Goal: Task Accomplishment & Management: Use online tool/utility

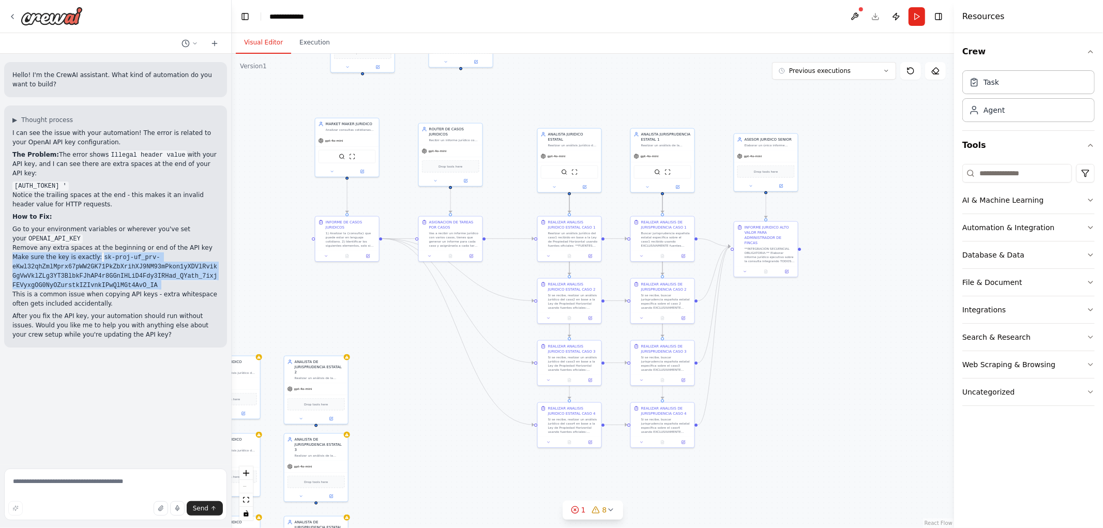
click at [385, 324] on div ".deletable-edge-delete-btn { width: 20px; height: 20px; border: 0px solid #ffff…" at bounding box center [593, 291] width 722 height 474
click at [914, 12] on button "Run" at bounding box center [916, 16] width 17 height 19
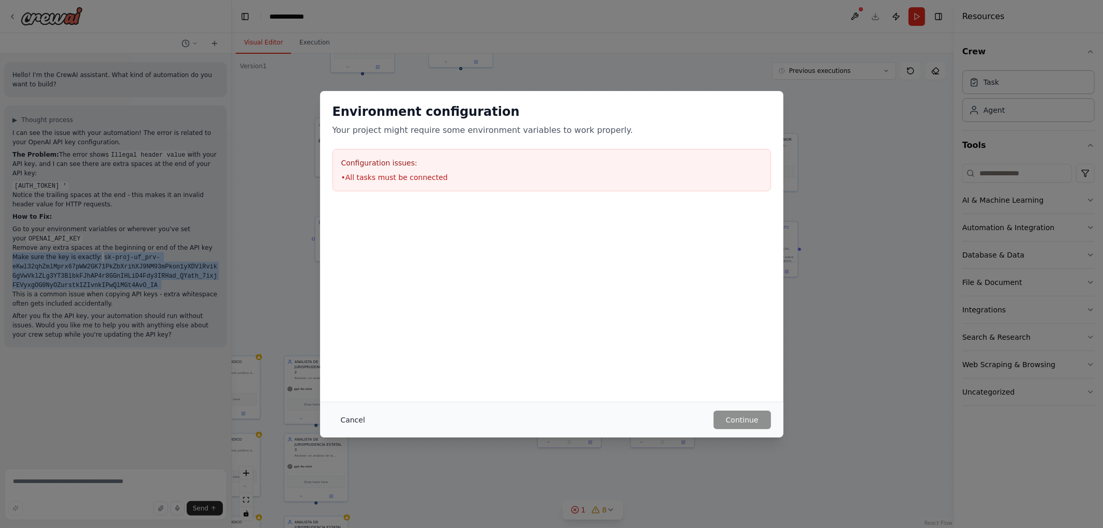
click at [348, 422] on button "Cancel" at bounding box center [352, 420] width 41 height 19
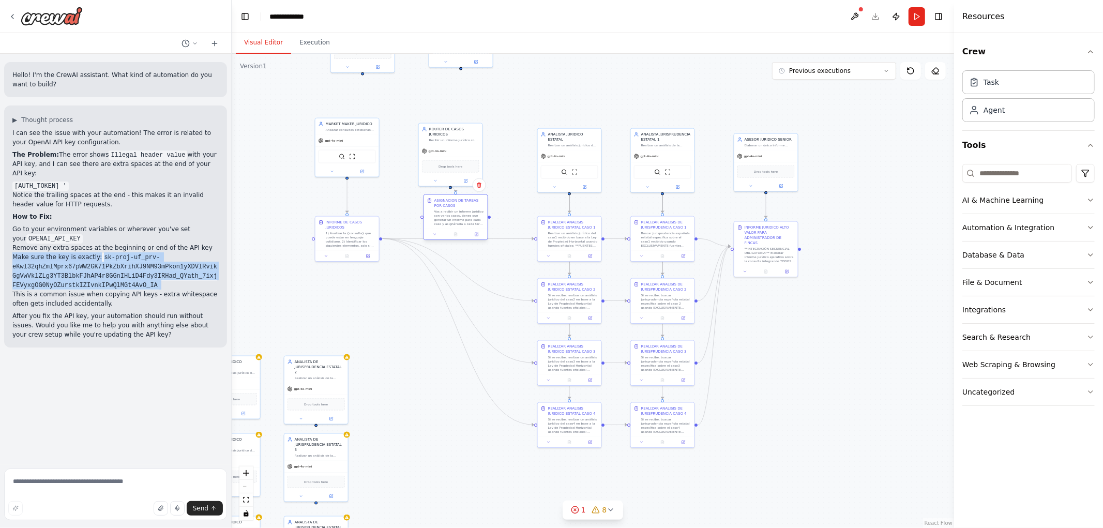
drag, startPoint x: 442, startPoint y: 235, endPoint x: 450, endPoint y: 214, distance: 23.4
click at [446, 213] on div "Vas a recibir un informe jurídico con varios casos, tienes que generar un infor…" at bounding box center [459, 217] width 50 height 17
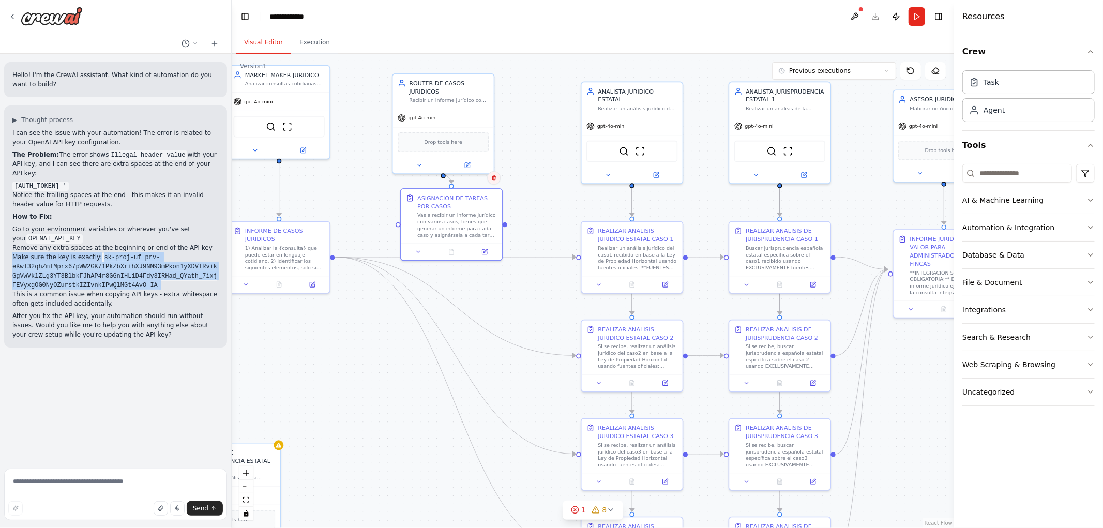
click at [498, 177] on button at bounding box center [493, 177] width 13 height 13
click at [469, 188] on div "ASIGNACION DE TAREAS POR CASOS Vas a recibir un informe jurídico con varios cas…" at bounding box center [451, 214] width 101 height 54
click at [471, 179] on button "Confirm" at bounding box center [464, 178] width 37 height 12
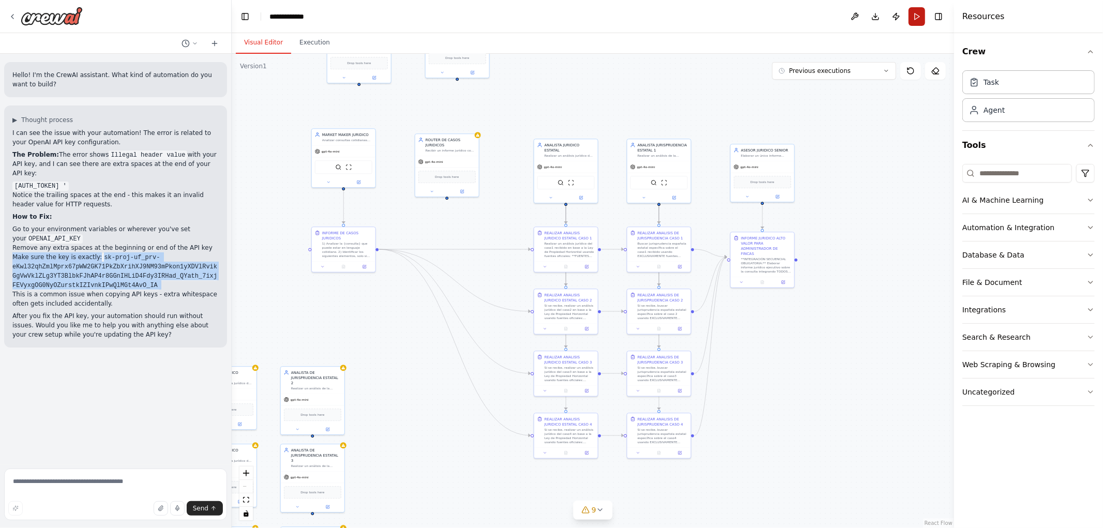
click at [913, 11] on button "Run" at bounding box center [916, 16] width 17 height 19
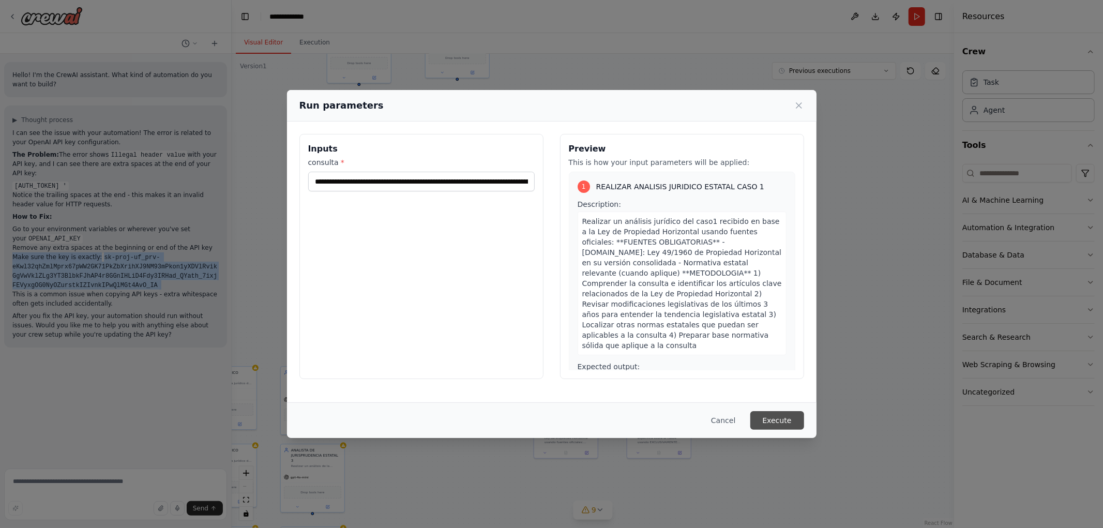
click at [776, 424] on button "Execute" at bounding box center [777, 420] width 54 height 19
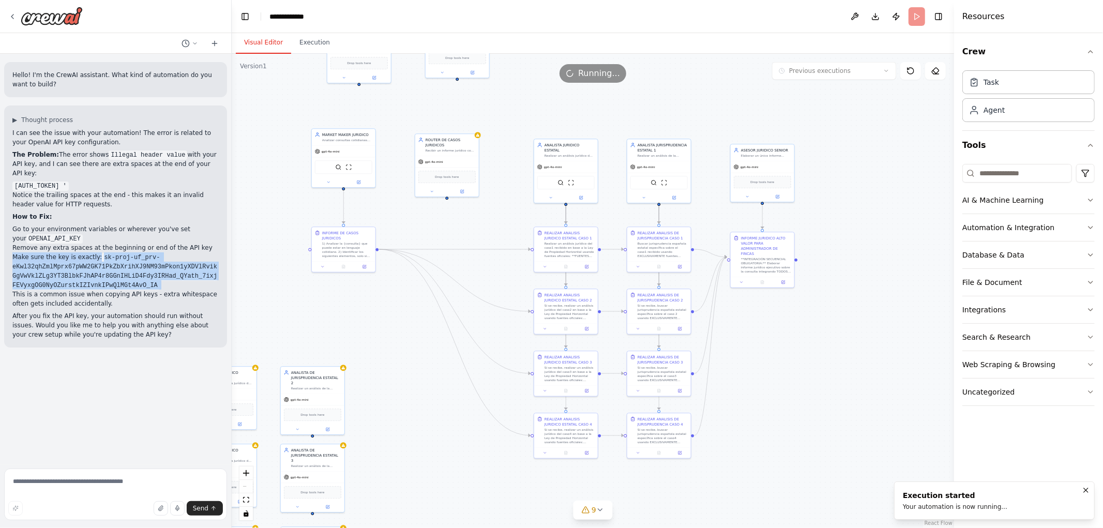
click at [260, 37] on button "Visual Editor" at bounding box center [263, 43] width 55 height 22
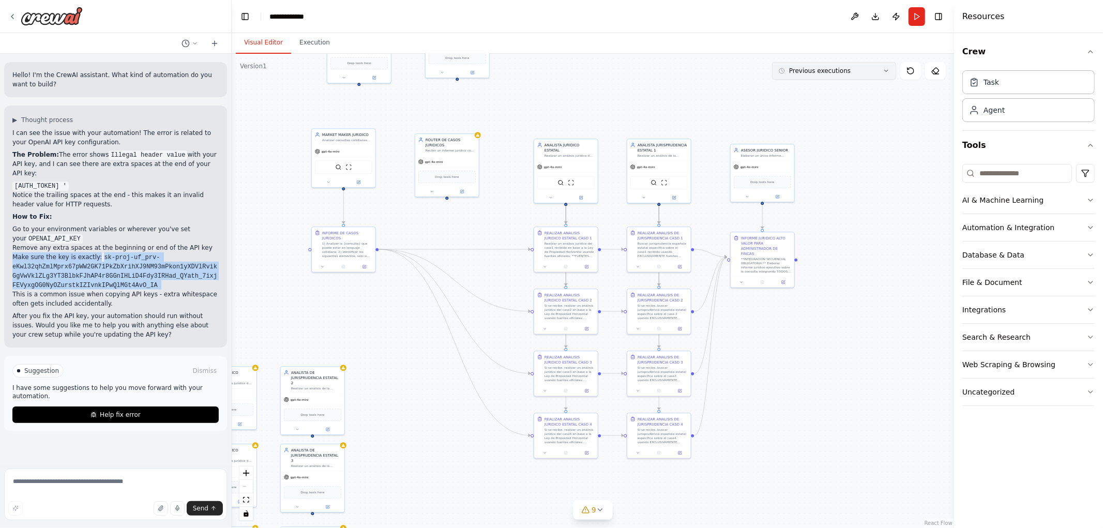
click at [866, 69] on button "Previous executions" at bounding box center [834, 71] width 124 height 18
drag, startPoint x: 851, startPoint y: 90, endPoint x: 665, endPoint y: 78, distance: 186.0
click at [665, 78] on div "Version 1 Previous executions 3h 50m ago 5h 20m ago 5h 38m ago 21h 29m ago 21h …" at bounding box center [593, 291] width 722 height 474
click at [665, 79] on div ".deletable-edge-delete-btn { width: 20px; height: 20px; border: 0px solid #ffff…" at bounding box center [593, 291] width 722 height 474
click at [280, 138] on div ".deletable-edge-delete-btn { width: 20px; height: 20px; border: 0px solid #ffff…" at bounding box center [593, 291] width 722 height 474
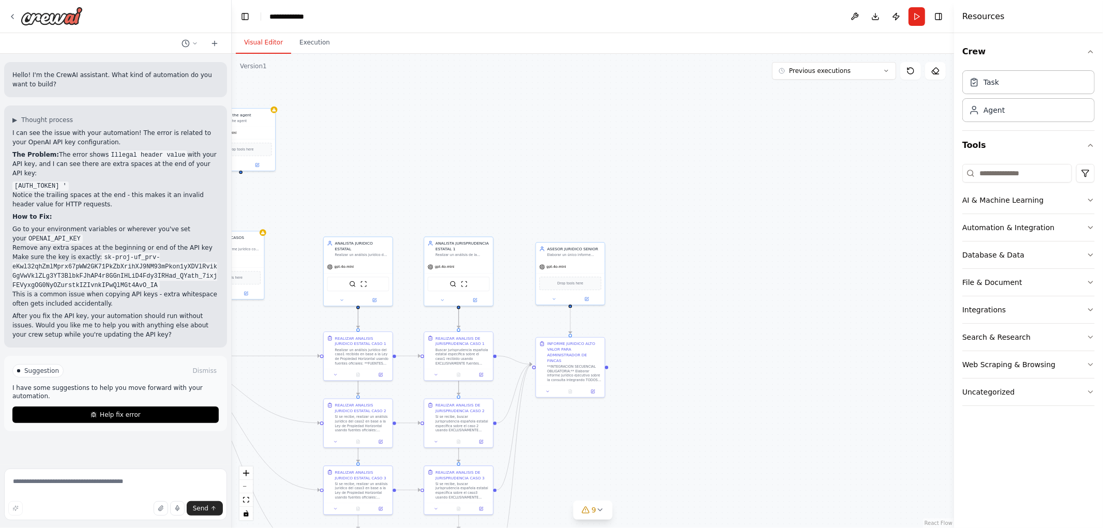
drag, startPoint x: 678, startPoint y: 304, endPoint x: 866, endPoint y: 187, distance: 221.1
click at [867, 189] on div ".deletable-edge-delete-btn { width: 20px; height: 20px; border: 0px solid #ffff…" at bounding box center [593, 291] width 722 height 474
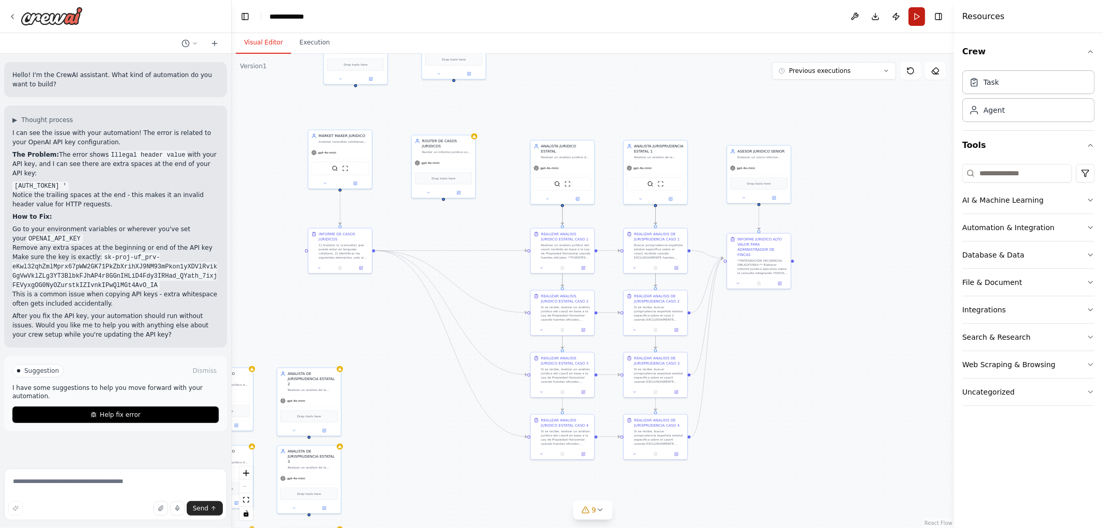
click at [918, 20] on button "Run" at bounding box center [916, 16] width 17 height 19
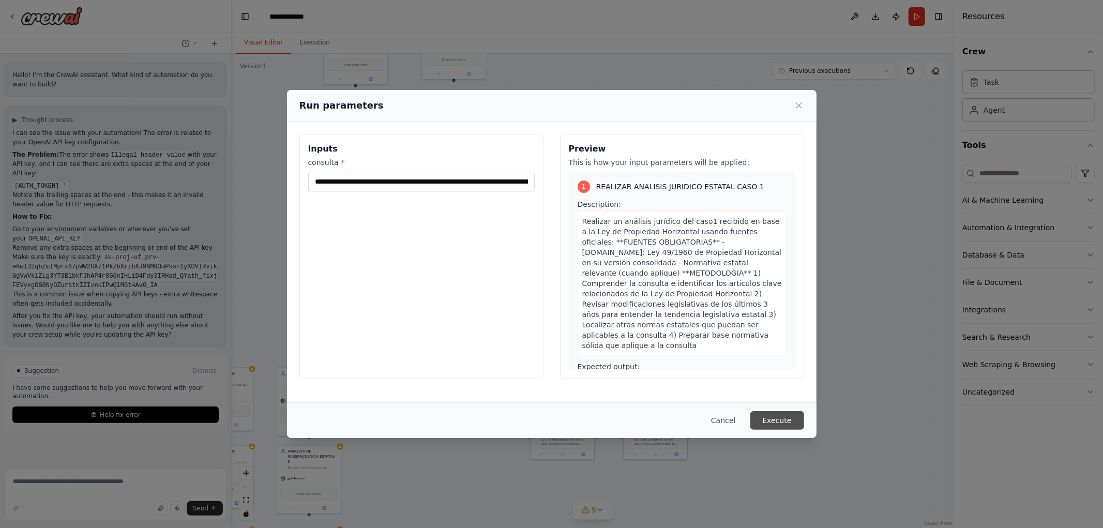
click at [774, 420] on button "Execute" at bounding box center [777, 420] width 54 height 19
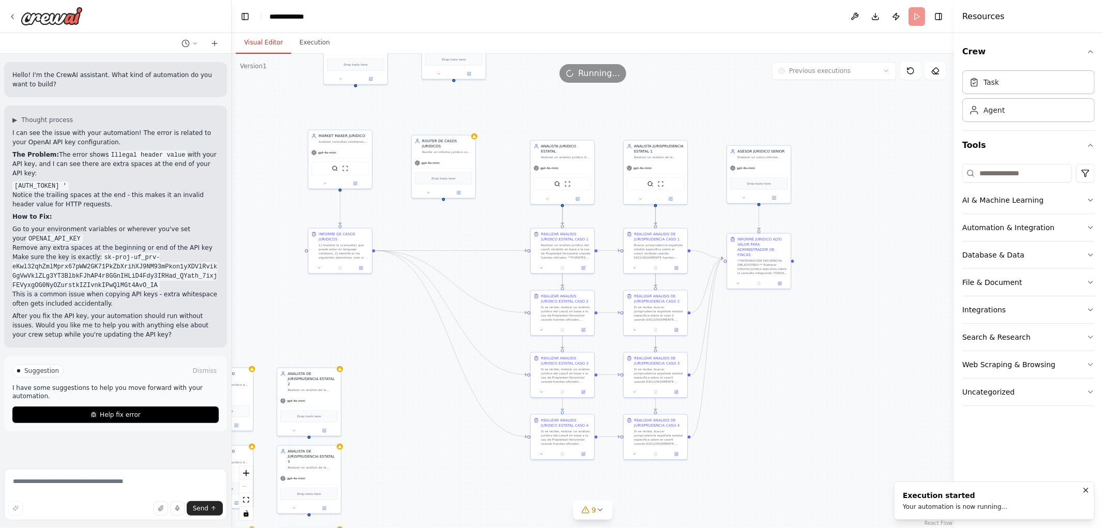
click at [265, 42] on button "Visual Editor" at bounding box center [263, 43] width 55 height 22
click at [339, 268] on icon at bounding box center [340, 267] width 3 height 4
click at [339, 265] on icon at bounding box center [340, 267] width 3 height 4
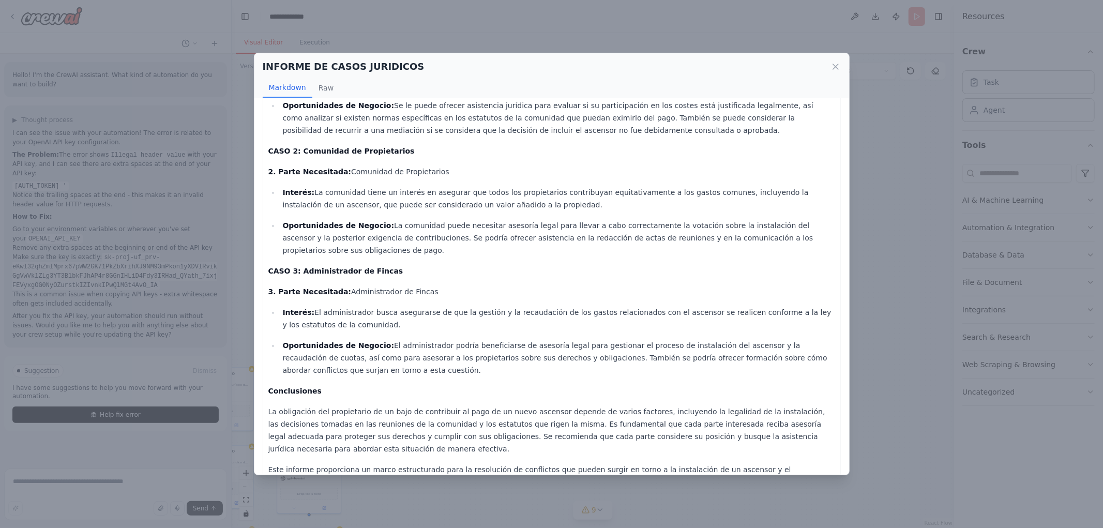
scroll to position [176, 0]
click at [834, 68] on icon at bounding box center [835, 66] width 5 height 5
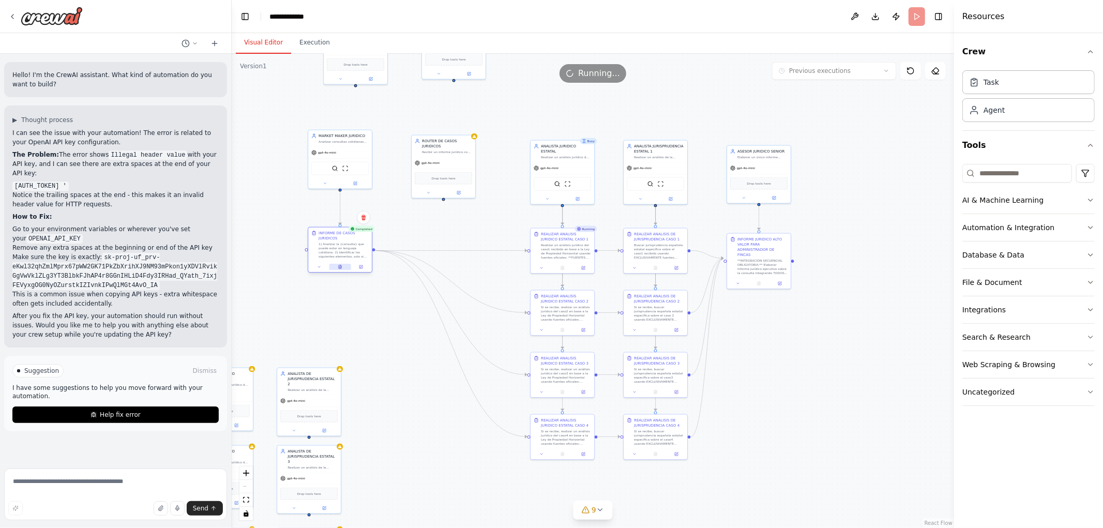
click at [344, 269] on button at bounding box center [340, 267] width 22 height 6
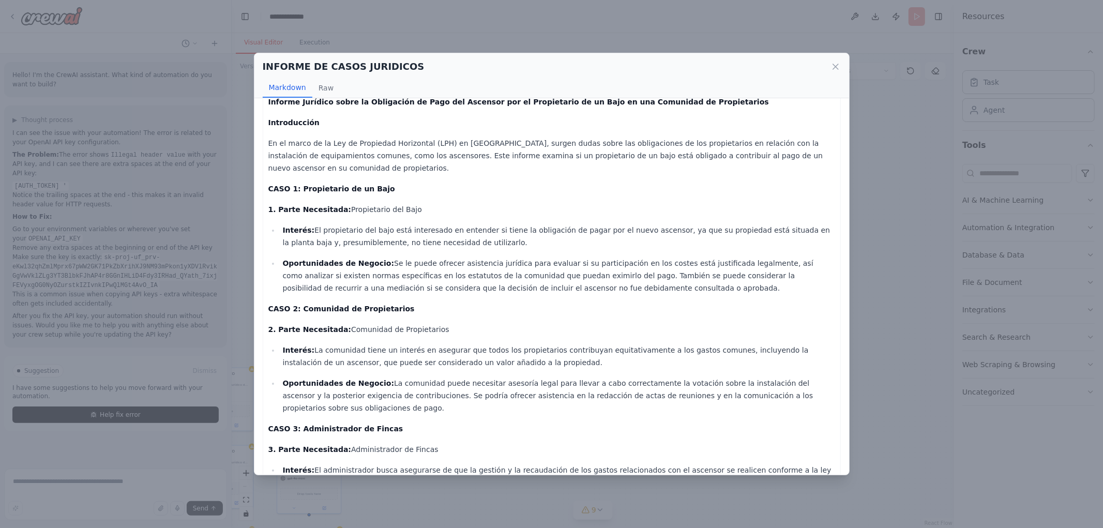
scroll to position [57, 0]
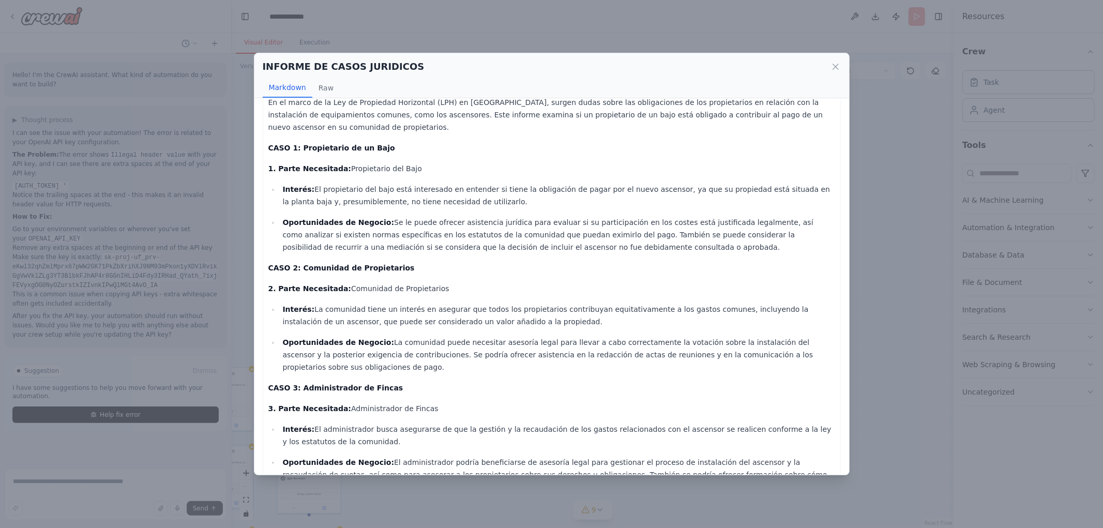
click at [836, 59] on div "INFORME DE CASOS JURIDICOS" at bounding box center [552, 66] width 578 height 14
click at [834, 65] on icon at bounding box center [835, 67] width 10 height 10
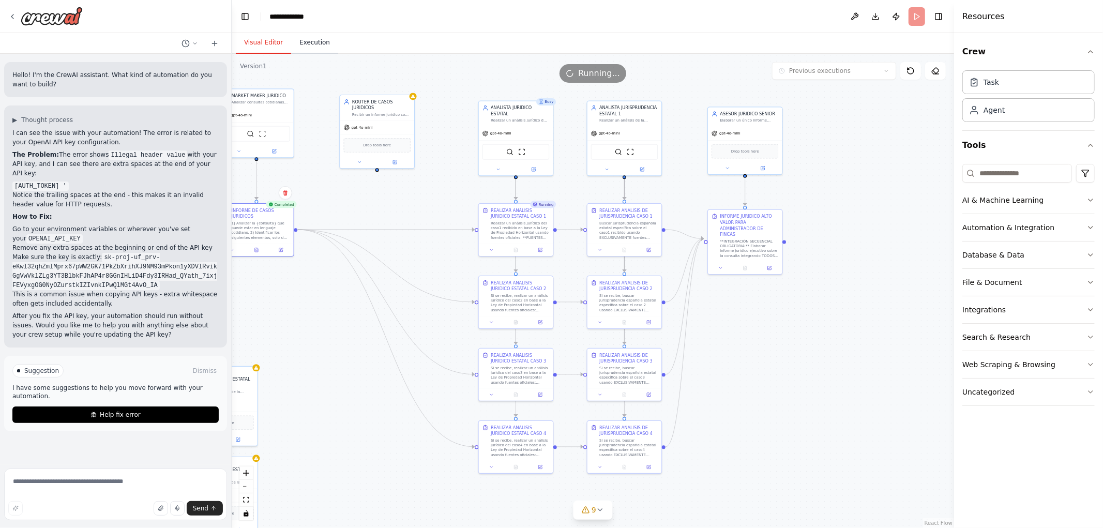
click at [323, 40] on button "Execution" at bounding box center [314, 43] width 47 height 22
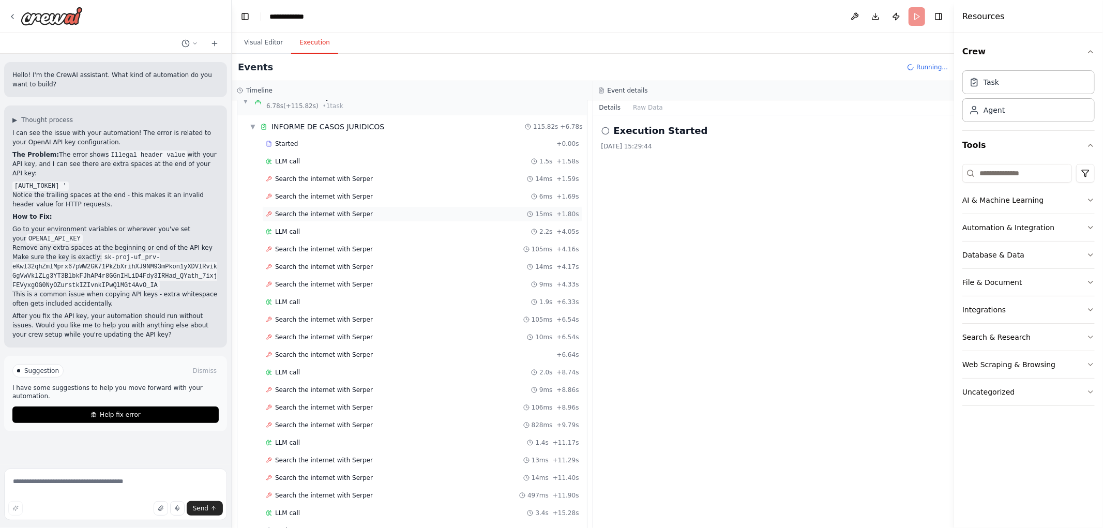
scroll to position [0, 0]
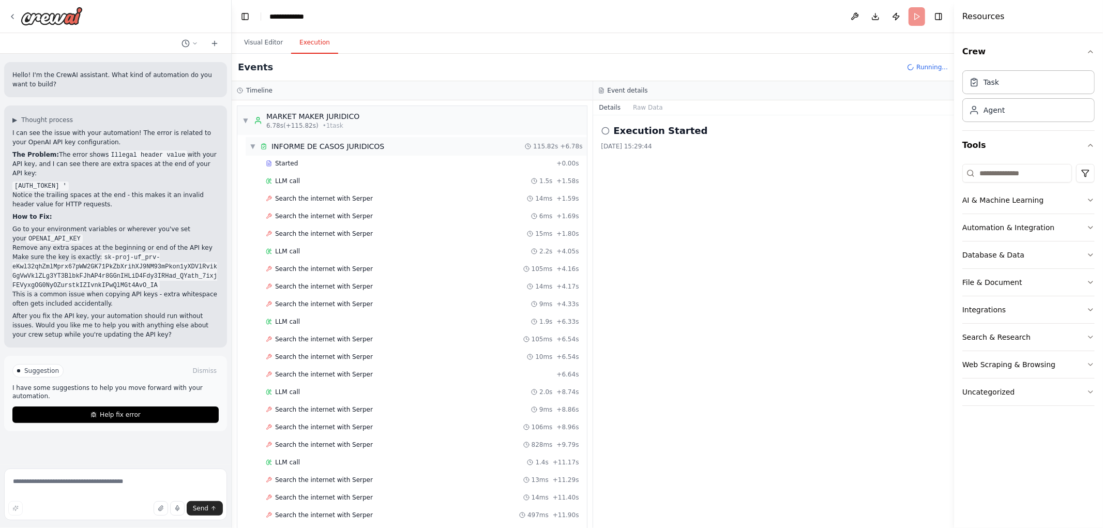
click at [253, 144] on span "▼" at bounding box center [253, 146] width 6 height 8
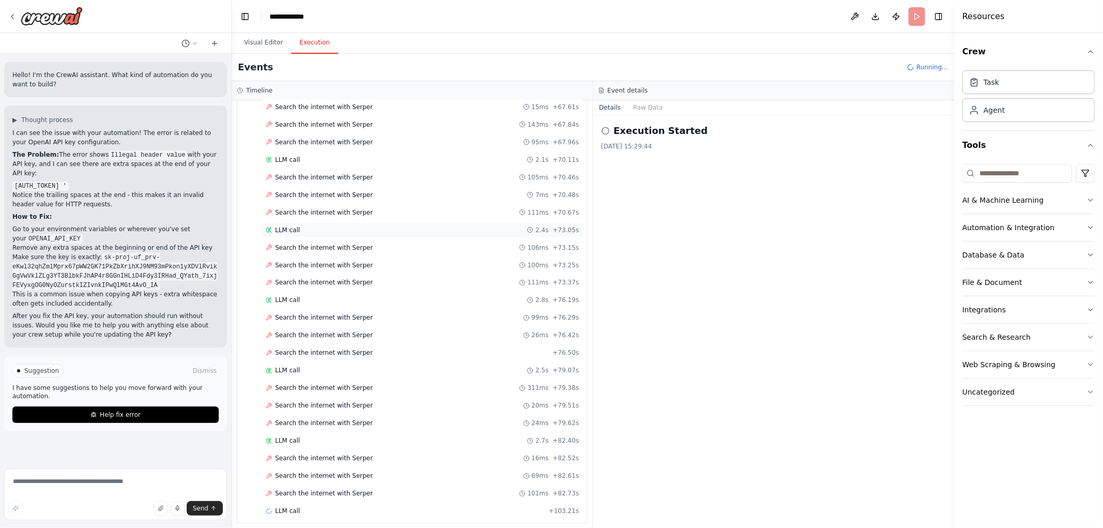
scroll to position [1505, 0]
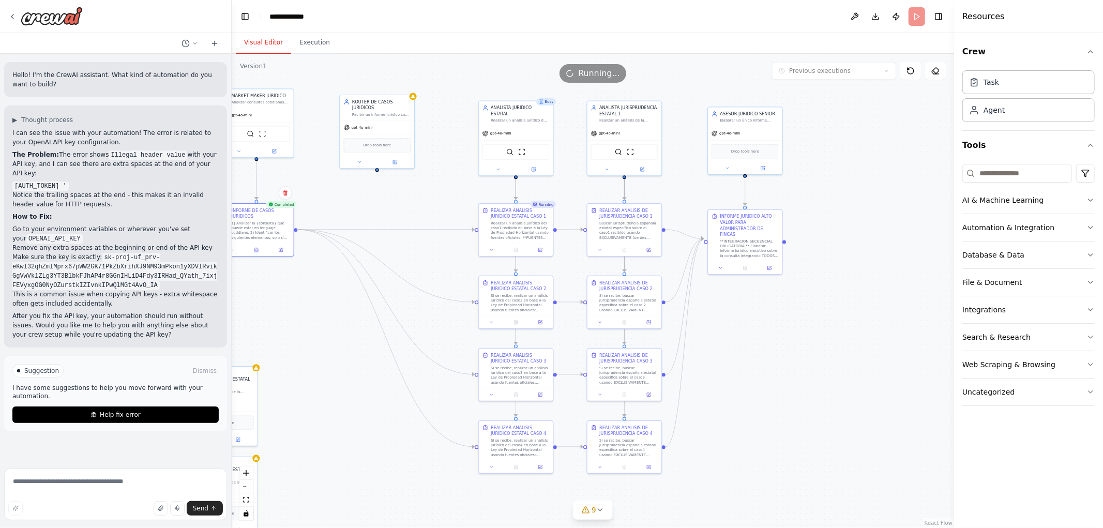
click at [266, 42] on button "Visual Editor" at bounding box center [263, 43] width 55 height 22
click at [514, 248] on icon at bounding box center [515, 249] width 3 height 4
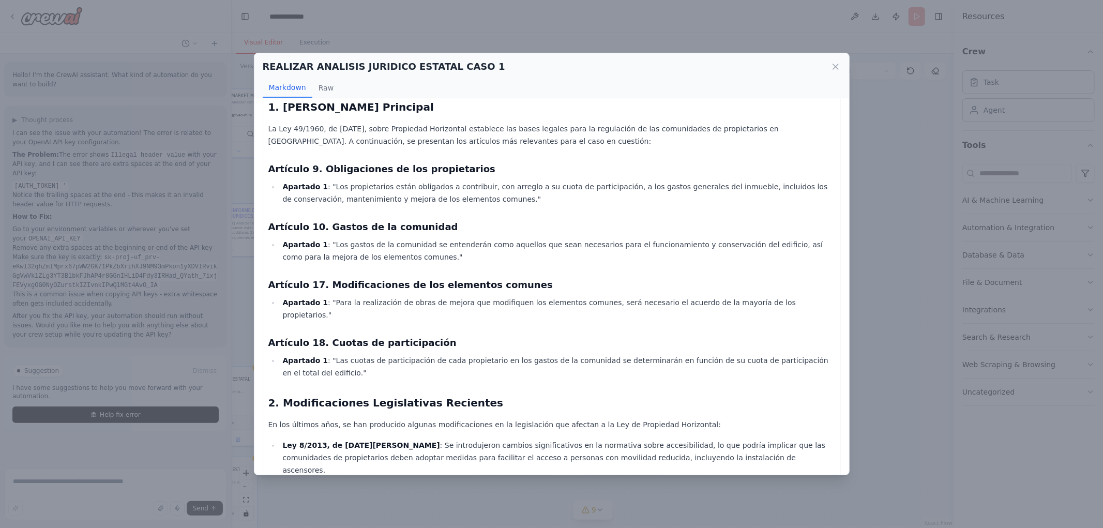
scroll to position [146, 0]
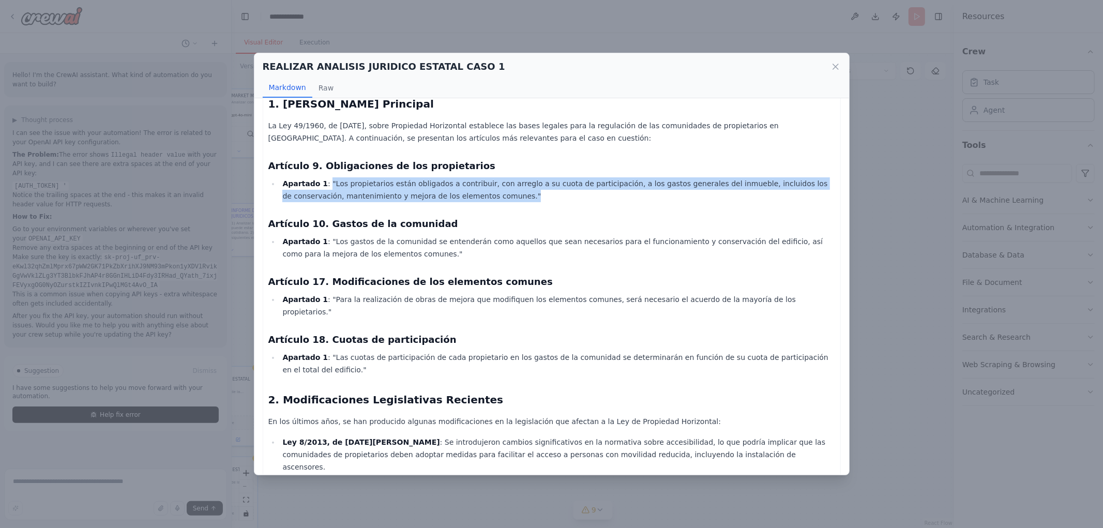
drag, startPoint x: 326, startPoint y: 181, endPoint x: 538, endPoint y: 195, distance: 211.9
click at [538, 195] on li "Apartado 1 : "Los propietarios están obligados a contribuir, con arreglo a su c…" at bounding box center [557, 189] width 555 height 25
click at [526, 199] on li "Apartado 1 : "Los propietarios están obligados a contribuir, con arreglo a su c…" at bounding box center [557, 189] width 555 height 25
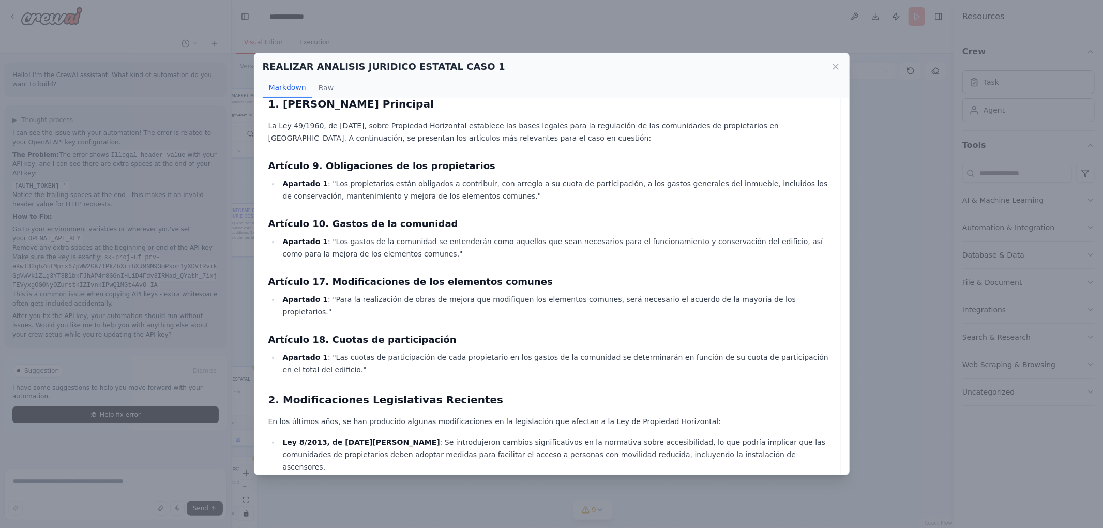
click at [287, 255] on li "Apartado 1 : "Los gastos de la comunidad se entenderán como aquellos que sean n…" at bounding box center [557, 247] width 555 height 25
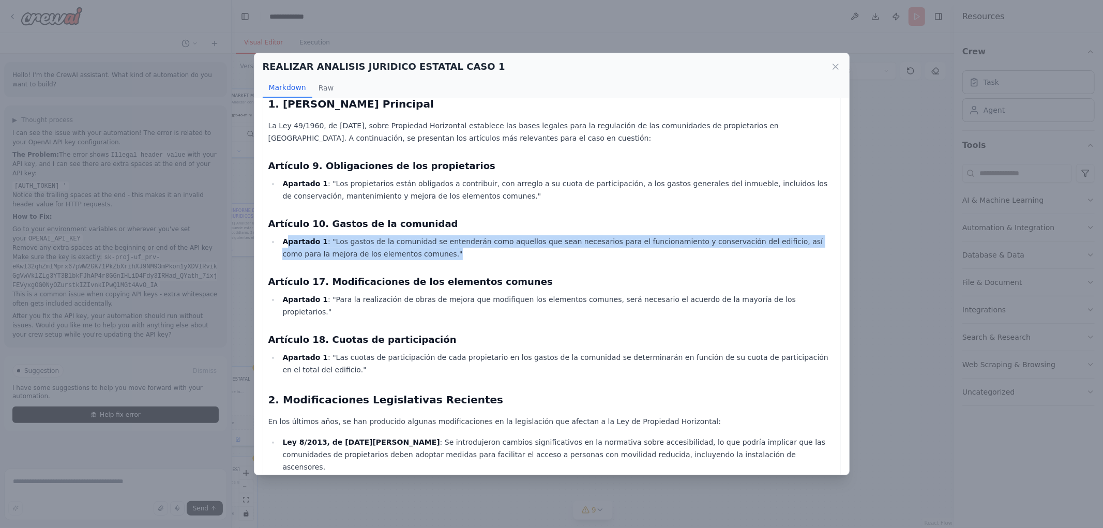
drag, startPoint x: 292, startPoint y: 236, endPoint x: 741, endPoint y: 250, distance: 449.5
click at [741, 250] on li "Apartado 1 : "Los gastos de la comunidad se entenderán como aquellos que sean n…" at bounding box center [557, 247] width 555 height 25
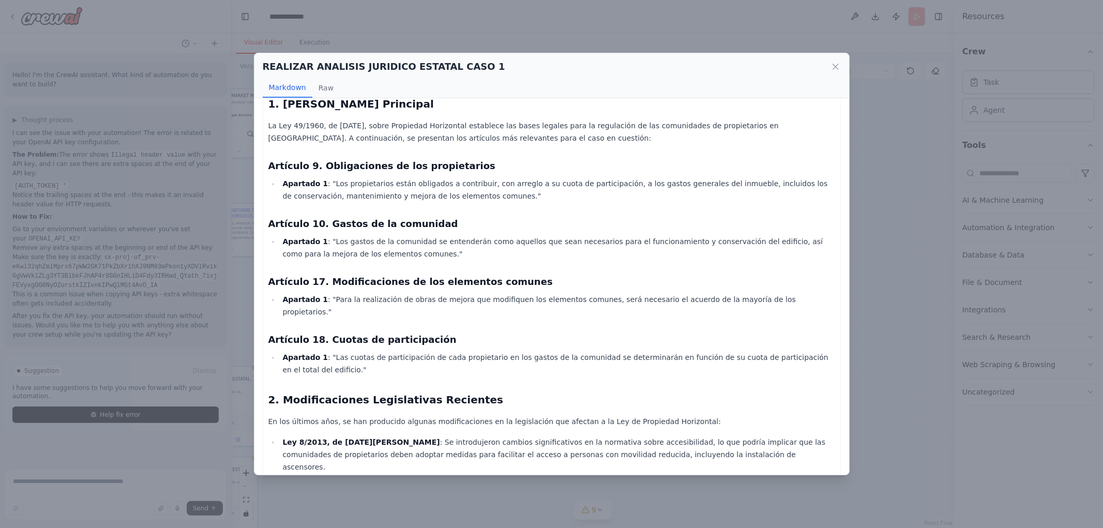
drag, startPoint x: 365, startPoint y: 269, endPoint x: 335, endPoint y: 274, distance: 30.3
click at [361, 270] on div "Informe Jurídico sobre la Obligación de Pago del Ascensor por el Propietario de…" at bounding box center [551, 405] width 567 height 879
click at [310, 285] on h3 "Artículo 17. Modificaciones de los elementos comunes" at bounding box center [551, 282] width 567 height 14
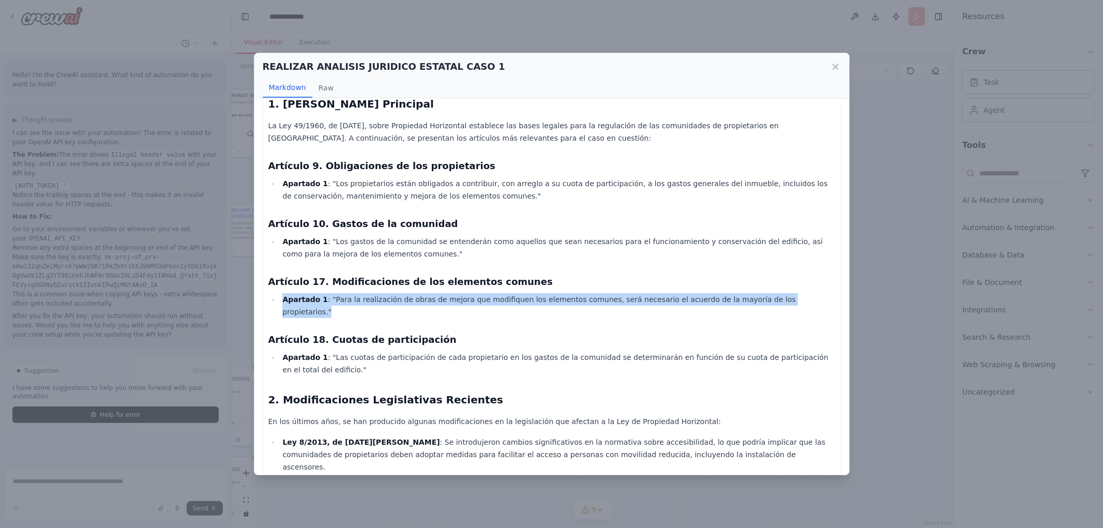
drag, startPoint x: 282, startPoint y: 293, endPoint x: 704, endPoint y: 307, distance: 422.2
click at [778, 292] on div "Informe Jurídico sobre la Obligación de Pago del Ascensor por el Propietario de…" at bounding box center [551, 405] width 567 height 879
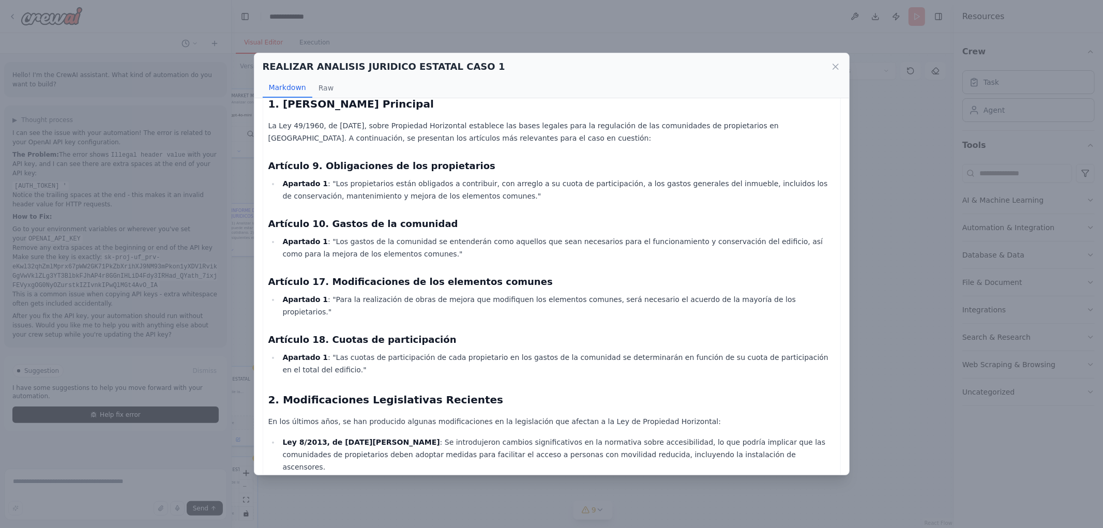
click at [690, 309] on div "Informe Jurídico sobre la Obligación de Pago del Ascensor por el Propietario de…" at bounding box center [551, 405] width 567 height 879
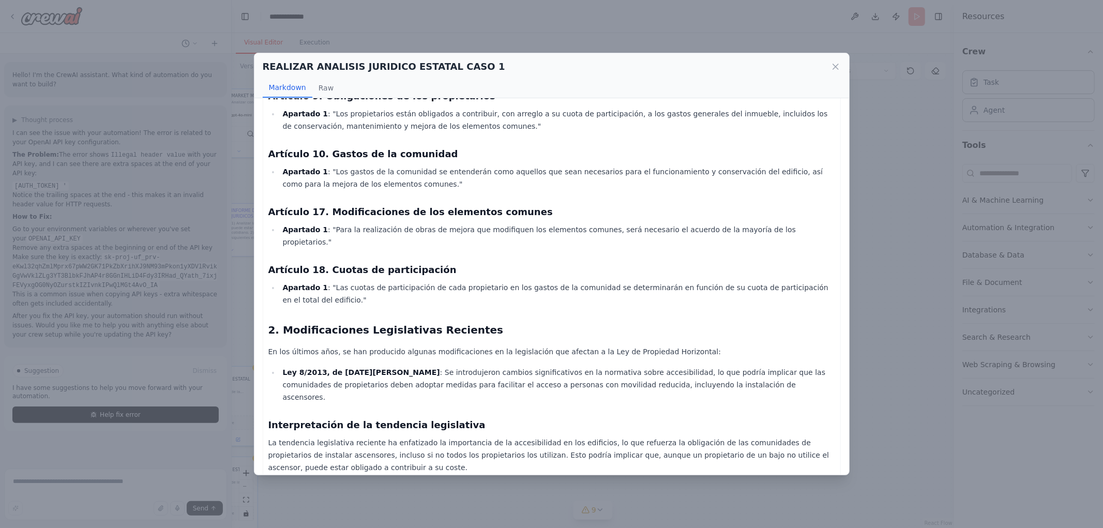
scroll to position [261, 0]
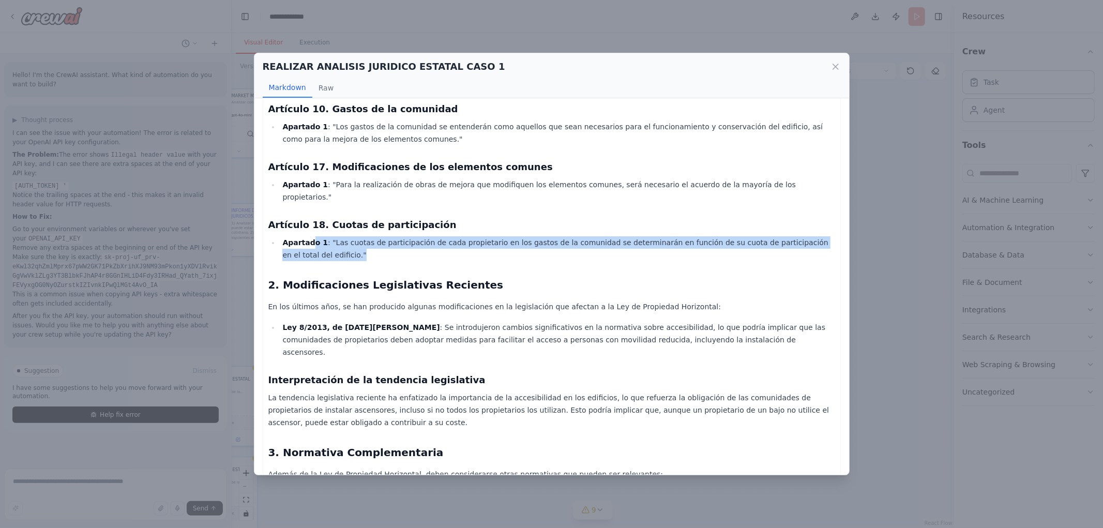
drag, startPoint x: 311, startPoint y: 229, endPoint x: 790, endPoint y: 243, distance: 478.5
click at [790, 243] on li "Apartado 1 : "Las cuotas de participación de cada propietario en los gastos de …" at bounding box center [557, 248] width 555 height 25
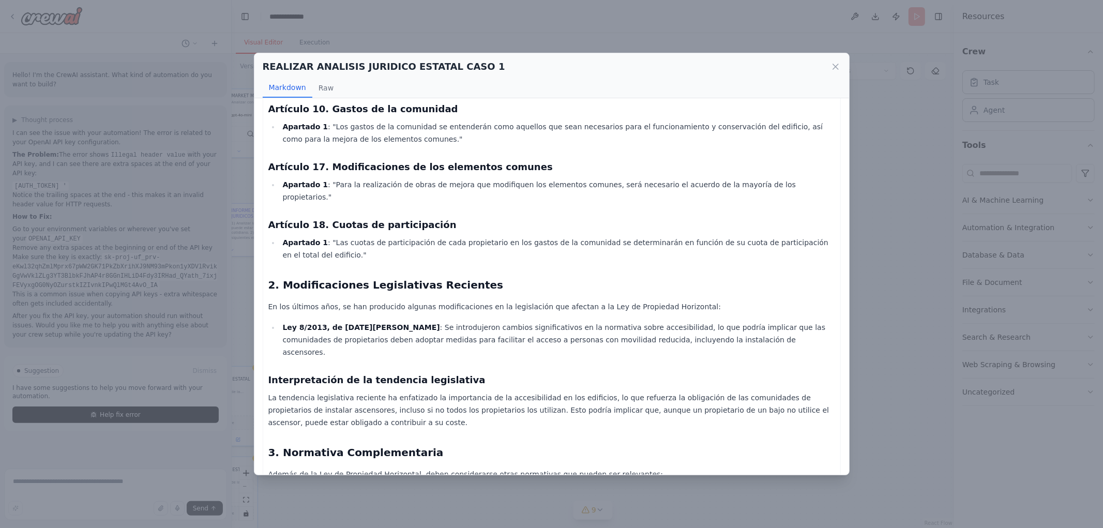
drag, startPoint x: 581, startPoint y: 294, endPoint x: 400, endPoint y: 304, distance: 181.3
click at [580, 300] on p "En los últimos años, se han producido algunas modificaciones en la legislación …" at bounding box center [551, 306] width 567 height 12
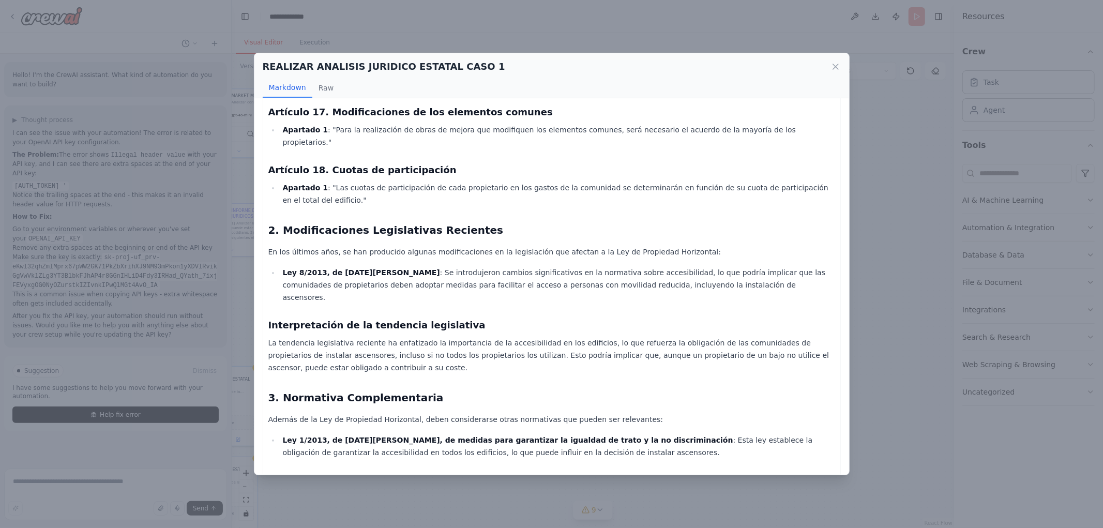
scroll to position [375, 0]
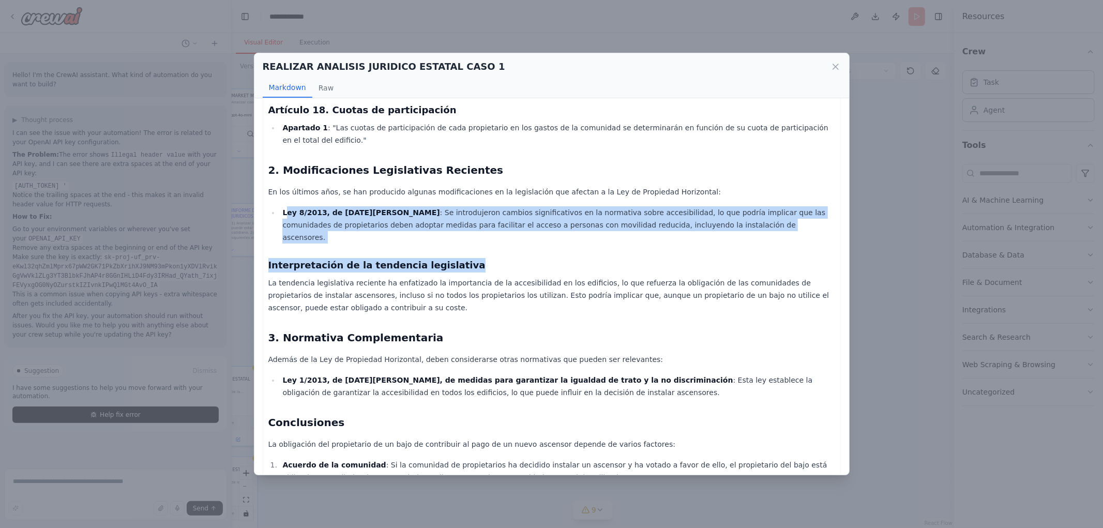
drag, startPoint x: 317, startPoint y: 194, endPoint x: 655, endPoint y: 218, distance: 338.5
click at [655, 218] on div "Informe Jurídico sobre la Obligación de Pago del Ascensor por el Propietario de…" at bounding box center [551, 176] width 567 height 879
click at [496, 211] on li "Ley 8/2013, de 26 de junio : Se introdujeron cambios significativos en la norma…" at bounding box center [557, 224] width 555 height 37
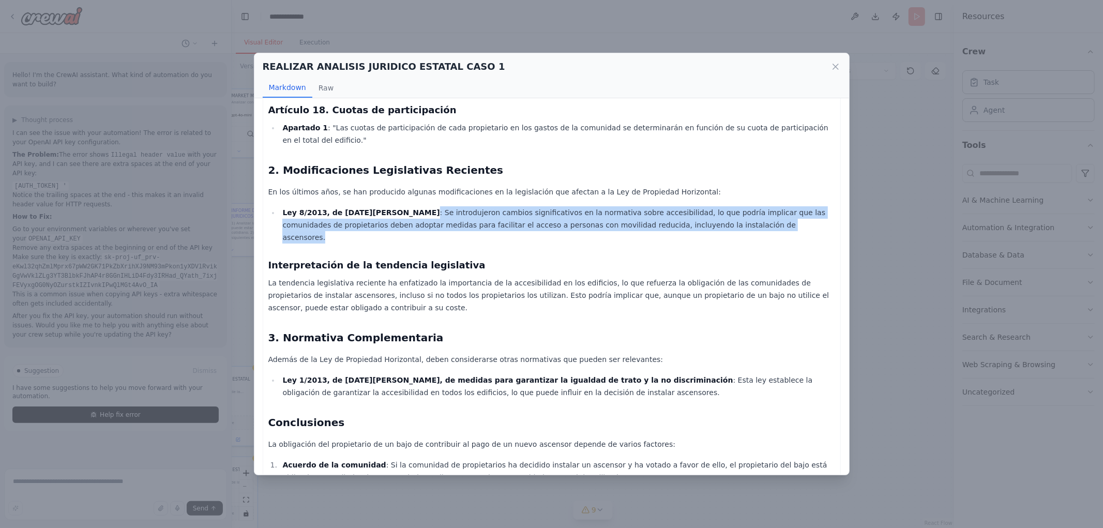
drag, startPoint x: 422, startPoint y: 199, endPoint x: 755, endPoint y: 217, distance: 333.5
click at [758, 217] on li "Ley 8/2013, de 26 de junio : Se introdujeron cambios significativos en la norma…" at bounding box center [557, 224] width 555 height 37
click at [686, 217] on li "Ley 8/2013, de 26 de junio : Se introdujeron cambios significativos en la norma…" at bounding box center [557, 224] width 555 height 37
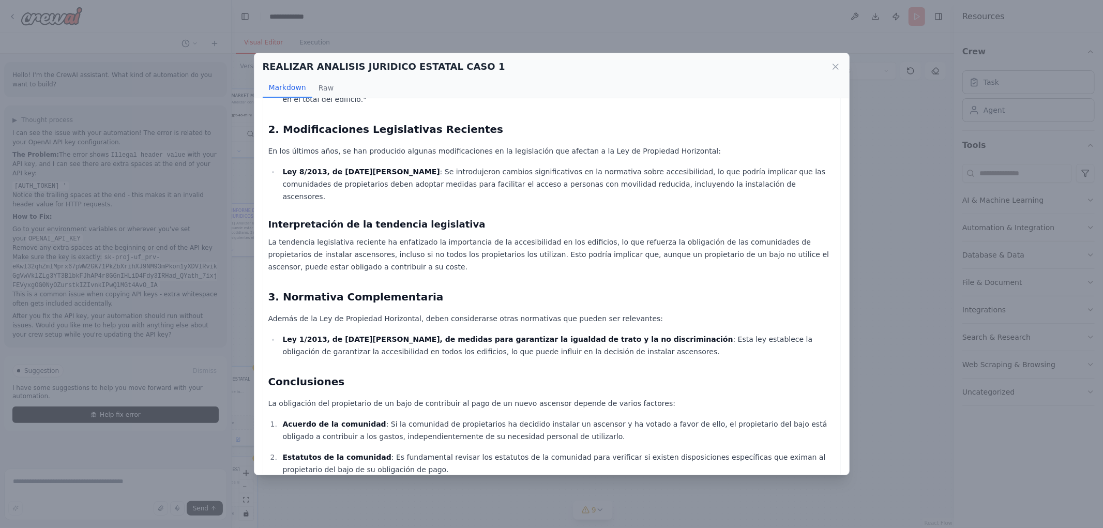
scroll to position [433, 0]
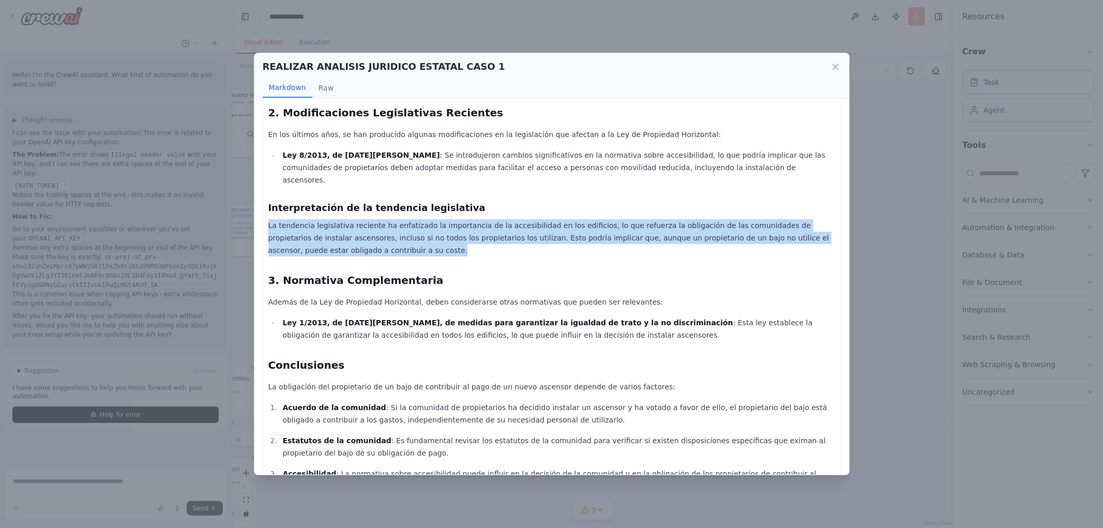
drag, startPoint x: 269, startPoint y: 199, endPoint x: 543, endPoint y: 226, distance: 274.9
click at [543, 226] on p "La tendencia legislativa reciente ha enfatizado la importancia de la accesibili…" at bounding box center [551, 237] width 567 height 37
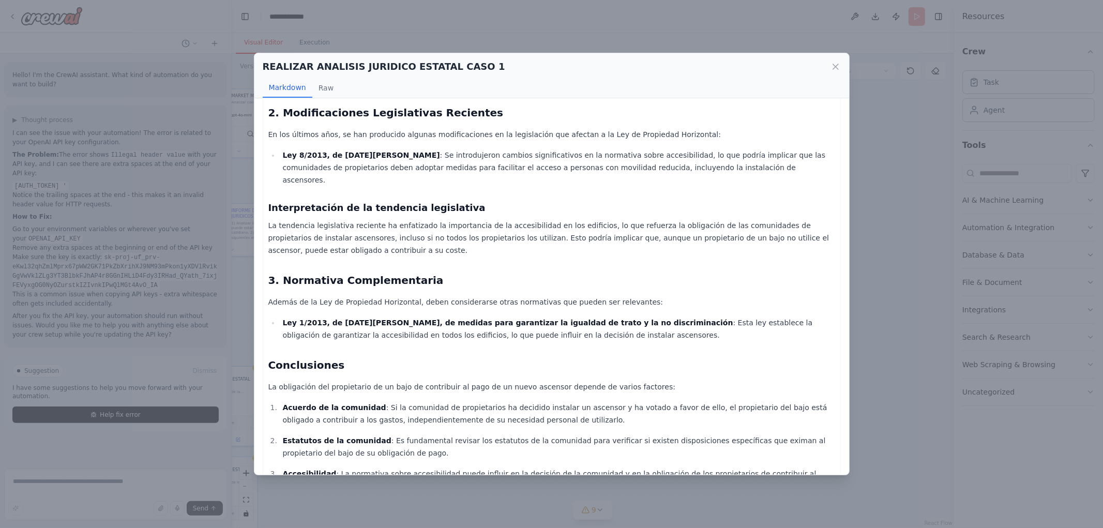
click at [426, 265] on div "Informe Jurídico sobre la Obligación de Pago del Ascensor por el Propietario de…" at bounding box center [551, 118] width 567 height 879
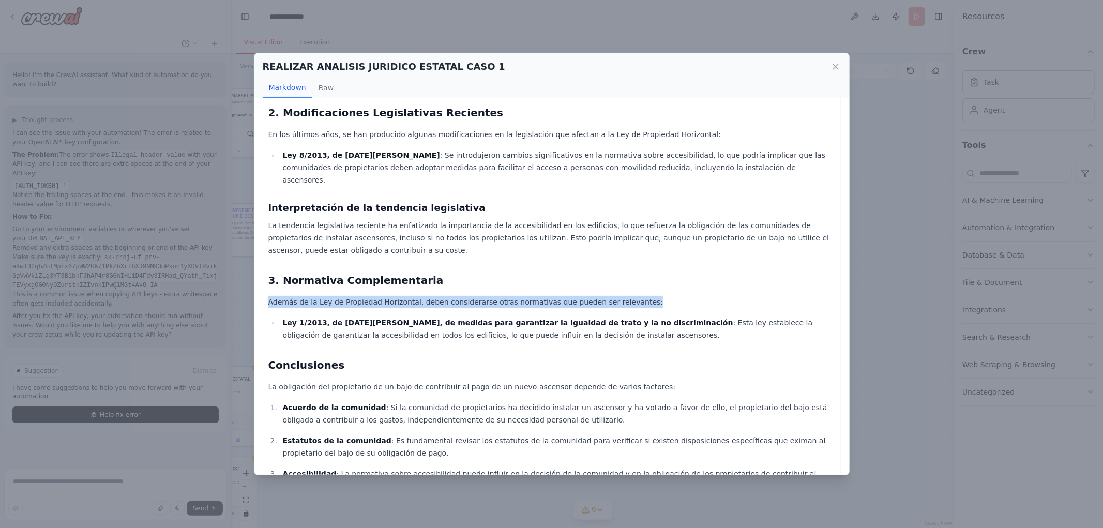
drag, startPoint x: 276, startPoint y: 276, endPoint x: 660, endPoint y: 273, distance: 384.2
click at [670, 277] on div "Informe Jurídico sobre la Obligación de Pago del Ascensor por el Propietario de…" at bounding box center [552, 119] width 578 height 890
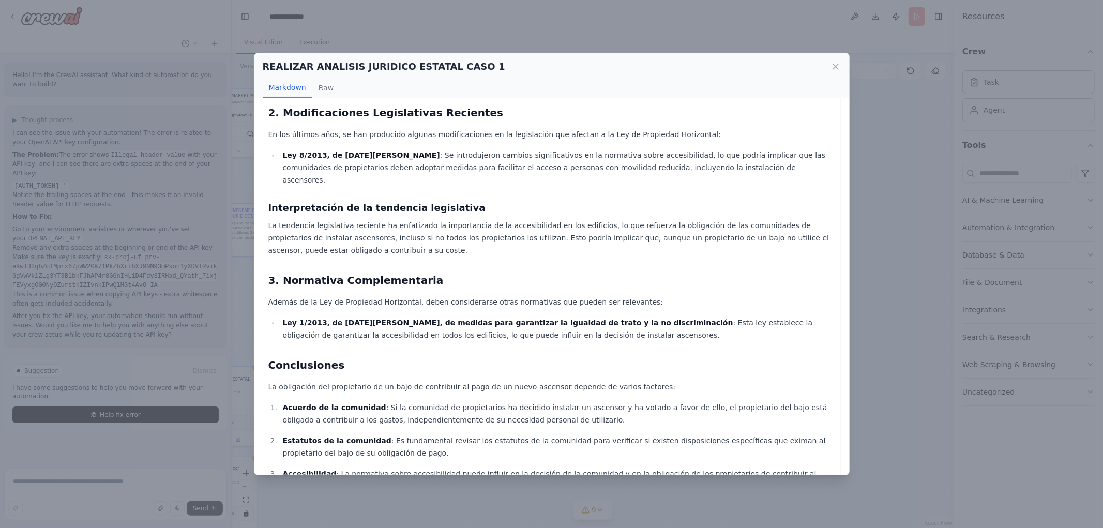
click at [425, 319] on strong "Ley 1/2013, de 5 de marzo, de medidas para garantizar la igualdad de trato y la…" at bounding box center [507, 323] width 450 height 8
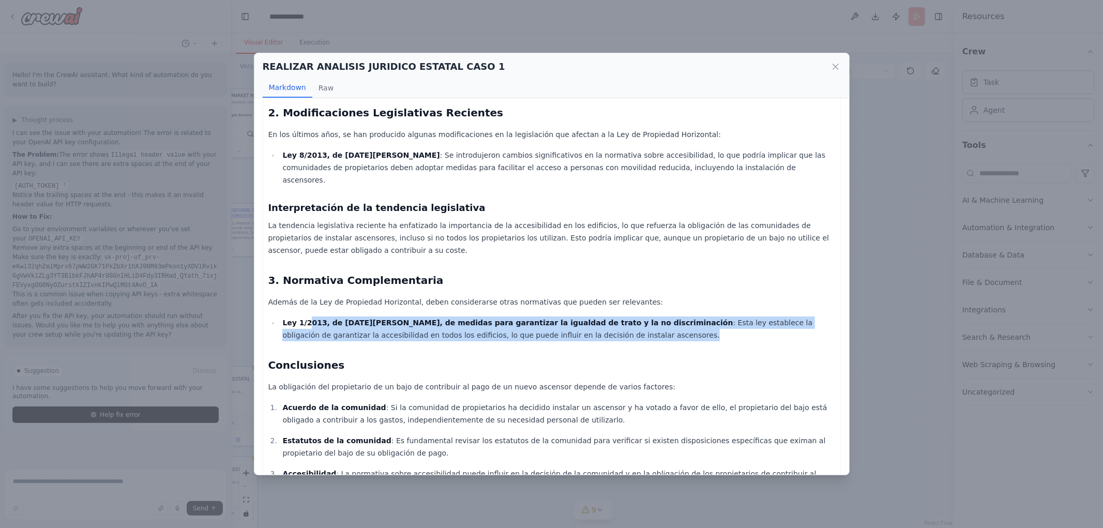
drag, startPoint x: 307, startPoint y: 286, endPoint x: 660, endPoint y: 309, distance: 353.9
click at [660, 309] on div "Informe Jurídico sobre la Obligación de Pago del Ascensor por el Propietario de…" at bounding box center [551, 118] width 567 height 879
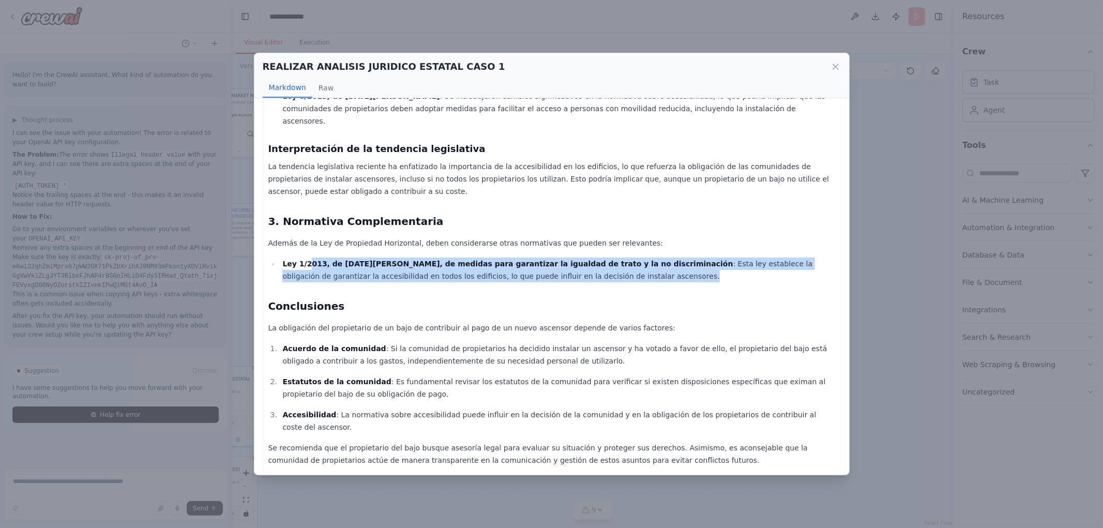
scroll to position [492, 0]
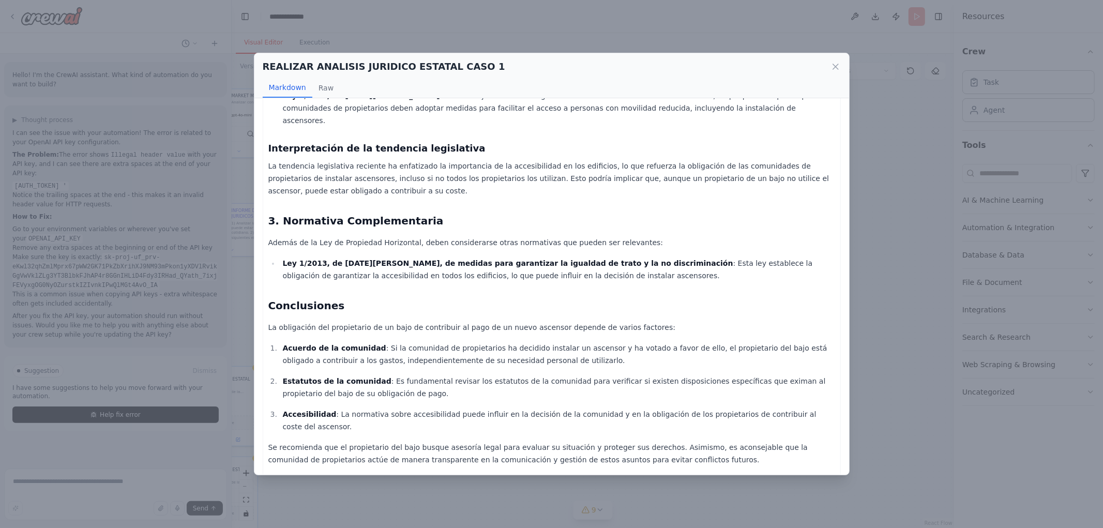
click at [345, 298] on h2 "Conclusiones" at bounding box center [551, 305] width 567 height 14
click at [840, 63] on div "REALIZAR ANALISIS JURIDICO ESTATAL CASO 1 Markdown Raw" at bounding box center [551, 75] width 595 height 45
click at [839, 69] on icon at bounding box center [835, 67] width 10 height 10
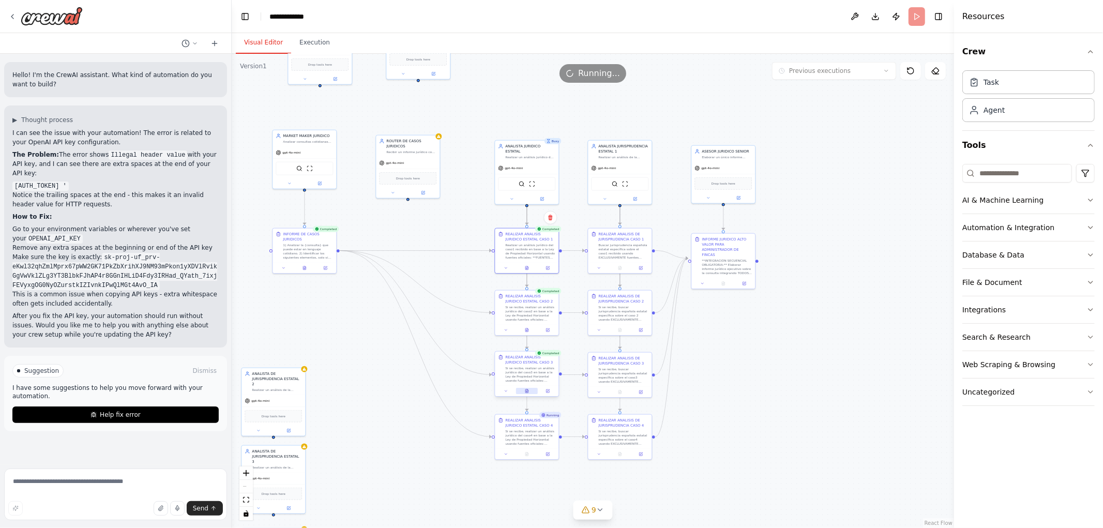
click at [525, 391] on icon at bounding box center [527, 391] width 4 height 4
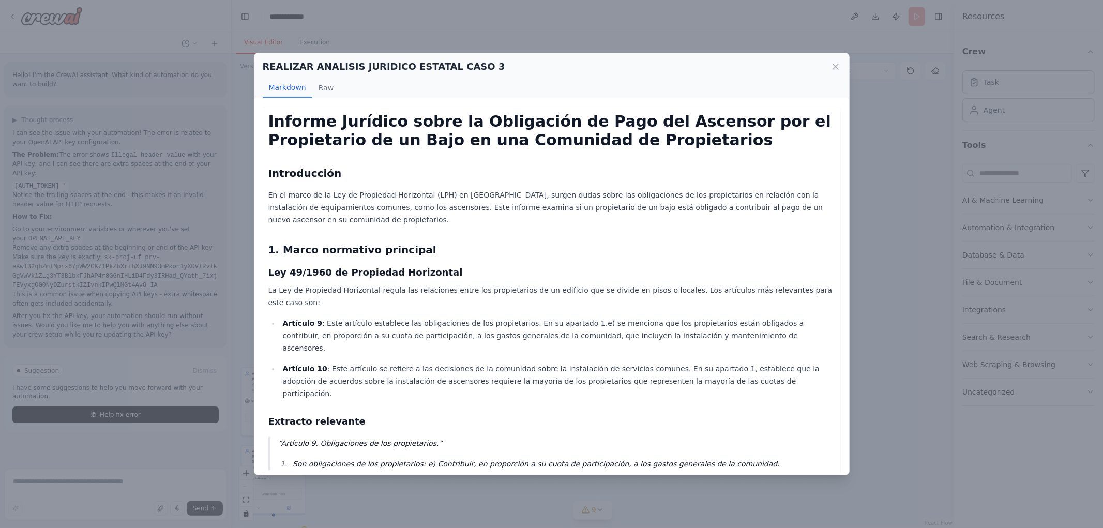
scroll to position [421, 0]
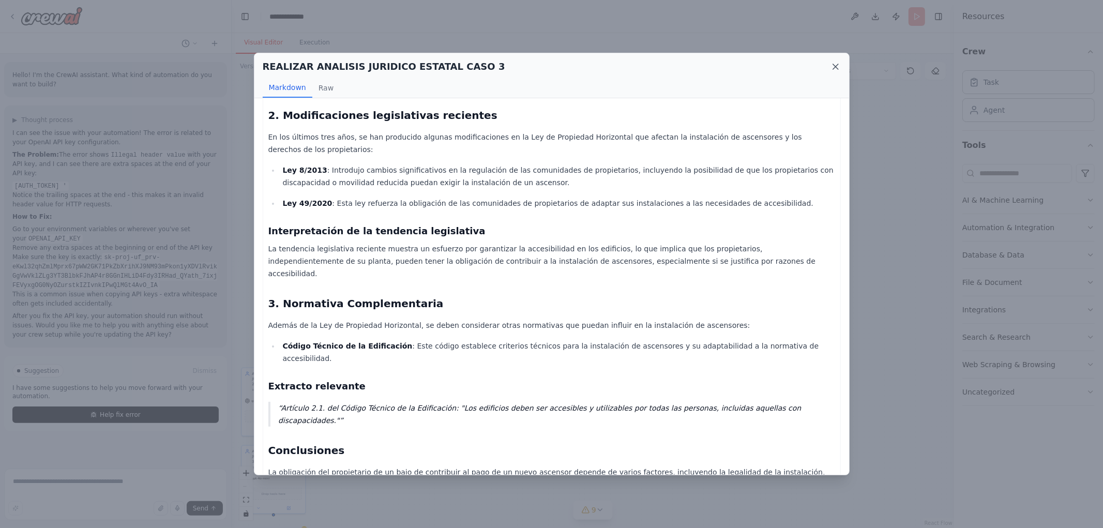
click at [834, 69] on icon at bounding box center [835, 67] width 10 height 10
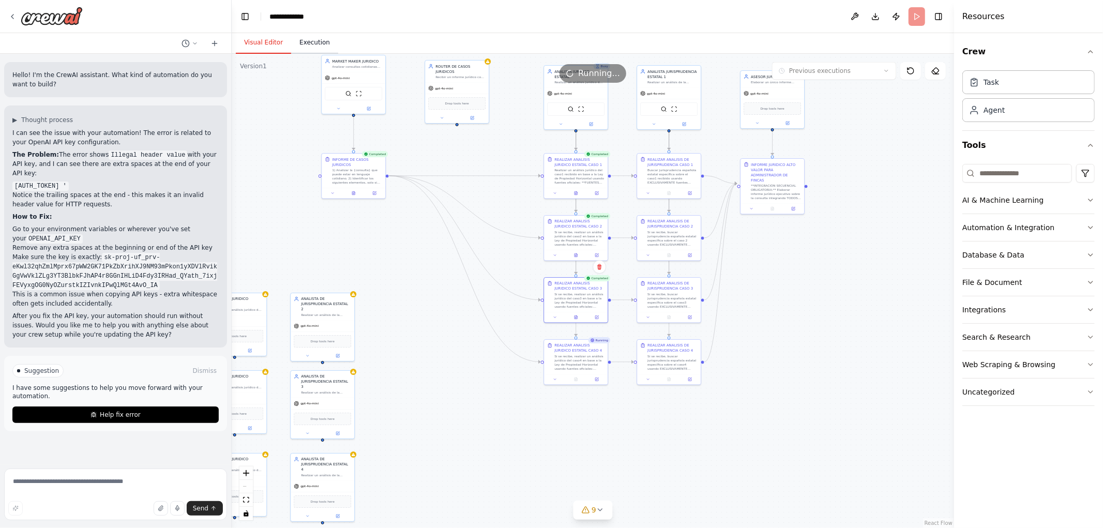
click at [309, 42] on button "Execution" at bounding box center [314, 43] width 47 height 22
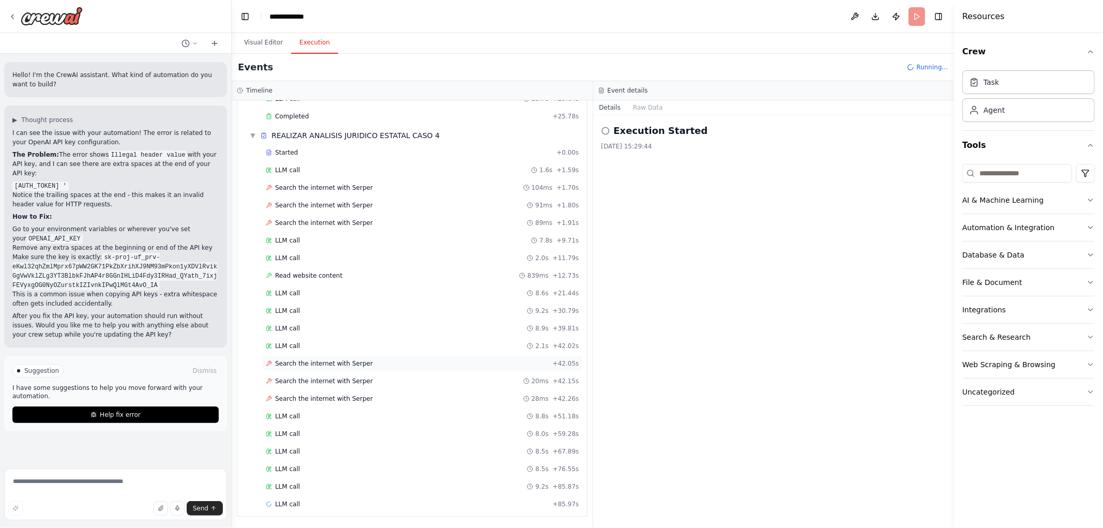
scroll to position [2763, 0]
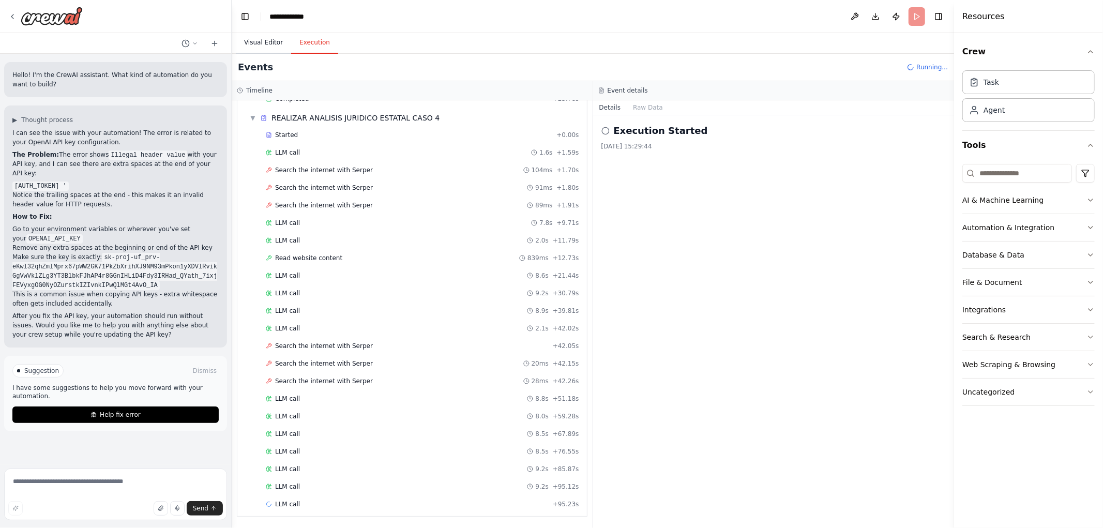
click at [264, 44] on button "Visual Editor" at bounding box center [263, 43] width 55 height 22
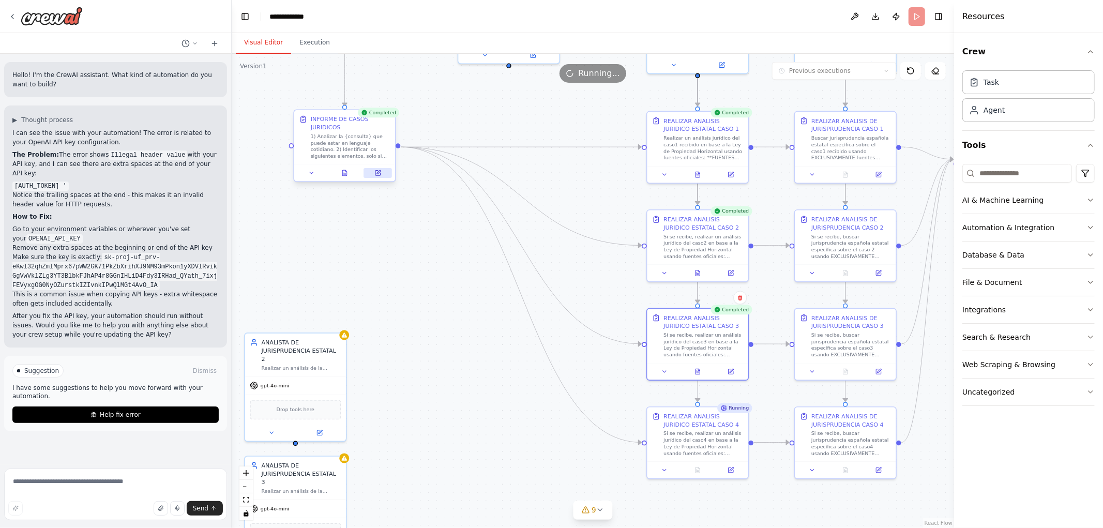
click at [373, 172] on button at bounding box center [377, 173] width 28 height 10
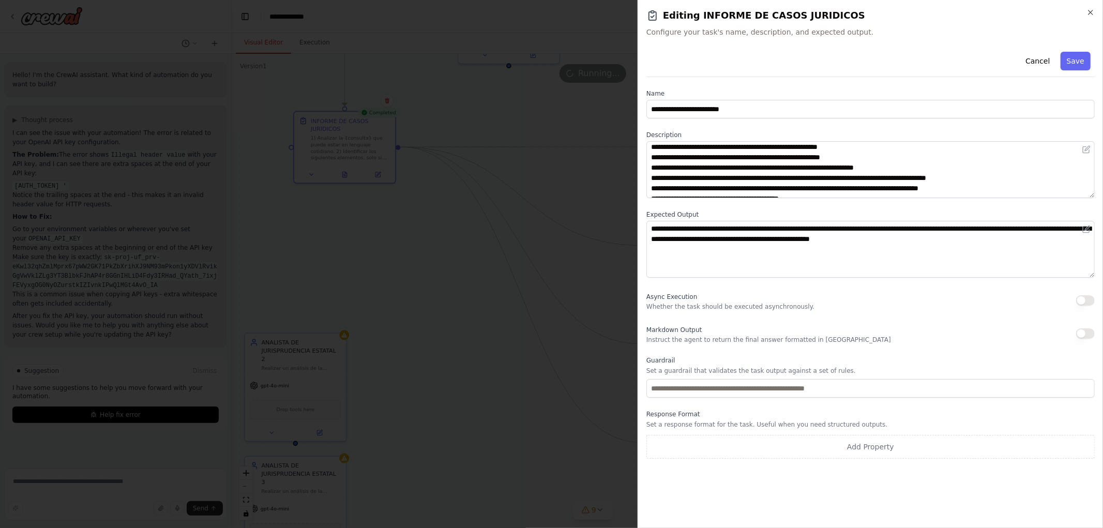
scroll to position [0, 0]
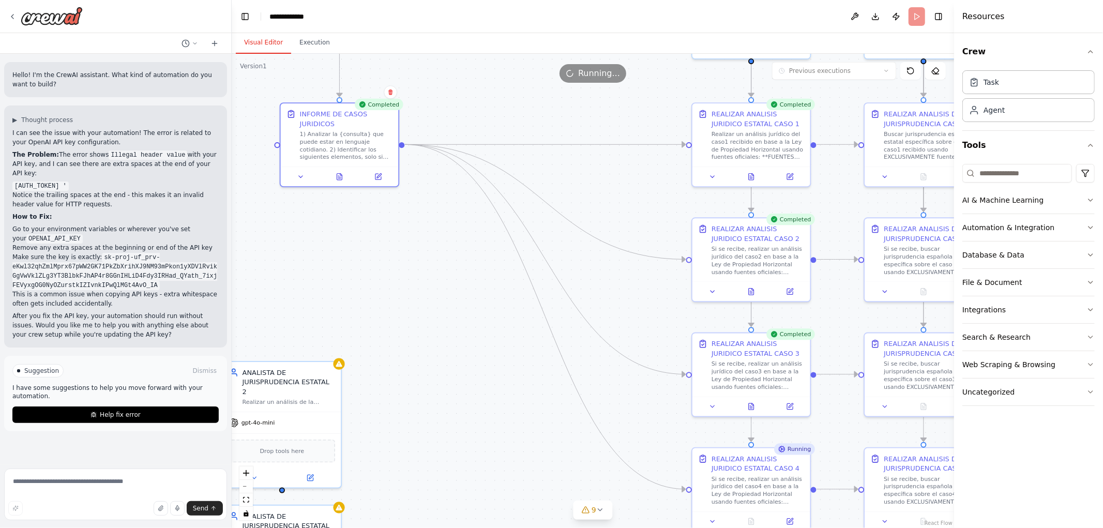
drag, startPoint x: 417, startPoint y: 233, endPoint x: 451, endPoint y: 539, distance: 308.5
click at [451, 527] on html "Hello! I'm the CrewAI assistant. What kind of automation do you want to build? …" at bounding box center [551, 264] width 1103 height 528
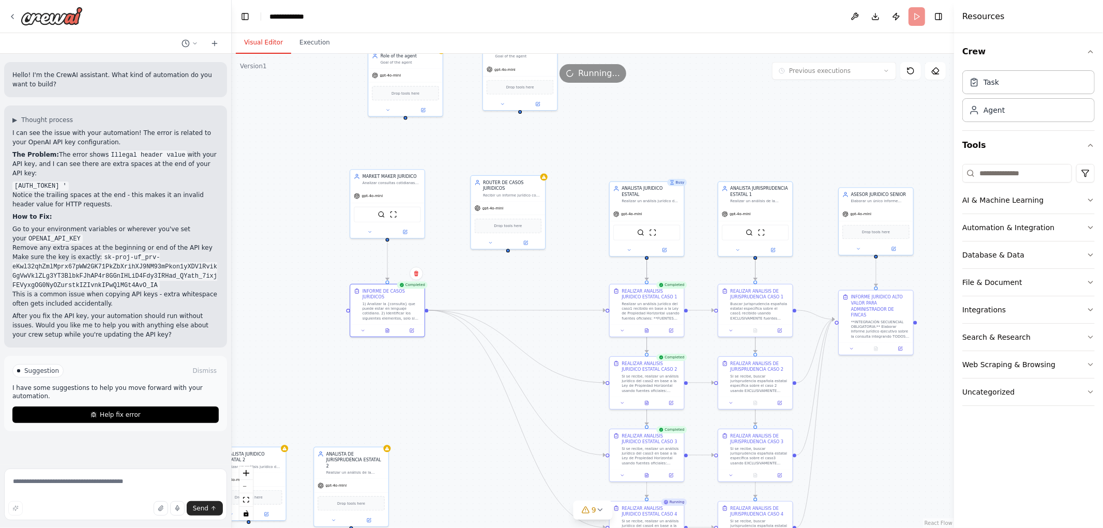
drag, startPoint x: 438, startPoint y: 240, endPoint x: 472, endPoint y: 329, distance: 94.4
click at [452, 350] on div ".deletable-edge-delete-btn { width: 20px; height: 20px; border: 0px solid #ffff…" at bounding box center [593, 291] width 722 height 474
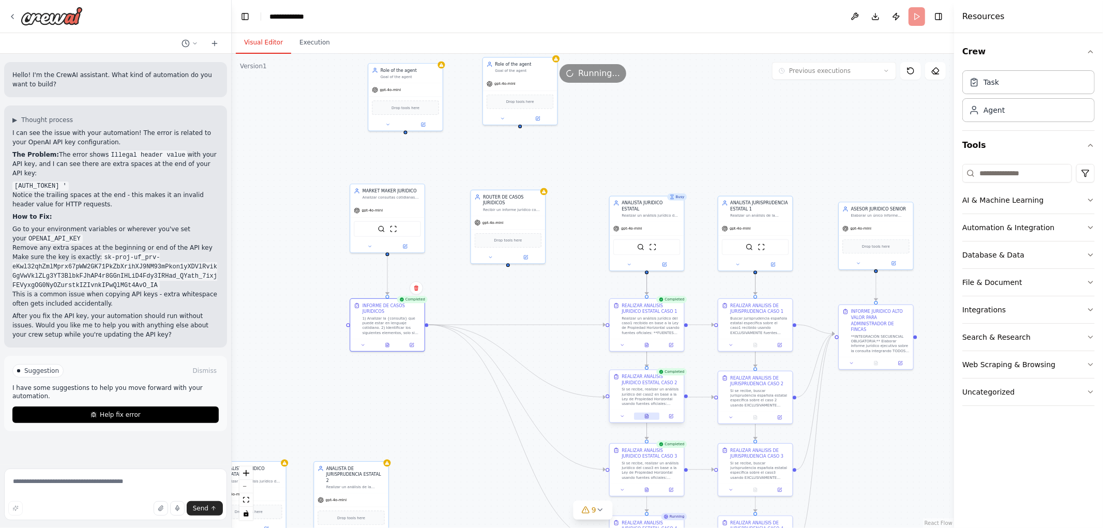
click at [646, 419] on button at bounding box center [646, 416] width 25 height 7
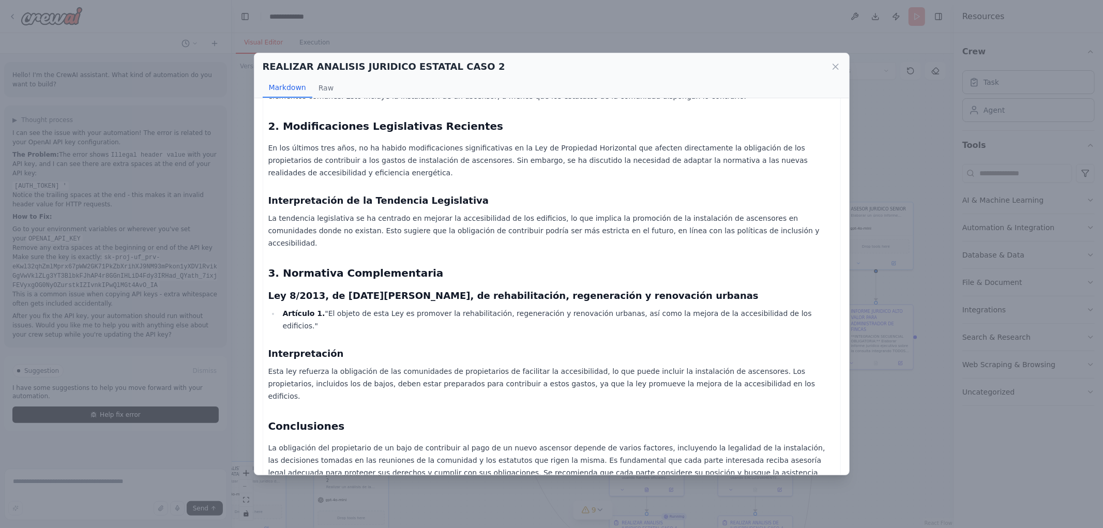
scroll to position [308, 0]
click at [841, 64] on div "REALIZAR ANALISIS JURIDICO ESTATAL CASO 2 Markdown Raw" at bounding box center [551, 75] width 595 height 45
click at [833, 68] on icon at bounding box center [835, 67] width 10 height 10
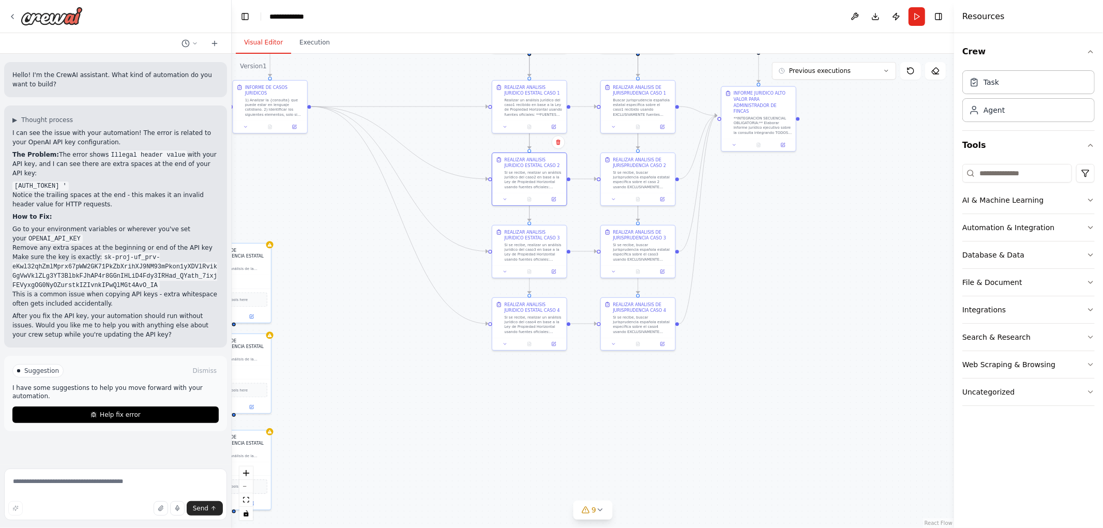
drag, startPoint x: 555, startPoint y: 343, endPoint x: 436, endPoint y: 119, distance: 253.8
click at [436, 119] on div ".deletable-edge-delete-btn { width: 20px; height: 20px; border: 0px solid #ffff…" at bounding box center [593, 291] width 722 height 474
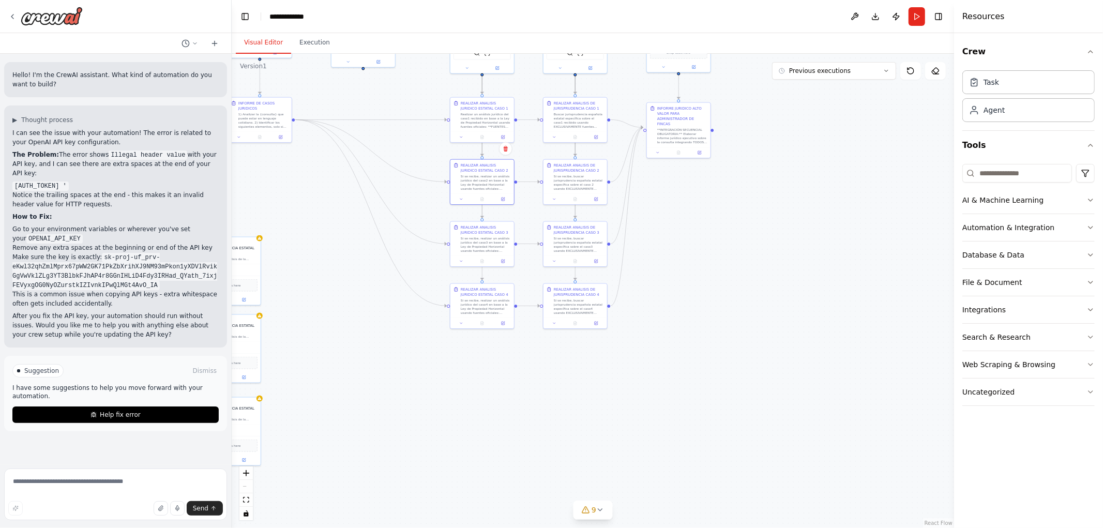
drag, startPoint x: 353, startPoint y: 250, endPoint x: 360, endPoint y: 396, distance: 146.0
click at [363, 396] on div ".deletable-edge-delete-btn { width: 20px; height: 20px; border: 0px solid #ffff…" at bounding box center [593, 291] width 722 height 474
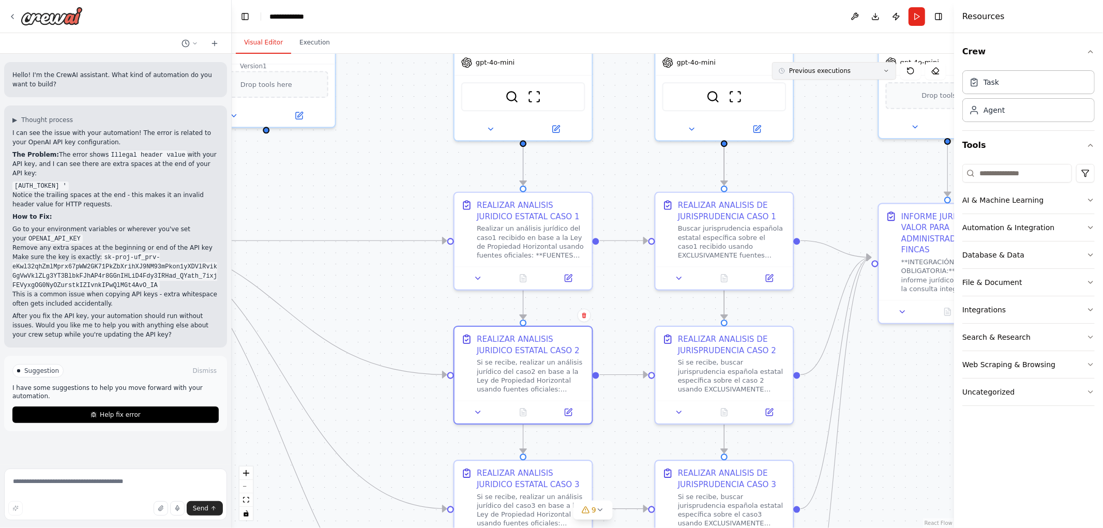
click at [836, 70] on span "Previous executions" at bounding box center [820, 71] width 62 height 8
click at [319, 174] on div ".deletable-edge-delete-btn { width: 20px; height: 20px; border: 0px solid #ffff…" at bounding box center [593, 291] width 722 height 474
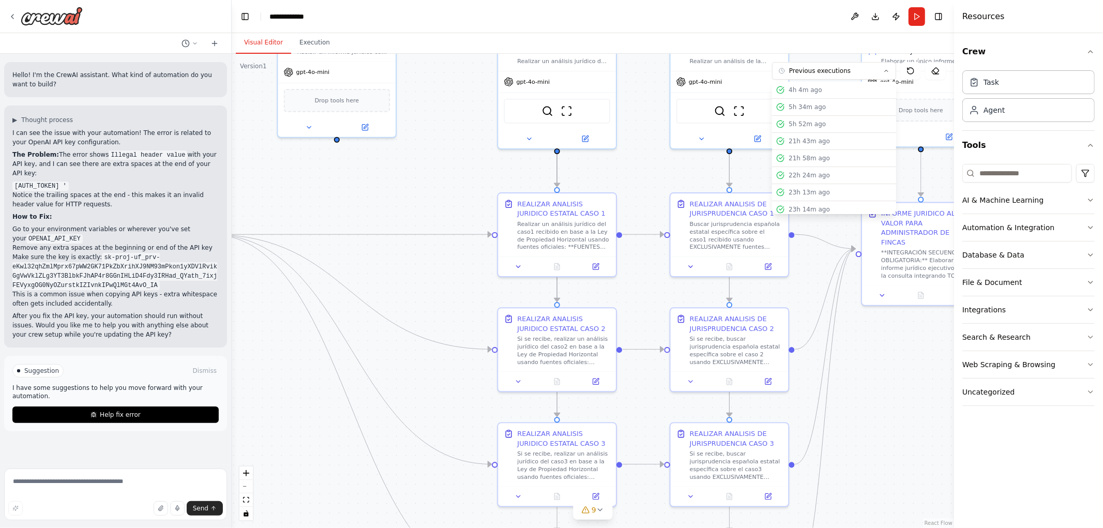
drag, startPoint x: 346, startPoint y: 208, endPoint x: 421, endPoint y: 203, distance: 74.6
click at [420, 205] on div ".deletable-edge-delete-btn { width: 20px; height: 20px; border: 0px solid #ffff…" at bounding box center [593, 291] width 722 height 474
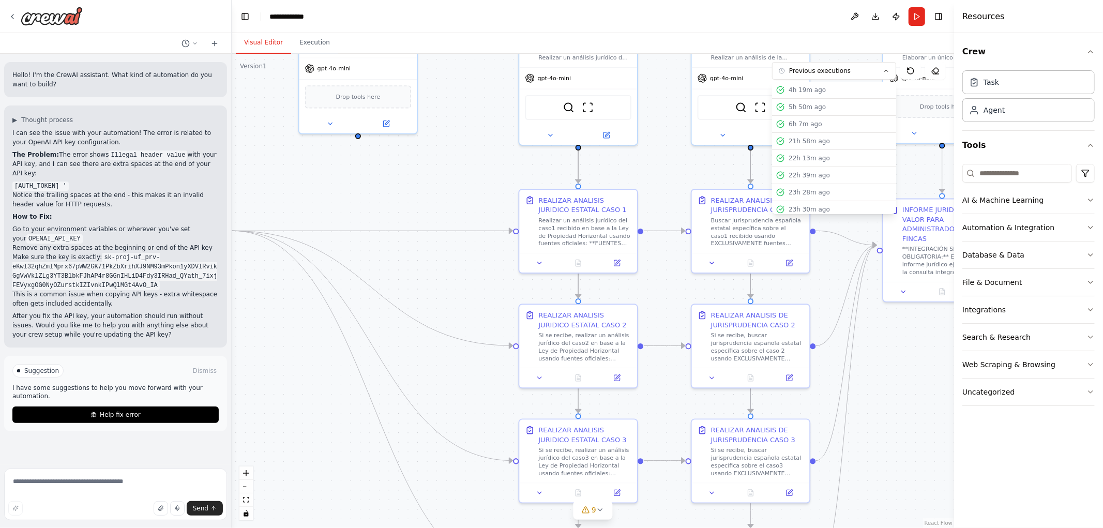
click at [421, 170] on div ".deletable-edge-delete-btn { width: 20px; height: 20px; border: 0px solid #ffff…" at bounding box center [593, 291] width 722 height 474
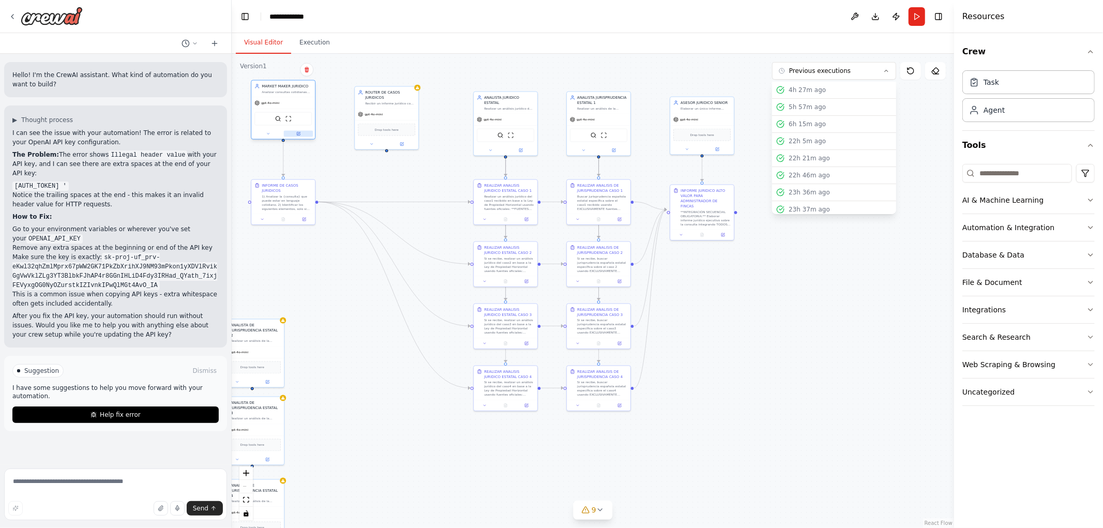
click at [300, 136] on button at bounding box center [298, 134] width 29 height 6
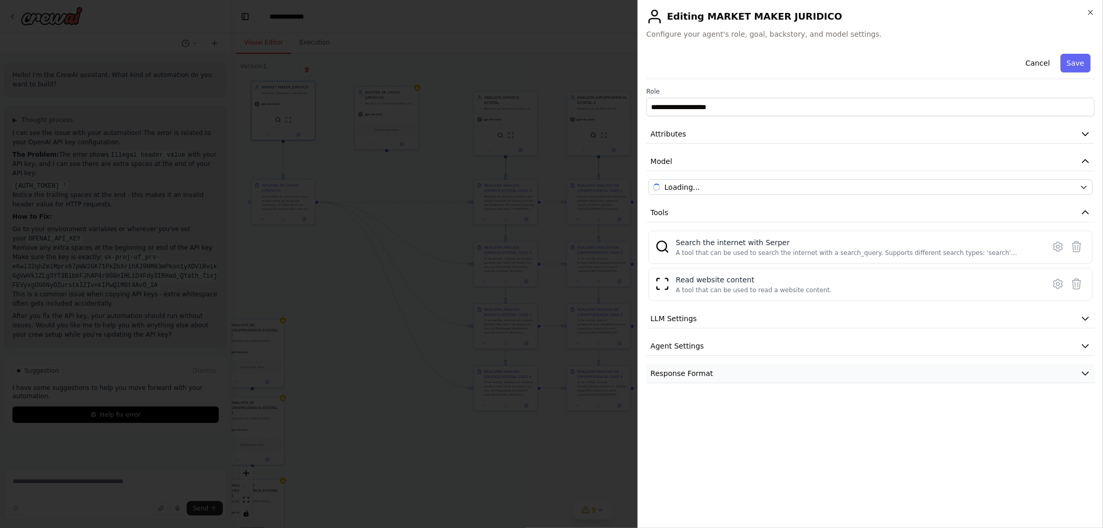
click at [706, 367] on button "Response Format" at bounding box center [870, 373] width 448 height 19
click at [706, 349] on button "Agent Settings" at bounding box center [870, 346] width 448 height 19
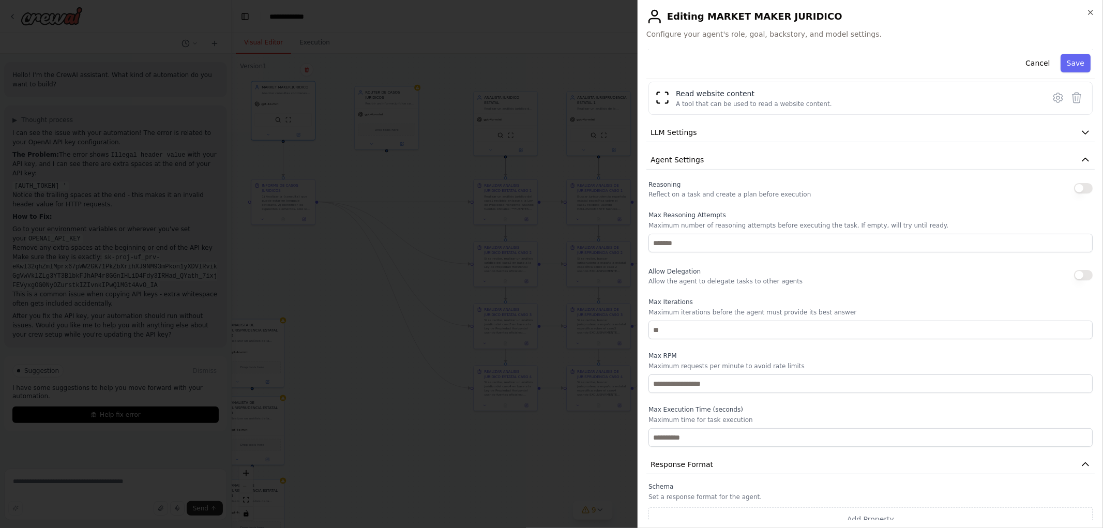
scroll to position [198, 0]
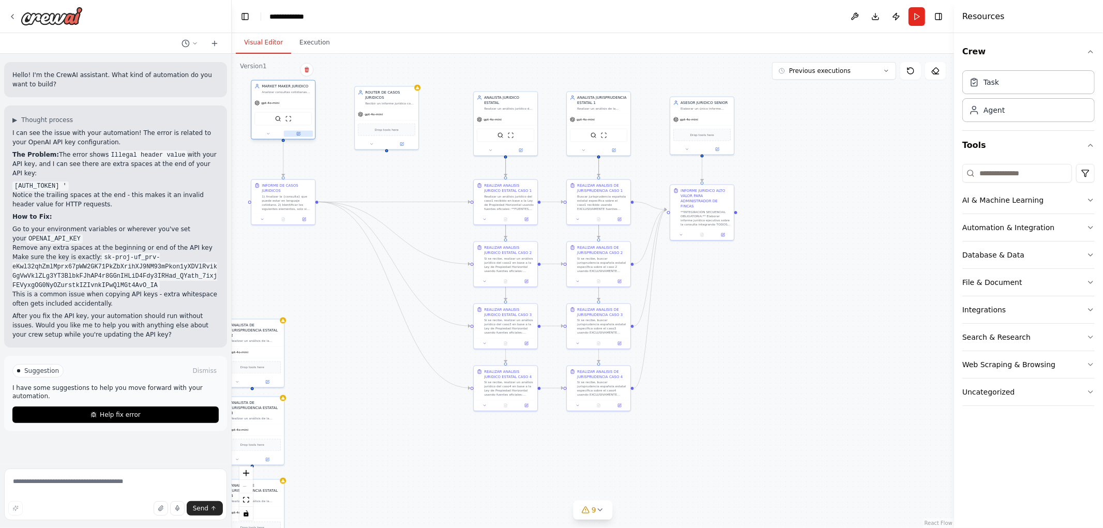
click at [298, 132] on icon at bounding box center [298, 133] width 3 height 3
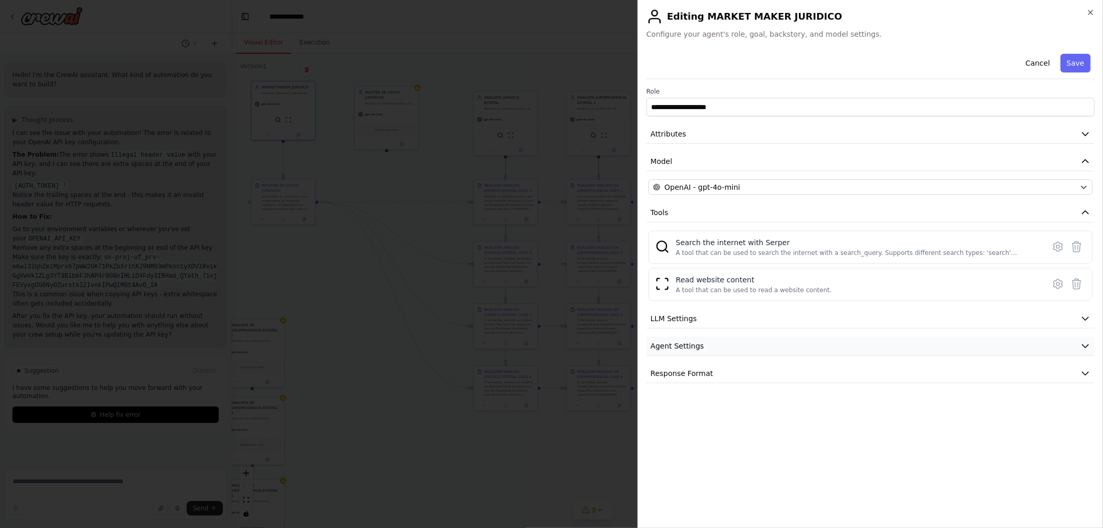
click at [684, 352] on button "Agent Settings" at bounding box center [870, 346] width 448 height 19
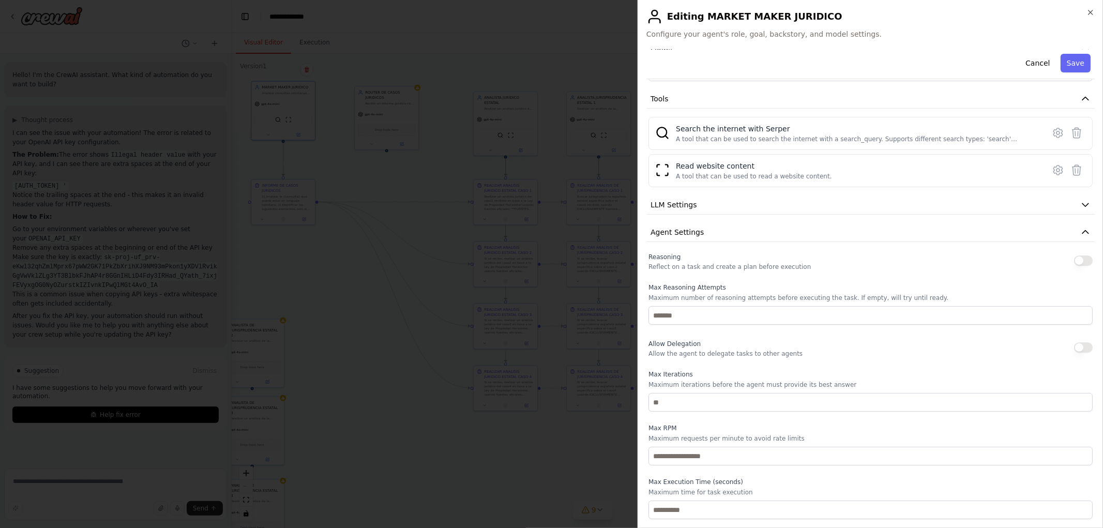
scroll to position [115, 0]
click at [1074, 348] on button "button" at bounding box center [1083, 346] width 19 height 10
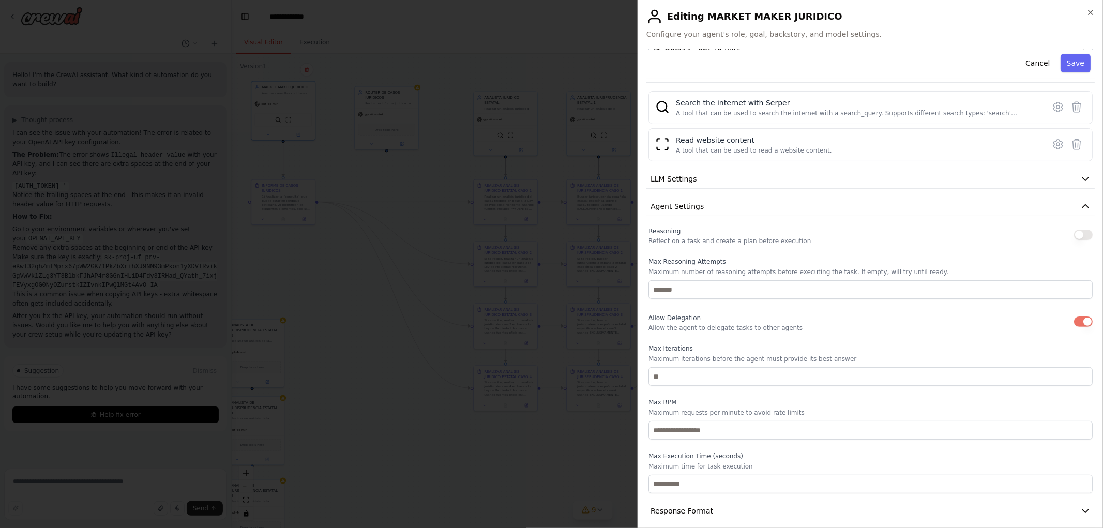
scroll to position [149, 0]
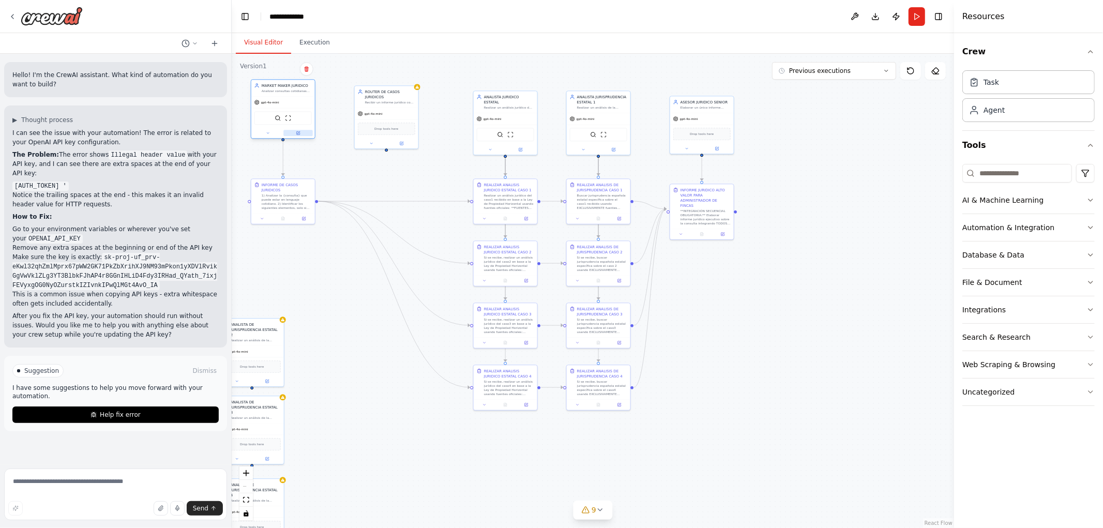
click at [297, 132] on icon at bounding box center [298, 132] width 3 height 3
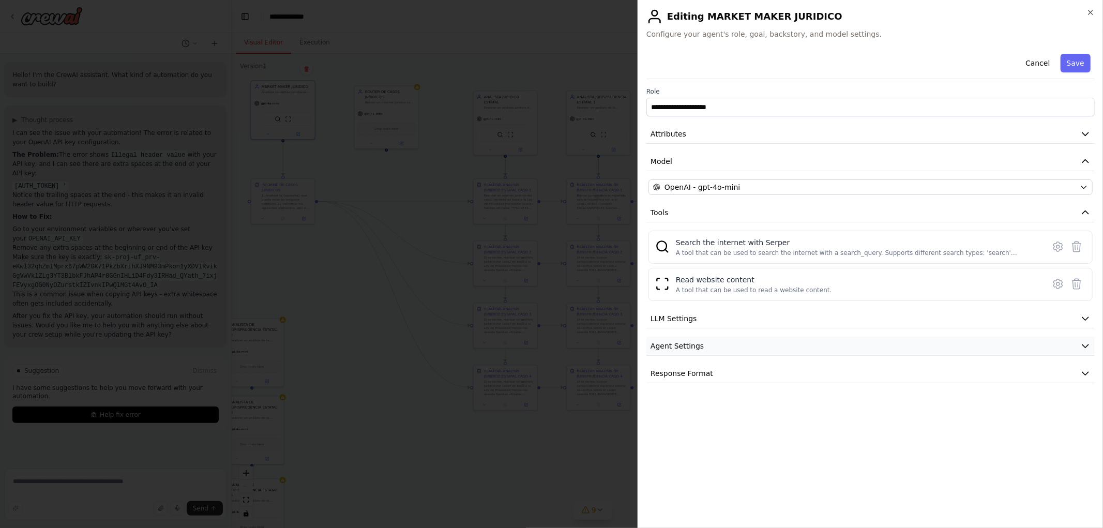
click at [678, 348] on span "Agent Settings" at bounding box center [676, 346] width 53 height 10
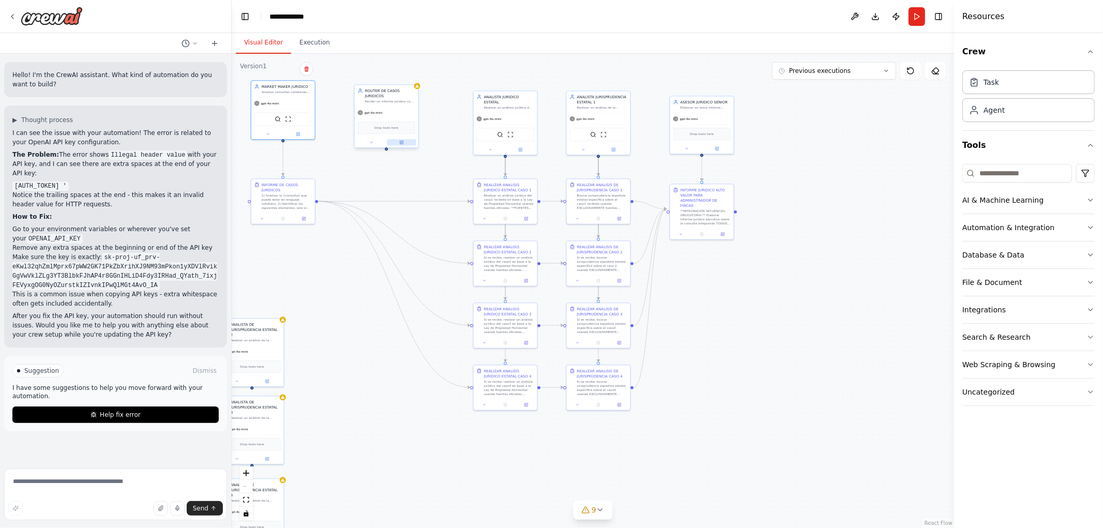
click at [403, 140] on icon at bounding box center [402, 142] width 4 height 4
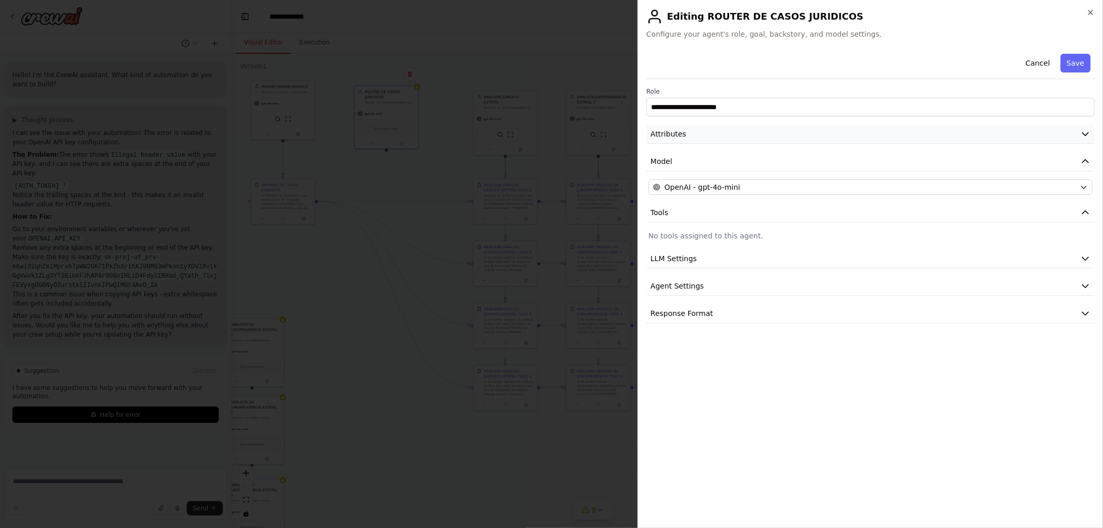
click at [709, 141] on button "Attributes" at bounding box center [870, 134] width 448 height 19
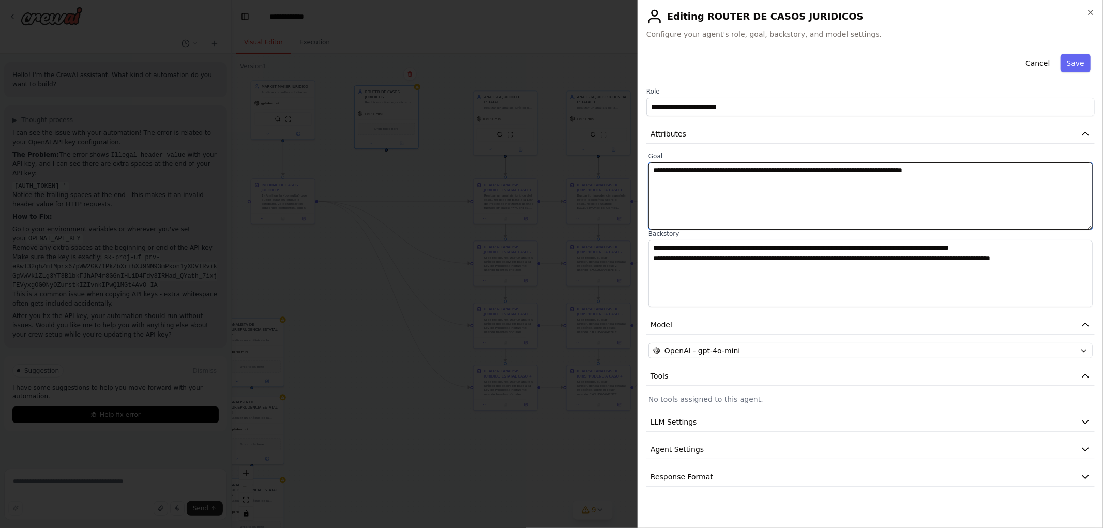
click at [868, 172] on textarea "**********" at bounding box center [870, 195] width 444 height 67
type textarea "**********"
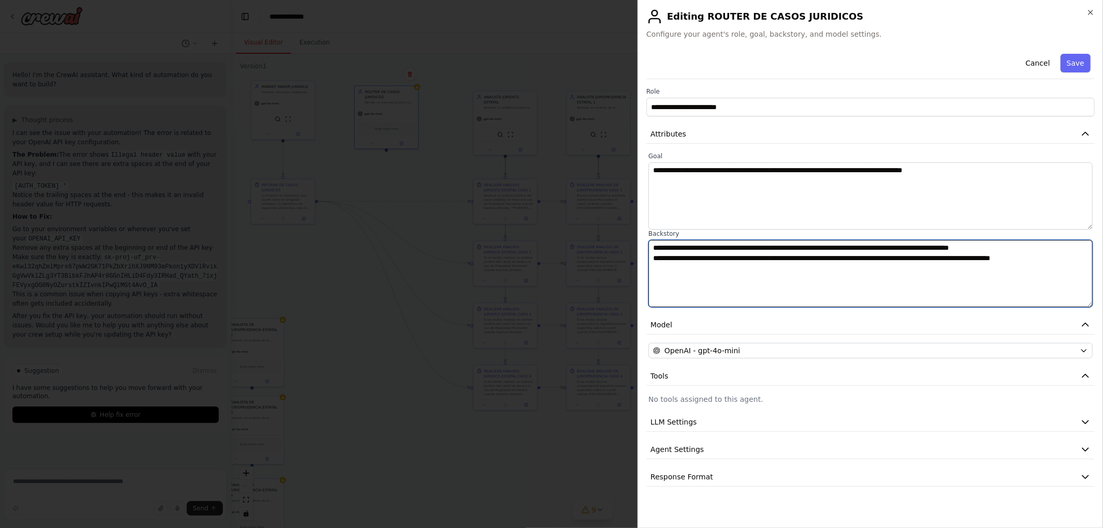
click at [738, 241] on textarea "**********" at bounding box center [870, 273] width 444 height 67
click at [822, 260] on textarea "**********" at bounding box center [870, 273] width 444 height 67
click at [886, 264] on textarea "**********" at bounding box center [870, 273] width 444 height 67
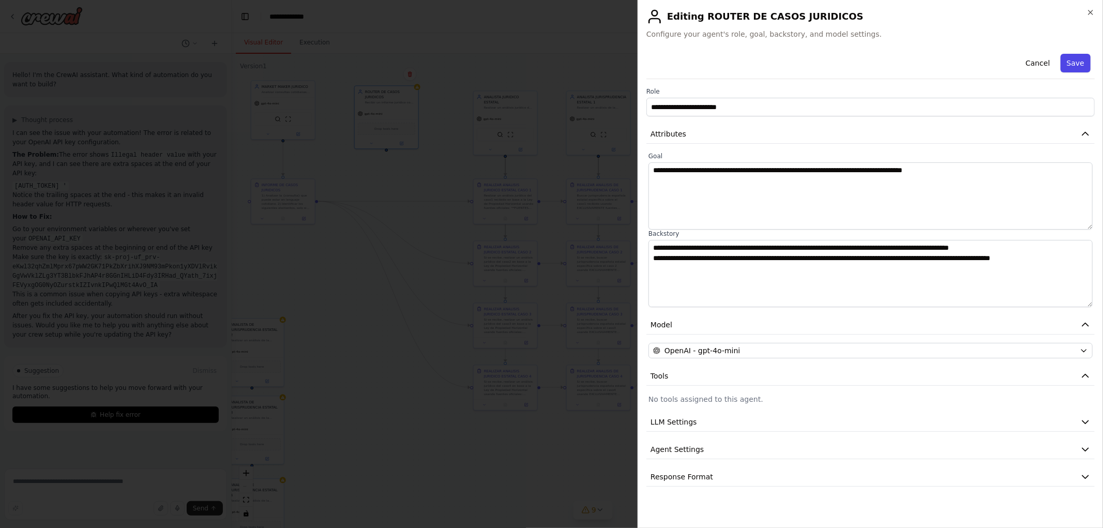
click at [1077, 63] on button "Save" at bounding box center [1075, 63] width 30 height 19
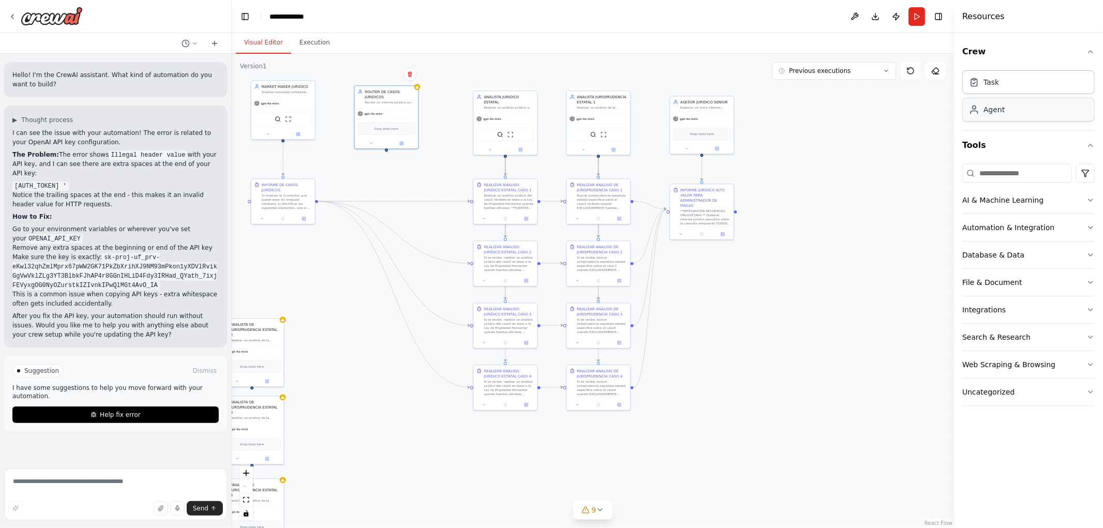
click at [985, 108] on div "Agent" at bounding box center [993, 109] width 21 height 10
click at [983, 87] on div "Task" at bounding box center [1028, 82] width 132 height 24
click at [425, 210] on button at bounding box center [423, 210] width 18 height 6
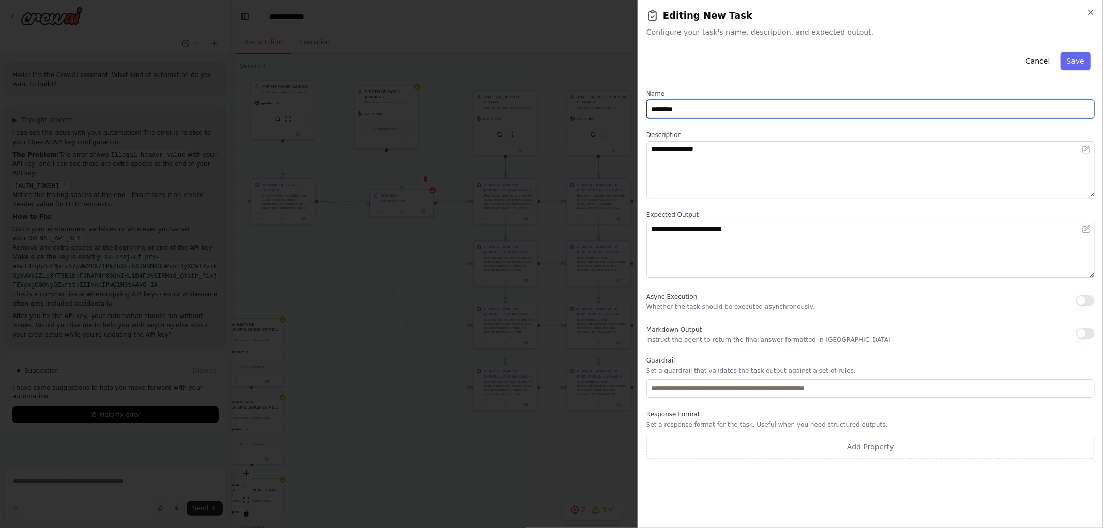
drag, startPoint x: 741, startPoint y: 107, endPoint x: 464, endPoint y: 105, distance: 277.1
click at [508, 107] on body "Hello! I'm the CrewAI assistant. What kind of automation do you want to build? …" at bounding box center [551, 264] width 1103 height 528
type input "**********"
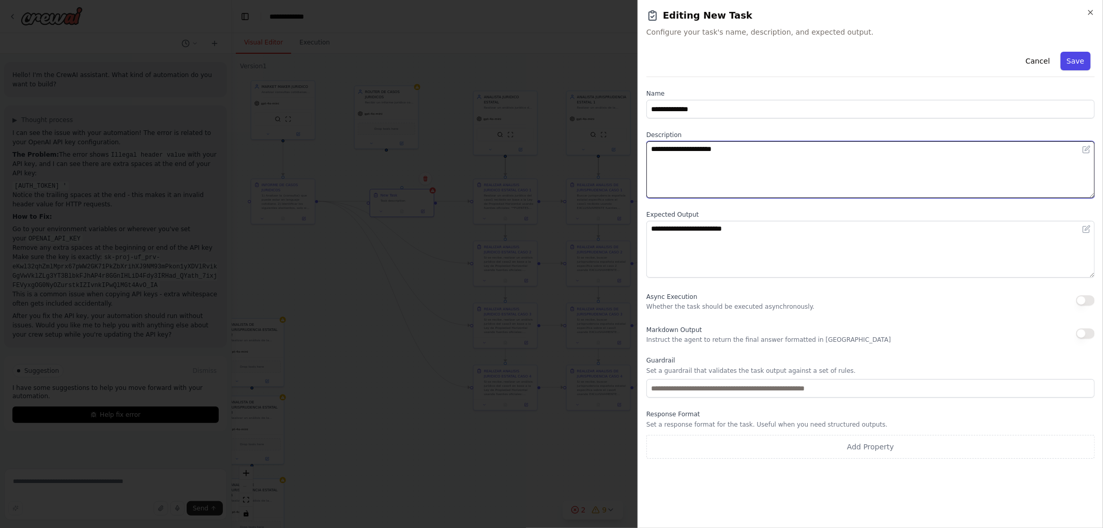
type textarea "**********"
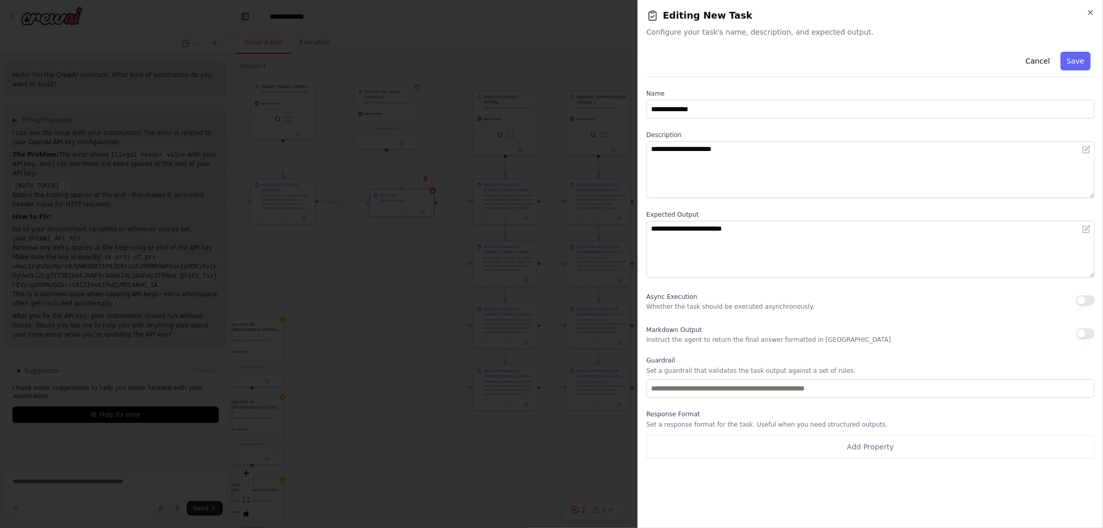
drag, startPoint x: 1077, startPoint y: 55, endPoint x: 1064, endPoint y: 60, distance: 14.6
click at [1079, 54] on button "Save" at bounding box center [1075, 61] width 30 height 19
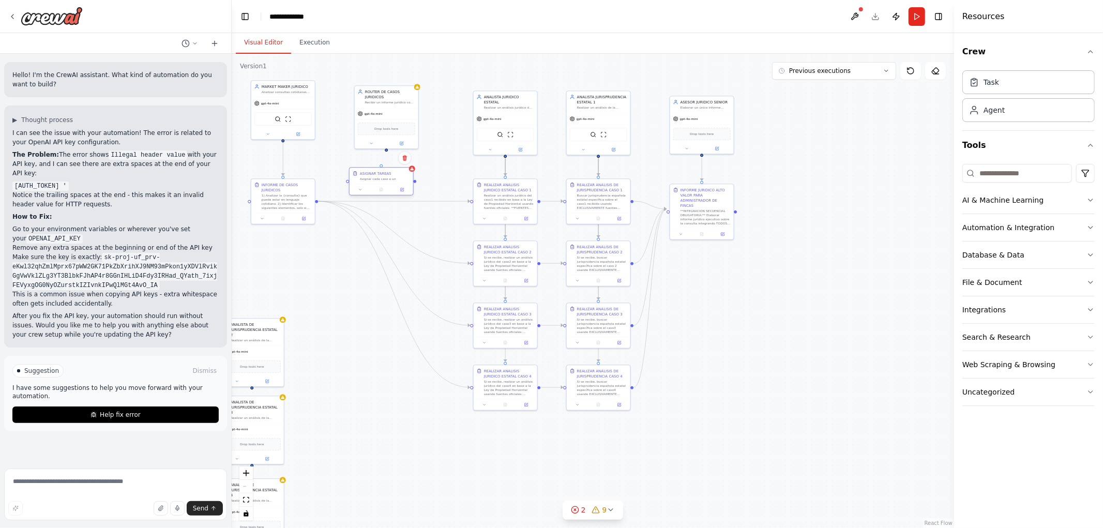
drag, startPoint x: 394, startPoint y: 199, endPoint x: 375, endPoint y: 177, distance: 29.3
click at [375, 177] on div "Asignar cada caso a un" at bounding box center [385, 179] width 50 height 4
click at [403, 190] on icon at bounding box center [402, 189] width 3 height 3
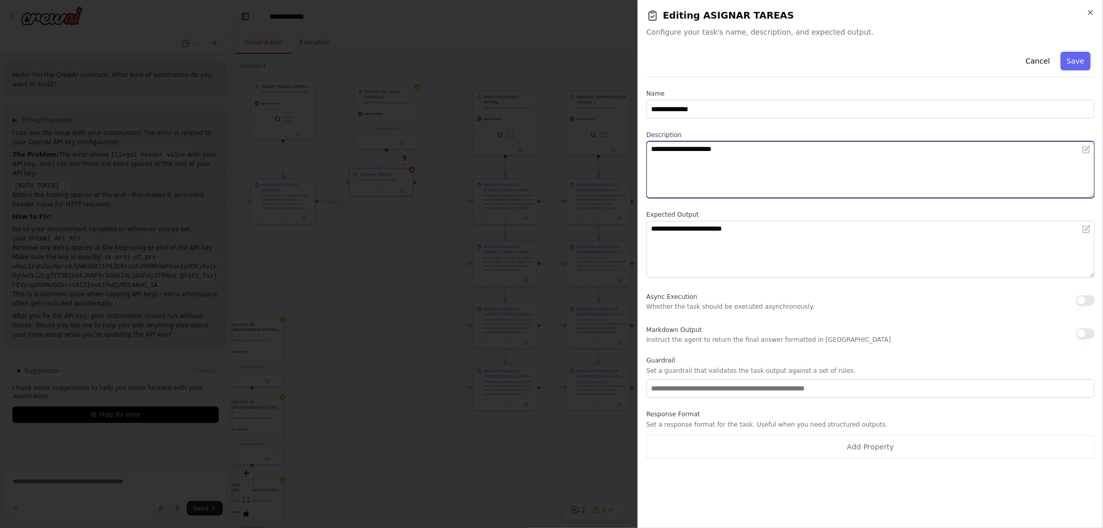
click at [759, 159] on textarea "**********" at bounding box center [870, 169] width 448 height 57
drag, startPoint x: 745, startPoint y: 181, endPoint x: 609, endPoint y: 178, distance: 136.5
click at [609, 178] on body "Hello! I'm the CrewAI assistant. What kind of automation do you want to build? …" at bounding box center [551, 264] width 1103 height 528
drag, startPoint x: 690, startPoint y: 192, endPoint x: 596, endPoint y: 188, distance: 94.2
click at [596, 188] on body "Hello! I'm the CrewAI assistant. What kind of automation do you want to build? …" at bounding box center [551, 264] width 1103 height 528
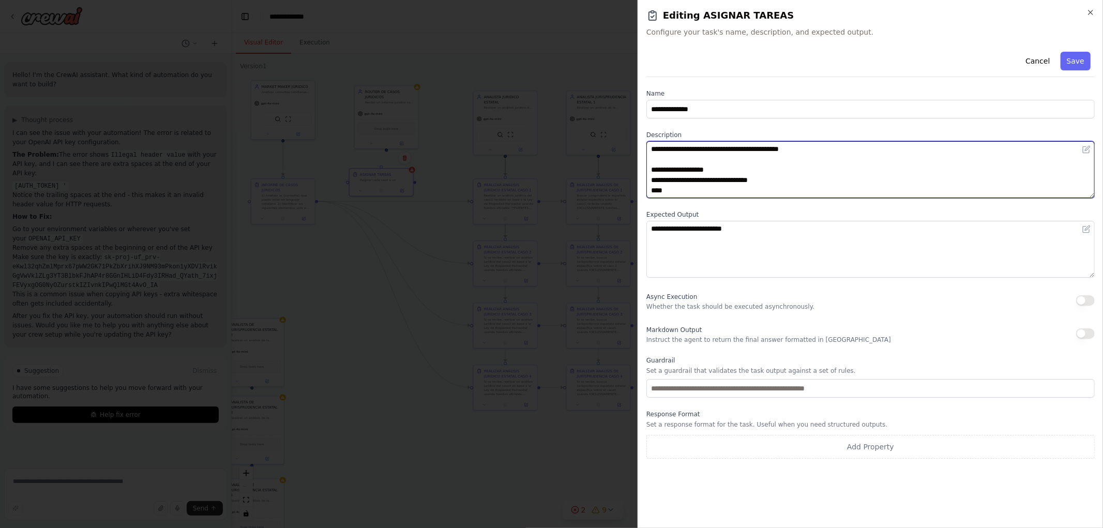
paste textarea "**********"
click at [681, 189] on textarea "**********" at bounding box center [870, 169] width 448 height 57
click at [784, 187] on textarea "**********" at bounding box center [870, 169] width 448 height 57
paste textarea "**********"
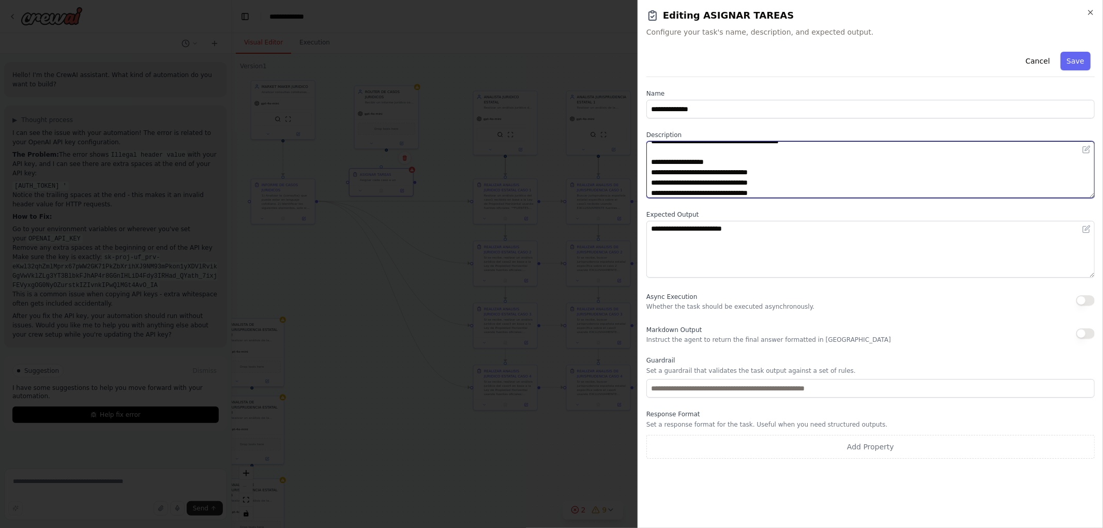
click at [679, 189] on textarea "**********" at bounding box center [870, 169] width 448 height 57
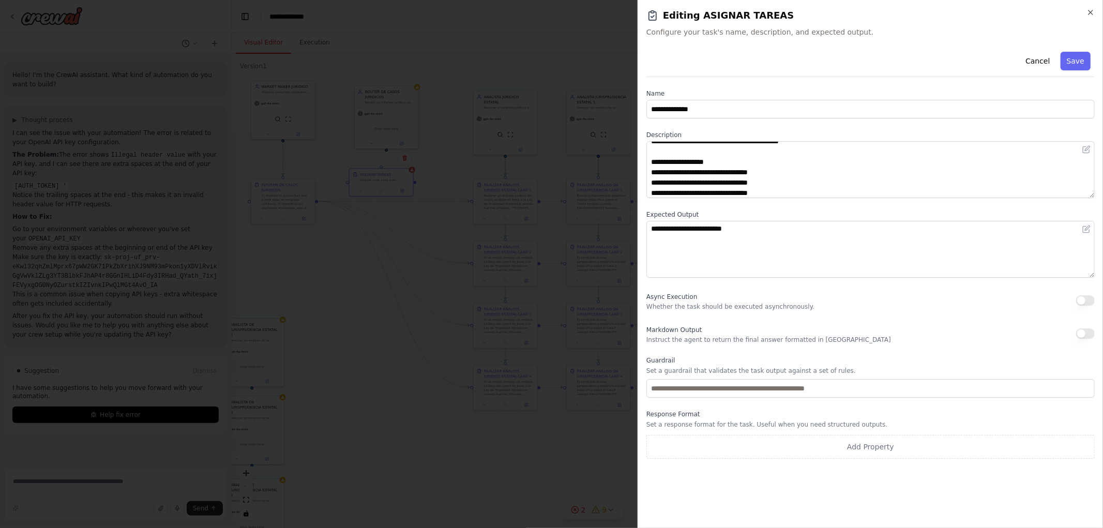
click at [787, 199] on div "**********" at bounding box center [870, 253] width 448 height 411
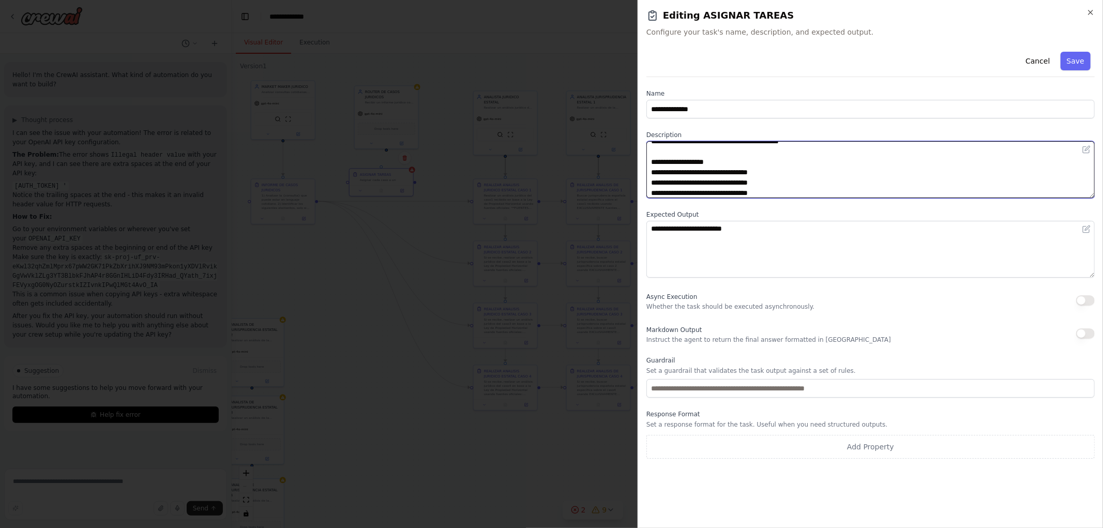
click at [787, 193] on textarea "**********" at bounding box center [870, 169] width 448 height 57
type textarea "**********"
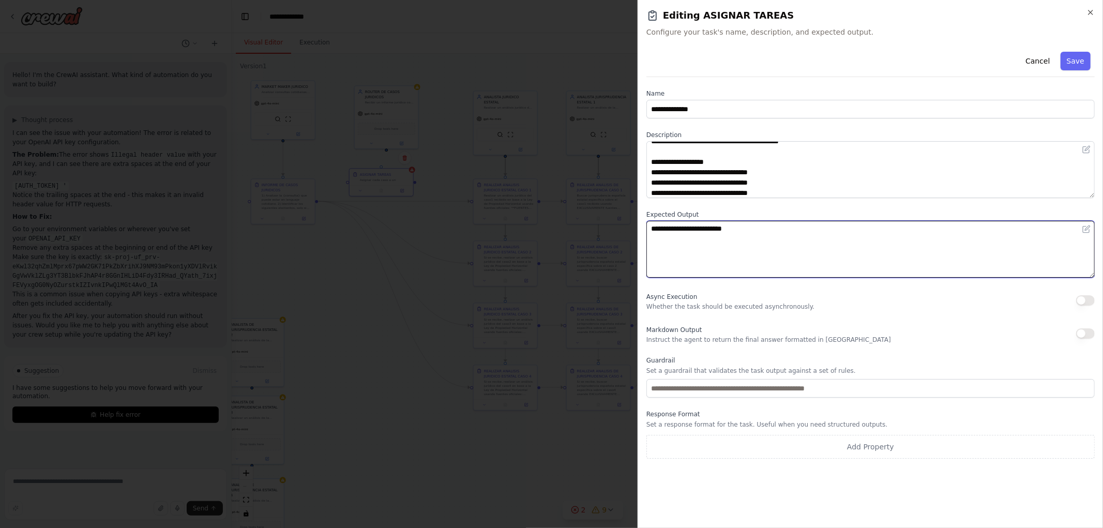
drag, startPoint x: 757, startPoint y: 238, endPoint x: 457, endPoint y: 194, distance: 303.7
click at [498, 205] on body "Hello! I'm the CrewAI assistant. What kind of automation do you want to build? …" at bounding box center [551, 264] width 1103 height 528
type textarea "*"
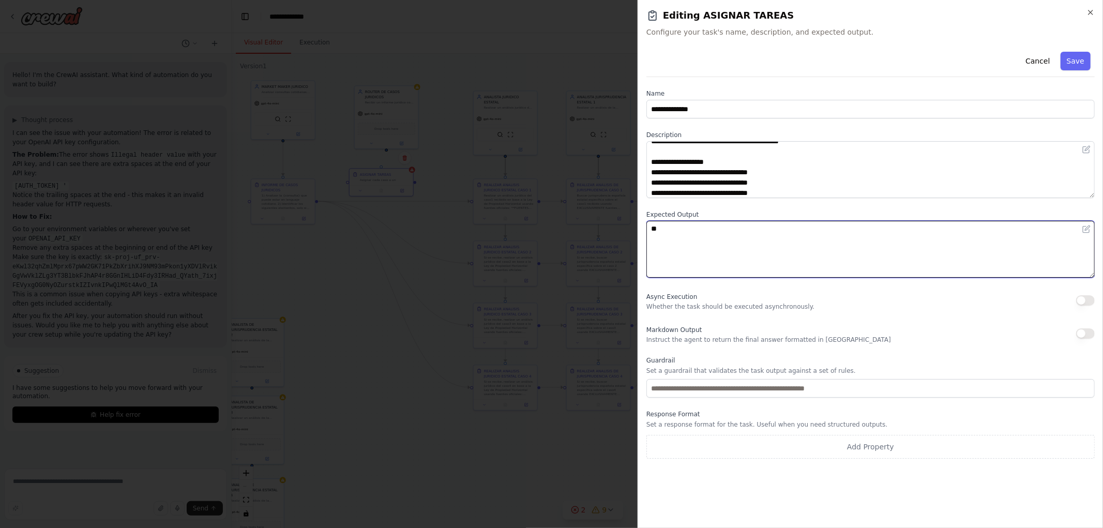
type textarea "*"
type textarea "**********"
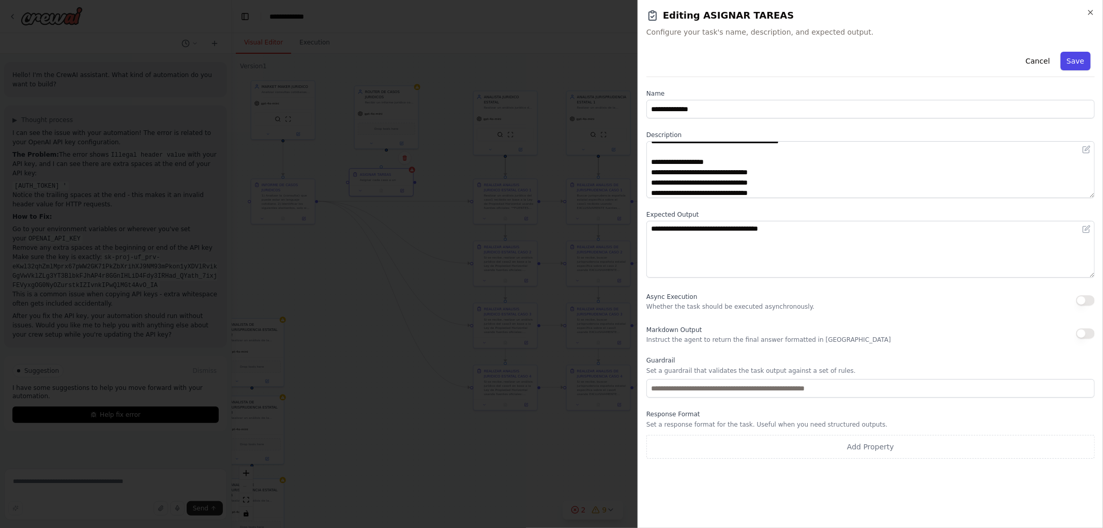
click at [1079, 59] on button "Save" at bounding box center [1075, 61] width 30 height 19
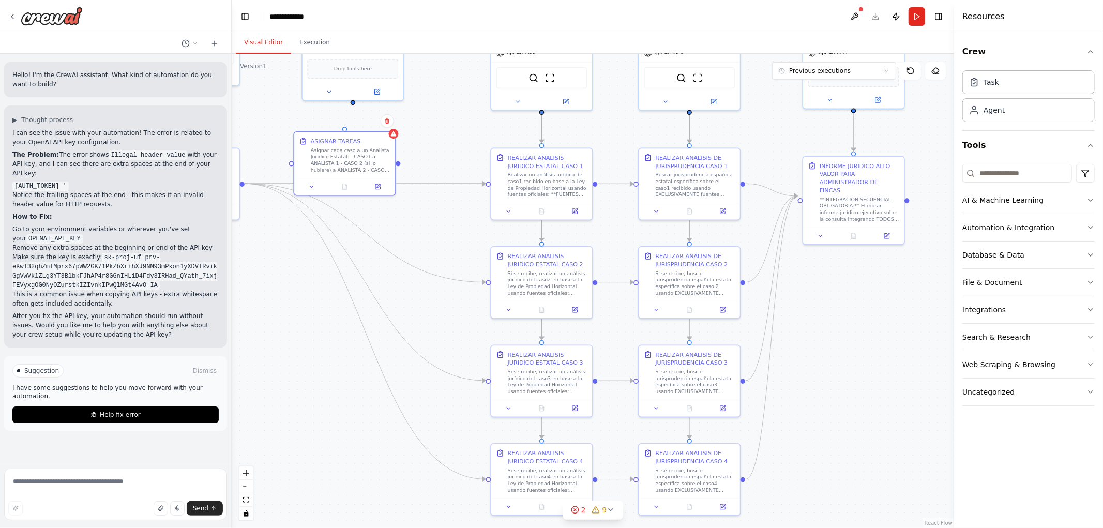
click at [441, 184] on icon "Edge from ce854455-d797-4fe6-b1f6-344d684c8f98 to c76fb646-3dda-4b9d-8a02-16635…" at bounding box center [365, 184] width 240 height 0
drag, startPoint x: 340, startPoint y: 148, endPoint x: 346, endPoint y: 109, distance: 39.8
click at [346, 109] on div "Asignar cada caso a un Analista Jurídico Estatal: - CASO1 a ANALISTA 1 - CASO 2…" at bounding box center [359, 117] width 80 height 26
click at [360, 184] on icon "Edge from ce854455-d797-4fe6-b1f6-344d684c8f98 to c76fb646-3dda-4b9d-8a02-16635…" at bounding box center [365, 184] width 240 height 0
click at [363, 184] on icon at bounding box center [365, 183] width 6 height 7
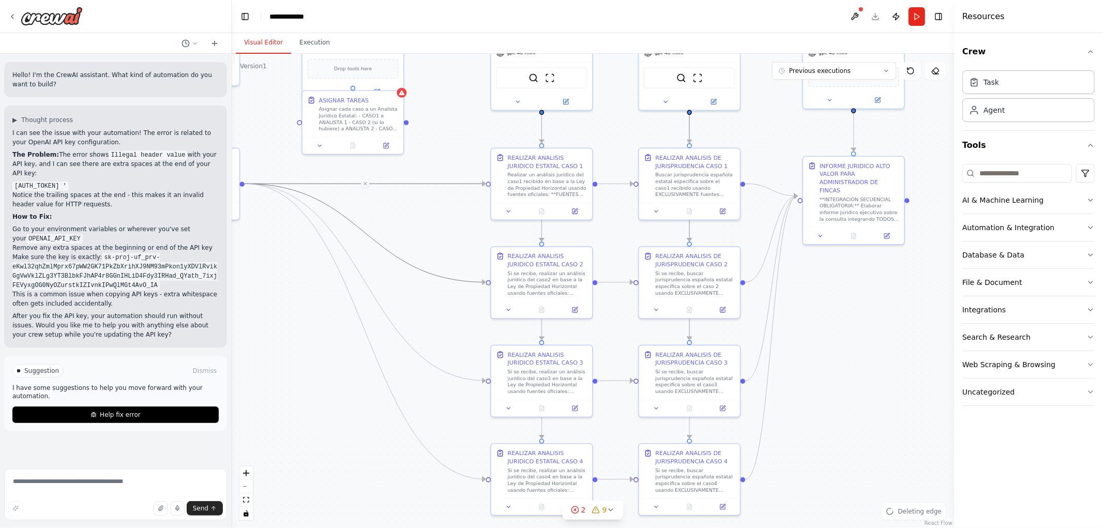
click at [363, 230] on icon "Edge from ce854455-d797-4fe6-b1f6-344d684c8f98 to de554c6f-c3df-4a92-b8ca-43c0f…" at bounding box center [365, 233] width 240 height 98
drag, startPoint x: 365, startPoint y: 232, endPoint x: 360, endPoint y: 240, distance: 10.2
click at [365, 233] on icon at bounding box center [365, 233] width 6 height 7
click at [362, 279] on icon "Edge from ce854455-d797-4fe6-b1f6-344d684c8f98 to 7b65c16a-599f-4f0b-a302-ec59f…" at bounding box center [365, 282] width 240 height 197
click at [363, 280] on icon at bounding box center [365, 282] width 6 height 7
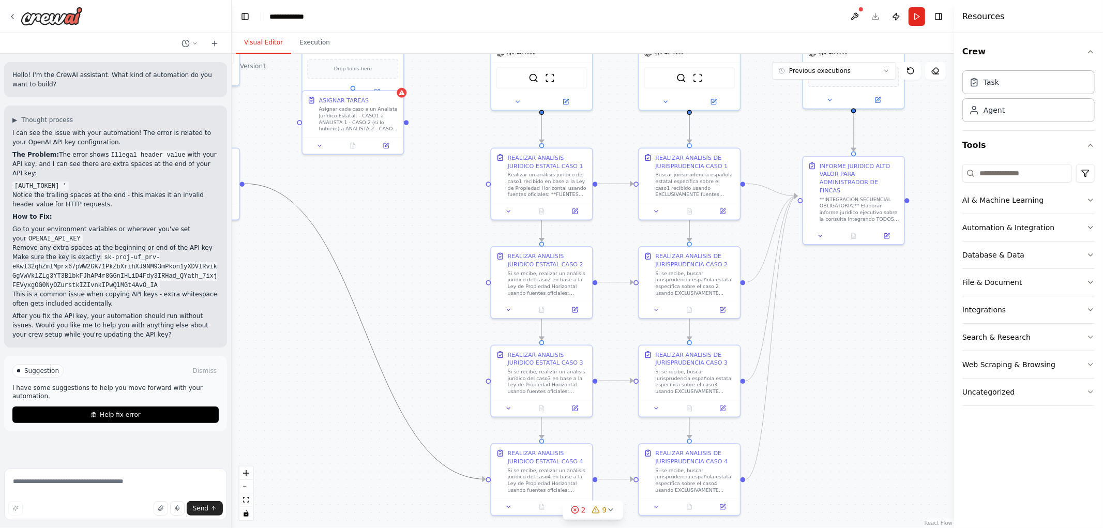
click at [364, 334] on icon "Edge from ce854455-d797-4fe6-b1f6-344d684c8f98 to 36eff1be-4c9b-460c-97e8-b7082…" at bounding box center [365, 331] width 240 height 295
click at [365, 335] on button at bounding box center [365, 331] width 9 height 9
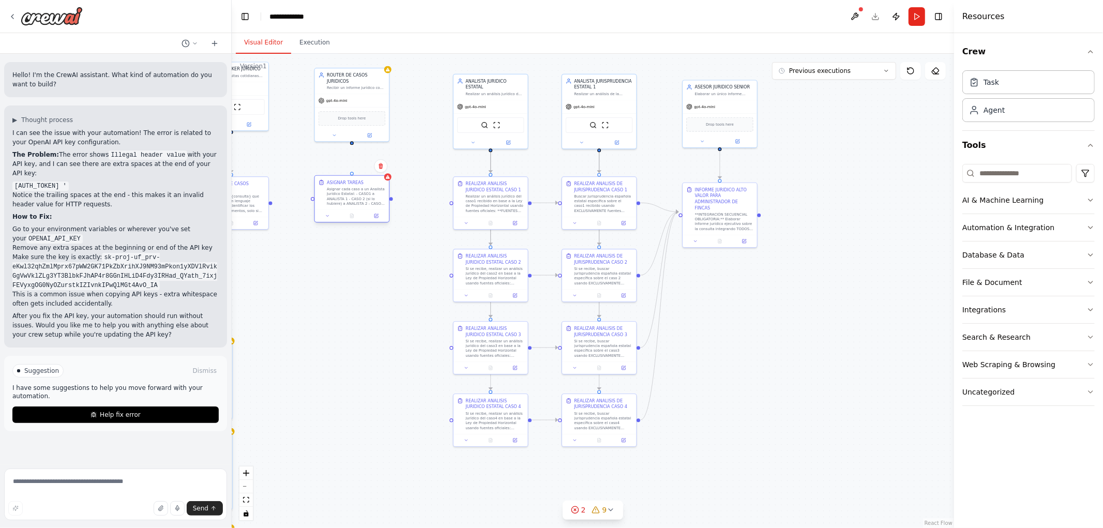
drag, startPoint x: 349, startPoint y: 156, endPoint x: 350, endPoint y: 200, distance: 43.4
click at [350, 200] on div "Asignar cada caso a un Analista Jurídico Estatal: - CASO1 a ANALISTA 1 - CASO 2…" at bounding box center [356, 196] width 58 height 19
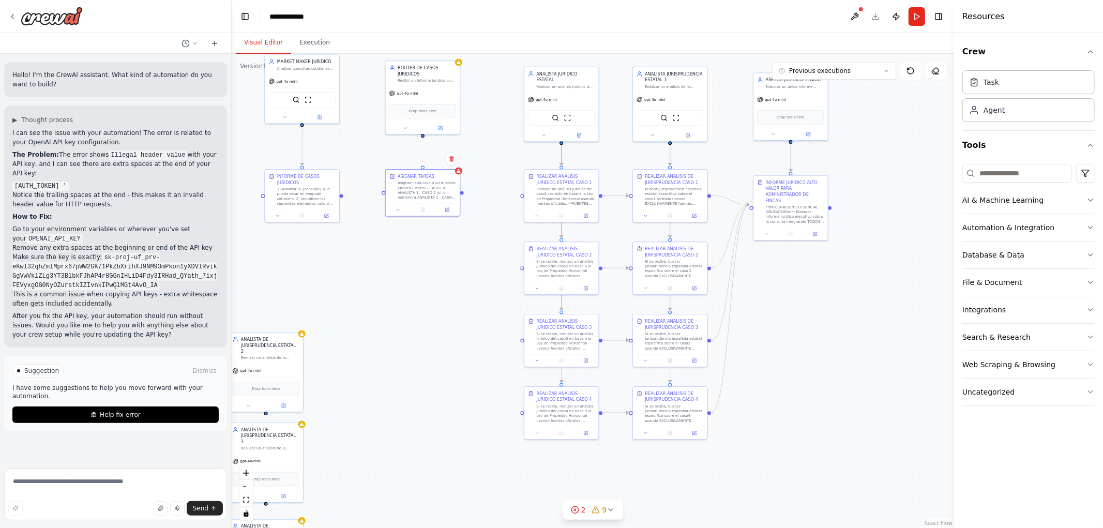
drag, startPoint x: 270, startPoint y: 204, endPoint x: 361, endPoint y: 193, distance: 91.1
click at [361, 193] on div ".deletable-edge-delete-btn { width: 20px; height: 20px; border: 0px solid #ffff…" at bounding box center [593, 291] width 722 height 474
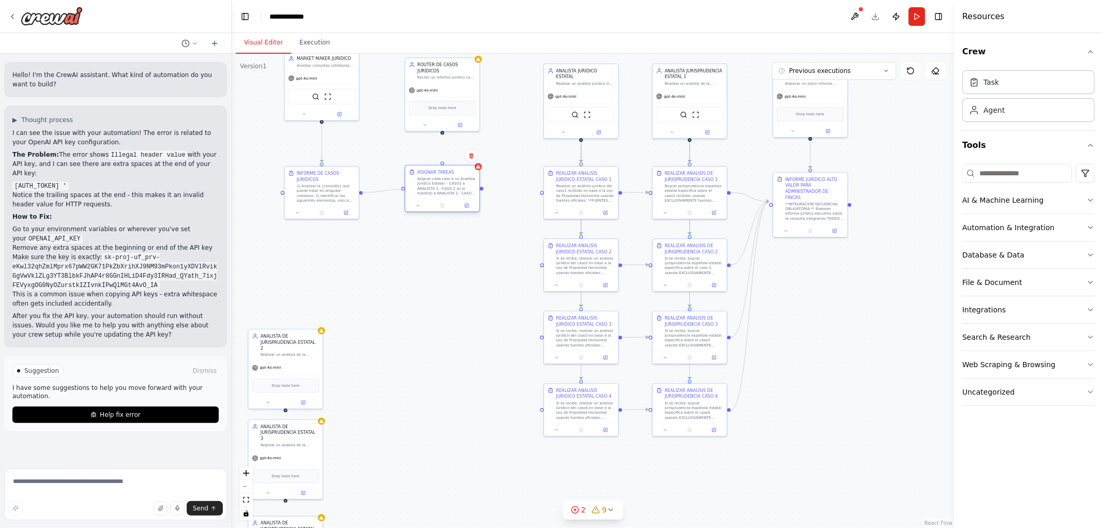
drag, startPoint x: 360, startPoint y: 190, endPoint x: 404, endPoint y: 189, distance: 44.0
click at [628, 183] on div "REALIZAR ANALISIS JURIDICO ESTATAL CASO 1 Realizar un análisis jurídico del cas…" at bounding box center [838, 44] width 421 height 277
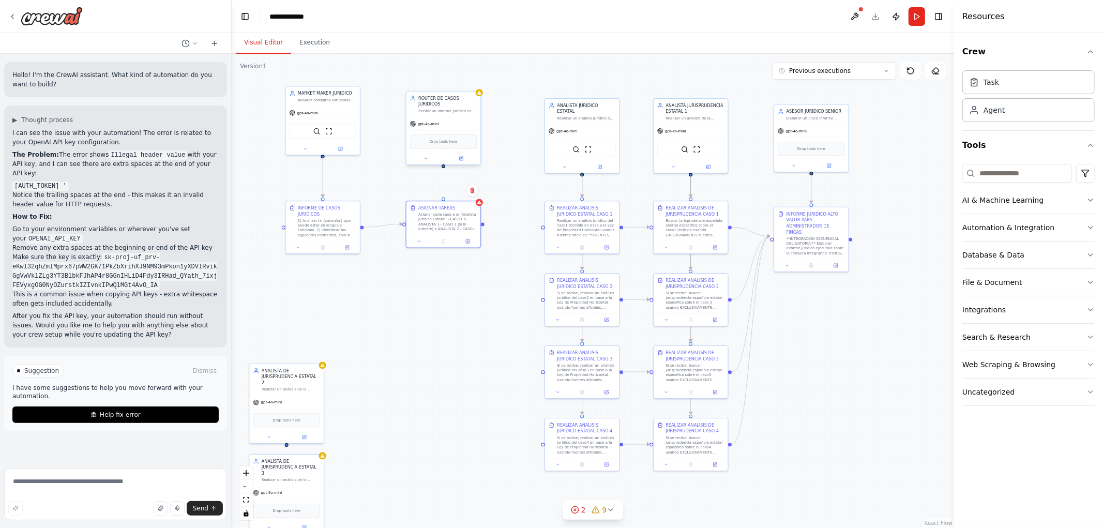
drag, startPoint x: 442, startPoint y: 127, endPoint x: 442, endPoint y: 174, distance: 47.1
click at [442, 174] on div ".deletable-edge-delete-btn { width: 20px; height: 20px; border: 0px solid #ffff…" at bounding box center [593, 291] width 722 height 474
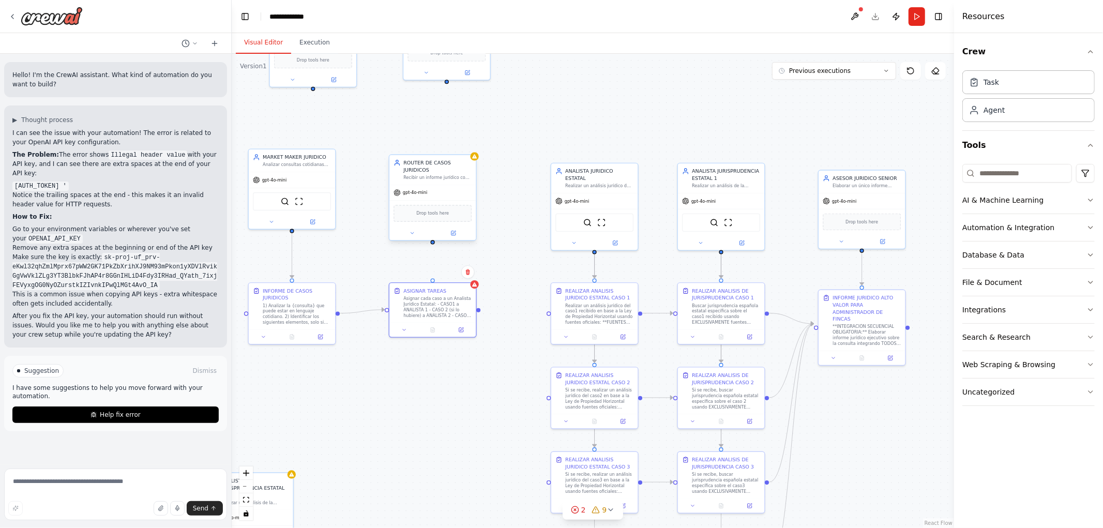
drag, startPoint x: 440, startPoint y: 169, endPoint x: 433, endPoint y: 236, distance: 67.6
click at [433, 236] on div ".deletable-edge-delete-btn { width: 20px; height: 20px; border: 0px solid #ffff…" at bounding box center [593, 291] width 722 height 474
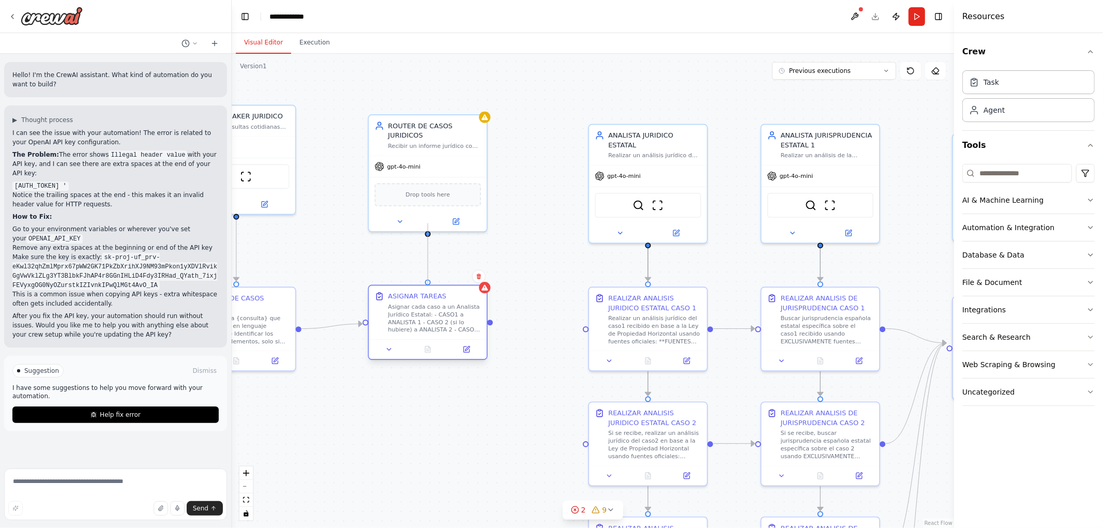
drag, startPoint x: 427, startPoint y: 223, endPoint x: 430, endPoint y: 281, distance: 58.0
click at [722, 281] on div "REALIZAR ANALISIS JURIDICO ESTATAL CASO 1 Realizar un análisis jurídico del cas…" at bounding box center [1056, 94] width 669 height 439
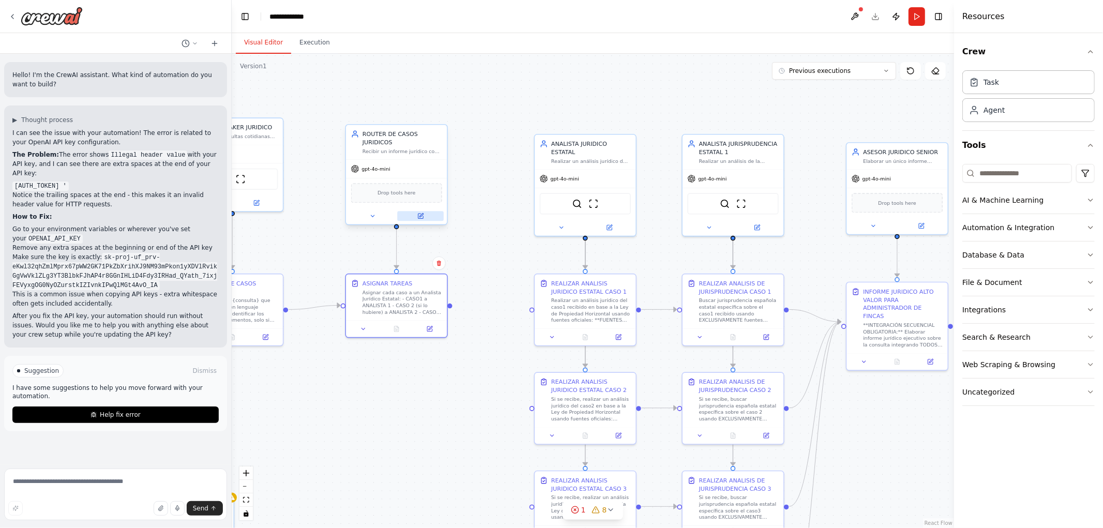
click at [421, 214] on icon at bounding box center [420, 216] width 5 height 5
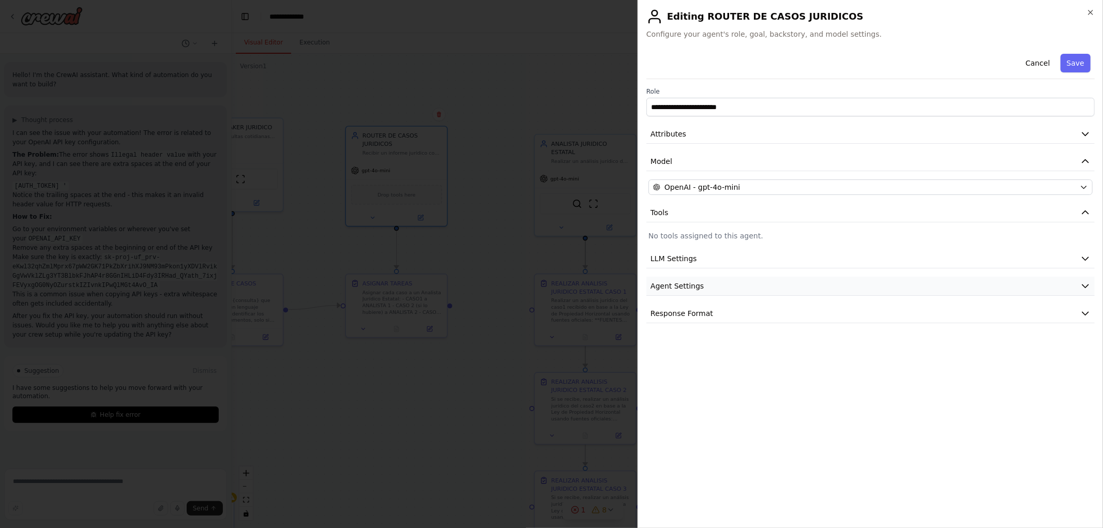
click at [678, 281] on span "Agent Settings" at bounding box center [676, 286] width 53 height 10
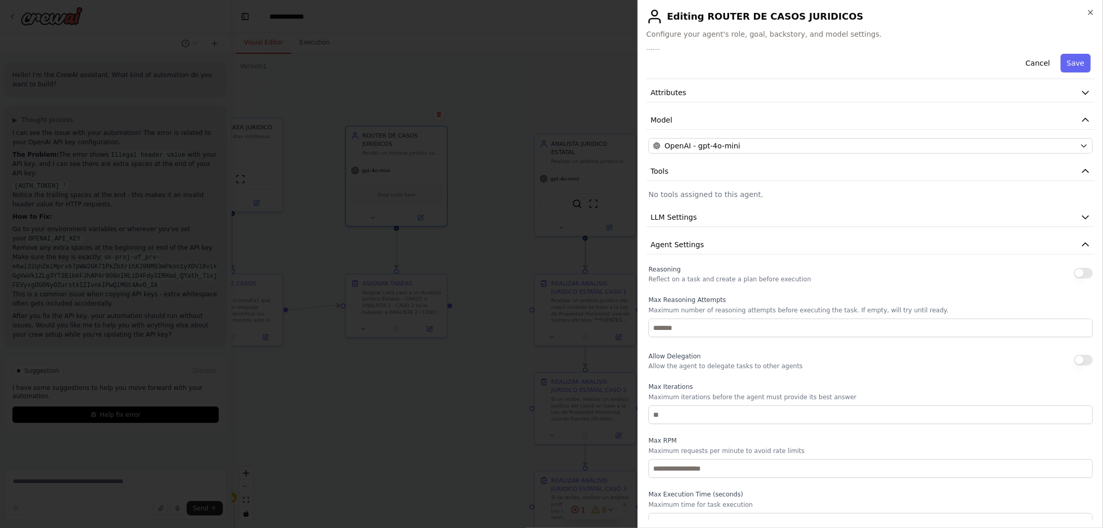
scroll to position [89, 0]
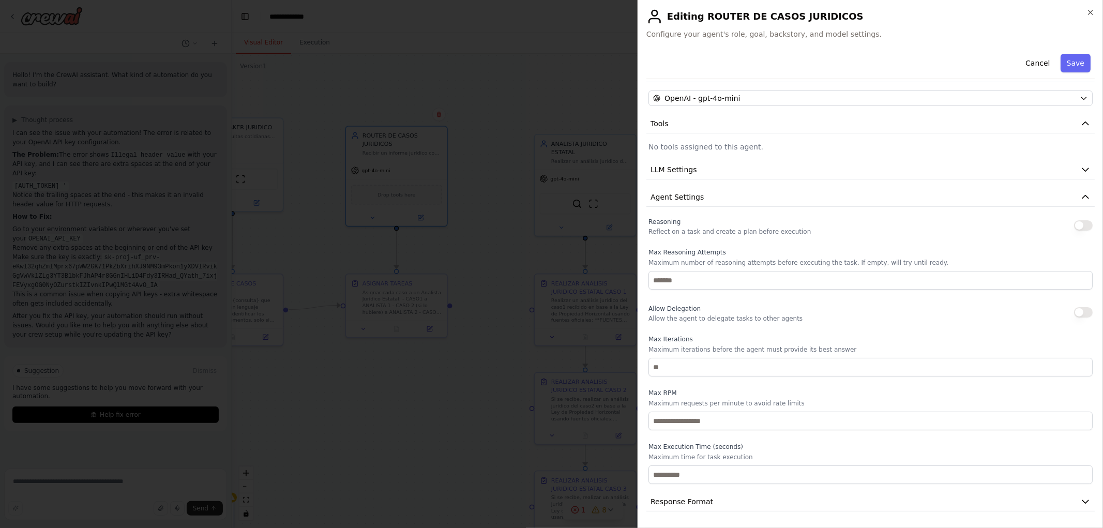
click at [1074, 308] on button "button" at bounding box center [1083, 312] width 19 height 10
click at [1074, 63] on button "Save" at bounding box center [1075, 63] width 30 height 19
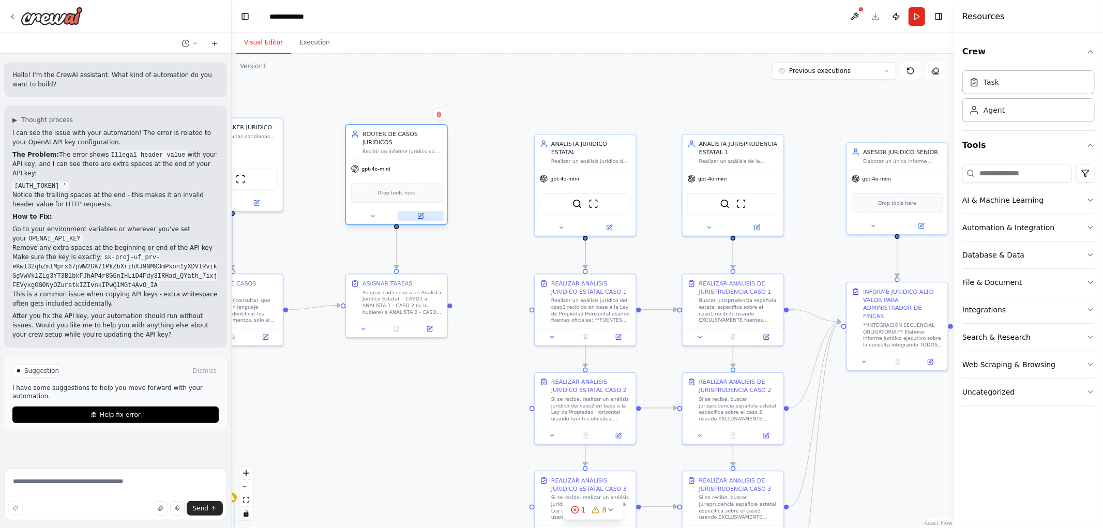
click at [421, 214] on icon at bounding box center [420, 216] width 5 height 5
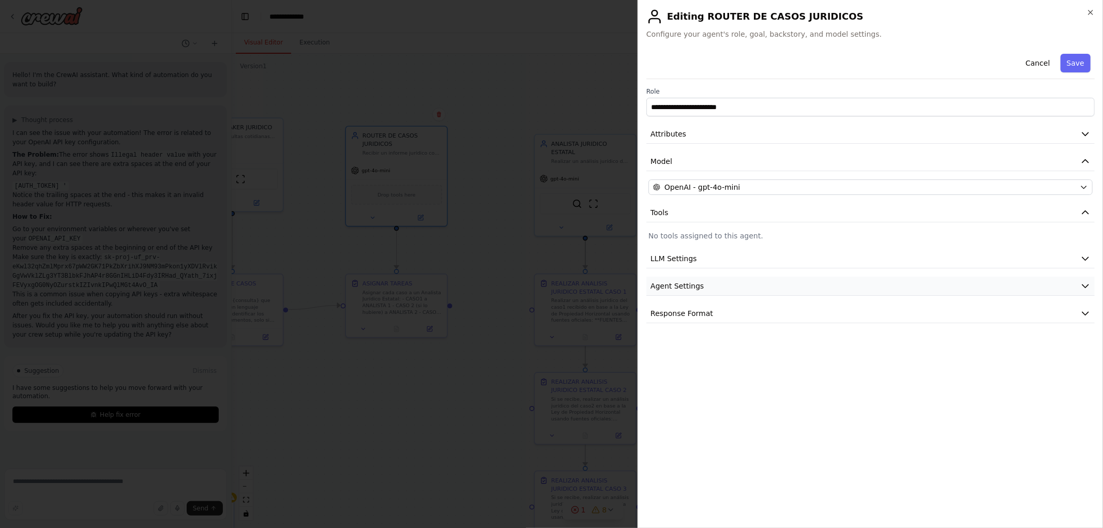
click at [687, 286] on span "Agent Settings" at bounding box center [676, 286] width 53 height 10
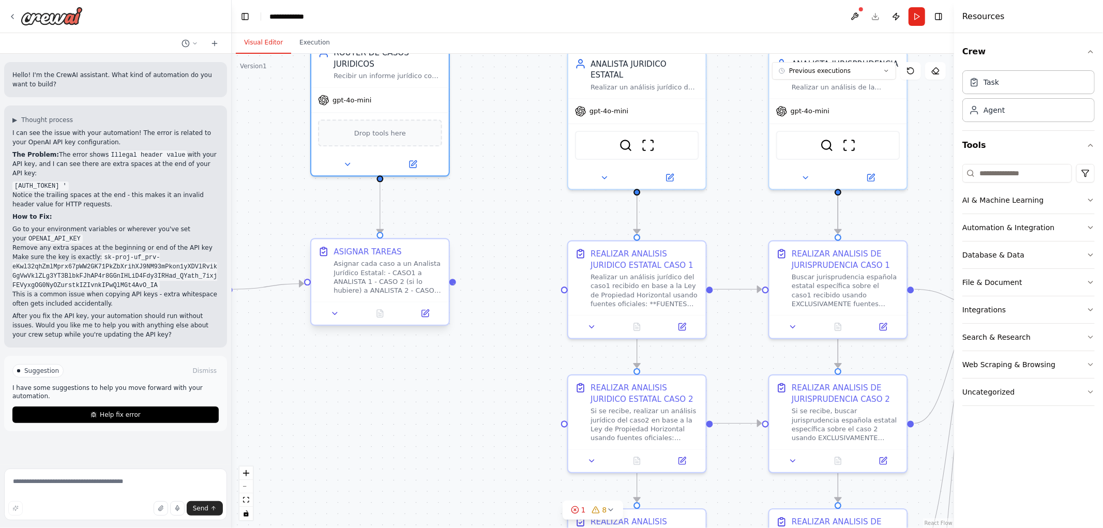
click at [455, 284] on div at bounding box center [452, 282] width 7 height 7
drag, startPoint x: 453, startPoint y: 282, endPoint x: 559, endPoint y: 286, distance: 106.1
click at [559, 286] on div ".deletable-edge-delete-btn { width: 20px; height: 20px; border: 0px solid #ffff…" at bounding box center [593, 291] width 722 height 474
click at [453, 285] on div ".deletable-edge-delete-btn { width: 20px; height: 20px; border: 0px solid #ffff…" at bounding box center [593, 291] width 722 height 474
drag, startPoint x: 453, startPoint y: 283, endPoint x: 564, endPoint y: 290, distance: 110.8
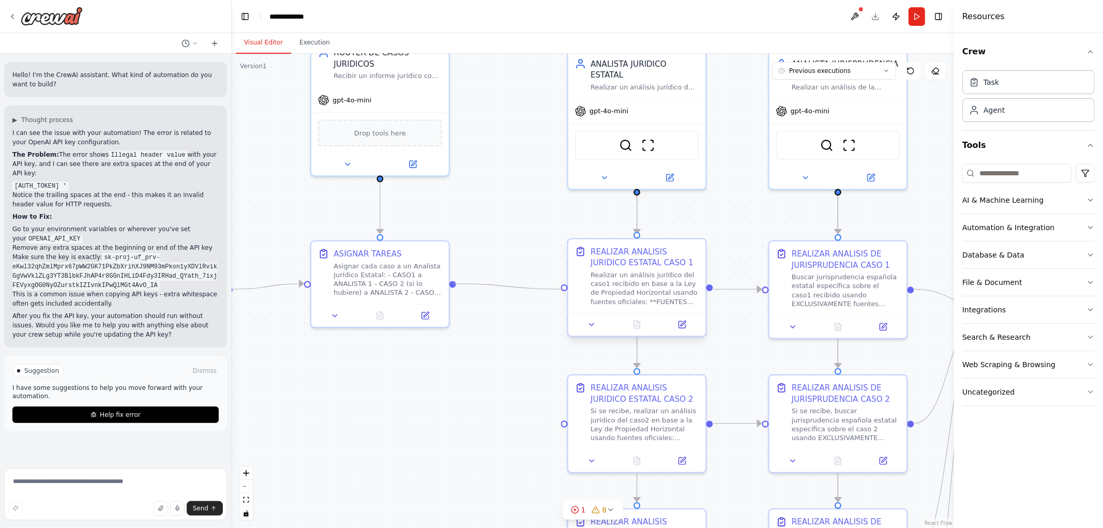
click at [723, 272] on div "REALIZAR ANALISIS JURIDICO ESTATAL CASO 1 Realizar un análisis jurídico del cas…" at bounding box center [1113, 16] width 780 height 512
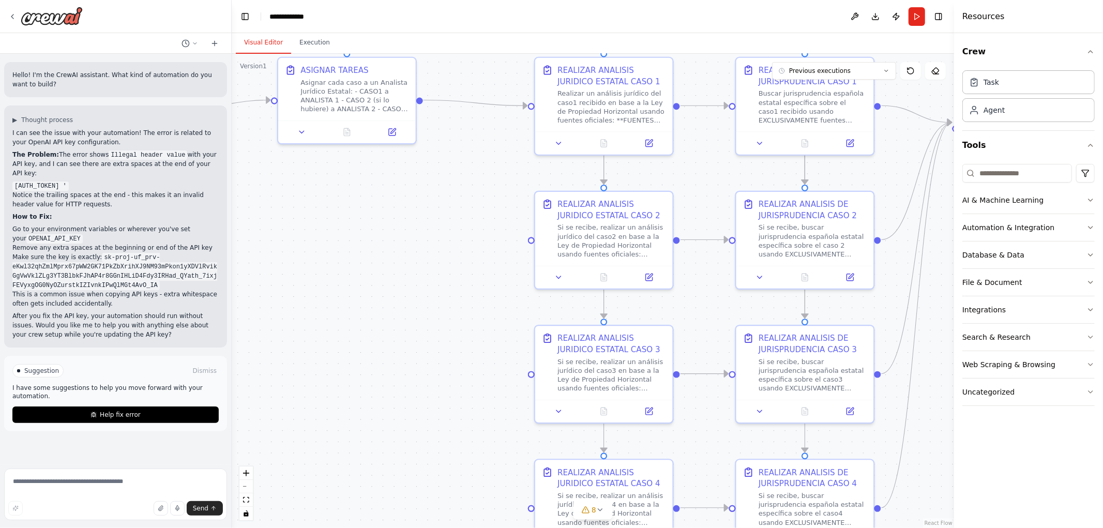
drag, startPoint x: 525, startPoint y: 399, endPoint x: 514, endPoint y: 213, distance: 186.5
click at [512, 214] on div ".deletable-edge-delete-btn { width: 20px; height: 20px; border: 0px solid #ffff…" at bounding box center [593, 291] width 722 height 474
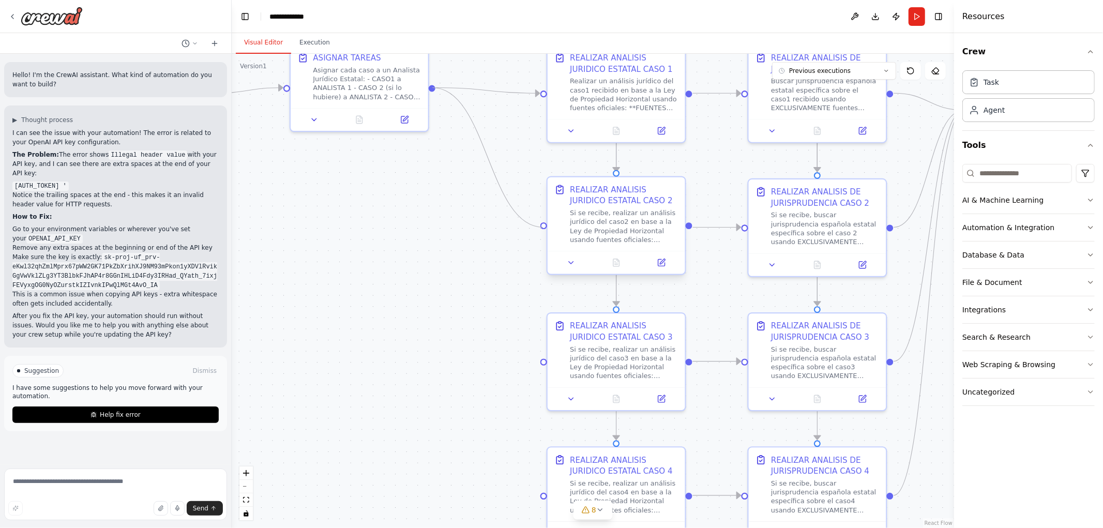
drag, startPoint x: 433, startPoint y: 87, endPoint x: 541, endPoint y: 226, distance: 176.5
click at [616, 156] on icon "Edge from c423710b-bef3-48dc-b6ee-c6997171b534 to 36eff1be-4c9b-460c-97e8-b7082…" at bounding box center [616, 213] width 0 height 453
click at [616, 157] on icon "Edge from c423710b-bef3-48dc-b6ee-c6997171b534 to 36eff1be-4c9b-460c-97e8-b7082…" at bounding box center [616, 213] width 0 height 453
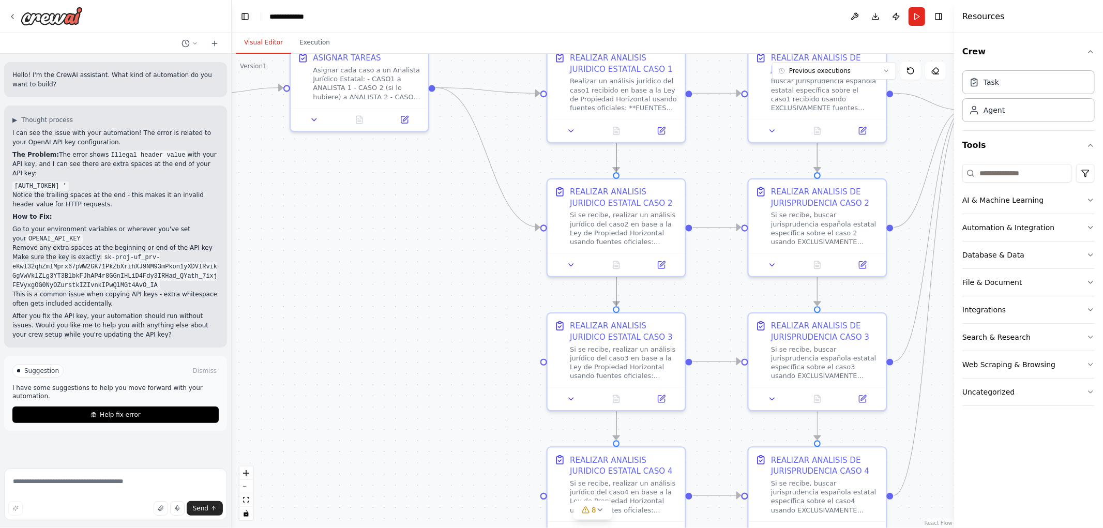
click at [616, 159] on icon "Edge from c423710b-bef3-48dc-b6ee-c6997171b534 to 36eff1be-4c9b-460c-97e8-b7082…" at bounding box center [616, 213] width 0 height 453
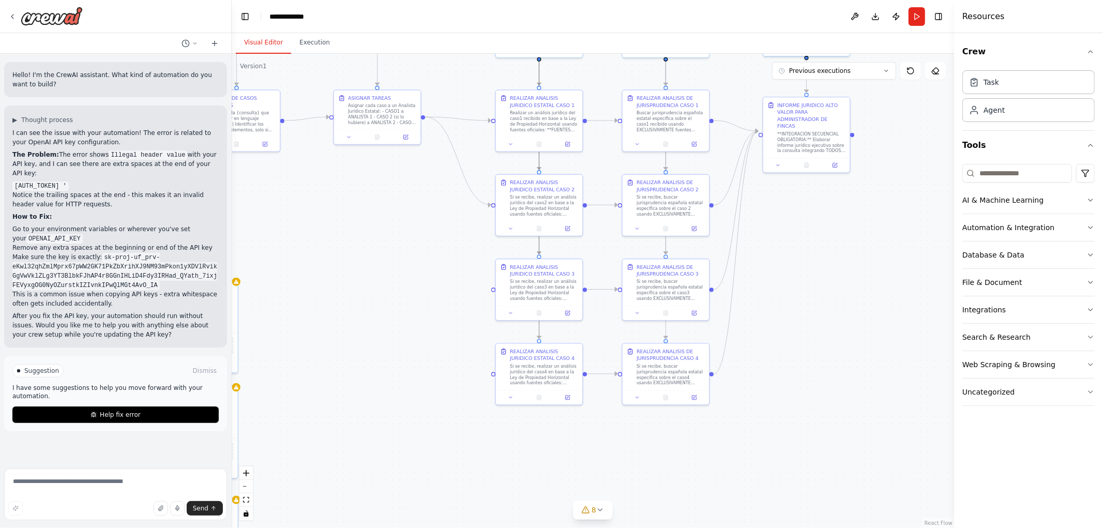
drag, startPoint x: 791, startPoint y: 322, endPoint x: 802, endPoint y: 304, distance: 20.9
click at [802, 305] on div ".deletable-edge-delete-btn { width: 20px; height: 20px; border: 0px solid #ffff…" at bounding box center [593, 291] width 722 height 474
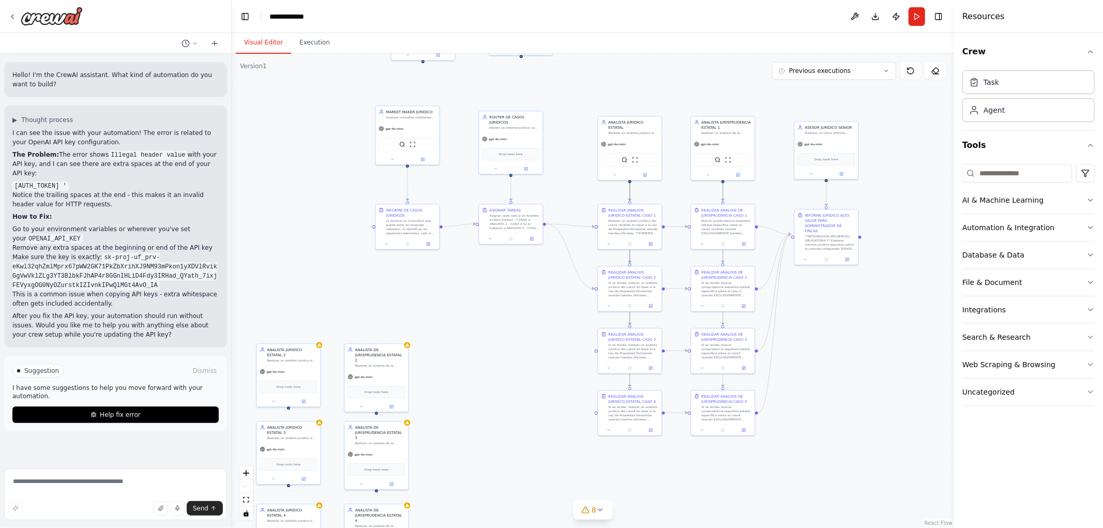
drag, startPoint x: 526, startPoint y: 309, endPoint x: 516, endPoint y: 319, distance: 13.5
click at [523, 322] on div ".deletable-edge-delete-btn { width: 20px; height: 20px; border: 0px solid #ffff…" at bounding box center [593, 291] width 722 height 474
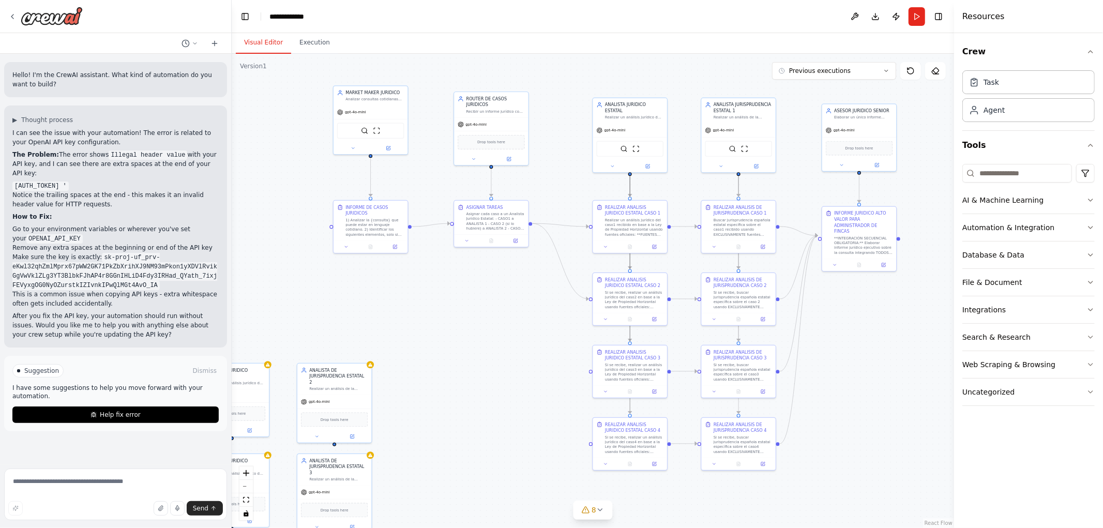
drag, startPoint x: 504, startPoint y: 298, endPoint x: 480, endPoint y: 300, distance: 23.8
click at [482, 302] on div ".deletable-edge-delete-btn { width: 20px; height: 20px; border: 0px solid #ffff…" at bounding box center [593, 291] width 722 height 474
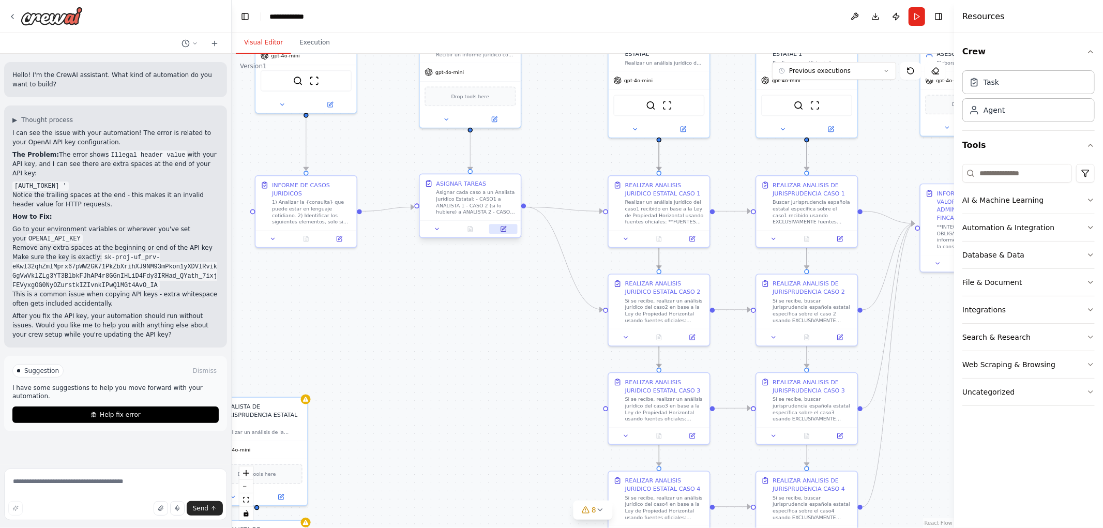
click at [505, 233] on button at bounding box center [503, 229] width 28 height 10
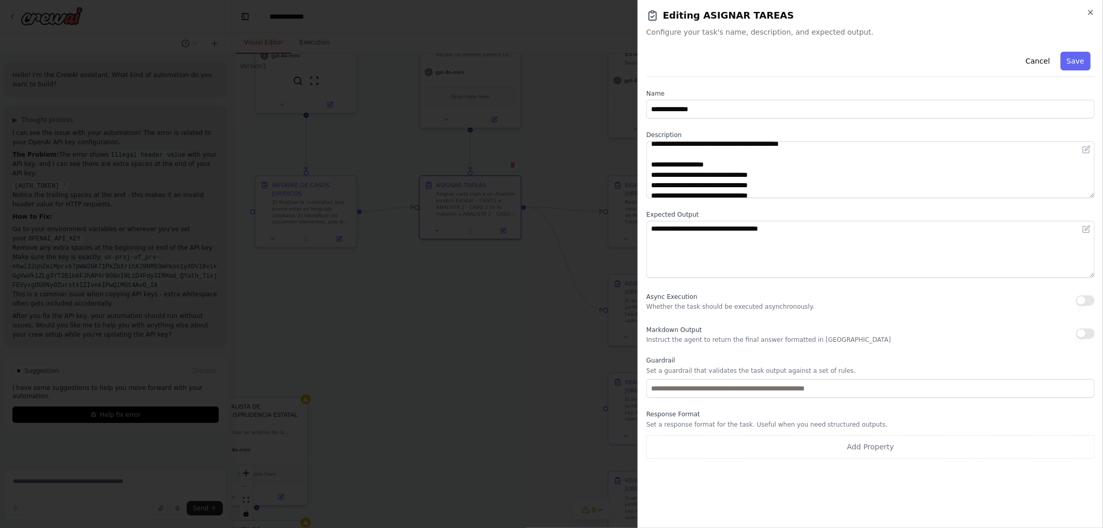
scroll to position [10, 0]
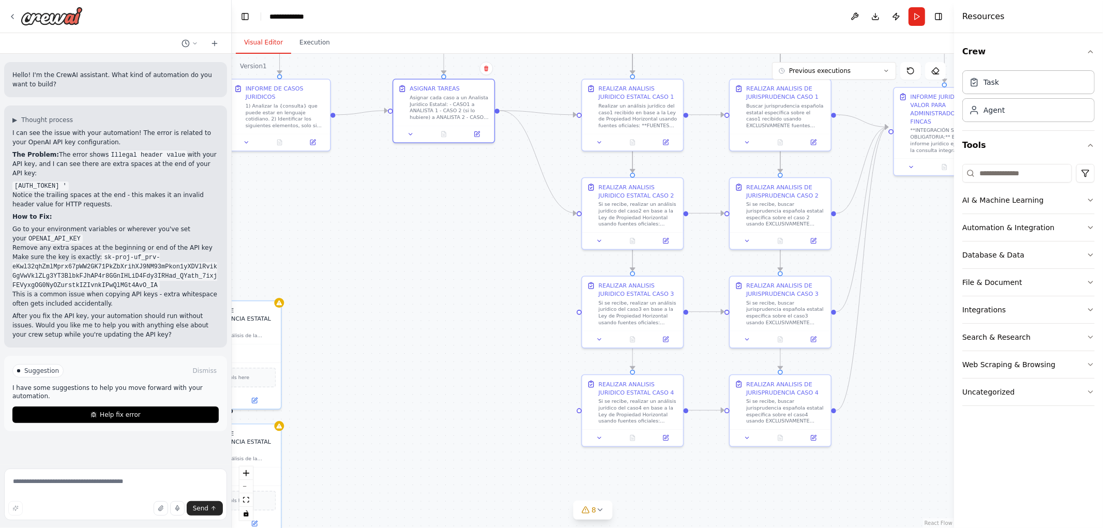
drag, startPoint x: 529, startPoint y: 380, endPoint x: 525, endPoint y: 276, distance: 104.0
click at [525, 277] on div ".deletable-edge-delete-btn { width: 20px; height: 20px; border: 0px solid #ffff…" at bounding box center [593, 291] width 722 height 474
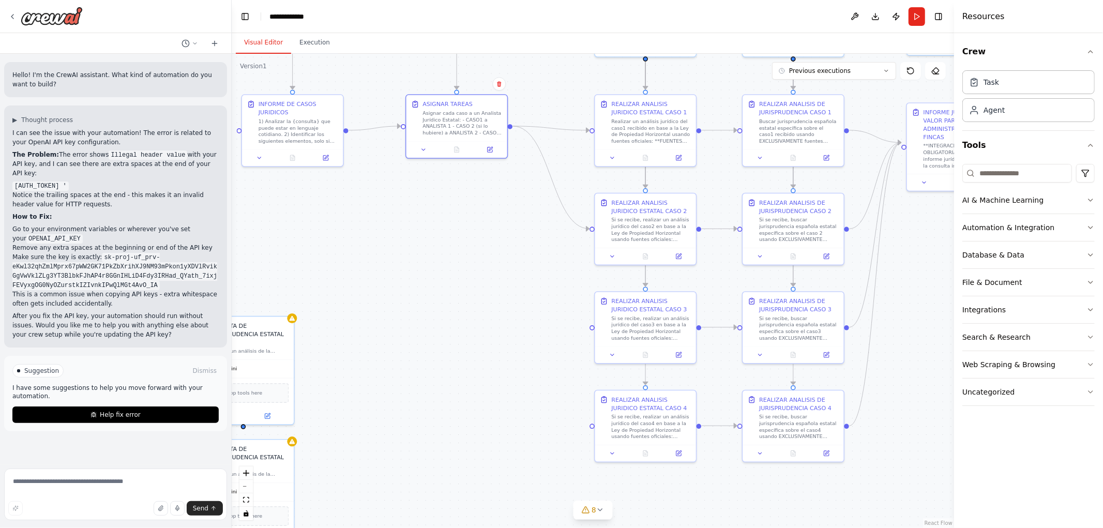
drag, startPoint x: 499, startPoint y: 95, endPoint x: 488, endPoint y: 95, distance: 11.4
click at [488, 95] on div ".deletable-edge-delete-btn { width: 20px; height: 20px; border: 0px solid #ffff…" at bounding box center [593, 291] width 722 height 474
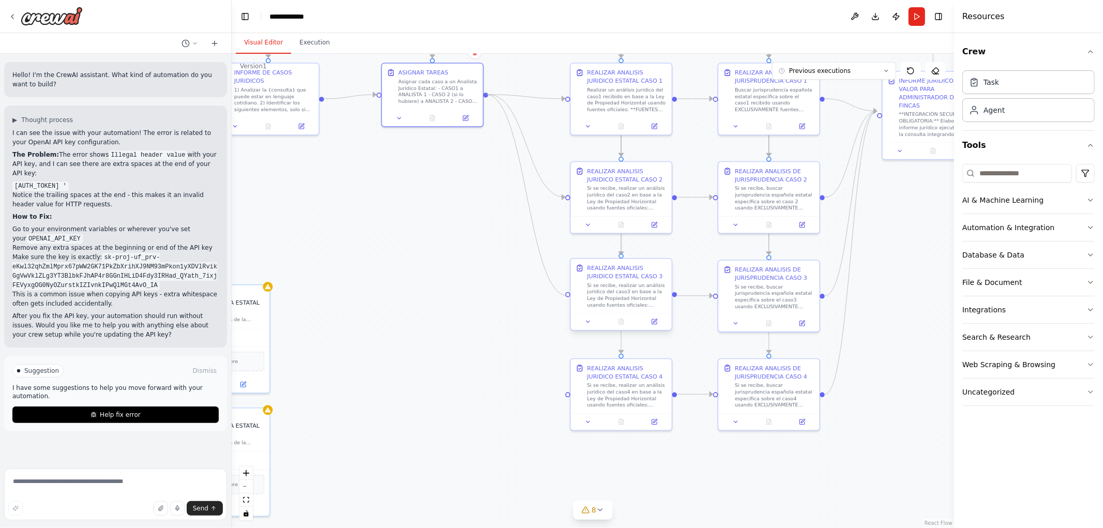
drag, startPoint x: 487, startPoint y: 93, endPoint x: 565, endPoint y: 297, distance: 218.2
click at [565, 297] on div ".deletable-edge-delete-btn { width: 20px; height: 20px; border: 0px solid #ffff…" at bounding box center [593, 291] width 722 height 474
drag, startPoint x: 486, startPoint y: 95, endPoint x: 565, endPoint y: 296, distance: 216.1
click at [565, 296] on div ".deletable-edge-delete-btn { width: 20px; height: 20px; border: 0px solid #ffff…" at bounding box center [593, 291] width 722 height 474
drag, startPoint x: 484, startPoint y: 94, endPoint x: 566, endPoint y: 396, distance: 312.8
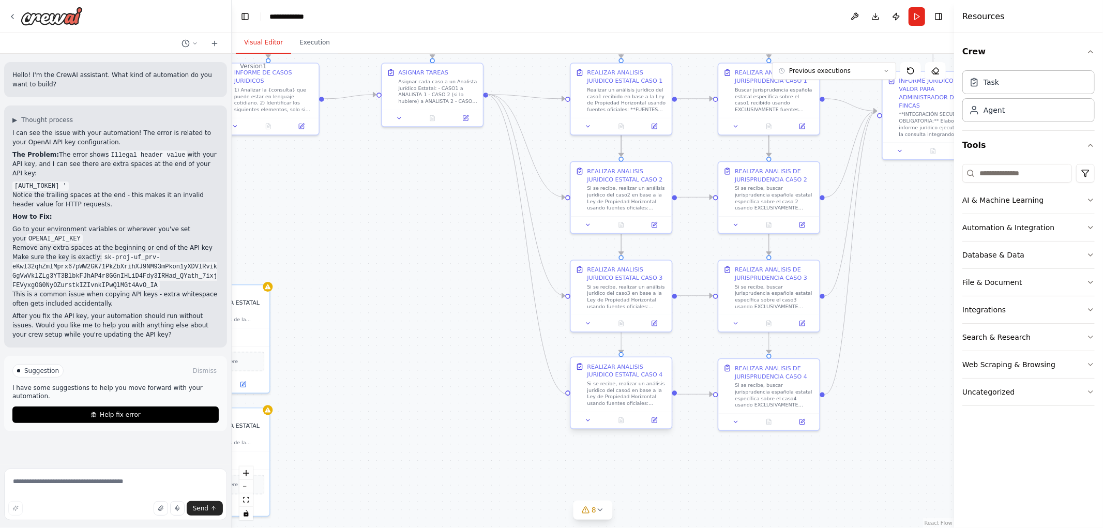
click at [566, 396] on div ".deletable-edge-delete-btn { width: 20px; height: 20px; border: 0px solid #ffff…" at bounding box center [593, 291] width 722 height 474
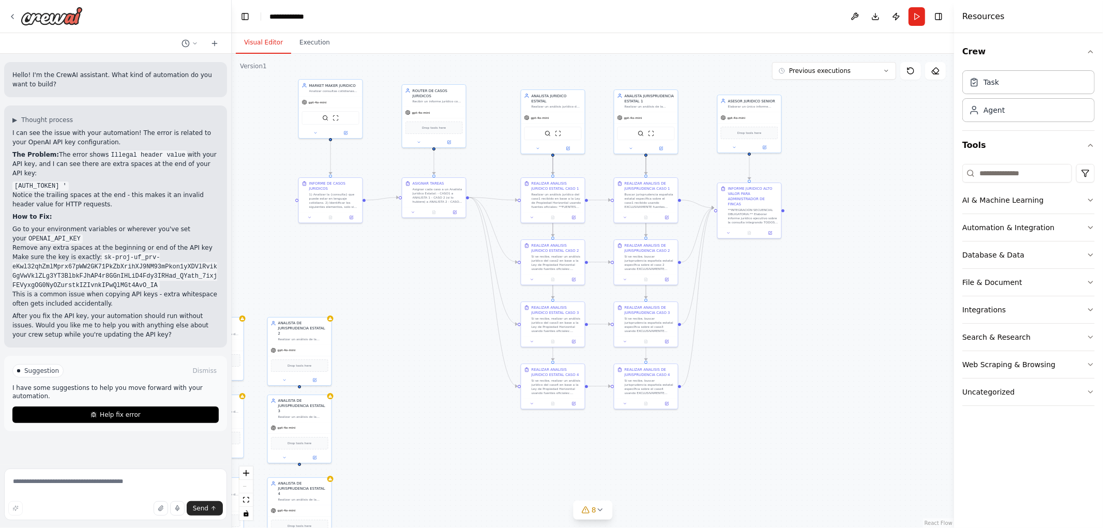
click at [916, 14] on button "Run" at bounding box center [916, 16] width 17 height 19
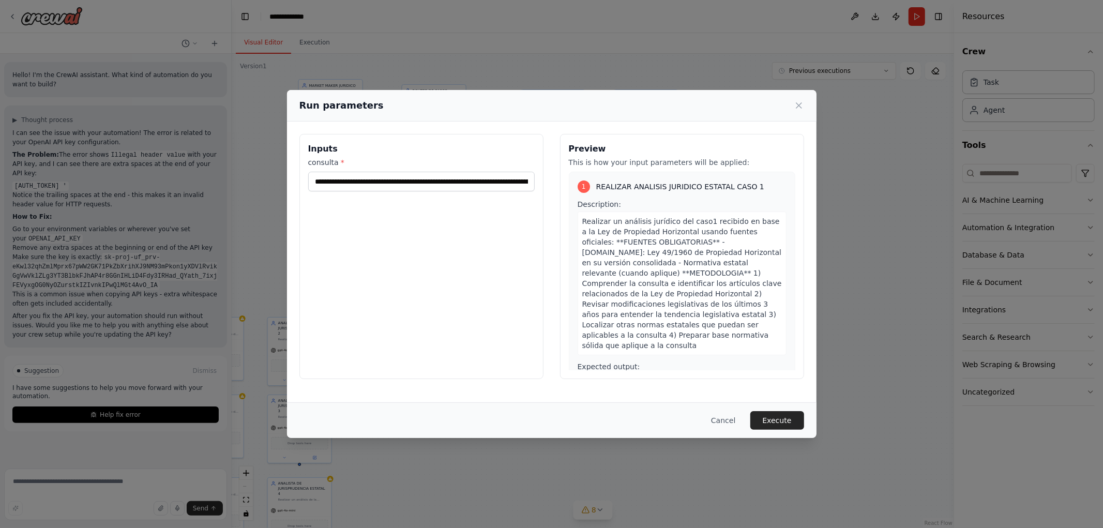
click at [773, 411] on div "Cancel Execute" at bounding box center [551, 420] width 529 height 36
click at [779, 410] on div "Cancel Execute" at bounding box center [551, 420] width 529 height 36
click at [774, 415] on button "Execute" at bounding box center [777, 420] width 54 height 19
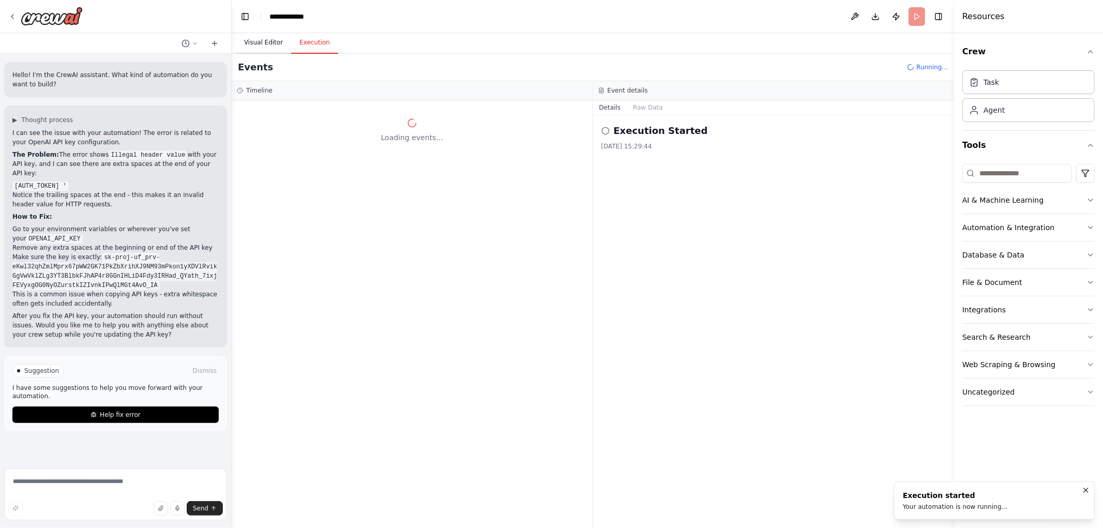
click at [261, 46] on button "Visual Editor" at bounding box center [263, 43] width 55 height 22
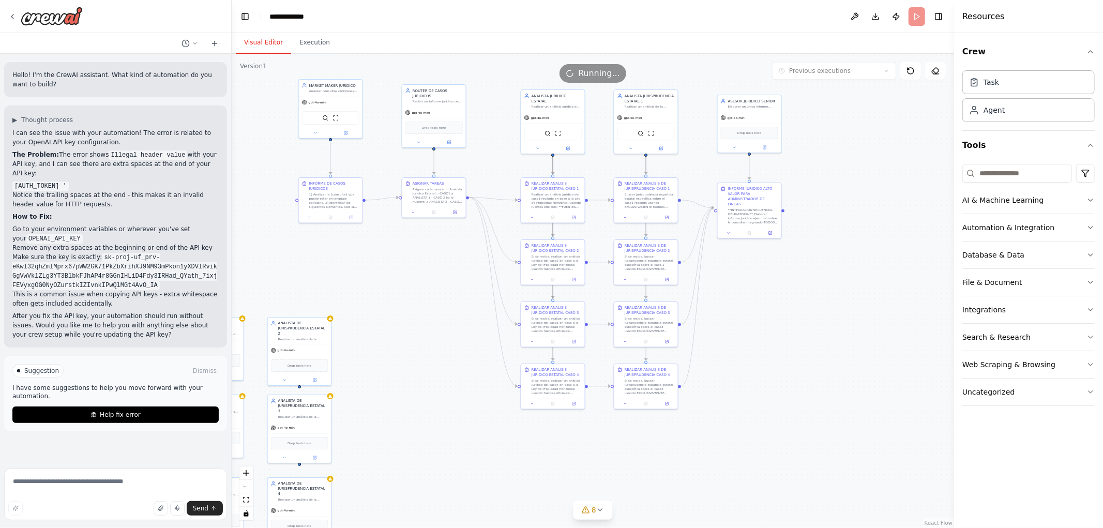
click at [553, 231] on icon "Edge from c423710b-bef3-48dc-b6ee-c6997171b534 to 36eff1be-4c9b-460c-97e8-b7082…" at bounding box center [553, 255] width 0 height 209
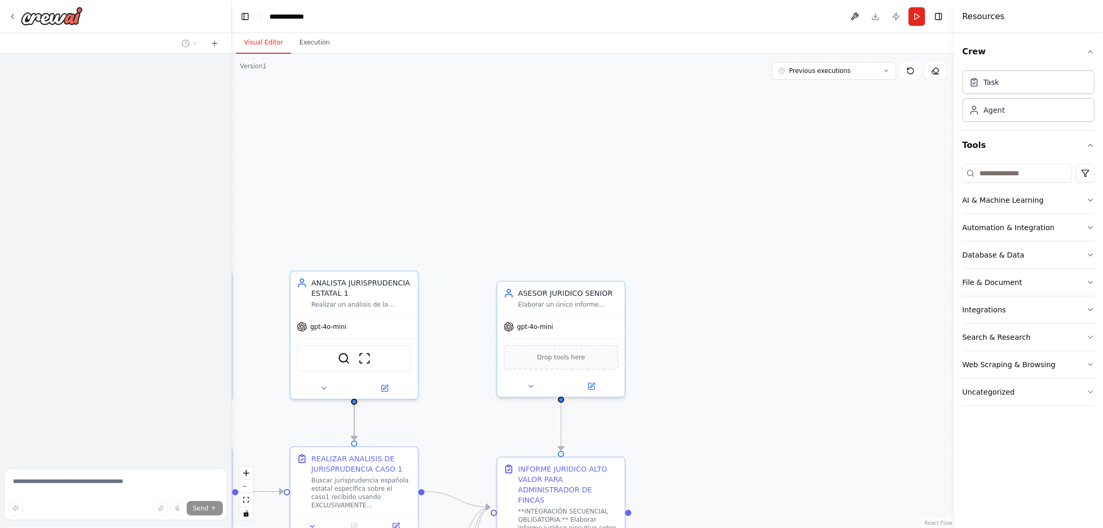
drag, startPoint x: 699, startPoint y: 430, endPoint x: 784, endPoint y: 192, distance: 252.5
click at [783, 205] on div ".deletable-edge-delete-btn { width: 20px; height: 20px; border: 0px solid #ffff…" at bounding box center [593, 291] width 722 height 474
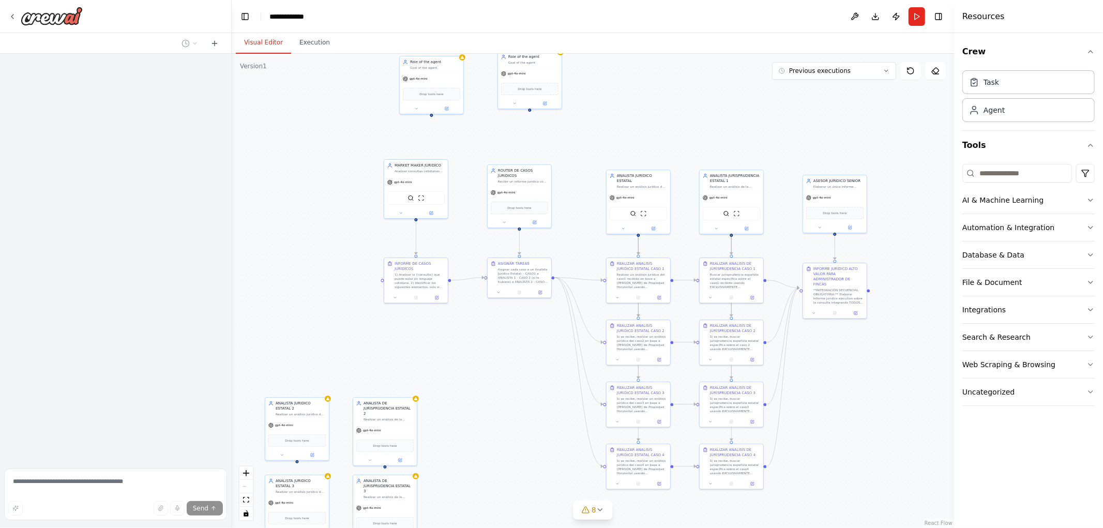
drag, startPoint x: 719, startPoint y: 434, endPoint x: 865, endPoint y: 321, distance: 184.6
click at [865, 321] on div ".deletable-edge-delete-btn { width: 20px; height: 20px; border: 0px solid #ffff…" at bounding box center [593, 291] width 722 height 474
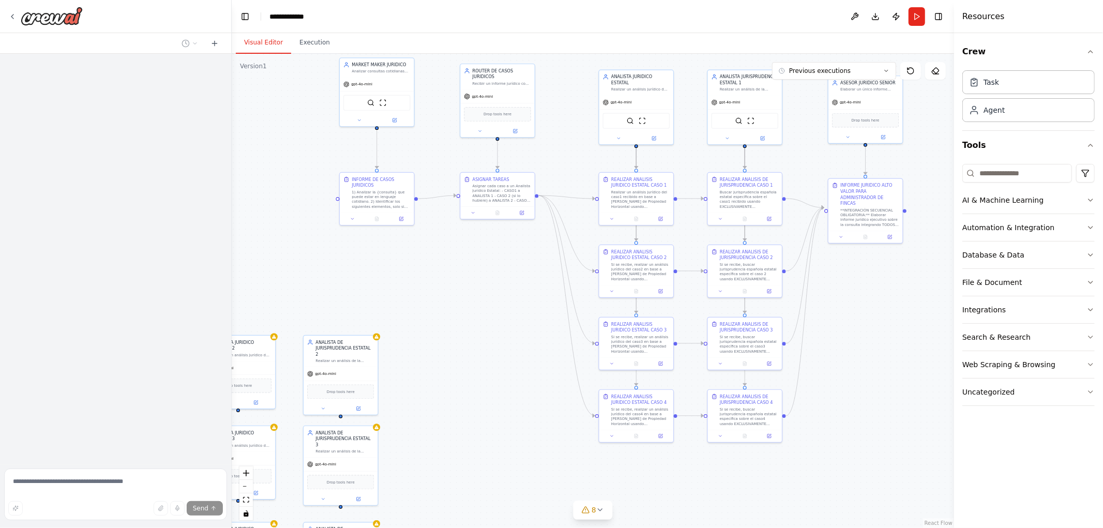
drag, startPoint x: 632, startPoint y: 115, endPoint x: 568, endPoint y: 151, distance: 73.9
click at [568, 151] on div ".deletable-edge-delete-btn { width: 20px; height: 20px; border: 0px solid #ffff…" at bounding box center [593, 291] width 722 height 474
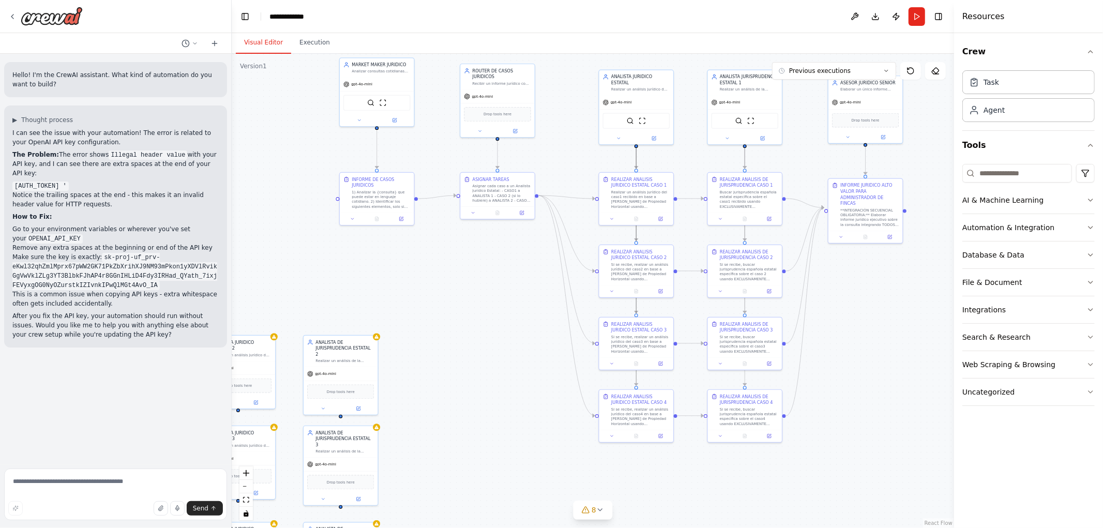
click at [636, 238] on icon "Edge from c423710b-bef3-48dc-b6ee-c6997171b534 to 36eff1be-4c9b-460c-97e8-b7082…" at bounding box center [636, 263] width 0 height 245
drag, startPoint x: 643, startPoint y: 206, endPoint x: 647, endPoint y: 209, distance: 5.5
click at [647, 209] on div "Realizar un análisis jurídico del caso1 recibido en base a [PERSON_NAME] de Pro…" at bounding box center [640, 203] width 58 height 19
click at [919, 23] on button "Run" at bounding box center [916, 16] width 17 height 19
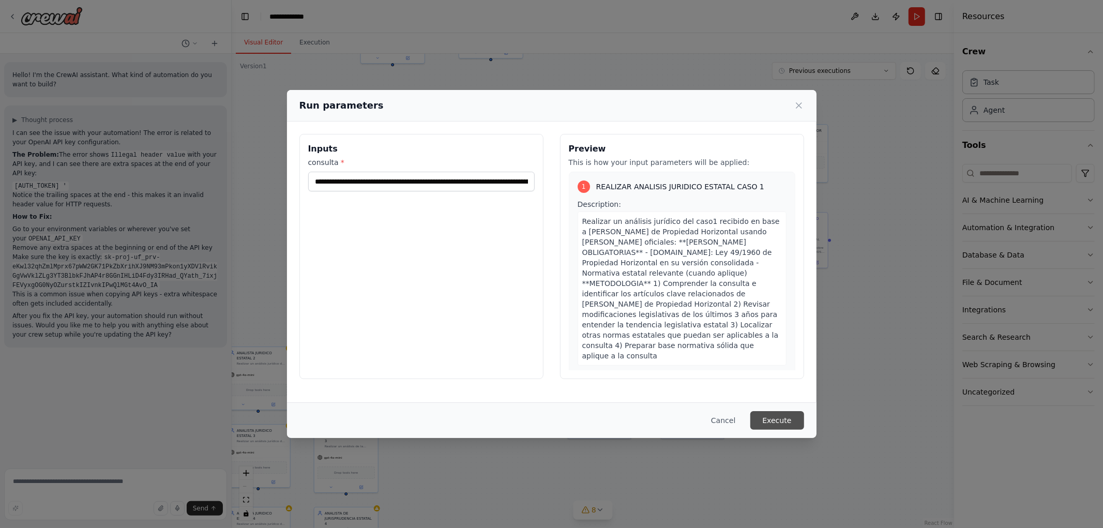
click at [784, 417] on button "Execute" at bounding box center [777, 420] width 54 height 19
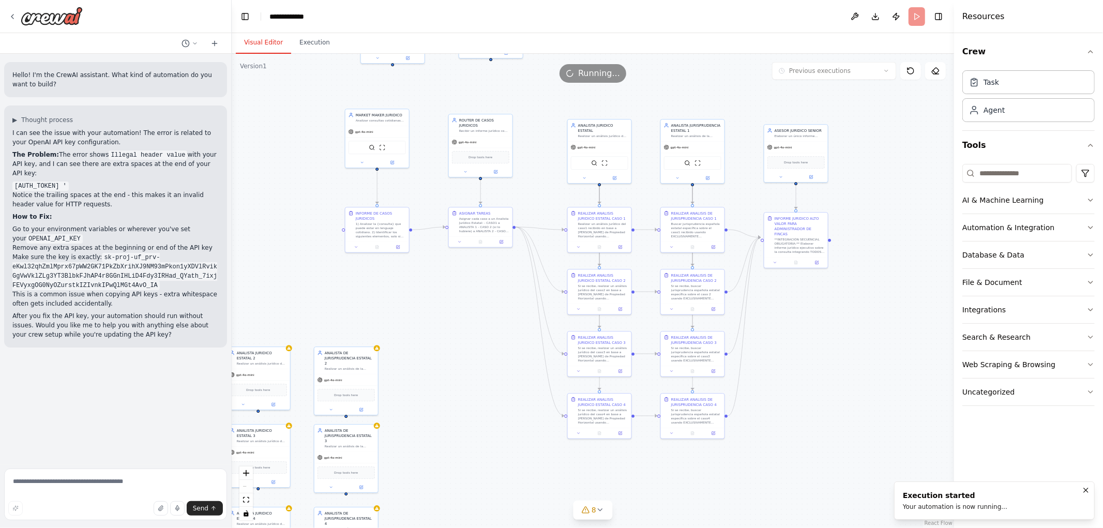
click at [268, 40] on button "Visual Editor" at bounding box center [263, 43] width 55 height 22
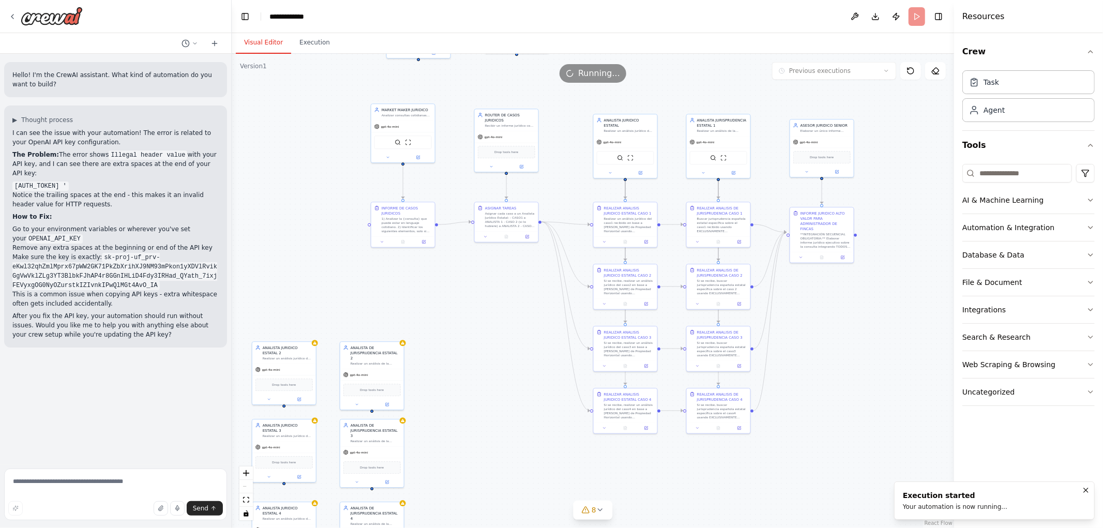
drag, startPoint x: 397, startPoint y: 294, endPoint x: 422, endPoint y: 289, distance: 26.4
click at [422, 289] on div ".deletable-edge-delete-btn { width: 20px; height: 20px; border: 0px solid #ffff…" at bounding box center [593, 291] width 722 height 474
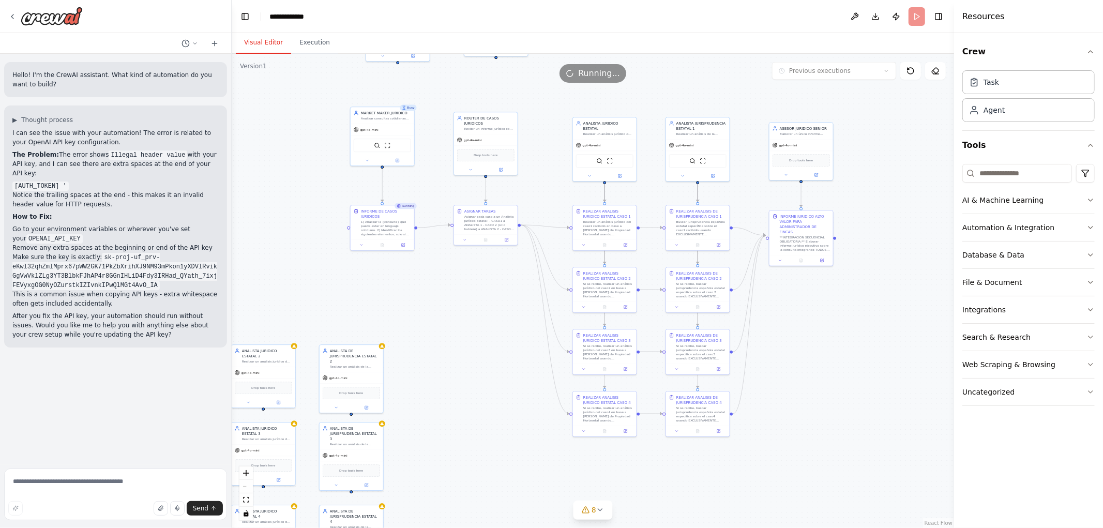
drag, startPoint x: 913, startPoint y: 356, endPoint x: 892, endPoint y: 359, distance: 20.9
click at [892, 359] on div ".deletable-edge-delete-btn { width: 20px; height: 20px; border: 0px solid #ffff…" at bounding box center [593, 291] width 722 height 474
click at [324, 202] on div ".deletable-edge-delete-btn { width: 20px; height: 20px; border: 0px solid #ffff…" at bounding box center [593, 291] width 722 height 474
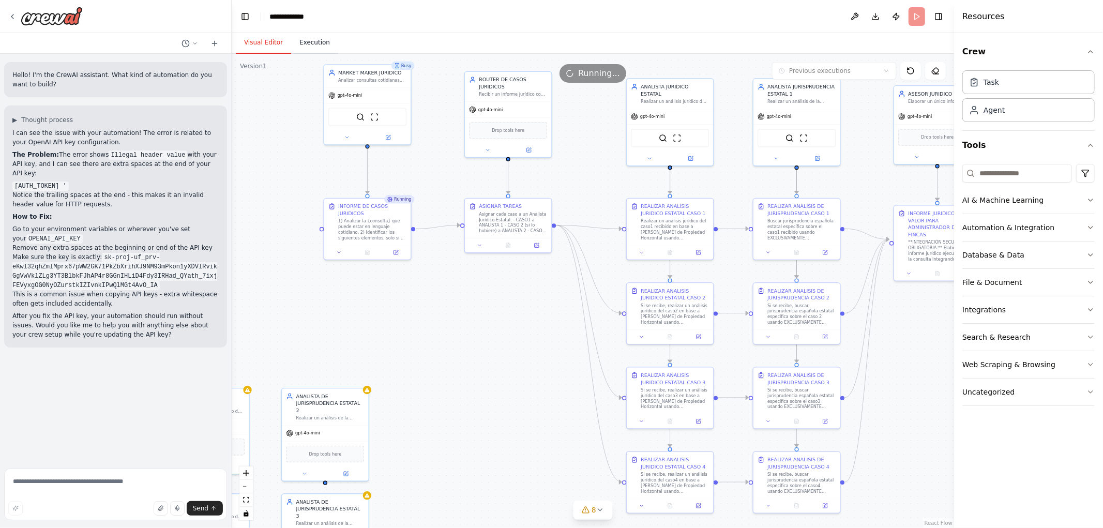
click at [317, 43] on button "Execution" at bounding box center [314, 43] width 47 height 22
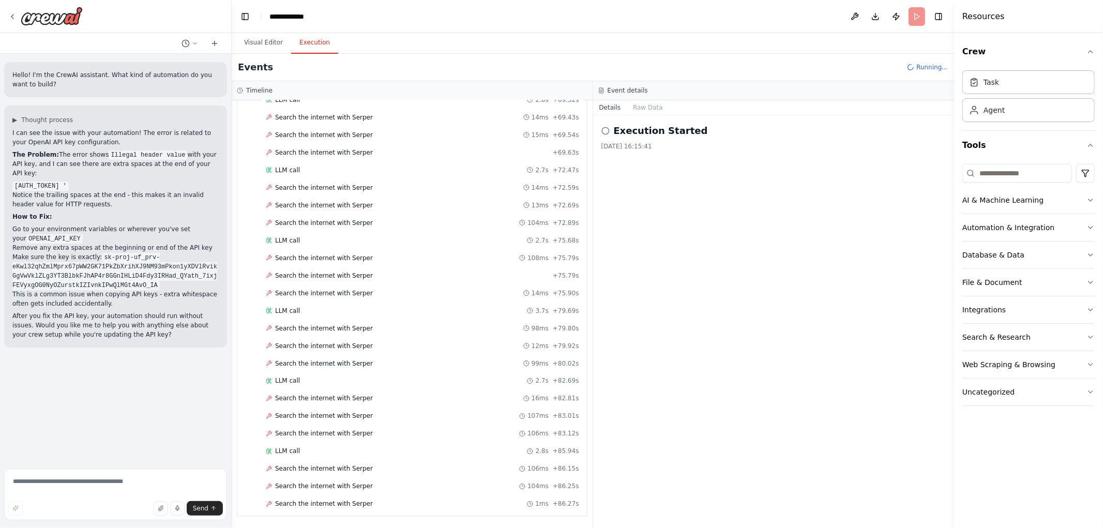
click at [257, 162] on div "LLM call 2.7s + 72.47s" at bounding box center [414, 170] width 337 height 16
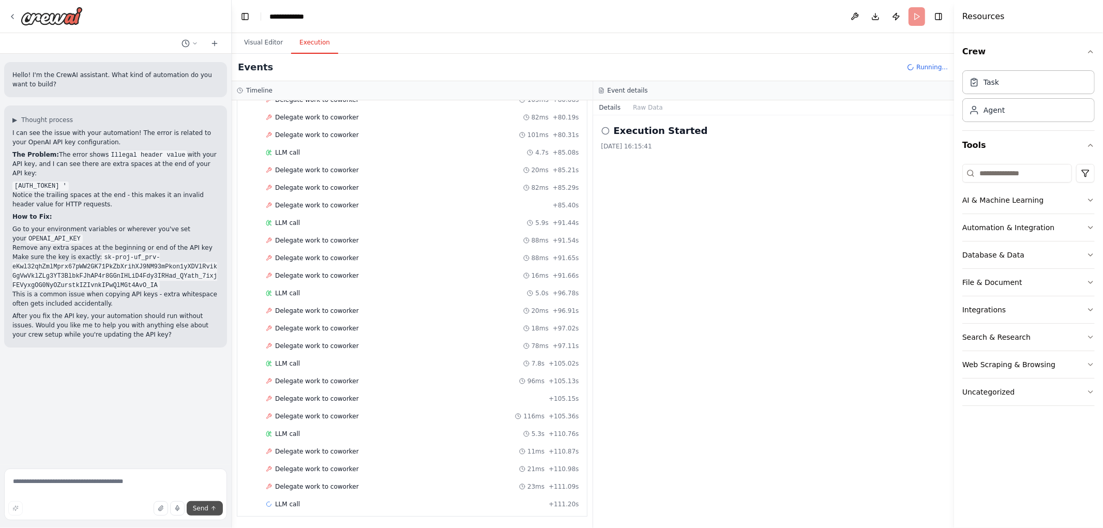
scroll to position [2866, 0]
click at [255, 43] on button "Visual Editor" at bounding box center [263, 43] width 55 height 22
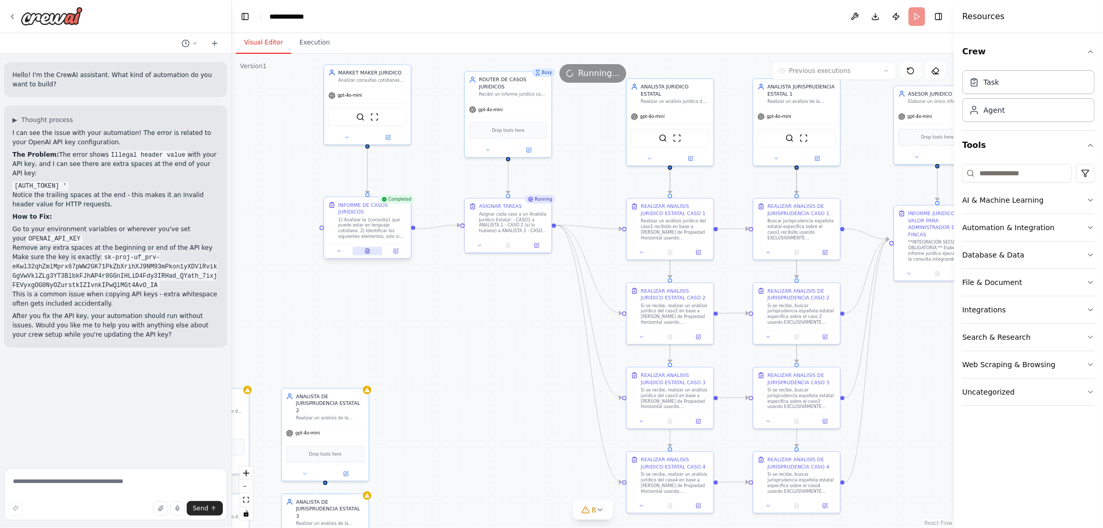
click at [365, 254] on button at bounding box center [368, 251] width 30 height 8
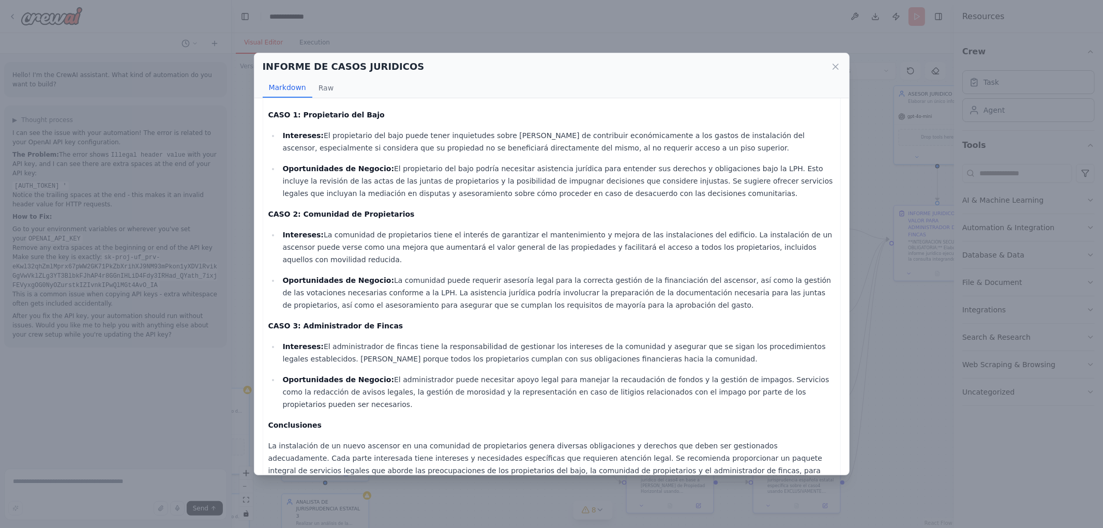
scroll to position [101, 0]
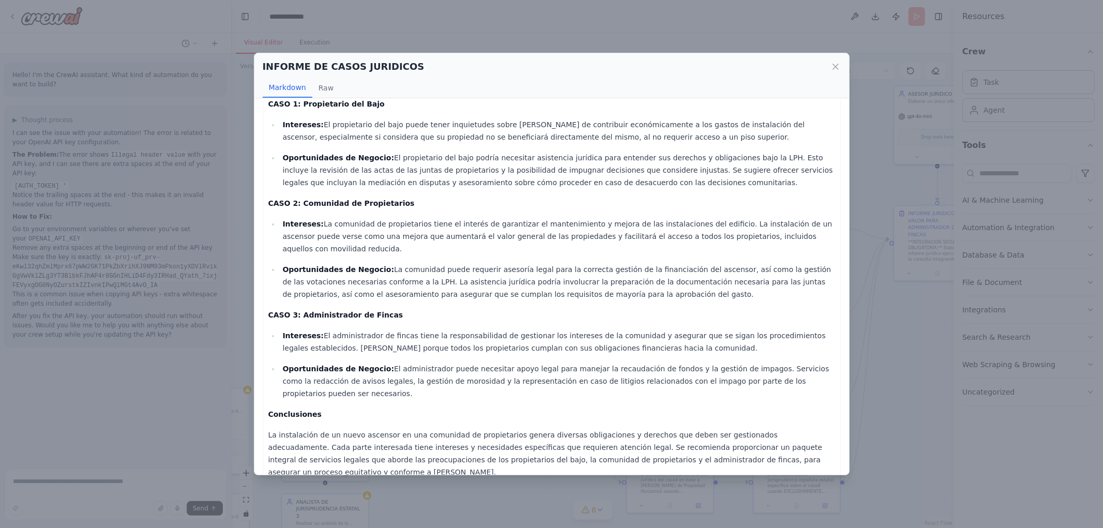
drag, startPoint x: 393, startPoint y: 254, endPoint x: 703, endPoint y: 269, distance: 310.1
click at [703, 269] on p "Oportunidades de Negocio: La comunidad puede requerir asesoría legal para la co…" at bounding box center [558, 281] width 552 height 37
click at [382, 408] on p "Conclusiones" at bounding box center [551, 414] width 567 height 12
drag, startPoint x: 290, startPoint y: 407, endPoint x: 332, endPoint y: 407, distance: 41.9
click at [332, 429] on p "La instalación de un nuevo ascensor en una comunidad de propietarios genera div…" at bounding box center [551, 454] width 567 height 50
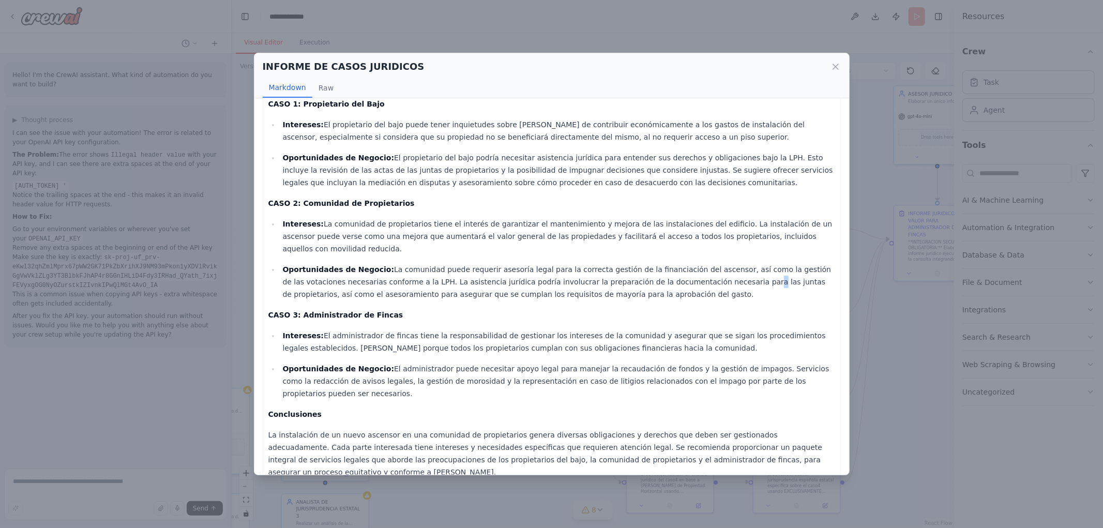
click at [660, 263] on p "Oportunidades de Negocio: La comunidad puede requerir asesoría legal para la co…" at bounding box center [558, 281] width 552 height 37
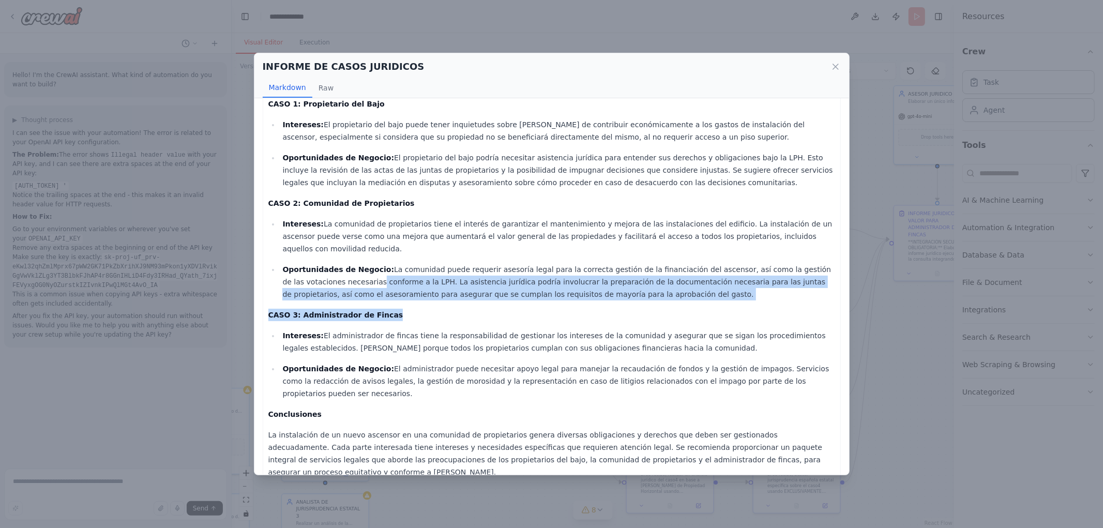
drag, startPoint x: 313, startPoint y: 256, endPoint x: 634, endPoint y: 275, distance: 322.2
click at [634, 275] on div "Informe Jurídico sobre la Obligación de Pago por el Ascensor en la Comunidad de…" at bounding box center [551, 261] width 567 height 501
click at [633, 275] on p "Oportunidades de Negocio: La comunidad puede requerir asesoría legal para la co…" at bounding box center [558, 281] width 552 height 37
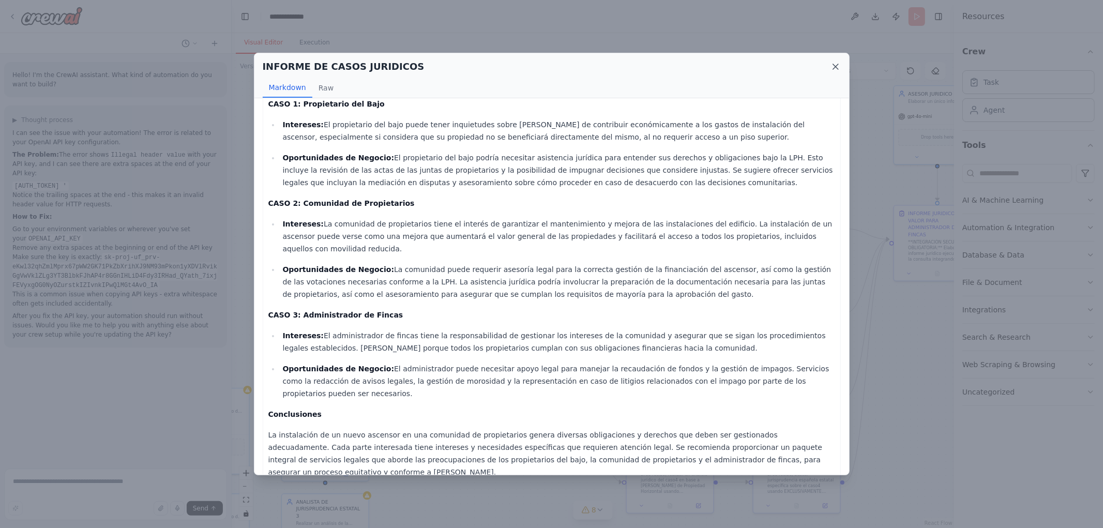
click at [839, 70] on icon at bounding box center [835, 67] width 10 height 10
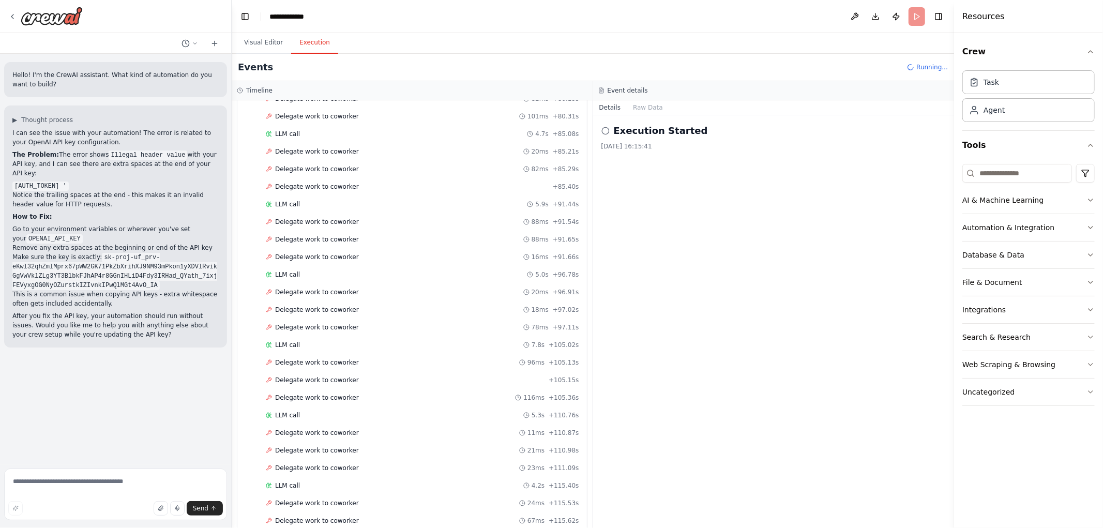
click at [314, 41] on button "Execution" at bounding box center [314, 43] width 47 height 22
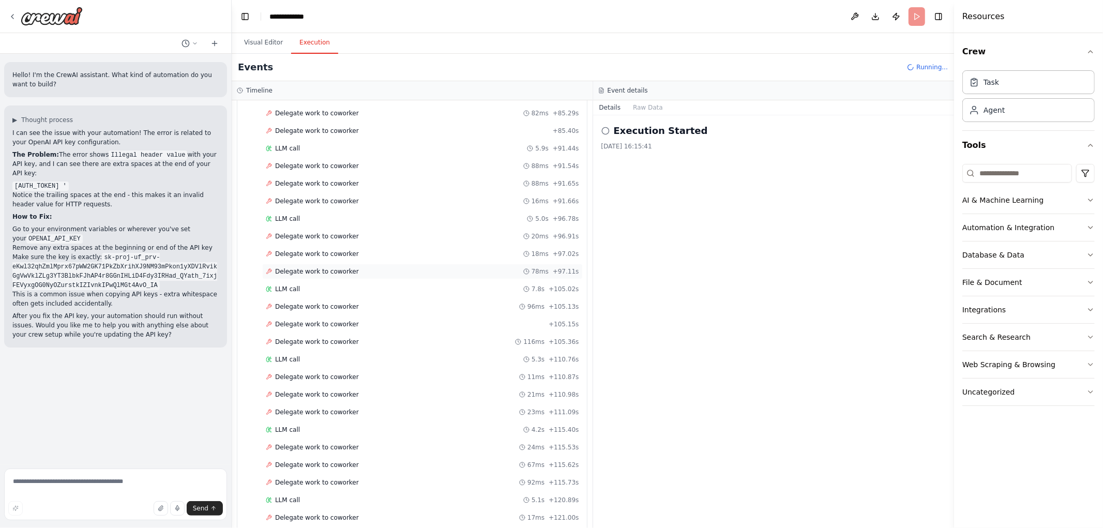
scroll to position [2840, 0]
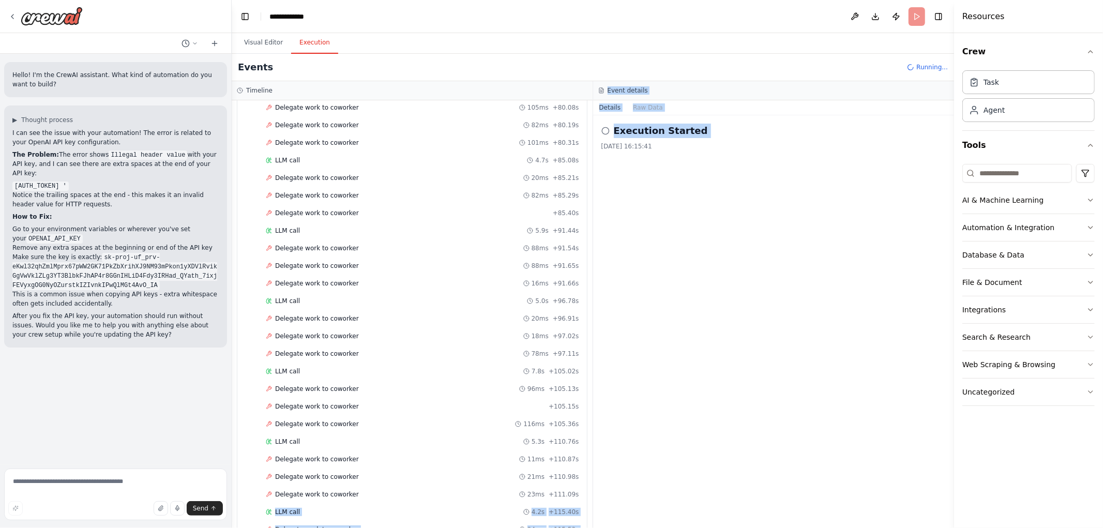
drag, startPoint x: 592, startPoint y: 448, endPoint x: 590, endPoint y: 494, distance: 45.5
click at [592, 507] on div "Timeline ▼ MARKET MAKER JURIDICO 6.63s (+124.47s) • 1 task ▼ INFORME DE CASOS J…" at bounding box center [593, 304] width 722 height 447
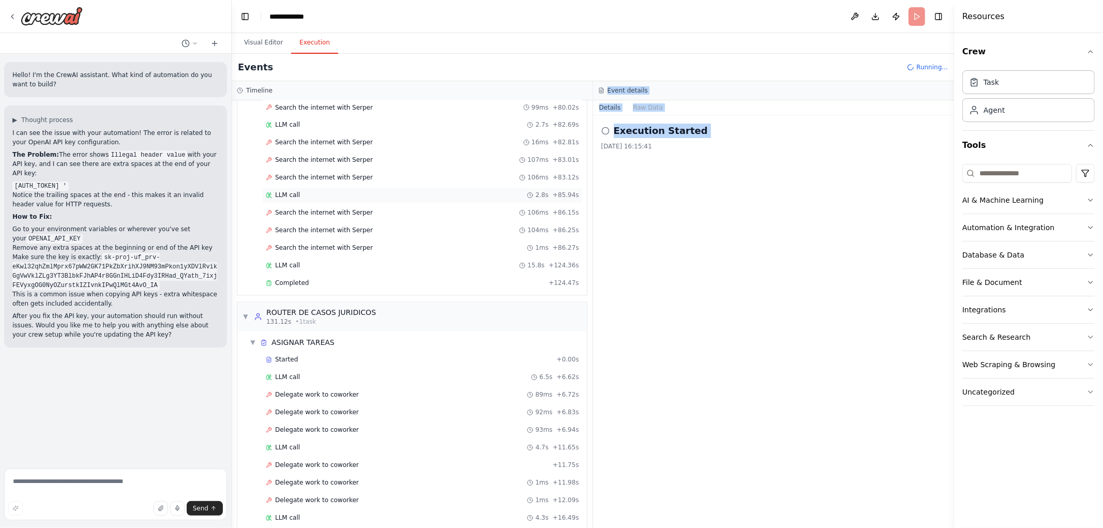
scroll to position [1648, 0]
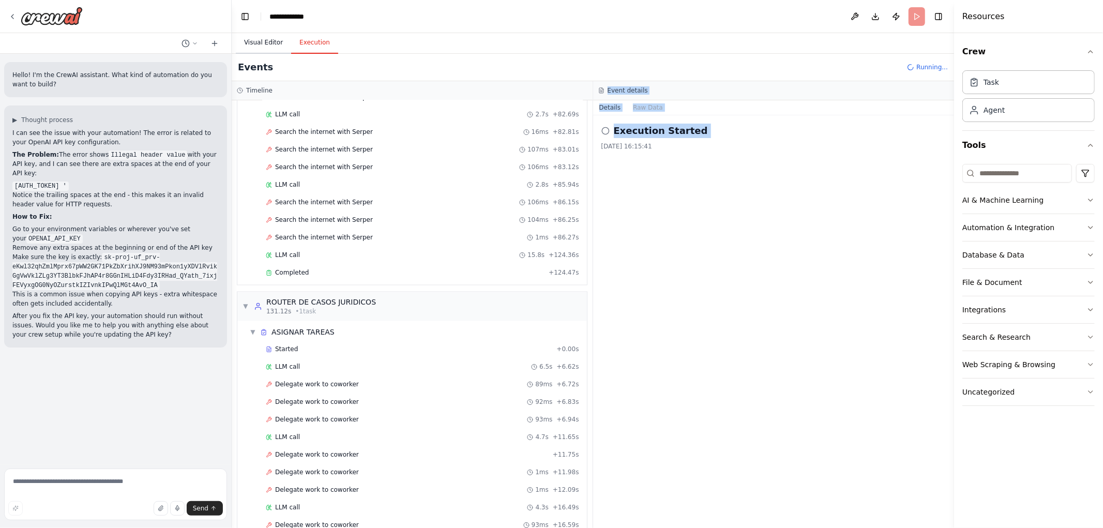
click at [256, 44] on button "Visual Editor" at bounding box center [263, 43] width 55 height 22
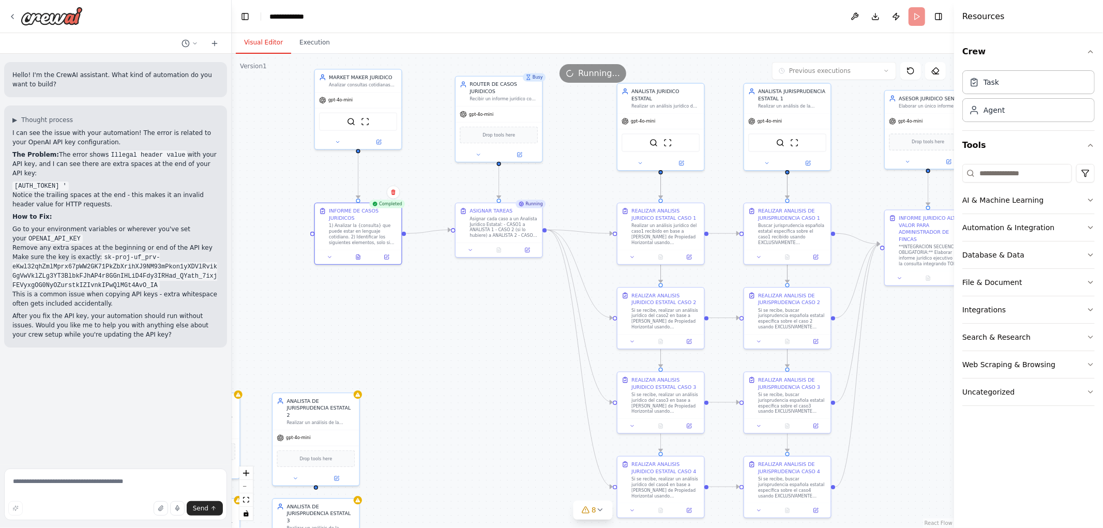
drag, startPoint x: 496, startPoint y: 321, endPoint x: 407, endPoint y: 255, distance: 110.6
click at [409, 256] on div ".deletable-edge-delete-btn { width: 20px; height: 20px; border: 0px solid #ffff…" at bounding box center [593, 291] width 722 height 474
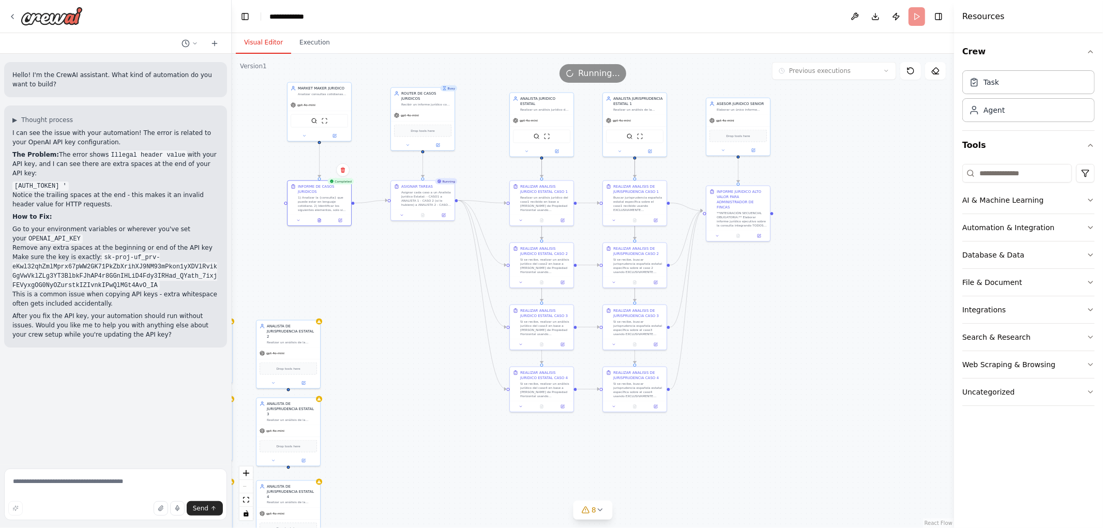
drag, startPoint x: 860, startPoint y: 305, endPoint x: 829, endPoint y: 354, distance: 58.1
click at [836, 354] on div ".deletable-edge-delete-btn { width: 20px; height: 20px; border: 0px solid #ffff…" at bounding box center [593, 291] width 722 height 474
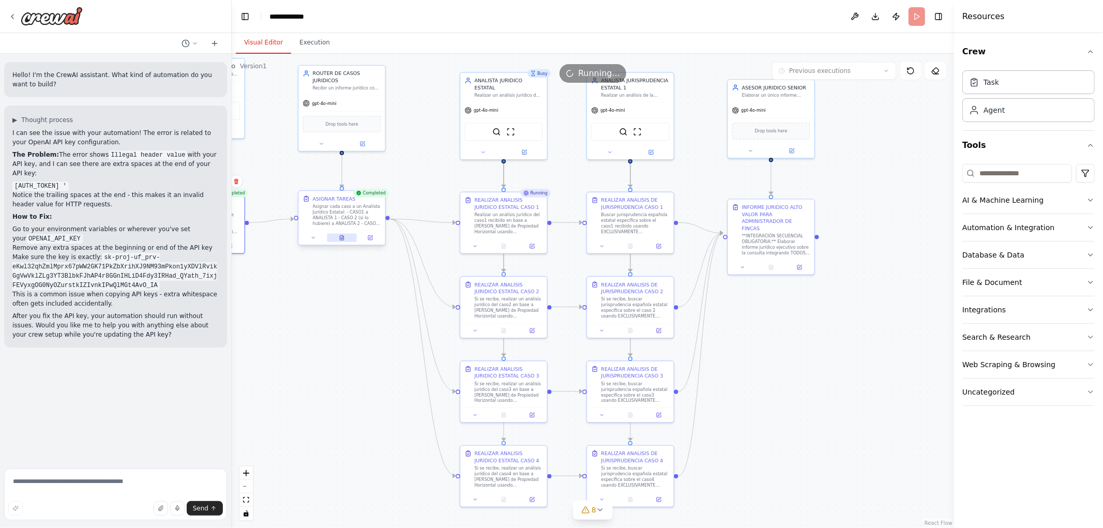
click at [338, 238] on button at bounding box center [342, 238] width 30 height 8
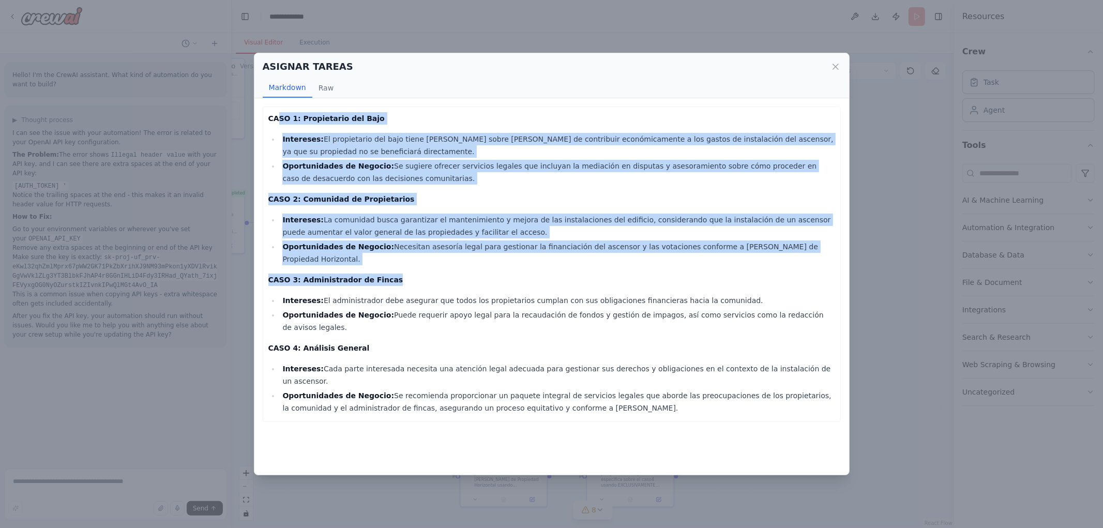
drag, startPoint x: 333, startPoint y: 129, endPoint x: 533, endPoint y: 290, distance: 256.7
click at [533, 289] on div "CASO 1: Propietario del Bajo Intereses: El propietario del bajo tiene dudas sob…" at bounding box center [551, 263] width 567 height 302
click at [513, 294] on li "Intereses: El administrador debe asegurar que todos los propietarios cumplan co…" at bounding box center [557, 300] width 555 height 12
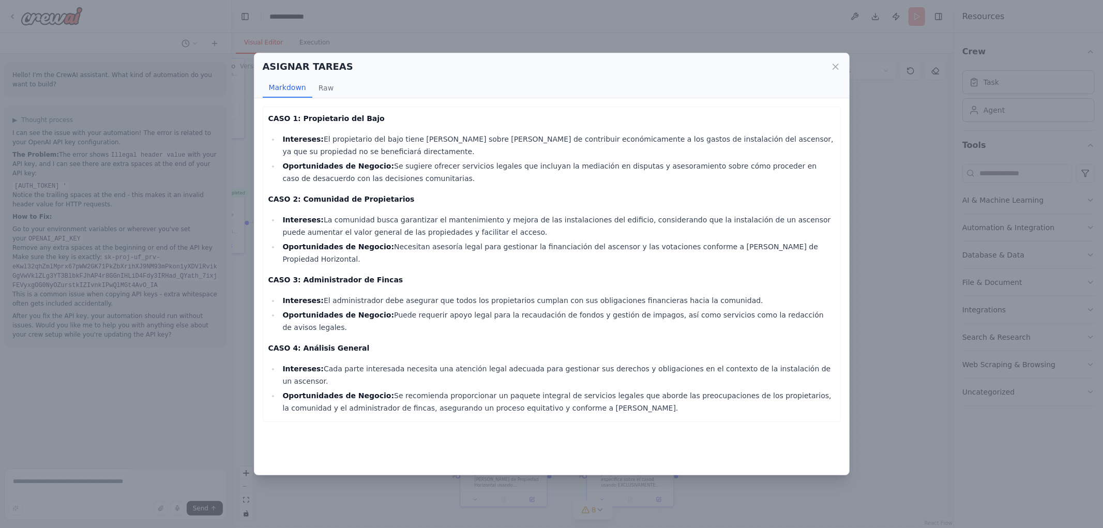
click at [325, 311] on strong "Oportunidades de Negocio:" at bounding box center [338, 315] width 112 height 8
drag, startPoint x: 817, startPoint y: 300, endPoint x: 250, endPoint y: 282, distance: 567.0
click at [250, 282] on div "ASIGNAR TAREAS Markdown Raw CASO 1: Propietario del Bajo Intereses: El propieta…" at bounding box center [551, 264] width 1103 height 528
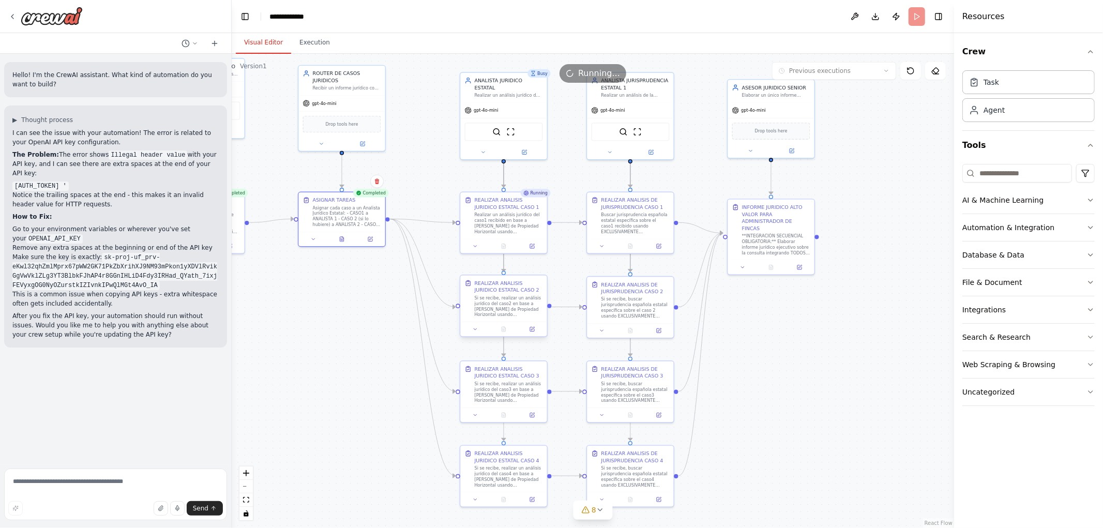
click at [506, 314] on div "Si se recibe, realizar un análisis jurídico del caso2 en base a la Ley de Propi…" at bounding box center [509, 306] width 68 height 23
click at [344, 241] on button at bounding box center [342, 238] width 30 height 8
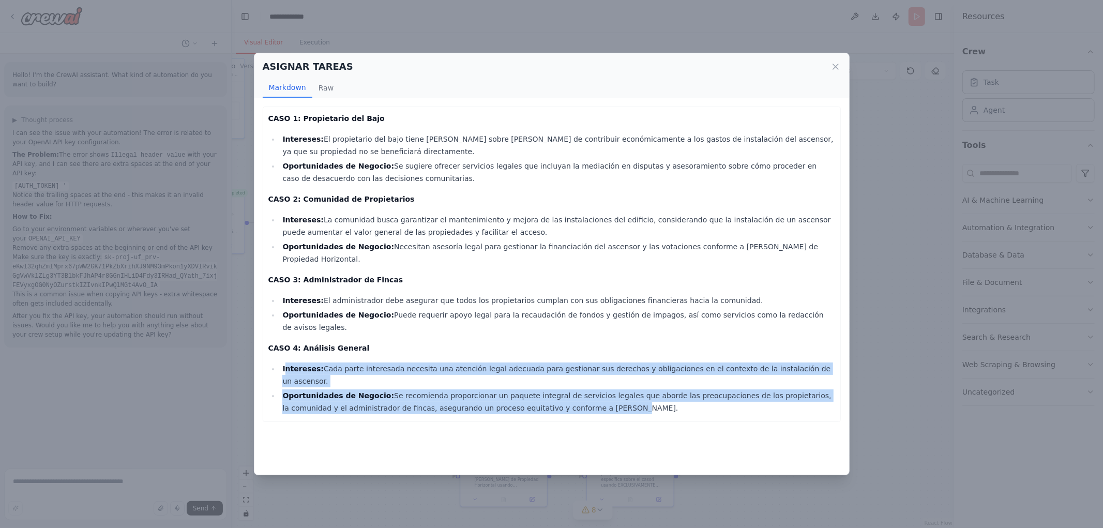
drag, startPoint x: 293, startPoint y: 339, endPoint x: 565, endPoint y: 383, distance: 275.0
click at [565, 383] on div "CASO 1: Propietario del Bajo Intereses: El propietario del bajo tiene dudas sob…" at bounding box center [552, 264] width 578 height 315
click at [557, 379] on div "CASO 1: Propietario del Bajo Intereses: El propietario del bajo tiene dudas sob…" at bounding box center [552, 264] width 578 height 315
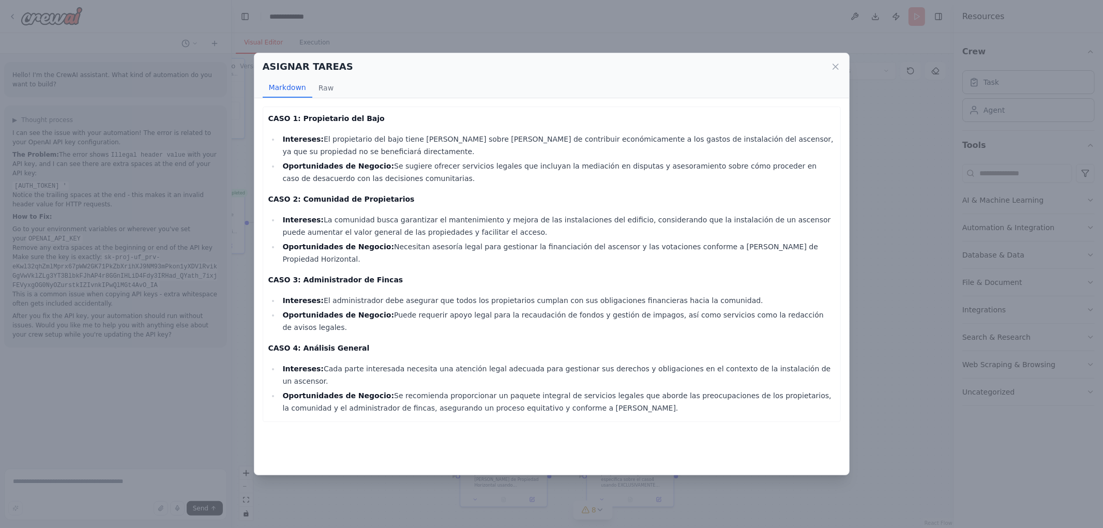
drag, startPoint x: 284, startPoint y: 340, endPoint x: 812, endPoint y: 350, distance: 528.0
click at [813, 362] on li "Intereses: Cada parte interesada necesita una atención legal adecuada para gest…" at bounding box center [557, 374] width 555 height 25
click at [673, 389] on li "Oportunidades de Negocio: Se recomienda proporcionar un paquete integral de ser…" at bounding box center [557, 401] width 555 height 25
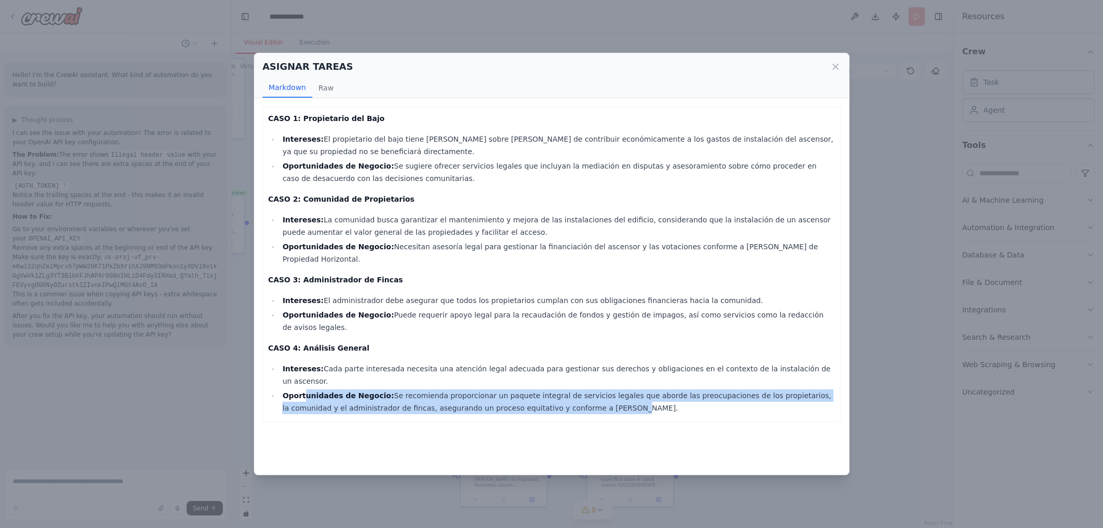
drag, startPoint x: 336, startPoint y: 359, endPoint x: 551, endPoint y: 382, distance: 216.3
click at [551, 382] on div "CASO 1: Propietario del Bajo Intereses: El propietario del bajo tiene dudas sob…" at bounding box center [552, 264] width 578 height 315
click at [551, 389] on li "Oportunidades de Negocio: Se recomienda proporcionar un paquete integral de ser…" at bounding box center [557, 401] width 555 height 25
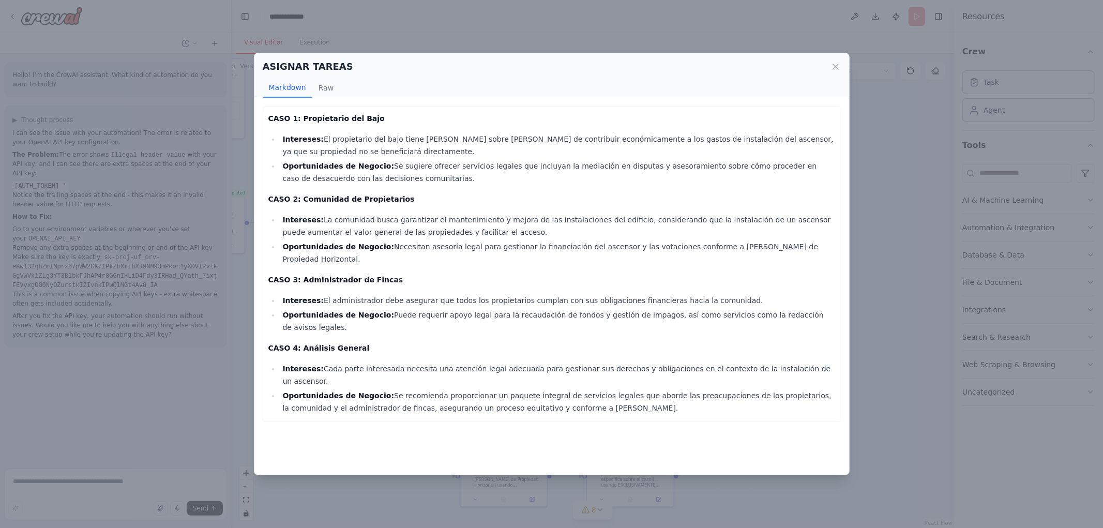
click at [929, 426] on div "ASIGNAR TAREAS Markdown Raw CASO 1: Propietario del Bajo Intereses: El propieta…" at bounding box center [551, 264] width 1103 height 528
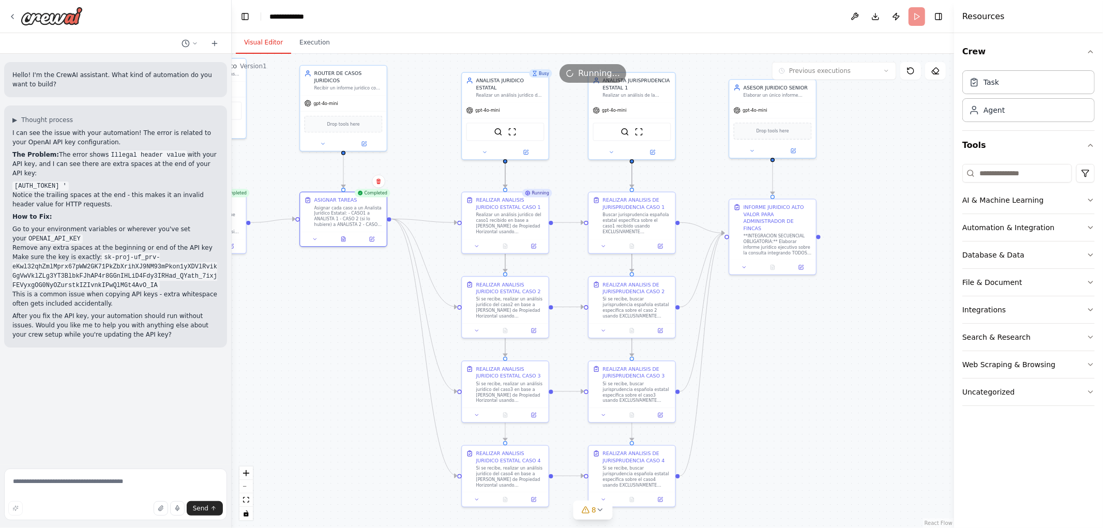
drag, startPoint x: 345, startPoint y: 410, endPoint x: 512, endPoint y: 407, distance: 167.0
click at [508, 410] on div ".deletable-edge-delete-btn { width: 20px; height: 20px; border: 0px solid #ffff…" at bounding box center [593, 291] width 722 height 474
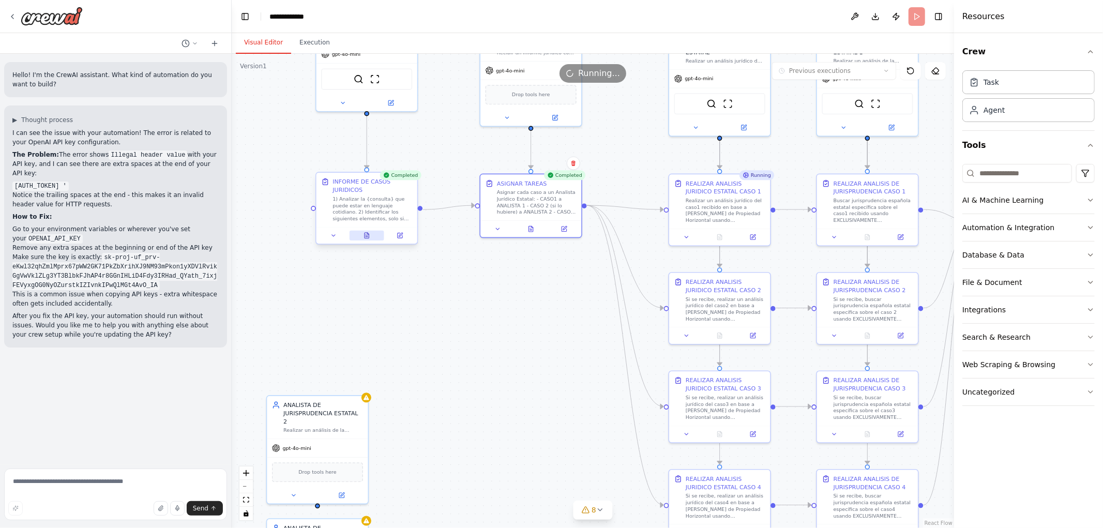
click at [370, 236] on button at bounding box center [367, 236] width 35 height 10
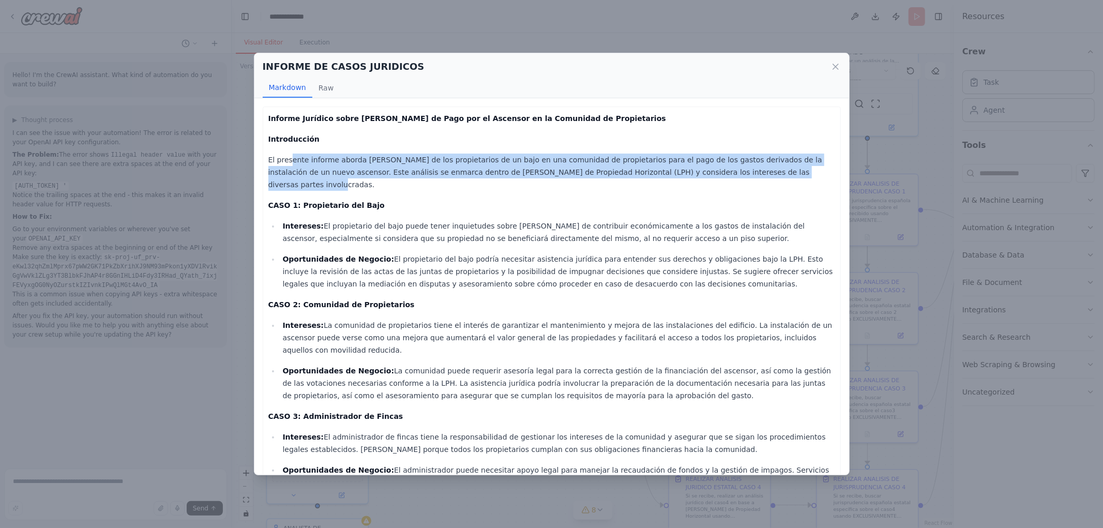
drag, startPoint x: 344, startPoint y: 166, endPoint x: 726, endPoint y: 172, distance: 381.6
click at [726, 172] on p "El presente informe aborda la obligación de los propietarios de un bajo en una …" at bounding box center [551, 172] width 567 height 37
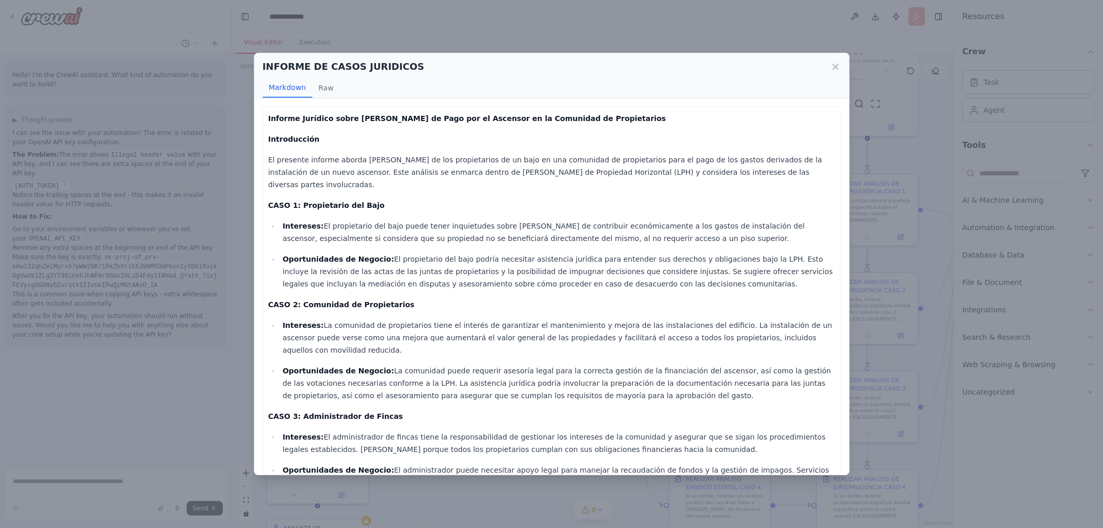
click at [709, 183] on div "Informe Jurídico sobre la Obligación de Pago por el Ascensor en la Comunidad de…" at bounding box center [551, 362] width 567 height 501
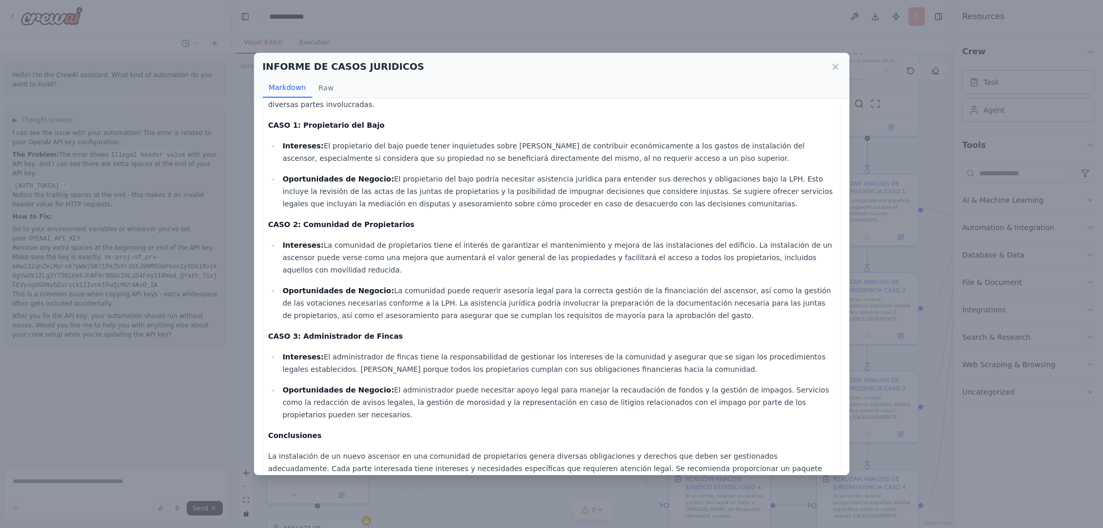
scroll to position [101, 0]
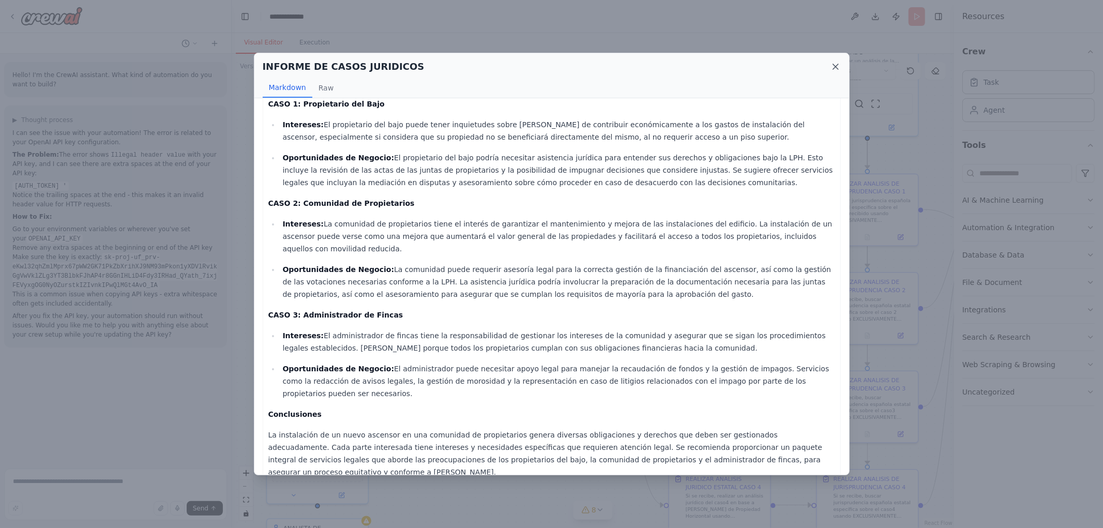
click at [834, 69] on icon at bounding box center [835, 67] width 10 height 10
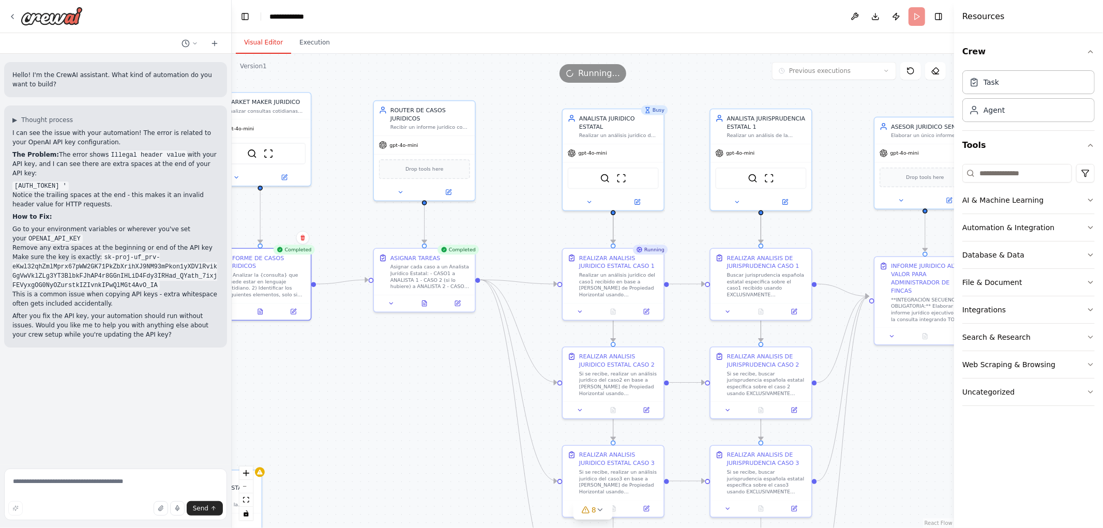
drag, startPoint x: 502, startPoint y: 310, endPoint x: 326, endPoint y: 414, distance: 204.2
click at [344, 416] on div ".deletable-edge-delete-btn { width: 20px; height: 20px; border: 0px solid #ffff…" at bounding box center [593, 291] width 722 height 474
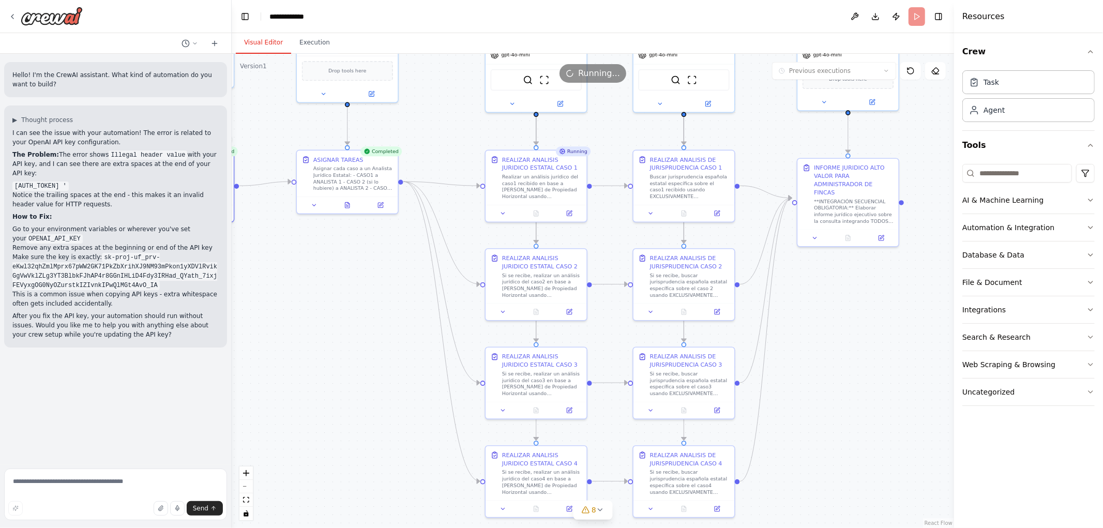
drag, startPoint x: 859, startPoint y: 449, endPoint x: 800, endPoint y: 324, distance: 137.8
click at [831, 317] on div ".deletable-edge-delete-btn { width: 20px; height: 20px; border: 0px solid #ffff…" at bounding box center [593, 291] width 722 height 474
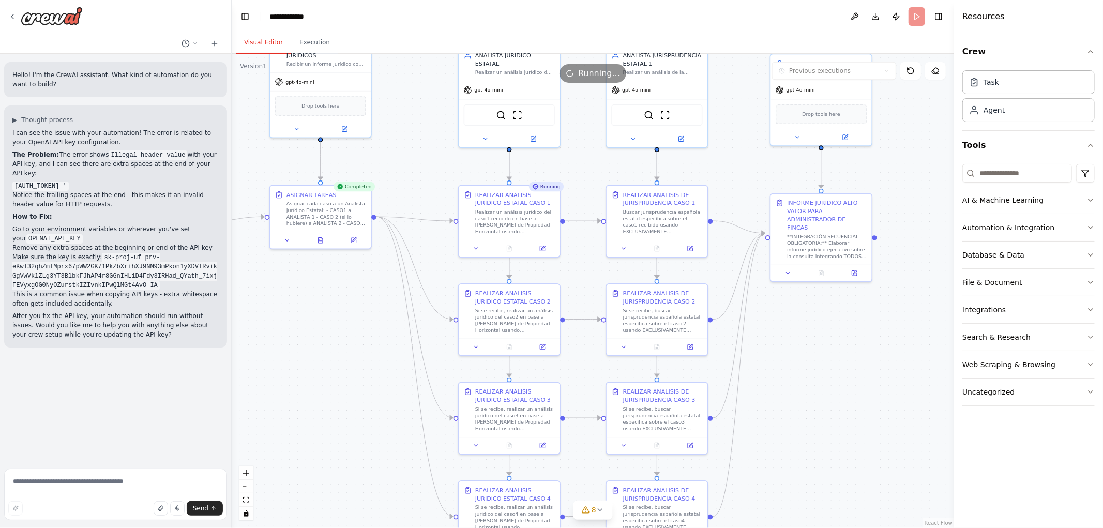
drag, startPoint x: 892, startPoint y: 370, endPoint x: 809, endPoint y: 441, distance: 109.0
click at [819, 442] on div ".deletable-edge-delete-btn { width: 20px; height: 20px; border: 0px solid #ffff…" at bounding box center [593, 291] width 722 height 474
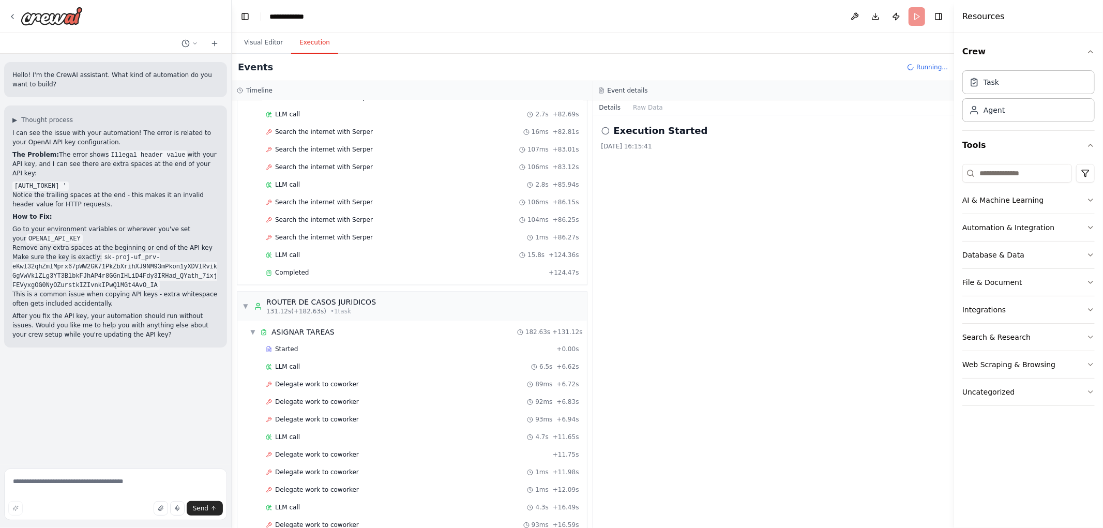
click at [306, 42] on button "Execution" at bounding box center [314, 43] width 47 height 22
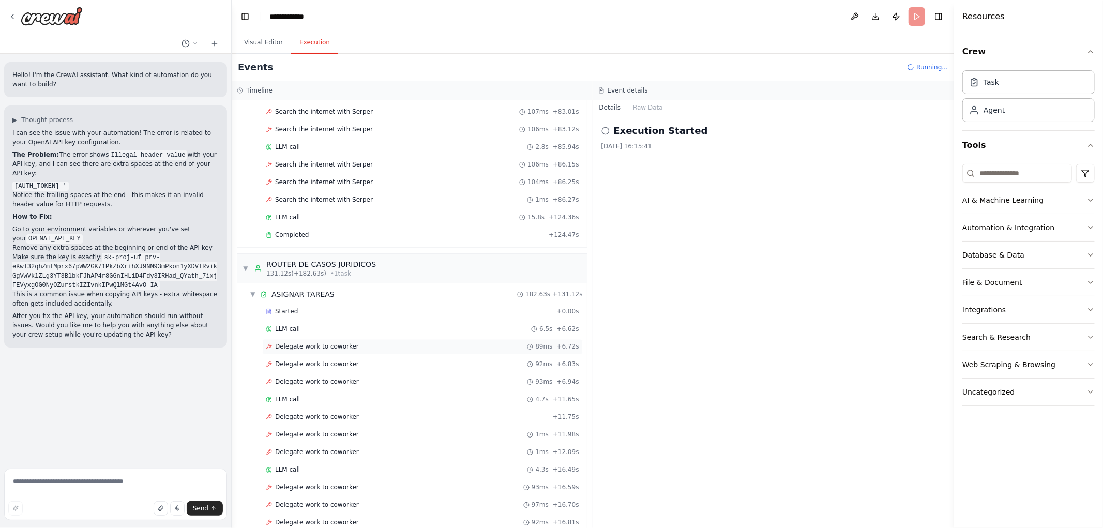
scroll to position [1706, 0]
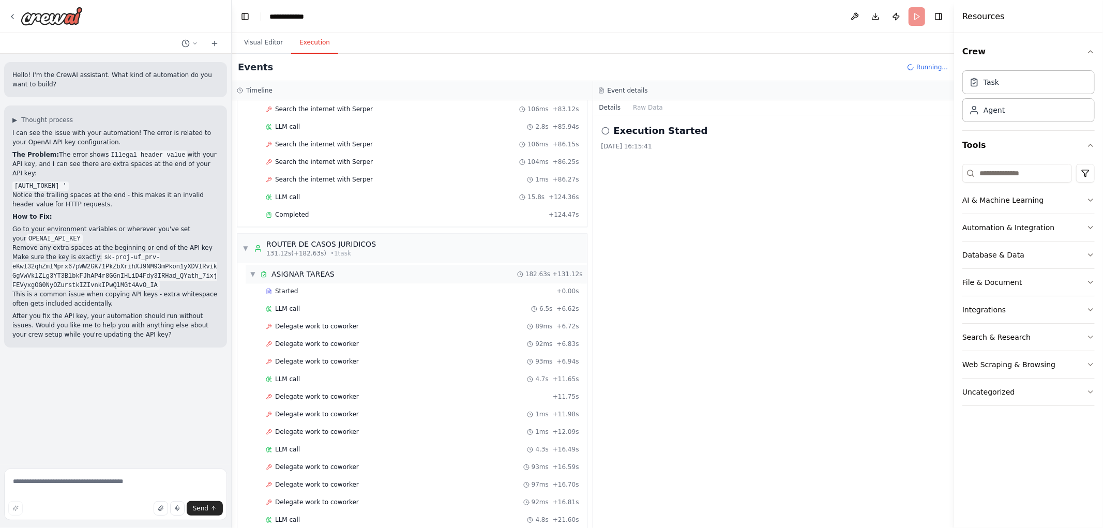
click at [257, 280] on div "▼ ASIGNAR TAREAS" at bounding box center [292, 274] width 85 height 10
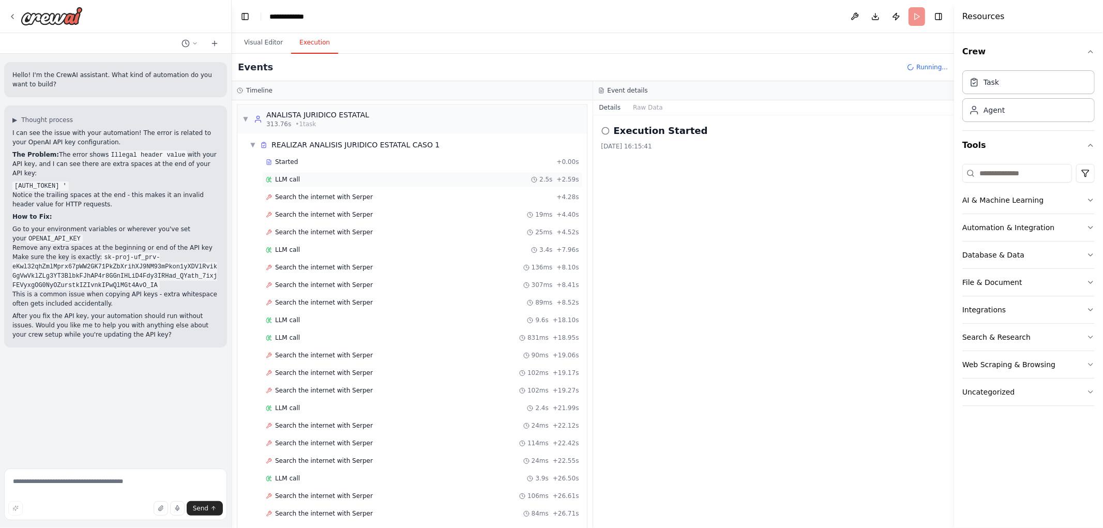
scroll to position [1890, 0]
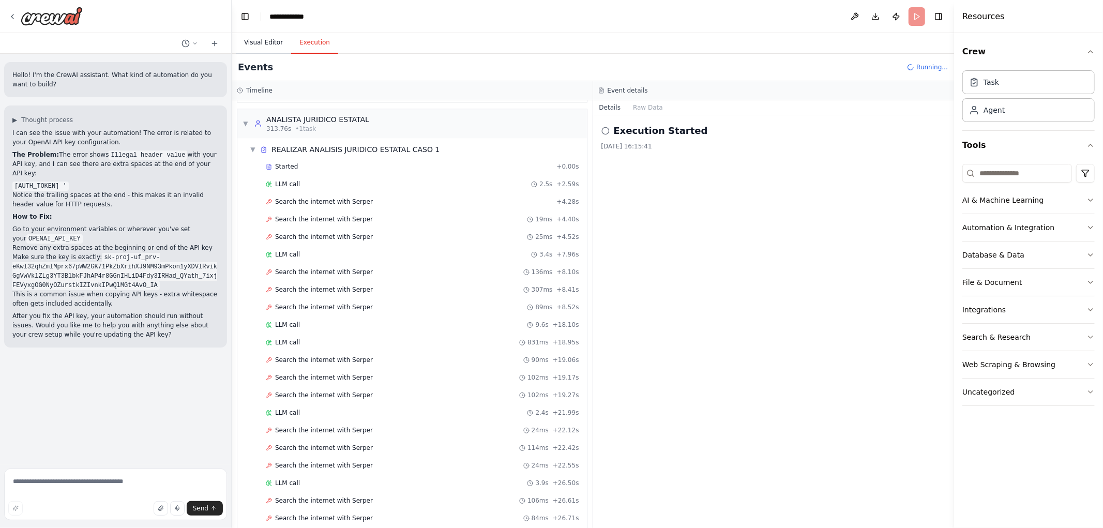
click at [248, 41] on button "Visual Editor" at bounding box center [263, 43] width 55 height 22
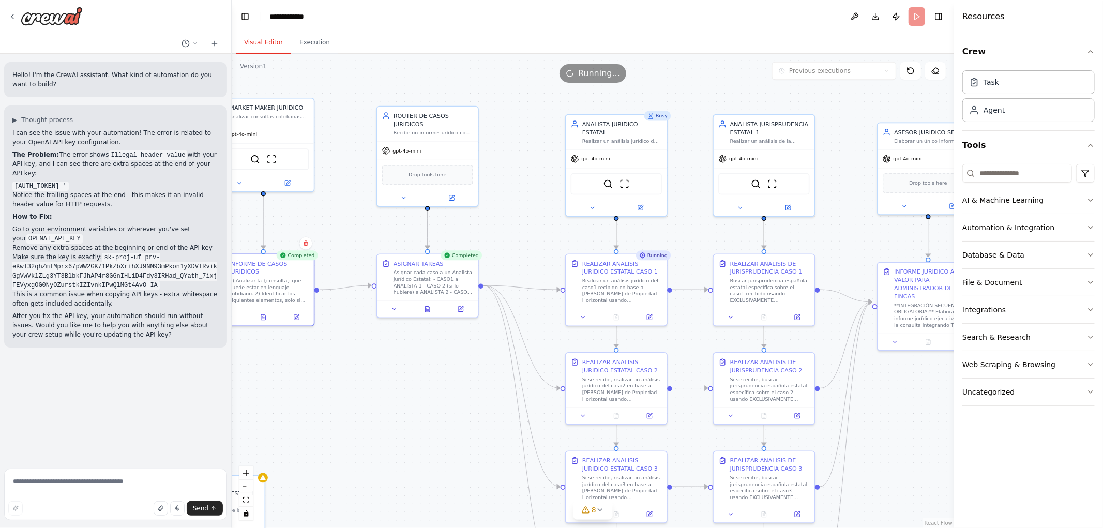
drag, startPoint x: 343, startPoint y: 166, endPoint x: 490, endPoint y: 195, distance: 149.7
click at [490, 195] on div ".deletable-edge-delete-btn { width: 20px; height: 20px; border: 0px solid #ffff…" at bounding box center [593, 291] width 722 height 474
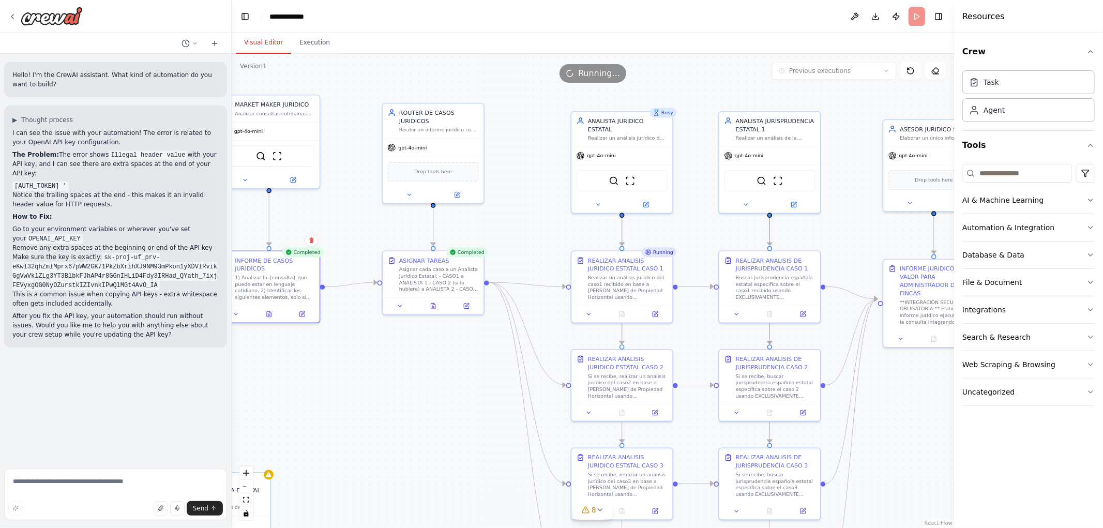
drag, startPoint x: 304, startPoint y: 213, endPoint x: 364, endPoint y: 203, distance: 61.3
click at [364, 203] on div ".deletable-edge-delete-btn { width: 20px; height: 20px; border: 0px solid #ffff…" at bounding box center [593, 291] width 722 height 474
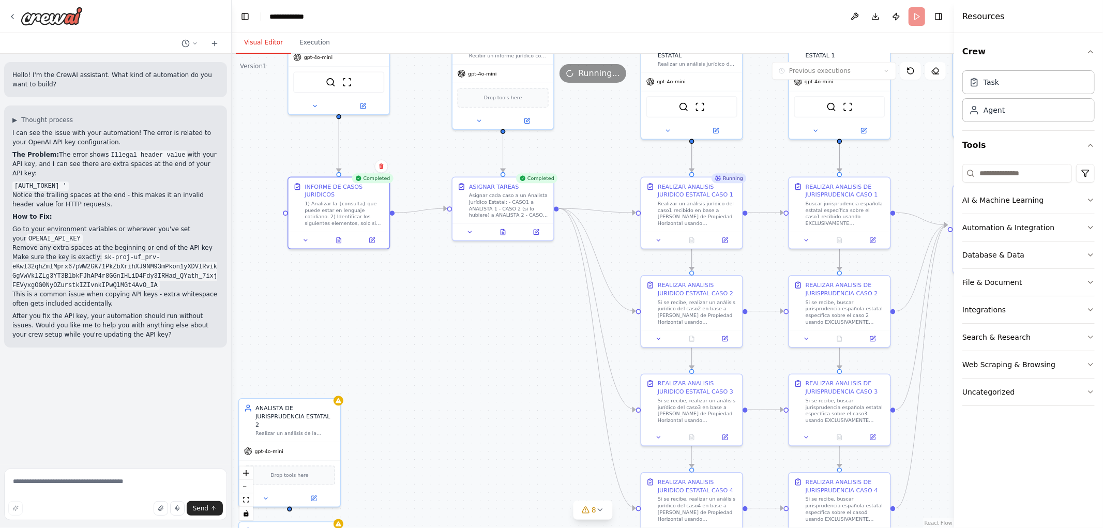
drag, startPoint x: 421, startPoint y: 378, endPoint x: 374, endPoint y: 234, distance: 151.6
click at [416, 291] on div ".deletable-edge-delete-btn { width: 20px; height: 20px; border: 0px solid #ffff…" at bounding box center [593, 291] width 722 height 474
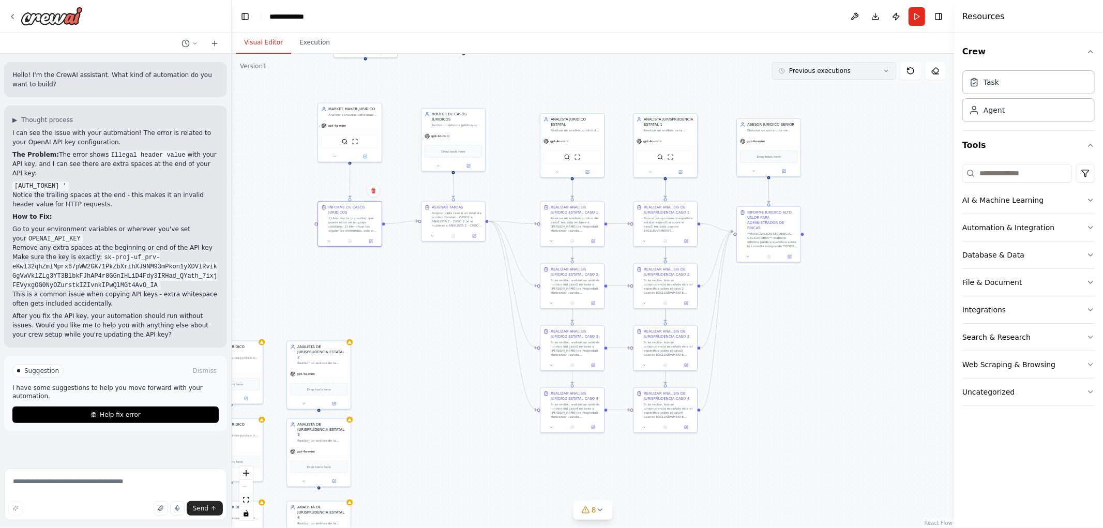
click at [826, 70] on span "Previous executions" at bounding box center [820, 71] width 62 height 8
click at [348, 342] on icon at bounding box center [349, 341] width 4 height 4
click at [401, 348] on div ".deletable-edge-delete-btn { width: 20px; height: 20px; border: 0px solid #ffff…" at bounding box center [593, 291] width 722 height 474
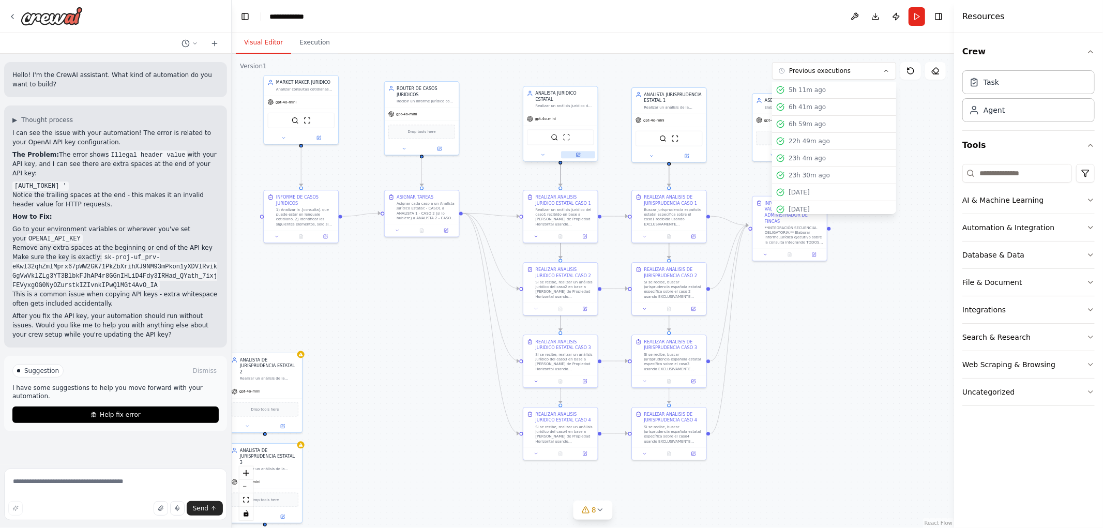
click at [580, 153] on icon at bounding box center [577, 155] width 5 height 5
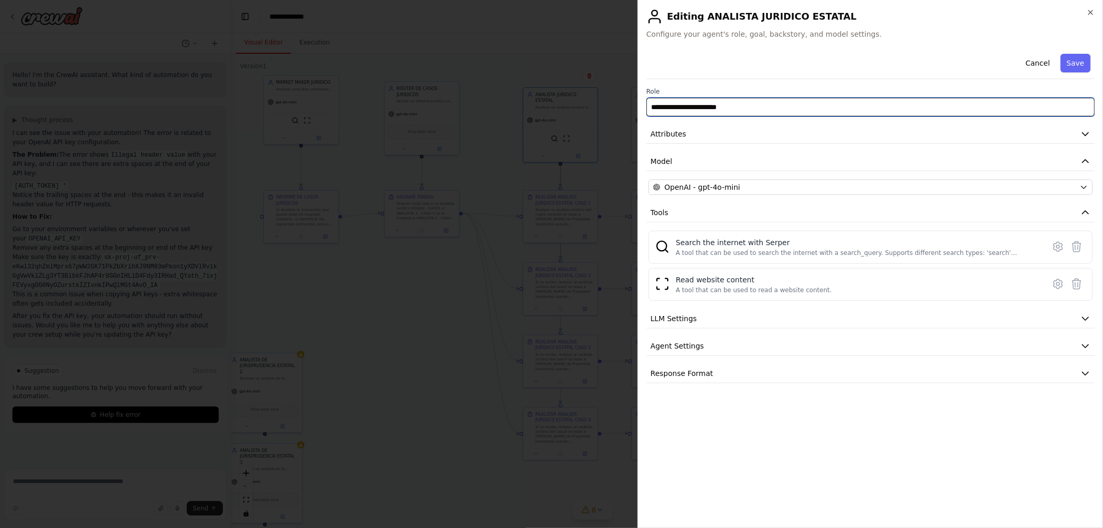
click at [775, 111] on input "**********" at bounding box center [870, 107] width 448 height 19
type input "**********"
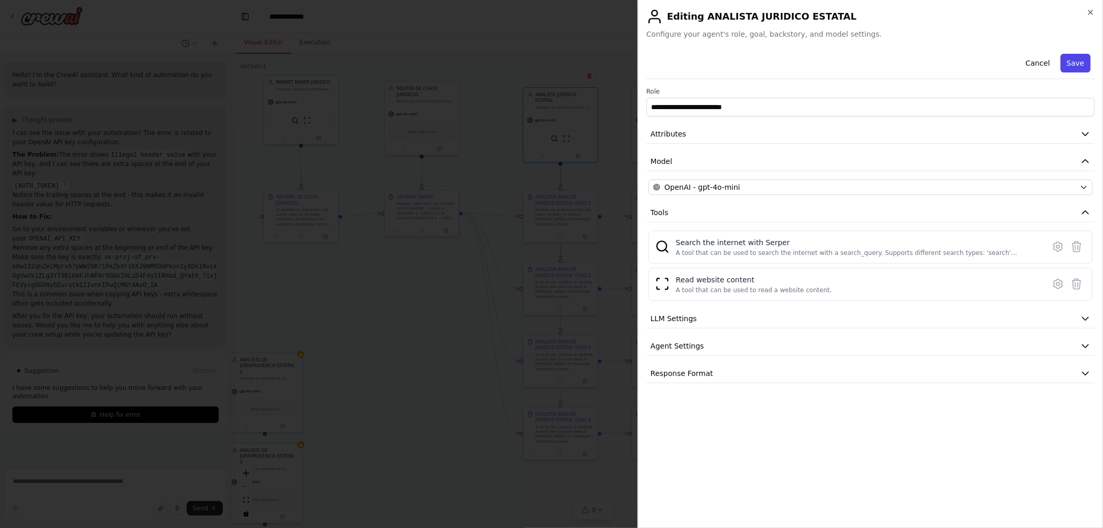
click at [1075, 55] on button "Save" at bounding box center [1075, 63] width 30 height 19
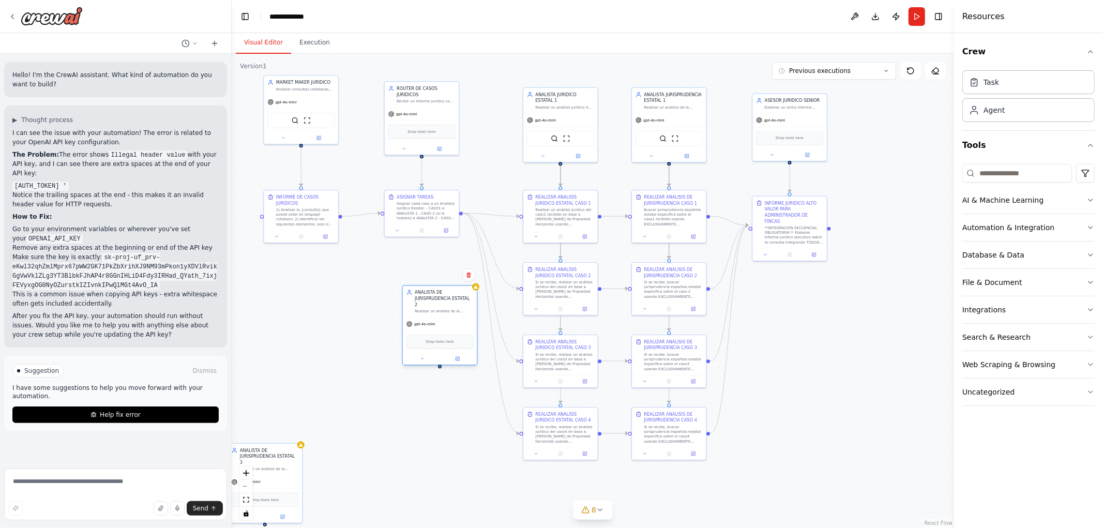
drag, startPoint x: 288, startPoint y: 384, endPoint x: 445, endPoint y: 322, distance: 168.5
click at [445, 323] on div "gpt-4o-mini" at bounding box center [440, 323] width 74 height 13
click at [456, 357] on icon at bounding box center [458, 359] width 4 height 4
click at [555, 250] on div ".deletable-edge-delete-btn { width: 20px; height: 20px; border: 0px solid #ffff…" at bounding box center [593, 291] width 722 height 474
click at [560, 254] on icon "Edge from c423710b-bef3-48dc-b6ee-c6997171b534 to 36eff1be-4c9b-460c-97e8-b7082…" at bounding box center [560, 281] width 0 height 245
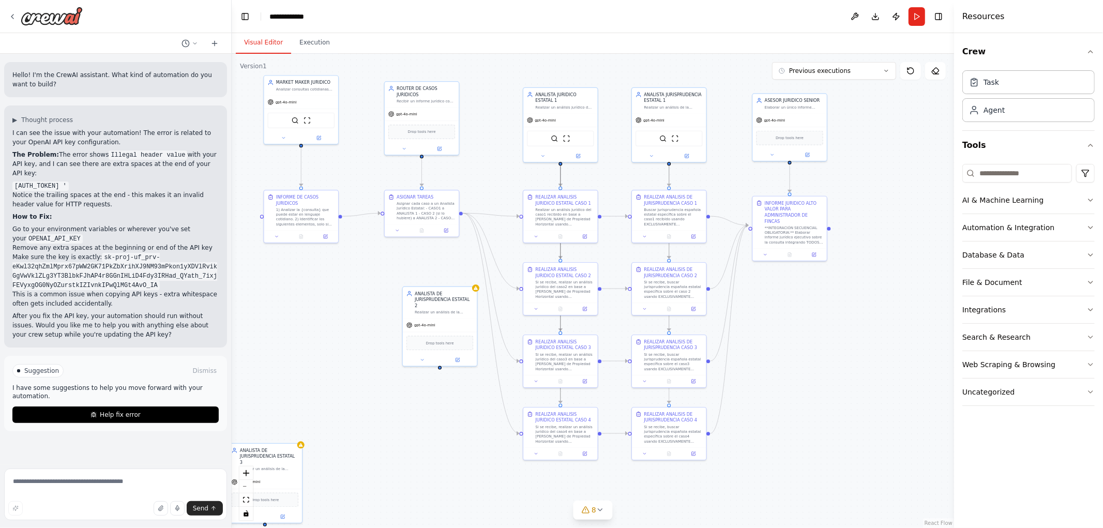
click at [560, 251] on icon "Edge from c423710b-bef3-48dc-b6ee-c6997171b534 to 36eff1be-4c9b-460c-97e8-b7082…" at bounding box center [560, 281] width 0 height 245
click at [560, 249] on icon "Edge from c423710b-bef3-48dc-b6ee-c6997171b534 to 36eff1be-4c9b-460c-97e8-b7082…" at bounding box center [560, 281] width 0 height 245
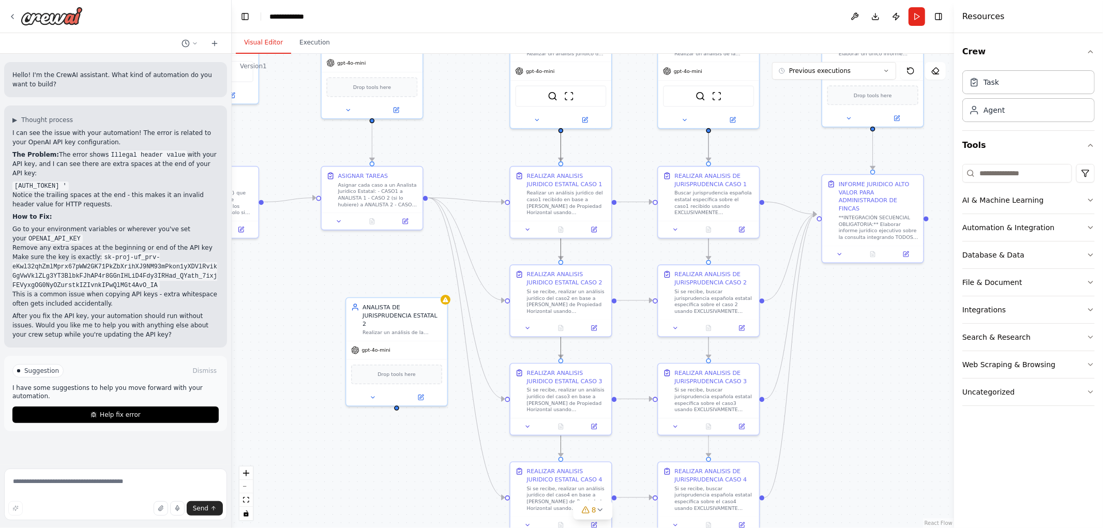
click at [561, 247] on icon "Edge from c423710b-bef3-48dc-b6ee-c6997171b534 to 36eff1be-4c9b-460c-97e8-b7082…" at bounding box center [561, 290] width 0 height 332
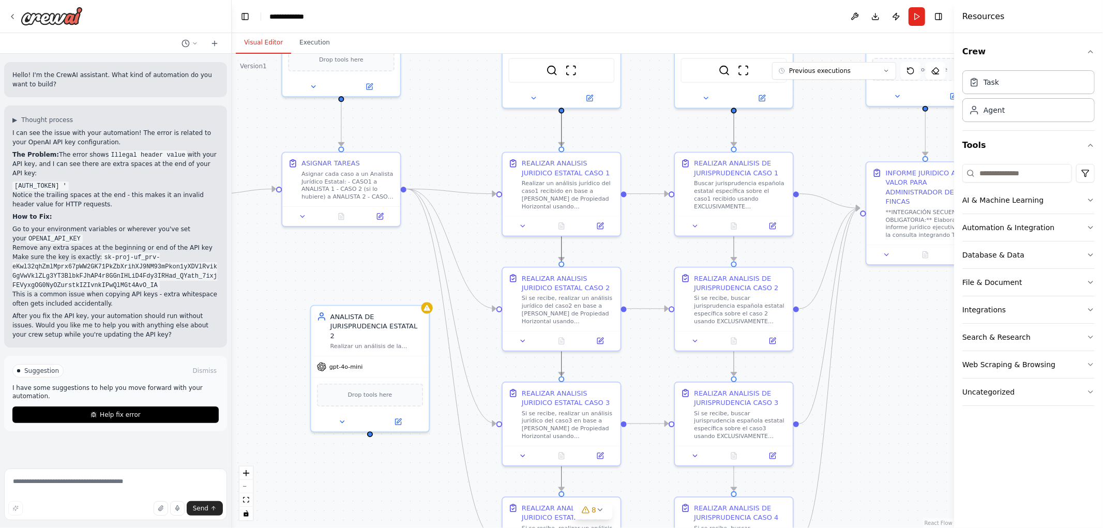
click at [562, 249] on icon "Edge from c423710b-bef3-48dc-b6ee-c6997171b534 to 36eff1be-4c9b-460c-97e8-b7082…" at bounding box center [562, 297] width 0 height 388
click at [562, 250] on icon "Edge from c423710b-bef3-48dc-b6ee-c6997171b534 to 36eff1be-4c9b-460c-97e8-b7082…" at bounding box center [562, 297] width 0 height 388
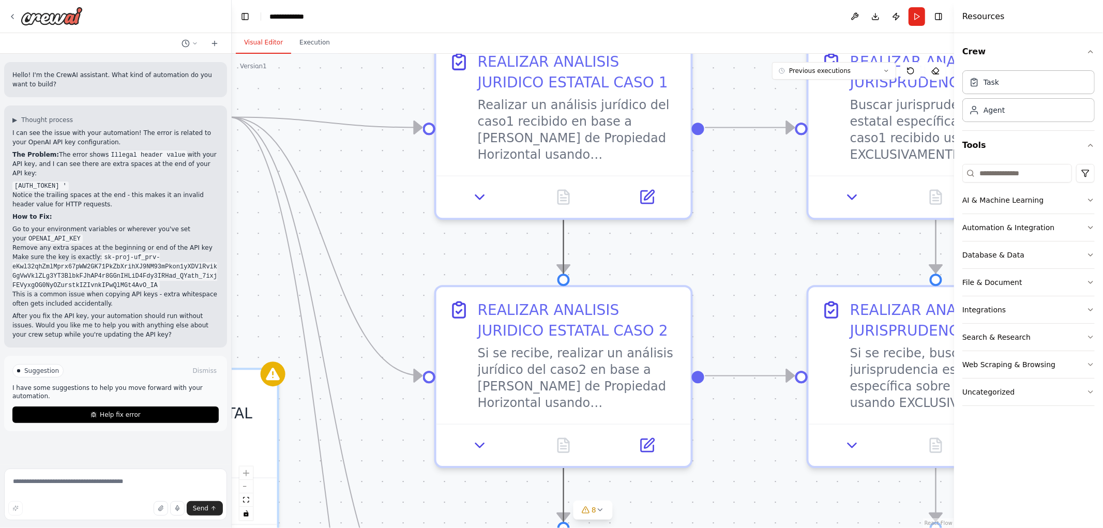
click at [564, 248] on icon "Edge from c423710b-bef3-48dc-b6ee-c6997171b534 to 36eff1be-4c9b-460c-97e8-b7082…" at bounding box center [564, 350] width 0 height 838
click at [564, 240] on icon "Edge from c423710b-bef3-48dc-b6ee-c6997171b534 to 36eff1be-4c9b-460c-97e8-b7082…" at bounding box center [564, 350] width 0 height 838
click at [564, 248] on icon "Edge from c423710b-bef3-48dc-b6ee-c6997171b534 to 36eff1be-4c9b-460c-97e8-b7082…" at bounding box center [564, 350] width 0 height 838
click at [944, 523] on link "React Flow" at bounding box center [939, 523] width 28 height 6
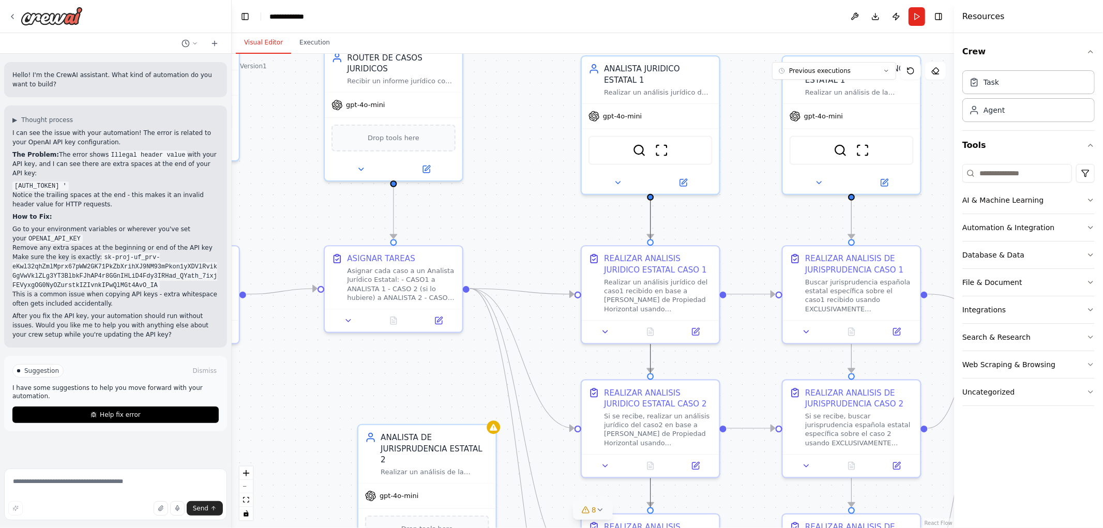
click at [598, 513] on icon at bounding box center [600, 510] width 8 height 8
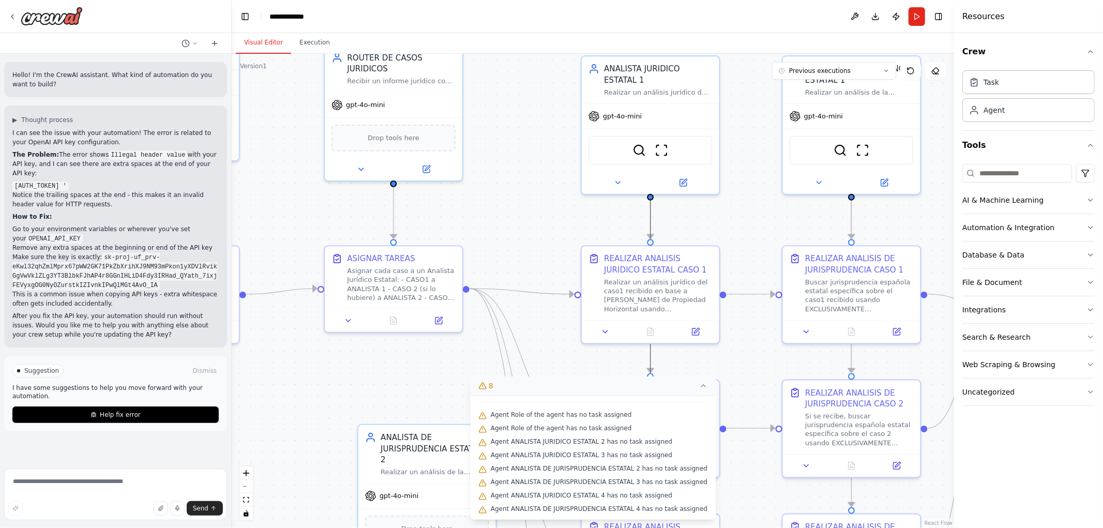
scroll to position [0, 0]
click at [509, 254] on div ".deletable-edge-delete-btn { width: 20px; height: 20px; border: 0px solid #ffff…" at bounding box center [593, 291] width 722 height 474
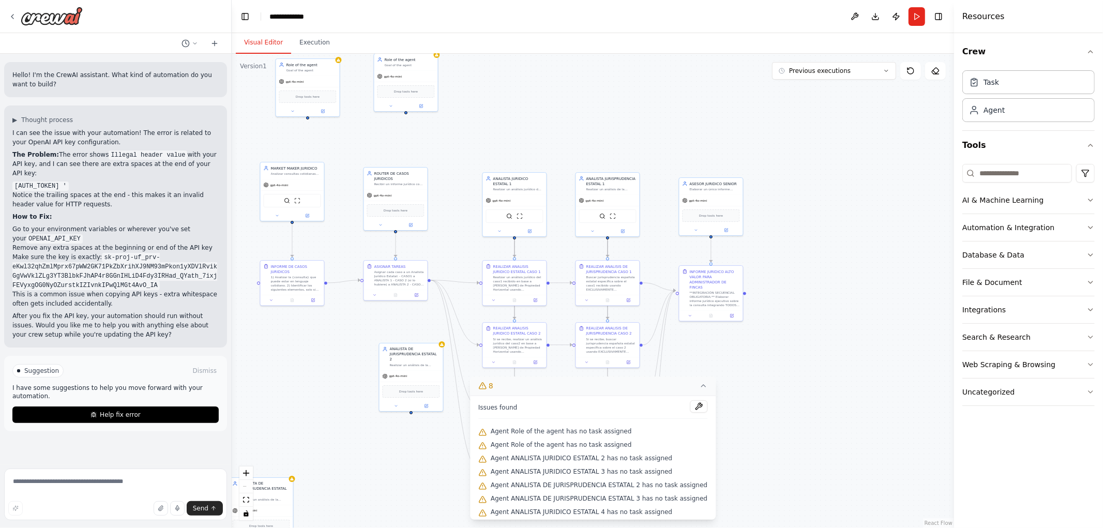
click at [760, 388] on div ".deletable-edge-delete-btn { width: 20px; height: 20px; border: 0px solid #ffff…" at bounding box center [593, 291] width 722 height 474
click at [699, 388] on icon at bounding box center [703, 386] width 8 height 8
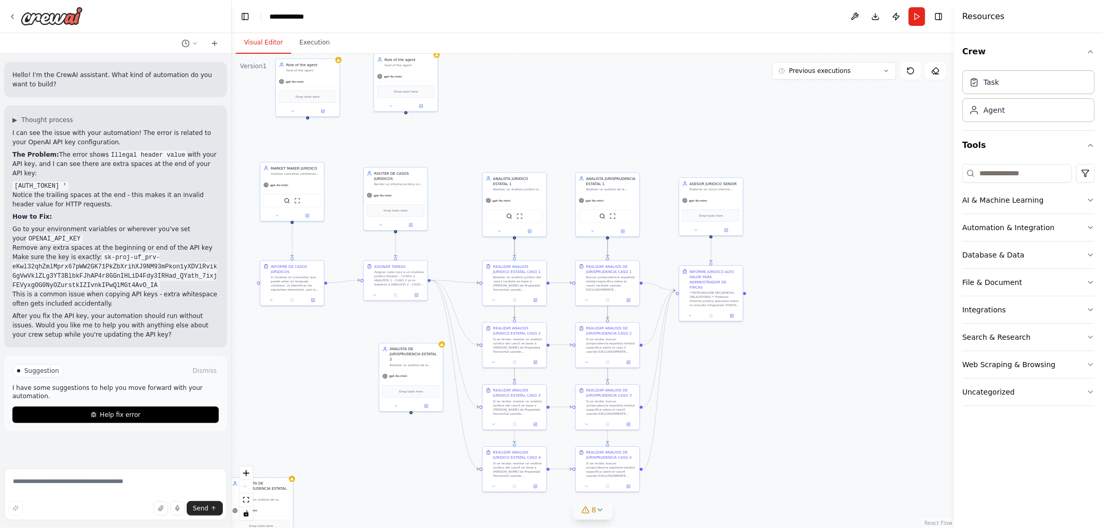
click at [750, 384] on div ".deletable-edge-delete-btn { width: 20px; height: 20px; border: 0px solid #ffff…" at bounding box center [593, 291] width 722 height 474
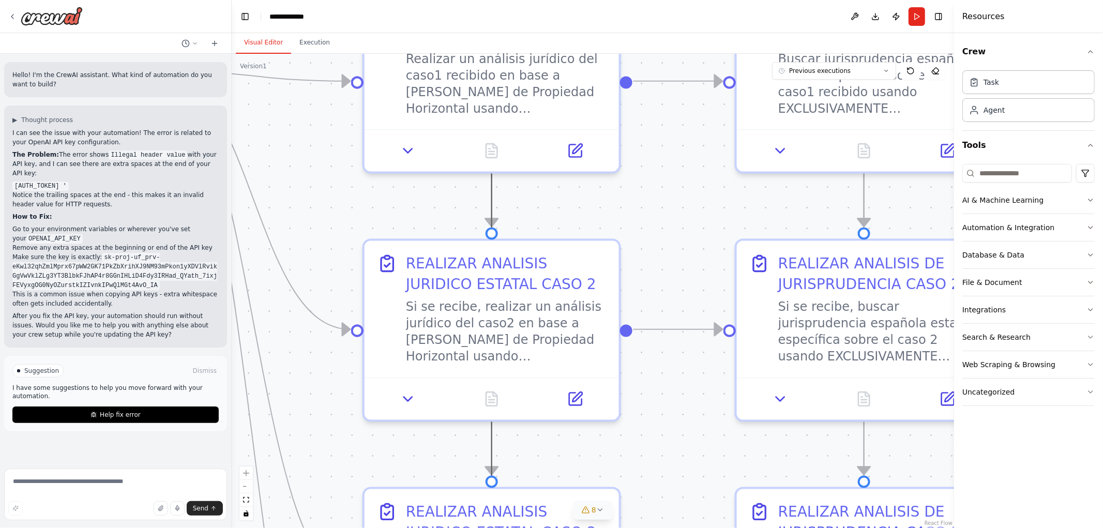
click at [492, 198] on icon "Edge from c423710b-bef3-48dc-b6ee-c6997171b534 to 36eff1be-4c9b-460c-97e8-b7082…" at bounding box center [492, 303] width 0 height 838
click at [492, 192] on icon "Edge from c423710b-bef3-48dc-b6ee-c6997171b534 to 36eff1be-4c9b-460c-97e8-b7082…" at bounding box center [492, 303] width 0 height 838
click at [492, 195] on icon "Edge from c423710b-bef3-48dc-b6ee-c6997171b534 to 36eff1be-4c9b-460c-97e8-b7082…" at bounding box center [492, 303] width 0 height 838
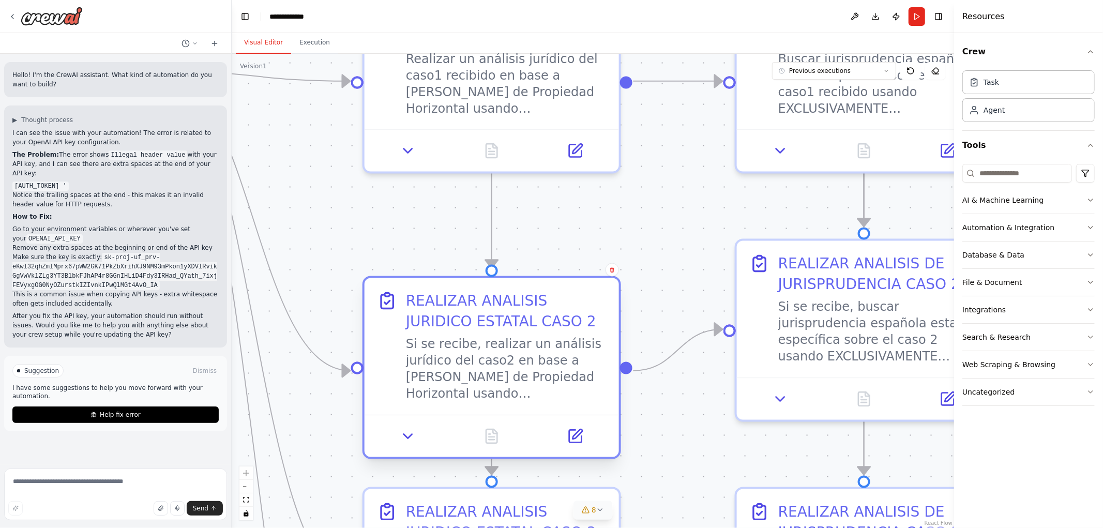
drag, startPoint x: 512, startPoint y: 257, endPoint x: 512, endPoint y: 330, distance: 72.9
click at [512, 330] on div "REALIZAR ANALISIS JURIDICO ESTATAL CASO 2" at bounding box center [506, 311] width 201 height 41
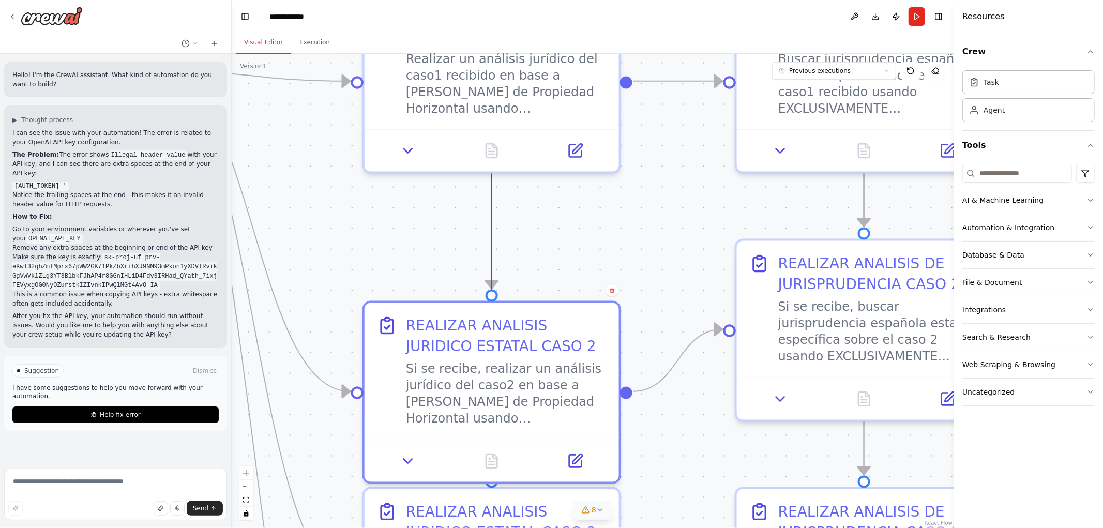
click at [492, 236] on icon "Edge from c423710b-bef3-48dc-b6ee-c6997171b534 to 36eff1be-4c9b-460c-97e8-b7082…" at bounding box center [492, 303] width 0 height 838
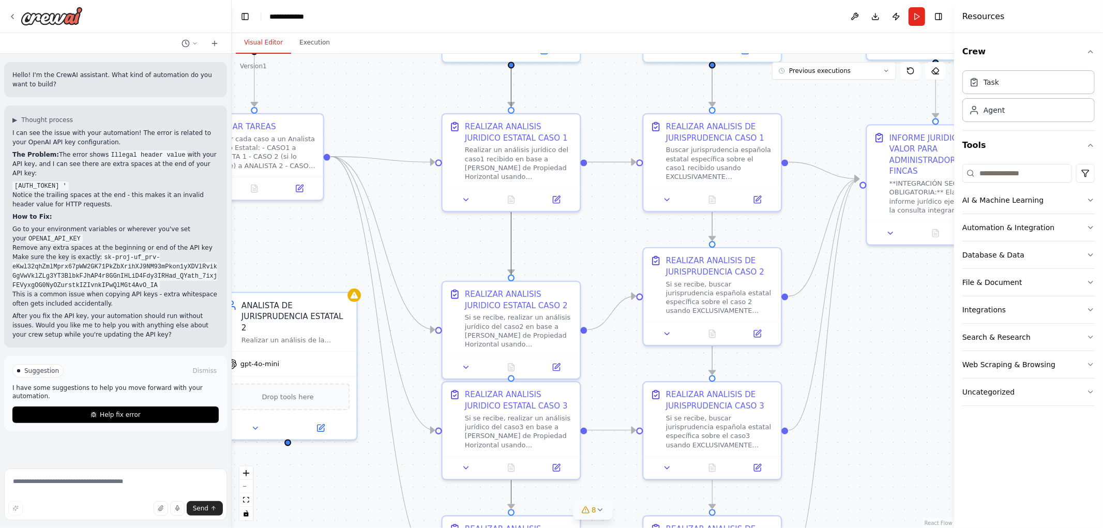
click at [511, 243] on icon "Edge from c423710b-bef3-48dc-b6ee-c6997171b534 to 36eff1be-4c9b-460c-97e8-b7082…" at bounding box center [511, 282] width 0 height 453
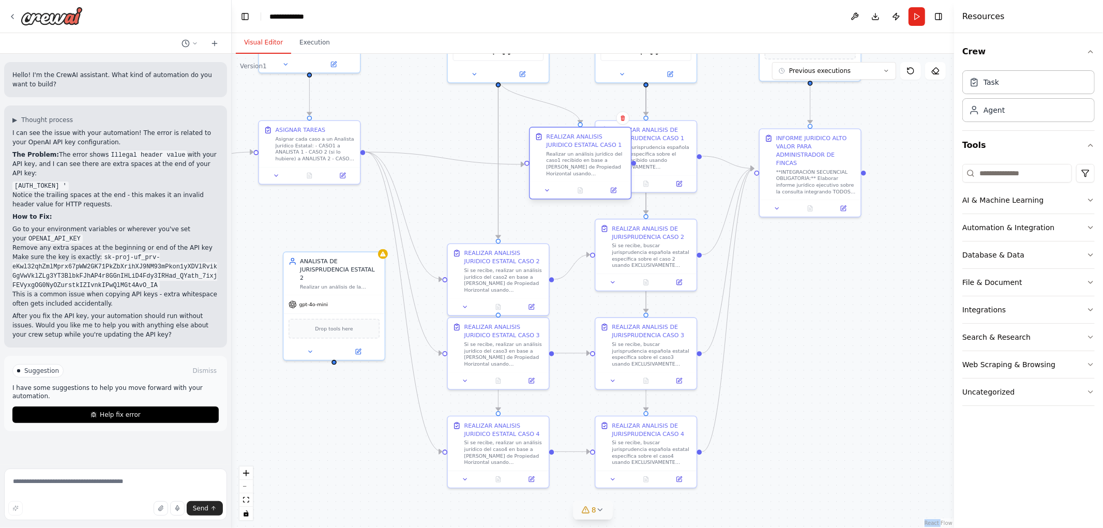
drag, startPoint x: 524, startPoint y: 173, endPoint x: 572, endPoint y: 181, distance: 48.8
click at [572, 181] on div "REALIZAR ANALISIS JURIDICO ESTATAL CASO 1 Realizar un análisis jurídico del cas…" at bounding box center [580, 155] width 101 height 54
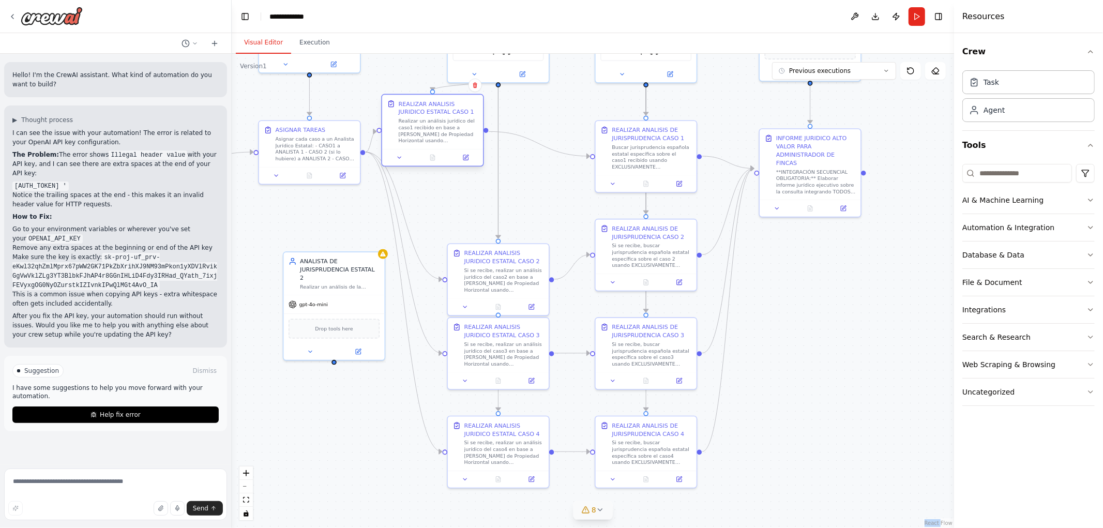
drag, startPoint x: 585, startPoint y: 165, endPoint x: 440, endPoint y: 128, distance: 149.6
click at [440, 128] on div "Realizar un análisis jurídico del caso1 recibido en base a la Ley de Propiedad …" at bounding box center [439, 131] width 80 height 26
click at [498, 160] on icon "Edge from c423710b-bef3-48dc-b6ee-c6997171b534 to 36eff1be-4c9b-460c-97e8-b7082…" at bounding box center [498, 244] width 0 height 332
click at [498, 157] on icon "Edge from c423710b-bef3-48dc-b6ee-c6997171b534 to 36eff1be-4c9b-460c-97e8-b7082…" at bounding box center [498, 244] width 0 height 332
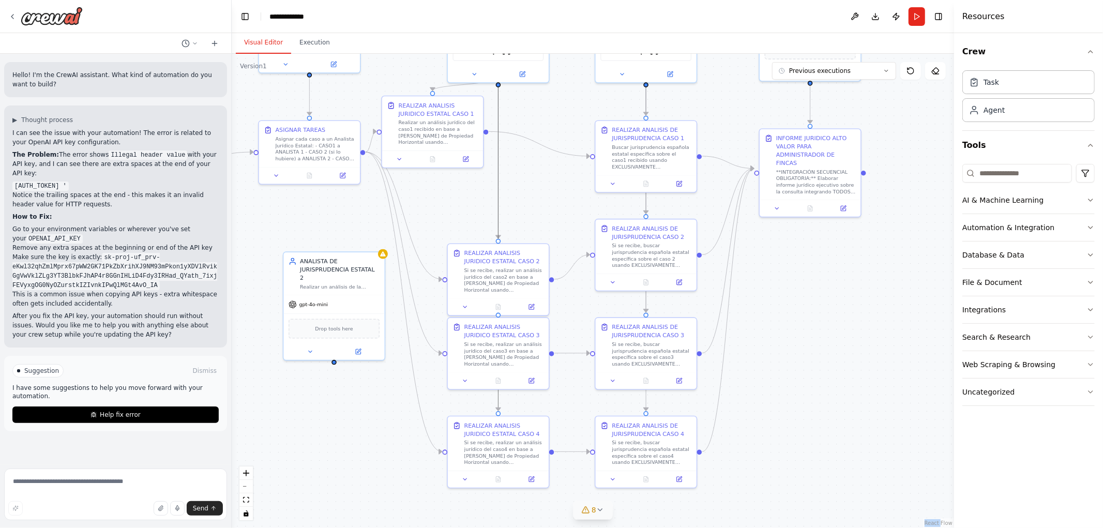
click at [498, 157] on icon "Edge from c423710b-bef3-48dc-b6ee-c6997171b534 to 36eff1be-4c9b-460c-97e8-b7082…" at bounding box center [498, 244] width 0 height 332
click at [498, 164] on icon "Edge from c423710b-bef3-48dc-b6ee-c6997171b534 to 36eff1be-4c9b-460c-97e8-b7082…" at bounding box center [498, 244] width 0 height 332
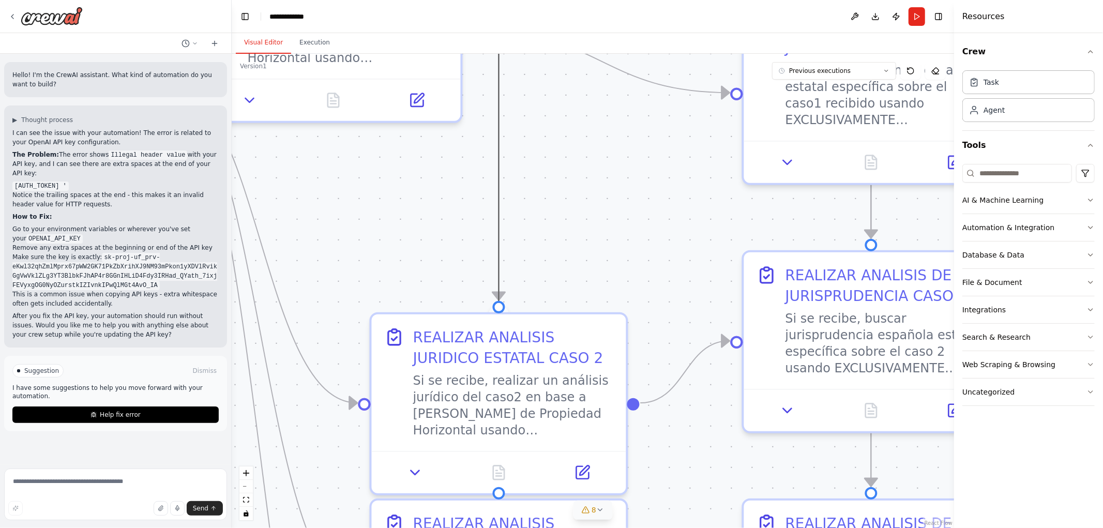
click at [499, 191] on icon "Edge from c423710b-bef3-48dc-b6ee-c6997171b534 to 36eff1be-4c9b-460c-97e8-b7082…" at bounding box center [499, 315] width 0 height 838
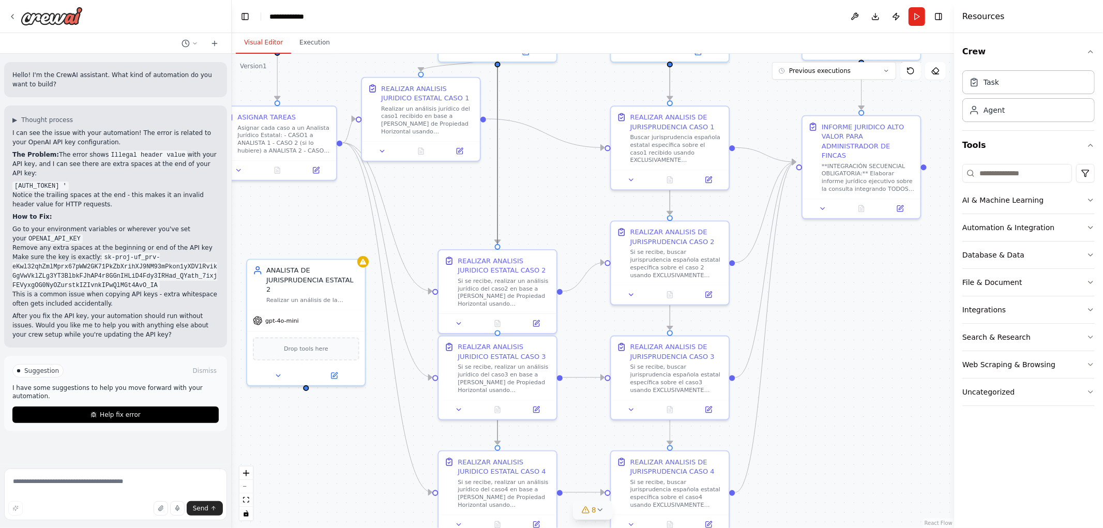
click at [497, 168] on icon "Edge from c423710b-bef3-48dc-b6ee-c6997171b534 to 36eff1be-4c9b-460c-97e8-b7082…" at bounding box center [497, 250] width 0 height 388
click at [497, 167] on icon "Edge from c423710b-bef3-48dc-b6ee-c6997171b534 to 36eff1be-4c9b-460c-97e8-b7082…" at bounding box center [497, 250] width 0 height 388
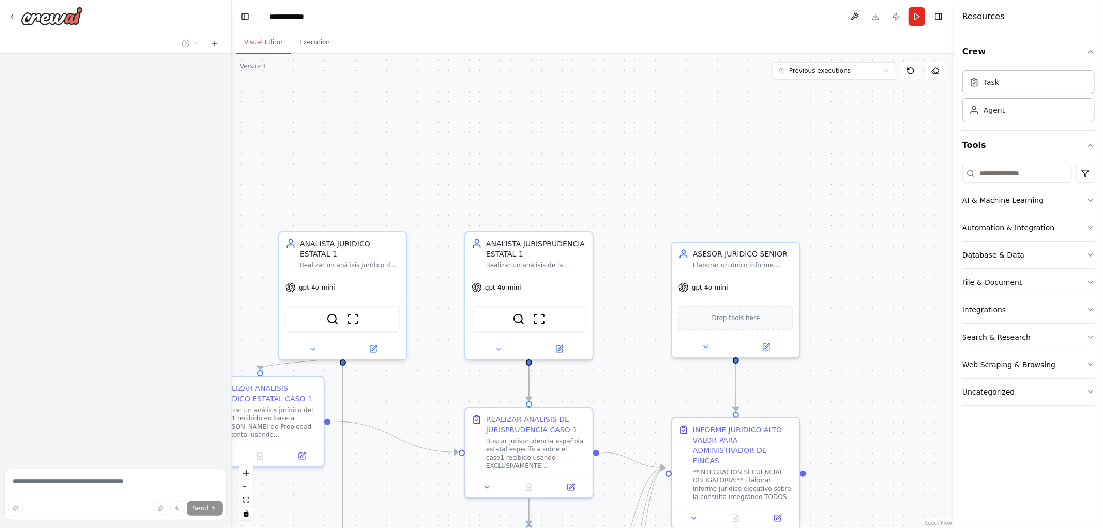
drag, startPoint x: 548, startPoint y: 226, endPoint x: 716, endPoint y: 131, distance: 193.1
click at [735, 127] on div ".deletable-edge-delete-btn { width: 20px; height: 20px; border: 0px solid #ffff…" at bounding box center [593, 291] width 722 height 474
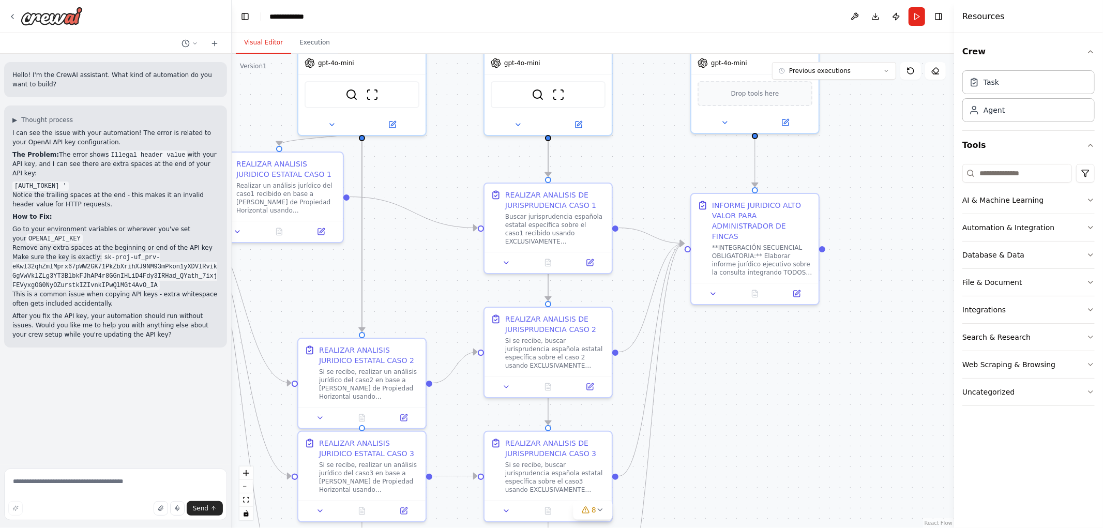
drag, startPoint x: 670, startPoint y: 205, endPoint x: 678, endPoint y: 14, distance: 191.0
click at [677, 18] on main "**********" at bounding box center [593, 264] width 722 height 528
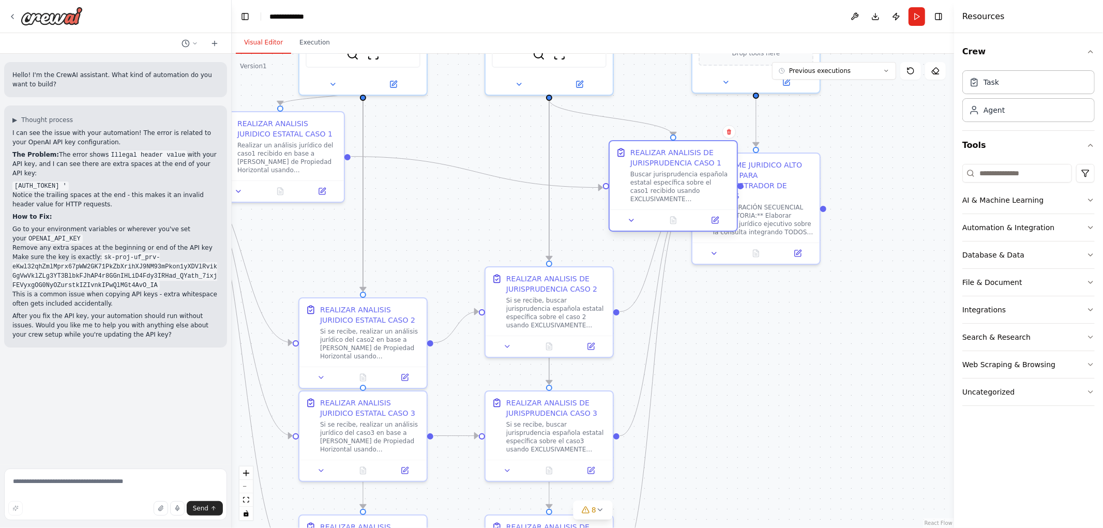
drag, startPoint x: 572, startPoint y: 163, endPoint x: 699, endPoint y: 158, distance: 126.8
click at [699, 158] on div "REALIZAR ANALISIS DE JURISPRUDENCIA CASO 1" at bounding box center [680, 157] width 100 height 21
click at [549, 211] on icon "Edge from 0b753ee7-a0de-4371-8b62-e0226b9889f8 to 18304537-e81b-4b51-9243-73c07…" at bounding box center [549, 303] width 0 height 409
click at [549, 207] on icon "Edge from 0b753ee7-a0de-4371-8b62-e0226b9889f8 to 18304537-e81b-4b51-9243-73c07…" at bounding box center [549, 303] width 0 height 409
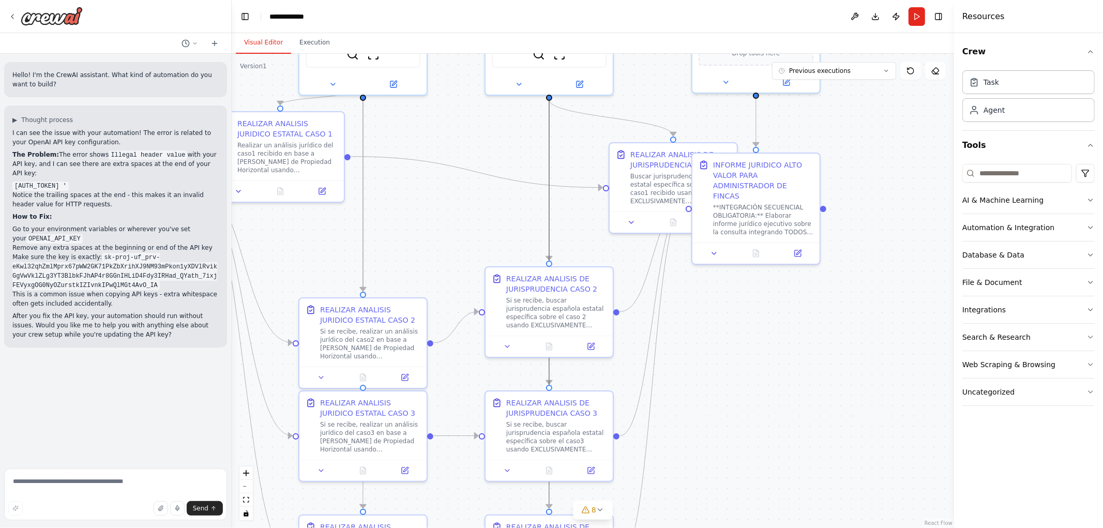
click at [549, 207] on icon "Edge from 0b753ee7-a0de-4371-8b62-e0226b9889f8 to 18304537-e81b-4b51-9243-73c07…" at bounding box center [549, 303] width 0 height 409
click at [549, 123] on icon "Edge from 0b753ee7-a0de-4371-8b62-e0226b9889f8 to 18304537-e81b-4b51-9243-73c07…" at bounding box center [549, 303] width 0 height 409
click at [549, 125] on icon "Edge from 0b753ee7-a0de-4371-8b62-e0226b9889f8 to 18304537-e81b-4b51-9243-73c07…" at bounding box center [549, 303] width 0 height 409
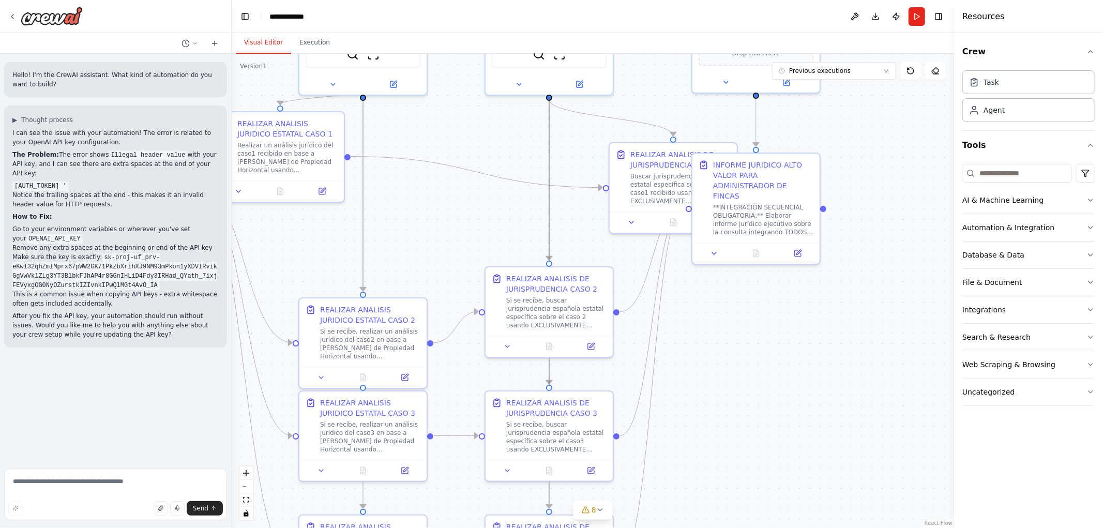
click at [549, 132] on icon "Edge from 0b753ee7-a0de-4371-8b62-e0226b9889f8 to 18304537-e81b-4b51-9243-73c07…" at bounding box center [549, 303] width 0 height 409
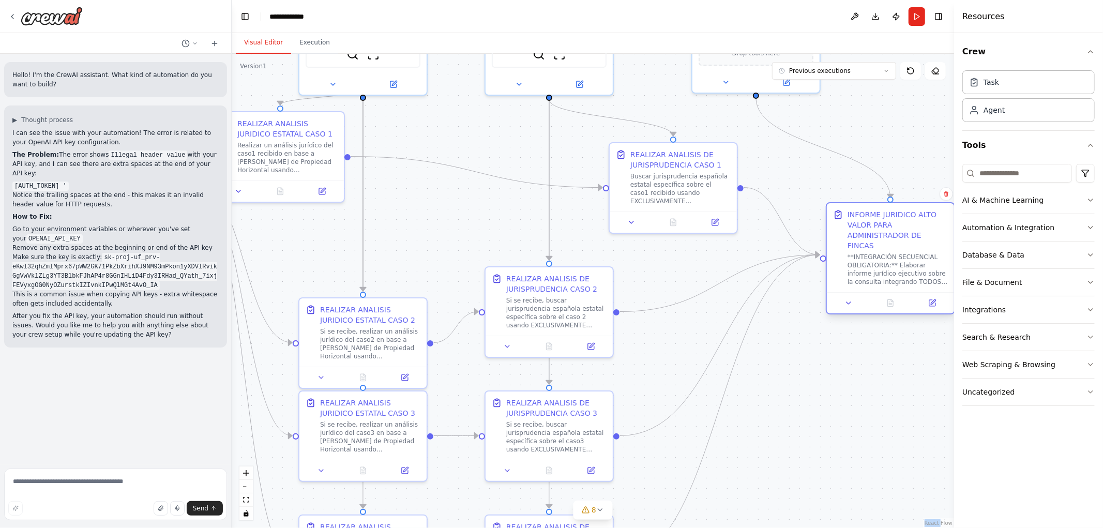
drag, startPoint x: 839, startPoint y: 251, endPoint x: 874, endPoint y: 254, distance: 35.3
click at [874, 254] on div "**INTEGRACIÓN SECUENCIAL OBLIGATORIA:** Elaborar informe jurídico ejecutivo sob…" at bounding box center [897, 269] width 100 height 33
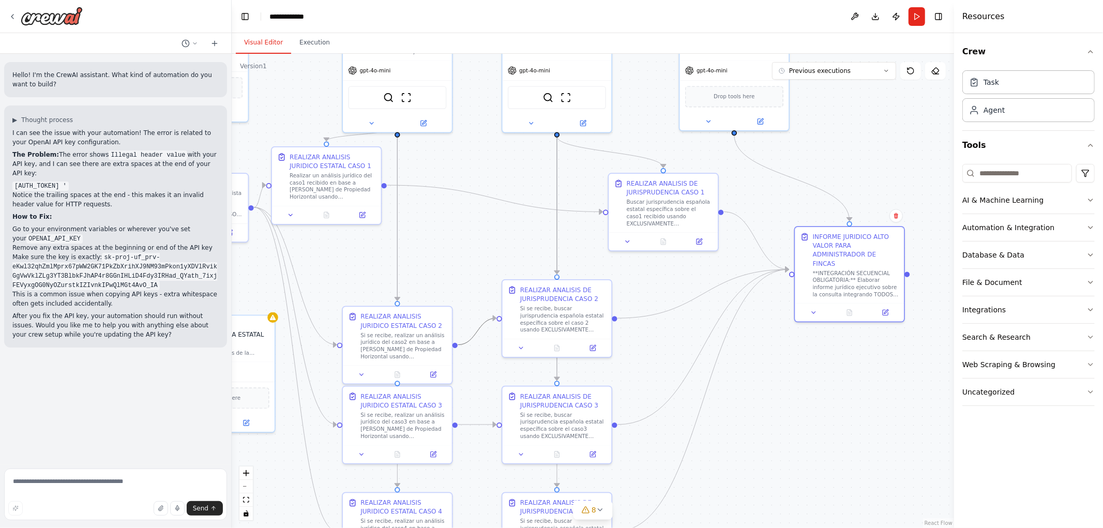
click at [475, 332] on icon "Edge from de554c6f-c3df-4a92-b8ca-43c0ff7778ad to a111fb8d-324b-49b8-ac76-16869…" at bounding box center [477, 331] width 38 height 26
drag, startPoint x: 415, startPoint y: 346, endPoint x: 492, endPoint y: 282, distance: 100.2
click at [492, 282] on div "Si se recibe, realizar un análisis jurídico del caso2 en base a [PERSON_NAME] d…" at bounding box center [457, 282] width 86 height 28
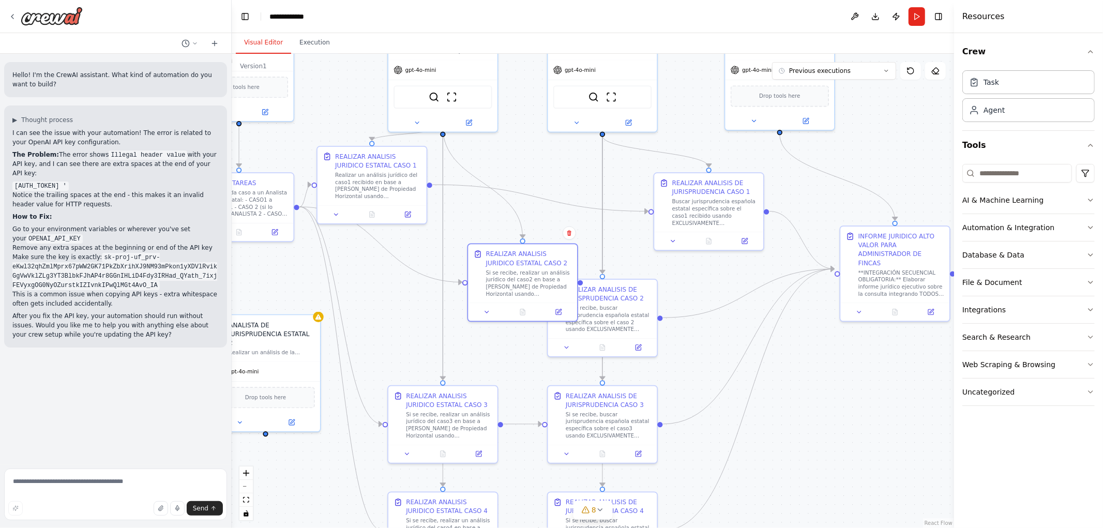
drag, startPoint x: 340, startPoint y: 267, endPoint x: 608, endPoint y: 262, distance: 267.9
click at [614, 262] on div ".deletable-edge-delete-btn { width: 20px; height: 20px; border: 0px solid #ffff…" at bounding box center [593, 291] width 722 height 474
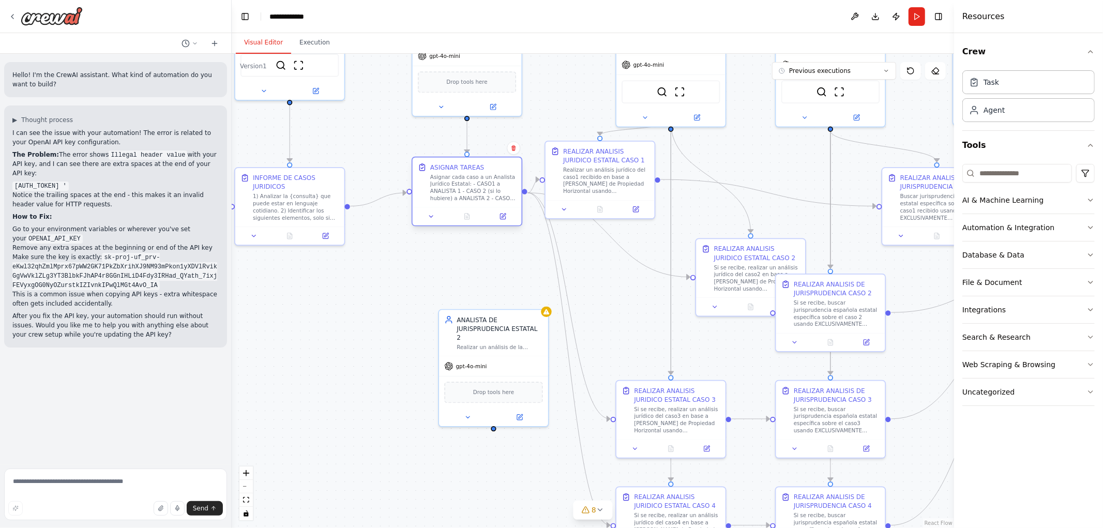
drag, startPoint x: 443, startPoint y: 244, endPoint x: 461, endPoint y: 188, distance: 58.1
click at [461, 188] on div "Asignar cada caso a un Analista Jurídico Estatal: - CASO1 a ANALISTA 1 - CASO 2…" at bounding box center [473, 187] width 86 height 28
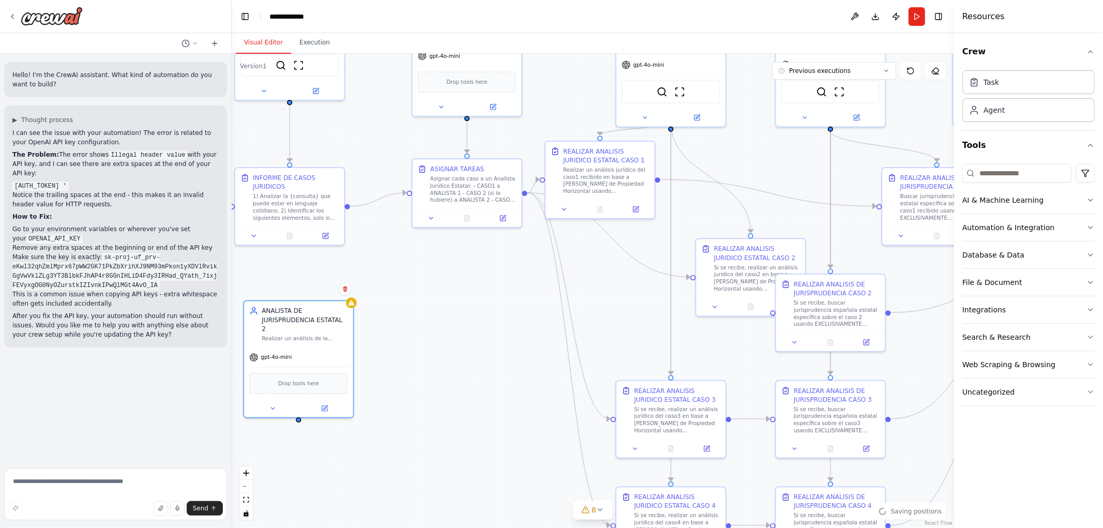
drag, startPoint x: 489, startPoint y: 338, endPoint x: 514, endPoint y: 239, distance: 101.3
click at [319, 335] on div "Realizar un análisis de la jurisprudencia existente en [GEOGRAPHIC_DATA] sobre …" at bounding box center [305, 338] width 86 height 7
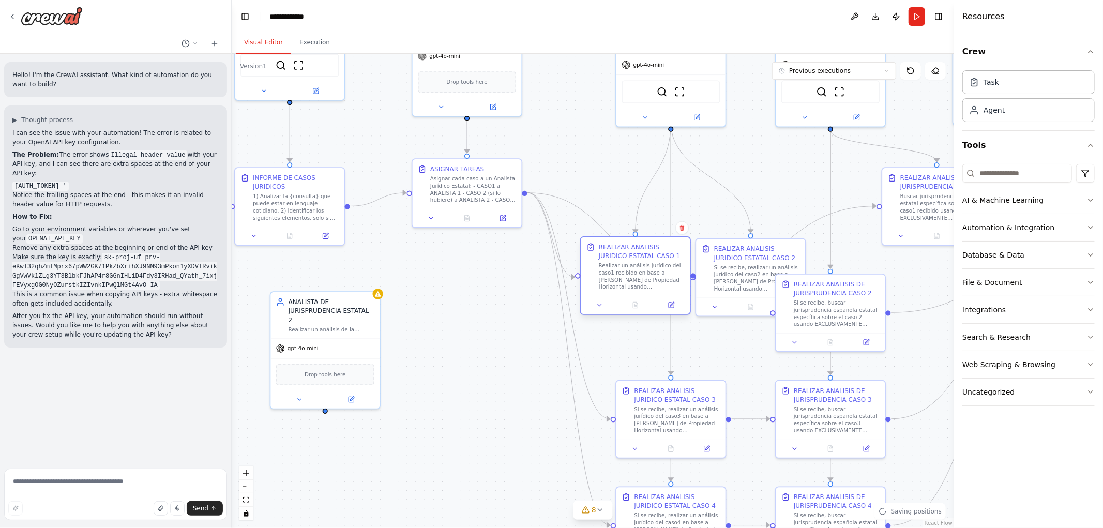
drag, startPoint x: 600, startPoint y: 192, endPoint x: 628, endPoint y: 252, distance: 66.4
click at [629, 262] on div "Realizar un análisis jurídico del caso1 recibido en base a [PERSON_NAME] de Pro…" at bounding box center [642, 276] width 86 height 28
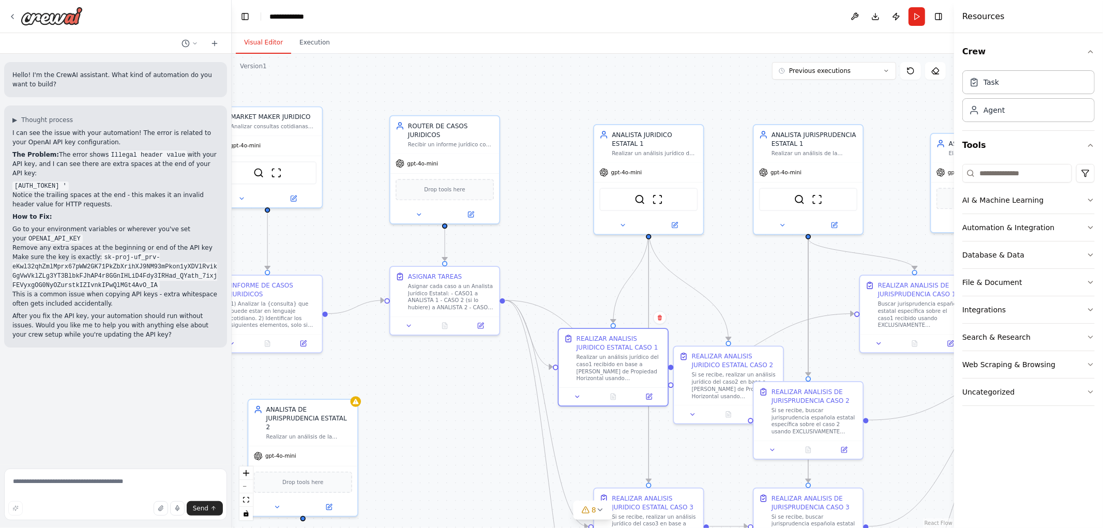
drag, startPoint x: 536, startPoint y: 131, endPoint x: 514, endPoint y: 239, distance: 109.8
click at [514, 239] on div ".deletable-edge-delete-btn { width: 20px; height: 20px; border: 0px solid #ffff…" at bounding box center [593, 291] width 722 height 474
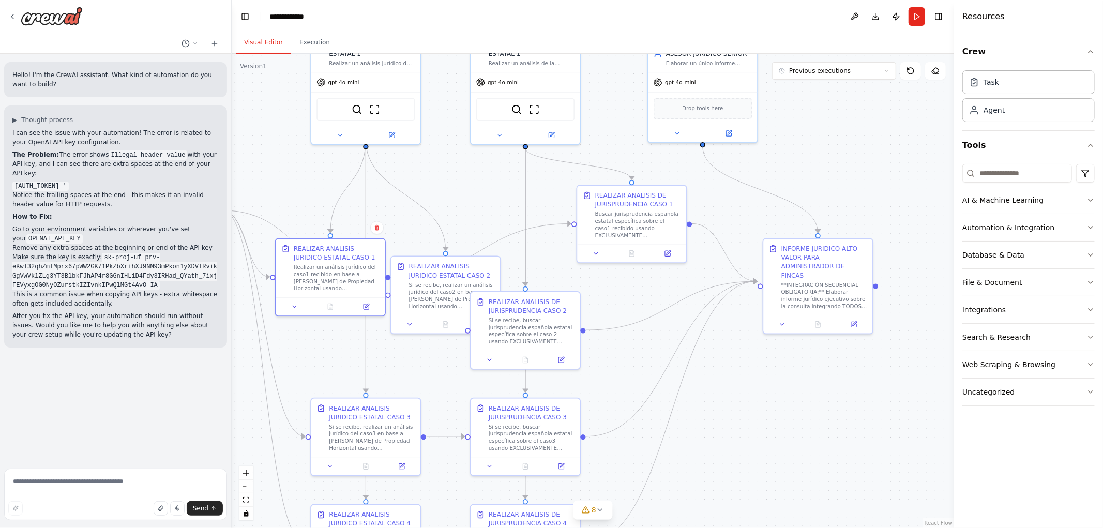
drag, startPoint x: 715, startPoint y: 235, endPoint x: 432, endPoint y: 145, distance: 296.8
click at [432, 145] on div ".deletable-edge-delete-btn { width: 20px; height: 20px; border: 0px solid #ffff…" at bounding box center [593, 291] width 722 height 474
drag, startPoint x: 508, startPoint y: 109, endPoint x: 449, endPoint y: 75, distance: 68.3
click at [449, 75] on div "SerperDevTool ScrapeWebsiteTool" at bounding box center [481, 81] width 98 height 23
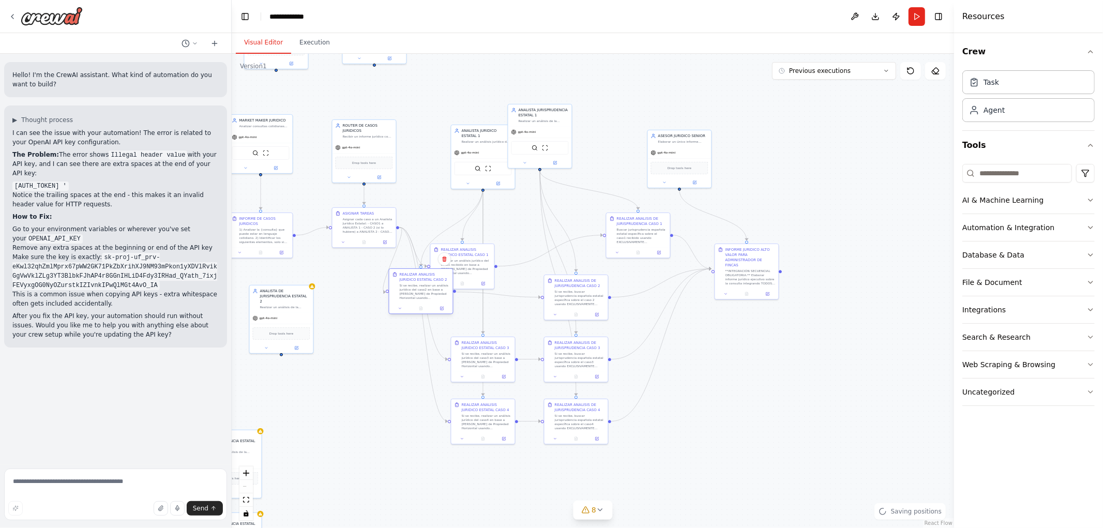
drag, startPoint x: 536, startPoint y: 276, endPoint x: 575, endPoint y: 332, distance: 68.7
click at [427, 286] on div "Si se recibe, realizar un análisis jurídico del caso2 en base a [PERSON_NAME] d…" at bounding box center [425, 292] width 50 height 17
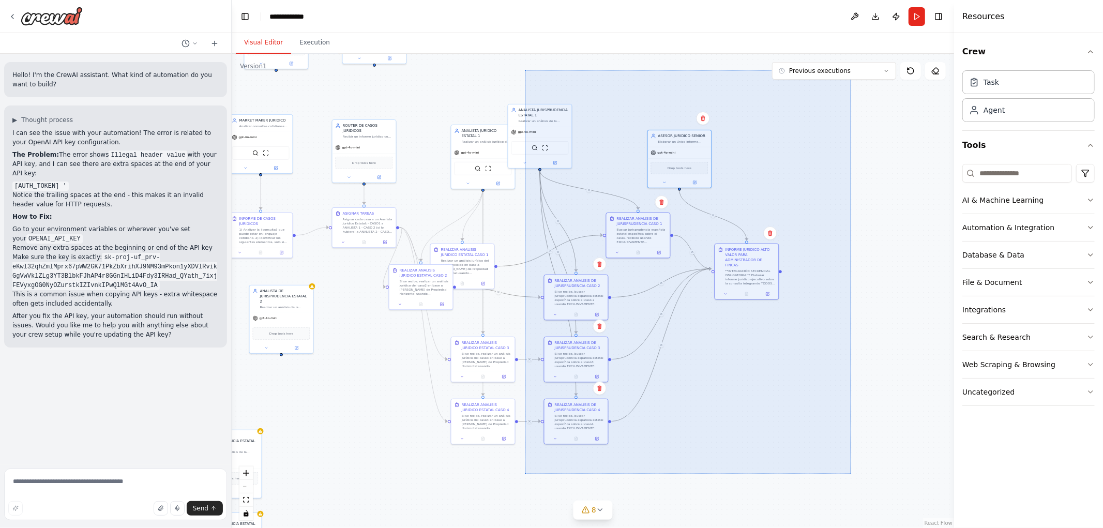
drag, startPoint x: 844, startPoint y: 477, endPoint x: 525, endPoint y: 70, distance: 517.5
click at [525, 70] on div ".deletable-edge-delete-btn { width: 20px; height: 20px; border: 0px solid #ffff…" at bounding box center [593, 291] width 722 height 474
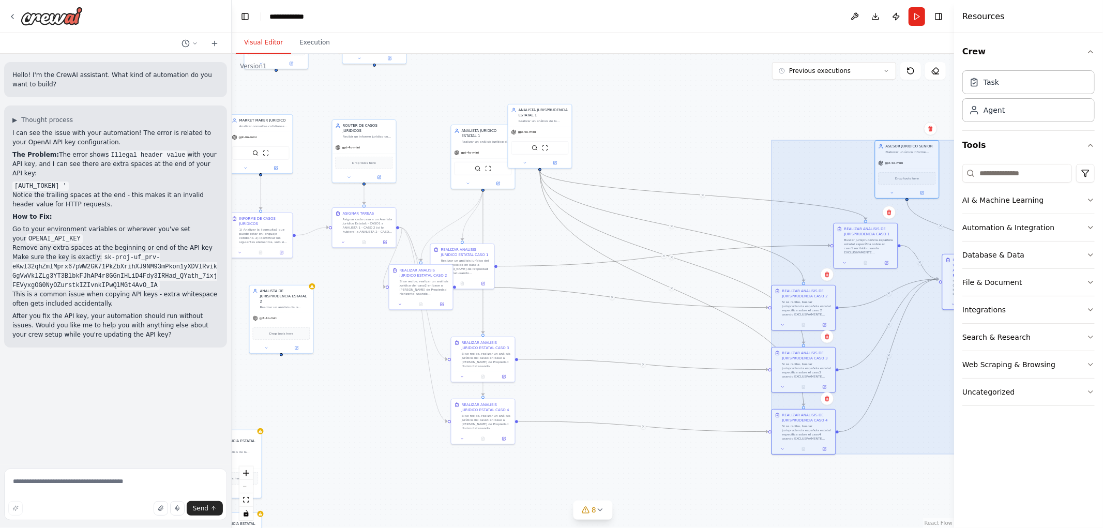
drag, startPoint x: 643, startPoint y: 245, endPoint x: 888, endPoint y: 263, distance: 246.3
click at [888, 263] on div at bounding box center [888, 297] width 235 height 314
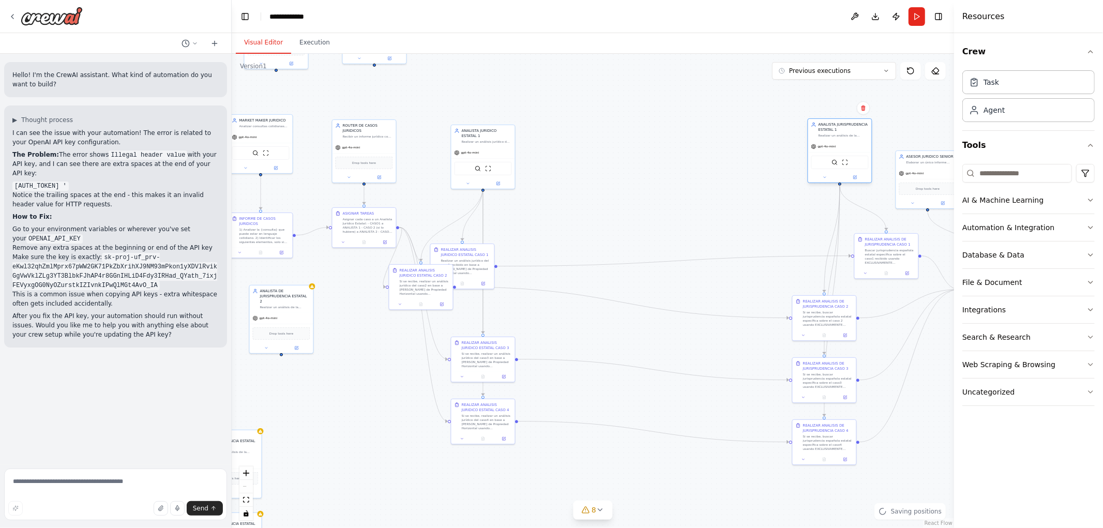
drag, startPoint x: 540, startPoint y: 131, endPoint x: 853, endPoint y: 149, distance: 313.3
click at [853, 149] on div "gpt-4o-mini" at bounding box center [840, 146] width 64 height 11
click at [688, 164] on div ".deletable-edge-delete-btn { width: 20px; height: 20px; border: 0px solid #ffff…" at bounding box center [593, 291] width 722 height 474
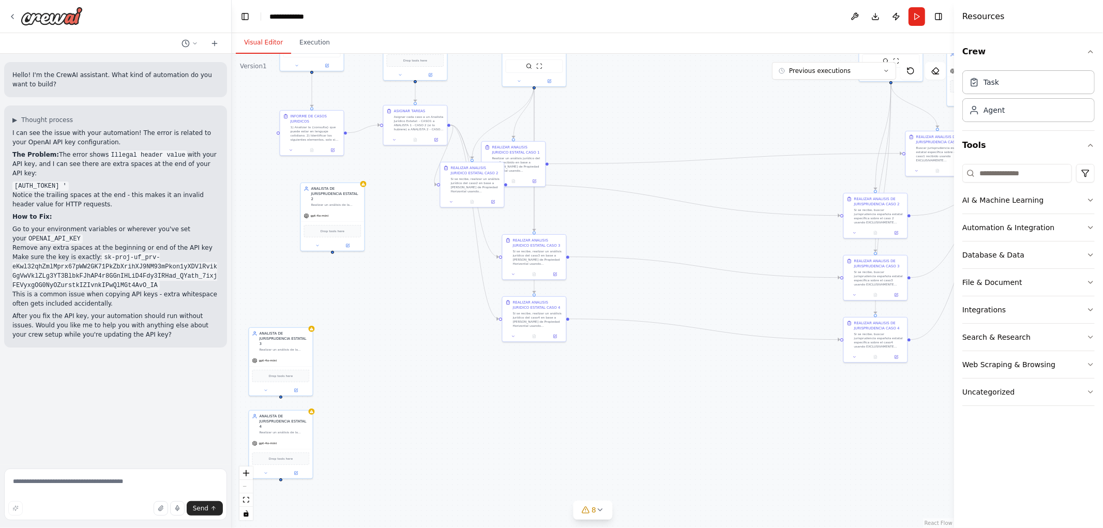
drag, startPoint x: 602, startPoint y: 115, endPoint x: 614, endPoint y: 72, distance: 44.5
click at [614, 73] on div ".deletable-edge-delete-btn { width: 20px; height: 20px; border: 0px solid #ffff…" at bounding box center [593, 291] width 722 height 474
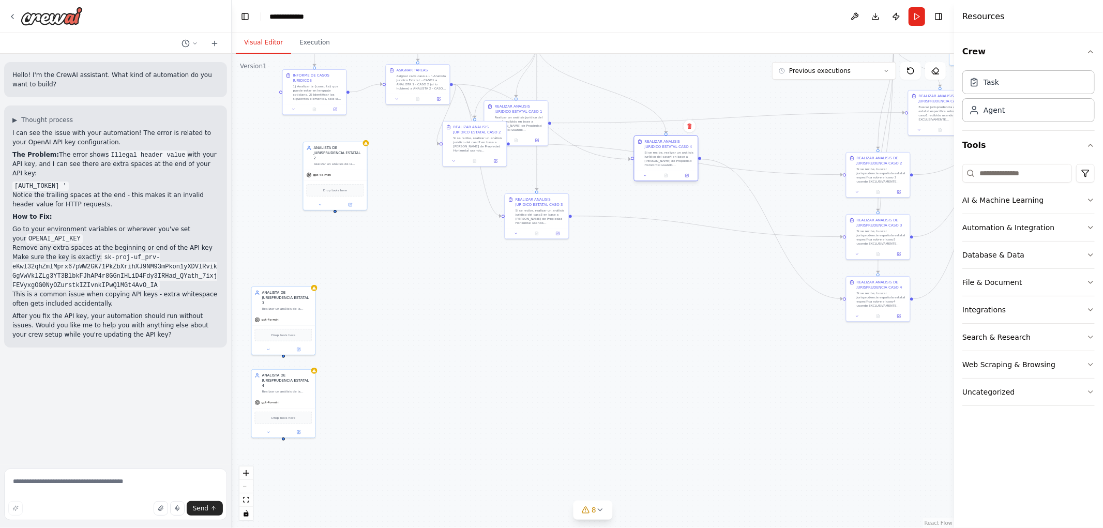
click at [650, 181] on div "REALIZAR ANALISIS JURIDICO ESTATAL CASO 4 Si se recibe, realizar un análisis ju…" at bounding box center [666, 158] width 65 height 46
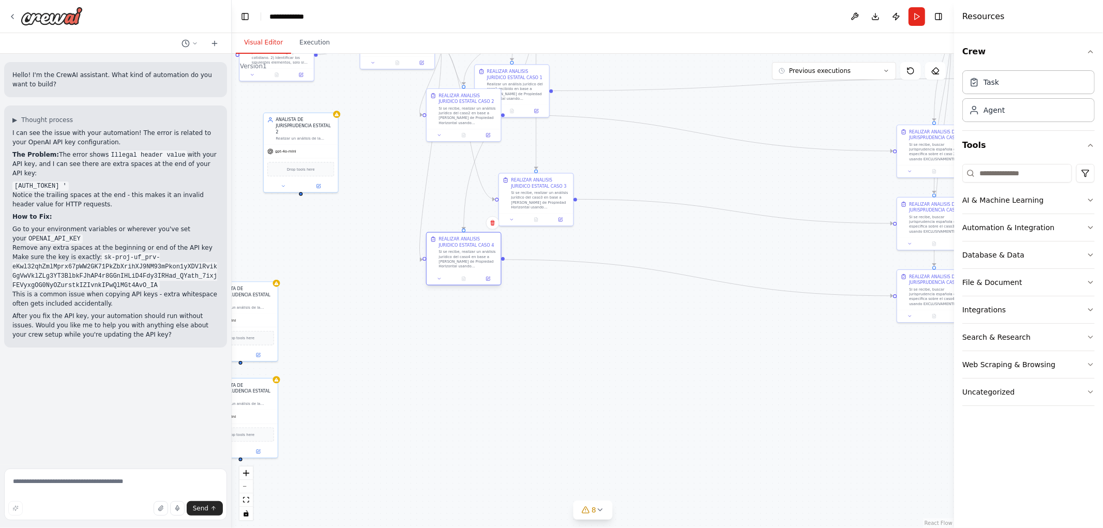
click at [450, 272] on div at bounding box center [464, 278] width 74 height 12
drag, startPoint x: 603, startPoint y: 393, endPoint x: 617, endPoint y: 510, distance: 117.7
click at [634, 527] on html "Hello! I'm the CrewAI assistant. What kind of automation do you want to build? …" at bounding box center [551, 264] width 1103 height 528
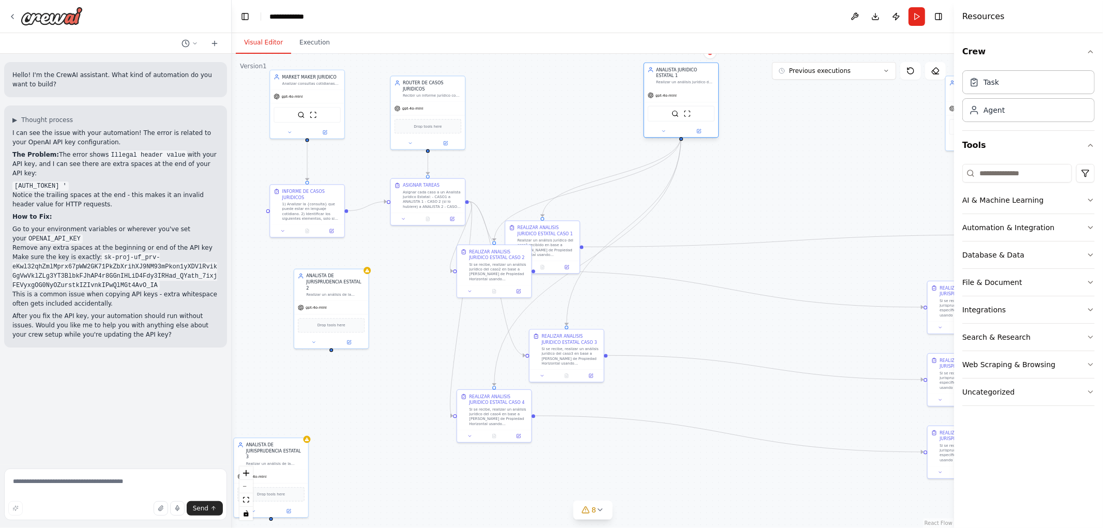
drag, startPoint x: 623, startPoint y: 105, endPoint x: 693, endPoint y: 82, distance: 74.2
click at [693, 88] on div "gpt-4o-mini" at bounding box center [681, 94] width 74 height 13
click at [672, 152] on icon "Edge from c423710b-bef3-48dc-b6ee-c6997171b534 to de554c6f-c3df-4a92-b8ca-43c0f…" at bounding box center [590, 185] width 193 height 112
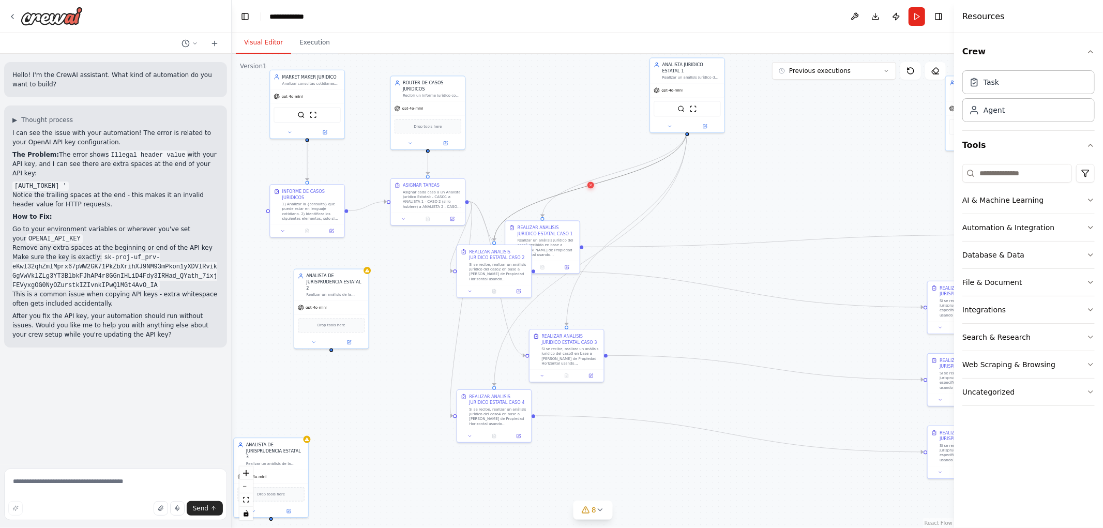
click at [592, 186] on icon at bounding box center [590, 185] width 5 height 5
click at [626, 175] on div ".deletable-edge-delete-btn { width: 20px; height: 20px; border: 0px solid #ffff…" at bounding box center [593, 291] width 722 height 474
click at [616, 171] on icon "Edge from c423710b-bef3-48dc-b6ee-c6997171b534 to c76fb646-3dda-4b9d-8a02-16635…" at bounding box center [614, 173] width 145 height 88
click at [616, 173] on icon at bounding box center [615, 172] width 5 height 5
click at [645, 199] on div ".deletable-edge-delete-btn { width: 20px; height: 20px; border: 0px solid #ffff…" at bounding box center [593, 291] width 722 height 474
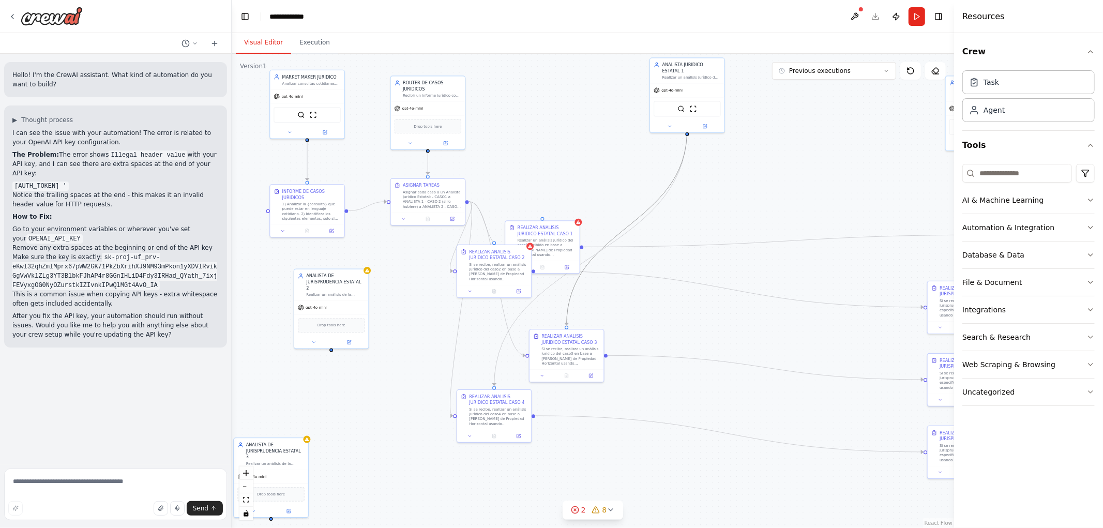
click at [648, 209] on icon "Edge from c423710b-bef3-48dc-b6ee-c6997171b534 to 7b65c16a-599f-4f0b-a302-ec59f…" at bounding box center [627, 227] width 120 height 196
click at [627, 229] on icon at bounding box center [627, 226] width 5 height 5
click at [637, 226] on icon "Edge from c423710b-bef3-48dc-b6ee-c6997171b534 to 36eff1be-4c9b-460c-97e8-b7082…" at bounding box center [590, 257] width 193 height 256
click at [592, 262] on div ".deletable-edge-delete-btn { width: 20px; height: 20px; border: 0px solid #ffff…" at bounding box center [593, 291] width 722 height 474
click at [590, 259] on icon "Edge from c423710b-bef3-48dc-b6ee-c6997171b534 to 36eff1be-4c9b-460c-97e8-b7082…" at bounding box center [590, 257] width 193 height 256
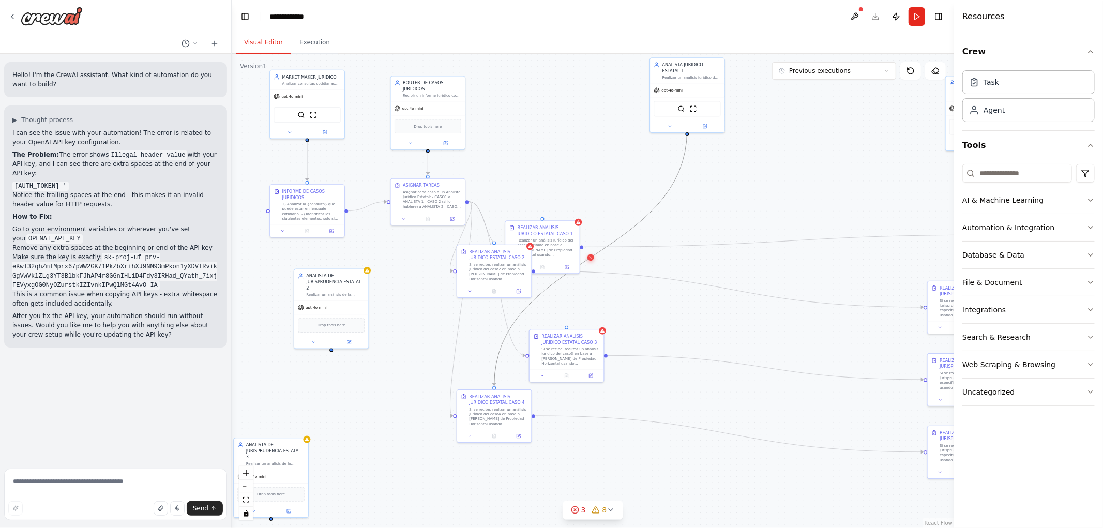
click at [590, 257] on icon at bounding box center [590, 257] width 2 height 2
drag, startPoint x: 694, startPoint y: 93, endPoint x: 538, endPoint y: 111, distance: 157.1
click at [538, 111] on div "SerperDevTool ScrapeWebsiteTool" at bounding box center [536, 119] width 74 height 23
drag, startPoint x: 551, startPoint y: 248, endPoint x: 535, endPoint y: 183, distance: 67.1
click at [535, 183] on div "Realizar un análisis jurídico del caso1 recibido en base a la Ley de Propiedad …" at bounding box center [528, 179] width 58 height 19
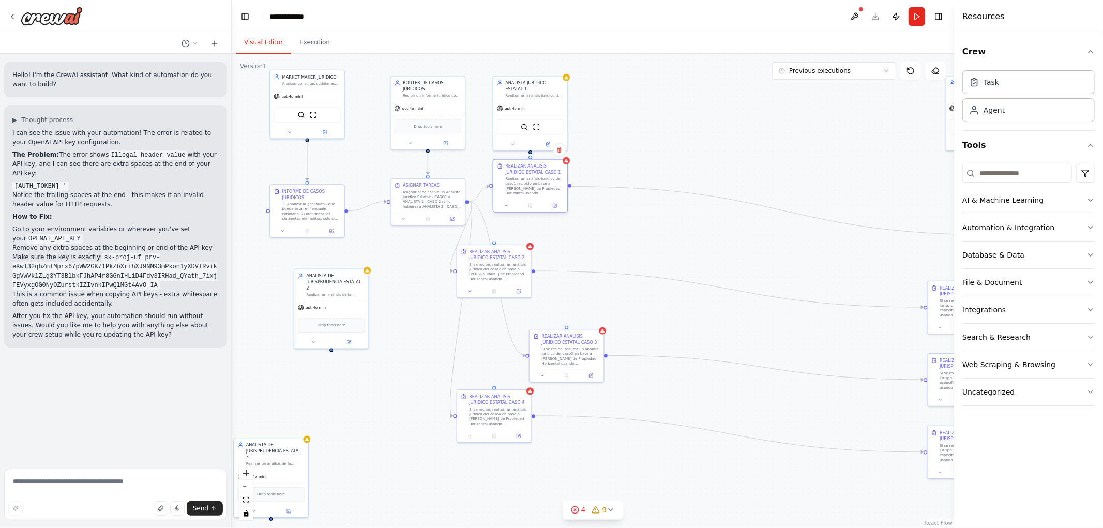
drag, startPoint x: 534, startPoint y: 190, endPoint x: 544, endPoint y: 199, distance: 14.3
click at [544, 199] on div "REALIZAR ANALISIS JURIDICO ESTATAL CASO 1 Realizar un análisis jurídico del cas…" at bounding box center [530, 179] width 74 height 40
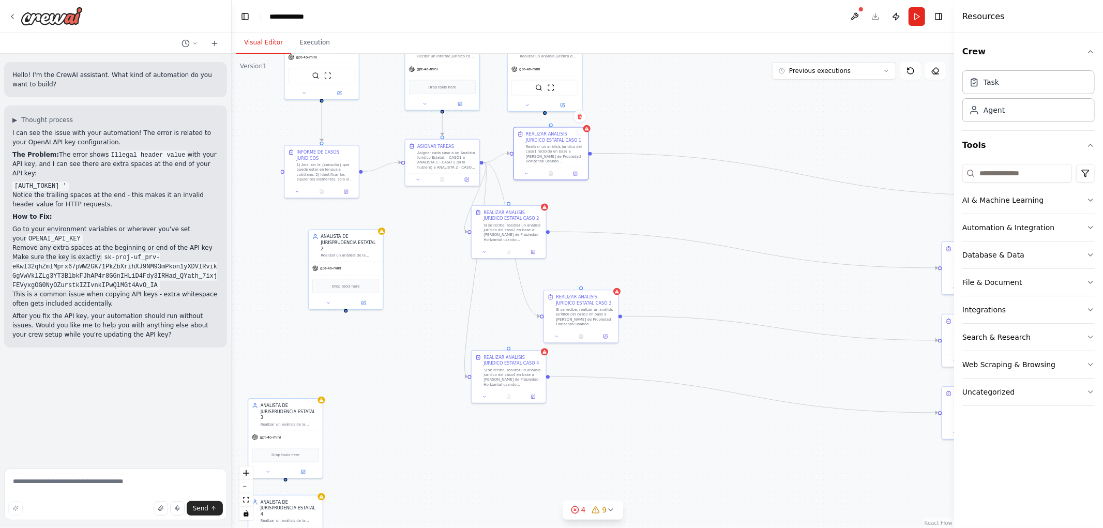
drag, startPoint x: 648, startPoint y: 235, endPoint x: 623, endPoint y: 200, distance: 42.6
click at [665, 191] on div ".deletable-edge-delete-btn { width: 20px; height: 20px; border: 0px solid #ffff…" at bounding box center [593, 291] width 722 height 474
drag, startPoint x: 529, startPoint y: 245, endPoint x: 565, endPoint y: 255, distance: 36.8
click at [565, 255] on div "Si se recibe, realizar un análisis jurídico del caso2 en base a la Ley de Propi…" at bounding box center [576, 257] width 58 height 19
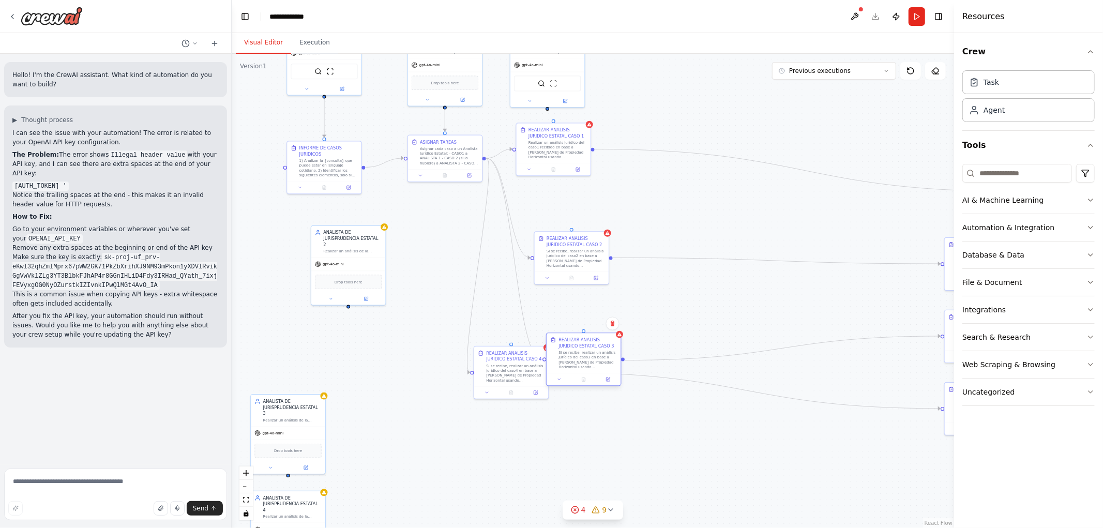
drag, startPoint x: 583, startPoint y: 316, endPoint x: 572, endPoint y: 408, distance: 92.7
click at [584, 369] on div "Si se recibe, realizar un análisis jurídico del caso3 en base a la Ley de Propi…" at bounding box center [587, 359] width 58 height 19
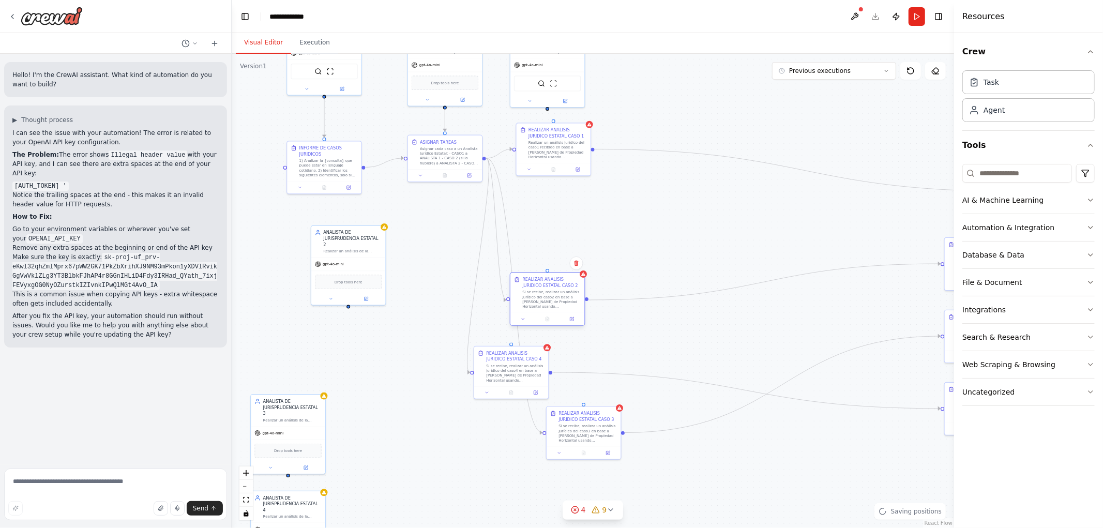
drag, startPoint x: 557, startPoint y: 249, endPoint x: 538, endPoint y: 298, distance: 52.4
click at [538, 298] on div "Si se recibe, realizar un análisis jurídico del caso2 en base a la Ley de Propi…" at bounding box center [551, 299] width 58 height 19
drag, startPoint x: 345, startPoint y: 250, endPoint x: 549, endPoint y: 206, distance: 208.4
click at [549, 206] on div "ANALISTA DE JURISPRUDENCIA ESTATAL 2 Realizar un análisis de la jurisprudencia …" at bounding box center [547, 222] width 75 height 80
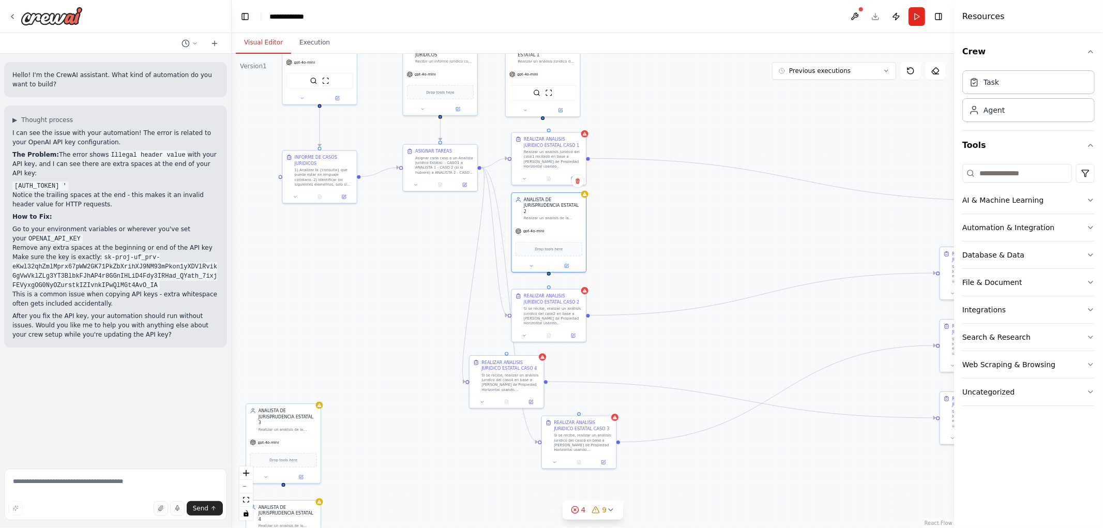
drag, startPoint x: 555, startPoint y: 259, endPoint x: 550, endPoint y: 268, distance: 10.4
click at [550, 268] on div ".deletable-edge-delete-btn { width: 20px; height: 20px; border: 0px solid #ffff…" at bounding box center [593, 291] width 722 height 474
drag, startPoint x: 548, startPoint y: 265, endPoint x: 549, endPoint y: 280, distance: 15.0
click at [549, 280] on div ".deletable-edge-delete-btn { width: 20px; height: 20px; border: 0px solid #ffff…" at bounding box center [593, 291] width 722 height 474
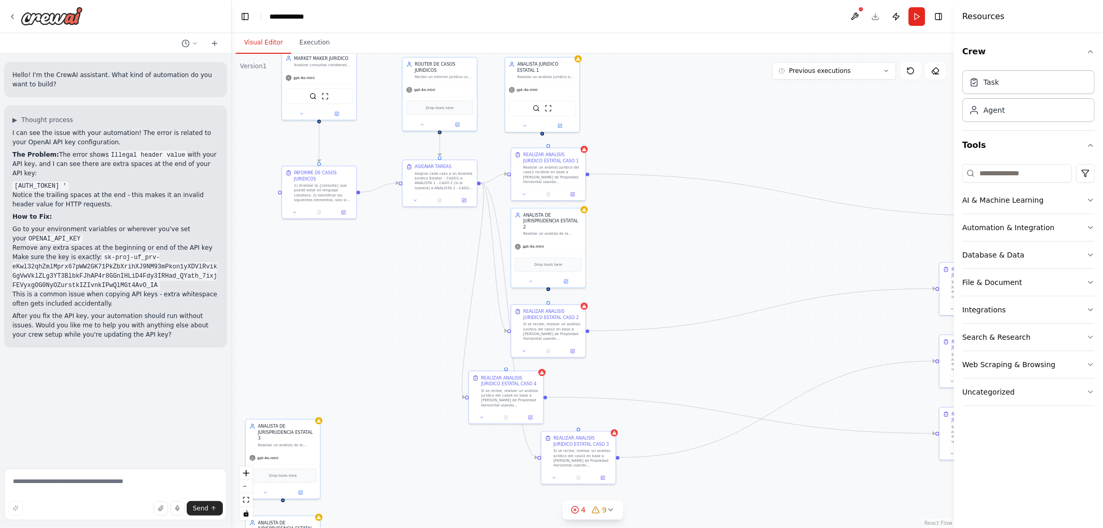
drag, startPoint x: 549, startPoint y: 269, endPoint x: 547, endPoint y: 287, distance: 18.7
click at [547, 287] on div ".deletable-edge-delete-btn { width: 20px; height: 20px; border: 0px solid #ffff…" at bounding box center [593, 291] width 722 height 474
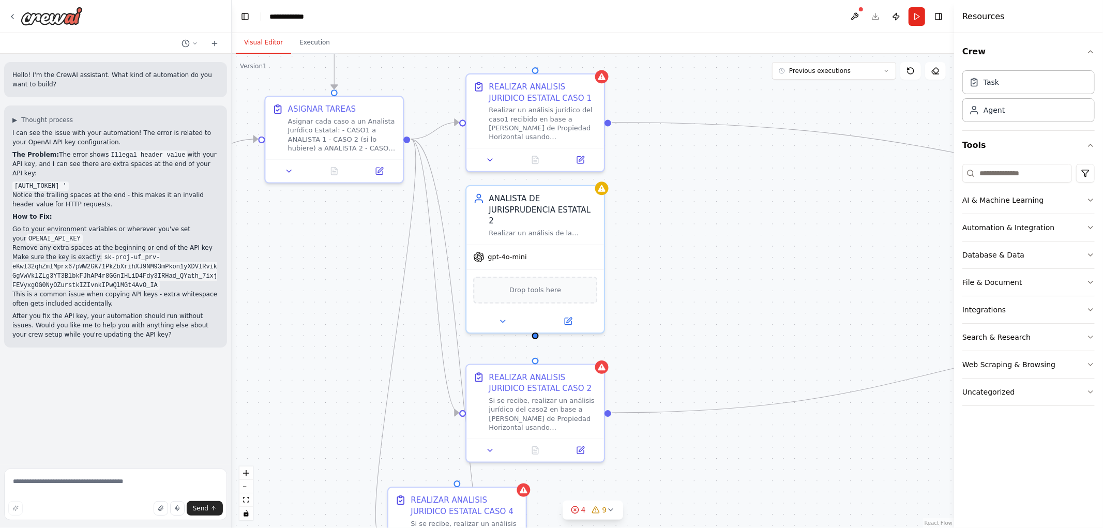
drag, startPoint x: 543, startPoint y: 280, endPoint x: 535, endPoint y: 328, distance: 48.2
click at [535, 328] on div ".deletable-edge-delete-btn { width: 20px; height: 20px; border: 0px solid #ffff…" at bounding box center [593, 291] width 722 height 474
click at [535, 334] on div at bounding box center [535, 337] width 7 height 7
drag, startPoint x: 535, startPoint y: 324, endPoint x: 535, endPoint y: 360, distance: 36.2
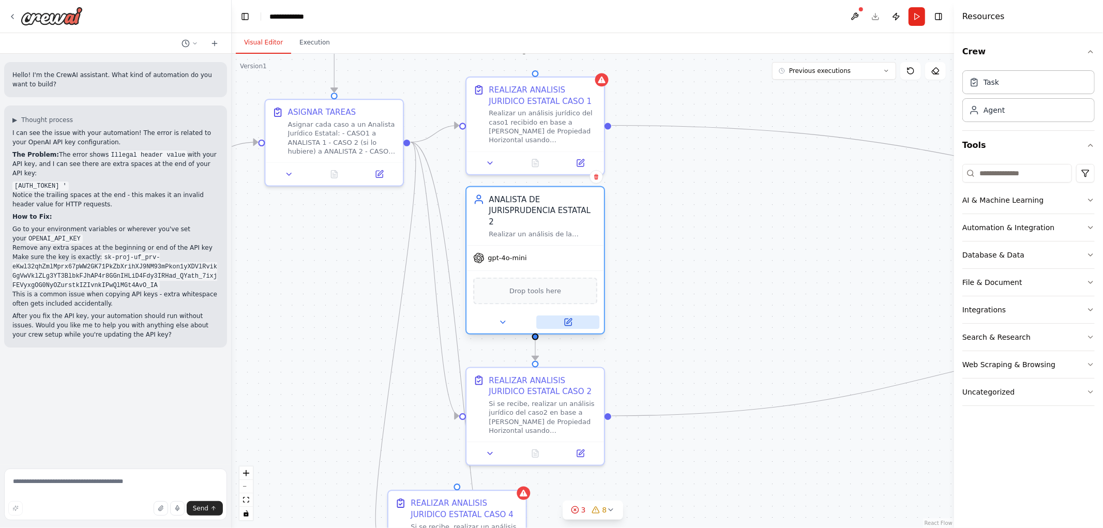
click at [565, 319] on icon at bounding box center [568, 322] width 7 height 7
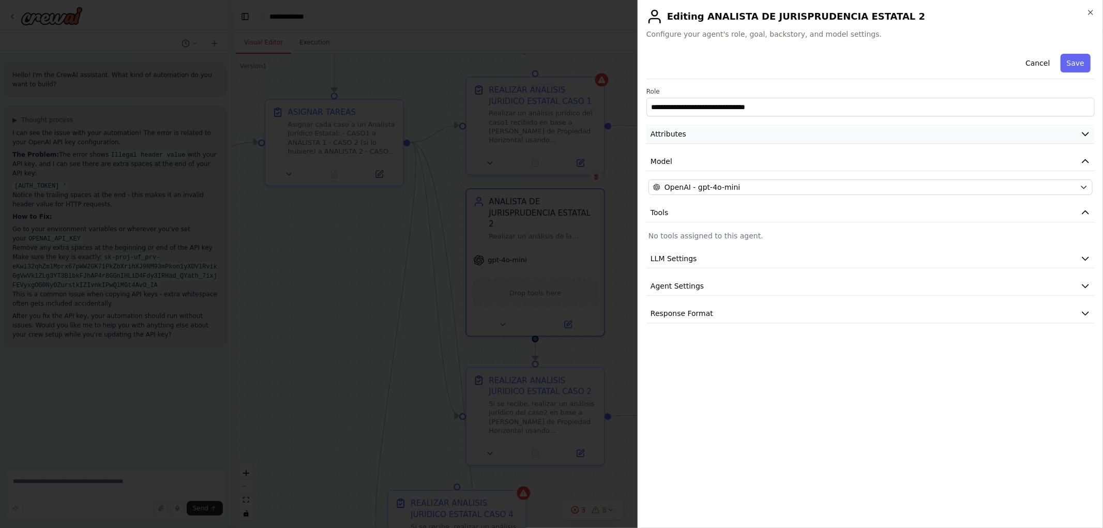
click at [705, 134] on button "Attributes" at bounding box center [870, 134] width 448 height 19
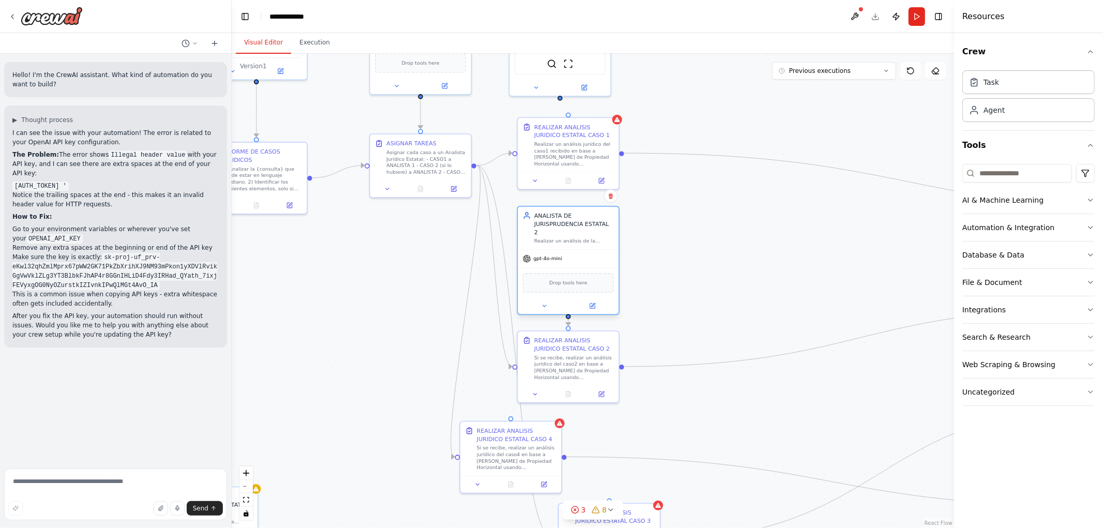
drag, startPoint x: 589, startPoint y: 246, endPoint x: 592, endPoint y: 257, distance: 11.1
click at [592, 257] on div "gpt-4o-mini" at bounding box center [568, 259] width 101 height 18
click at [665, 241] on div ".deletable-edge-delete-btn { width: 20px; height: 20px; border: 0px solid #ffff…" at bounding box center [593, 291] width 722 height 474
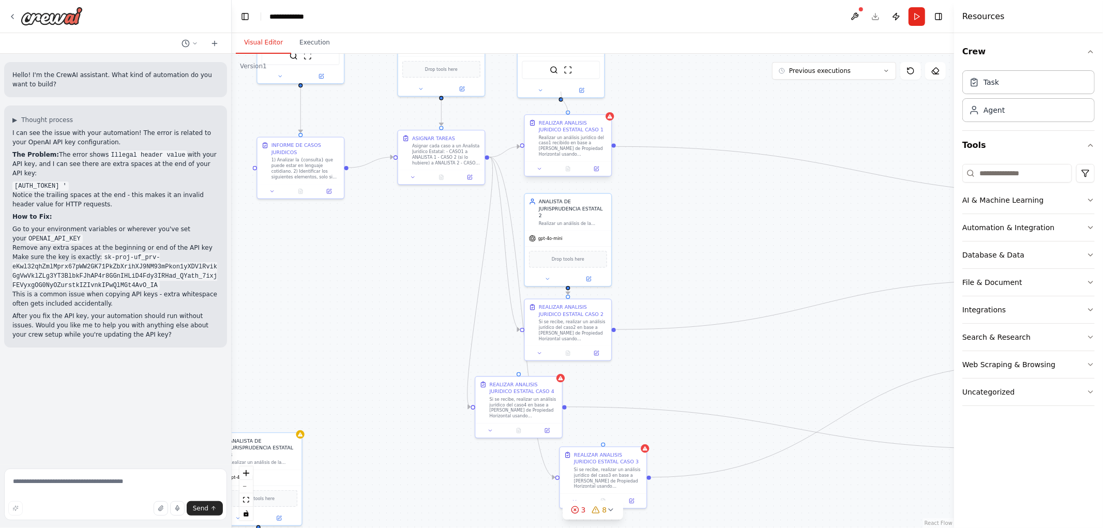
drag, startPoint x: 561, startPoint y: 92, endPoint x: 569, endPoint y: 113, distance: 22.1
drag, startPoint x: 560, startPoint y: 314, endPoint x: 579, endPoint y: 322, distance: 20.4
click at [579, 322] on div "Si se recibe, realizar un análisis jurídico del caso2 en base a la Ley de Propi…" at bounding box center [580, 315] width 68 height 23
drag, startPoint x: 590, startPoint y: 329, endPoint x: 587, endPoint y: 335, distance: 6.2
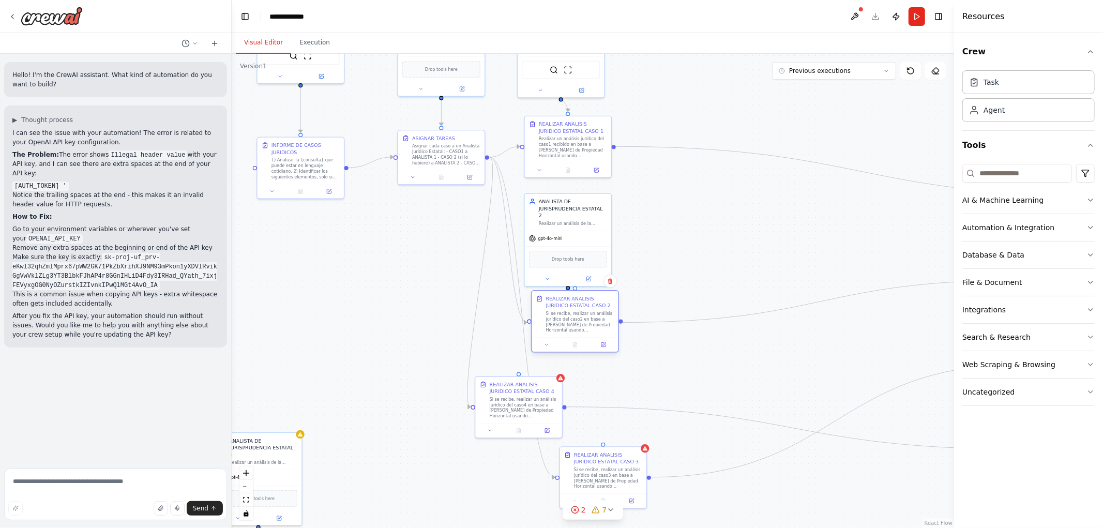
click at [587, 334] on div "Si se recibe, realizar un análisis jurídico del caso2 en base a la Ley de Propi…" at bounding box center [580, 322] width 68 height 23
drag, startPoint x: 989, startPoint y: 173, endPoint x: 983, endPoint y: 176, distance: 6.7
click at [990, 173] on input at bounding box center [1017, 173] width 110 height 19
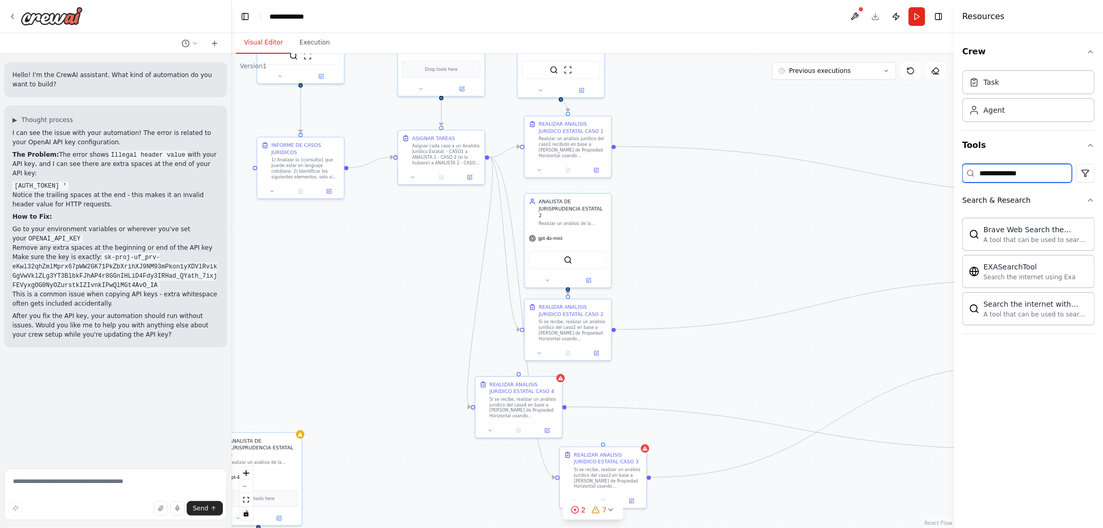
drag, startPoint x: 1036, startPoint y: 176, endPoint x: 953, endPoint y: 169, distance: 83.0
click at [932, 174] on div "Hello! I'm the CrewAI assistant. What kind of automation do you want to build? …" at bounding box center [551, 264] width 1103 height 528
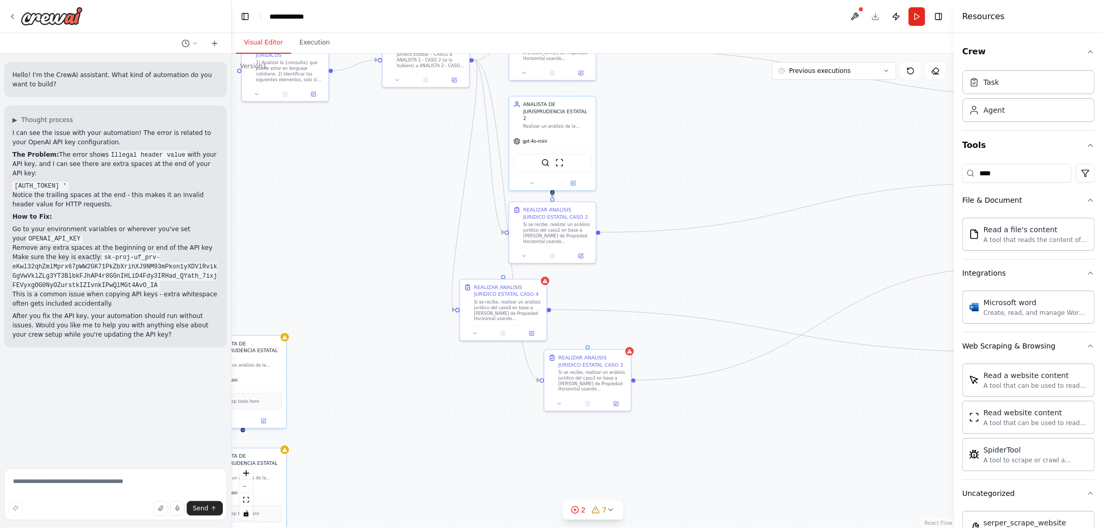
drag, startPoint x: 668, startPoint y: 252, endPoint x: 653, endPoint y: 132, distance: 121.0
click at [652, 133] on div ".deletable-edge-delete-btn { width: 20px; height: 20px; border: 0px solid #ffff…" at bounding box center [593, 291] width 722 height 474
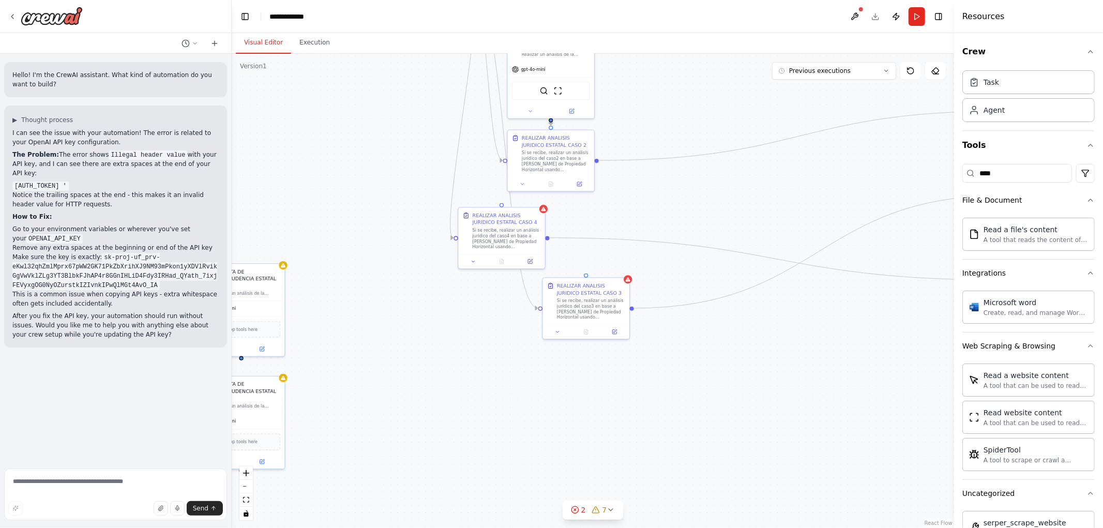
drag, startPoint x: 671, startPoint y: 192, endPoint x: 668, endPoint y: 116, distance: 75.6
click at [668, 123] on div ".deletable-edge-delete-btn { width: 20px; height: 20px; border: 0px solid #ffff…" at bounding box center [593, 291] width 722 height 474
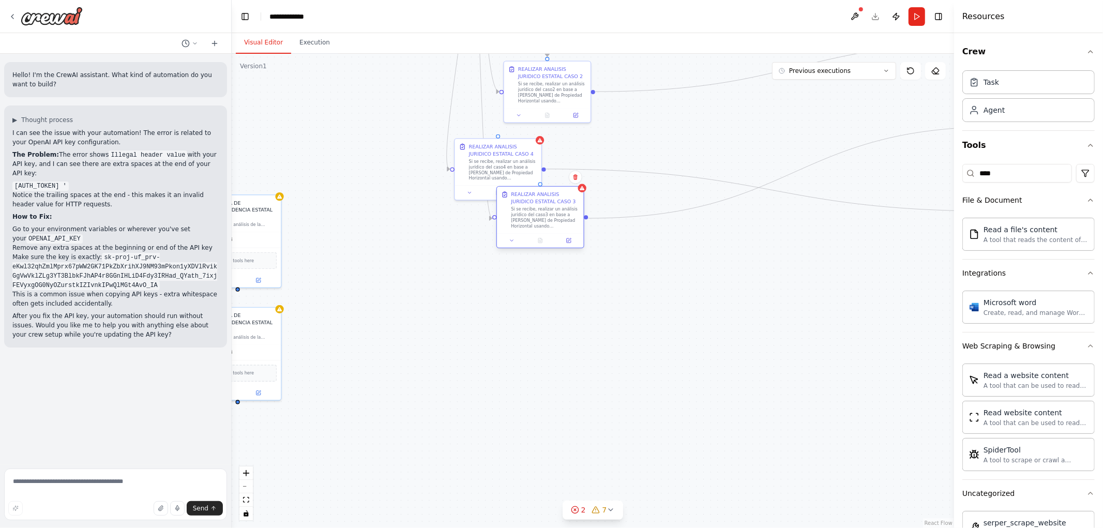
drag, startPoint x: 608, startPoint y: 243, endPoint x: 568, endPoint y: 221, distance: 46.1
click at [568, 221] on div "Si se recibe, realizar un análisis jurídico del caso3 en base a la Ley de Propi…" at bounding box center [545, 217] width 68 height 23
drag, startPoint x: 487, startPoint y: 176, endPoint x: 560, endPoint y: 371, distance: 208.8
click at [563, 374] on div "Si se recibe, realizar un análisis jurídico del caso4 en base a la Ley de Propi…" at bounding box center [580, 365] width 68 height 23
drag, startPoint x: 578, startPoint y: 366, endPoint x: 543, endPoint y: 363, distance: 34.7
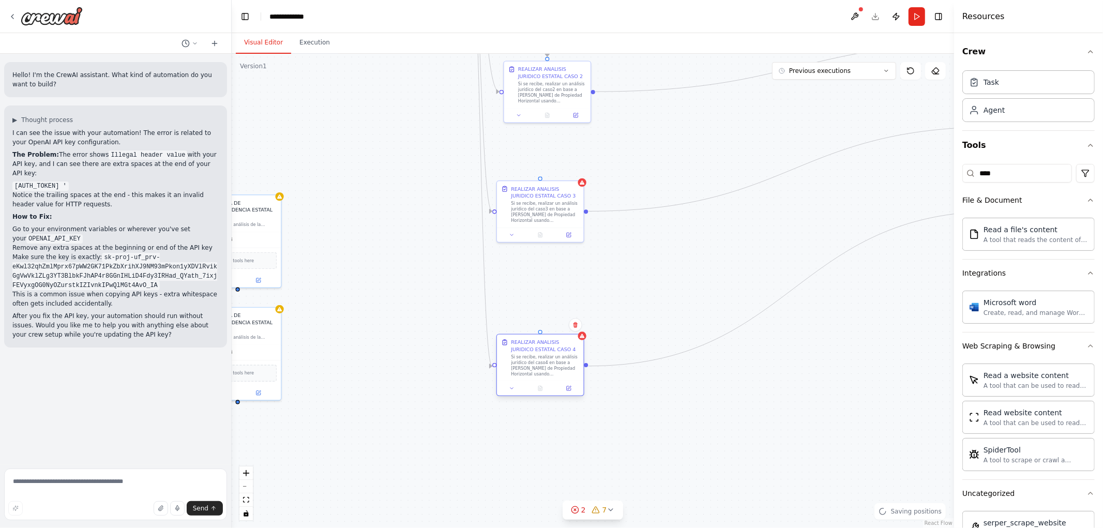
click at [543, 363] on div "Si se recibe, realizar un análisis jurídico del caso4 en base a la Ley de Propi…" at bounding box center [545, 365] width 68 height 23
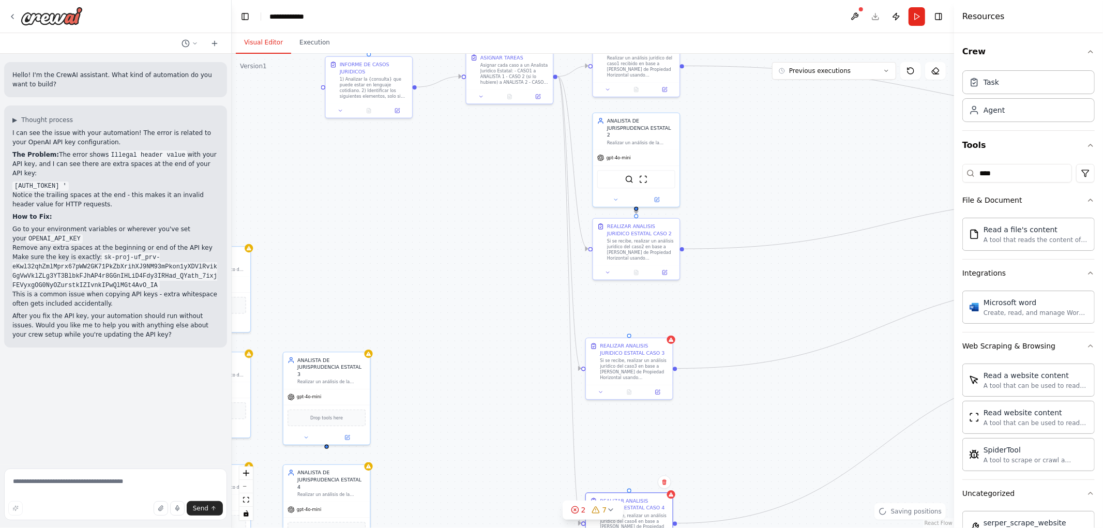
drag, startPoint x: 653, startPoint y: 158, endPoint x: 698, endPoint y: 332, distance: 180.1
click at [740, 308] on div ".deletable-edge-delete-btn { width: 20px; height: 20px; border: 0px solid #ffff…" at bounding box center [593, 291] width 722 height 474
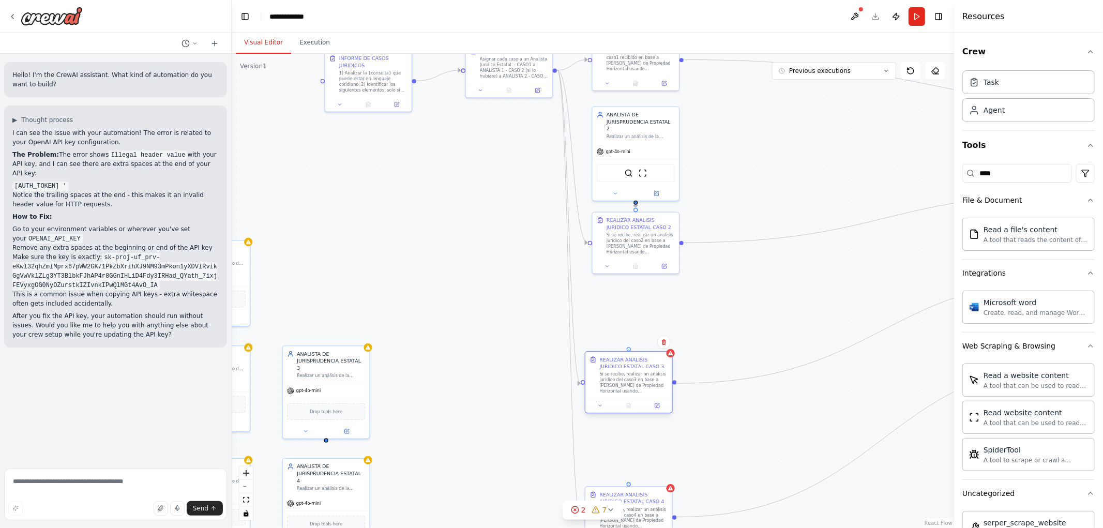
drag, startPoint x: 638, startPoint y: 365, endPoint x: 628, endPoint y: 384, distance: 22.2
click at [642, 385] on div "Si se recibe, realizar un análisis jurídico del caso3 en base a la Ley de Propi…" at bounding box center [633, 382] width 68 height 23
drag, startPoint x: 345, startPoint y: 380, endPoint x: 654, endPoint y: 316, distance: 315.2
click at [654, 319] on div "gpt-4o-mini" at bounding box center [636, 327] width 86 height 16
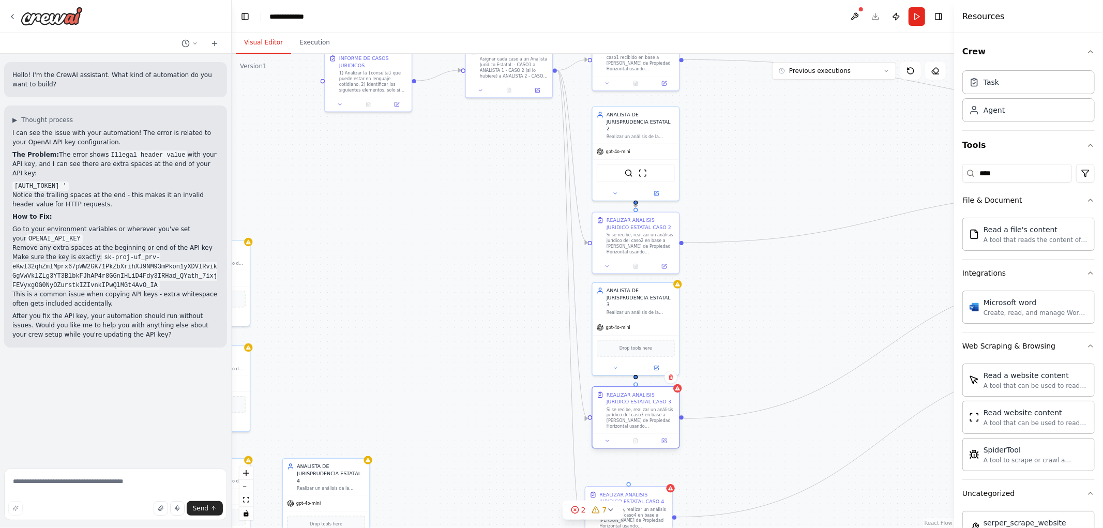
drag, startPoint x: 650, startPoint y: 391, endPoint x: 650, endPoint y: 428, distance: 36.7
click at [650, 428] on div "Si se recibe, realizar un análisis jurídico del caso3 en base a la Ley de Propi…" at bounding box center [641, 417] width 68 height 23
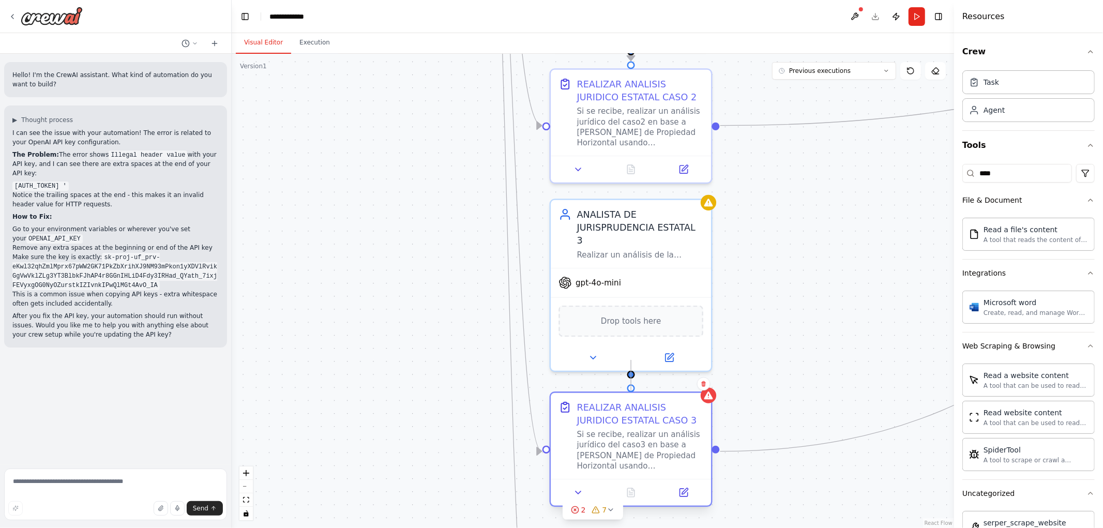
drag, startPoint x: 630, startPoint y: 360, endPoint x: 630, endPoint y: 389, distance: 29.0
drag, startPoint x: 1017, startPoint y: 172, endPoint x: 891, endPoint y: 172, distance: 125.6
click at [897, 172] on div "Hello! I'm the CrewAI assistant. What kind of automation do you want to build? …" at bounding box center [551, 264] width 1103 height 528
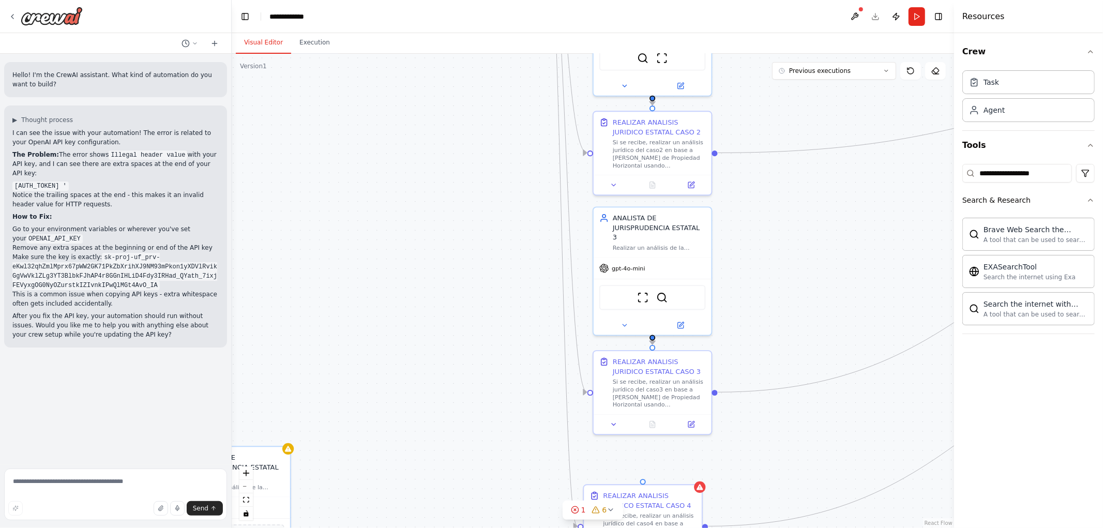
drag, startPoint x: 825, startPoint y: 323, endPoint x: 815, endPoint y: 291, distance: 33.0
click at [815, 293] on div ".deletable-edge-delete-btn { width: 20px; height: 20px; border: 0px solid #ffff…" at bounding box center [593, 291] width 722 height 474
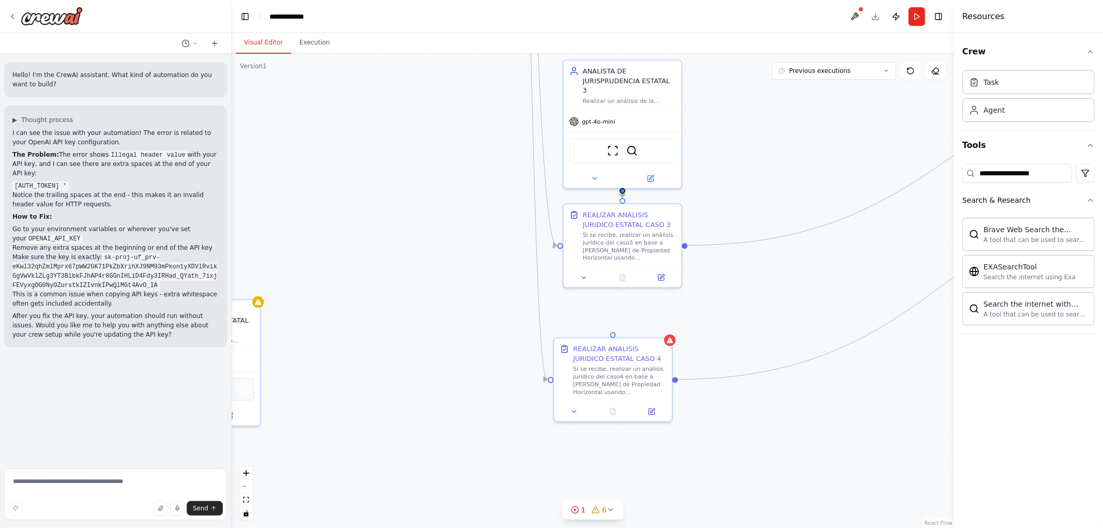
drag, startPoint x: 772, startPoint y: 407, endPoint x: 756, endPoint y: 264, distance: 143.6
click at [756, 264] on div ".deletable-edge-delete-btn { width: 20px; height: 20px; border: 0px solid #ffff…" at bounding box center [593, 291] width 722 height 474
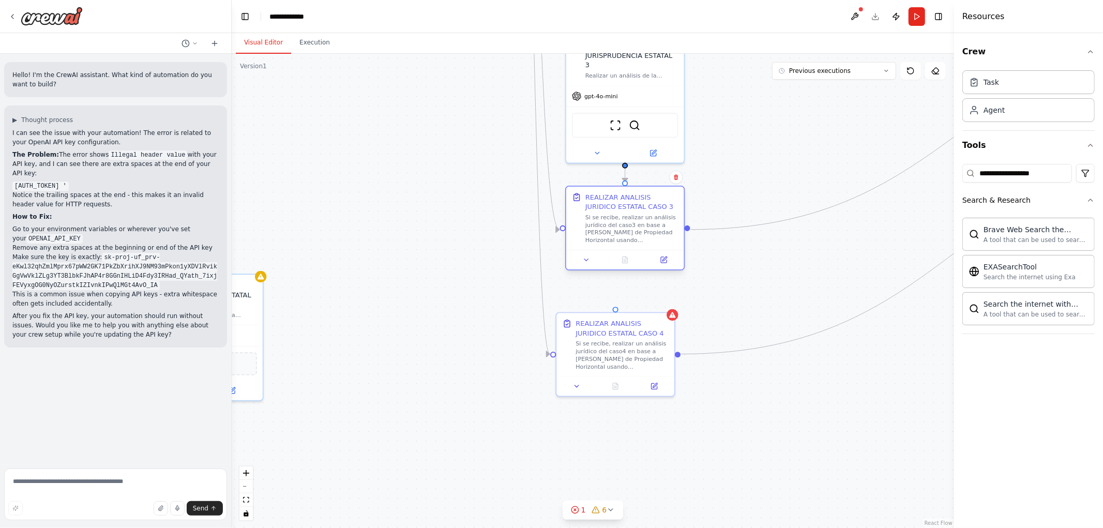
drag, startPoint x: 627, startPoint y: 238, endPoint x: 626, endPoint y: 243, distance: 5.4
click at [626, 243] on div "REALIZAR ANALISIS JURIDICO ESTATAL CASO 3 Si se recibe, realizar un análisis ju…" at bounding box center [625, 218] width 118 height 63
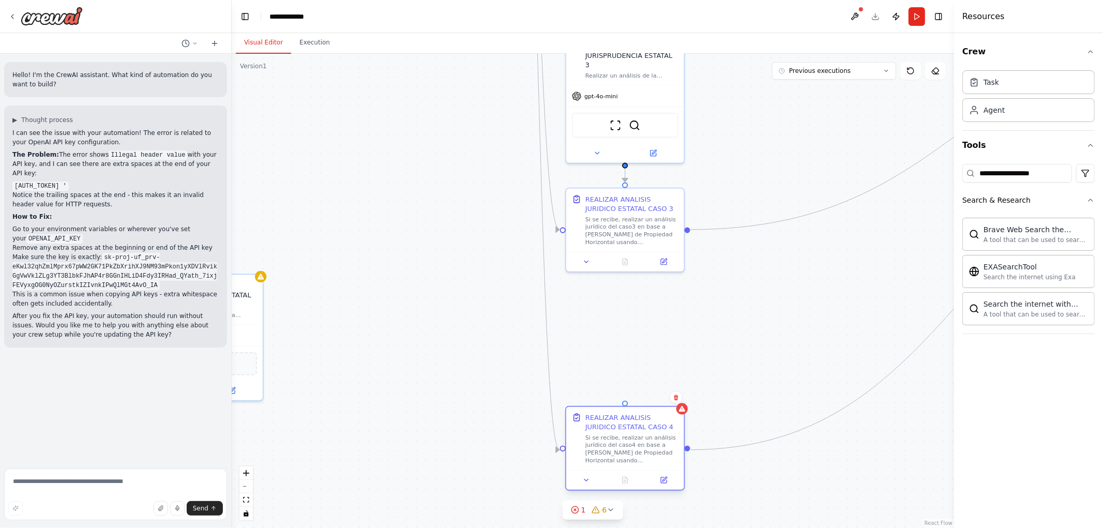
drag, startPoint x: 640, startPoint y: 355, endPoint x: 651, endPoint y: 458, distance: 104.1
click at [651, 458] on div "Si se recibe, realizar un análisis jurídico del caso4 en base a la Ley de Propi…" at bounding box center [631, 449] width 93 height 31
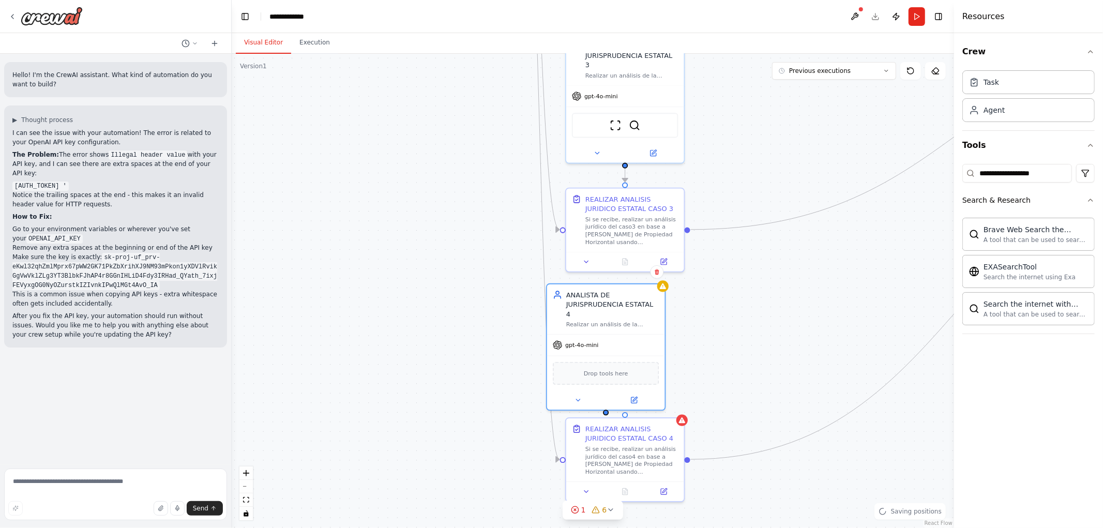
drag, startPoint x: 260, startPoint y: 311, endPoint x: 669, endPoint y: 321, distance: 409.1
click at [668, 321] on div ".deletable-edge-delete-btn { width: 20px; height: 20px; border: 0px solid #ffff…" at bounding box center [593, 291] width 722 height 474
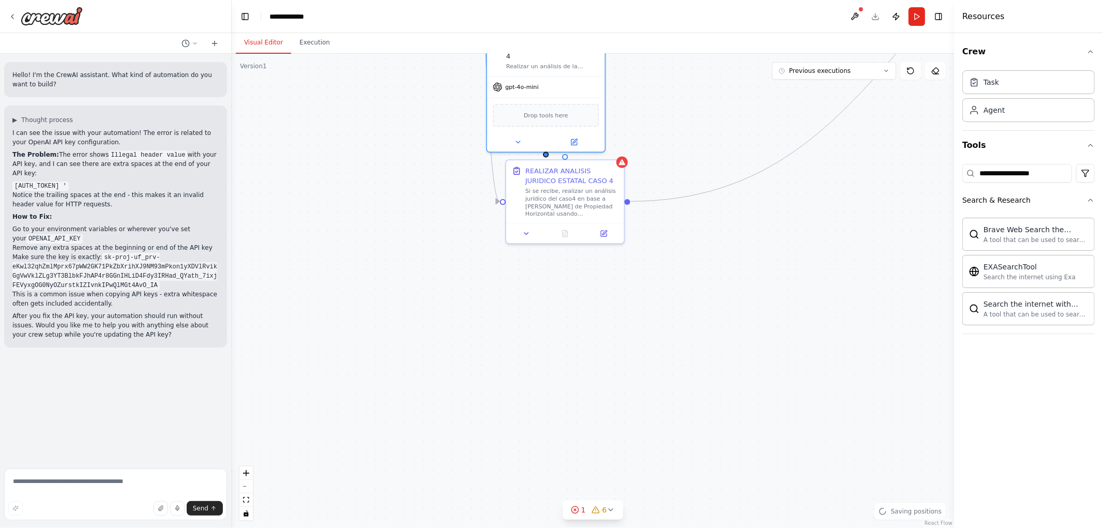
drag, startPoint x: 848, startPoint y: 474, endPoint x: 787, endPoint y: 213, distance: 267.5
click at [787, 213] on div ".deletable-edge-delete-btn { width: 20px; height: 20px; border: 0px solid #ffff…" at bounding box center [593, 291] width 722 height 474
drag, startPoint x: 587, startPoint y: 229, endPoint x: 571, endPoint y: 232, distance: 15.7
click at [585, 249] on div "REALIZAR ANALISIS JURIDICO ESTATAL CASO 4 Si se recibe, realizar un análisis ju…" at bounding box center [564, 206] width 119 height 85
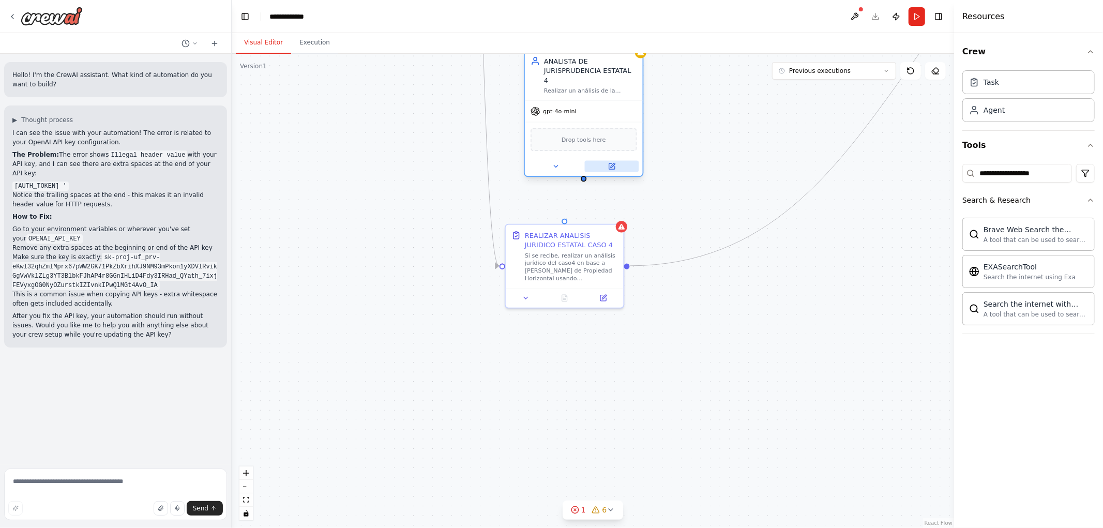
drag, startPoint x: 590, startPoint y: 135, endPoint x: 595, endPoint y: 147, distance: 12.5
click at [605, 161] on button at bounding box center [612, 166] width 54 height 11
drag, startPoint x: 583, startPoint y: 168, endPoint x: 558, endPoint y: 220, distance: 57.6
click at [558, 220] on div ".deletable-edge-delete-btn { width: 20px; height: 20px; border: 0px solid #ffff…" at bounding box center [593, 291] width 722 height 474
drag, startPoint x: 603, startPoint y: 279, endPoint x: 622, endPoint y: 285, distance: 19.0
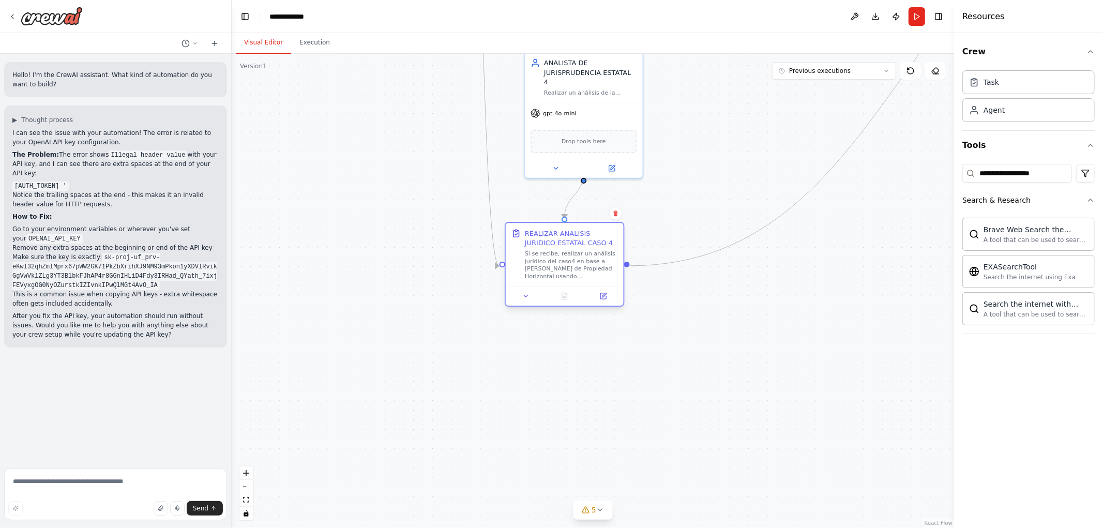
click at [618, 280] on div "Si se recibe, realizar un análisis jurídico del caso4 en base a la Ley de Propi…" at bounding box center [571, 265] width 93 height 31
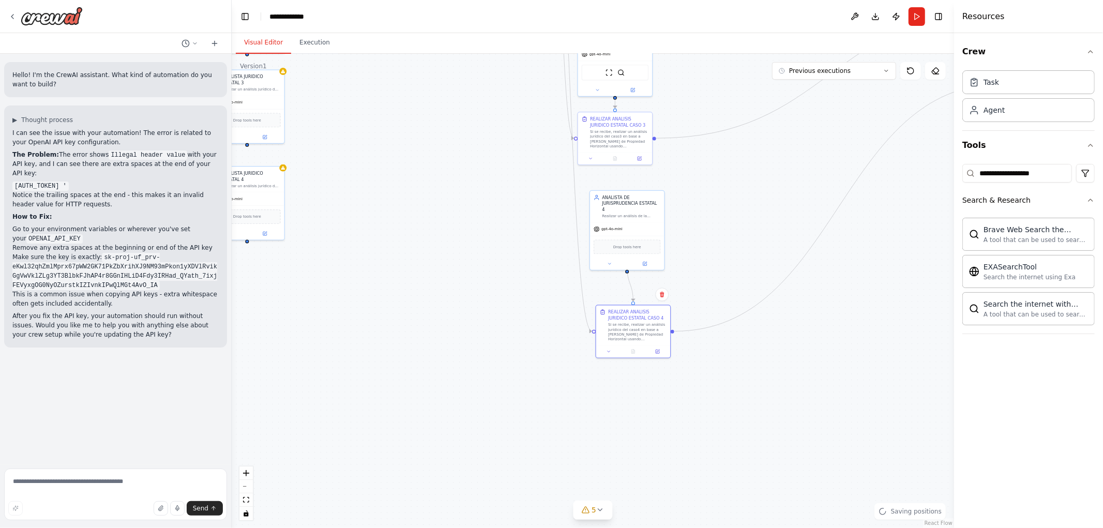
drag, startPoint x: 699, startPoint y: 188, endPoint x: 700, endPoint y: 234, distance: 46.0
click at [700, 234] on div ".deletable-edge-delete-btn { width: 20px; height: 20px; border: 0px solid #ffff…" at bounding box center [593, 291] width 722 height 474
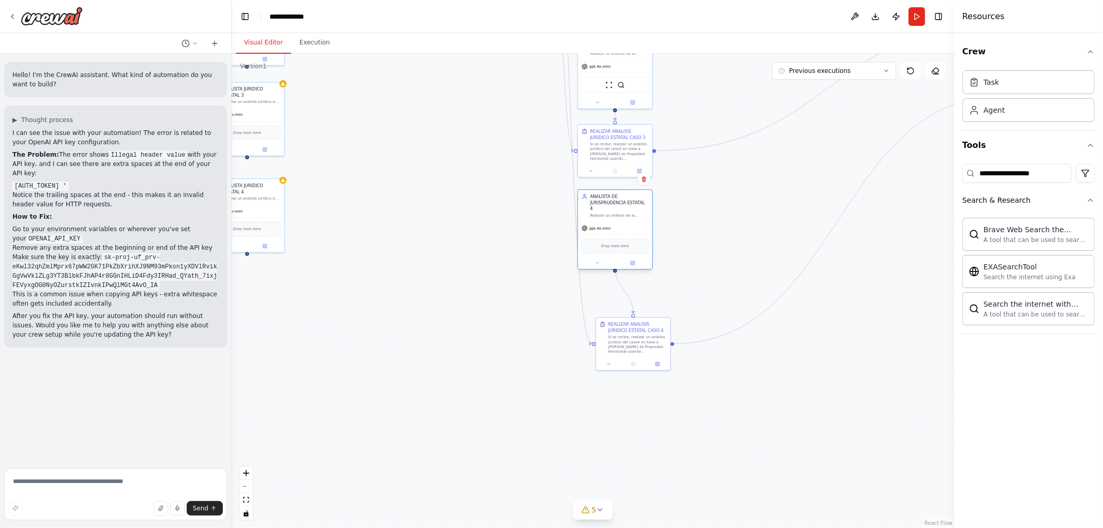
drag, startPoint x: 631, startPoint y: 235, endPoint x: 617, endPoint y: 225, distance: 16.7
click at [617, 225] on div "gpt-4o-mini" at bounding box center [615, 228] width 74 height 13
drag, startPoint x: 649, startPoint y: 334, endPoint x: 629, endPoint y: 319, distance: 25.4
click at [629, 319] on div "Si se recibe, realizar un análisis jurídico del caso4 en base a la Ley de Propi…" at bounding box center [625, 324] width 58 height 19
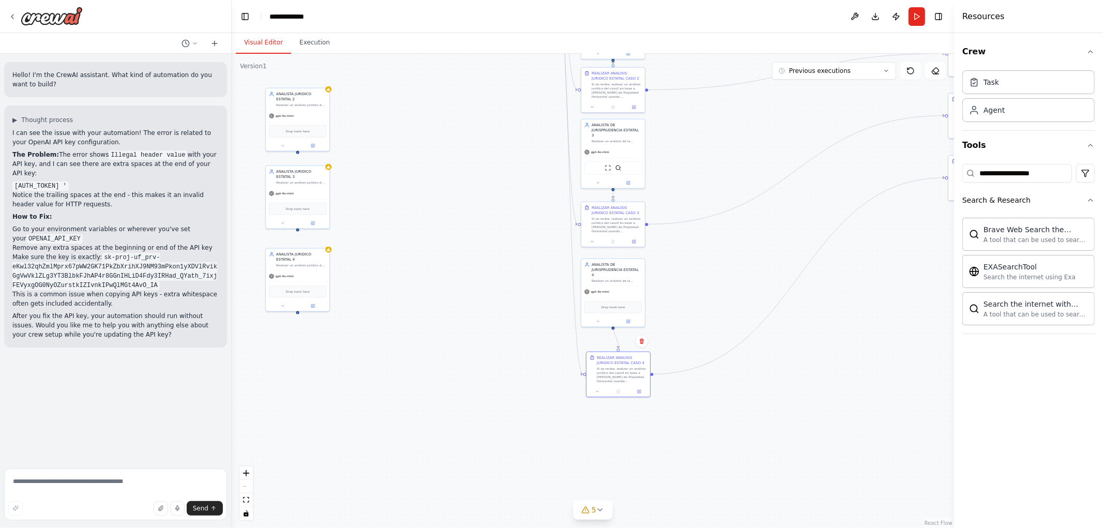
drag, startPoint x: 696, startPoint y: 279, endPoint x: 680, endPoint y: 416, distance: 137.4
click at [680, 416] on div ".deletable-edge-delete-btn { width: 20px; height: 20px; border: 0px solid #ffff…" at bounding box center [593, 291] width 722 height 474
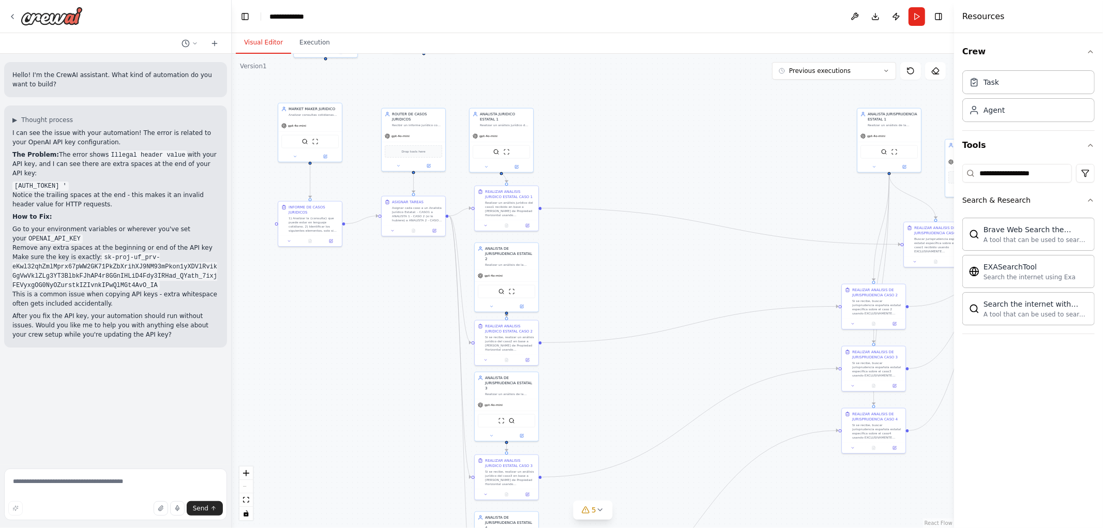
drag, startPoint x: 713, startPoint y: 174, endPoint x: 596, endPoint y: 310, distance: 179.4
click at [596, 310] on div ".deletable-edge-delete-btn { width: 20px; height: 20px; border: 0px solid #ffff…" at bounding box center [593, 291] width 722 height 474
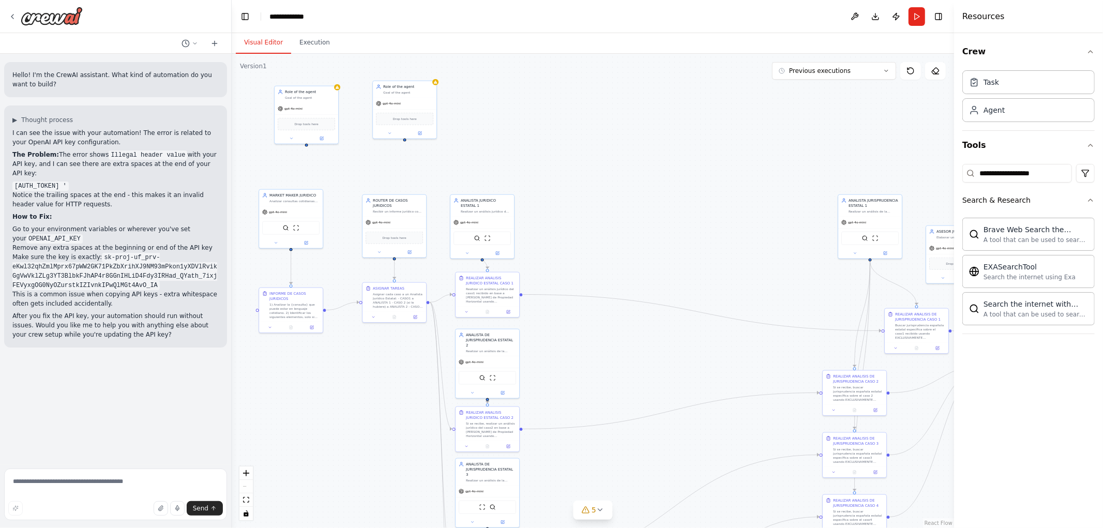
drag, startPoint x: 628, startPoint y: 154, endPoint x: 635, endPoint y: 215, distance: 60.9
click at [635, 215] on div ".deletable-edge-delete-btn { width: 20px; height: 20px; border: 0px solid #ffff…" at bounding box center [593, 291] width 722 height 474
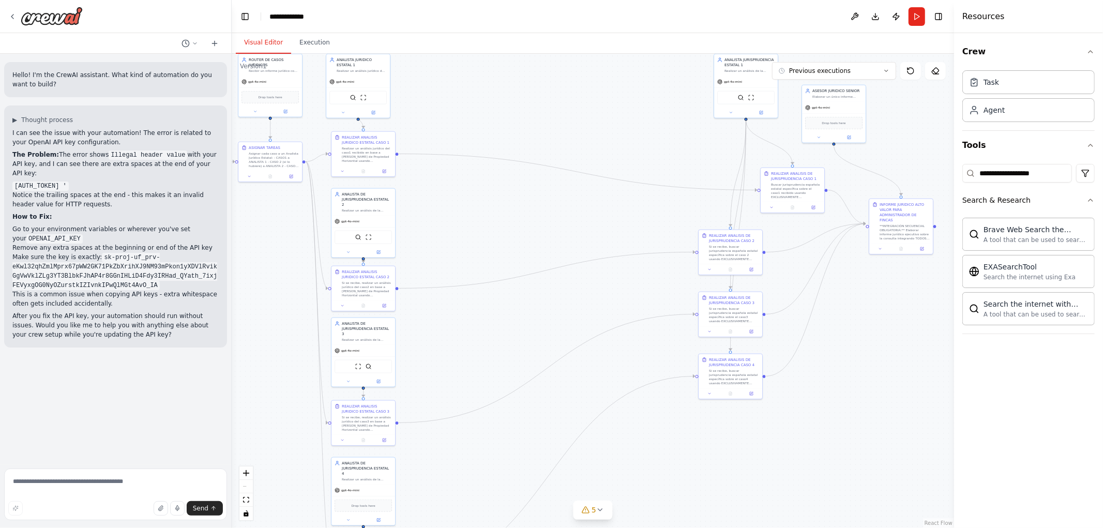
drag, startPoint x: 691, startPoint y: 203, endPoint x: 578, endPoint y: 75, distance: 170.6
click at [578, 75] on div ".deletable-edge-delete-btn { width: 20px; height: 20px; border: 0px solid #ffff…" at bounding box center [593, 291] width 722 height 474
drag, startPoint x: 746, startPoint y: 77, endPoint x: 528, endPoint y: 94, distance: 218.9
click at [528, 94] on div "gpt-4o-mini" at bounding box center [526, 94] width 64 height 11
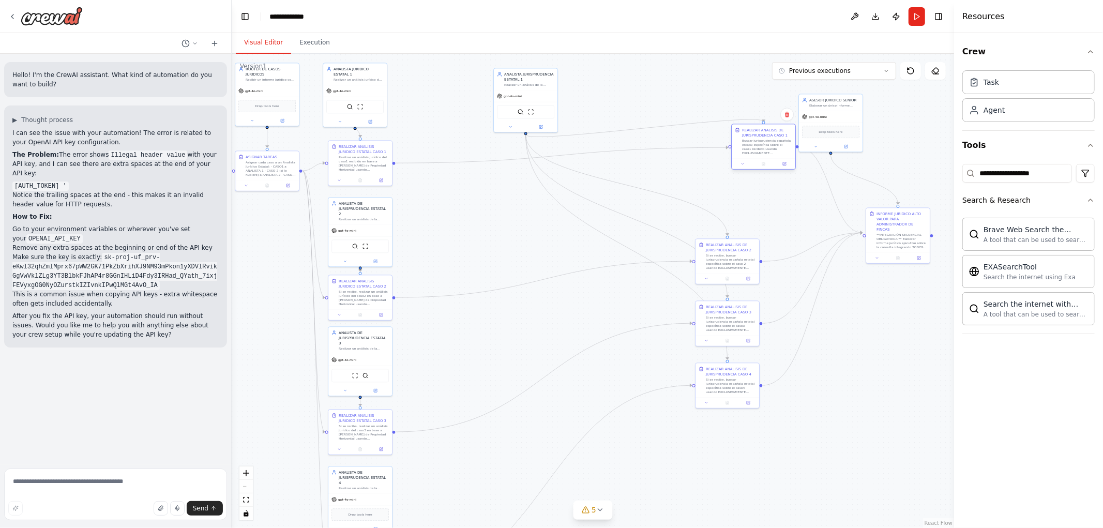
drag, startPoint x: 785, startPoint y: 208, endPoint x: 736, endPoint y: 162, distance: 67.3
click at [743, 158] on div "REALIZAR ANALISIS DE JURISPRUDENCIA CASO 1 Buscar jurisprudencia española estat…" at bounding box center [764, 141] width 64 height 34
click at [657, 192] on icon "Edge from 0b753ee7-a0de-4371-8b62-e0226b9889f8 to a111fb8d-324b-49b8-ac76-16869…" at bounding box center [627, 184] width 202 height 101
click at [629, 188] on icon "Edge from 0b753ee7-a0de-4371-8b62-e0226b9889f8 to a111fb8d-324b-49b8-ac76-16869…" at bounding box center [627, 184] width 202 height 101
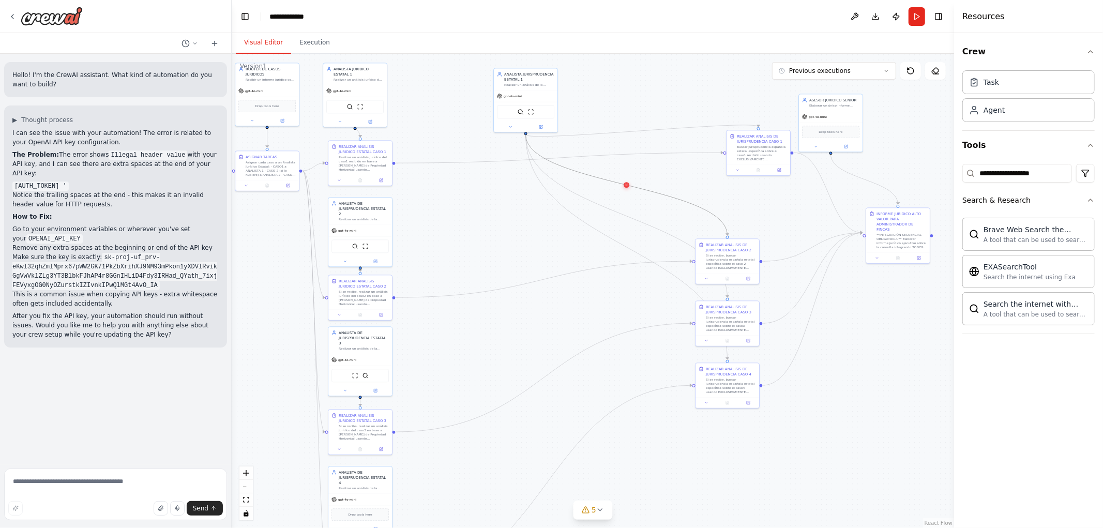
click at [627, 187] on icon at bounding box center [627, 185] width 4 height 5
click at [620, 214] on icon "Edge from 0b753ee7-a0de-4371-8b62-e0226b9889f8 to 195b816f-b730-469e-803b-18ab6…" at bounding box center [627, 215] width 202 height 163
click at [626, 220] on div ".deletable-edge-delete-btn { width: 20px; height: 20px; border: 0px solid #ffff…" at bounding box center [593, 291] width 722 height 474
click at [626, 217] on icon "Edge from 0b753ee7-a0de-4371-8b62-e0226b9889f8 to 195b816f-b730-469e-803b-18ab6…" at bounding box center [627, 215] width 202 height 163
click at [626, 217] on icon at bounding box center [627, 216] width 2 height 2
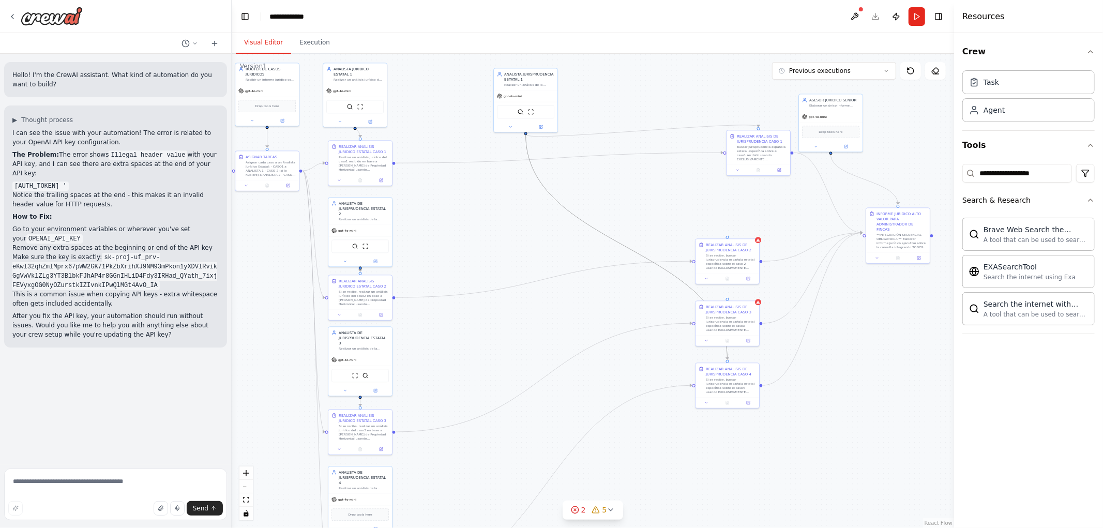
click at [608, 237] on icon "Edge from 0b753ee7-a0de-4371-8b62-e0226b9889f8 to 18304537-e81b-4b51-9243-73c07…" at bounding box center [627, 246] width 202 height 225
click at [626, 247] on icon at bounding box center [627, 247] width 2 height 2
drag, startPoint x: 659, startPoint y: 186, endPoint x: 531, endPoint y: 189, distance: 128.8
click at [531, 189] on div "REALIZAR ANALISIS DE JURISPRUDENCIA CASO 1 Buscar jurisprudencia española estat…" at bounding box center [525, 178] width 65 height 46
drag, startPoint x: 519, startPoint y: 98, endPoint x: 448, endPoint y: 90, distance: 71.3
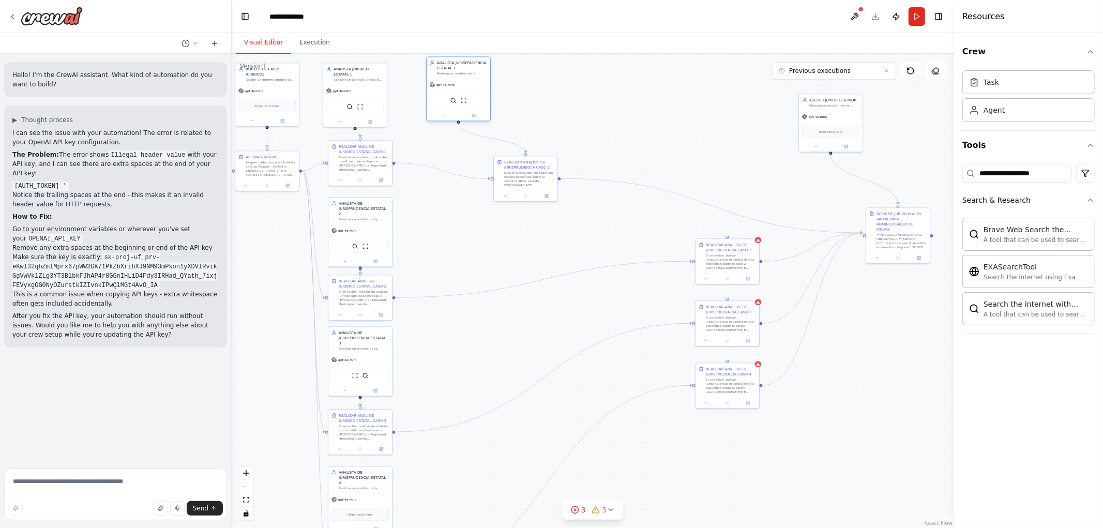
click at [448, 90] on div "gpt-4o-mini SerperDevTool ScrapeWebsiteTool" at bounding box center [459, 100] width 64 height 42
drag, startPoint x: 488, startPoint y: 176, endPoint x: 466, endPoint y: 166, distance: 23.8
click at [466, 166] on div "Buscar jurisprudencia española estatal específica sobre el caso1 recibido usand…" at bounding box center [467, 162] width 50 height 17
drag, startPoint x: 738, startPoint y: 266, endPoint x: 474, endPoint y: 308, distance: 267.5
click at [474, 308] on div "Si se recibe, buscar jurisprudencia española estatal específica sobre el caso 2…" at bounding box center [467, 302] width 50 height 17
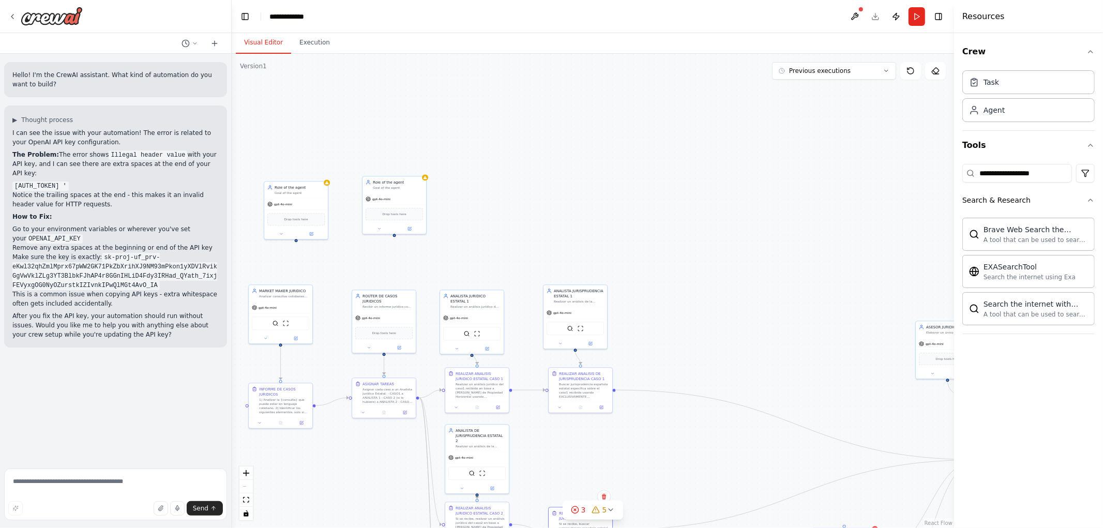
drag, startPoint x: 539, startPoint y: 260, endPoint x: 622, endPoint y: 289, distance: 87.5
click at [651, 478] on div ".deletable-edge-delete-btn { width: 20px; height: 20px; border: 0px solid #ffff…" at bounding box center [593, 291] width 722 height 474
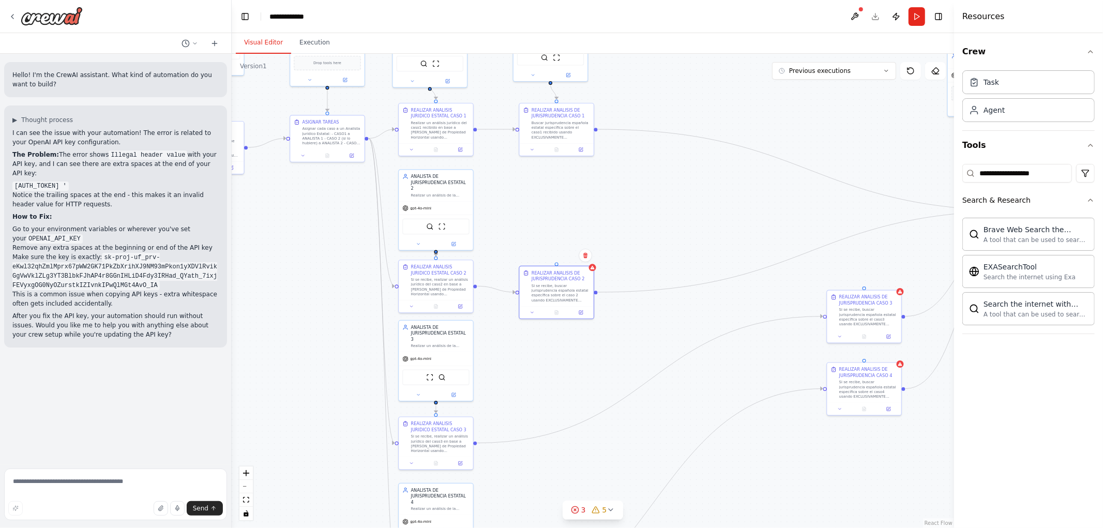
drag, startPoint x: 718, startPoint y: 154, endPoint x: 732, endPoint y: -4, distance: 158.3
click at [732, 0] on html "Hello! I'm the CrewAI assistant. What kind of automation do you want to build? …" at bounding box center [551, 264] width 1103 height 528
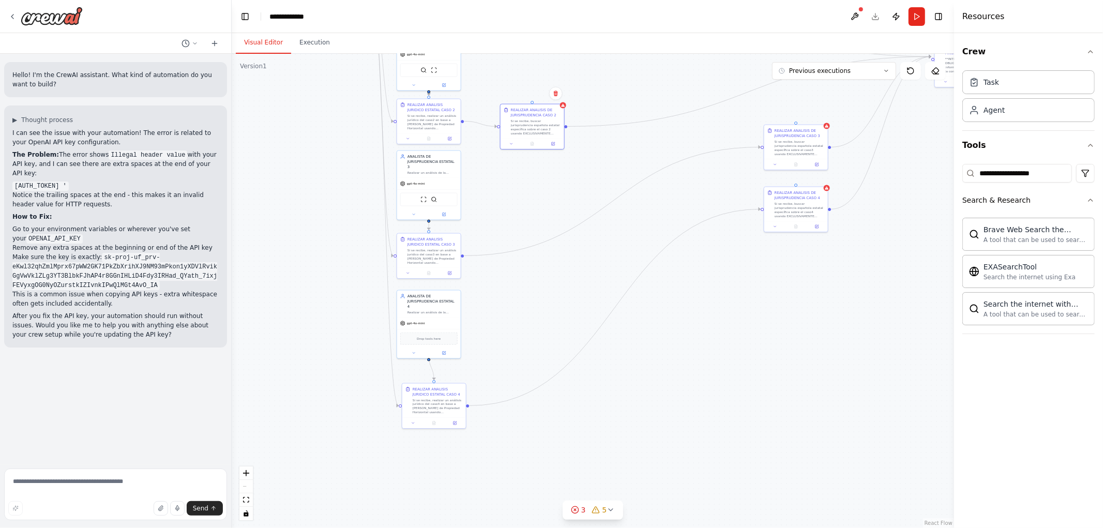
drag, startPoint x: 858, startPoint y: 459, endPoint x: 808, endPoint y: 334, distance: 134.8
click at [808, 334] on div ".deletable-edge-delete-btn { width: 20px; height: 20px; border: 0px solid #ffff…" at bounding box center [593, 291] width 722 height 474
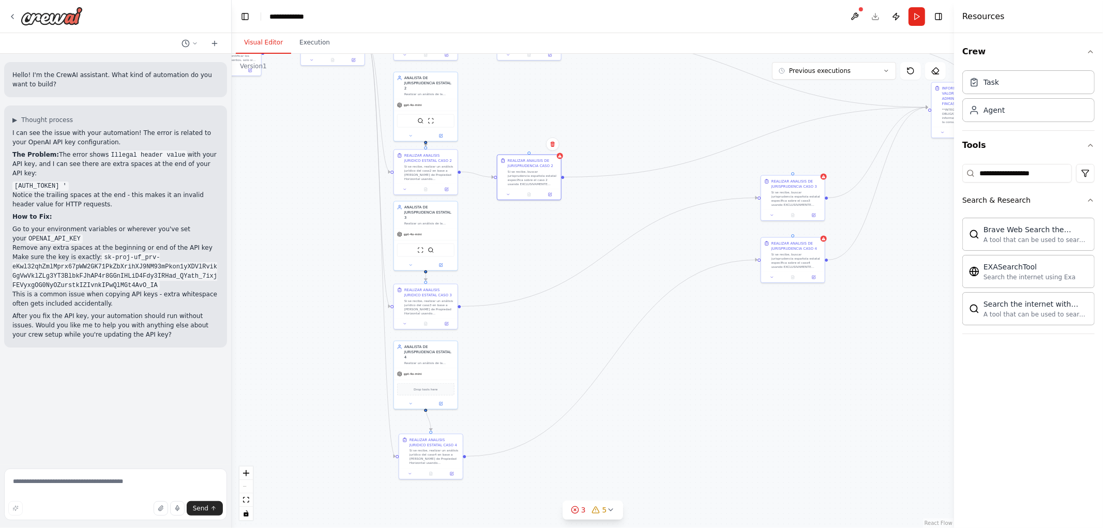
drag, startPoint x: 538, startPoint y: 337, endPoint x: 541, endPoint y: 365, distance: 28.2
click at [541, 365] on div ".deletable-edge-delete-btn { width: 20px; height: 20px; border: 0px solid #ffff…" at bounding box center [593, 291] width 722 height 474
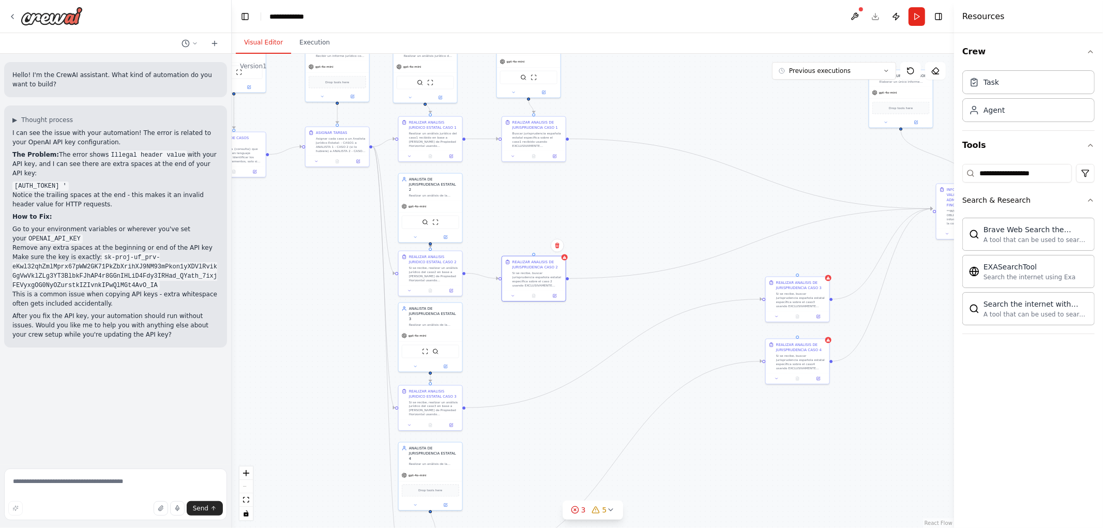
drag, startPoint x: 517, startPoint y: 312, endPoint x: 493, endPoint y: 338, distance: 35.5
click at [509, 346] on div ".deletable-edge-delete-btn { width: 20px; height: 20px; border: 0px solid #ffff…" at bounding box center [593, 291] width 722 height 474
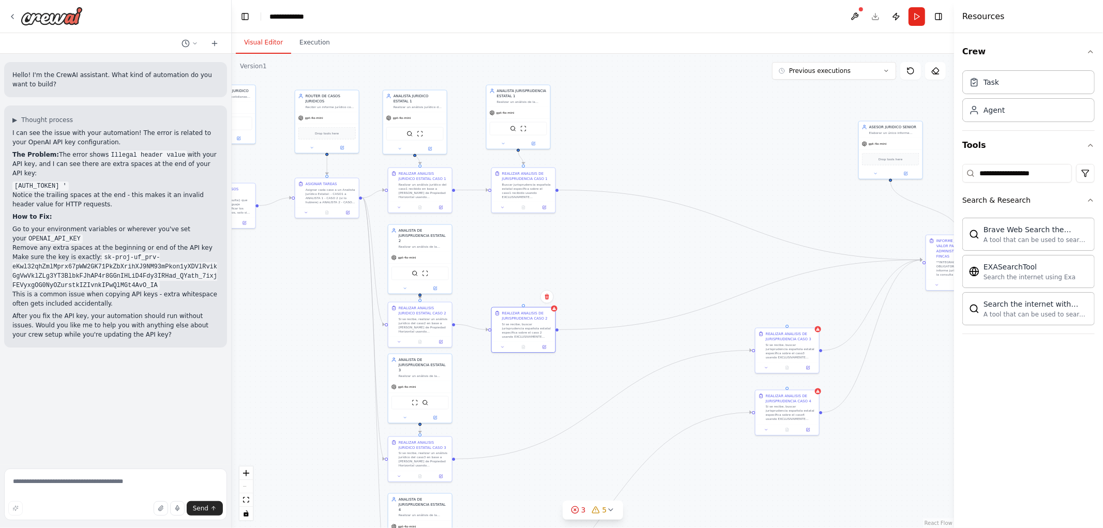
drag, startPoint x: 539, startPoint y: 210, endPoint x: 532, endPoint y: 245, distance: 35.5
click at [532, 245] on div ".deletable-edge-delete-btn { width: 20px; height: 20px; border: 0px solid #ffff…" at bounding box center [593, 291] width 722 height 474
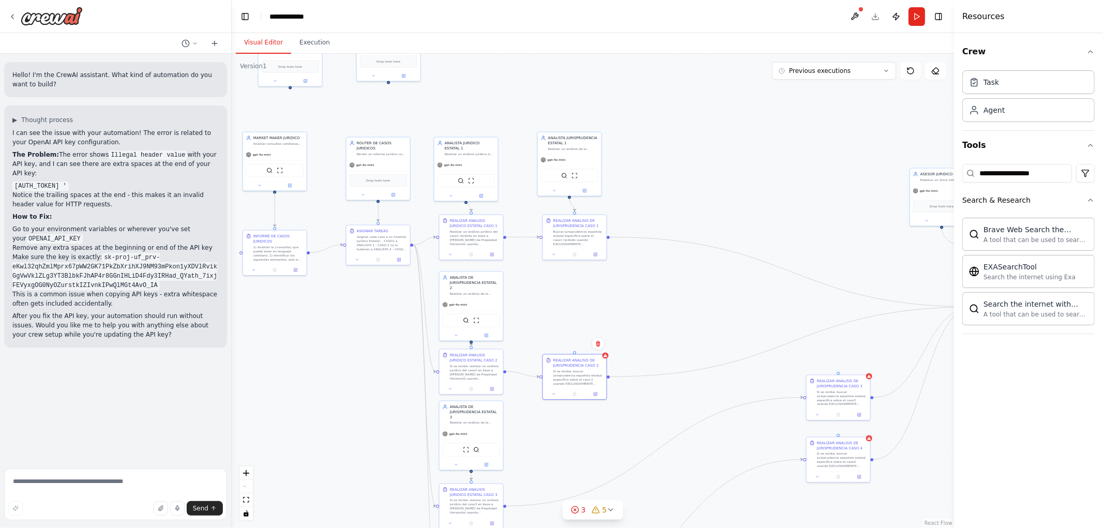
drag, startPoint x: 535, startPoint y: 260, endPoint x: 585, endPoint y: 306, distance: 68.4
click at [585, 306] on div ".deletable-edge-delete-btn { width: 20px; height: 20px; border: 0px solid #ffff…" at bounding box center [593, 291] width 722 height 474
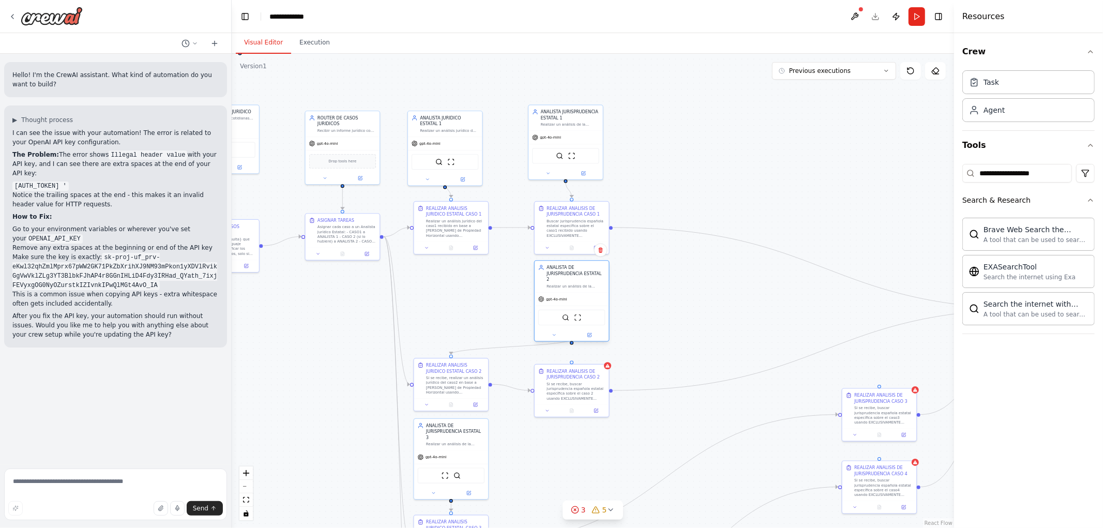
drag, startPoint x: 467, startPoint y: 291, endPoint x: 588, endPoint y: 285, distance: 121.2
click at [588, 285] on div "ANALISTA DE JURISPRUDENCIA ESTATAL 2 Realizar un análisis de la jurisprudencia …" at bounding box center [572, 277] width 74 height 32
click at [530, 345] on icon "Edge from 33637260-2e1c-4a74-9fb3-185d5bd39d58 to de554c6f-c3df-4a92-b8ca-43c0f…" at bounding box center [511, 347] width 120 height 16
click at [509, 345] on icon at bounding box center [511, 346] width 5 height 5
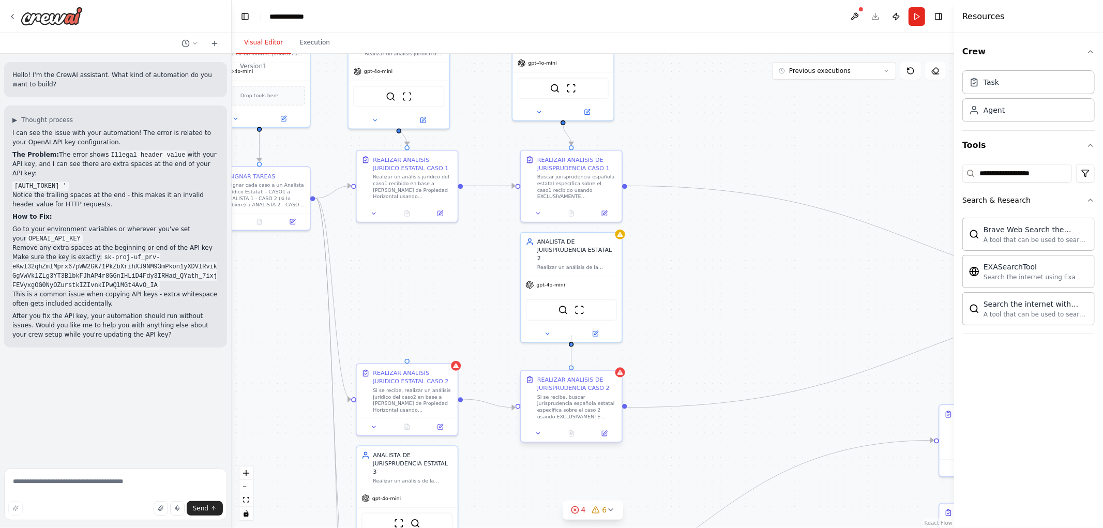
drag, startPoint x: 571, startPoint y: 335, endPoint x: 572, endPoint y: 368, distance: 32.6
click at [572, 198] on div "REALIZAR ANALISIS JURIDICO ESTATAL CASO 1 Realizar un análisis jurídico del cas…" at bounding box center [798, 10] width 573 height 376
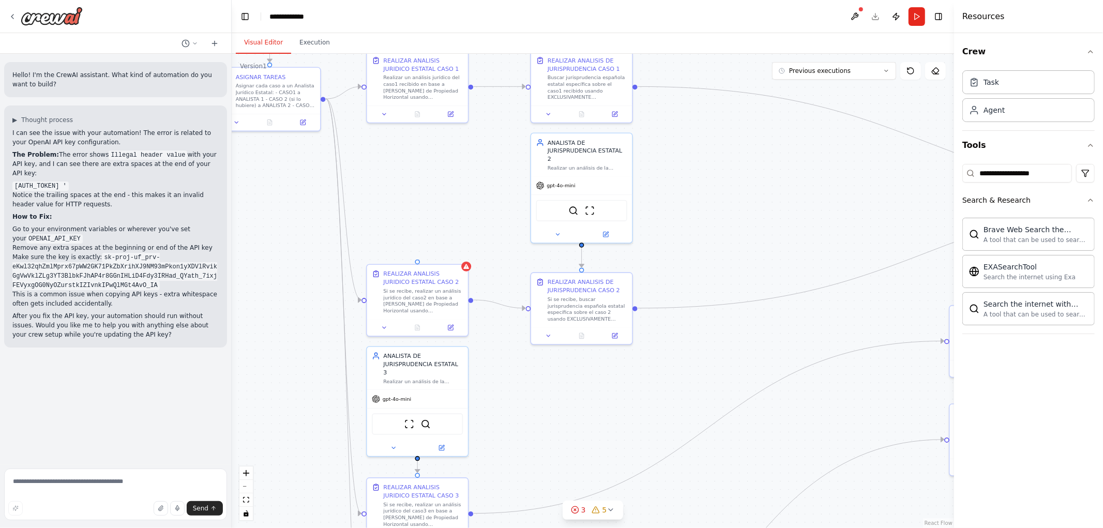
drag, startPoint x: 714, startPoint y: 354, endPoint x: 727, endPoint y: 233, distance: 121.2
click at [727, 234] on div ".deletable-edge-delete-btn { width: 20px; height: 20px; border: 0px solid #ffff…" at bounding box center [593, 291] width 722 height 474
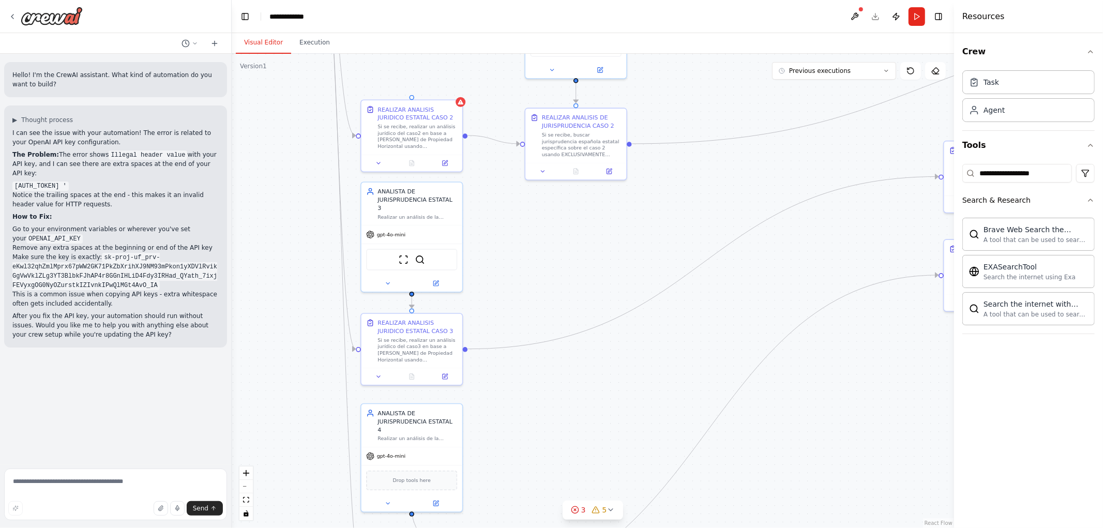
drag, startPoint x: 610, startPoint y: 368, endPoint x: 596, endPoint y: 204, distance: 165.1
click at [596, 204] on div ".deletable-edge-delete-btn { width: 20px; height: 20px; border: 0px solid #ffff…" at bounding box center [593, 291] width 722 height 474
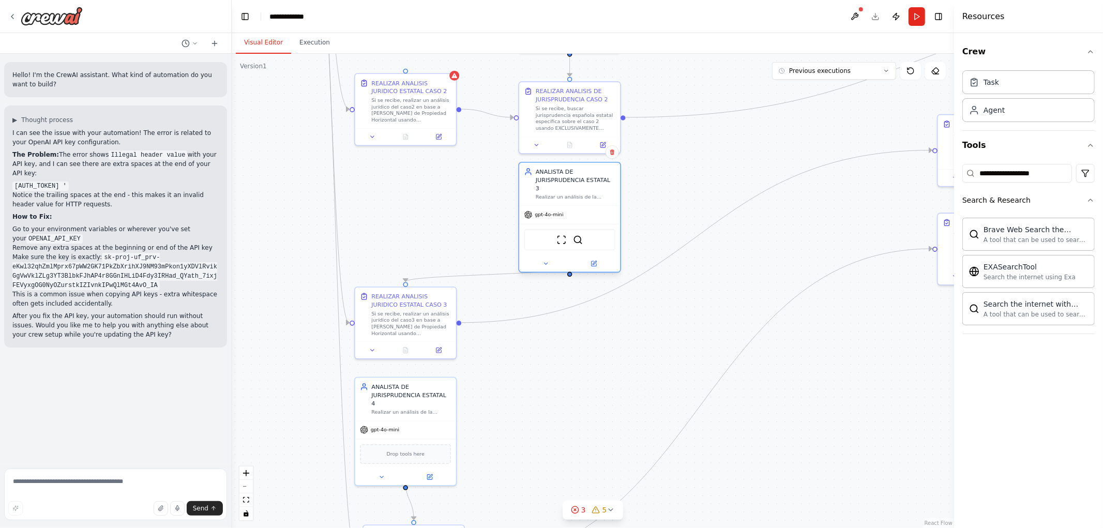
drag, startPoint x: 488, startPoint y: 207, endPoint x: 602, endPoint y: 210, distance: 114.3
click at [602, 210] on div "gpt-4o-mini" at bounding box center [569, 215] width 101 height 18
click at [490, 281] on div ".deletable-edge-delete-btn { width: 20px; height: 20px; border: 0px solid #ffff…" at bounding box center [593, 291] width 722 height 474
click at [488, 279] on div ".deletable-edge-delete-btn { width: 20px; height: 20px; border: 0px solid #ffff…" at bounding box center [593, 291] width 722 height 474
click at [484, 273] on icon "Edge from 5ccc27d0-7b9d-499f-9d37-f9ac0290e6ea to 7b65c16a-599f-4f0b-a302-ec59f…" at bounding box center [487, 274] width 164 height 14
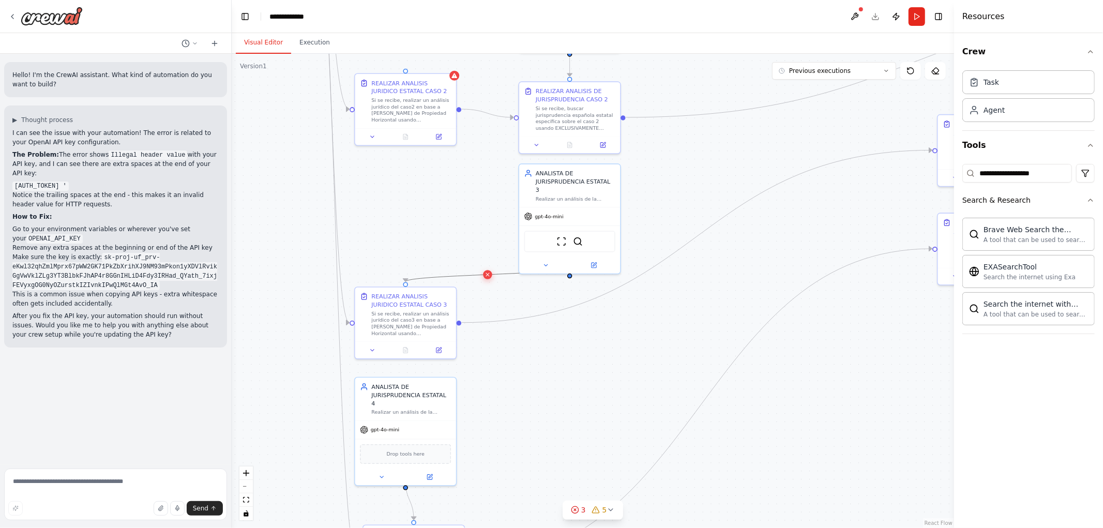
click at [485, 276] on icon at bounding box center [487, 274] width 6 height 7
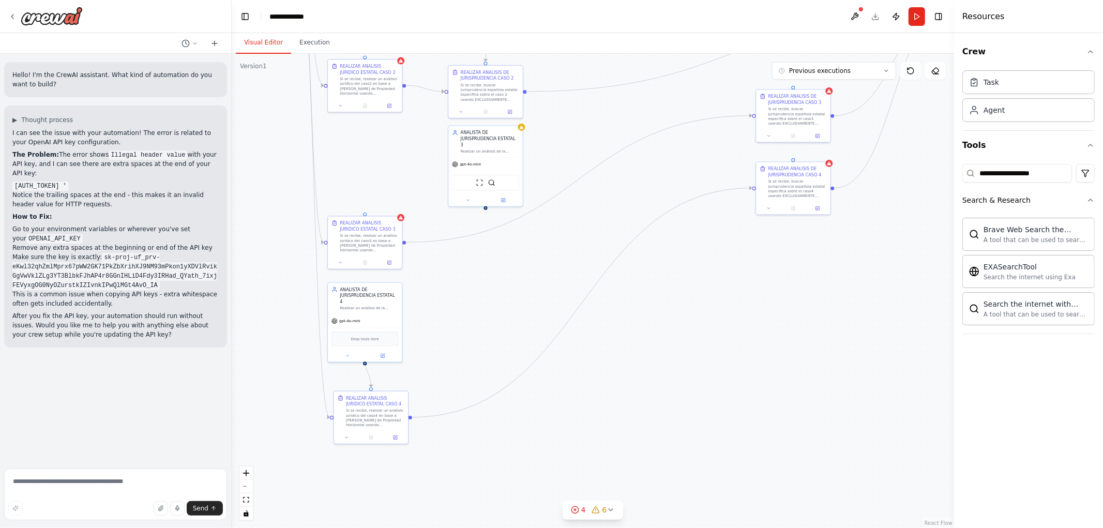
drag, startPoint x: 782, startPoint y: 389, endPoint x: 686, endPoint y: 299, distance: 132.4
click at [686, 299] on div ".deletable-edge-delete-btn { width: 20px; height: 20px; border: 0px solid #ffff…" at bounding box center [593, 291] width 722 height 474
drag, startPoint x: 795, startPoint y: 123, endPoint x: 490, endPoint y: 254, distance: 332.3
click at [490, 254] on div "Si se recibe, buscar jurisprudencia española estatal específica sobre el caso3 …" at bounding box center [489, 245] width 58 height 19
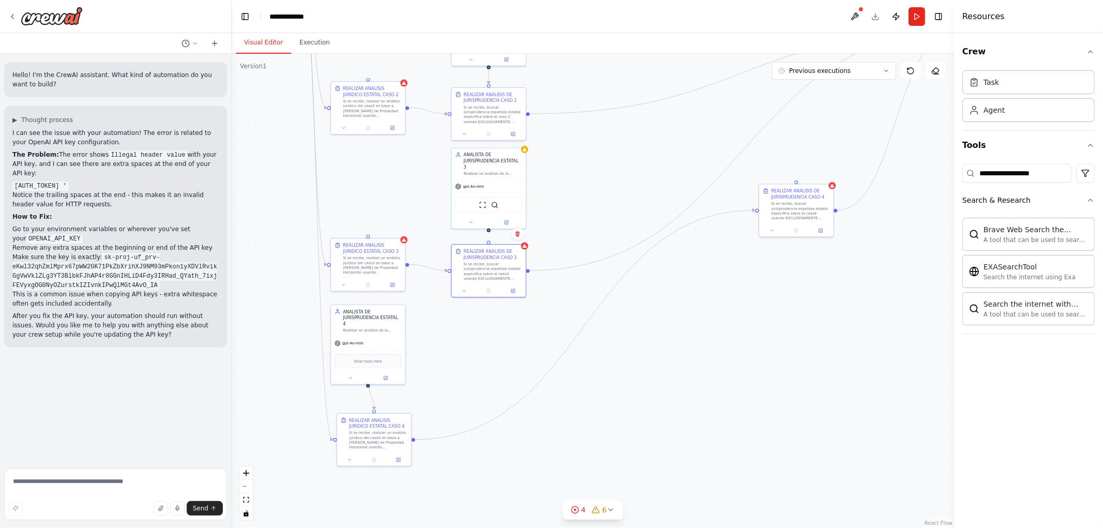
drag, startPoint x: 484, startPoint y: 200, endPoint x: 488, endPoint y: 231, distance: 31.2
click at [488, 231] on div ".deletable-edge-delete-btn { width: 20px; height: 20px; border: 0px solid #ffff…" at bounding box center [593, 291] width 722 height 474
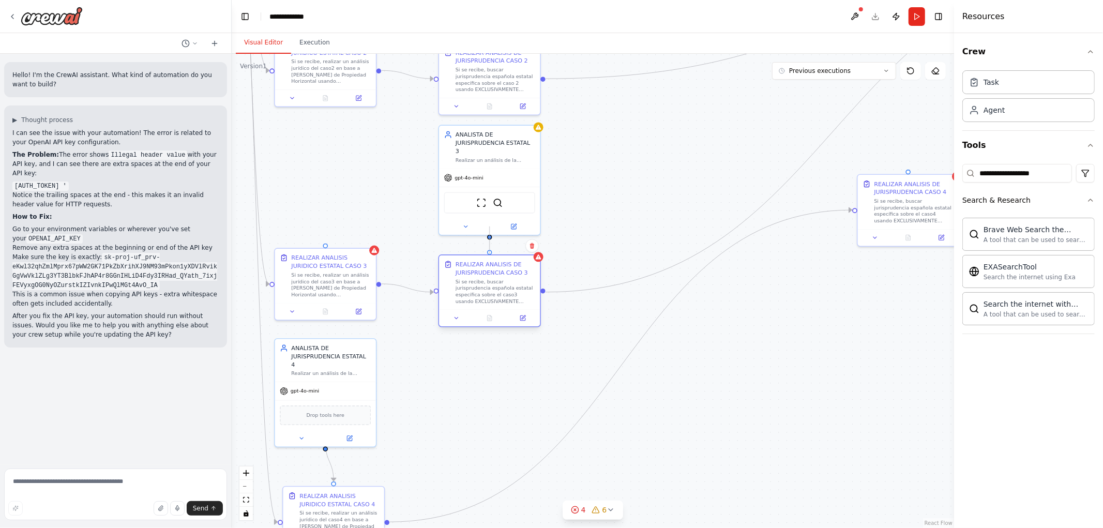
drag, startPoint x: 489, startPoint y: 228, endPoint x: 498, endPoint y: 260, distance: 33.4
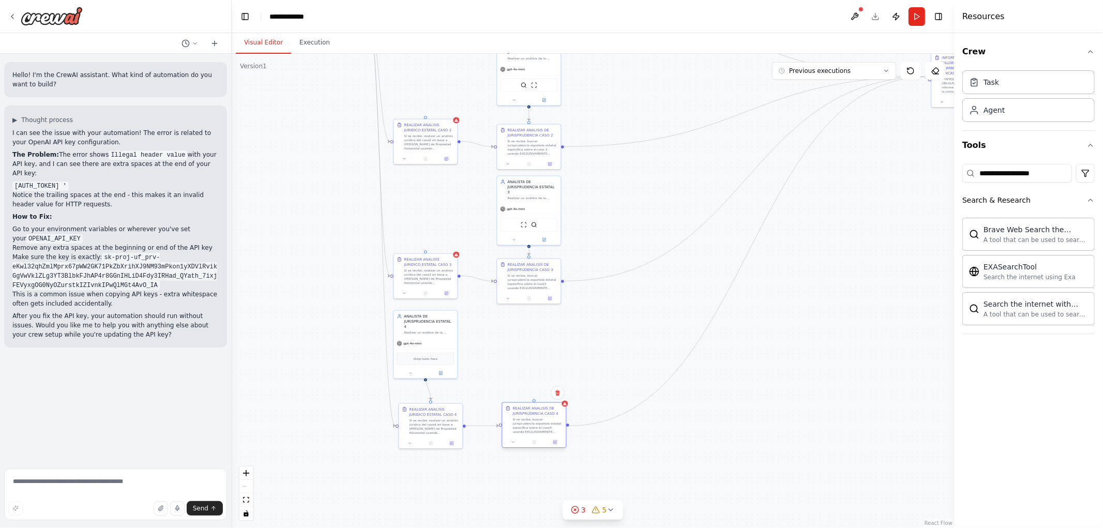
drag, startPoint x: 799, startPoint y: 230, endPoint x: 538, endPoint y: 425, distance: 326.0
click at [538, 425] on div "Si se recibe, buscar jurisprudencia española estatal específica sobre el caso4 …" at bounding box center [537, 425] width 50 height 17
drag, startPoint x: 433, startPoint y: 326, endPoint x: 540, endPoint y: 338, distance: 107.7
click at [540, 340] on div "Realizar un análisis de la jurisprudencia existente en [GEOGRAPHIC_DATA] sobre …" at bounding box center [532, 342] width 50 height 4
click at [475, 393] on icon "Edge from a69d0c77-4315-49be-8f3b-3ea86885b059 to 36eff1be-4c9b-460c-97e8-b7082…" at bounding box center [479, 393] width 98 height 14
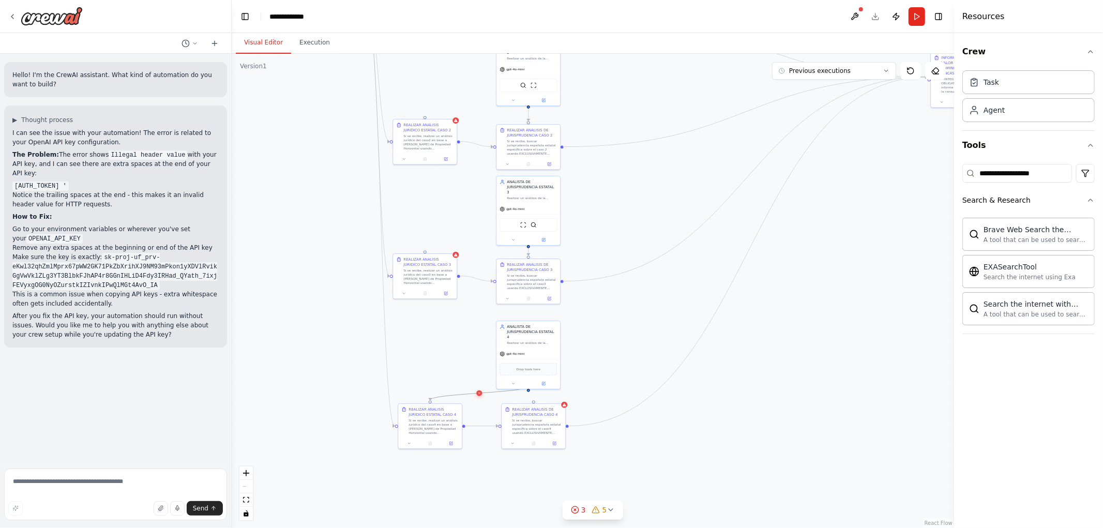
click at [479, 393] on icon at bounding box center [479, 393] width 2 height 2
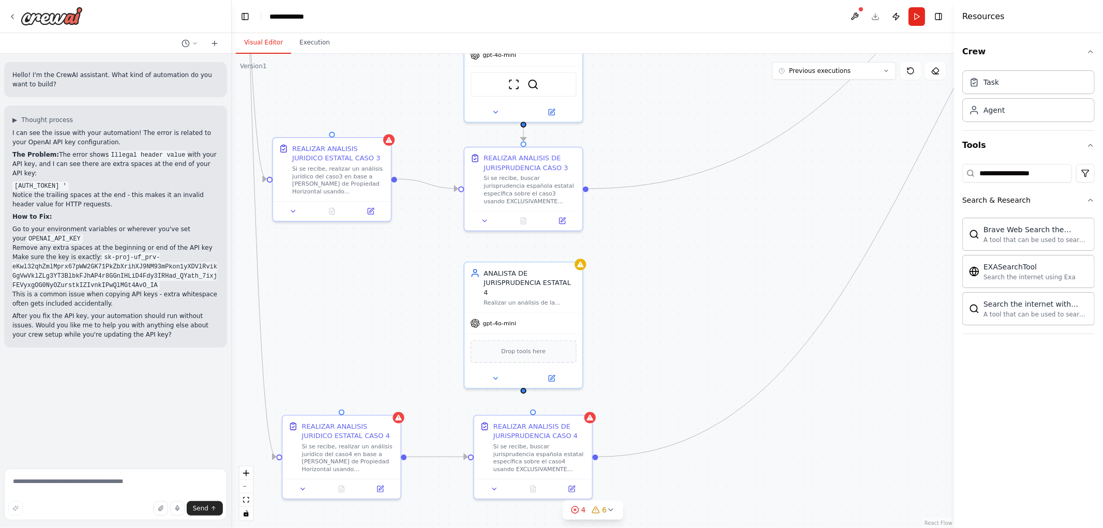
click at [549, 399] on div ".deletable-edge-delete-btn { width: 20px; height: 20px; border: 0px solid #ffff…" at bounding box center [593, 291] width 722 height 474
drag, startPoint x: 523, startPoint y: 380, endPoint x: 529, endPoint y: 410, distance: 30.1
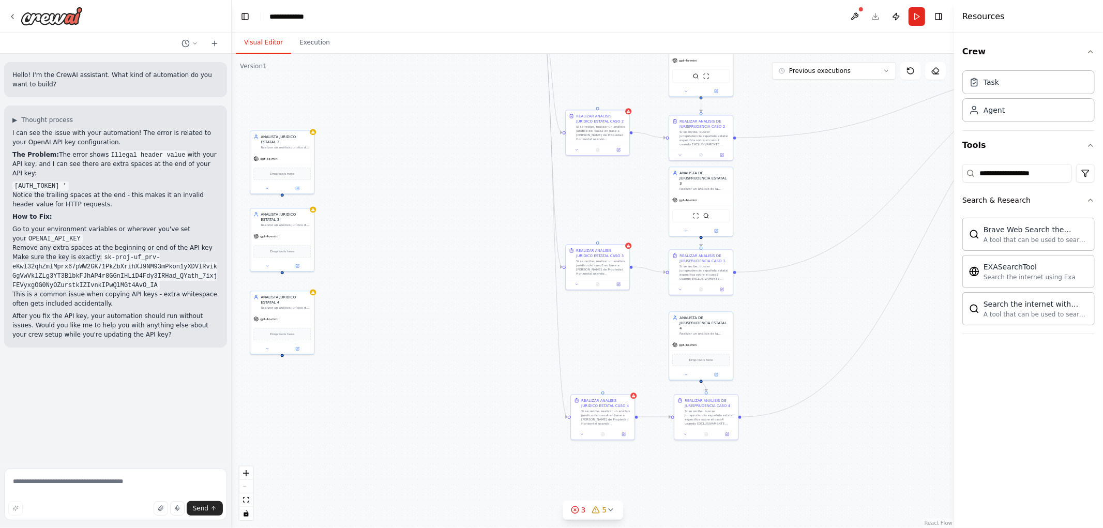
drag, startPoint x: 300, startPoint y: 250, endPoint x: 507, endPoint y: 280, distance: 209.0
click at [531, 281] on div ".deletable-edge-delete-btn { width: 20px; height: 20px; border: 0px solid #ffff…" at bounding box center [593, 291] width 722 height 474
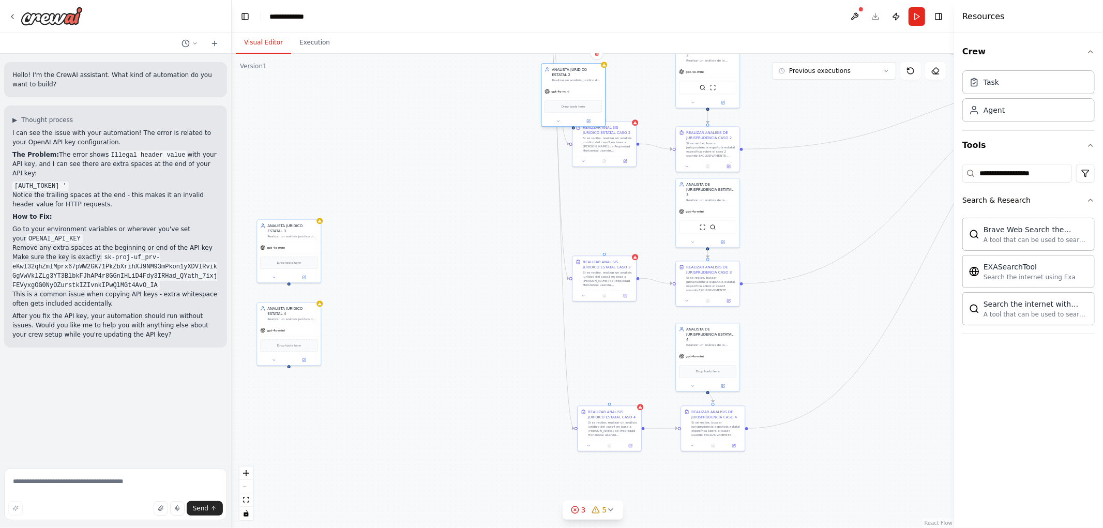
drag, startPoint x: 290, startPoint y: 171, endPoint x: 581, endPoint y: 94, distance: 301.1
click at [581, 94] on div "gpt-4o-mini" at bounding box center [573, 91] width 64 height 11
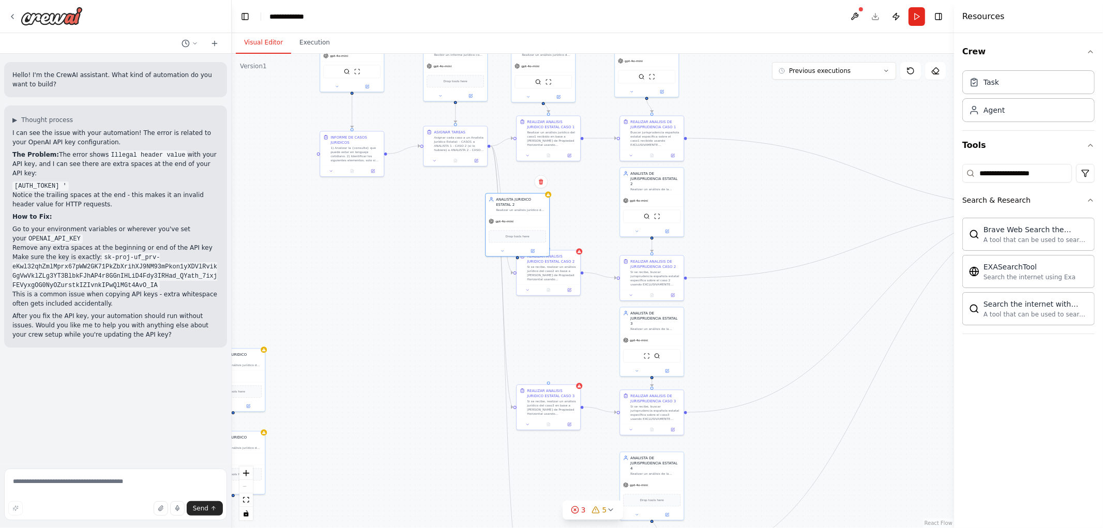
drag, startPoint x: 770, startPoint y: 178, endPoint x: 651, endPoint y: 343, distance: 203.3
click at [685, 357] on div ".deletable-edge-delete-btn { width: 20px; height: 20px; border: 0px solid #ffff…" at bounding box center [593, 291] width 722 height 474
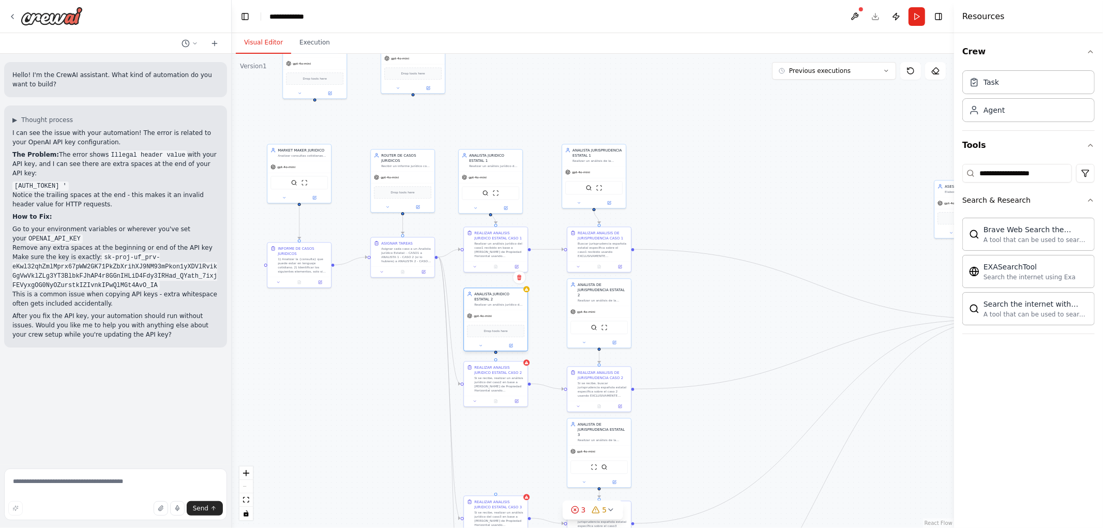
drag, startPoint x: 463, startPoint y: 327, endPoint x: 497, endPoint y: 312, distance: 37.5
click at [497, 312] on div "gpt-4o-mini" at bounding box center [496, 315] width 64 height 11
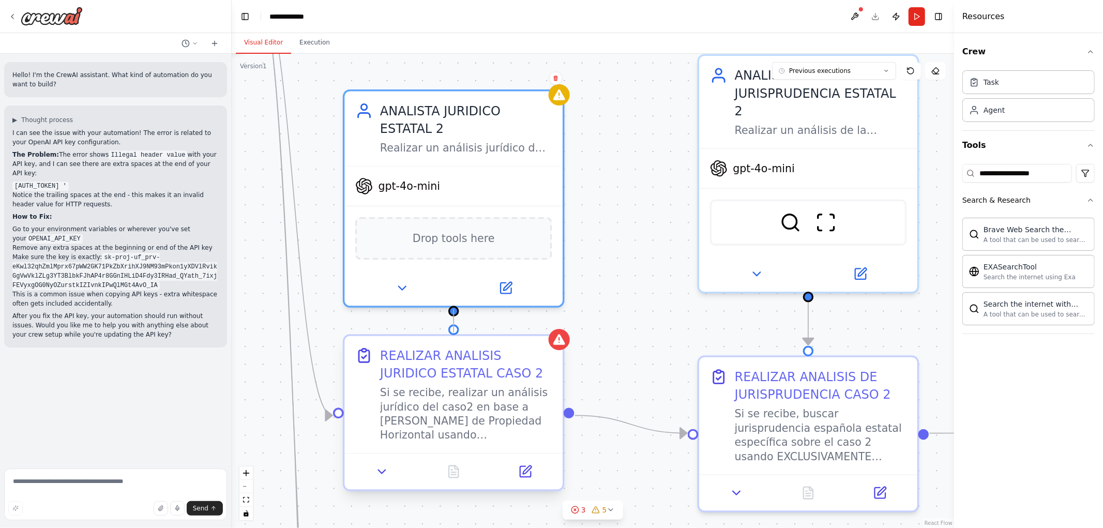
drag, startPoint x: 456, startPoint y: 309, endPoint x: 457, endPoint y: 337, distance: 27.4
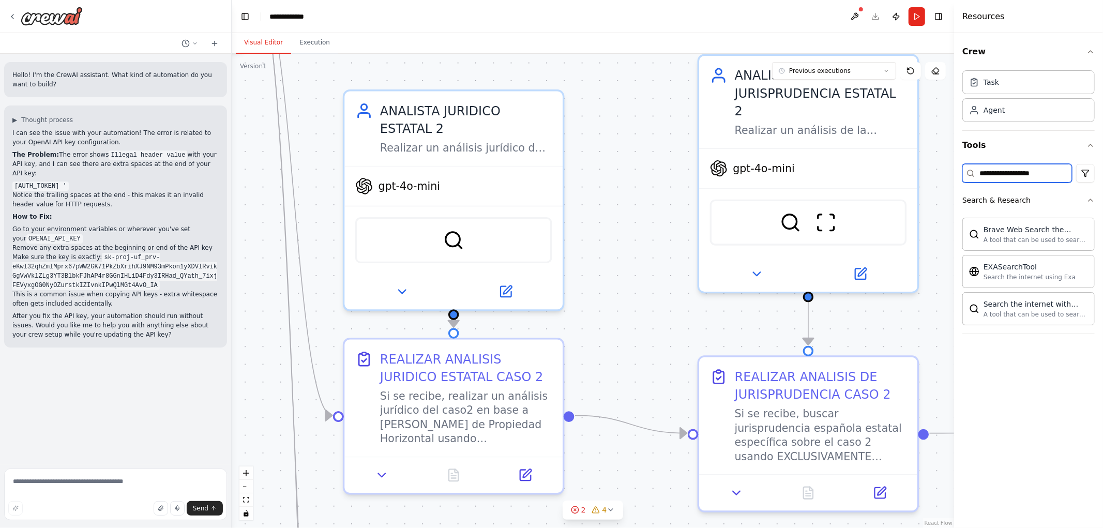
click at [999, 177] on input "**********" at bounding box center [1017, 173] width 110 height 19
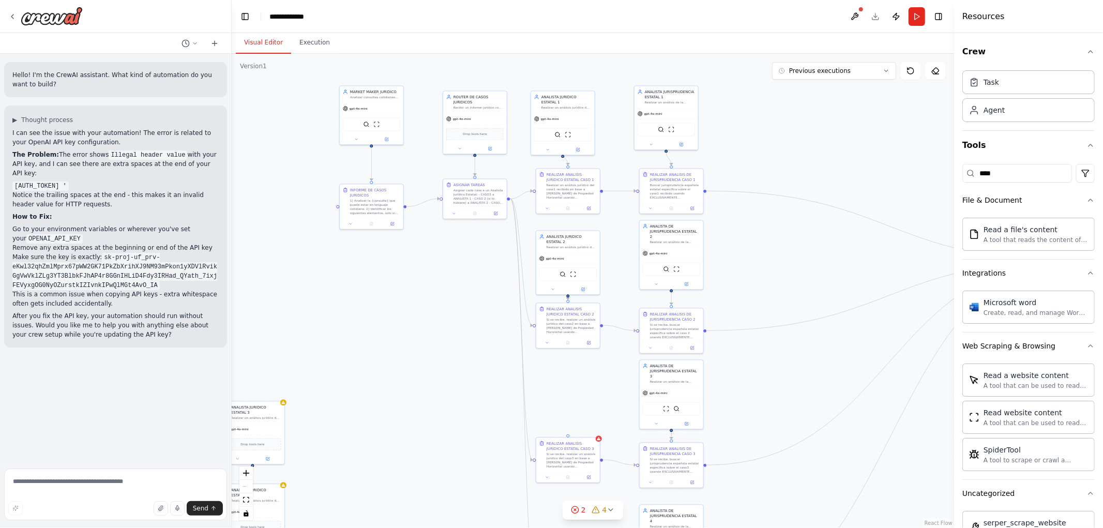
drag, startPoint x: 388, startPoint y: 207, endPoint x: 400, endPoint y: 187, distance: 23.9
click at [400, 187] on div ".deletable-edge-delete-btn { width: 20px; height: 20px; border: 0px solid #ffff…" at bounding box center [593, 291] width 722 height 474
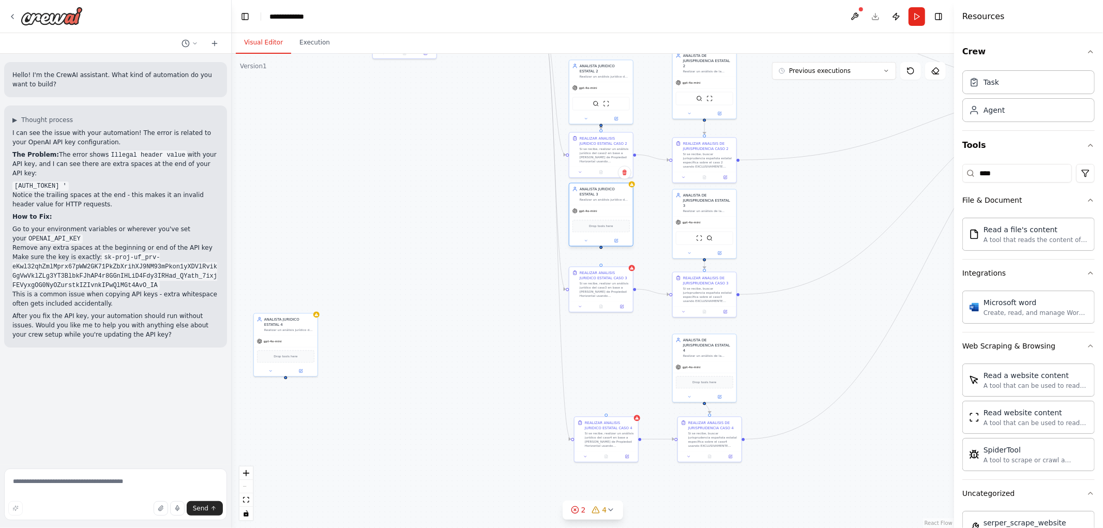
drag, startPoint x: 278, startPoint y: 250, endPoint x: 581, endPoint y: 201, distance: 307.5
click at [582, 201] on div "Realizar un análisis jurídico de cada oportunidad de negocio recibida, teniendo…" at bounding box center [605, 200] width 50 height 4
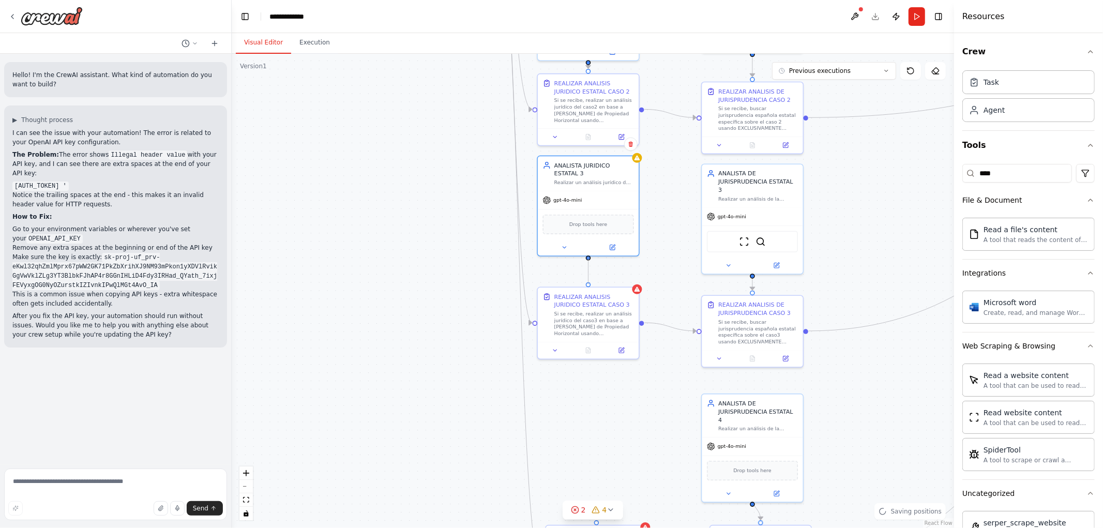
drag, startPoint x: 587, startPoint y: 257, endPoint x: 594, endPoint y: 280, distance: 24.1
drag, startPoint x: 1006, startPoint y: 173, endPoint x: 877, endPoint y: 169, distance: 128.8
click at [913, 172] on div "Hello! I'm the CrewAI assistant. What kind of automation do you want to build? …" at bounding box center [551, 264] width 1103 height 528
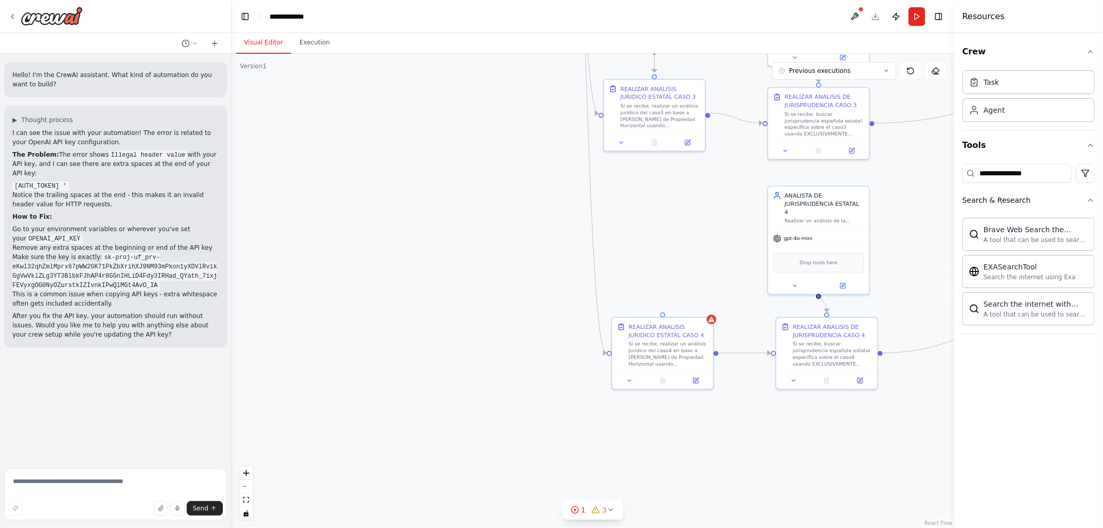
drag, startPoint x: 624, startPoint y: 345, endPoint x: 659, endPoint y: 200, distance: 149.5
click at [659, 200] on div ".deletable-edge-delete-btn { width: 20px; height: 20px; border: 0px solid #ffff…" at bounding box center [593, 291] width 722 height 474
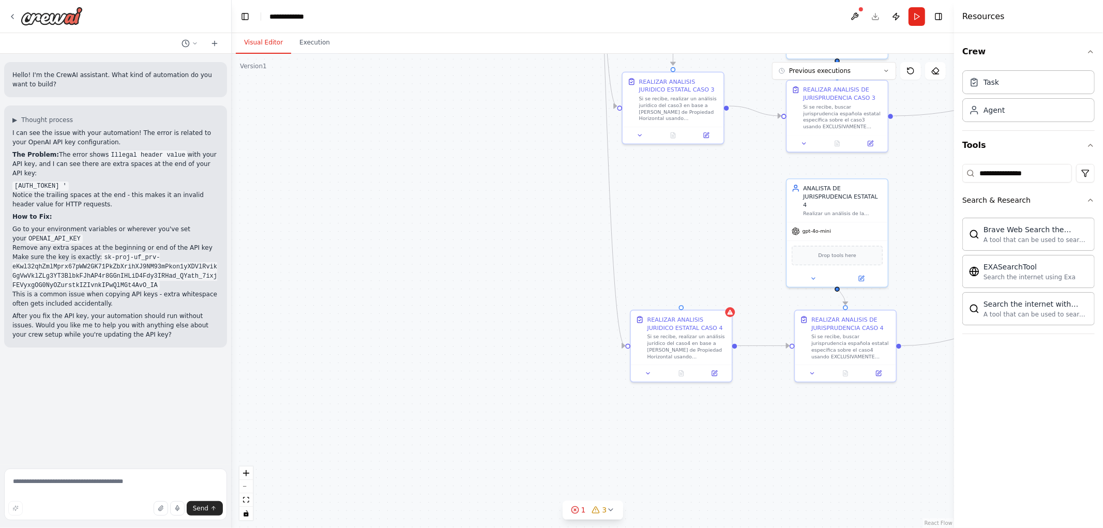
drag, startPoint x: 486, startPoint y: 251, endPoint x: 704, endPoint y: 294, distance: 221.9
click at [715, 292] on div ".deletable-edge-delete-btn { width: 20px; height: 20px; border: 0px solid #ffff…" at bounding box center [593, 291] width 722 height 474
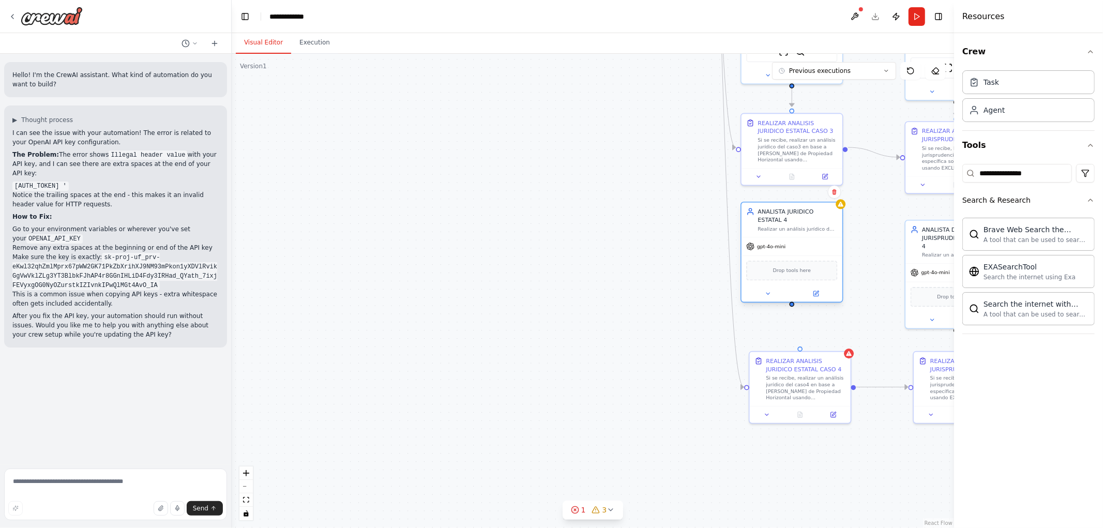
drag, startPoint x: 516, startPoint y: 248, endPoint x: 810, endPoint y: 241, distance: 293.8
click at [810, 241] on div "gpt-4o-mini" at bounding box center [791, 246] width 101 height 18
click at [792, 308] on div ".deletable-edge-delete-btn { width: 20px; height: 20px; border: 0px solid #ffff…" at bounding box center [593, 291] width 722 height 474
drag, startPoint x: 790, startPoint y: 304, endPoint x: 800, endPoint y: 351, distance: 47.8
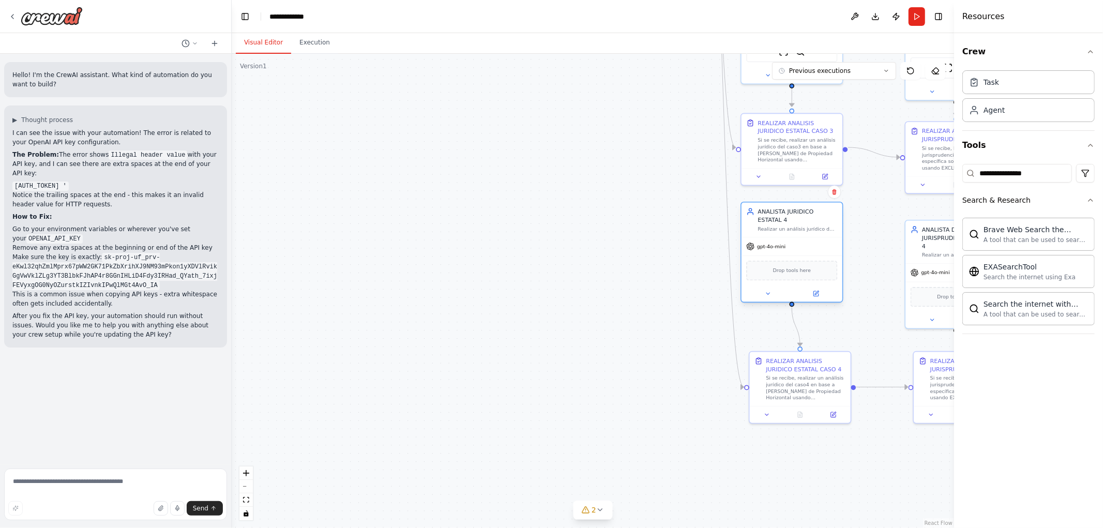
drag, startPoint x: 815, startPoint y: 253, endPoint x: 807, endPoint y: 249, distance: 8.8
click at [807, 249] on div "gpt-4o-mini" at bounding box center [791, 246] width 101 height 18
drag, startPoint x: 1045, startPoint y: 173, endPoint x: 844, endPoint y: 159, distance: 202.1
click at [860, 161] on div "Hello! I'm the CrewAI assistant. What kind of automation do you want to build? …" at bounding box center [551, 264] width 1103 height 528
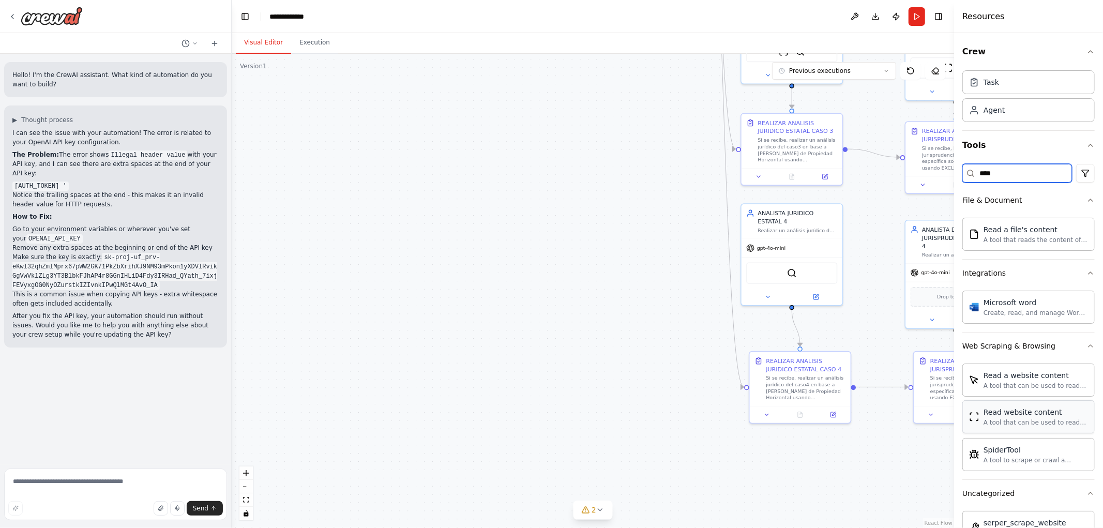
type input "****"
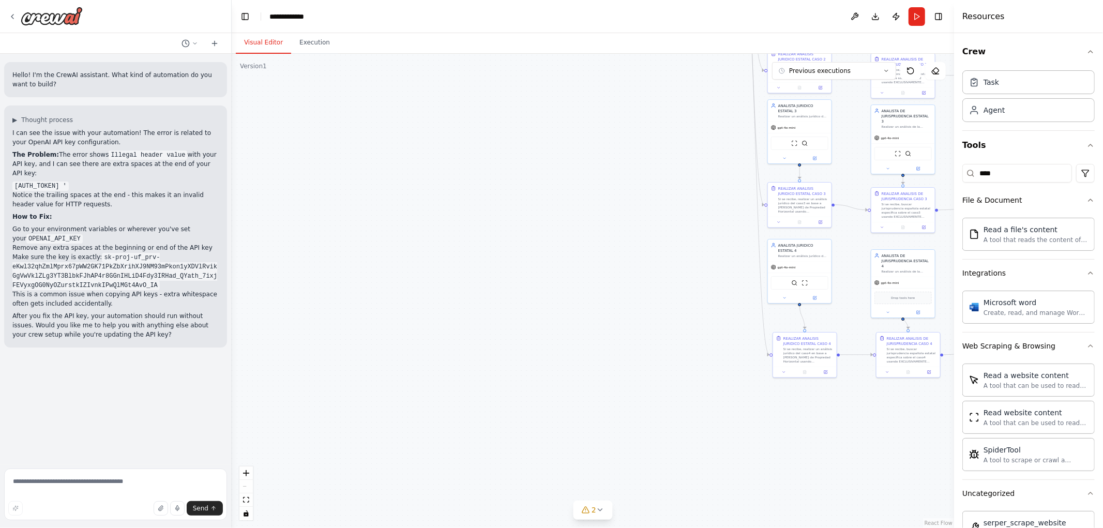
click at [653, 298] on div ".deletable-edge-delete-btn { width: 20px; height: 20px; border: 0px solid #ffff…" at bounding box center [593, 291] width 722 height 474
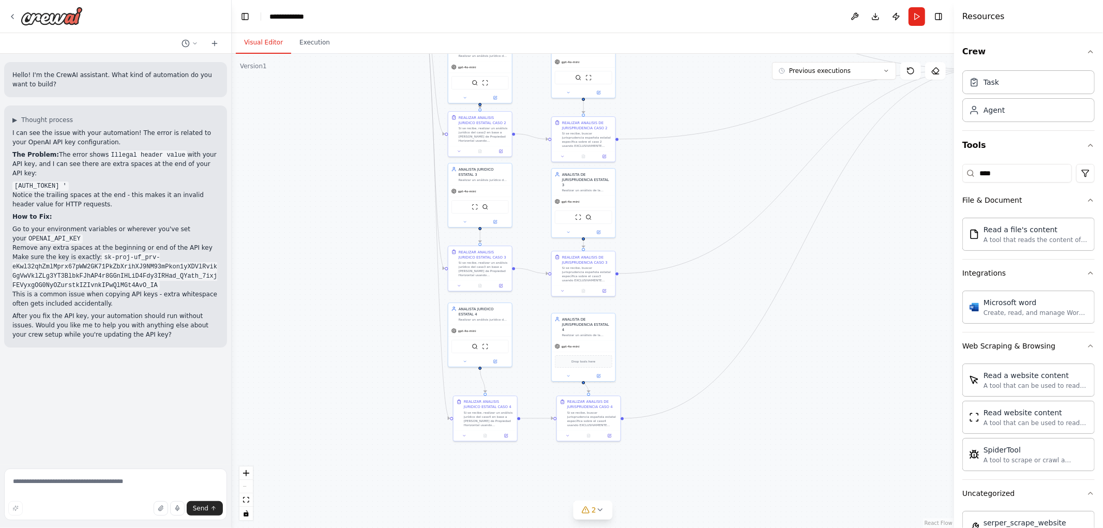
drag, startPoint x: 617, startPoint y: 279, endPoint x: 272, endPoint y: 355, distance: 353.0
click at [272, 355] on div ".deletable-edge-delete-btn { width: 20px; height: 20px; border: 0px solid #ffff…" at bounding box center [593, 291] width 722 height 474
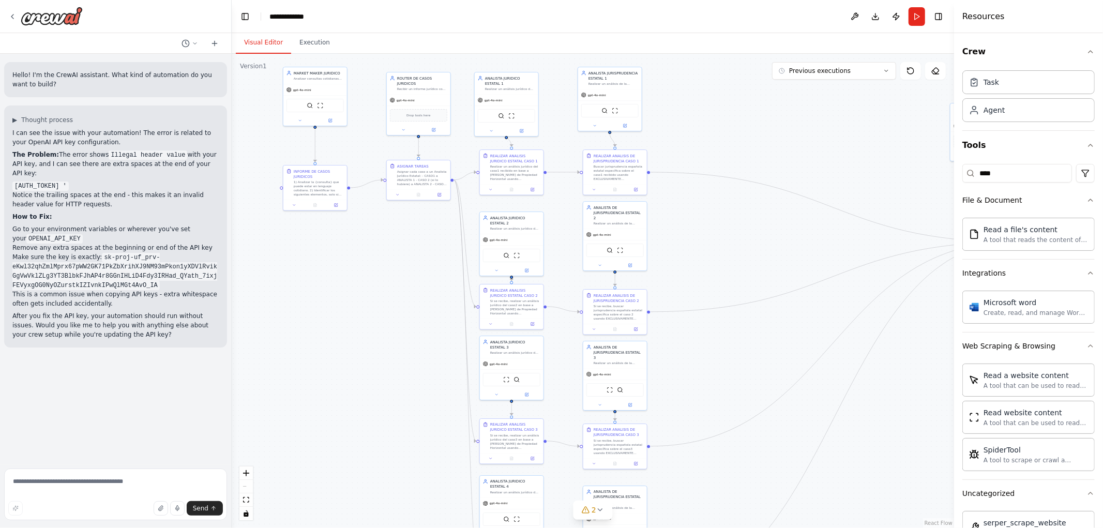
drag, startPoint x: 642, startPoint y: 208, endPoint x: 701, endPoint y: 359, distance: 161.9
click at [700, 367] on div ".deletable-edge-delete-btn { width: 20px; height: 20px; border: 0px solid #ffff…" at bounding box center [593, 291] width 722 height 474
drag, startPoint x: 617, startPoint y: 102, endPoint x: 626, endPoint y: 108, distance: 10.5
click at [626, 108] on div "gpt-4o-mini SerperDevTool ScrapeWebsiteTool" at bounding box center [620, 117] width 64 height 42
click at [442, 198] on button at bounding box center [440, 196] width 18 height 6
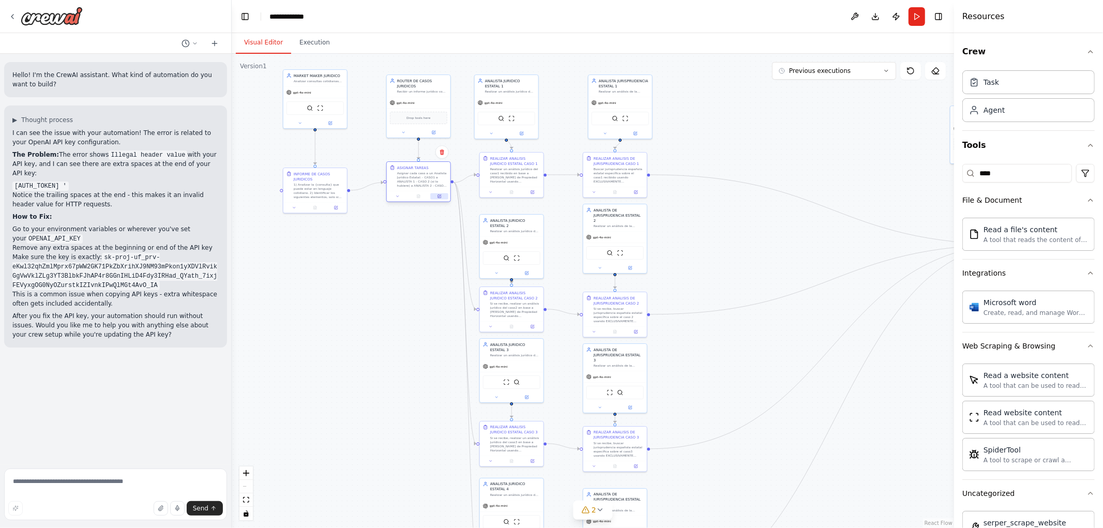
click at [441, 198] on icon at bounding box center [439, 196] width 3 height 3
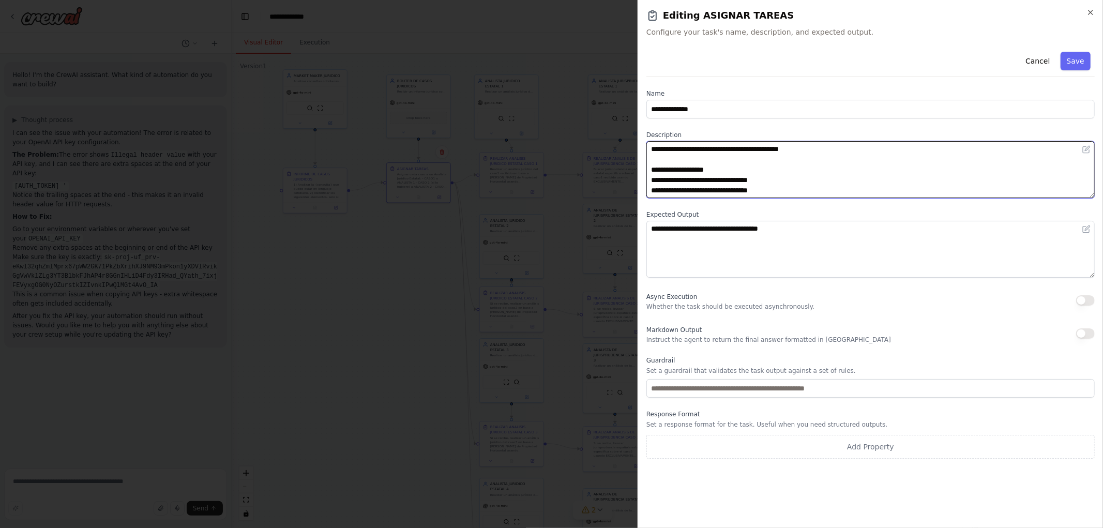
click at [716, 171] on textarea "**********" at bounding box center [870, 169] width 448 height 57
drag, startPoint x: 687, startPoint y: 169, endPoint x: 779, endPoint y: 172, distance: 92.6
click at [779, 172] on textarea "**********" at bounding box center [870, 169] width 448 height 57
click at [751, 177] on textarea "**********" at bounding box center [870, 169] width 448 height 57
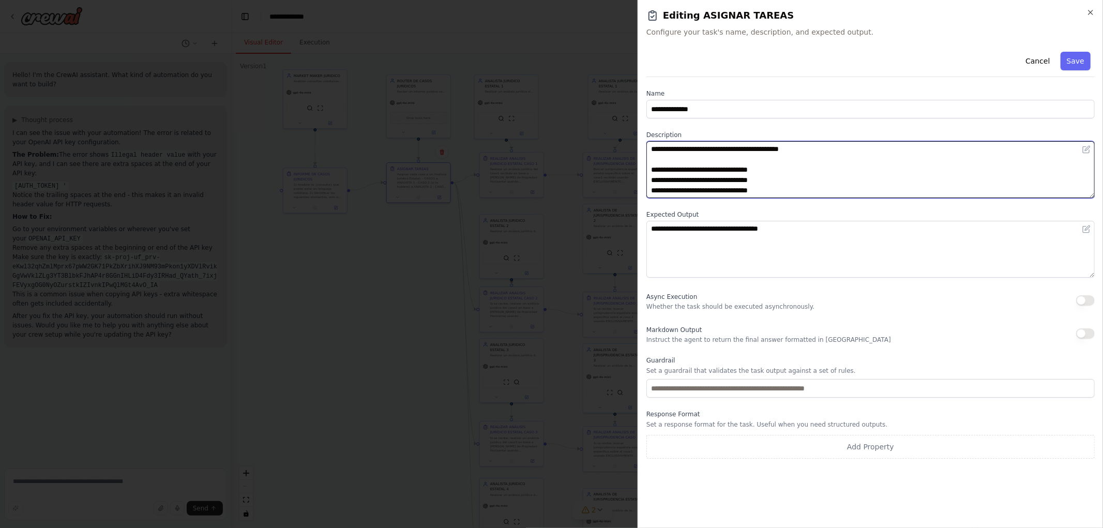
paste textarea "**********"
click at [744, 190] on textarea "**********" at bounding box center [870, 169] width 448 height 57
paste textarea "**********"
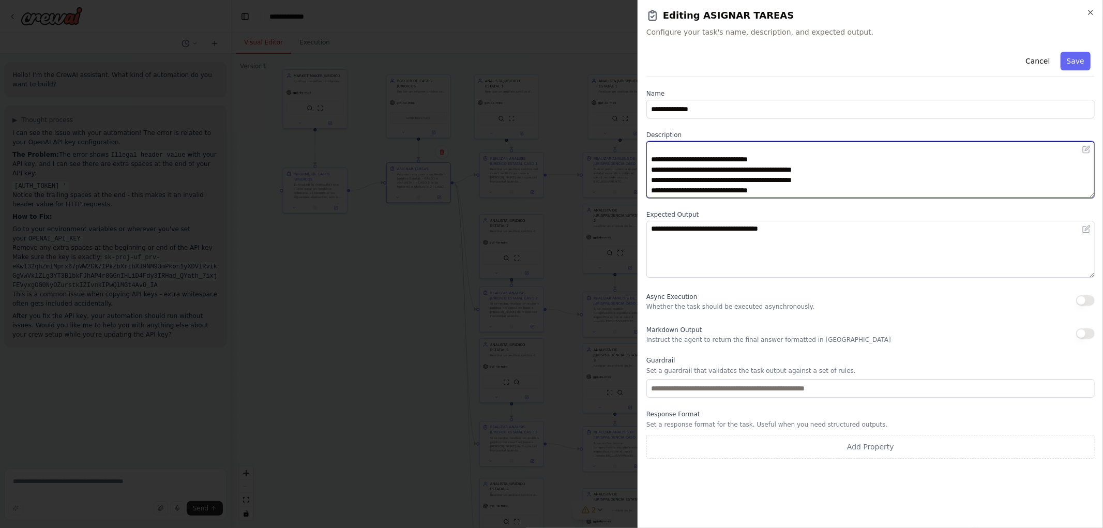
click at [743, 192] on textarea "**********" at bounding box center [870, 169] width 448 height 57
paste textarea "**********"
type textarea "**********"
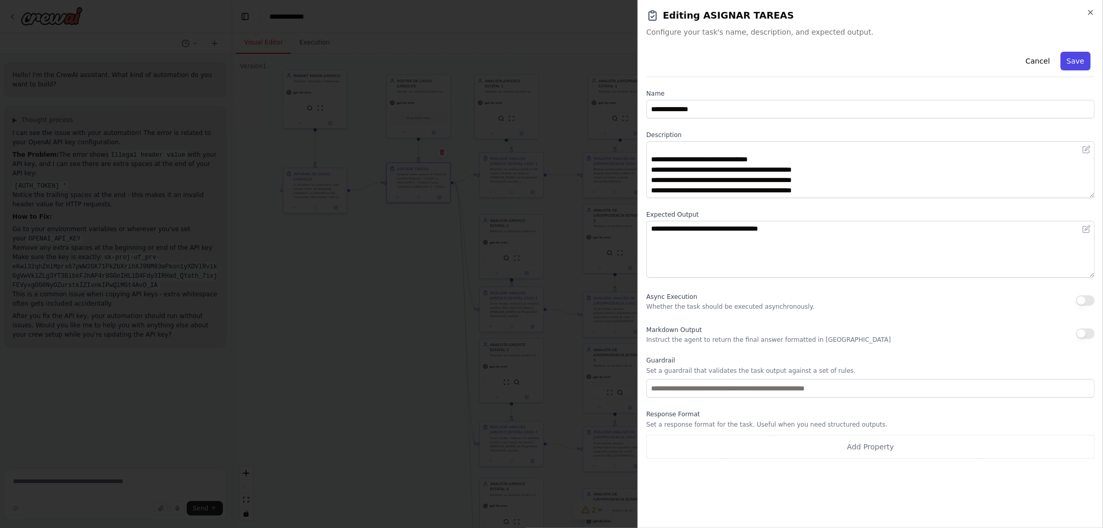
click at [1074, 54] on button "Save" at bounding box center [1075, 61] width 30 height 19
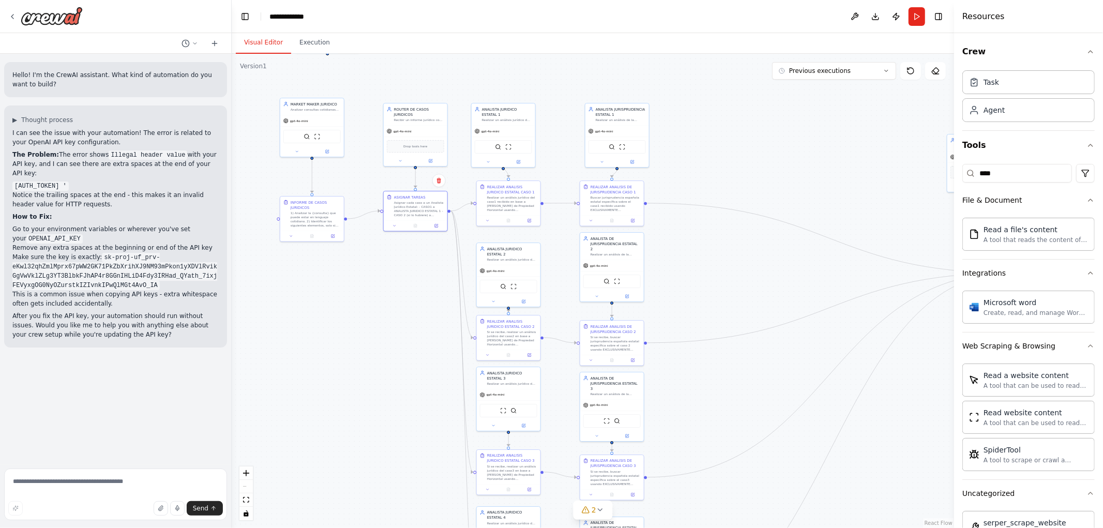
drag, startPoint x: 350, startPoint y: 298, endPoint x: 347, endPoint y: 302, distance: 5.3
click at [347, 302] on div ".deletable-edge-delete-btn { width: 20px; height: 20px; border: 0px solid #ffff…" at bounding box center [593, 291] width 722 height 474
click at [431, 231] on button at bounding box center [434, 229] width 18 height 6
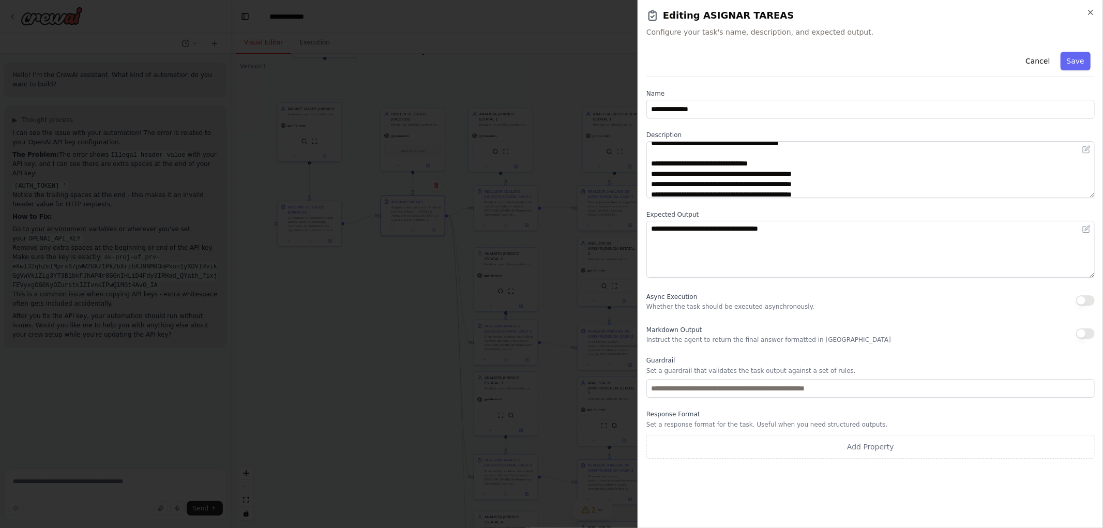
scroll to position [0, 0]
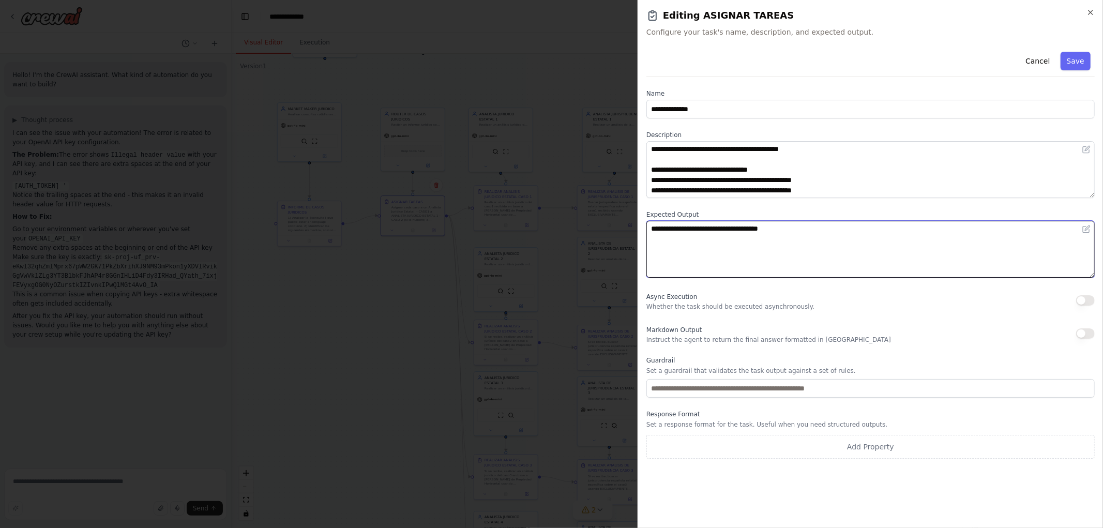
click at [694, 229] on textarea "**********" at bounding box center [870, 249] width 448 height 57
click at [719, 230] on textarea "**********" at bounding box center [870, 249] width 448 height 57
click at [790, 246] on textarea "**********" at bounding box center [870, 249] width 448 height 57
click at [804, 229] on textarea "**********" at bounding box center [870, 249] width 448 height 57
type textarea "**********"
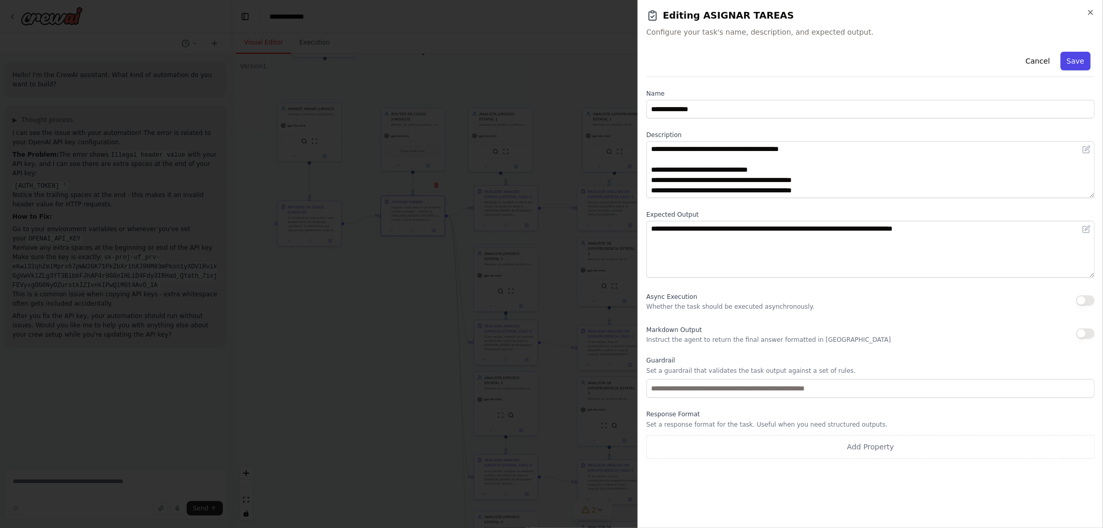
click at [1084, 63] on button "Save" at bounding box center [1075, 61] width 30 height 19
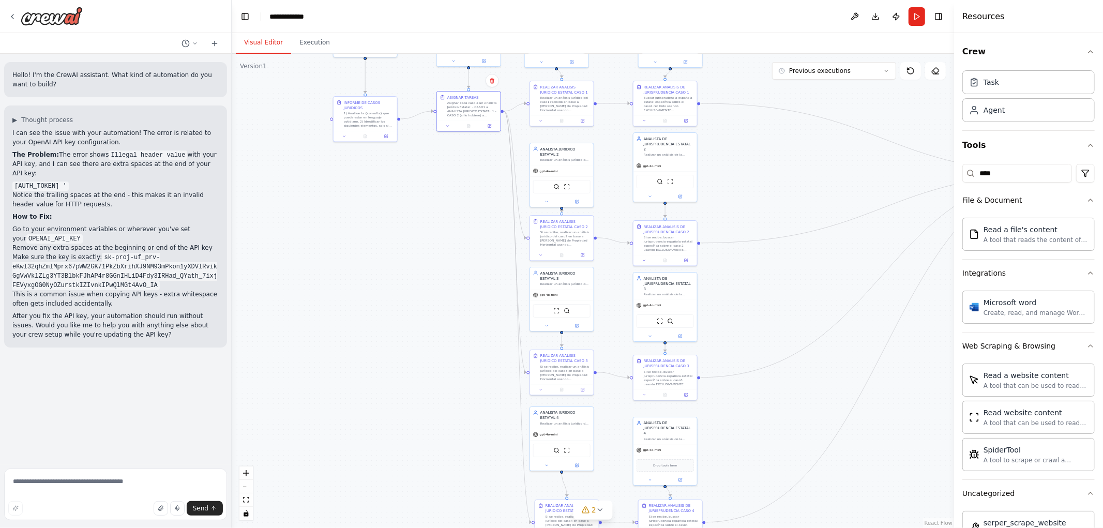
drag, startPoint x: 710, startPoint y: 277, endPoint x: 762, endPoint y: 147, distance: 139.0
click at [762, 149] on div ".deletable-edge-delete-btn { width: 20px; height: 20px; border: 0px solid #ffff…" at bounding box center [593, 291] width 722 height 474
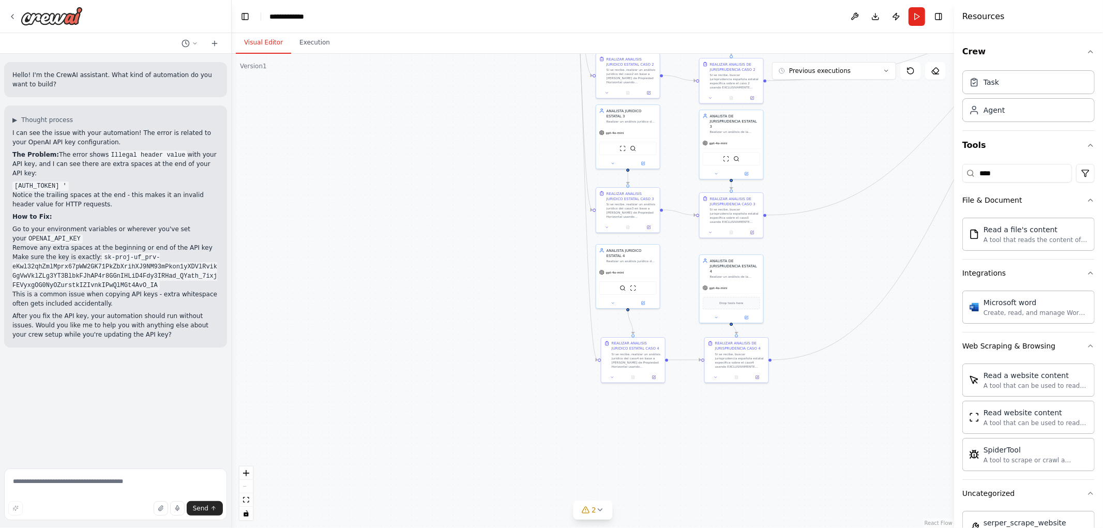
drag, startPoint x: 793, startPoint y: 317, endPoint x: 811, endPoint y: 255, distance: 64.5
click at [817, 255] on div ".deletable-edge-delete-btn { width: 20px; height: 20px; border: 0px solid #ffff…" at bounding box center [593, 291] width 722 height 474
drag, startPoint x: 647, startPoint y: 360, endPoint x: 639, endPoint y: 360, distance: 8.3
click at [639, 360] on div "Si se recibe, realizar un análisis jurídico del caso4 en base a la Ley de Propi…" at bounding box center [632, 357] width 50 height 17
drag, startPoint x: 626, startPoint y: 276, endPoint x: 624, endPoint y: 287, distance: 11.7
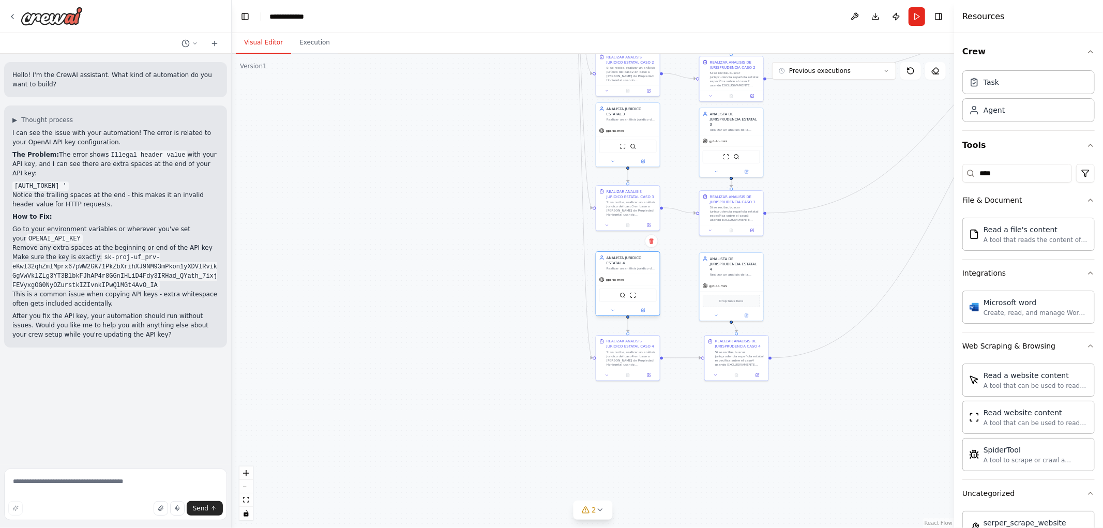
click at [624, 287] on div "SerperDevTool ScrapeWebsiteTool" at bounding box center [628, 295] width 64 height 20
drag, startPoint x: 735, startPoint y: 366, endPoint x: 728, endPoint y: 363, distance: 8.2
click at [728, 363] on div "REALIZAR ANALISIS DE JURISPRUDENCIA CASO 4 Si se recibe, buscar jurisprudencia …" at bounding box center [732, 352] width 64 height 34
click at [736, 210] on div "Si se recibe, buscar jurisprudencia española estatal específica sobre el caso3 …" at bounding box center [735, 207] width 50 height 17
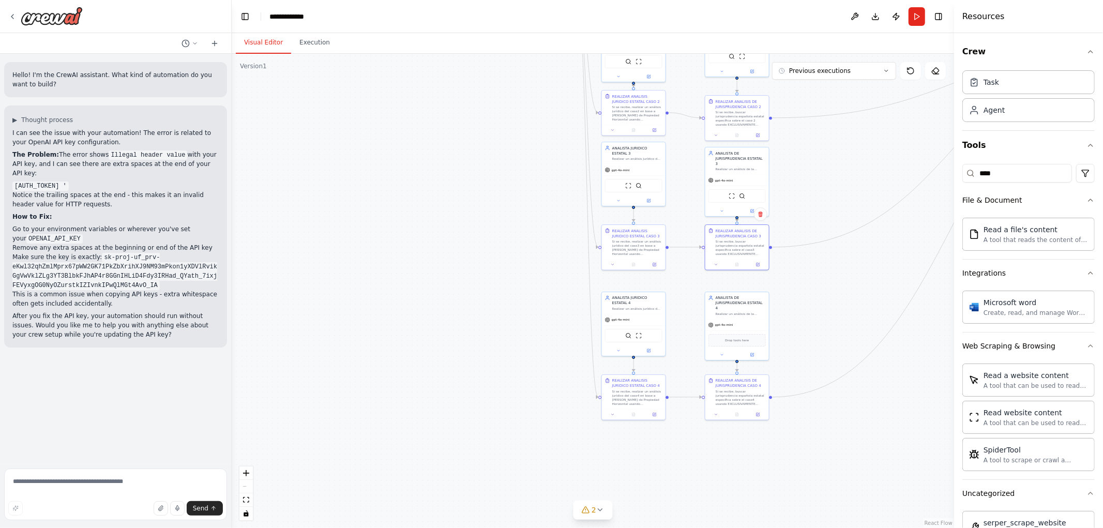
drag, startPoint x: 680, startPoint y: 156, endPoint x: 693, endPoint y: 270, distance: 115.1
click at [693, 270] on div ".deletable-edge-delete-btn { width: 20px; height: 20px; border: 0px solid #ffff…" at bounding box center [593, 291] width 722 height 474
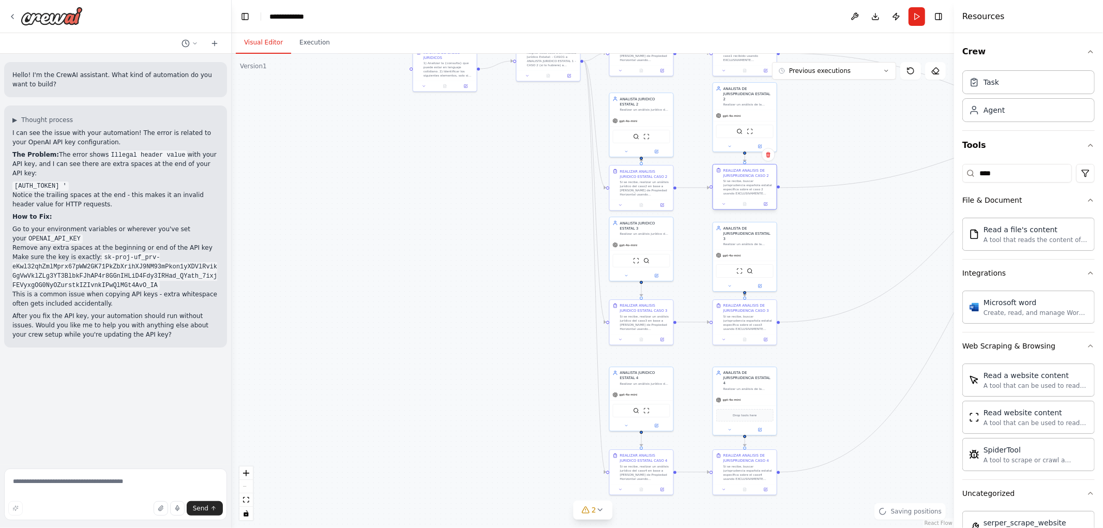
drag, startPoint x: 732, startPoint y: 188, endPoint x: 731, endPoint y: 183, distance: 5.7
click at [731, 183] on div "Si se recibe, buscar jurisprudencia española estatal específica sobre el caso 2…" at bounding box center [748, 187] width 50 height 17
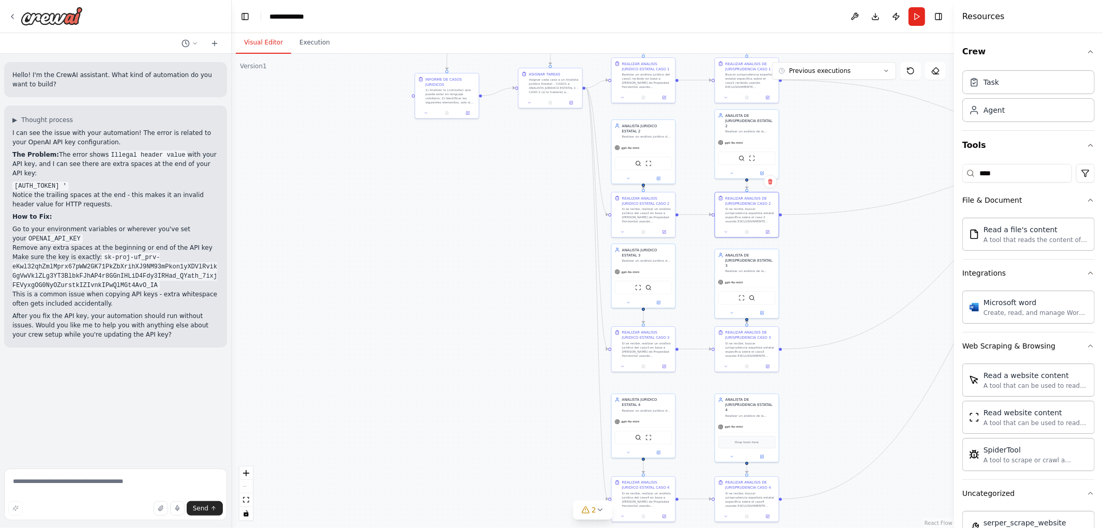
drag, startPoint x: 695, startPoint y: 232, endPoint x: 696, endPoint y: 274, distance: 42.4
click at [696, 274] on div ".deletable-edge-delete-btn { width: 20px; height: 20px; border: 0px solid #ffff…" at bounding box center [593, 291] width 722 height 474
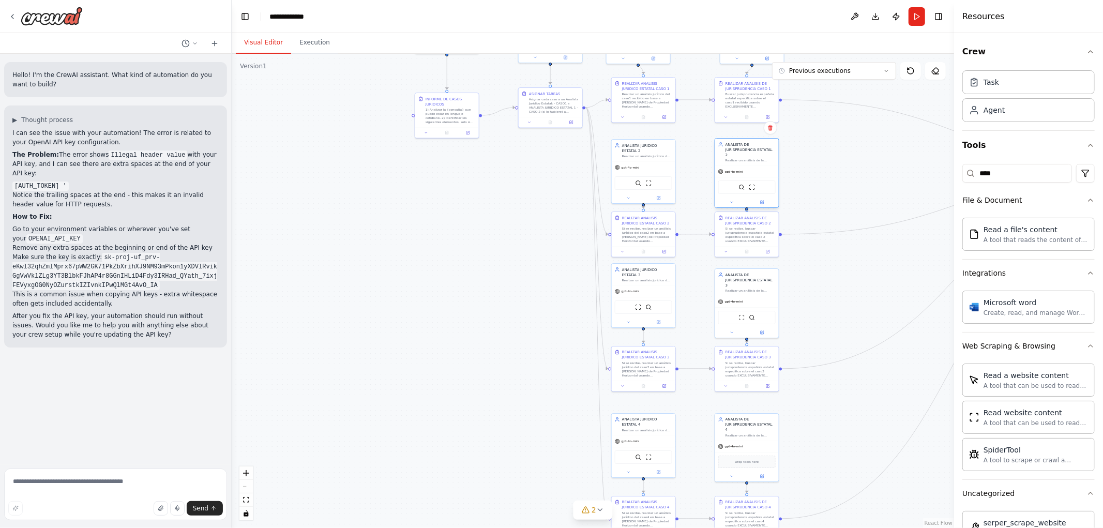
drag, startPoint x: 746, startPoint y: 158, endPoint x: 746, endPoint y: 167, distance: 8.8
click at [746, 167] on div "gpt-4o-mini" at bounding box center [747, 171] width 64 height 11
drag, startPoint x: 659, startPoint y: 166, endPoint x: 659, endPoint y: 161, distance: 5.2
click at [659, 161] on div "gpt-4o-mini" at bounding box center [644, 161] width 64 height 11
click at [771, 172] on div "SerperDevTool ScrapeWebsiteTool" at bounding box center [747, 182] width 64 height 20
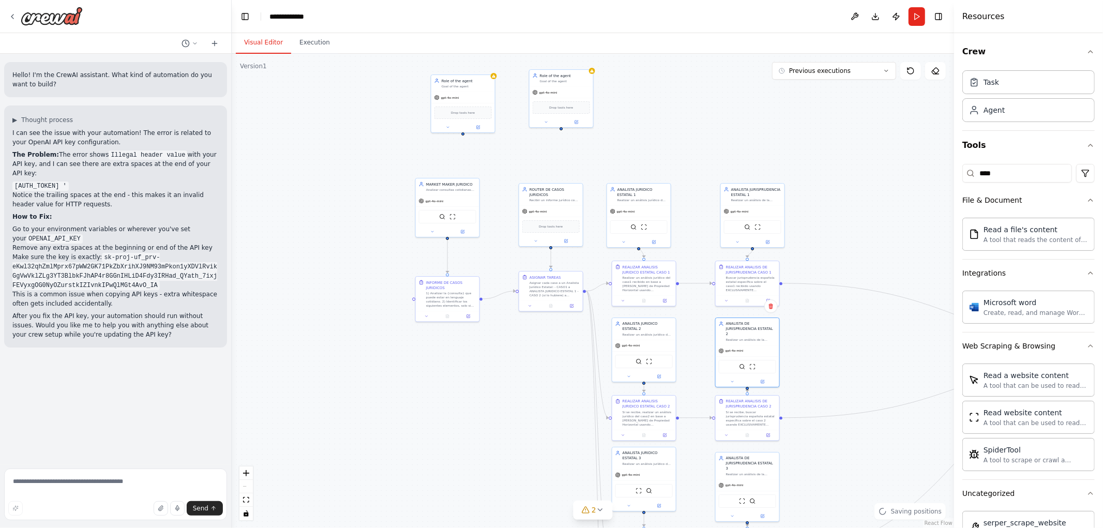
drag, startPoint x: 835, startPoint y: 186, endPoint x: 836, endPoint y: 363, distance: 177.4
click at [836, 363] on div ".deletable-edge-delete-btn { width: 20px; height: 20px; border: 0px solid #ffff…" at bounding box center [593, 291] width 722 height 474
drag, startPoint x: 640, startPoint y: 209, endPoint x: 648, endPoint y: 208, distance: 8.3
click at [648, 208] on div "gpt-4o-mini" at bounding box center [644, 210] width 64 height 11
drag, startPoint x: 736, startPoint y: 205, endPoint x: 728, endPoint y: 204, distance: 7.9
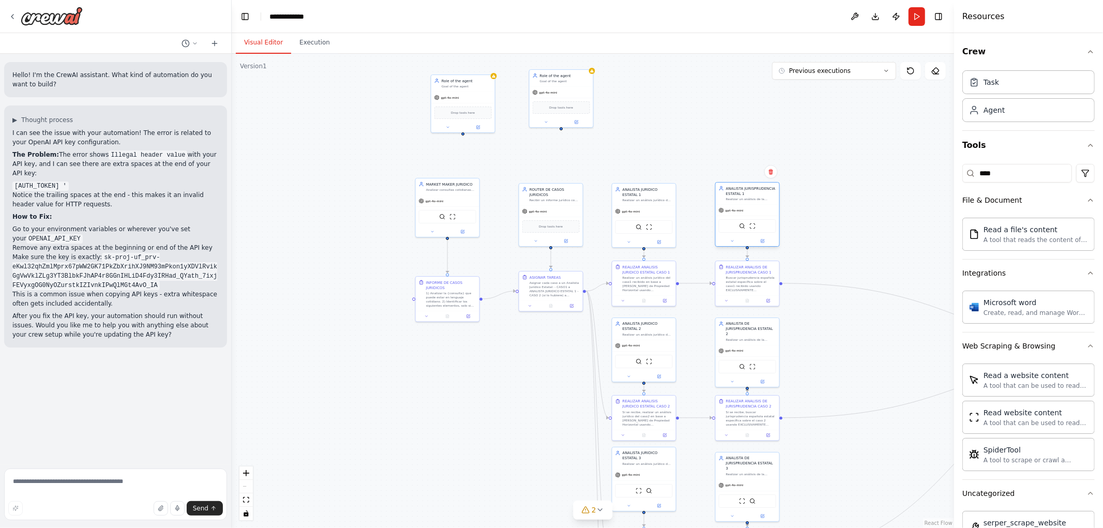
click at [728, 204] on div "gpt-4o-mini SerperDevTool ScrapeWebsiteTool" at bounding box center [748, 225] width 64 height 42
drag, startPoint x: 451, startPoint y: 298, endPoint x: 457, endPoint y: 294, distance: 7.5
click at [457, 294] on div "1) Analizar la {consulta} que puede estar en lenguaje cotidiano. 2) Identificar…" at bounding box center [456, 288] width 50 height 17
click at [528, 169] on div ".deletable-edge-delete-btn { width: 20px; height: 20px; border: 0px solid #ffff…" at bounding box center [593, 291] width 722 height 474
drag, startPoint x: 879, startPoint y: 188, endPoint x: 612, endPoint y: 70, distance: 291.9
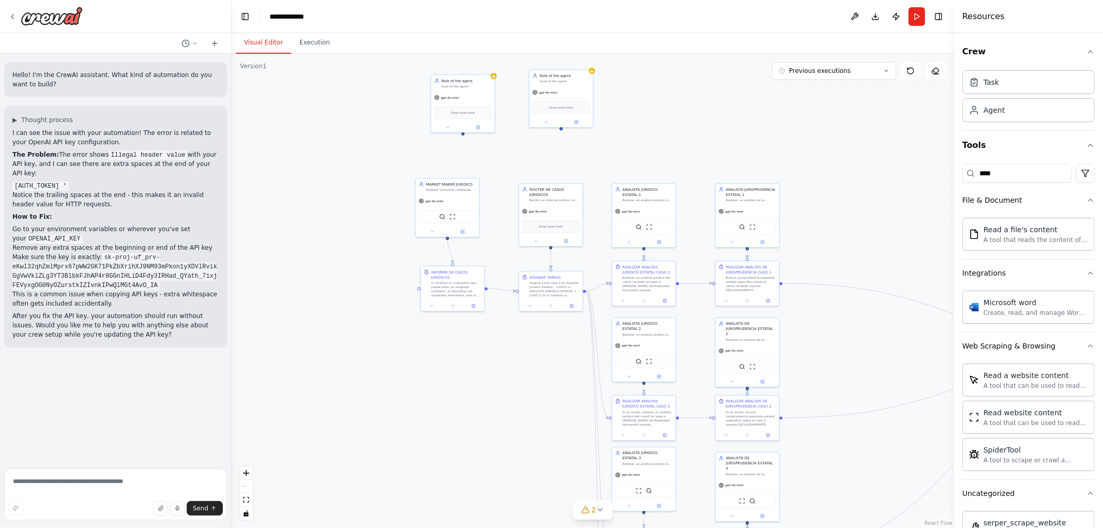
click at [613, 70] on div ".deletable-edge-delete-btn { width: 20px; height: 20px; border: 0px solid #ffff…" at bounding box center [593, 291] width 722 height 474
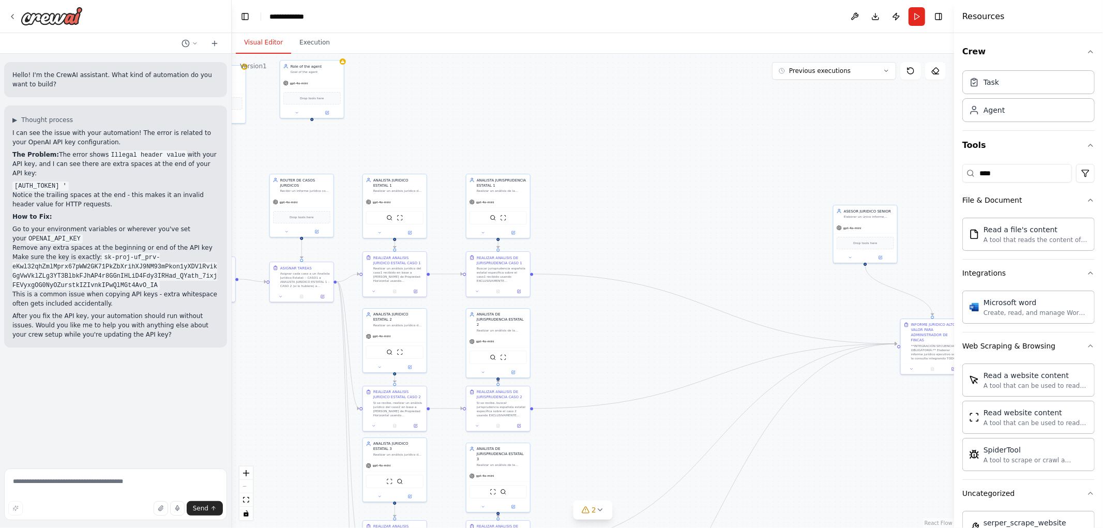
drag, startPoint x: 641, startPoint y: 252, endPoint x: 652, endPoint y: 349, distance: 97.8
click at [652, 349] on div ".deletable-edge-delete-btn { width: 20px; height: 20px; border: 0px solid #ffff…" at bounding box center [593, 291] width 722 height 474
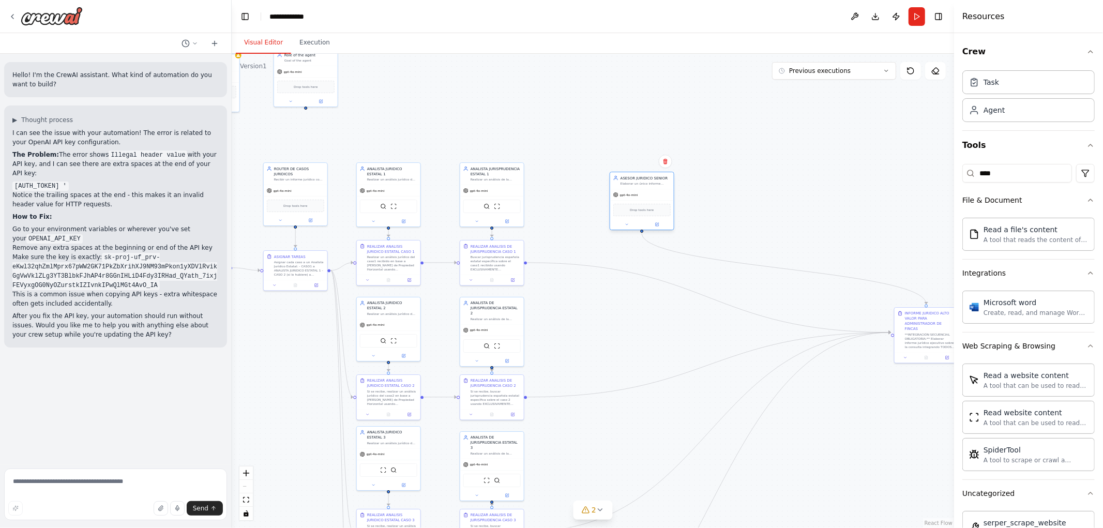
drag, startPoint x: 860, startPoint y: 224, endPoint x: 625, endPoint y: 195, distance: 237.0
click at [625, 195] on div "gpt-4o-mini Drop tools here" at bounding box center [642, 209] width 64 height 41
drag, startPoint x: 935, startPoint y: 338, endPoint x: 659, endPoint y: 328, distance: 276.3
click at [657, 328] on div "**INTEGRACIÓN SECUENCIAL OBLIGATORIA:** Elaborar informe jurídico ejecutivo sob…" at bounding box center [656, 329] width 50 height 17
click at [760, 290] on div ".deletable-edge-delete-btn { width: 20px; height: 20px; border: 0px solid #ffff…" at bounding box center [593, 291] width 722 height 474
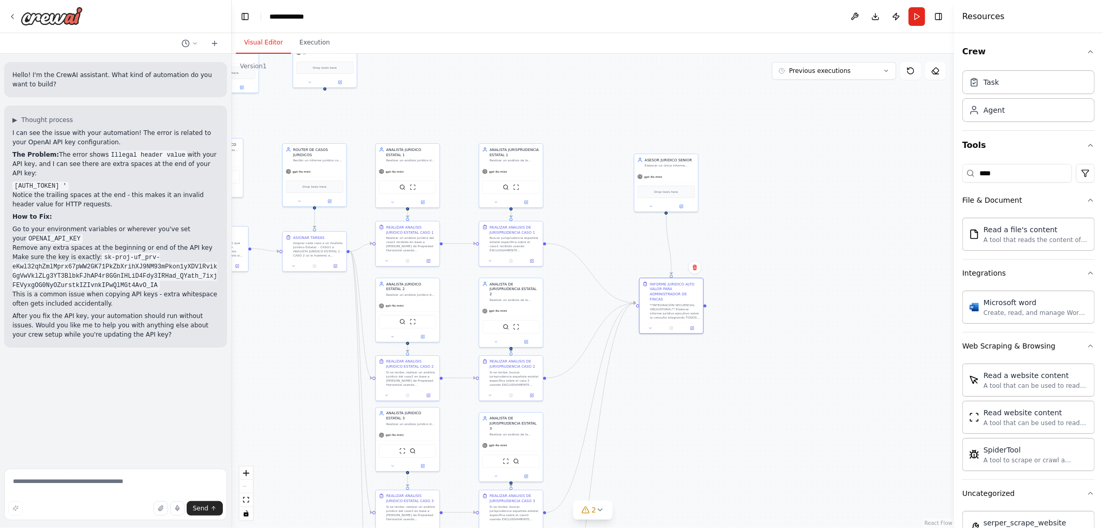
drag, startPoint x: 707, startPoint y: 407, endPoint x: 782, endPoint y: 271, distance: 155.3
click at [781, 275] on div ".deletable-edge-delete-btn { width: 20px; height: 20px; border: 0px solid #ffff…" at bounding box center [593, 291] width 722 height 474
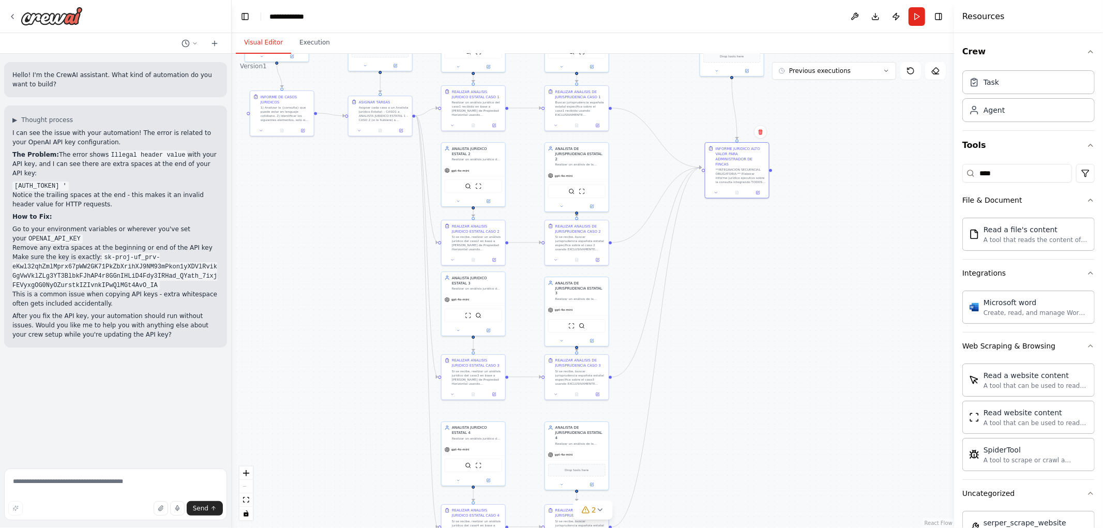
drag, startPoint x: 756, startPoint y: 339, endPoint x: 757, endPoint y: 381, distance: 42.4
click at [757, 381] on div ".deletable-edge-delete-btn { width: 20px; height: 20px; border: 0px solid #ffff…" at bounding box center [593, 291] width 722 height 474
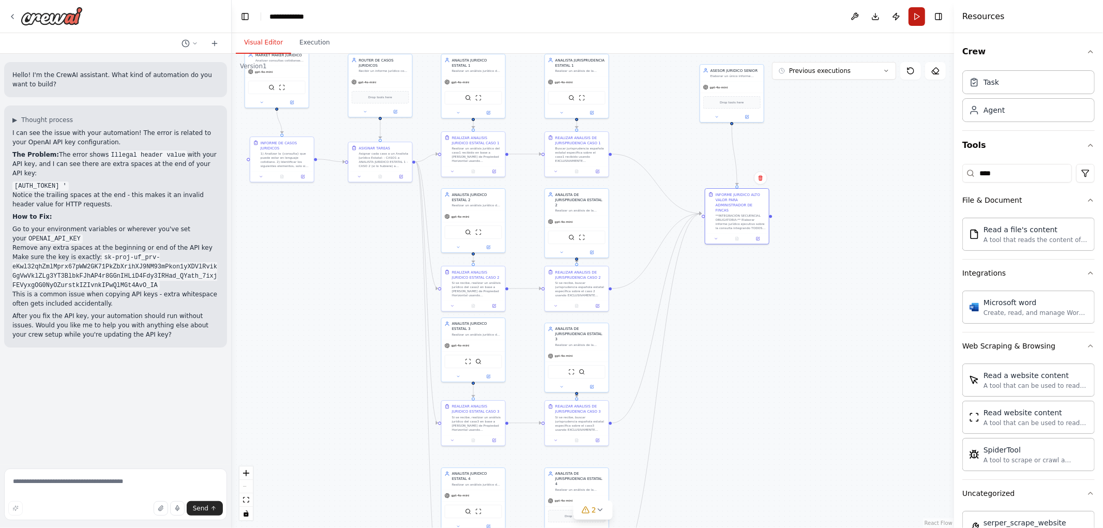
click at [918, 9] on button "Run" at bounding box center [916, 16] width 17 height 19
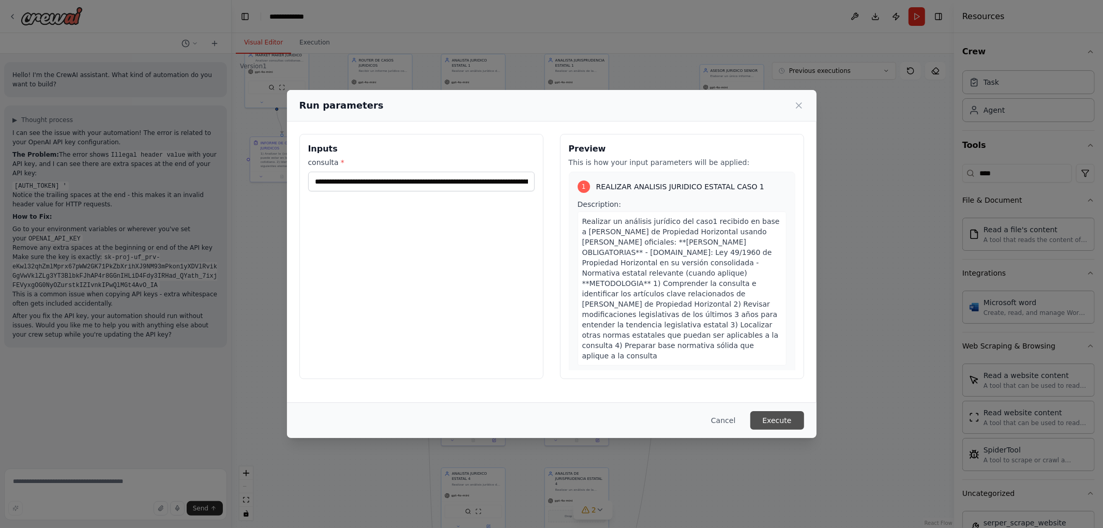
click at [790, 420] on button "Execute" at bounding box center [777, 420] width 54 height 19
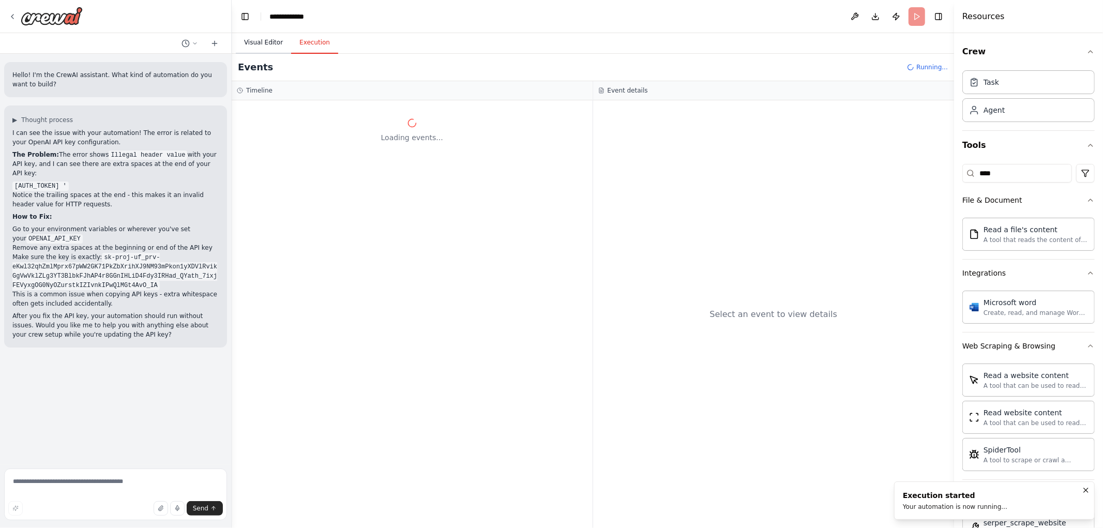
click at [274, 49] on button "Visual Editor" at bounding box center [263, 43] width 55 height 22
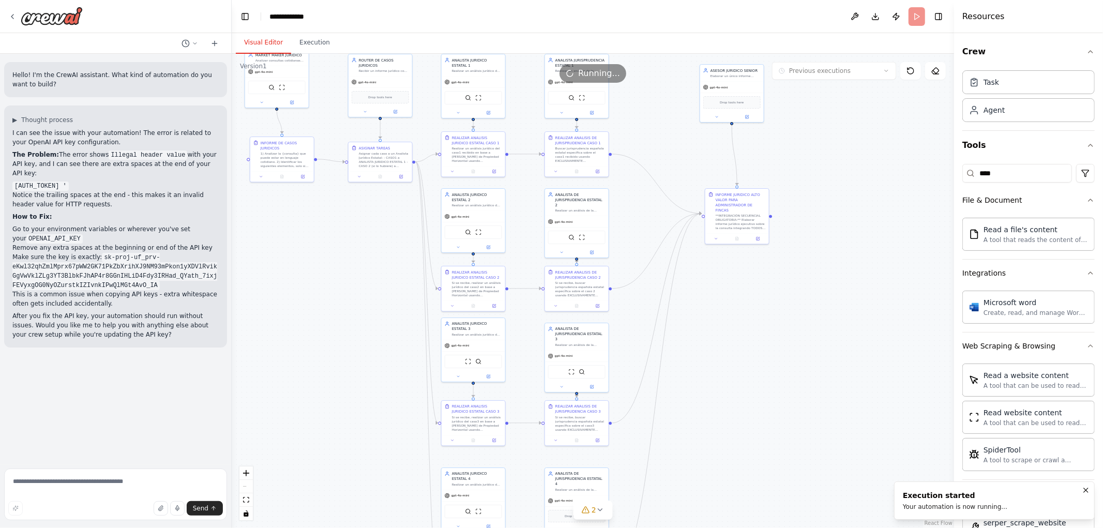
drag, startPoint x: 317, startPoint y: 302, endPoint x: 370, endPoint y: 396, distance: 106.7
click at [370, 396] on div ".deletable-edge-delete-btn { width: 20px; height: 20px; border: 0px solid #ffff…" at bounding box center [593, 291] width 722 height 474
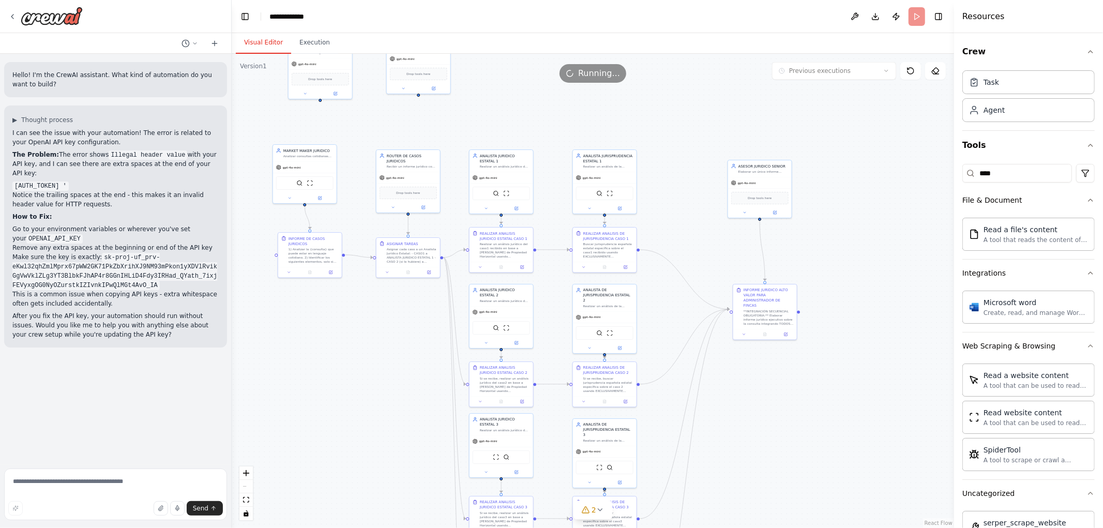
drag, startPoint x: 318, startPoint y: 357, endPoint x: 292, endPoint y: 329, distance: 38.1
click at [294, 332] on div ".deletable-edge-delete-btn { width: 20px; height: 20px; border: 0px solid #ffff…" at bounding box center [593, 291] width 722 height 474
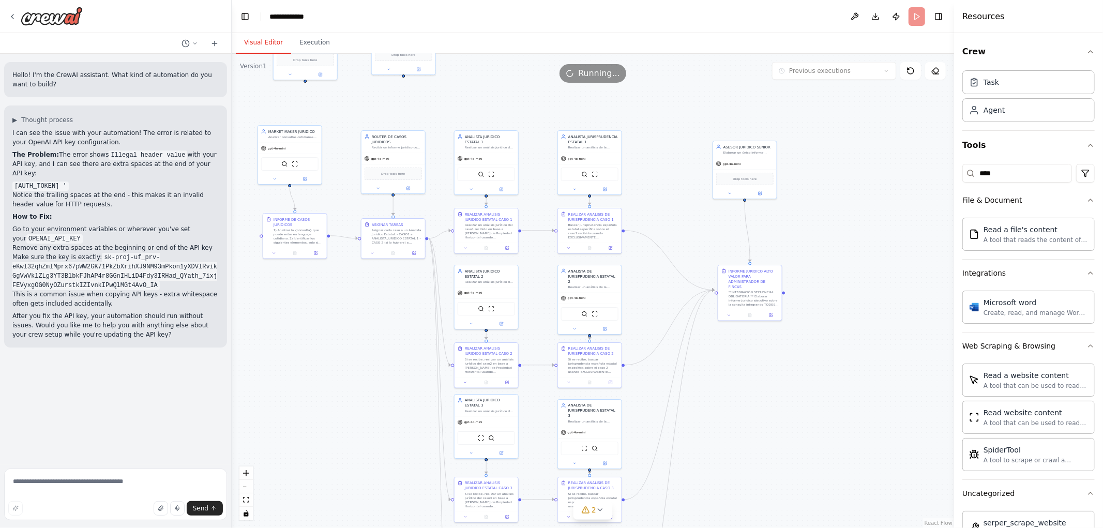
drag, startPoint x: 821, startPoint y: 424, endPoint x: 797, endPoint y: 366, distance: 62.6
click at [799, 369] on div ".deletable-edge-delete-btn { width: 20px; height: 20px; border: 0px solid #ffff…" at bounding box center [593, 291] width 722 height 474
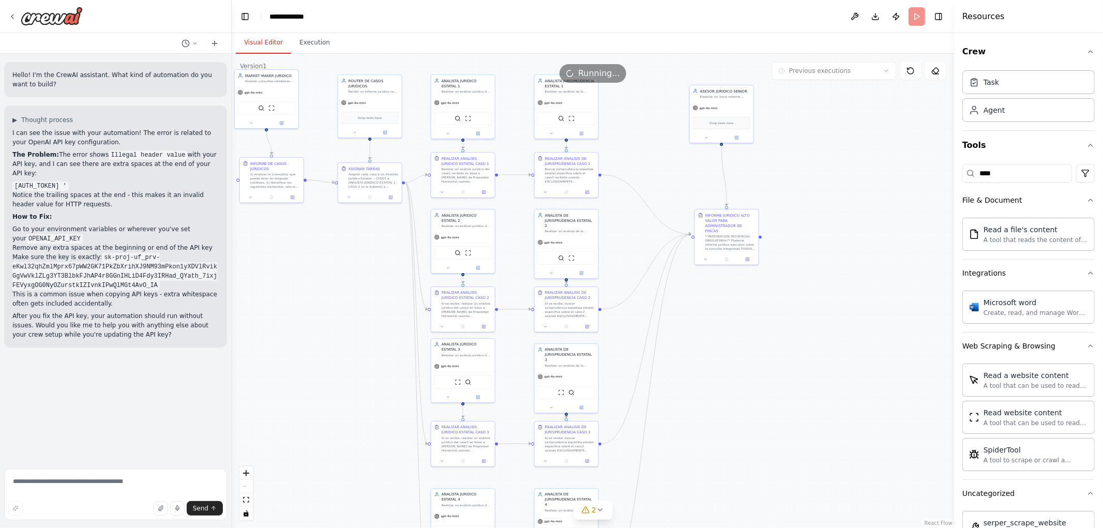
drag, startPoint x: 824, startPoint y: 414, endPoint x: 804, endPoint y: 345, distance: 72.0
click at [805, 348] on div ".deletable-edge-delete-btn { width: 20px; height: 20px; border: 0px solid #ffff…" at bounding box center [593, 291] width 722 height 474
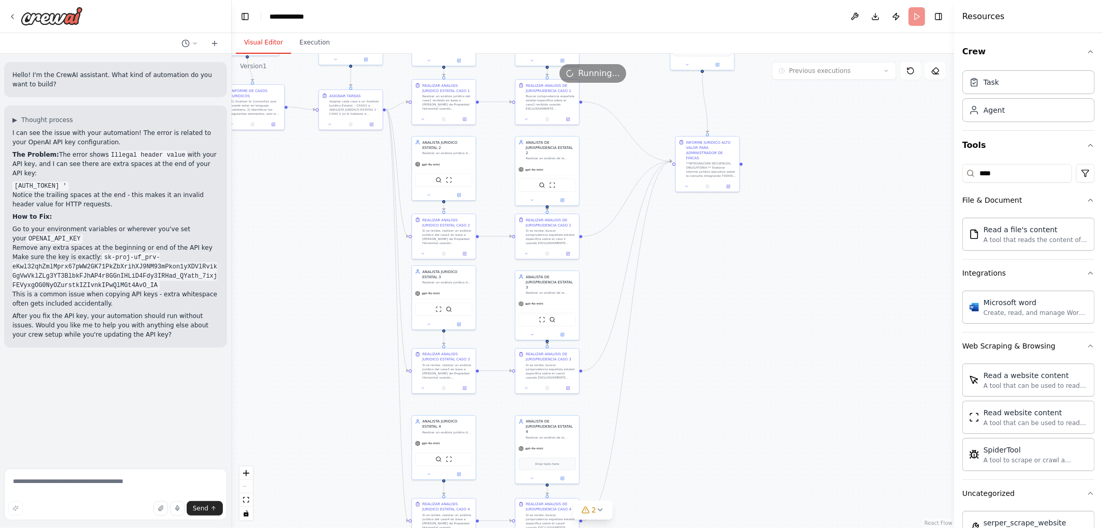
drag, startPoint x: 809, startPoint y: 431, endPoint x: 793, endPoint y: 350, distance: 82.2
click at [795, 359] on div ".deletable-edge-delete-btn { width: 20px; height: 20px; border: 0px solid #ffff…" at bounding box center [593, 291] width 722 height 474
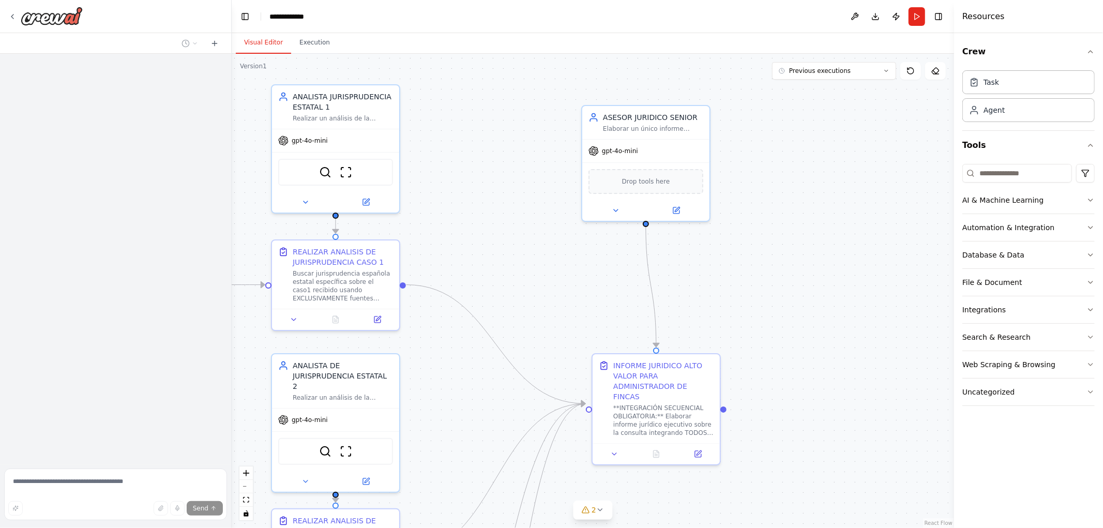
drag, startPoint x: 500, startPoint y: 129, endPoint x: 508, endPoint y: 80, distance: 50.2
click at [508, 91] on div ".deletable-edge-delete-btn { width: 20px; height: 20px; border: 0px solid #ffff…" at bounding box center [593, 291] width 722 height 474
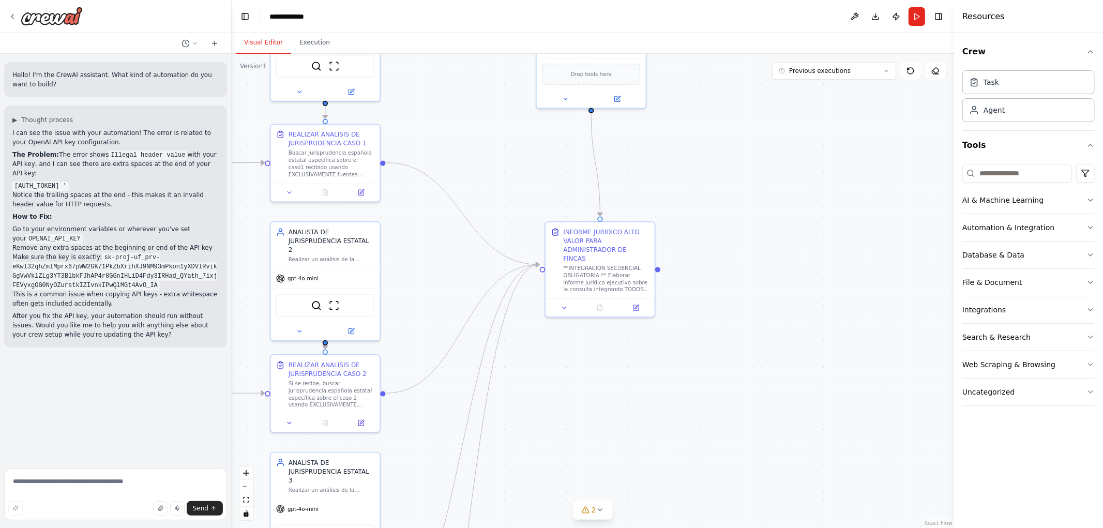
drag, startPoint x: 522, startPoint y: 191, endPoint x: 597, endPoint y: 163, distance: 79.7
click at [615, 100] on div ".deletable-edge-delete-btn { width: 20px; height: 20px; border: 0px solid #ffff…" at bounding box center [593, 291] width 722 height 474
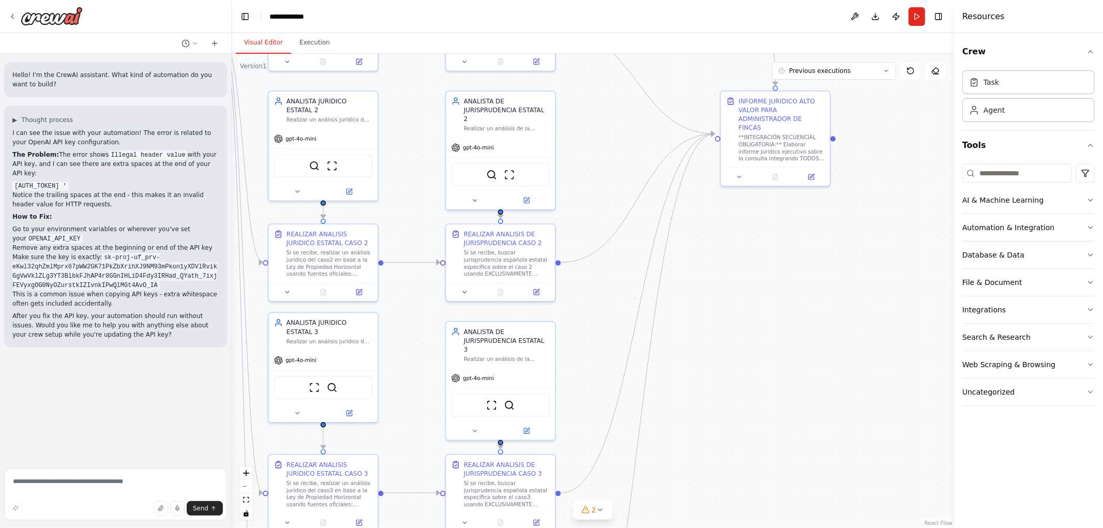
drag, startPoint x: 667, startPoint y: 441, endPoint x: 750, endPoint y: 301, distance: 162.1
click at [747, 355] on div ".deletable-edge-delete-btn { width: 20px; height: 20px; border: 0px solid #ffff…" at bounding box center [593, 291] width 722 height 474
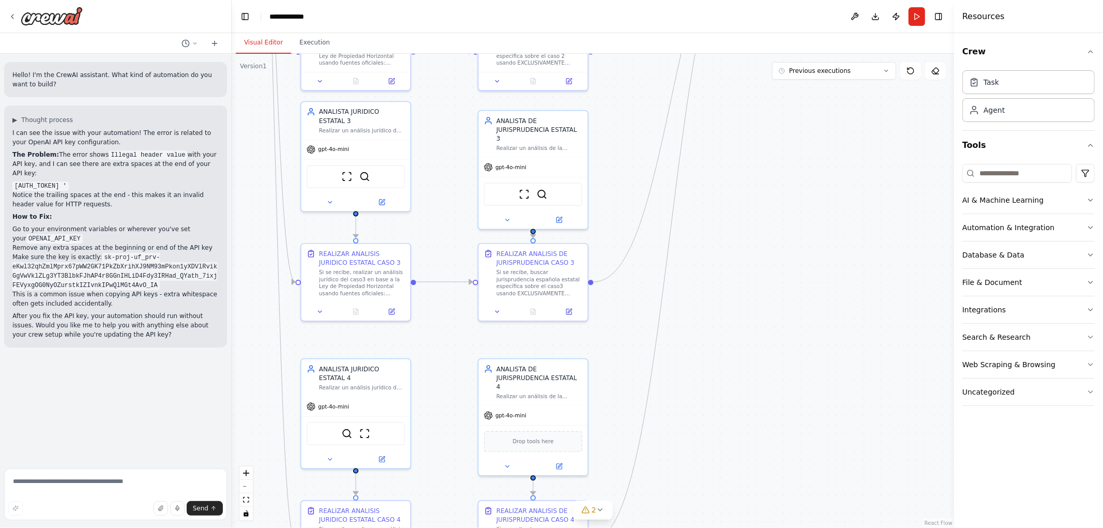
drag, startPoint x: 733, startPoint y: 448, endPoint x: 790, endPoint y: 205, distance: 249.6
click at [790, 205] on div ".deletable-edge-delete-btn { width: 20px; height: 20px; border: 0px solid #ffff…" at bounding box center [593, 291] width 722 height 474
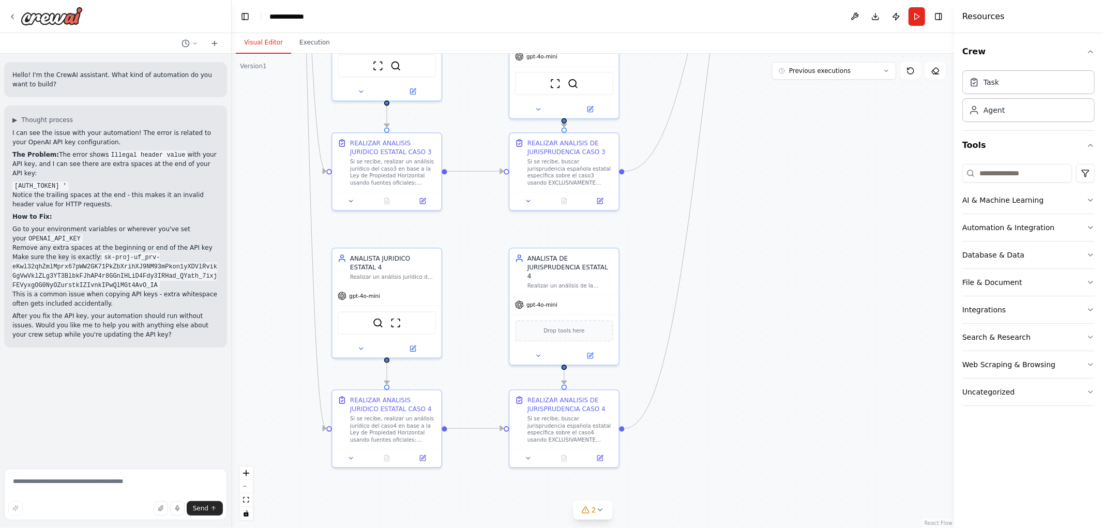
drag, startPoint x: 840, startPoint y: 381, endPoint x: 823, endPoint y: 259, distance: 123.7
click at [823, 259] on div ".deletable-edge-delete-btn { width: 20px; height: 20px; border: 0px solid #ffff…" at bounding box center [593, 291] width 722 height 474
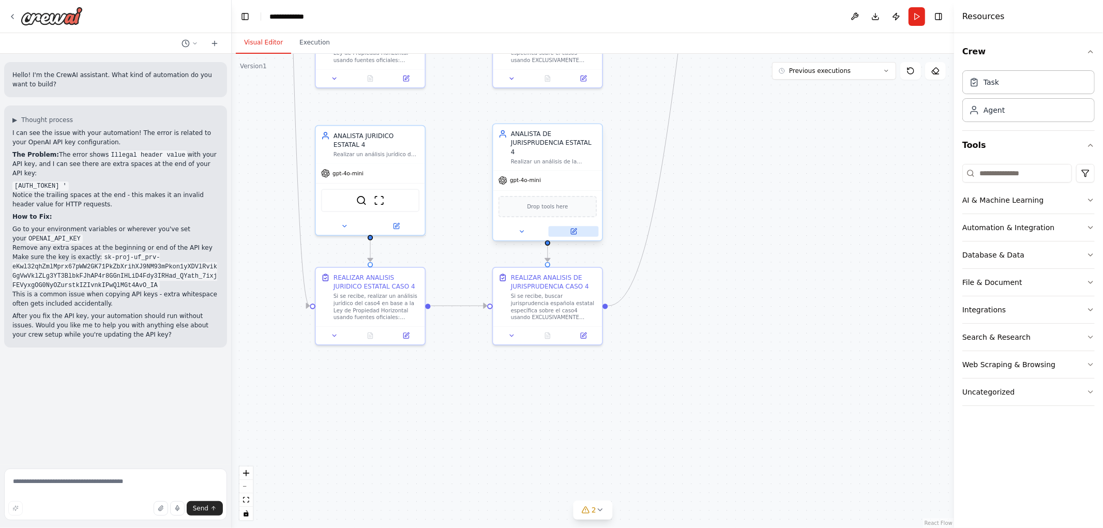
click at [574, 229] on icon at bounding box center [573, 231] width 5 height 5
click at [998, 176] on input at bounding box center [1017, 173] width 110 height 19
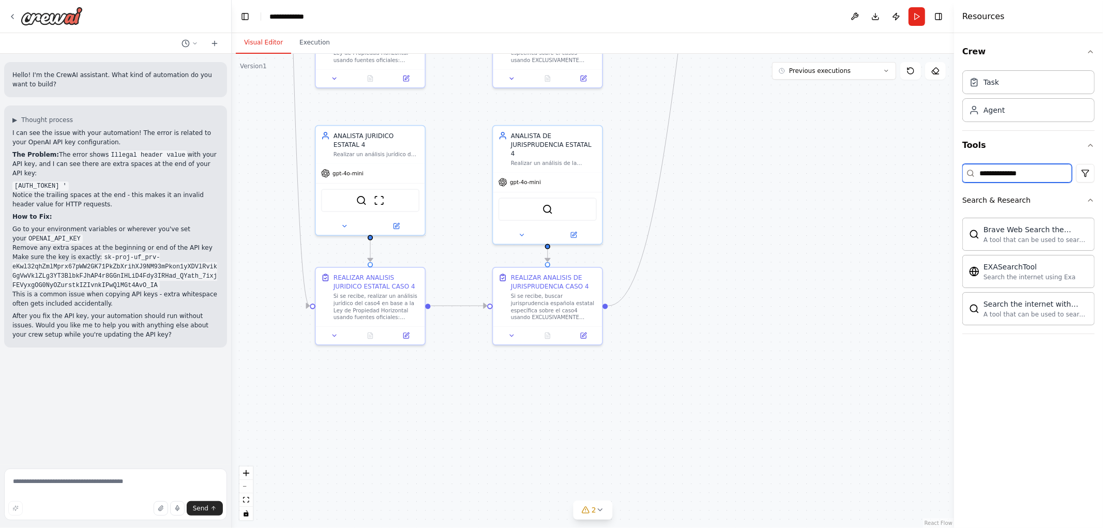
drag, startPoint x: 1032, startPoint y: 167, endPoint x: 871, endPoint y: 156, distance: 161.2
click at [936, 165] on div "Hello! I'm the CrewAI assistant. What kind of automation do you want to build? …" at bounding box center [551, 264] width 1103 height 528
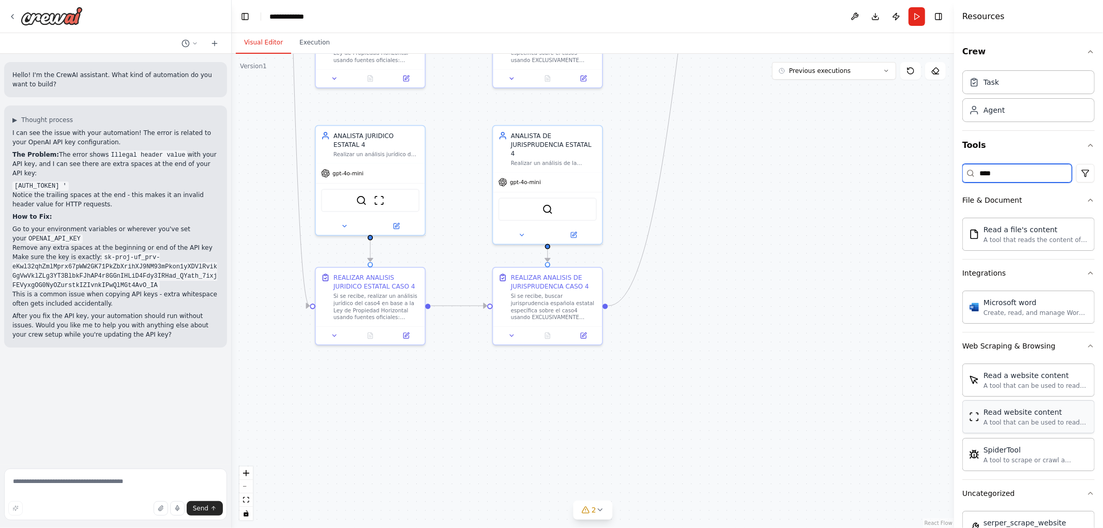
type input "****"
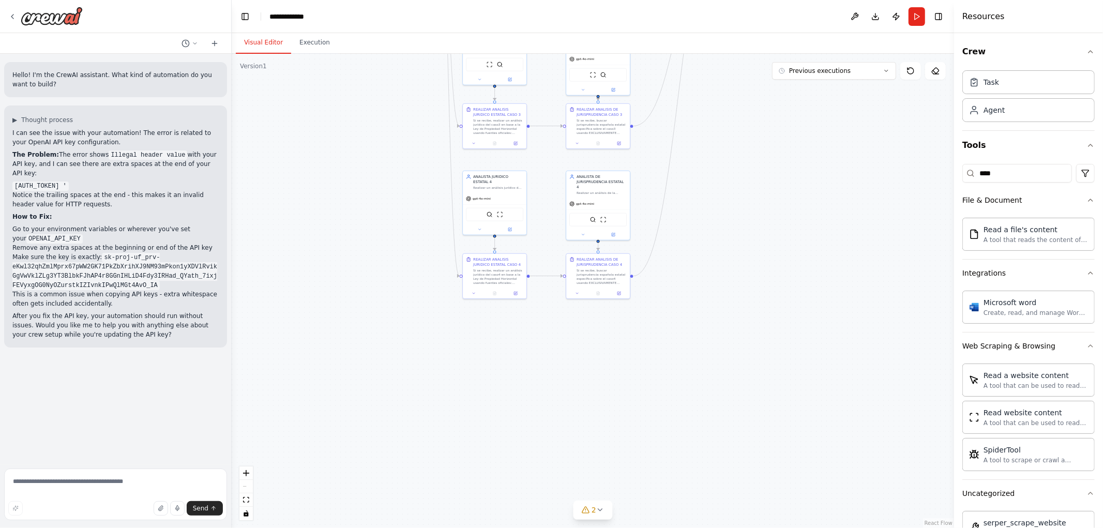
drag, startPoint x: 743, startPoint y: 185, endPoint x: 732, endPoint y: 224, distance: 40.3
click at [732, 224] on div ".deletable-edge-delete-btn { width: 20px; height: 20px; border: 0px solid #ffff…" at bounding box center [593, 291] width 722 height 474
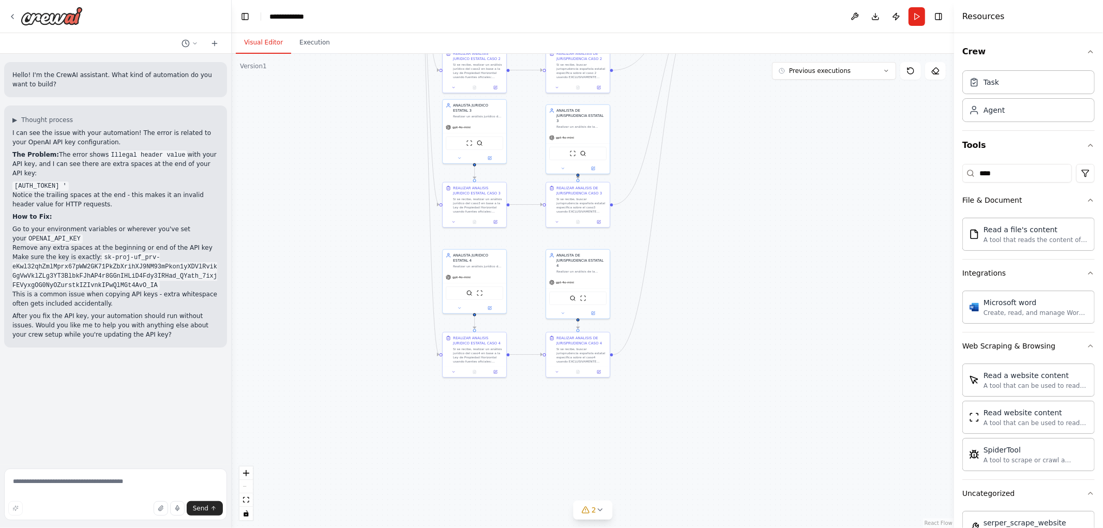
drag, startPoint x: 743, startPoint y: 199, endPoint x: 726, endPoint y: 255, distance: 58.7
click at [726, 255] on div ".deletable-edge-delete-btn { width: 20px; height: 20px; border: 0px solid #ffff…" at bounding box center [593, 291] width 722 height 474
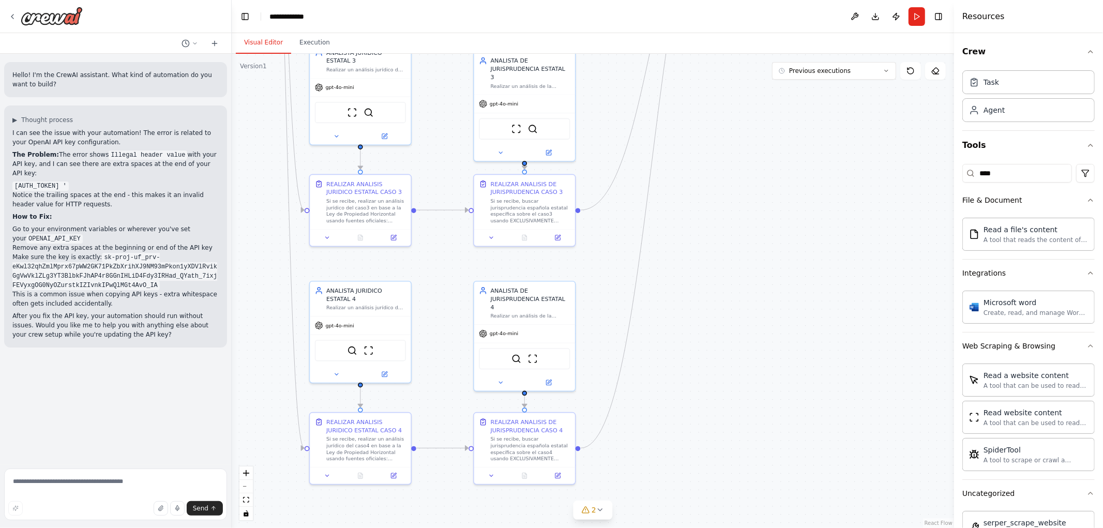
drag, startPoint x: 708, startPoint y: 254, endPoint x: 710, endPoint y: 397, distance: 142.7
click at [710, 397] on div ".deletable-edge-delete-btn { width: 20px; height: 20px; border: 0px solid #ffff…" at bounding box center [593, 291] width 722 height 474
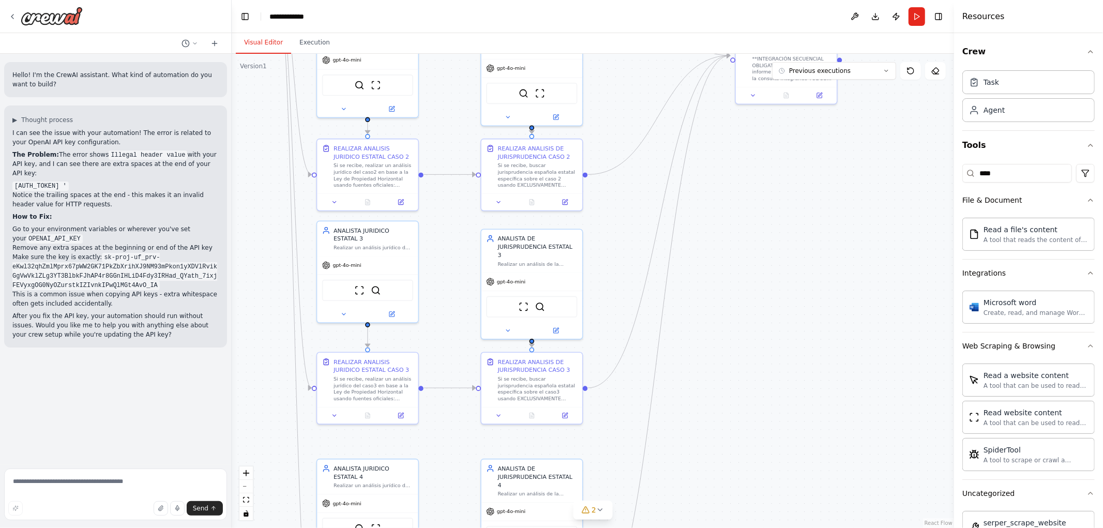
drag, startPoint x: 750, startPoint y: 279, endPoint x: 738, endPoint y: 432, distance: 153.0
click at [738, 433] on div ".deletable-edge-delete-btn { width: 20px; height: 20px; border: 0px solid #ffff…" at bounding box center [593, 291] width 722 height 474
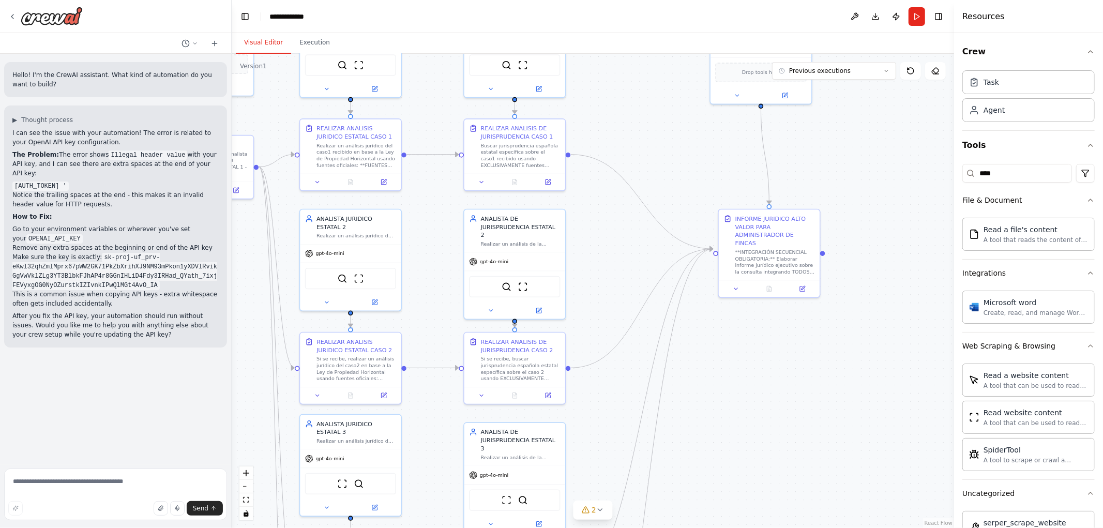
drag, startPoint x: 782, startPoint y: 432, endPoint x: 783, endPoint y: 443, distance: 10.4
click at [782, 443] on div ".deletable-edge-delete-btn { width: 20px; height: 20px; border: 0px solid #ffff…" at bounding box center [593, 291] width 722 height 474
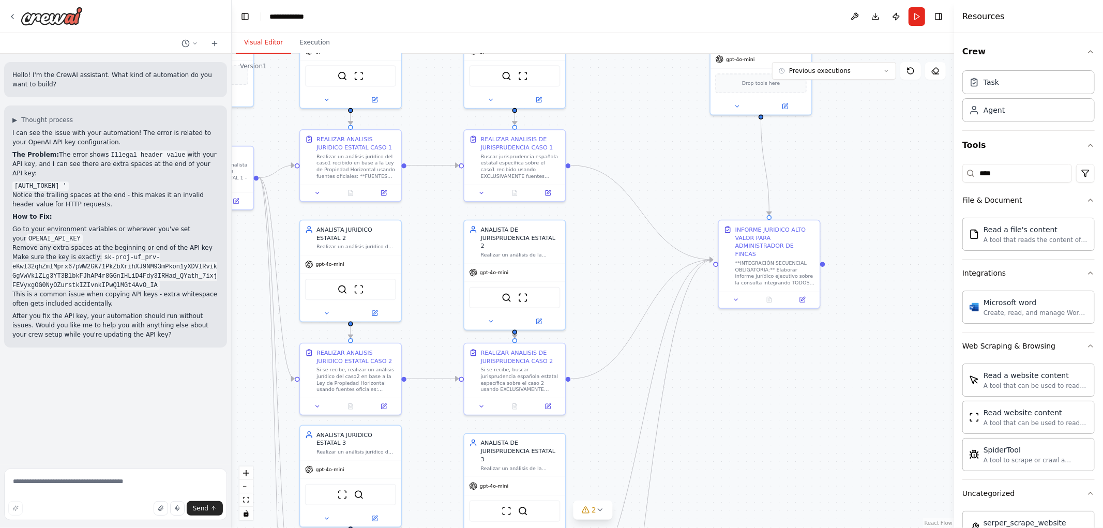
drag, startPoint x: 677, startPoint y: 158, endPoint x: 716, endPoint y: 233, distance: 83.7
click at [715, 230] on div ".deletable-edge-delete-btn { width: 20px; height: 20px; border: 0px solid #ffff…" at bounding box center [593, 291] width 722 height 474
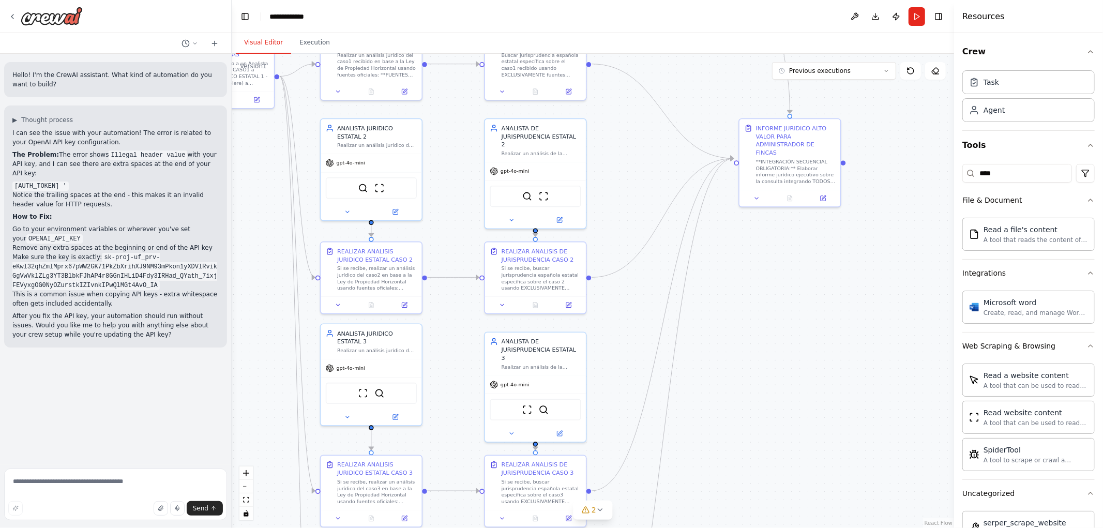
drag, startPoint x: 703, startPoint y: 249, endPoint x: 685, endPoint y: 123, distance: 127.0
click at [685, 123] on div ".deletable-edge-delete-btn { width: 20px; height: 20px; border: 0px solid #ffff…" at bounding box center [593, 291] width 722 height 474
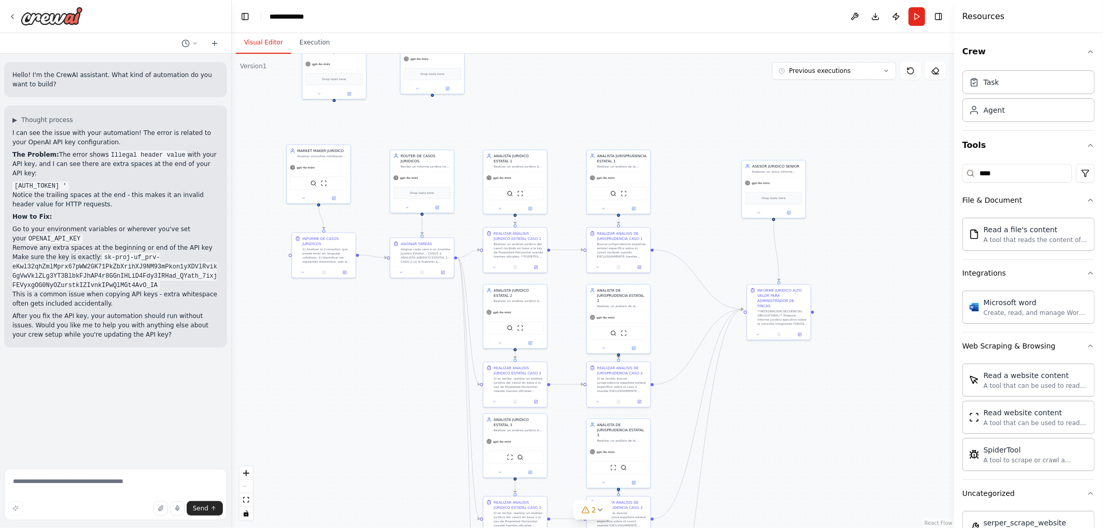
drag, startPoint x: 741, startPoint y: 386, endPoint x: 759, endPoint y: 442, distance: 58.5
click at [758, 446] on div ".deletable-edge-delete-btn { width: 20px; height: 20px; border: 0px solid #ffff…" at bounding box center [593, 291] width 722 height 474
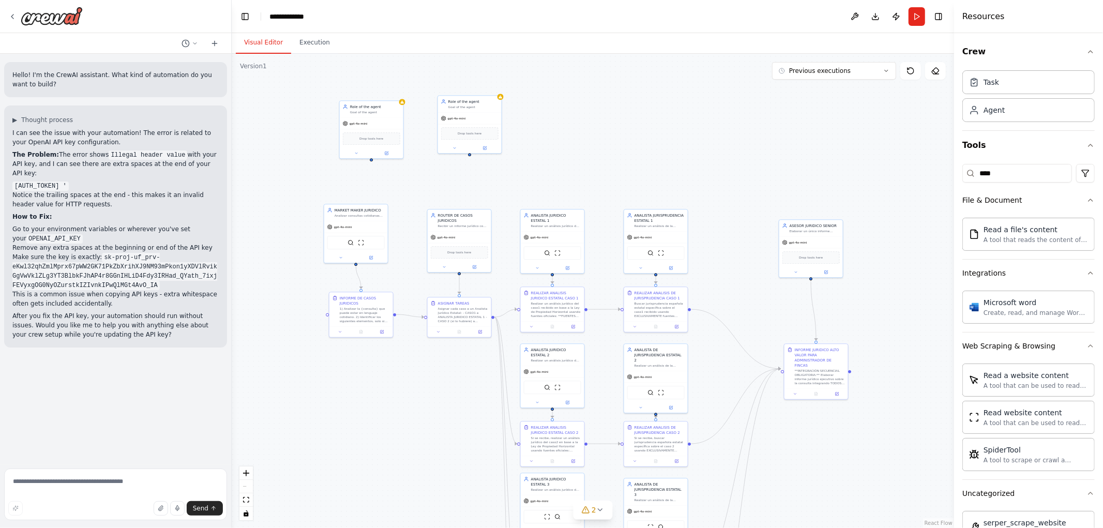
drag, startPoint x: 763, startPoint y: 436, endPoint x: 793, endPoint y: 487, distance: 58.4
click at [798, 497] on div ".deletable-edge-delete-btn { width: 20px; height: 20px; border: 0px solid #ffff…" at bounding box center [593, 291] width 722 height 474
click at [369, 114] on div "gpt-4o-mini" at bounding box center [372, 119] width 64 height 11
click at [395, 90] on button at bounding box center [394, 85] width 13 height 13
click at [363, 85] on button "Confirm" at bounding box center [365, 86] width 37 height 12
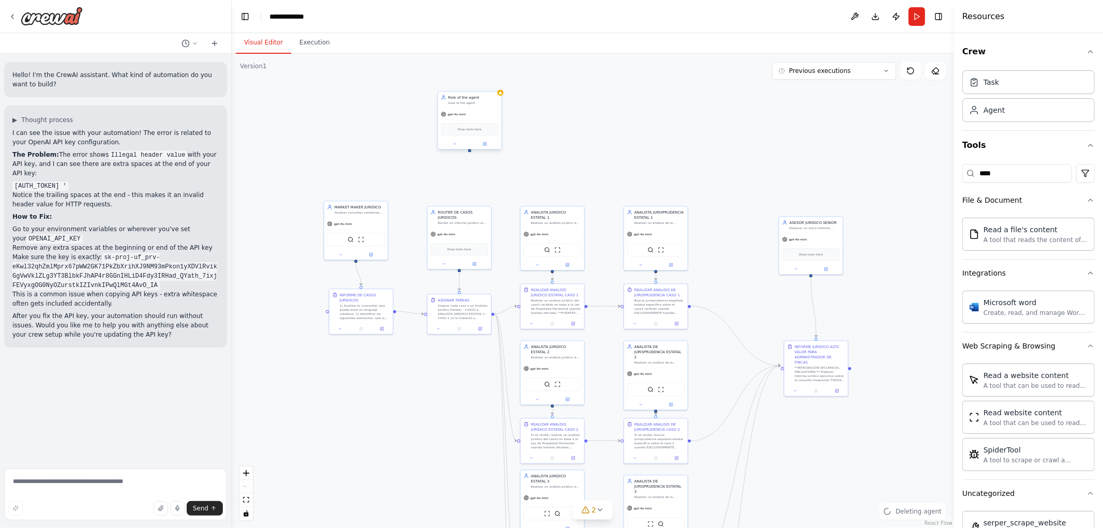
click at [477, 104] on div "Goal of the agent" at bounding box center [473, 103] width 50 height 4
click at [490, 84] on icon at bounding box center [493, 81] width 6 height 6
click at [461, 85] on button "Confirm" at bounding box center [463, 80] width 37 height 12
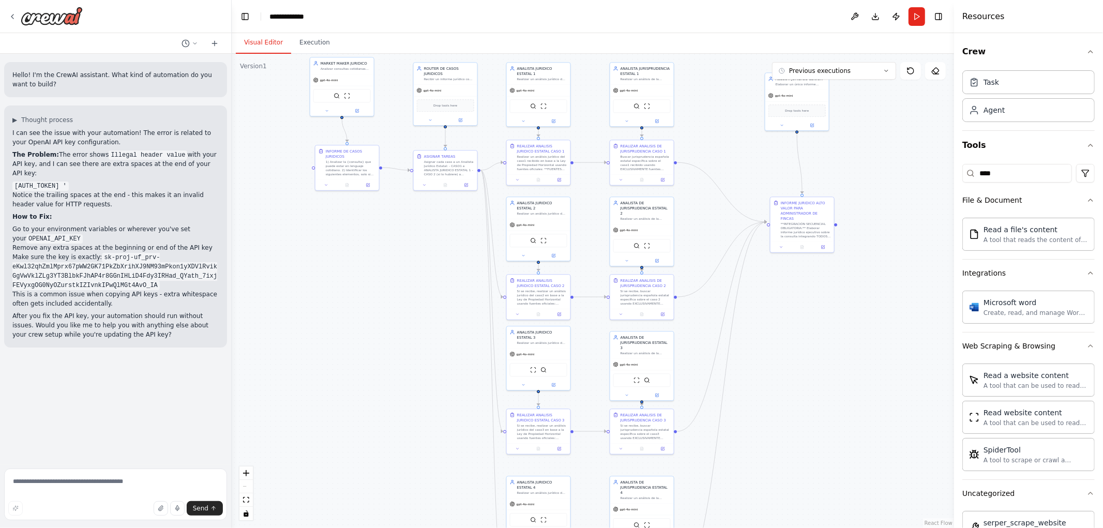
drag, startPoint x: 708, startPoint y: 203, endPoint x: 695, endPoint y: 106, distance: 98.1
click at [695, 106] on div ".deletable-edge-delete-btn { width: 20px; height: 20px; border: 0px solid #ffff…" at bounding box center [593, 291] width 722 height 474
click at [865, 400] on div ".deletable-edge-delete-btn { width: 20px; height: 20px; border: 0px solid #ffff…" at bounding box center [593, 291] width 722 height 474
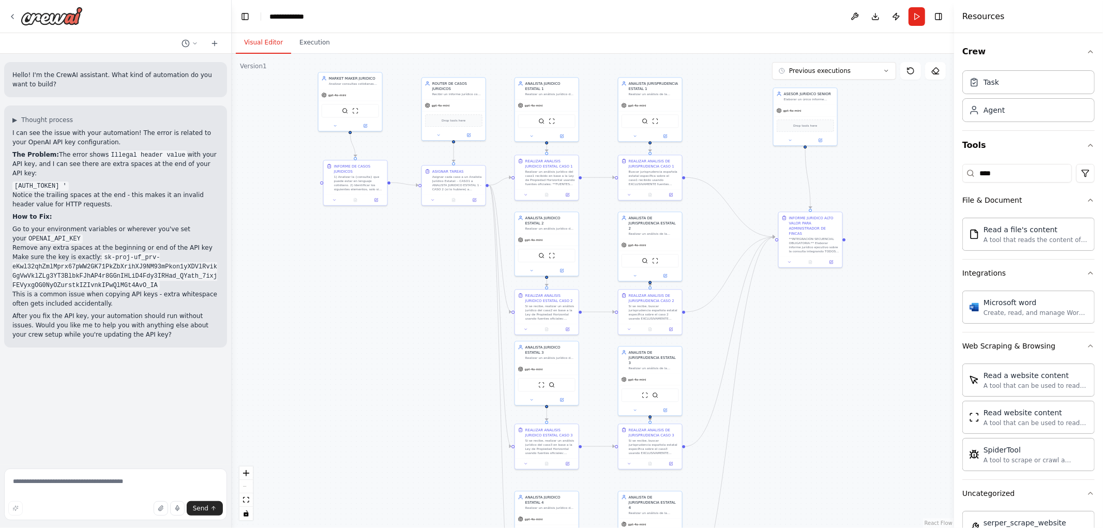
drag, startPoint x: 386, startPoint y: 276, endPoint x: 397, endPoint y: 304, distance: 29.8
click at [397, 306] on div ".deletable-edge-delete-btn { width: 20px; height: 20px; border: 0px solid #ffff…" at bounding box center [593, 291] width 722 height 474
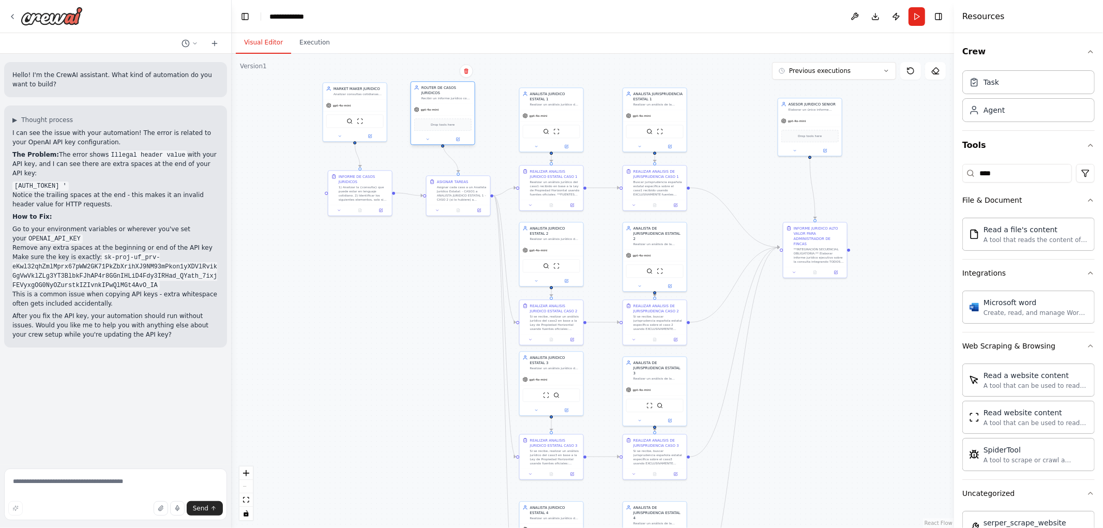
drag, startPoint x: 449, startPoint y: 132, endPoint x: 435, endPoint y: 125, distance: 15.3
click at [435, 125] on div "Drop tools here" at bounding box center [443, 124] width 64 height 19
drag, startPoint x: 450, startPoint y: 193, endPoint x: 445, endPoint y: 195, distance: 5.6
click at [445, 195] on div "ASIGNAR TAREAS Asignar cada caso a un Analista Jurídico Estatal: - CASO1 a ANAL…" at bounding box center [443, 184] width 64 height 29
drag, startPoint x: 372, startPoint y: 193, endPoint x: 367, endPoint y: 178, distance: 16.4
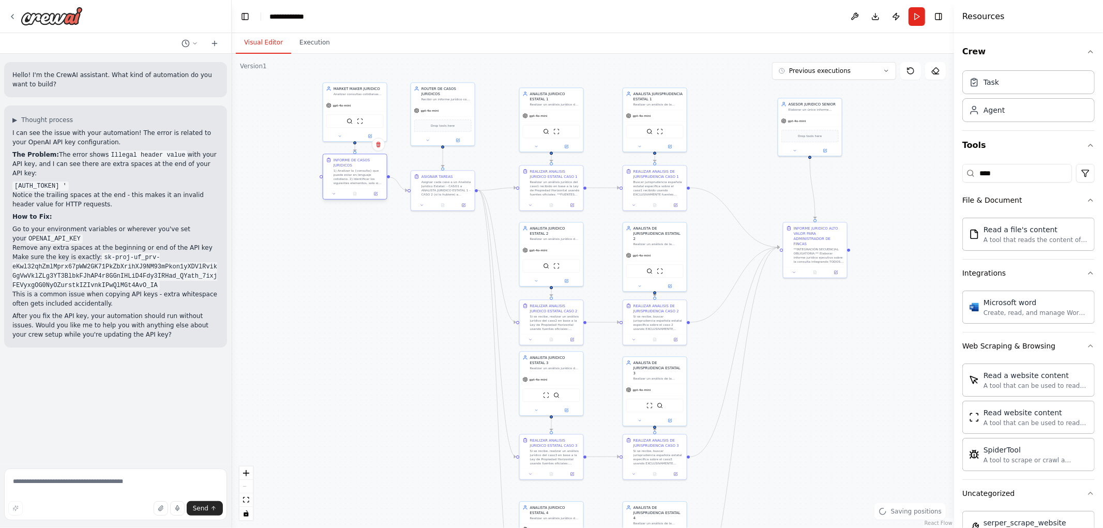
click at [367, 178] on div "1) Analizar la {consulta} que puede estar en lenguaje cotidiano. 2) Identificar…" at bounding box center [359, 177] width 50 height 17
drag, startPoint x: 430, startPoint y: 196, endPoint x: 430, endPoint y: 185, distance: 11.4
click at [430, 185] on div "ASIGNAR TAREAS Asignar cada caso a un Analista Jurídico Estatal: - CASO1 a ANAL…" at bounding box center [443, 173] width 64 height 29
click at [442, 240] on div ".deletable-edge-delete-btn { width: 20px; height: 20px; border: 0px solid #ffff…" at bounding box center [593, 291] width 722 height 474
drag, startPoint x: 541, startPoint y: 134, endPoint x: 516, endPoint y: 127, distance: 25.9
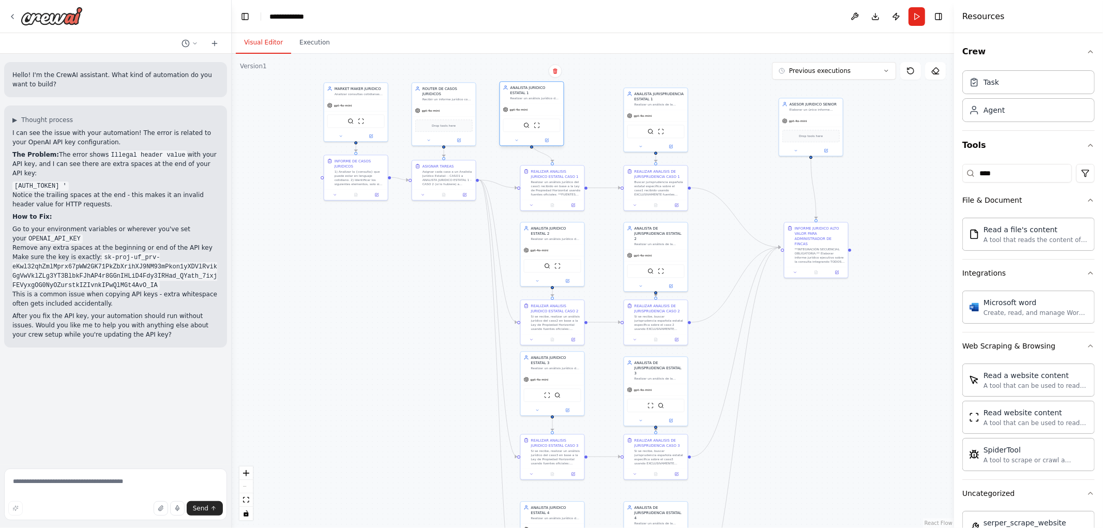
click at [516, 127] on div "gpt-4o-mini SerperDevTool ScrapeWebsiteTool" at bounding box center [532, 124] width 64 height 42
drag, startPoint x: 550, startPoint y: 177, endPoint x: 530, endPoint y: 173, distance: 20.5
click at [530, 173] on div "REALIZAR ANALISIS JURIDICO ESTATAL CASO 1 Realizar un análisis jurídico del cas…" at bounding box center [535, 176] width 50 height 28
drag, startPoint x: 572, startPoint y: 241, endPoint x: 552, endPoint y: 235, distance: 20.8
click at [552, 235] on div "ANALISTA JURIDICO ESTATAL 2 Realizar un análisis jurídico de cada oportunidad d…" at bounding box center [532, 227] width 64 height 22
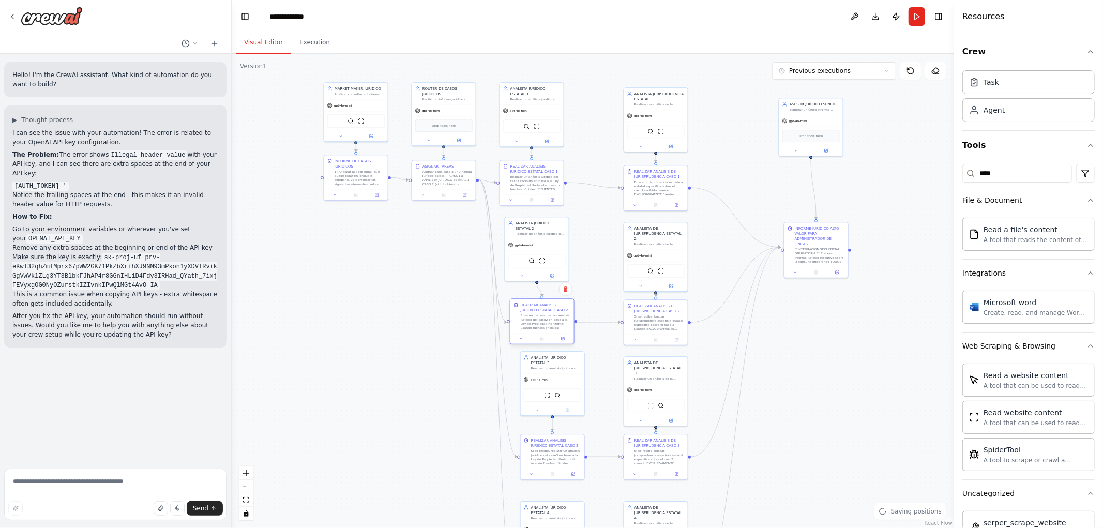
drag, startPoint x: 578, startPoint y: 324, endPoint x: 569, endPoint y: 322, distance: 9.0
click at [571, 322] on div "REALIZAR ANALISIS JURIDICO ESTATAL CASO 2 Si se recibe, realizar un análisis ju…" at bounding box center [542, 316] width 64 height 34
drag, startPoint x: 566, startPoint y: 380, endPoint x: 556, endPoint y: 383, distance: 10.8
click at [556, 383] on div "gpt-4o-mini" at bounding box center [542, 383] width 64 height 11
drag, startPoint x: 550, startPoint y: 457, endPoint x: 546, endPoint y: 462, distance: 6.3
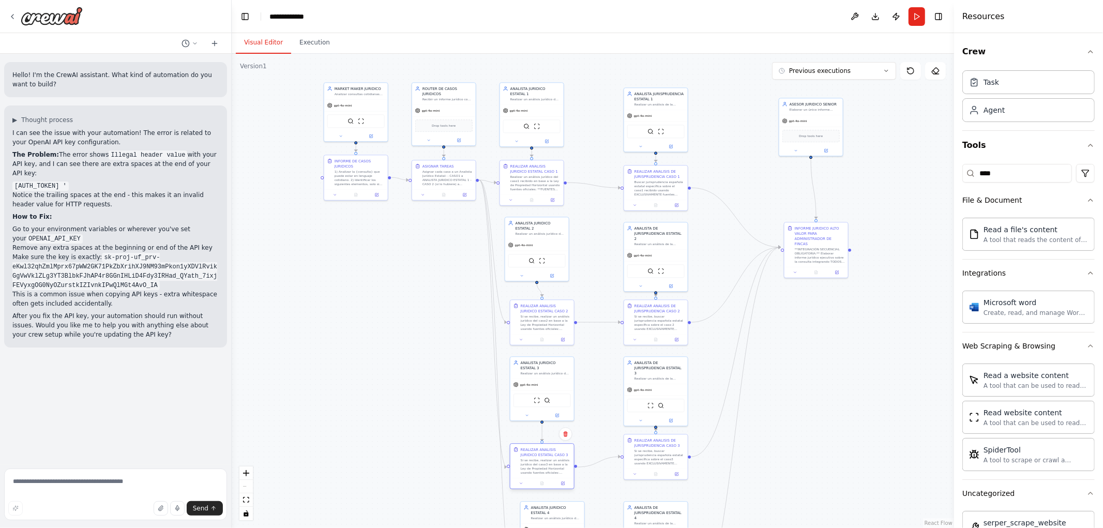
click at [546, 462] on div "Si se recibe, realizar un análisis jurídico del caso3 en base a la Ley de Propi…" at bounding box center [546, 466] width 50 height 17
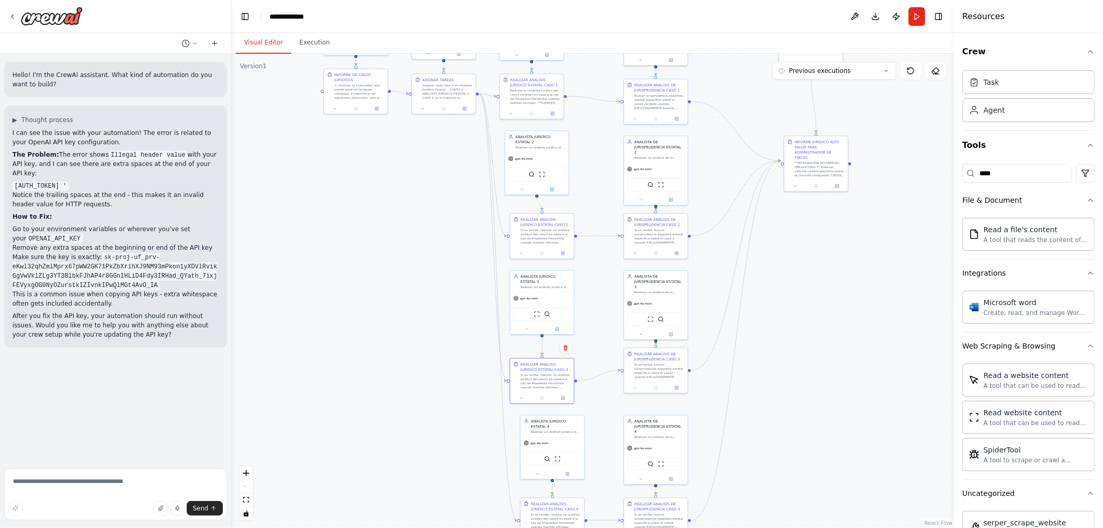
drag, startPoint x: 782, startPoint y: 426, endPoint x: 784, endPoint y: 246, distance: 179.4
click at [784, 249] on div ".deletable-edge-delete-btn { width: 20px; height: 20px; border: 0px solid #ffff…" at bounding box center [593, 291] width 722 height 474
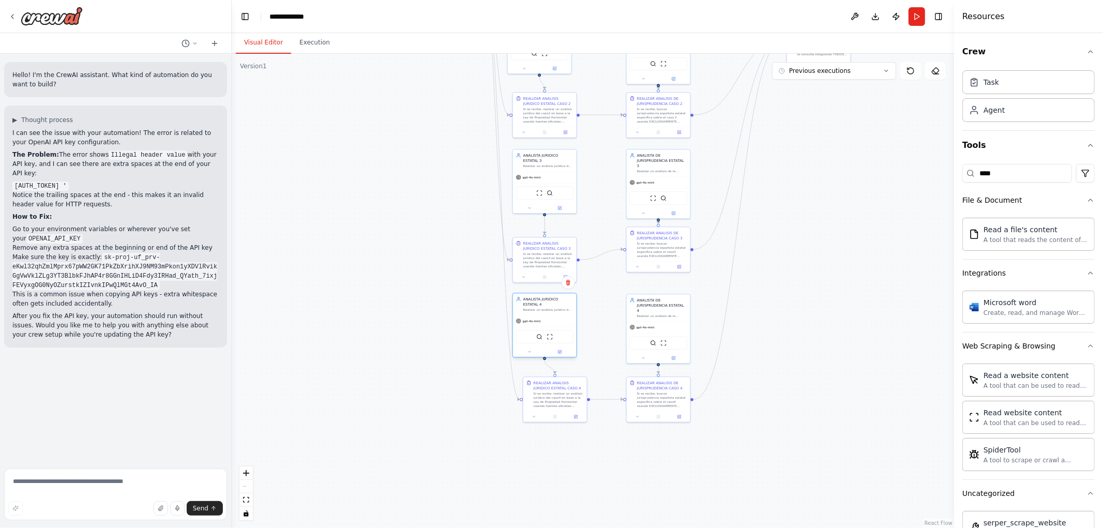
drag, startPoint x: 551, startPoint y: 314, endPoint x: 540, endPoint y: 319, distance: 12.3
click at [540, 319] on div "ANALISTA JURIDICO ESTATAL 4 Realizar un análisis jurídico de cada oportunidad d…" at bounding box center [544, 325] width 65 height 65
drag, startPoint x: 557, startPoint y: 403, endPoint x: 549, endPoint y: 409, distance: 10.0
click at [549, 409] on div "Si se recibe, realizar un análisis jurídico del caso4 en base a la Ley de Propi…" at bounding box center [548, 404] width 50 height 17
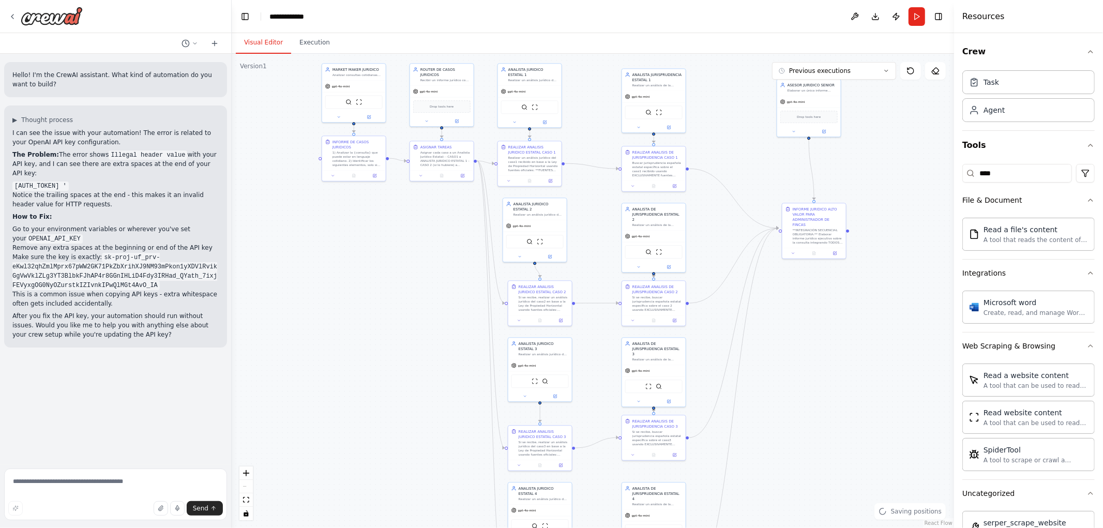
drag, startPoint x: 767, startPoint y: 338, endPoint x: 762, endPoint y: 430, distance: 92.2
click at [762, 430] on div ".deletable-edge-delete-btn { width: 20px; height: 20px; border: 0px solid #ffff…" at bounding box center [593, 291] width 722 height 474
drag, startPoint x: 636, startPoint y: 89, endPoint x: 616, endPoint y: 90, distance: 19.7
click at [616, 90] on div "gpt-4o-mini" at bounding box center [618, 90] width 64 height 11
drag, startPoint x: 601, startPoint y: 159, endPoint x: 617, endPoint y: 159, distance: 16.0
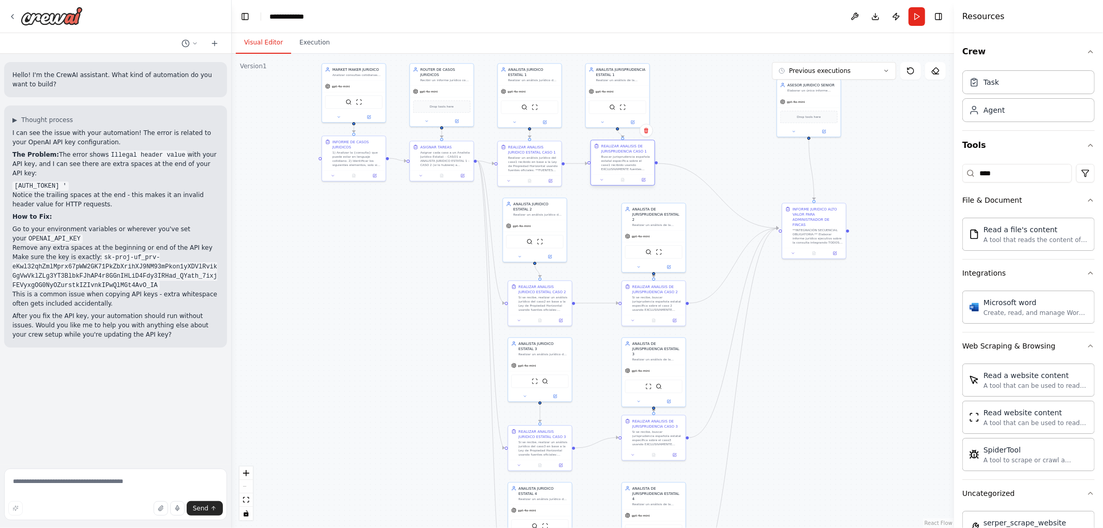
click at [617, 159] on div "Buscar jurisprudencia española estatal específica sobre el caso1 recibido usand…" at bounding box center [626, 163] width 50 height 17
drag, startPoint x: 649, startPoint y: 209, endPoint x: 618, endPoint y: 205, distance: 31.8
click at [618, 205] on div "ANALISTA DE JURISPRUDENCIA ESTATAL 2" at bounding box center [626, 213] width 50 height 16
drag, startPoint x: 649, startPoint y: 287, endPoint x: 622, endPoint y: 306, distance: 33.6
click at [622, 285] on div "REALIZAR ANALISIS DE JURISPRUDENCIA CASO 2" at bounding box center [632, 288] width 50 height 10
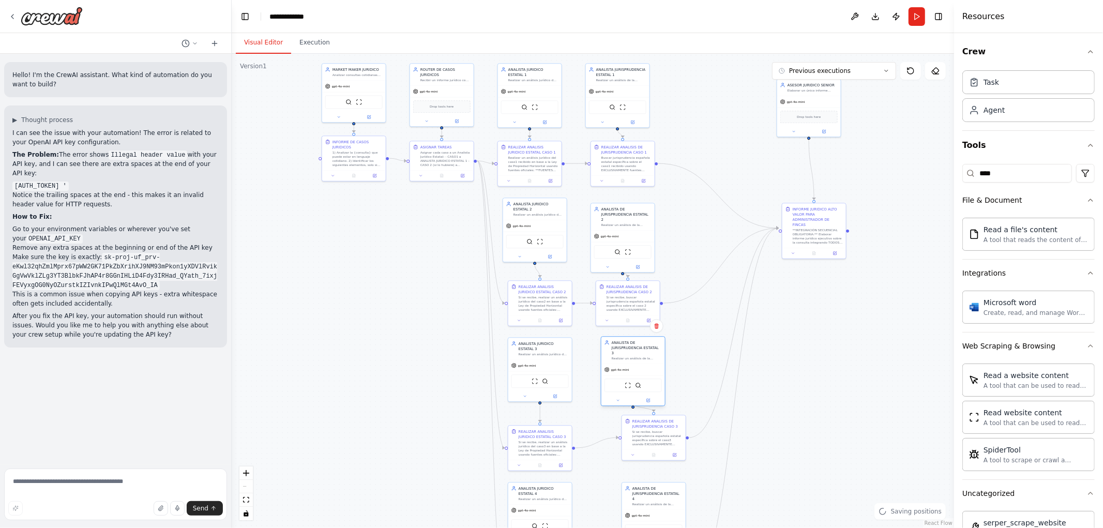
drag, startPoint x: 647, startPoint y: 362, endPoint x: 624, endPoint y: 365, distance: 23.9
click at [625, 368] on span "gpt-4o-mini" at bounding box center [620, 370] width 18 height 4
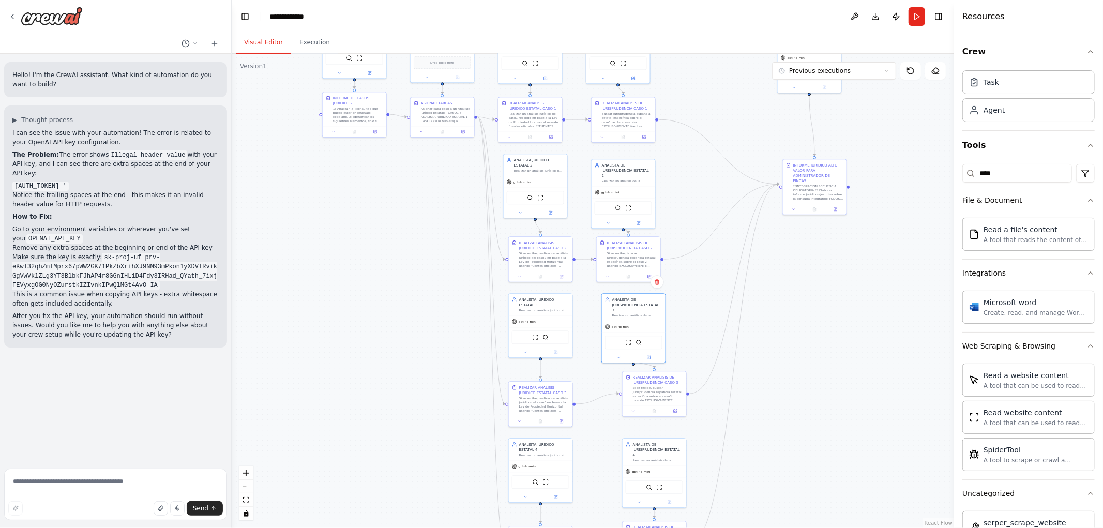
drag, startPoint x: 835, startPoint y: 417, endPoint x: 849, endPoint y: 329, distance: 89.5
click at [854, 331] on div ".deletable-edge-delete-btn { width: 20px; height: 20px; border: 0px solid #ffff…" at bounding box center [593, 291] width 722 height 474
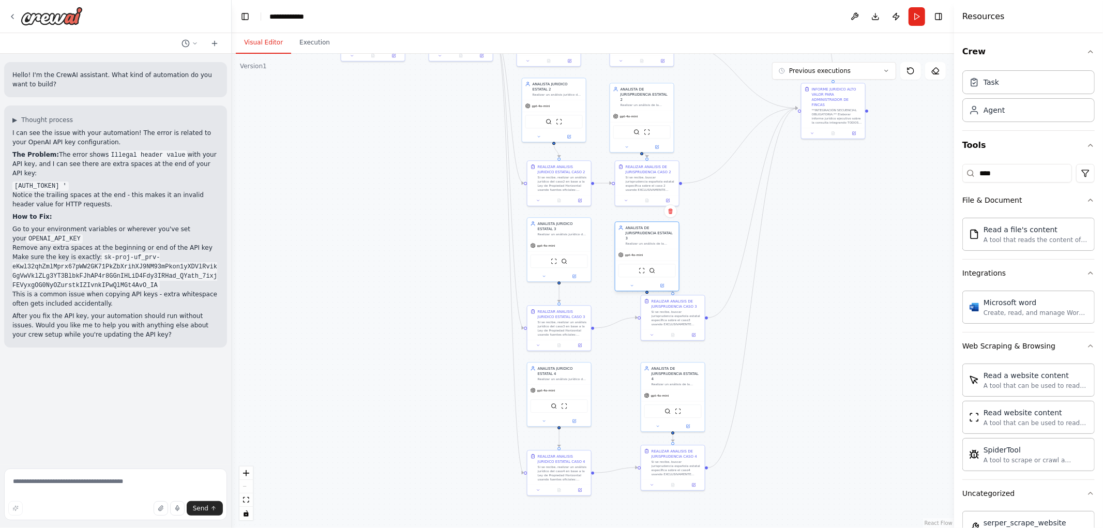
drag, startPoint x: 647, startPoint y: 247, endPoint x: 643, endPoint y: 249, distance: 5.3
click at [643, 249] on div "gpt-4o-mini" at bounding box center [647, 254] width 64 height 11
drag, startPoint x: 669, startPoint y: 317, endPoint x: 639, endPoint y: 328, distance: 32.1
click at [639, 328] on div "Si se recibe, buscar jurisprudencia española estatal específica sobre el caso3 …" at bounding box center [651, 327] width 50 height 17
drag, startPoint x: 660, startPoint y: 386, endPoint x: 637, endPoint y: 386, distance: 23.8
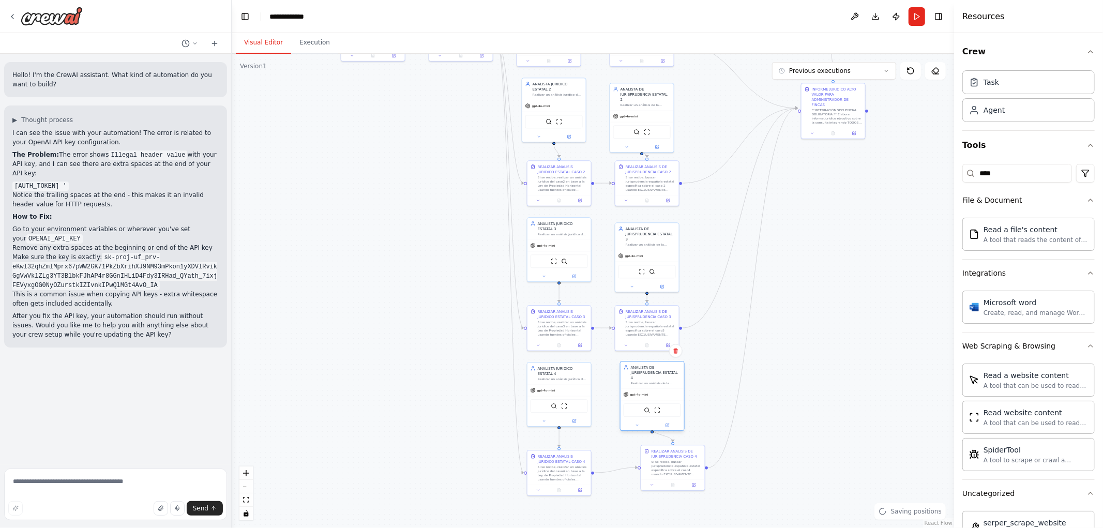
click at [637, 392] on span "gpt-4o-mini" at bounding box center [639, 394] width 18 height 4
drag, startPoint x: 663, startPoint y: 471, endPoint x: 650, endPoint y: 476, distance: 13.9
click at [650, 476] on div "Si se recibe, buscar jurisprudencia española estatal específica sobre el caso4 …" at bounding box center [661, 472] width 50 height 17
click at [836, 368] on div ".deletable-edge-delete-btn { width: 20px; height: 20px; border: 0px solid #ffff…" at bounding box center [593, 291] width 722 height 474
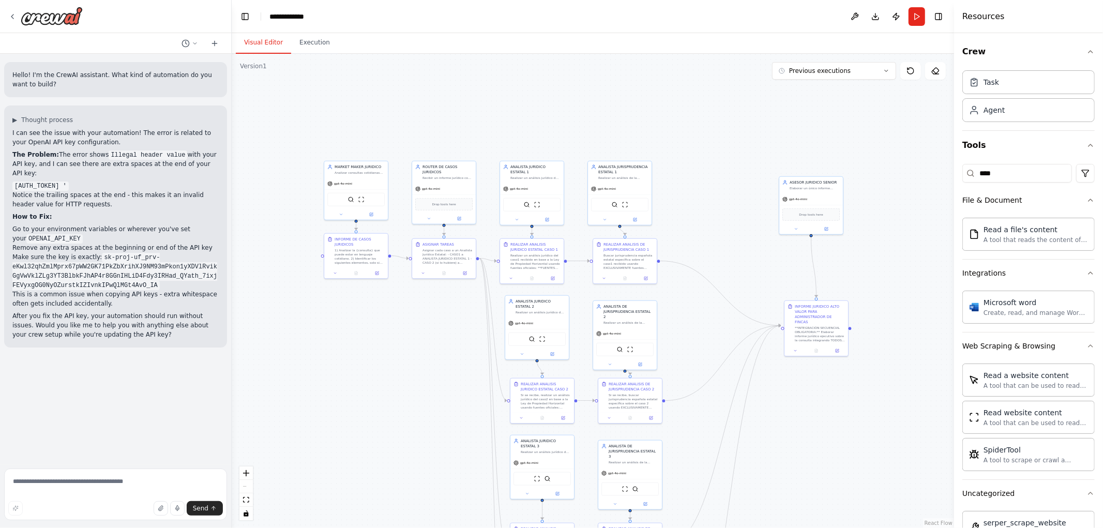
drag, startPoint x: 832, startPoint y: 415, endPoint x: 800, endPoint y: 497, distance: 88.7
click at [806, 507] on div ".deletable-edge-delete-btn { width: 20px; height: 20px; border: 0px solid #ffff…" at bounding box center [593, 291] width 722 height 474
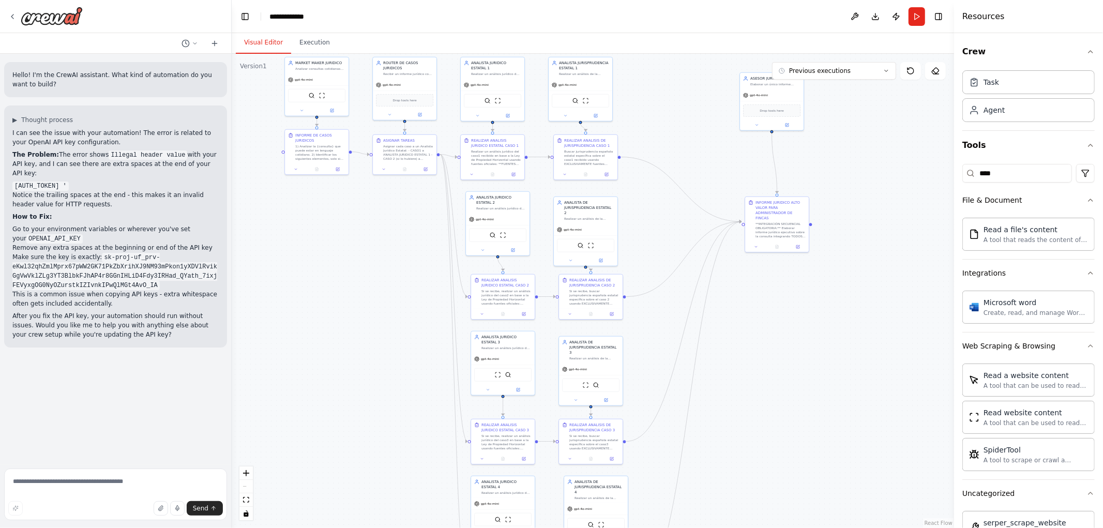
drag, startPoint x: 809, startPoint y: 464, endPoint x: 778, endPoint y: 348, distance: 120.4
click at [778, 348] on div ".deletable-edge-delete-btn { width: 20px; height: 20px; border: 0px solid #ffff…" at bounding box center [593, 291] width 722 height 474
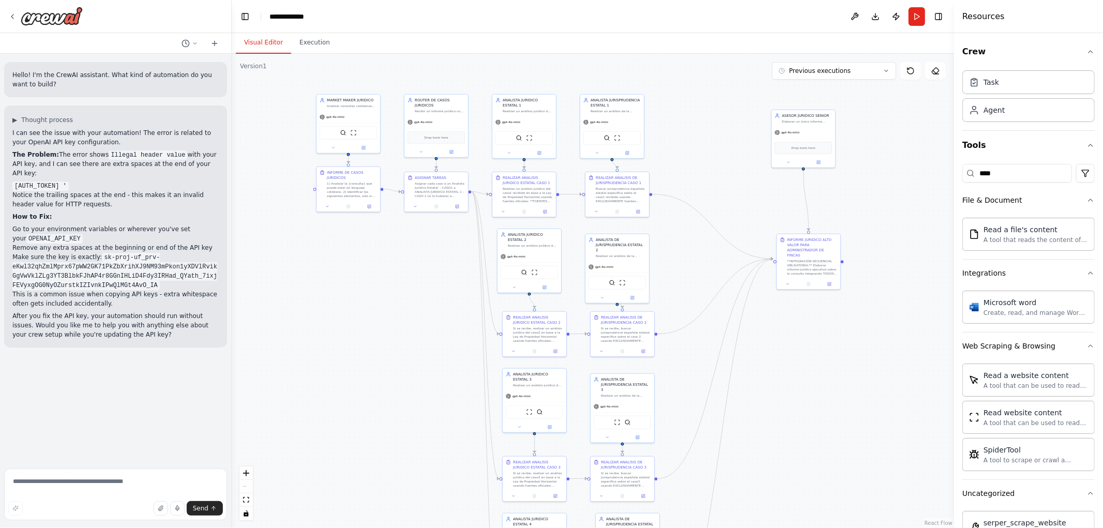
drag, startPoint x: 764, startPoint y: 351, endPoint x: 798, endPoint y: 462, distance: 116.3
click at [798, 462] on div ".deletable-edge-delete-btn { width: 20px; height: 20px; border: 0px solid #ffff…" at bounding box center [593, 291] width 722 height 474
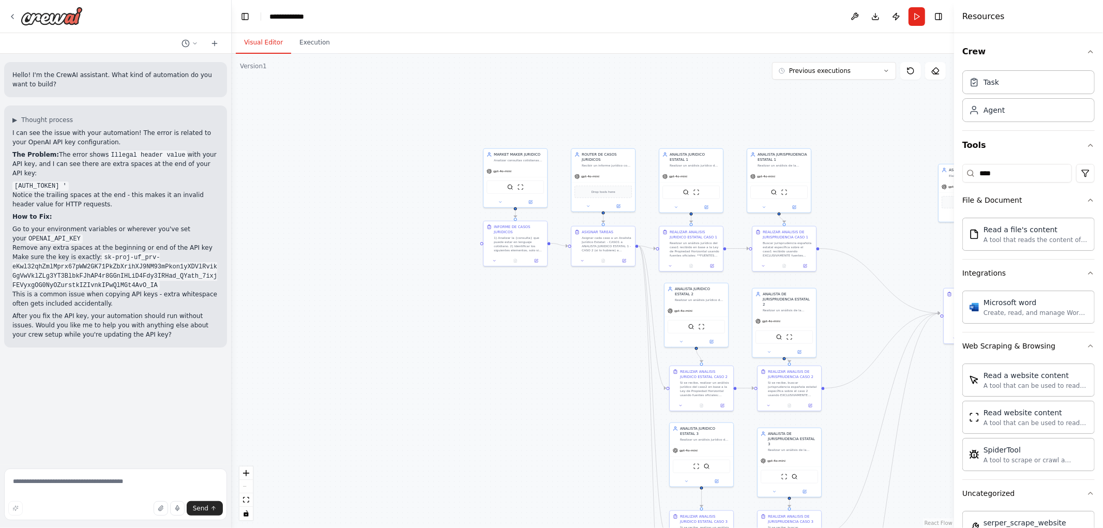
drag, startPoint x: 261, startPoint y: 179, endPoint x: 414, endPoint y: 221, distance: 158.7
click at [377, 204] on div ".deletable-edge-delete-btn { width: 20px; height: 20px; border: 0px solid #ffff…" at bounding box center [593, 291] width 722 height 474
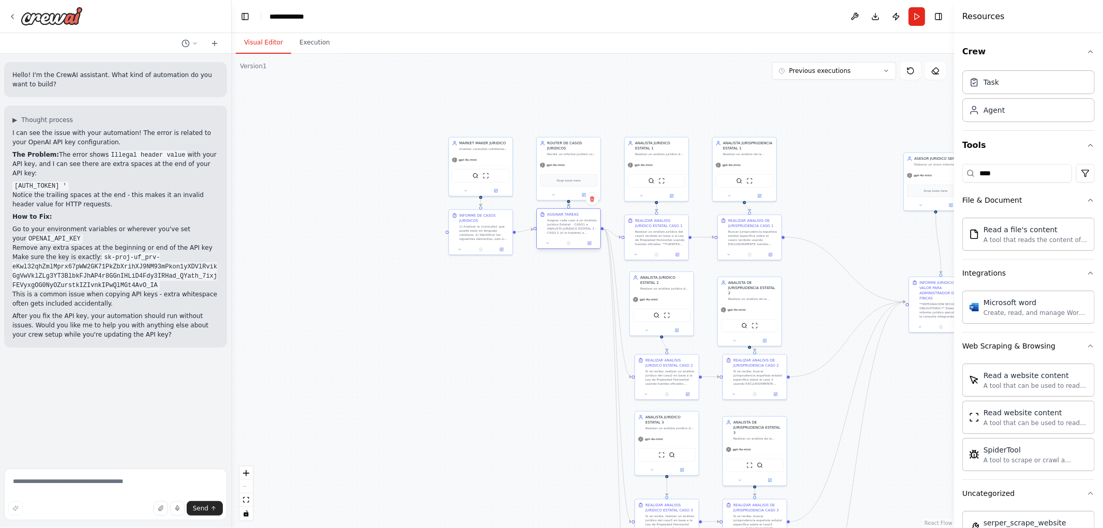
drag, startPoint x: 563, startPoint y: 242, endPoint x: 562, endPoint y: 236, distance: 6.2
click at [562, 236] on div "ASIGNAR TAREAS Asignar cada caso a un Analista Jurídico Estatal: - CASO1 a ANAL…" at bounding box center [568, 228] width 65 height 41
drag
click at [644, 245] on div at bounding box center [656, 248] width 59 height 6
click at [735, 245] on button at bounding box center [729, 248] width 18 height 6
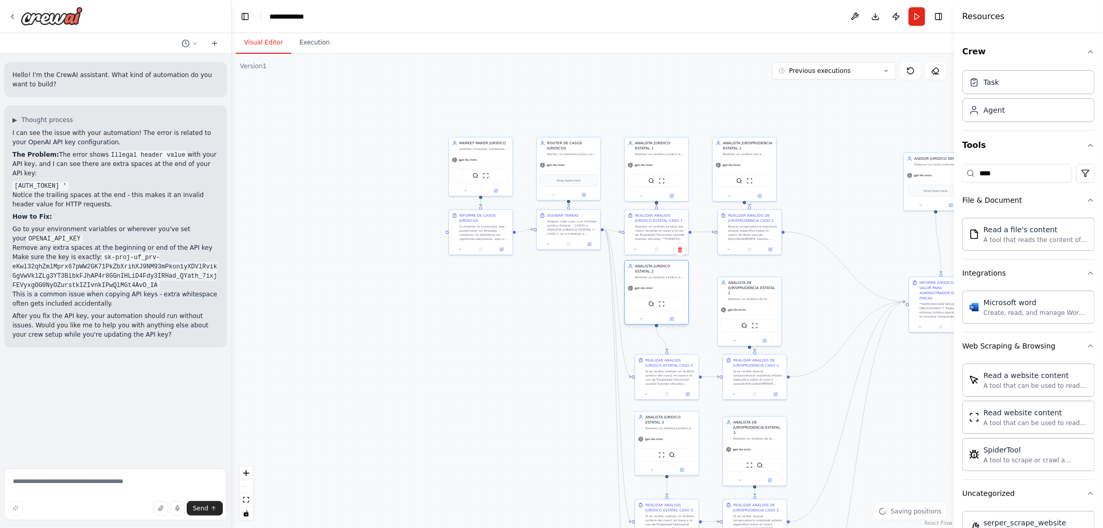
drag, startPoint x: 689, startPoint y: 309, endPoint x: 684, endPoint y: 298, distance: 11.8
click at [684, 298] on div "SerperDevTool ScrapeWebsiteTool" at bounding box center [657, 304] width 64 height 20
click at [664, 302] on div "SerperDevTool ScrapeWebsiteTool" at bounding box center [656, 308] width 57 height 13
drag, startPoint x: 742, startPoint y: 311, endPoint x: 746, endPoint y: 298, distance: 13.4
click at [746, 298] on div "gpt-4o-mini SerperDevTool ScrapeWebsiteTool" at bounding box center [755, 314] width 64 height 42
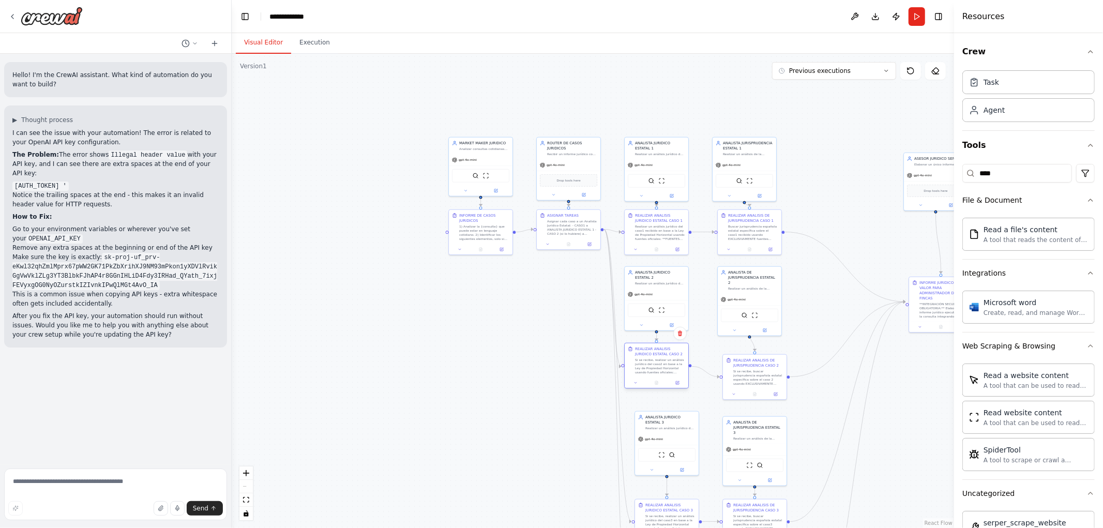
drag, startPoint x: 683, startPoint y: 369, endPoint x: 670, endPoint y: 358, distance: 17.3
click at [670, 358] on div "Si se recibe, realizar un análisis jurídico del caso2 en base a la Ley de Propi…" at bounding box center [660, 366] width 50 height 17
click at [751, 365] on div "Si se recibe, buscar jurisprudencia española estatal específica sobre el caso 2…" at bounding box center [753, 366] width 50 height 17
click at [849, 344] on div ".deletable-edge-delete-btn { width: 20px; height: 20px; border: 0px solid #ffff…" at bounding box center [593, 291] width 722 height 474
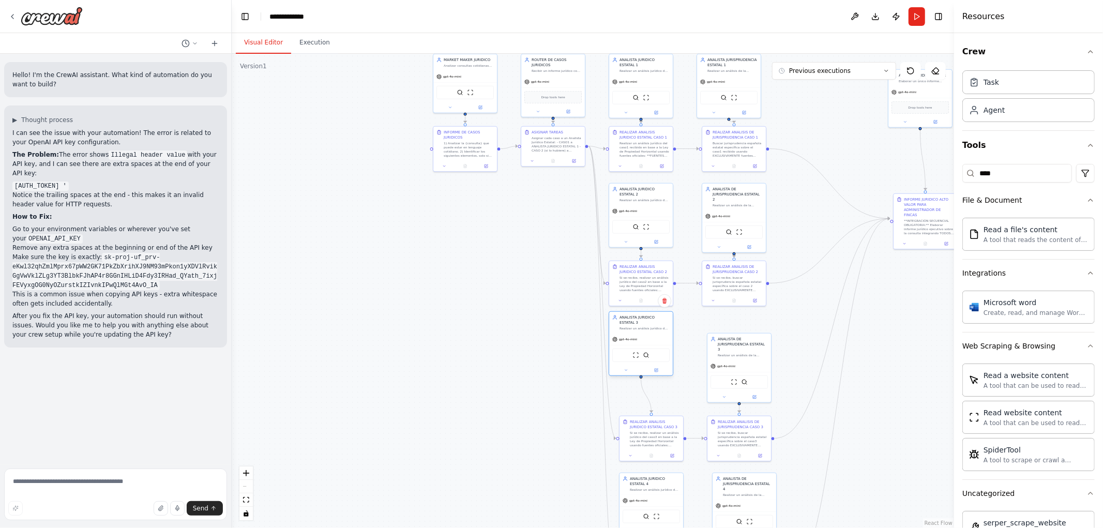
click at [632, 353] on div "ScrapeWebsiteTool SerperDevTool" at bounding box center [640, 354] width 57 height 13
click at [724, 354] on div "ScrapeWebsiteTool SerperDevTool" at bounding box center [733, 360] width 57 height 13
click at [638, 414] on div "Si se recibe, realizar un análisis jurídico del caso3 en base a la Ley de Propi…" at bounding box center [644, 412] width 50 height 17
click at [731, 413] on div "REALIZAR ANALISIS DE JURISPRUDENCIA CASO 3 Si se recibe, buscar jurisprudencia …" at bounding box center [734, 412] width 65 height 46
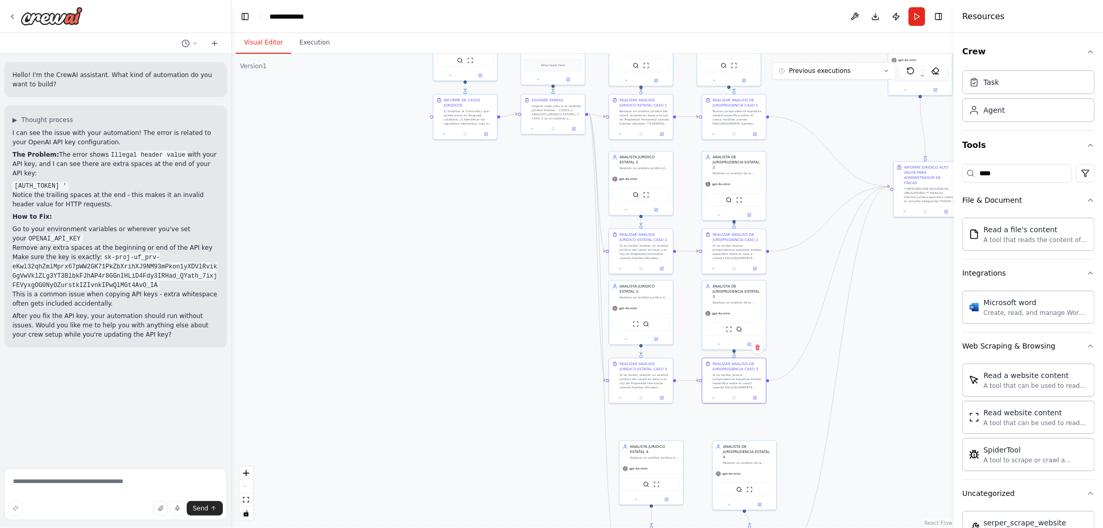
click at [855, 364] on div ".deletable-edge-delete-btn { width: 20px; height: 20px; border: 0px solid #ffff…" at bounding box center [593, 291] width 722 height 474
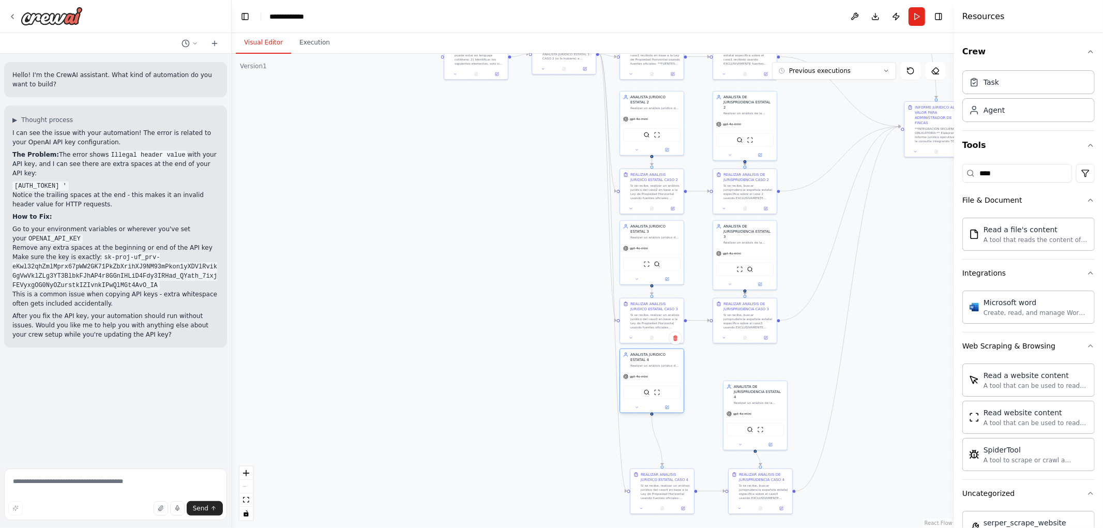
click at [667, 373] on div "gpt-4o-mini" at bounding box center [652, 376] width 64 height 11
click at [757, 387] on div "SerperDevTool ScrapeWebsiteTool" at bounding box center [745, 397] width 64 height 20
click at [658, 454] on div "Si se recibe, realizar un análisis jurídico del caso4 en base a la Ley de Propi…" at bounding box center [655, 449] width 50 height 17
click at [745, 456] on div "Si se recibe, buscar jurisprudencia española estatal específica sobre el caso4 …" at bounding box center [748, 449] width 50 height 17
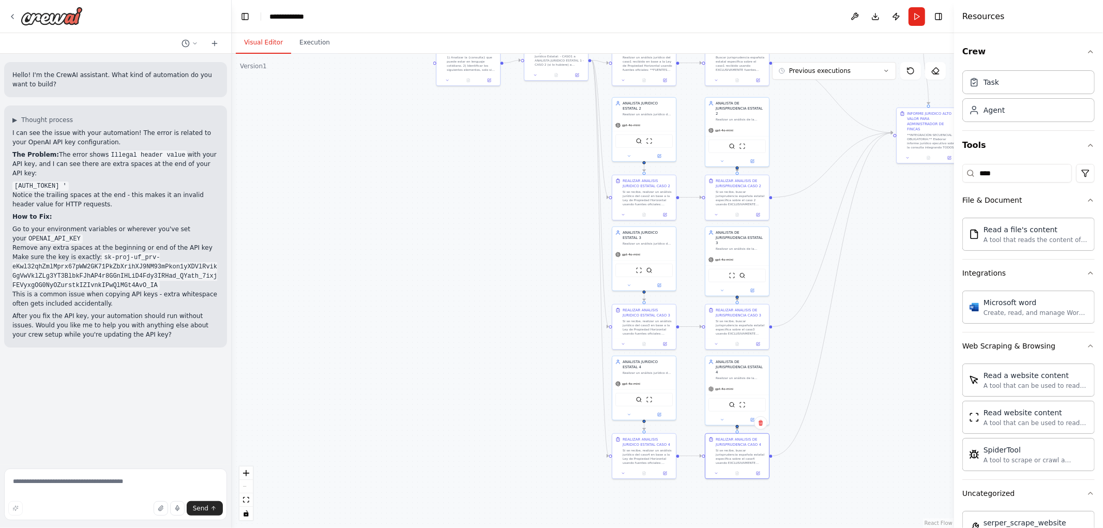
click at [798, 508] on div ".deletable-edge-delete-btn { width: 20px; height: 20px; border: 0px solid #ffff…" at bounding box center [593, 291] width 722 height 474
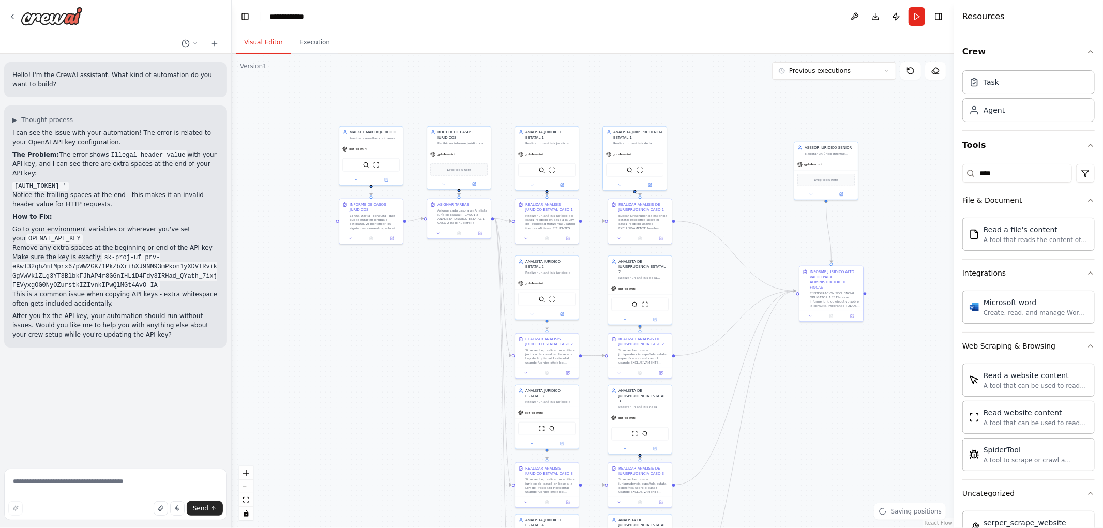
click at [837, 466] on div ".deletable-edge-delete-btn { width: 20px; height: 20px; border: 0px solid #ffff…" at bounding box center [593, 291] width 722 height 474
click at [763, 436] on div "**INTEGRACIÓN SECUENCIAL OBLIGATORIA:** Elaborar informe jurídico ejecutivo sob…" at bounding box center [762, 443] width 50 height 17
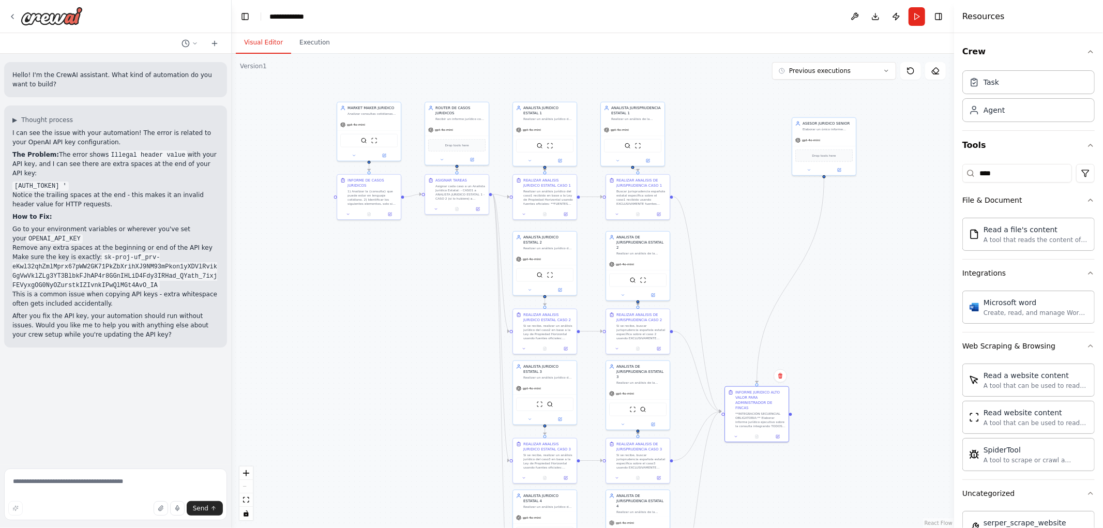
click at [839, 340] on div ".deletable-edge-delete-btn { width: 20px; height: 20px; border: 0px solid #ffff…" at bounding box center [593, 291] width 722 height 474
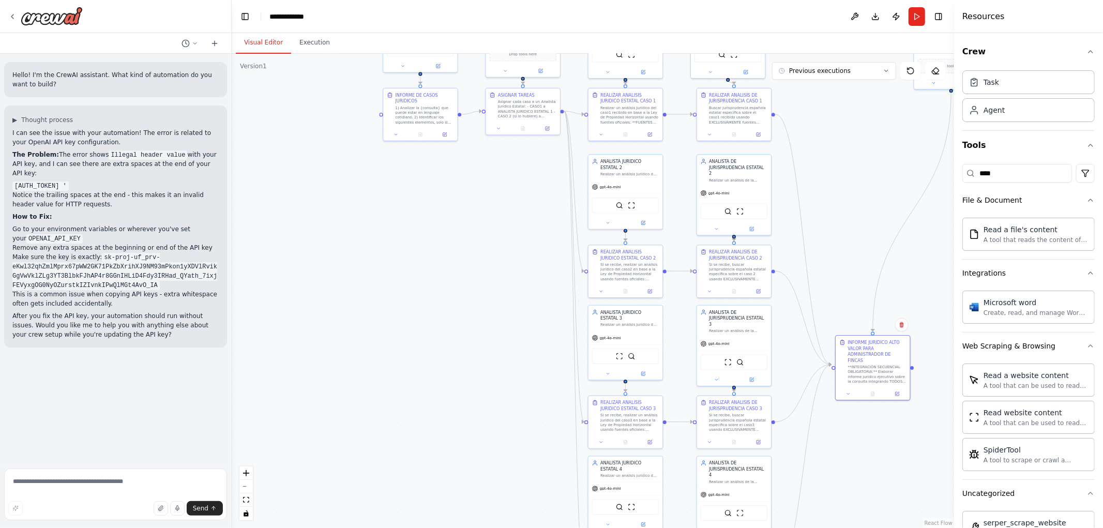
click at [491, 285] on div ".deletable-edge-delete-btn { width: 20px; height: 20px; border: 0px solid #ffff…" at bounding box center [593, 291] width 722 height 474
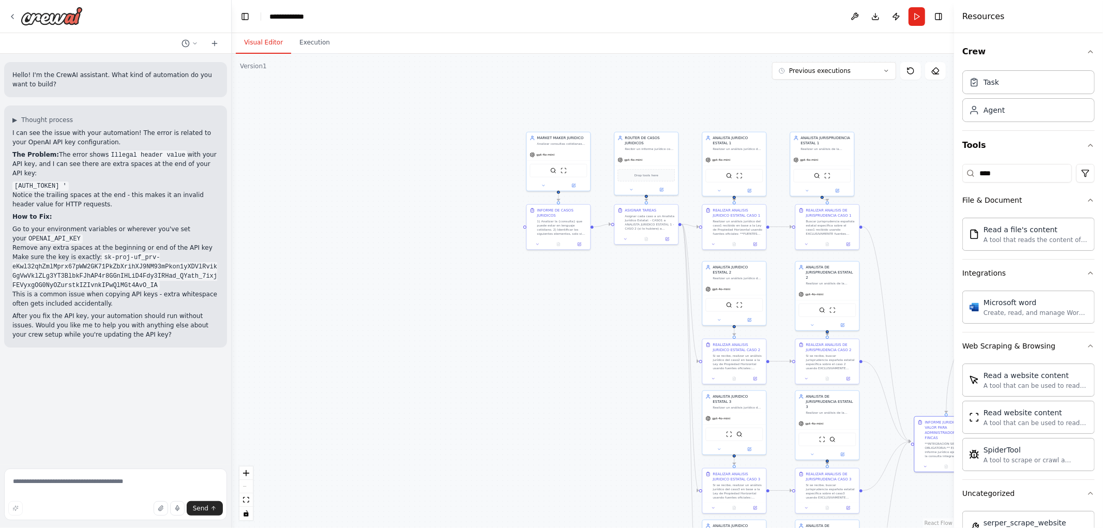
click at [477, 94] on div ".deletable-edge-delete-btn { width: 20px; height: 20px; border: 0px solid #ffff…" at bounding box center [593, 291] width 722 height 474
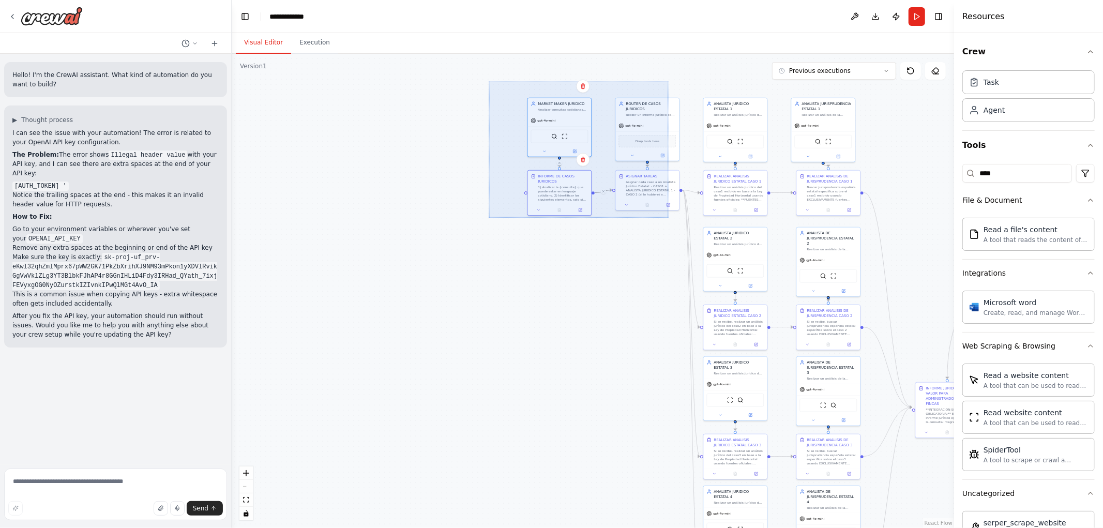
click at [688, 226] on div ".deletable-edge-delete-btn { width: 20px; height: 20px; border: 0px solid #ffff…" at bounding box center [593, 291] width 722 height 474
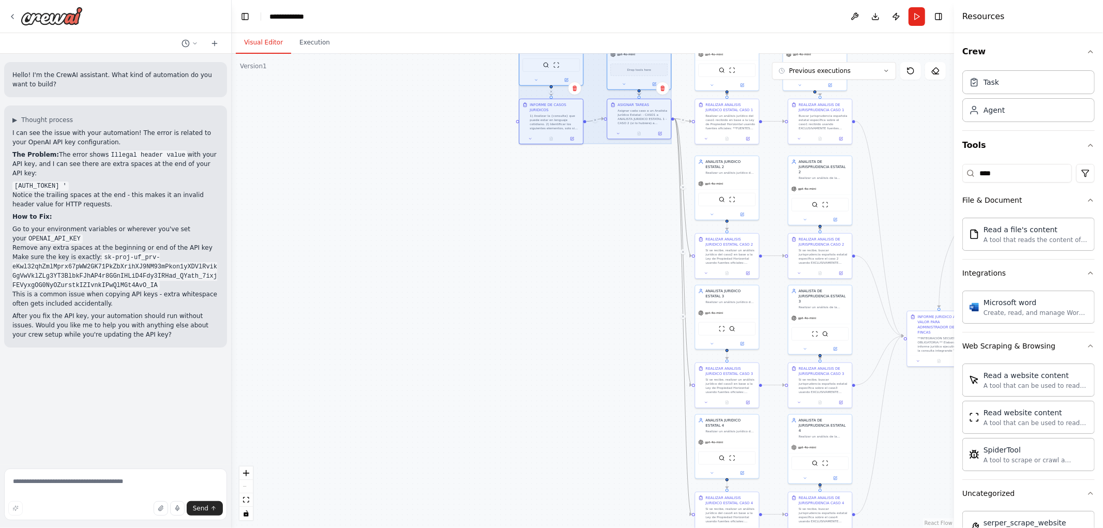
click at [587, 236] on div ".deletable-edge-delete-btn { width: 20px; height: 20px; border: 0px solid #ffff…" at bounding box center [593, 291] width 722 height 474
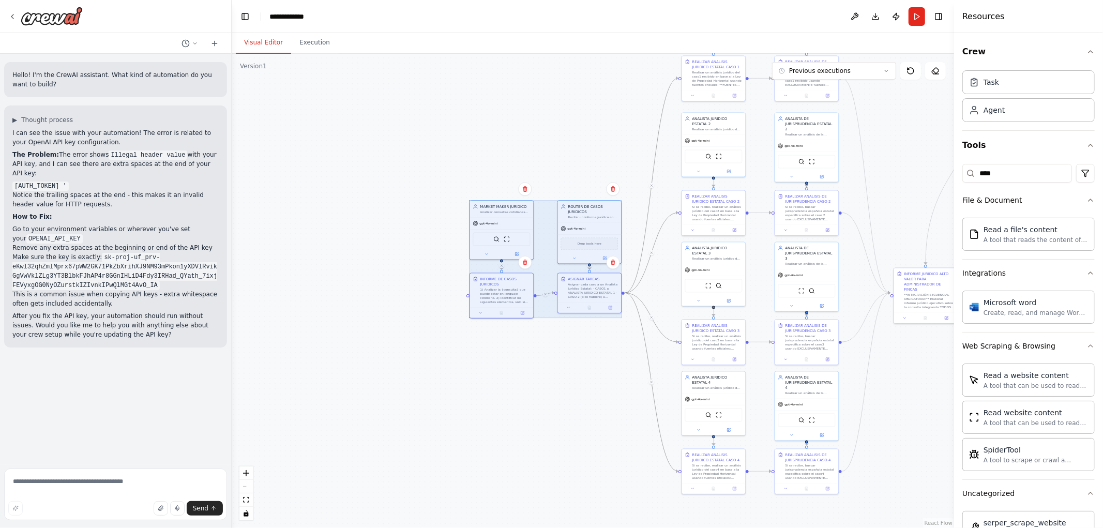
click at [595, 290] on div at bounding box center [545, 260] width 153 height 118
click at [599, 380] on div ".deletable-edge-delete-btn { width: 20px; height: 20px; border: 0px solid #ffff…" at bounding box center [593, 291] width 722 height 474
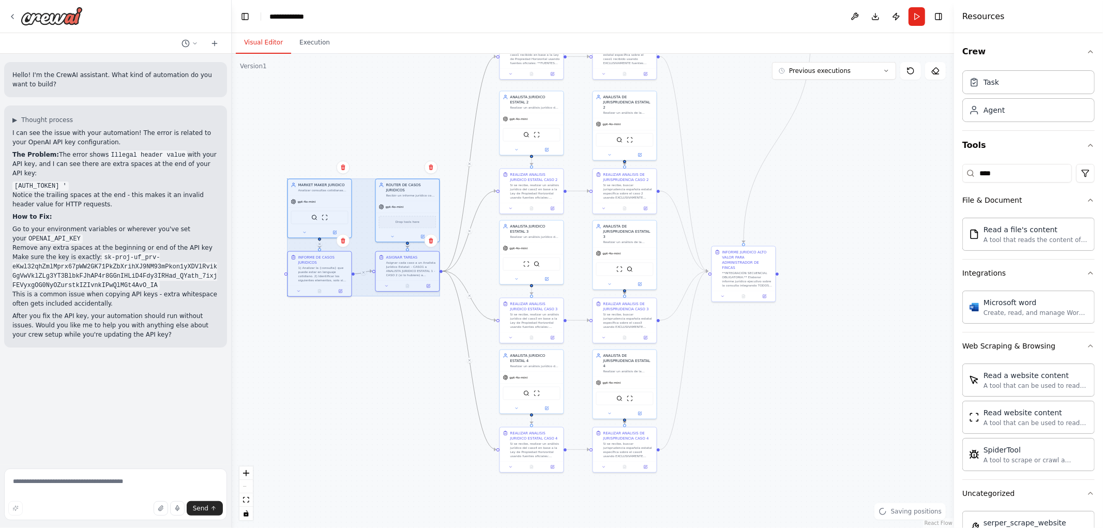
click at [711, 366] on div ".deletable-edge-delete-btn { width: 20px; height: 20px; border: 0px solid #ffff…" at bounding box center [593, 291] width 722 height 474
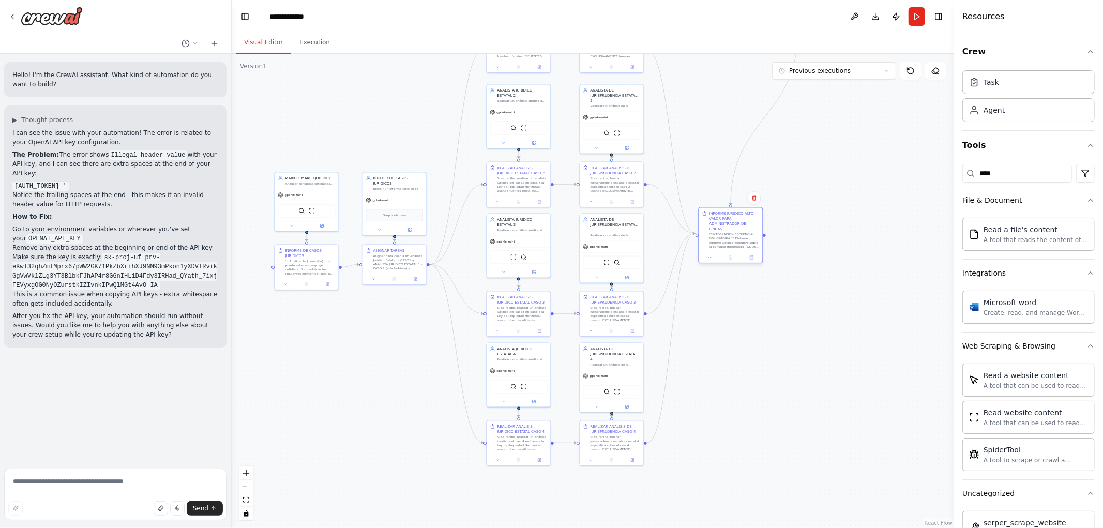
click at [743, 236] on div "**INTEGRACIÓN SECUENCIAL OBLIGATORIA:** Elaborar informe jurídico ejecutivo sob…" at bounding box center [734, 241] width 50 height 17
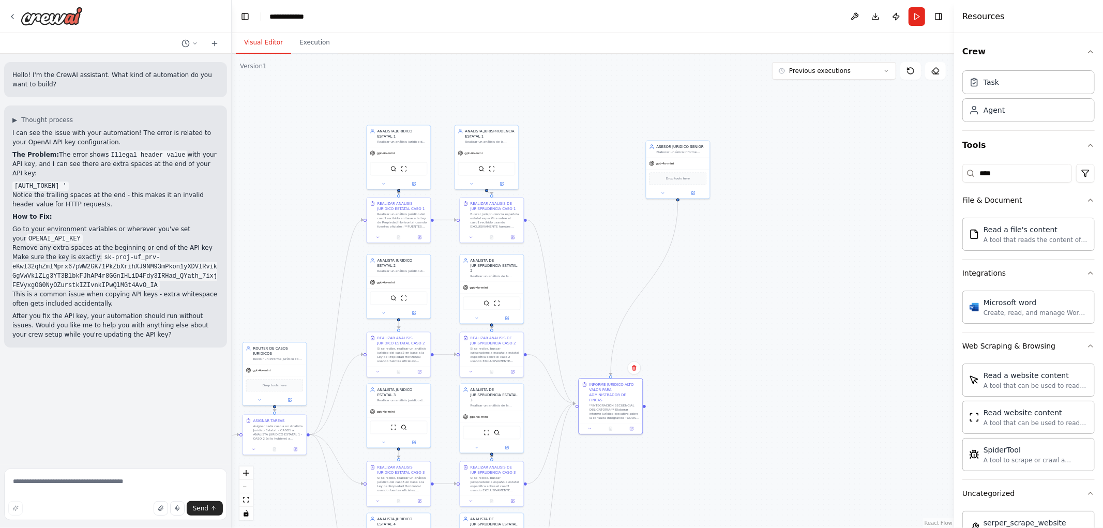
click at [768, 405] on div ".deletable-edge-delete-btn { width: 20px; height: 20px; border: 0px solid #ffff…" at bounding box center [593, 291] width 722 height 474
click at [631, 332] on div "gpt-4o-mini" at bounding box center [611, 332] width 64 height 11
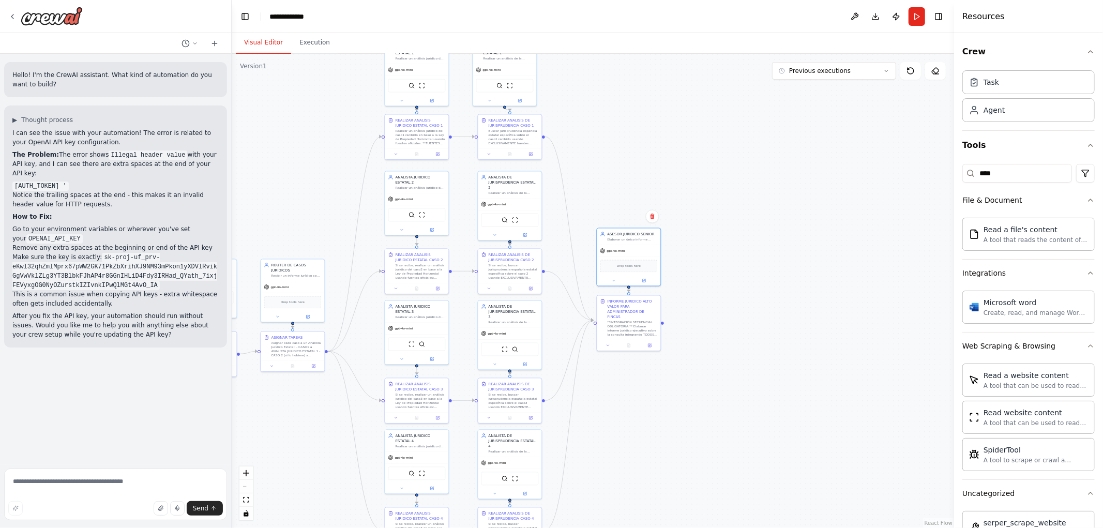
click at [777, 326] on div ".deletable-edge-delete-btn { width: 20px; height: 20px; border: 0px solid #ffff…" at bounding box center [593, 291] width 722 height 474
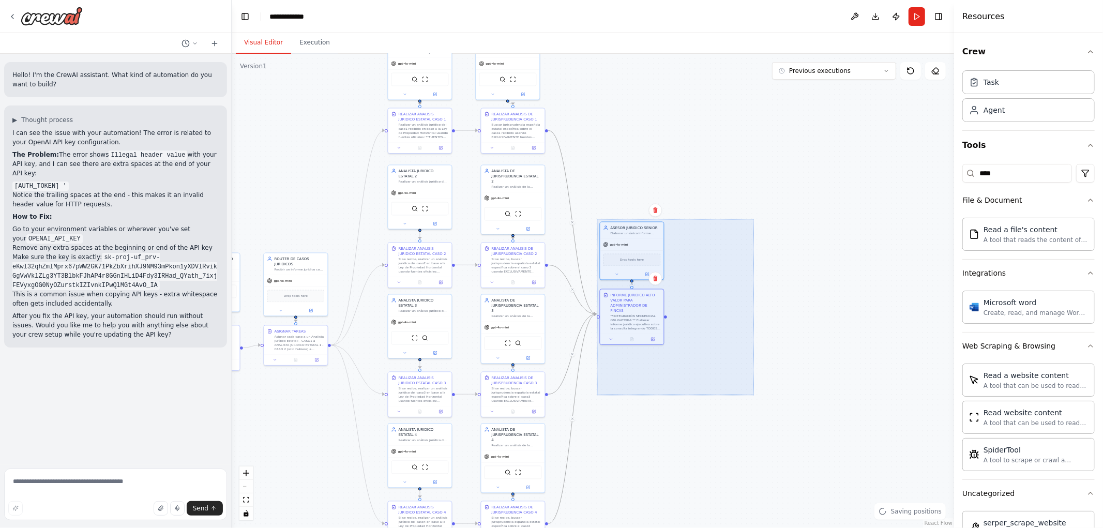
click at [595, 203] on div ".deletable-edge-delete-btn { width: 20px; height: 20px; border: 0px solid #ffff…" at bounding box center [593, 291] width 722 height 474
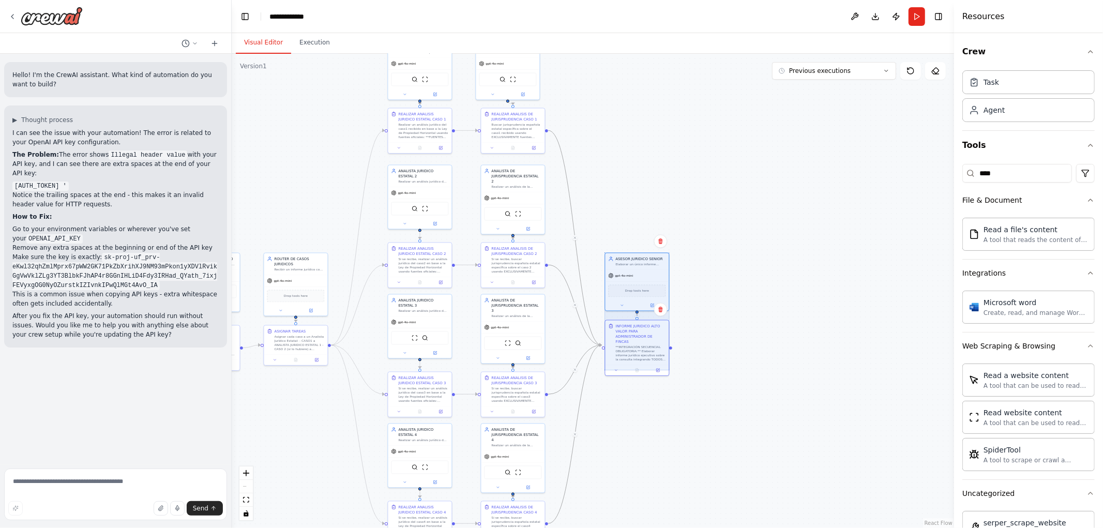
click at [639, 270] on div at bounding box center [637, 312] width 65 height 118
click at [761, 267] on div ".deletable-edge-delete-btn { width: 20px; height: 20px; border: 0px solid #ffff…" at bounding box center [593, 291] width 722 height 474
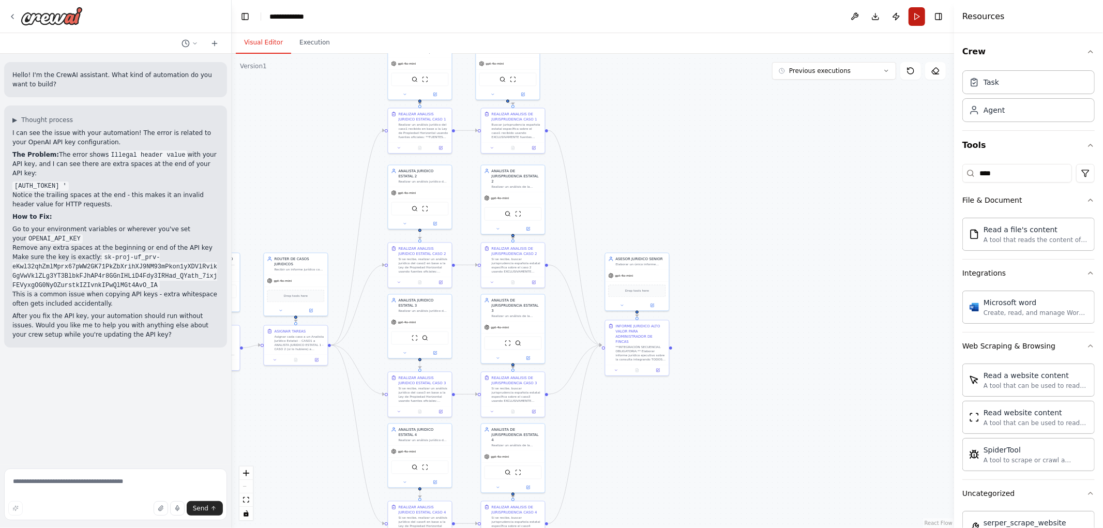
click at [917, 14] on button "Run" at bounding box center [916, 16] width 17 height 19
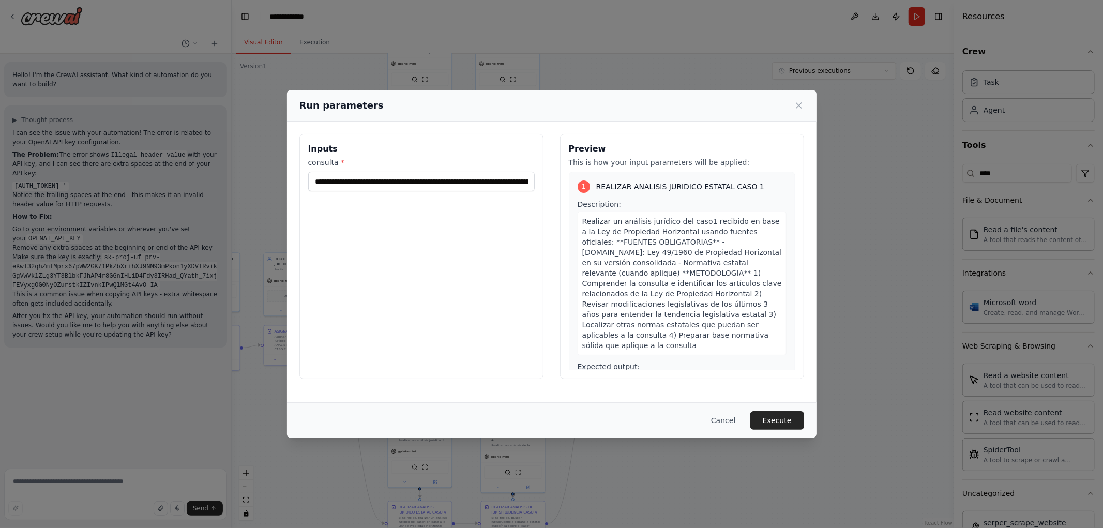
click at [768, 437] on div "Cancel Execute" at bounding box center [551, 420] width 529 height 36
click at [783, 422] on button "Execute" at bounding box center [777, 420] width 54 height 19
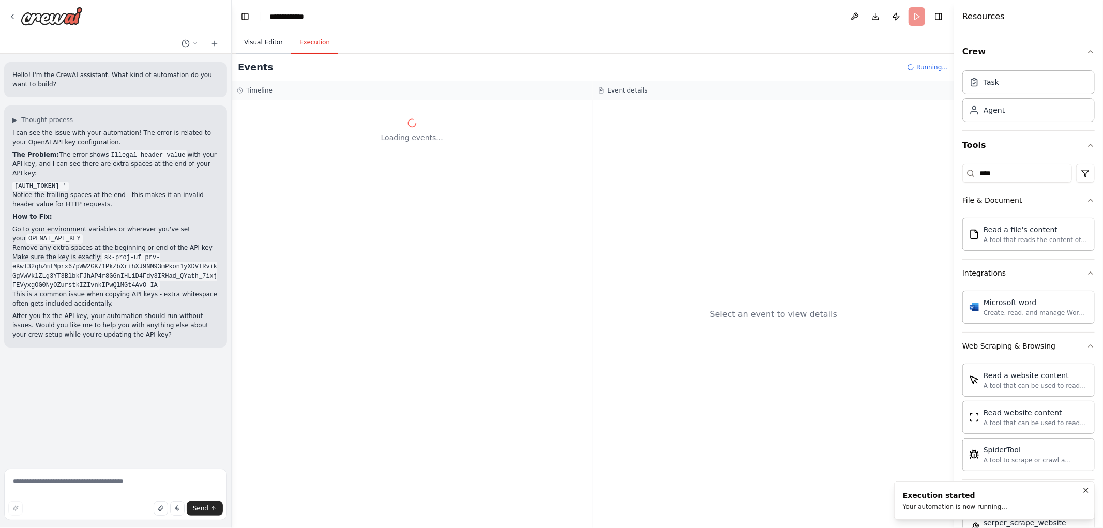
click at [253, 40] on button "Visual Editor" at bounding box center [263, 43] width 55 height 22
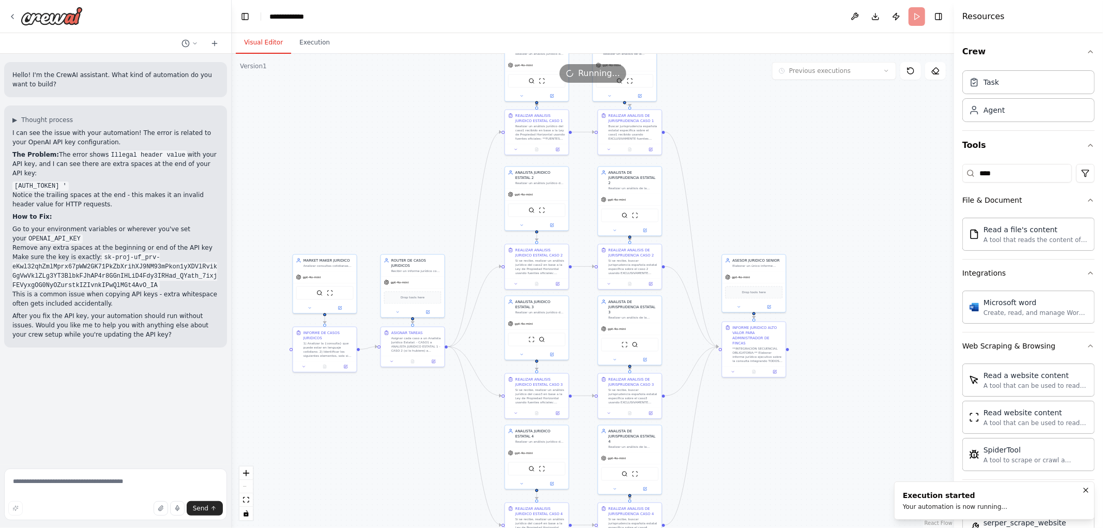
click at [854, 236] on div ".deletable-edge-delete-btn { width: 20px; height: 20px; border: 0px solid #ffff…" at bounding box center [593, 291] width 722 height 474
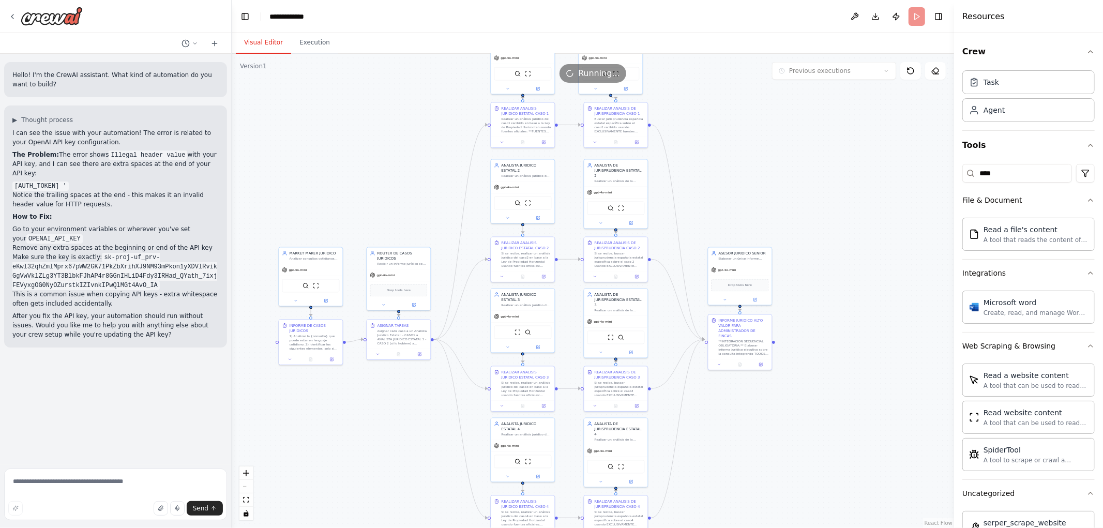
click at [814, 243] on div ".deletable-edge-delete-btn { width: 20px; height: 20px; border: 0px solid #ffff…" at bounding box center [593, 291] width 722 height 474
click at [545, 407] on button at bounding box center [544, 405] width 18 height 6
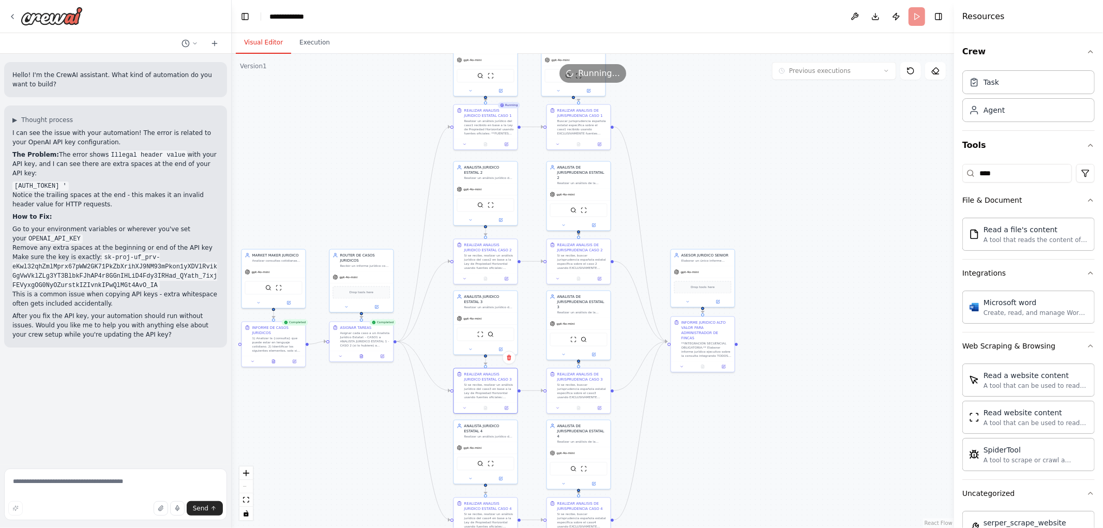
drag, startPoint x: 396, startPoint y: 399, endPoint x: 358, endPoint y: 401, distance: 37.8
click at [358, 401] on div ".deletable-edge-delete-btn { width: 20px; height: 20px; border: 0px solid #ffff…" at bounding box center [593, 291] width 722 height 474
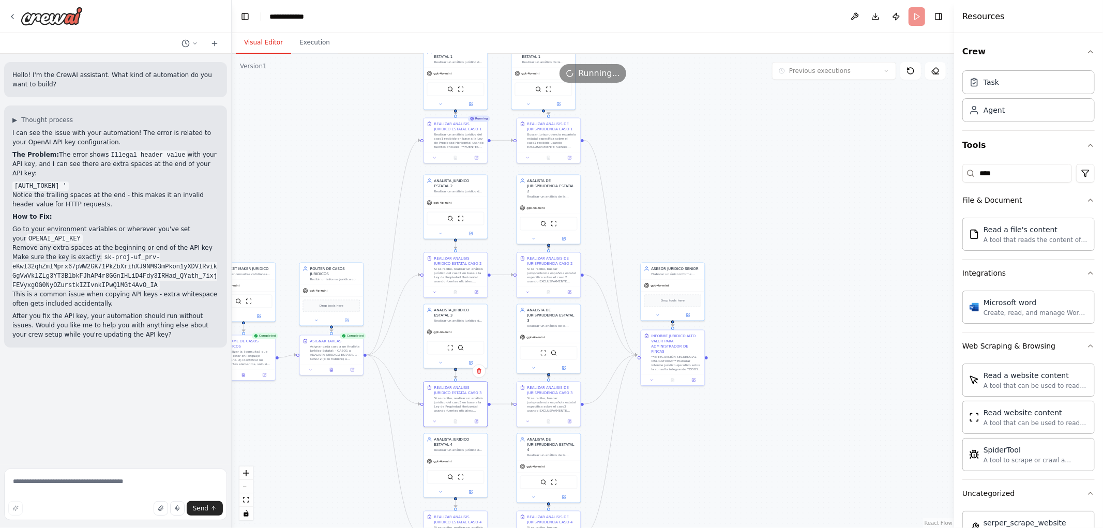
drag, startPoint x: 707, startPoint y: 184, endPoint x: 679, endPoint y: 193, distance: 29.3
click at [679, 193] on div ".deletable-edge-delete-btn { width: 20px; height: 20px; border: 0px solid #ffff…" at bounding box center [593, 291] width 722 height 474
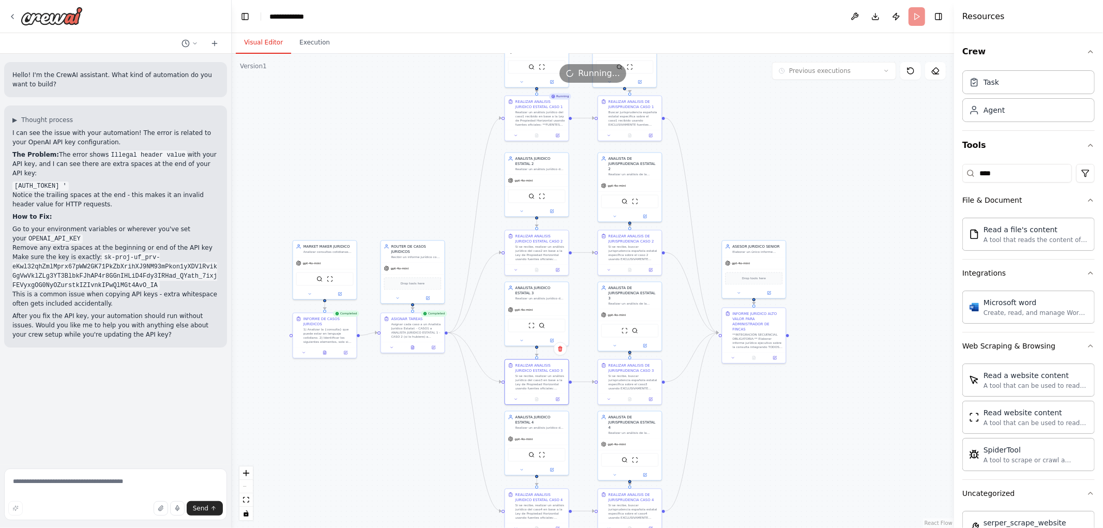
drag, startPoint x: 373, startPoint y: 410, endPoint x: 394, endPoint y: 390, distance: 28.9
click at [394, 396] on div ".deletable-edge-delete-btn { width: 20px; height: 20px; border: 0px solid #ffff…" at bounding box center [593, 291] width 722 height 474
click at [325, 352] on button at bounding box center [325, 349] width 22 height 6
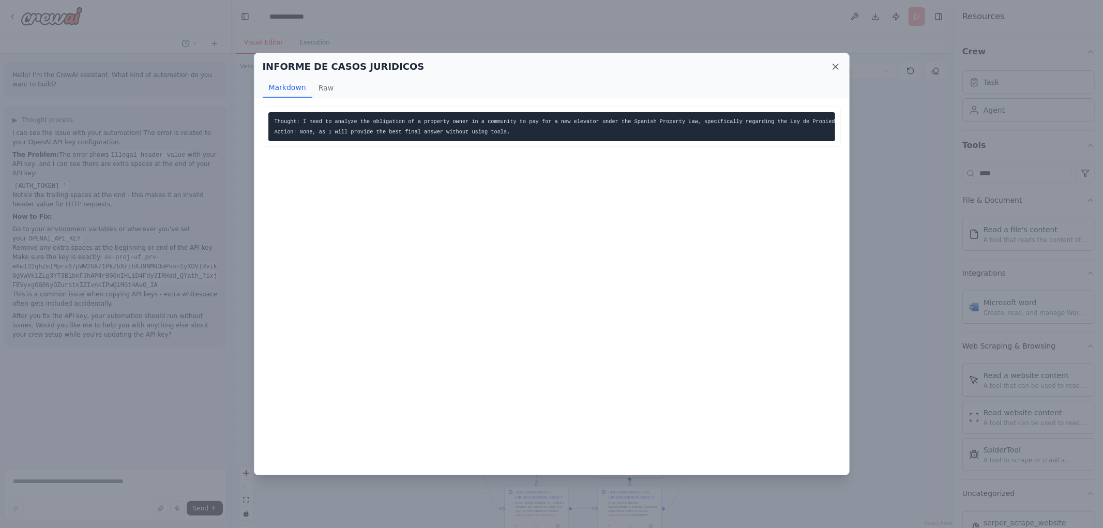
click at [837, 62] on icon at bounding box center [835, 67] width 10 height 10
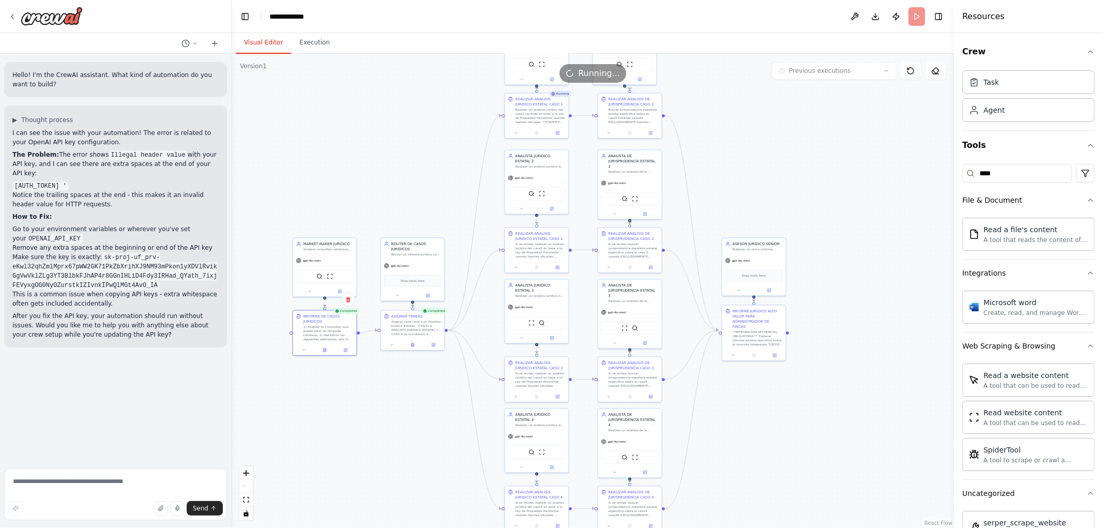
click at [412, 350] on div ".deletable-edge-delete-btn { width: 20px; height: 20px; border: 0px solid #ffff…" at bounding box center [593, 291] width 722 height 474
click at [412, 343] on icon at bounding box center [412, 344] width 3 height 4
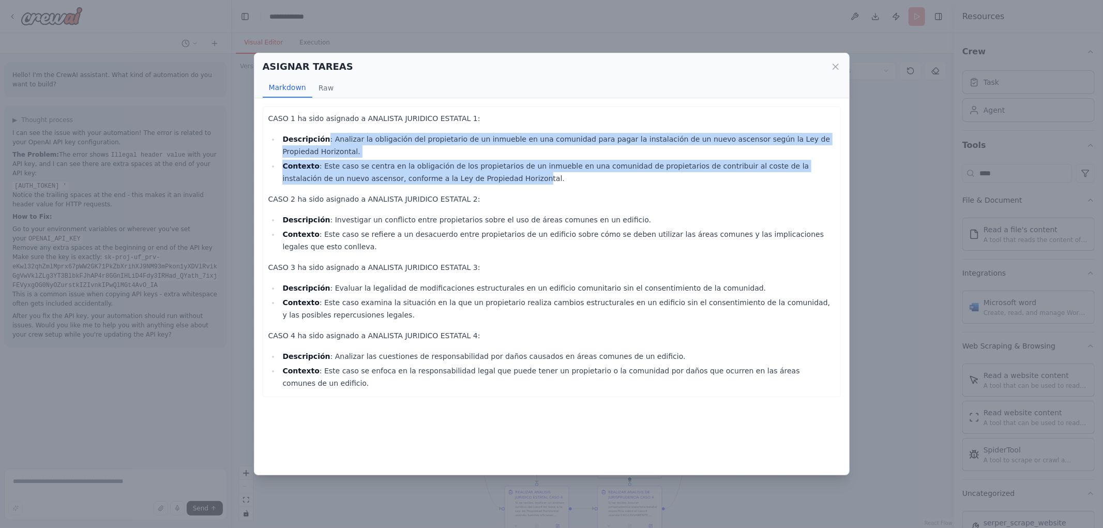
drag, startPoint x: 408, startPoint y: 148, endPoint x: 451, endPoint y: 166, distance: 45.9
click at [449, 165] on div "CASO 1 ha sido asignado a ANALISTA JURIDICO ESTATAL 1: Descripción : Analizar l…" at bounding box center [551, 250] width 567 height 277
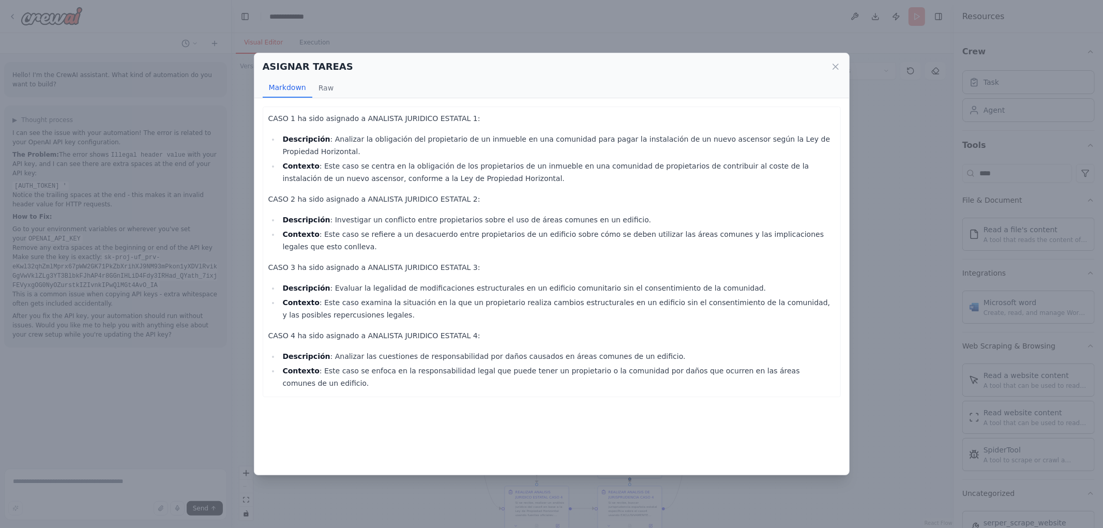
click at [452, 166] on li "Contexto : Este caso se centra en la obligación de los propietarios de un inmue…" at bounding box center [557, 172] width 555 height 25
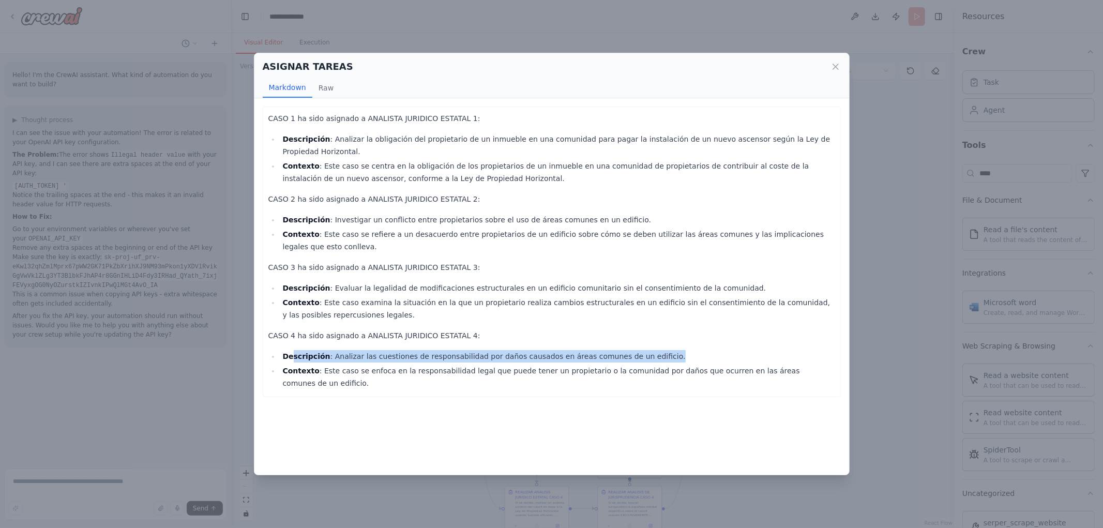
drag, startPoint x: 294, startPoint y: 338, endPoint x: 646, endPoint y: 346, distance: 352.7
click at [646, 350] on li "Descripción : Analizar las cuestiones de responsabilidad por daños causados en …" at bounding box center [557, 356] width 555 height 12
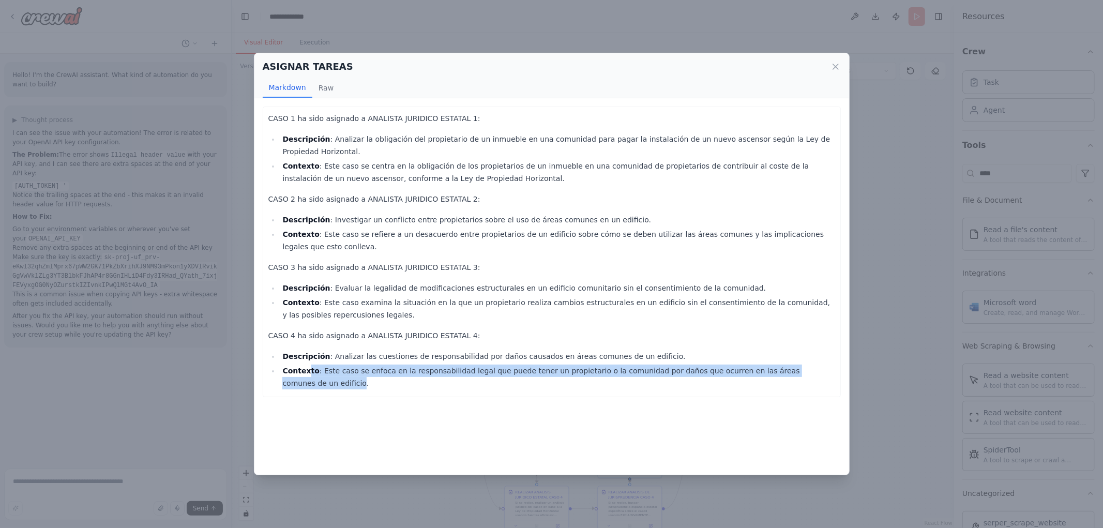
drag, startPoint x: 314, startPoint y: 366, endPoint x: 806, endPoint y: 359, distance: 491.8
click at [806, 365] on li "Contexto : Este caso se enfoca en la responsabilidad legal que puede tener un p…" at bounding box center [557, 377] width 555 height 25
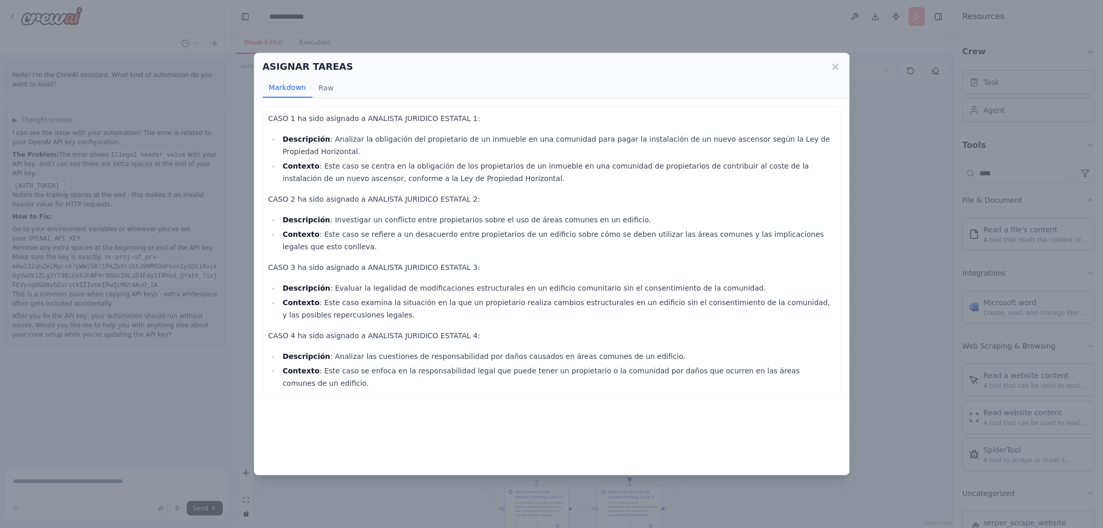
click at [512, 296] on li "Contexto : Este caso examina la situación en la que un propietario realiza camb…" at bounding box center [557, 308] width 555 height 25
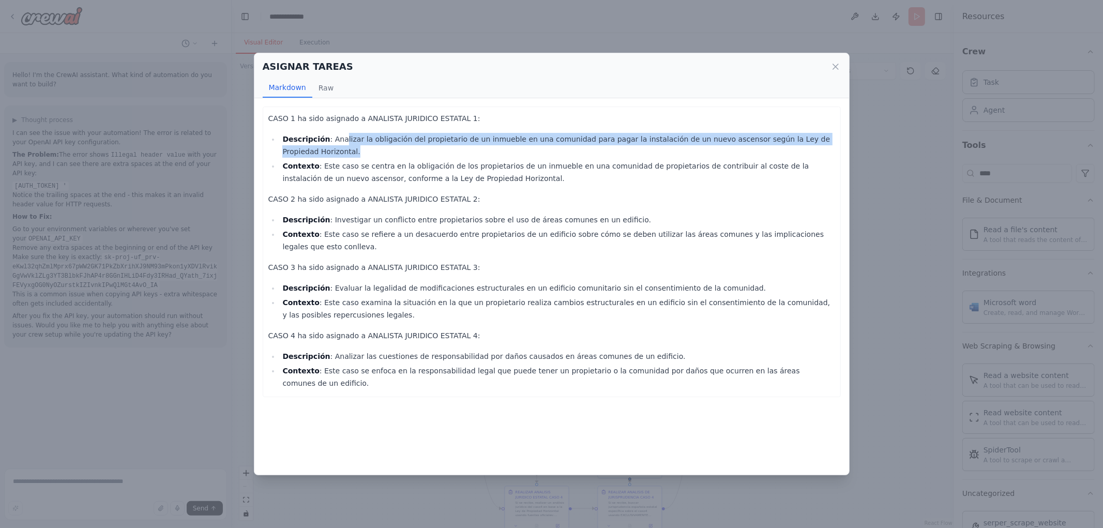
drag, startPoint x: 337, startPoint y: 136, endPoint x: 844, endPoint y: 140, distance: 507.3
click at [844, 140] on div "CASO 1 ha sido asignado a ANALISTA JURIDICO ESTATAL 1: Descripción : Analizar l…" at bounding box center [551, 286] width 595 height 376
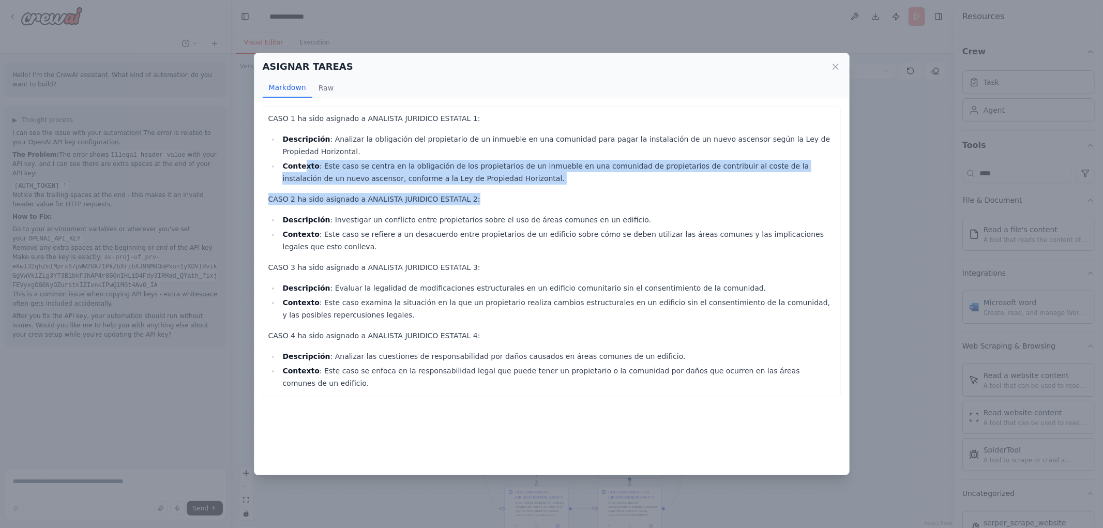
drag, startPoint x: 300, startPoint y: 150, endPoint x: 458, endPoint y: 179, distance: 159.8
click at [487, 179] on div "CASO 1 ha sido asignado a ANALISTA JURIDICO ESTATAL 1: Descripción : Analizar l…" at bounding box center [551, 250] width 567 height 277
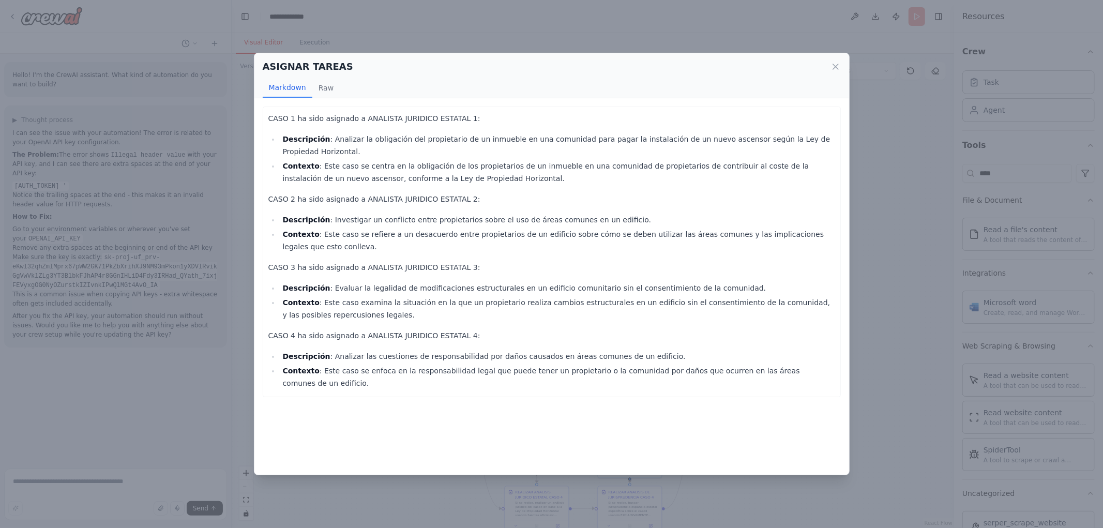
click at [384, 200] on div "CASO 1 ha sido asignado a ANALISTA JURIDICO ESTATAL 1: Descripción : Analizar l…" at bounding box center [551, 250] width 567 height 277
drag, startPoint x: 313, startPoint y: 214, endPoint x: 606, endPoint y: 211, distance: 293.2
click at [606, 214] on ul "Descripción : Investigar un conflicto entre propietarios sobre el uso de áreas …" at bounding box center [551, 233] width 567 height 39
click at [417, 235] on li "Contexto : Este caso se refiere a un desacuerdo entre propietarios de un edific…" at bounding box center [557, 240] width 555 height 25
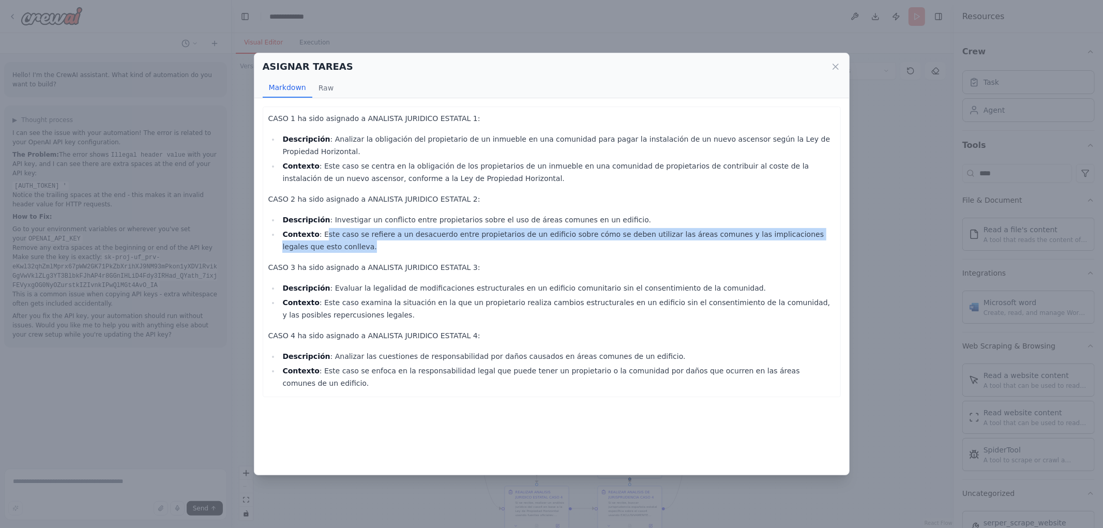
drag, startPoint x: 320, startPoint y: 223, endPoint x: 521, endPoint y: 232, distance: 201.3
click at [521, 232] on li "Contexto : Este caso se refiere a un desacuerdo entre propietarios de un edific…" at bounding box center [557, 240] width 555 height 25
click at [511, 239] on li "Contexto : Este caso se refiere a un desacuerdo entre propietarios de un edific…" at bounding box center [557, 240] width 555 height 25
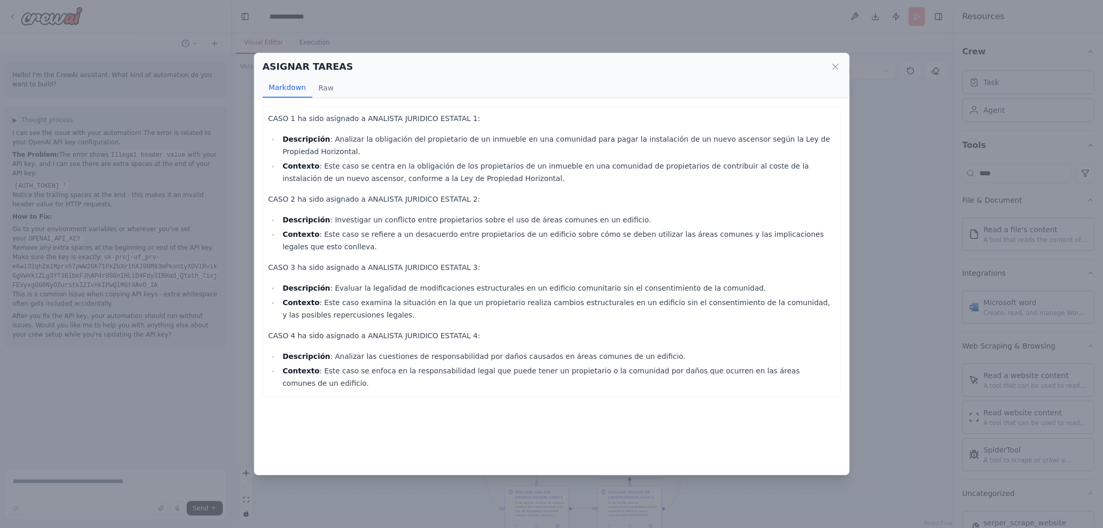
click at [481, 261] on p "CASO 3 ha sido asignado a ANALISTA JURIDICO ESTATAL 3:" at bounding box center [551, 267] width 567 height 12
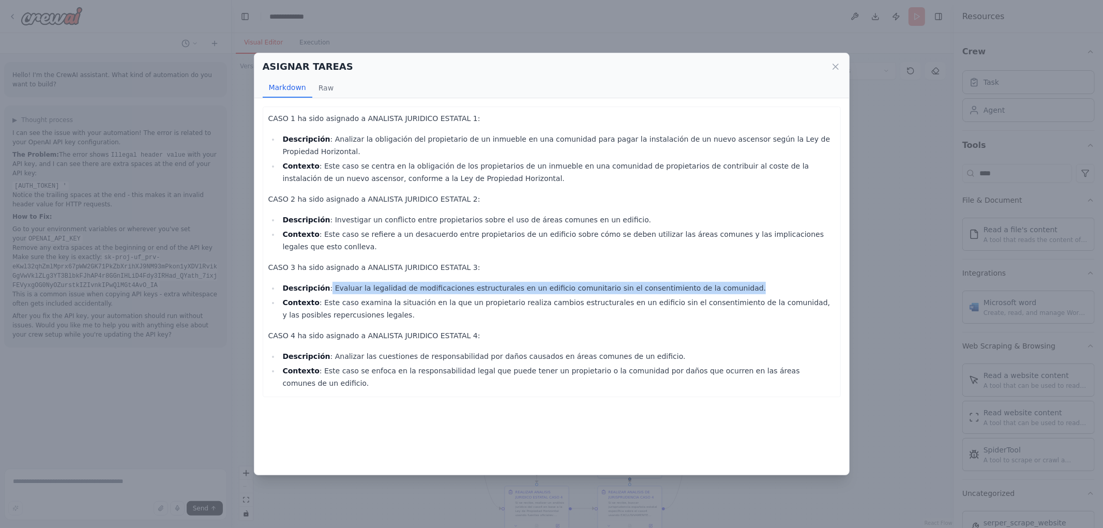
drag, startPoint x: 352, startPoint y: 271, endPoint x: 702, endPoint y: 269, distance: 350.1
click at [757, 268] on div "CASO 1 ha sido asignado a ANALISTA JURIDICO ESTATAL 1: Descripción : Analizar l…" at bounding box center [551, 250] width 567 height 277
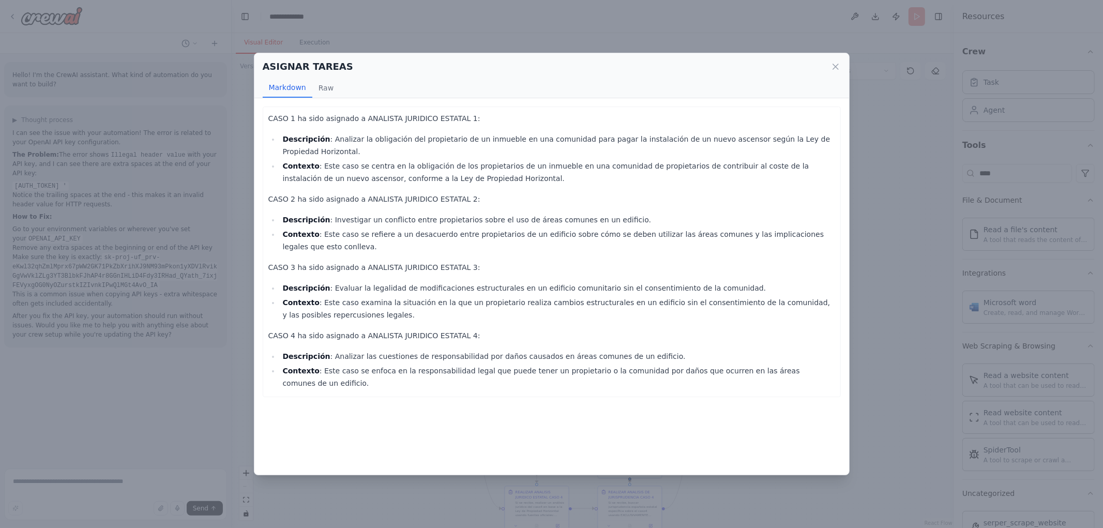
click at [653, 296] on li "Contexto : Este caso examina la situación en la que un propietario realiza camb…" at bounding box center [557, 308] width 555 height 25
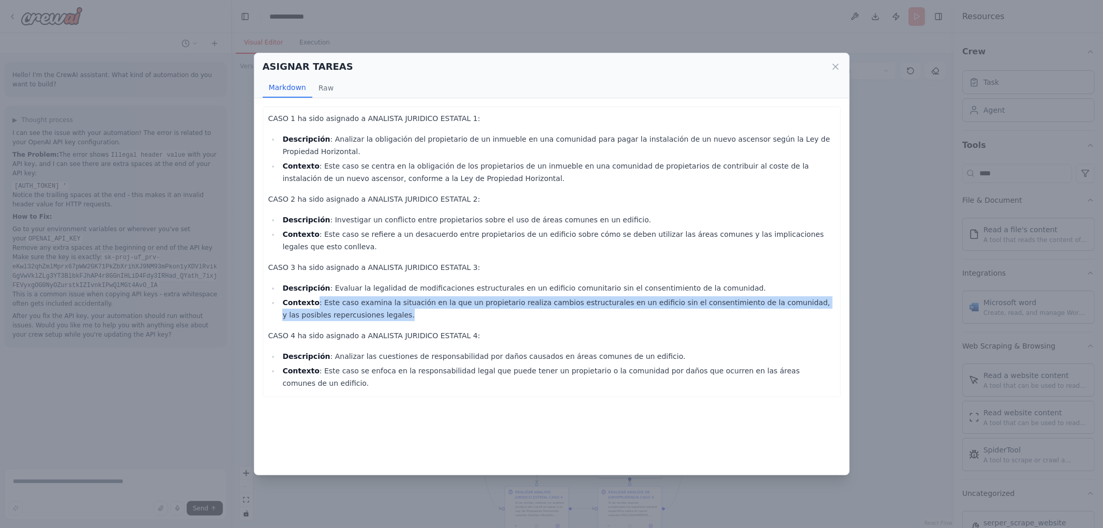
drag, startPoint x: 353, startPoint y: 295, endPoint x: 402, endPoint y: 304, distance: 49.9
click at [402, 304] on li "Contexto : Este caso examina la situación en la que un propietario realiza camb…" at bounding box center [557, 308] width 555 height 25
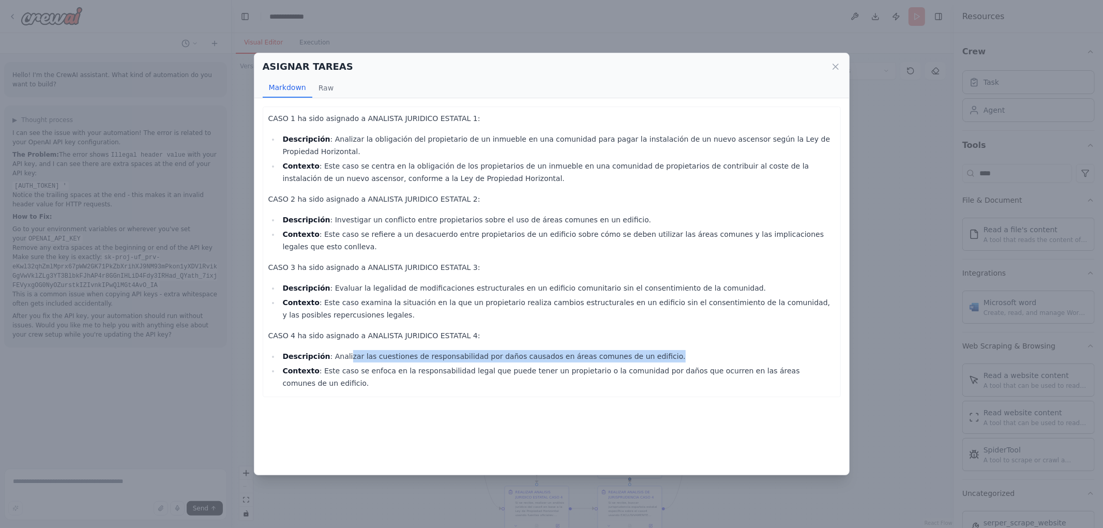
drag, startPoint x: 342, startPoint y: 348, endPoint x: 598, endPoint y: 345, distance: 256.0
click at [657, 350] on li "Descripción : Analizar las cuestiones de responsabilidad por daños causados en …" at bounding box center [557, 356] width 555 height 12
click at [590, 350] on li "Descripción : Analizar las cuestiones de responsabilidad por daños causados en …" at bounding box center [557, 356] width 555 height 12
click at [838, 70] on icon at bounding box center [835, 67] width 10 height 10
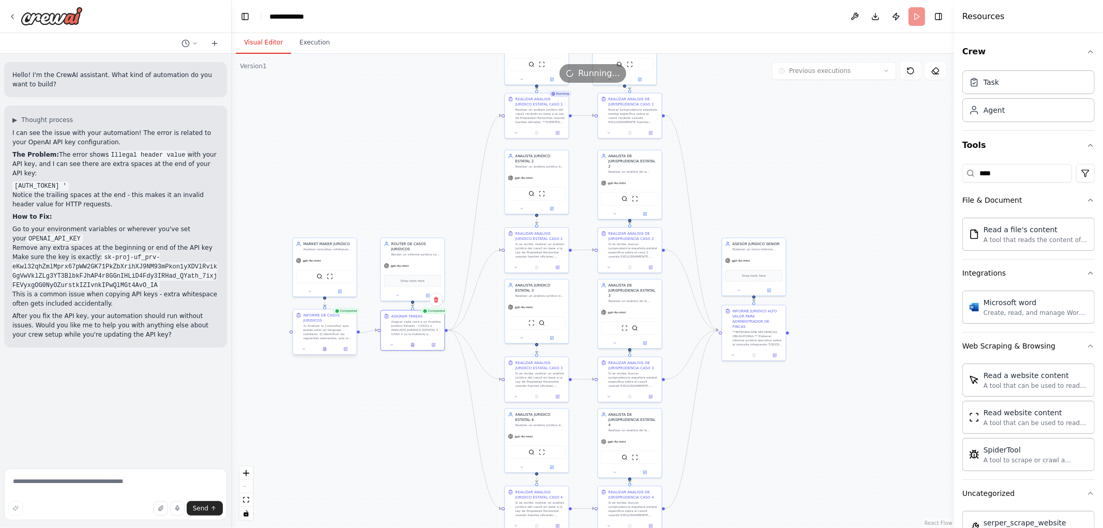
click at [324, 352] on div at bounding box center [325, 349] width 64 height 11
click at [323, 347] on icon at bounding box center [325, 349] width 4 height 4
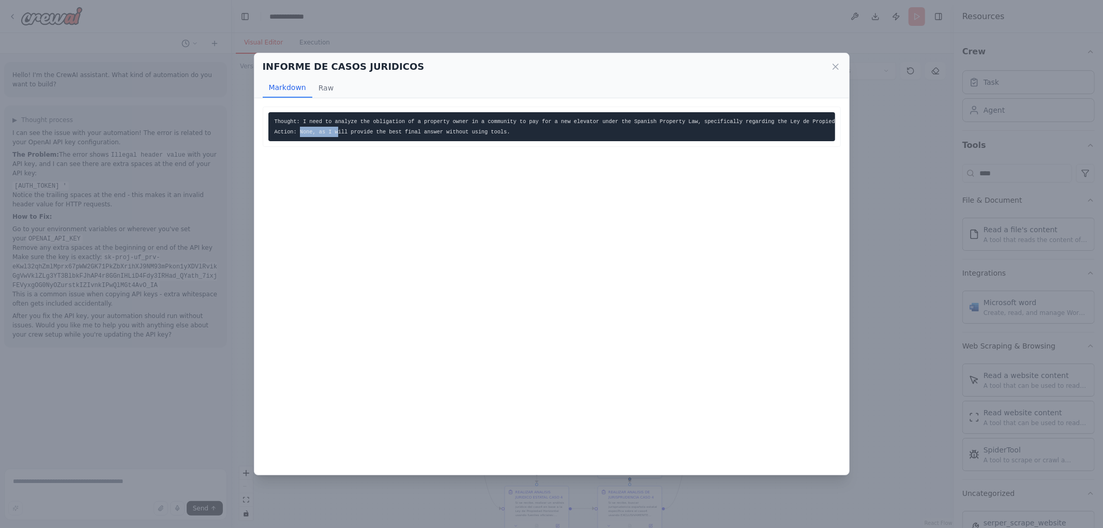
drag, startPoint x: 299, startPoint y: 138, endPoint x: 334, endPoint y: 143, distance: 35.5
click at [334, 141] on pre "Thought: I need to analyze the obligation of a property owner in a community to…" at bounding box center [551, 126] width 567 height 29
click at [329, 120] on code "Thought: I need to analyze the obligation of a property owner in a community to…" at bounding box center [577, 126] width 605 height 17
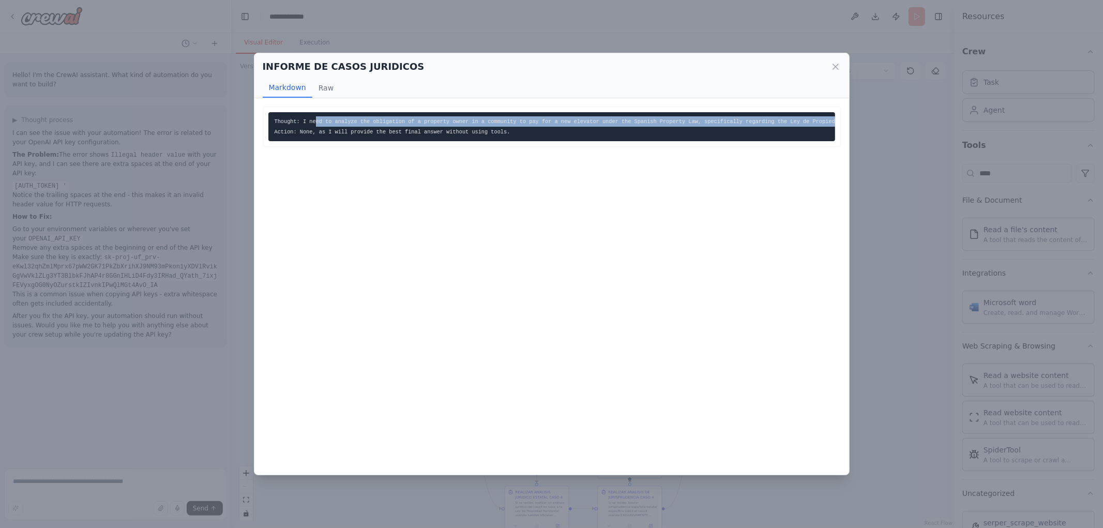
scroll to position [0, 1]
drag, startPoint x: 312, startPoint y: 120, endPoint x: 839, endPoint y: 124, distance: 526.9
click at [839, 124] on div "Thought: I need to analyze the obligation of a property owner in a community to…" at bounding box center [552, 127] width 578 height 40
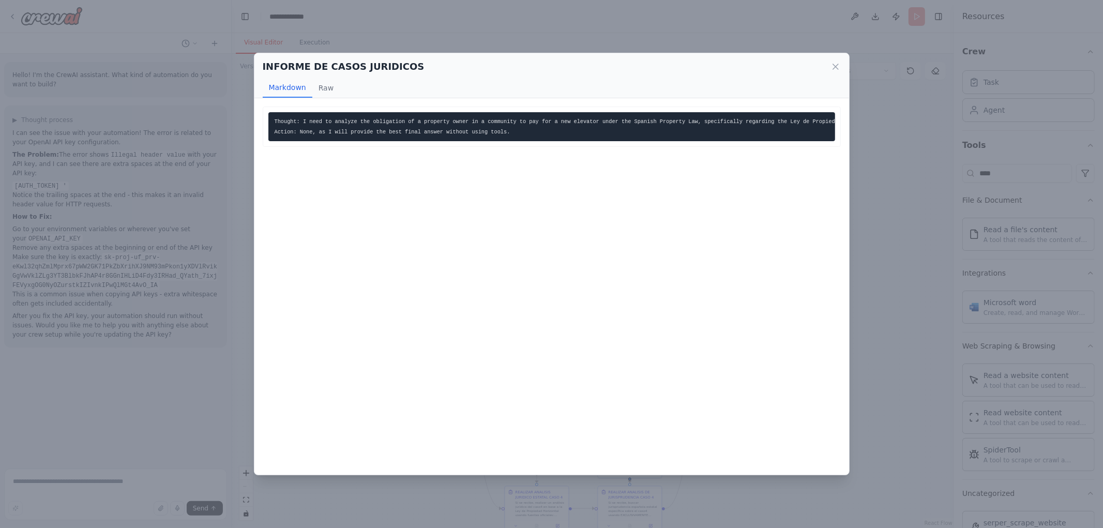
click at [270, 107] on div "Thought: I need to analyze the obligation of a property owner in a community to…" at bounding box center [552, 127] width 578 height 40
drag, startPoint x: 292, startPoint y: 132, endPoint x: 490, endPoint y: 131, distance: 198.0
click at [490, 131] on code "Thought: I need to analyze the obligation of a property owner in a community to…" at bounding box center [577, 126] width 605 height 17
click at [835, 68] on icon at bounding box center [835, 66] width 5 height 5
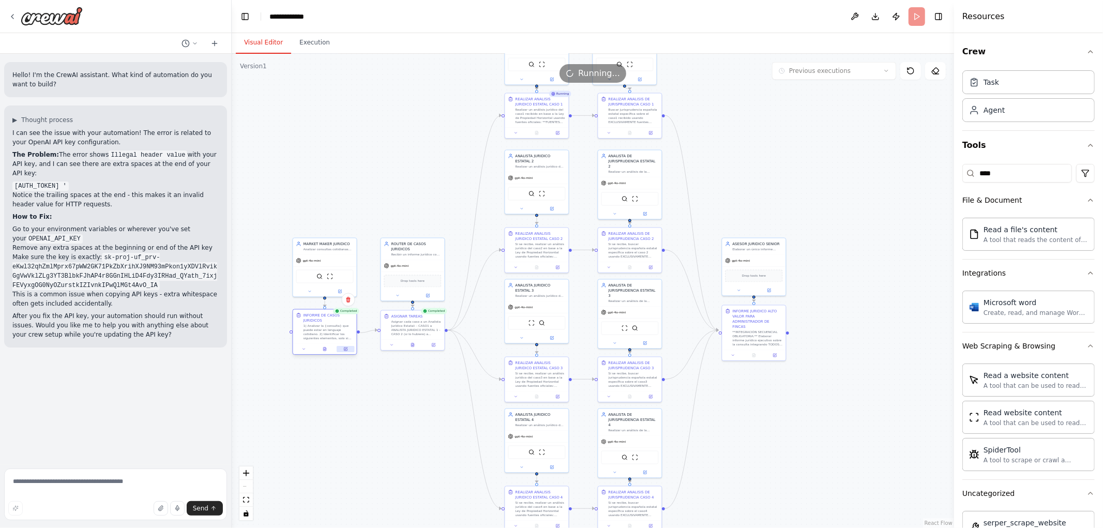
click at [344, 348] on icon at bounding box center [345, 348] width 3 height 3
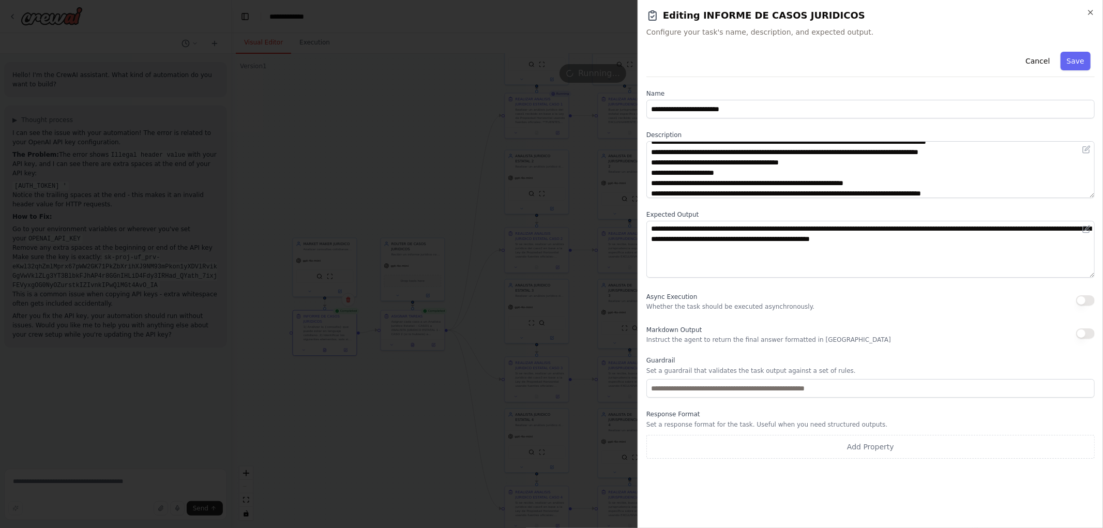
scroll to position [57, 0]
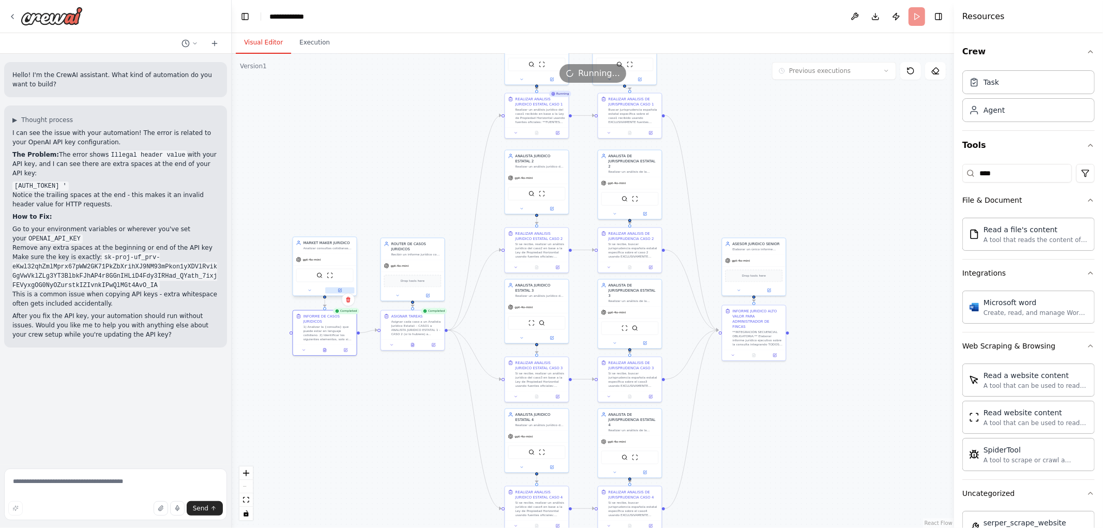
click at [340, 287] on button at bounding box center [339, 290] width 29 height 6
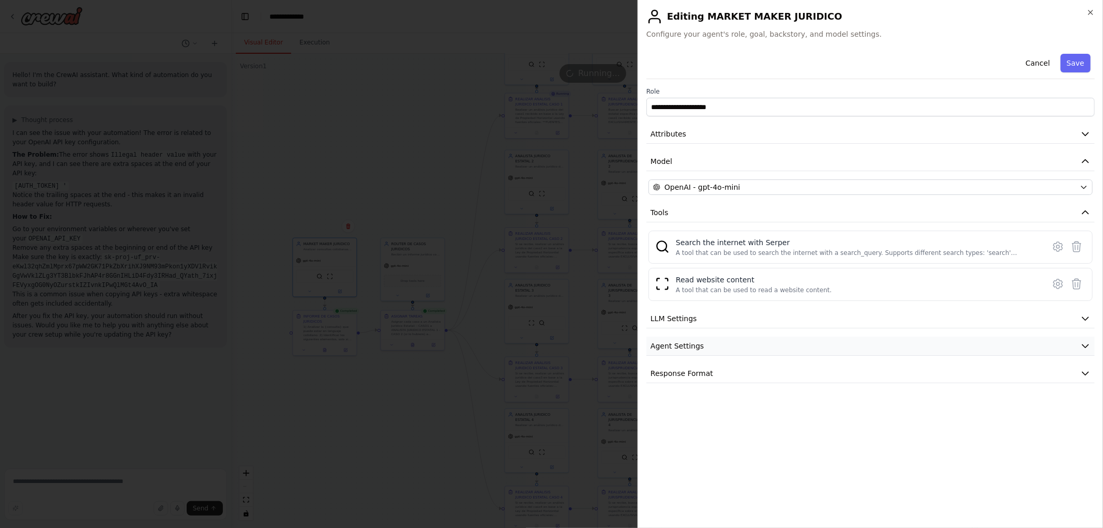
click at [680, 348] on span "Agent Settings" at bounding box center [676, 346] width 53 height 10
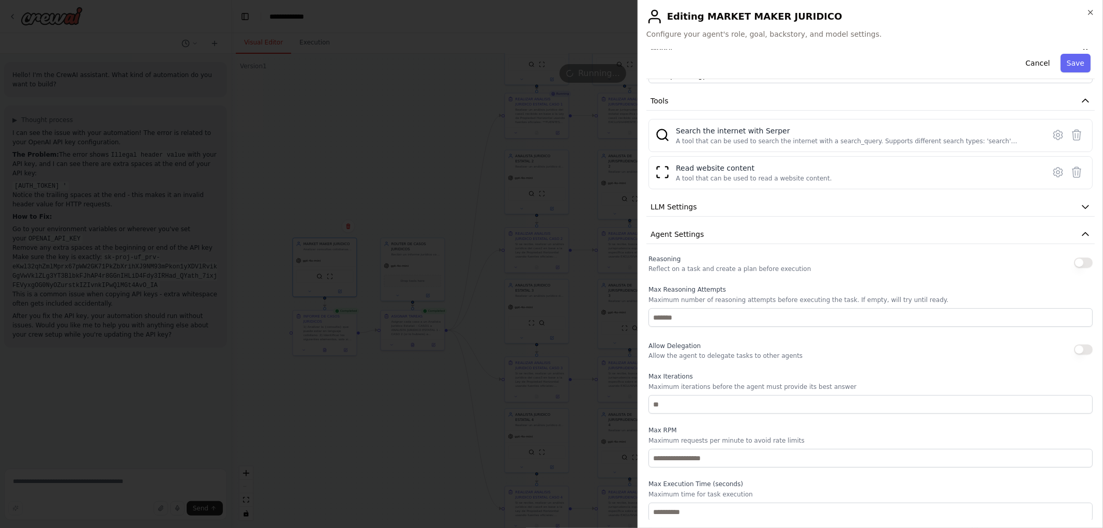
scroll to position [115, 0]
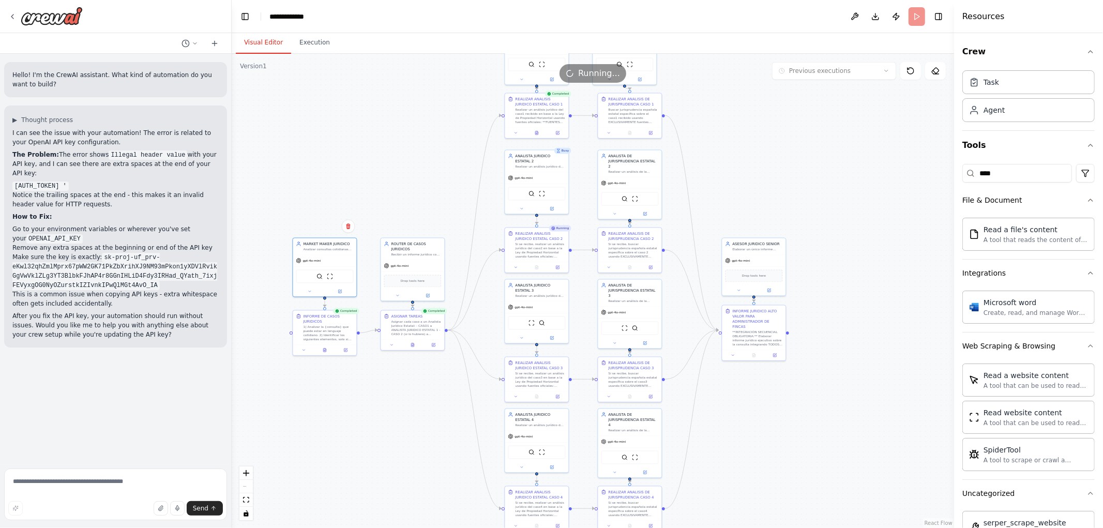
drag, startPoint x: 854, startPoint y: 410, endPoint x: 846, endPoint y: 397, distance: 14.4
click at [846, 397] on div ".deletable-edge-delete-btn { width: 20px; height: 20px; border: 0px solid #ffff…" at bounding box center [593, 291] width 722 height 474
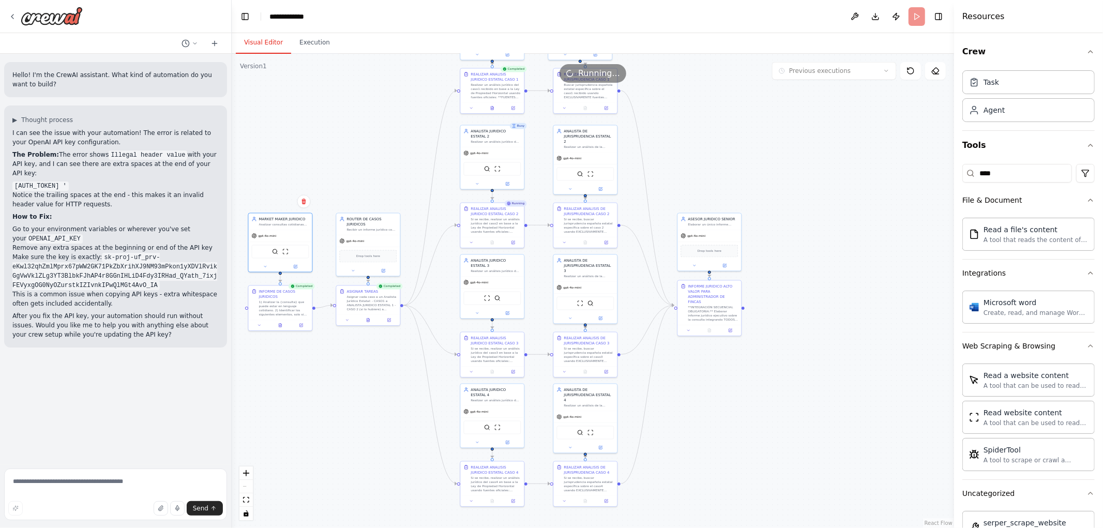
drag, startPoint x: 788, startPoint y: 405, endPoint x: 779, endPoint y: 443, distance: 39.4
click at [779, 443] on div ".deletable-edge-delete-btn { width: 20px; height: 20px; border: 0px solid #ffff…" at bounding box center [593, 291] width 722 height 474
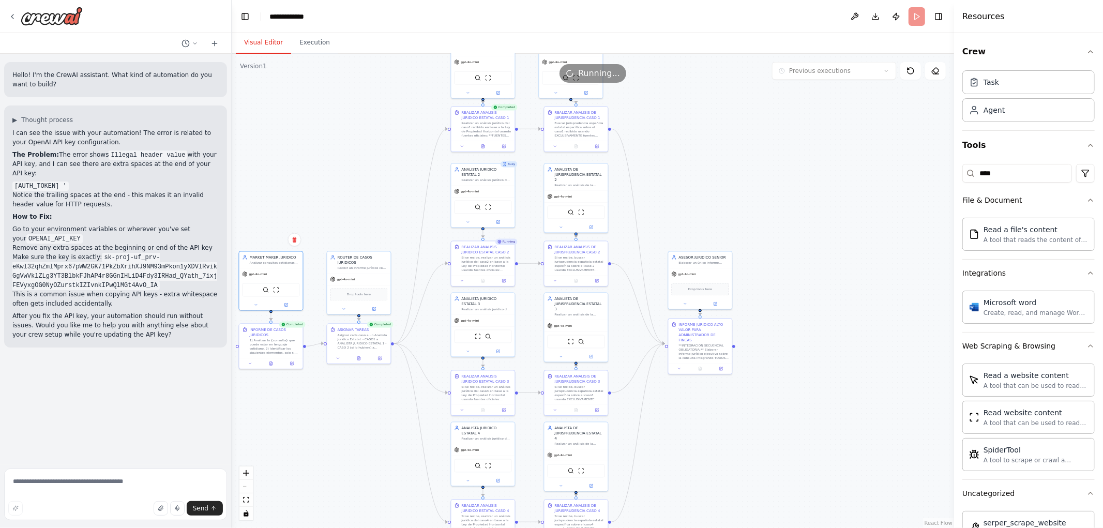
drag, startPoint x: 735, startPoint y: 166, endPoint x: 733, endPoint y: 264, distance: 97.2
click at [752, 255] on div ".deletable-edge-delete-btn { width: 20px; height: 20px; border: 0px solid #ffff…" at bounding box center [593, 291] width 722 height 474
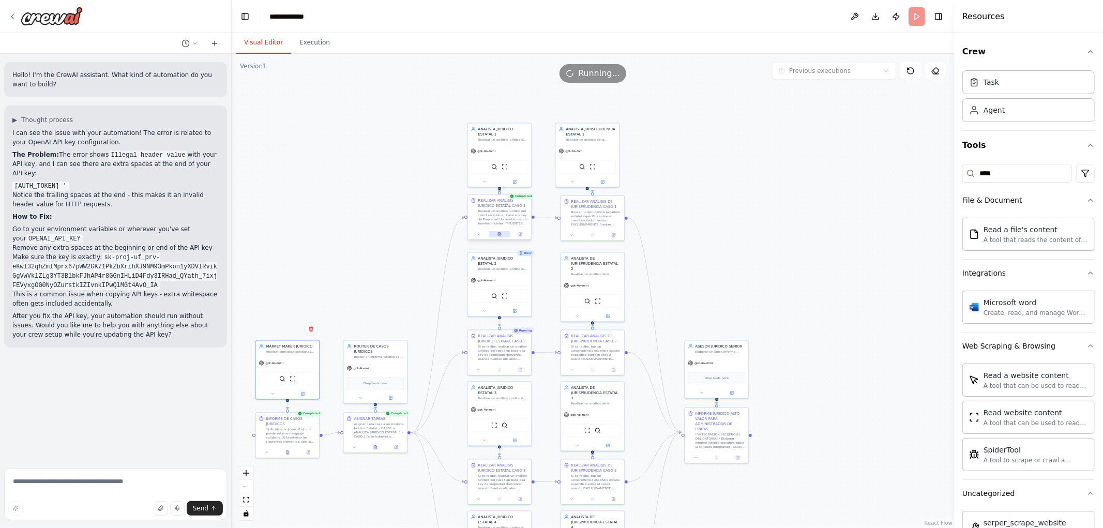
click at [502, 235] on button at bounding box center [500, 234] width 22 height 6
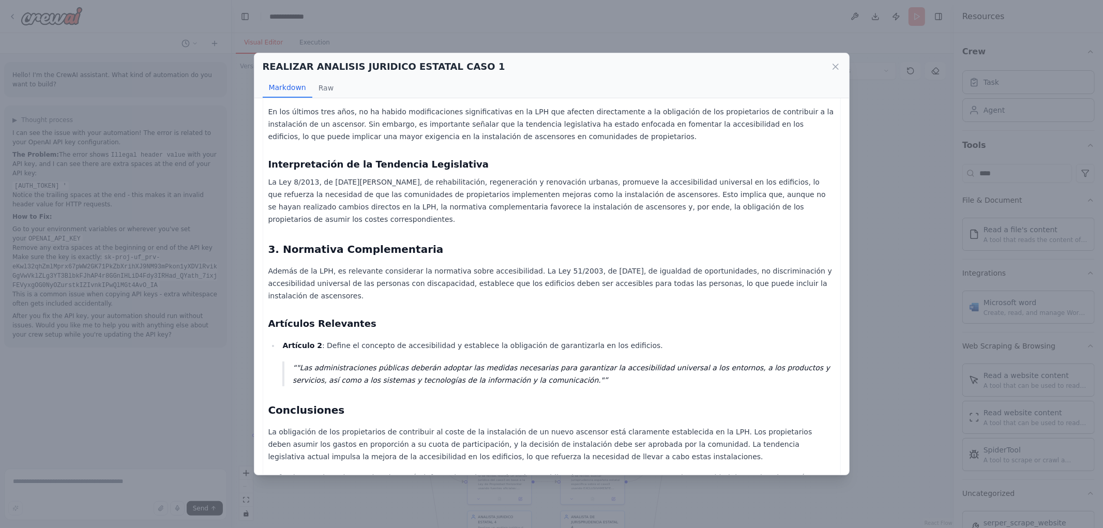
scroll to position [441, 0]
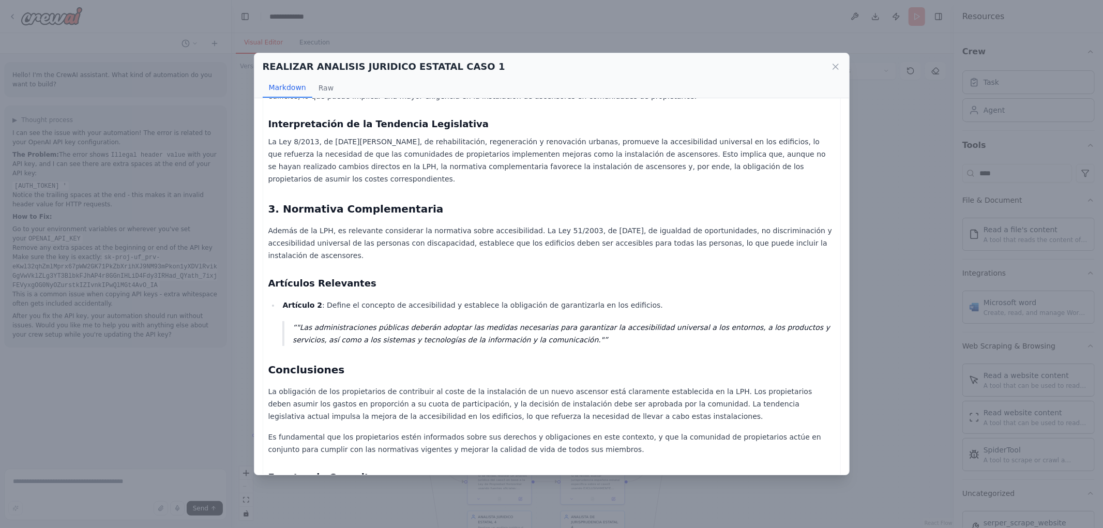
click at [903, 132] on div "REALIZAR ANALISIS JURIDICO ESTATAL CASO 1 Markdown Raw Informe Jurídico sobre l…" at bounding box center [551, 264] width 1103 height 528
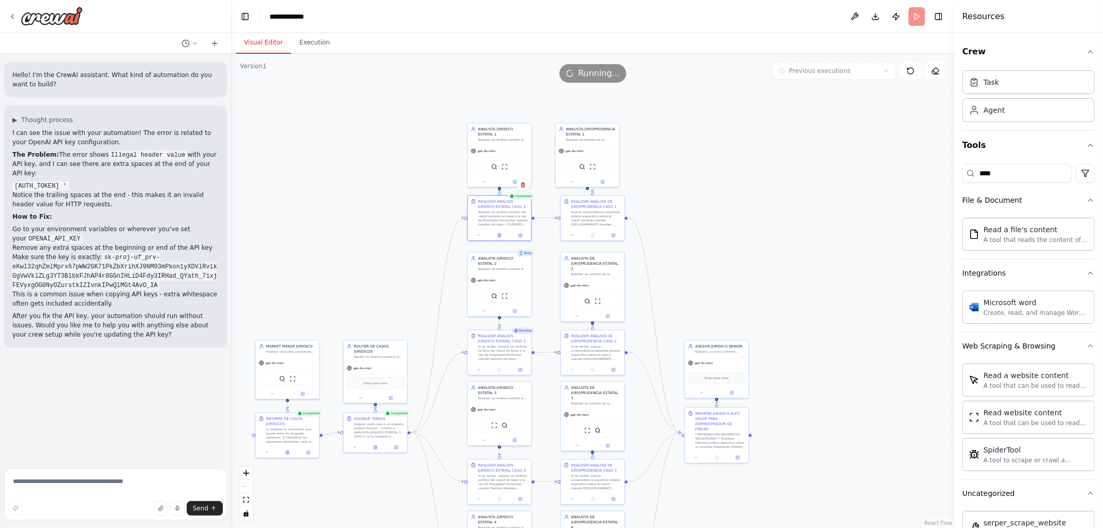
drag, startPoint x: 764, startPoint y: 178, endPoint x: 767, endPoint y: 143, distance: 34.7
click at [767, 146] on div ".deletable-edge-delete-btn { width: 20px; height: 20px; border: 0px solid #ffff…" at bounding box center [593, 291] width 722 height 474
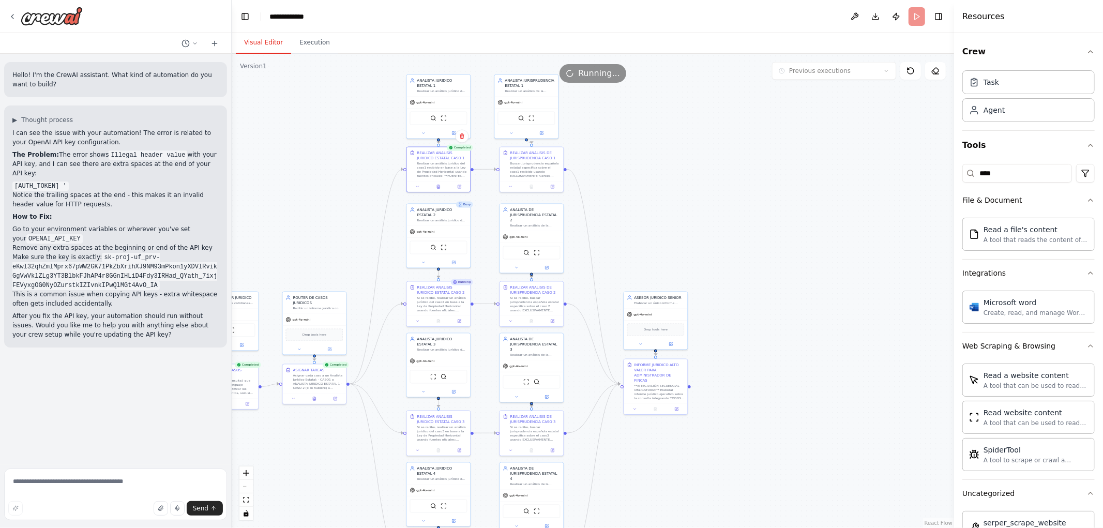
drag, startPoint x: 400, startPoint y: 117, endPoint x: 297, endPoint y: 199, distance: 131.1
click at [298, 198] on div ".deletable-edge-delete-btn { width: 20px; height: 20px; border: 0px solid #ffff…" at bounding box center [593, 291] width 722 height 474
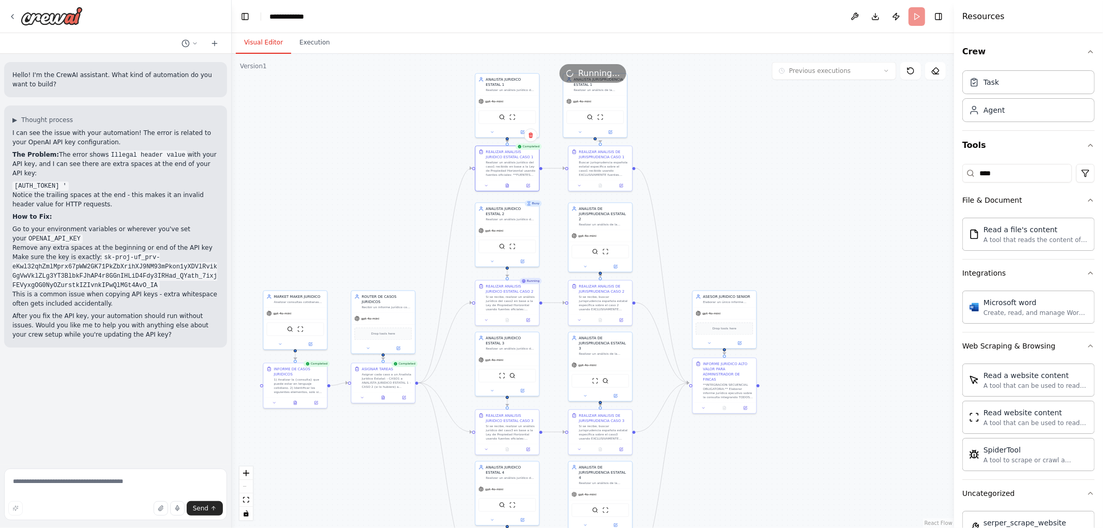
drag, startPoint x: 300, startPoint y: 193, endPoint x: 435, endPoint y: 150, distance: 141.6
click at [438, 150] on div ".deletable-edge-delete-btn { width: 20px; height: 20px; border: 0px solid #ffff…" at bounding box center [593, 291] width 722 height 474
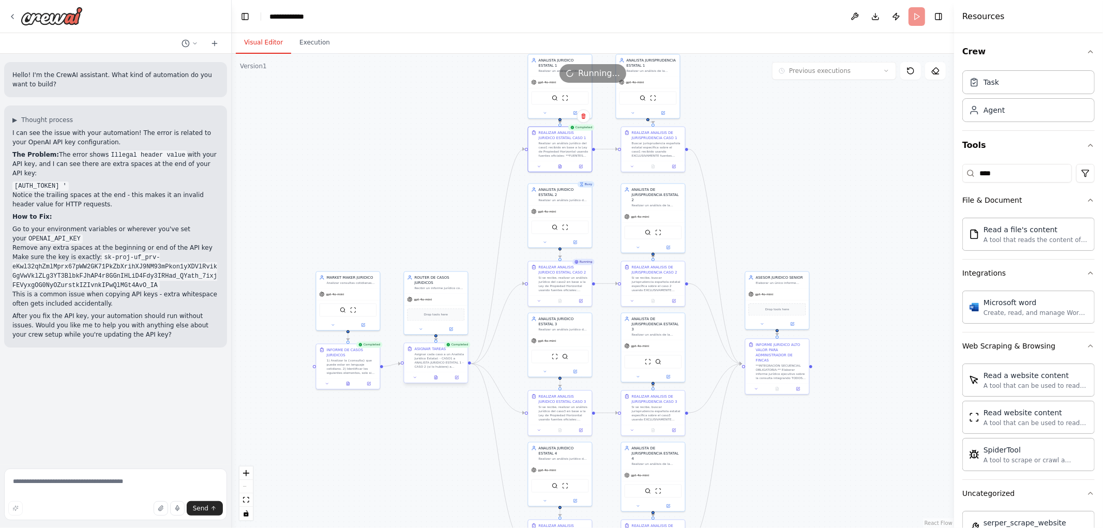
click at [436, 381] on div at bounding box center [436, 377] width 64 height 11
click at [437, 377] on icon at bounding box center [435, 378] width 3 height 4
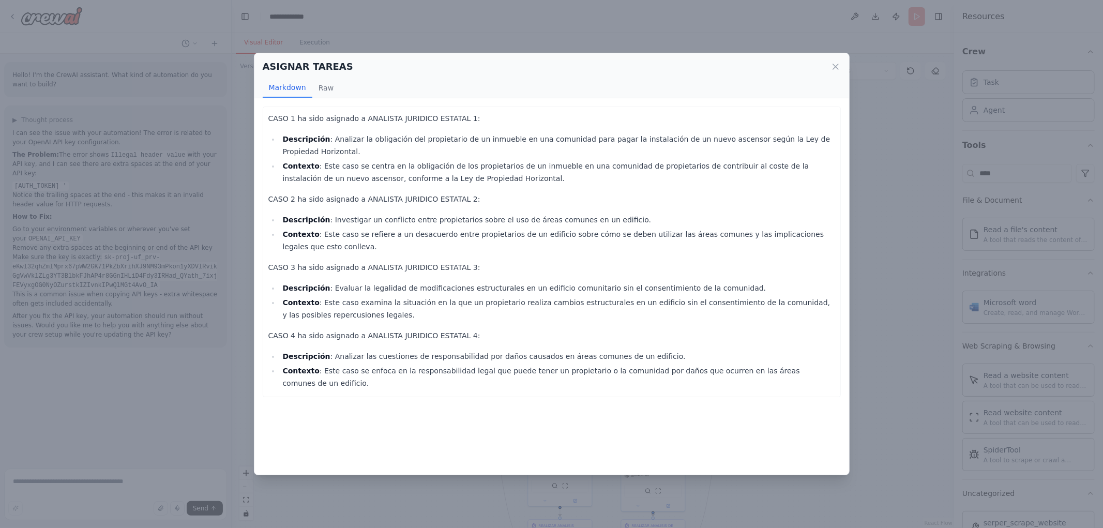
click at [438, 27] on div "ASIGNAR TAREAS Markdown Raw CASO 1 ha sido asignado a ANALISTA JURIDICO ESTATAL…" at bounding box center [551, 264] width 1103 height 528
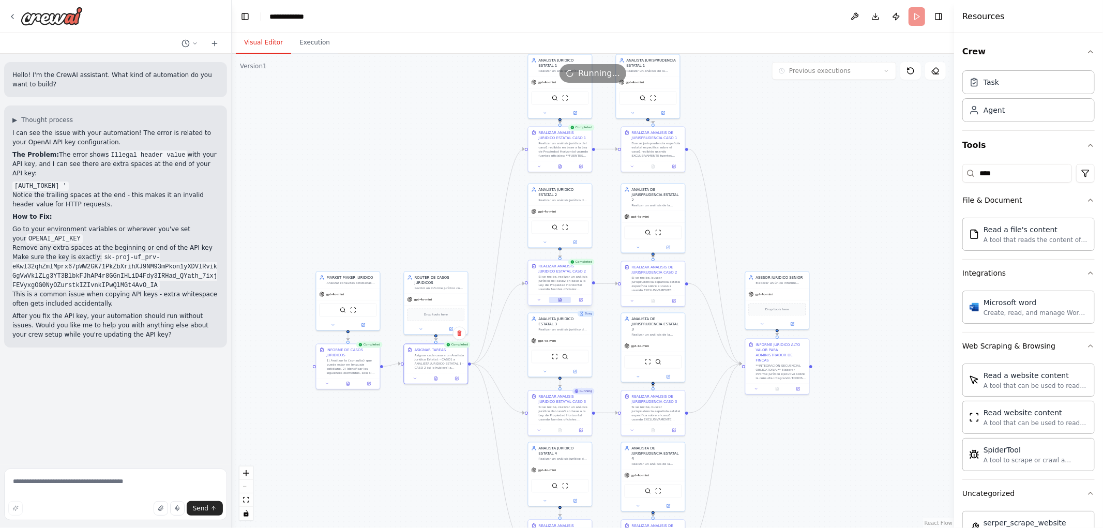
click at [562, 302] on button at bounding box center [560, 300] width 22 height 6
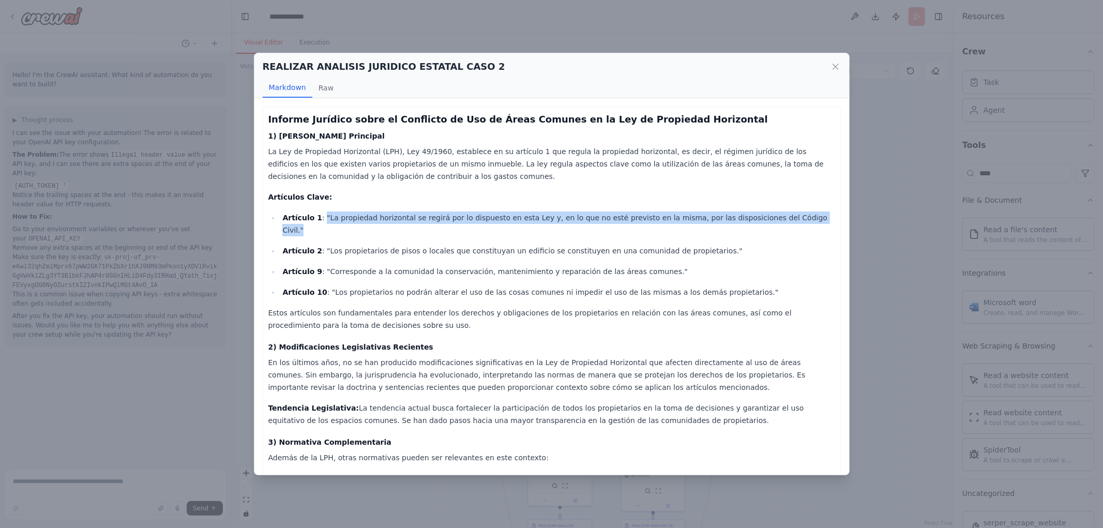
drag, startPoint x: 534, startPoint y: 213, endPoint x: 786, endPoint y: 216, distance: 252.9
click at [786, 216] on p "Artículo 1 : "La propiedad horizontal se regirá por lo dispuesto en esta Ley y,…" at bounding box center [558, 223] width 552 height 25
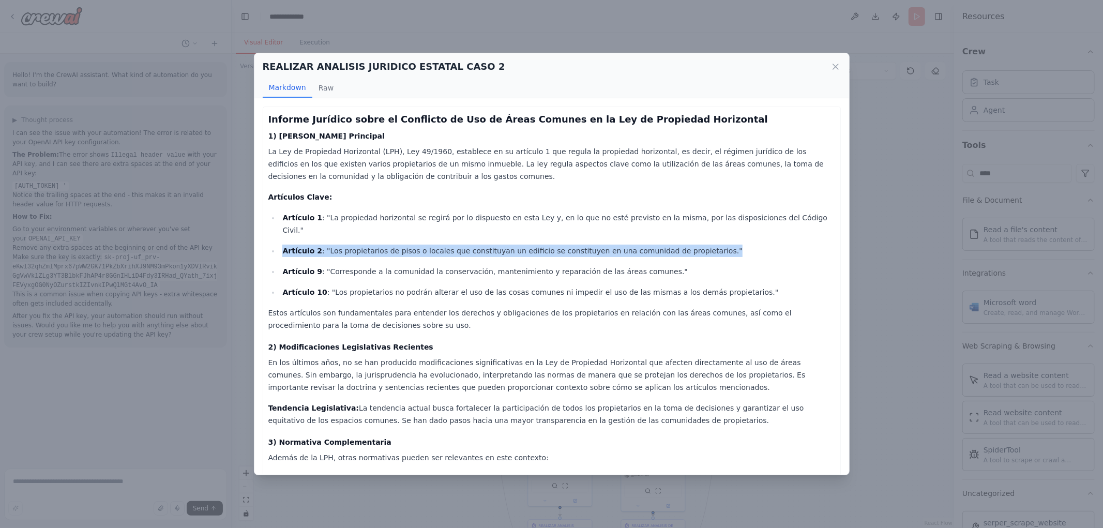
drag, startPoint x: 293, startPoint y: 231, endPoint x: 731, endPoint y: 243, distance: 438.6
click at [731, 243] on ul "Artículo 1 : "La propiedad horizontal se regirá por lo dispuesto en esta Ley y,…" at bounding box center [551, 254] width 567 height 87
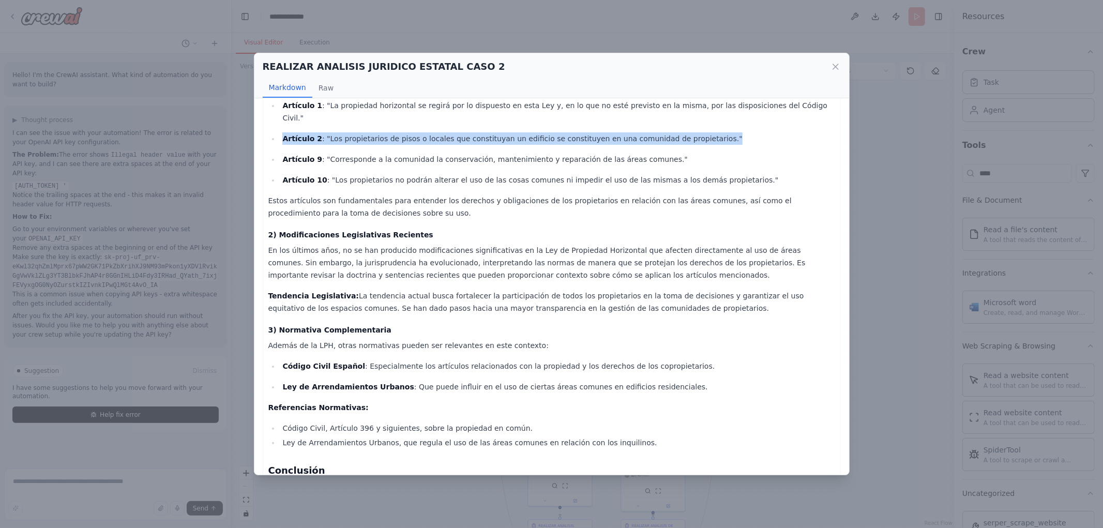
scroll to position [115, 0]
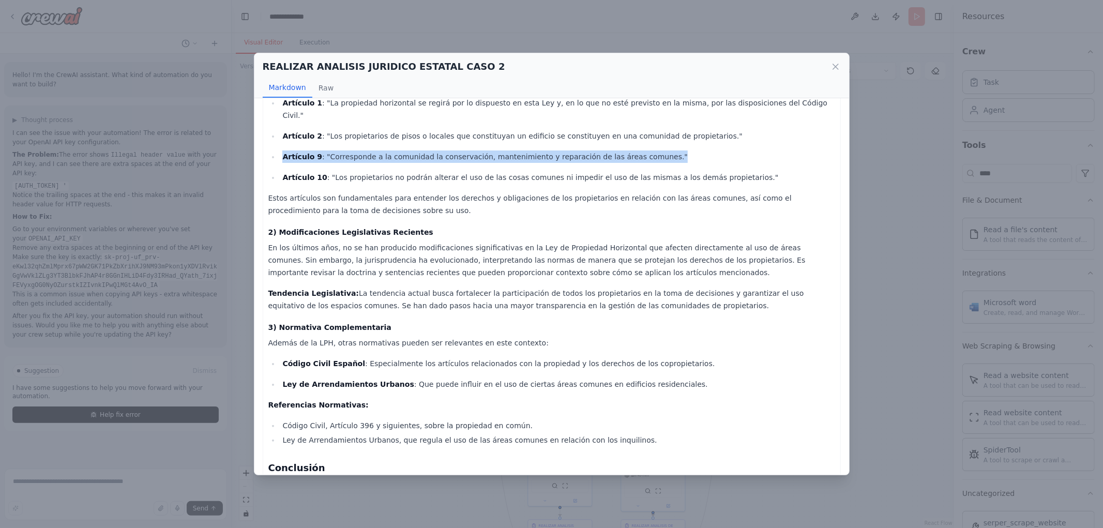
drag, startPoint x: 331, startPoint y: 143, endPoint x: 694, endPoint y: 145, distance: 363.0
click at [694, 145] on div "Informe Jurídico sobre el Conflicto de Uso de Áreas Comunes en la Ley de Propie…" at bounding box center [551, 286] width 595 height 376
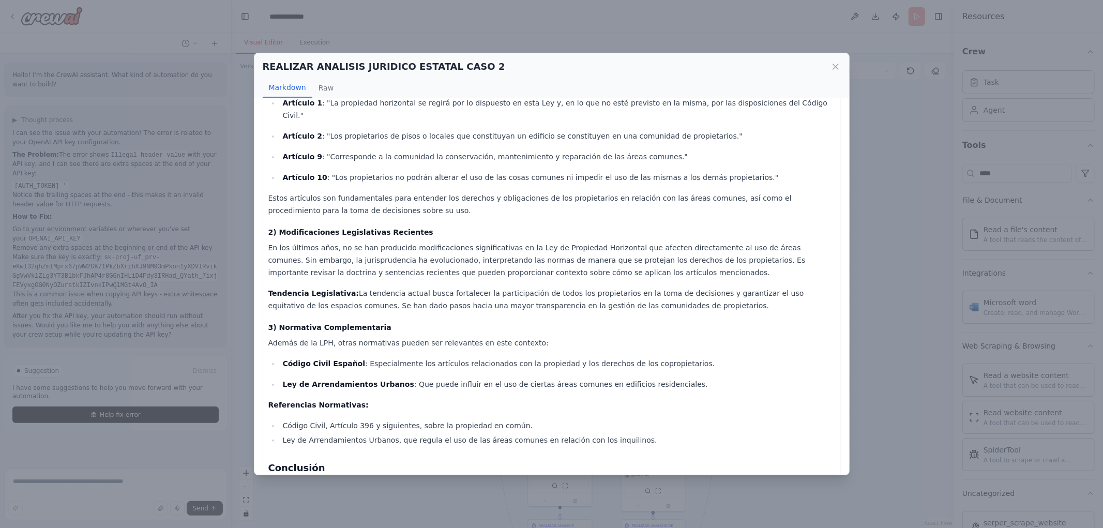
drag, startPoint x: 641, startPoint y: 163, endPoint x: 579, endPoint y: 166, distance: 62.2
click at [639, 171] on p "Artículo 10 : "Los propietarios no podrán alterar el uso de las cosas comunes n…" at bounding box center [558, 177] width 552 height 12
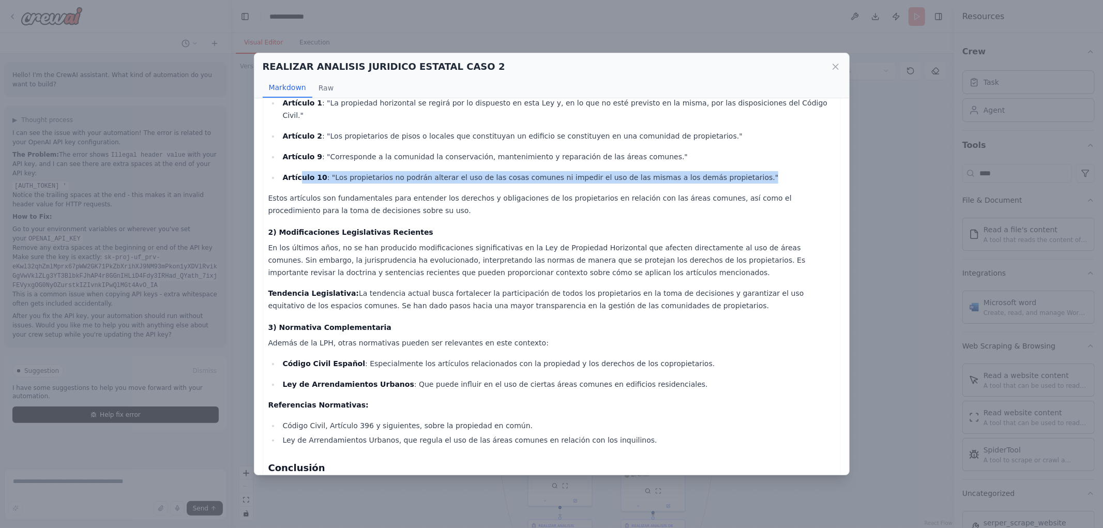
drag, startPoint x: 298, startPoint y: 167, endPoint x: 789, endPoint y: 167, distance: 491.2
click at [789, 171] on p "Artículo 10 : "Los propietarios no podrán alterar el uso de las cosas comunes n…" at bounding box center [558, 177] width 552 height 12
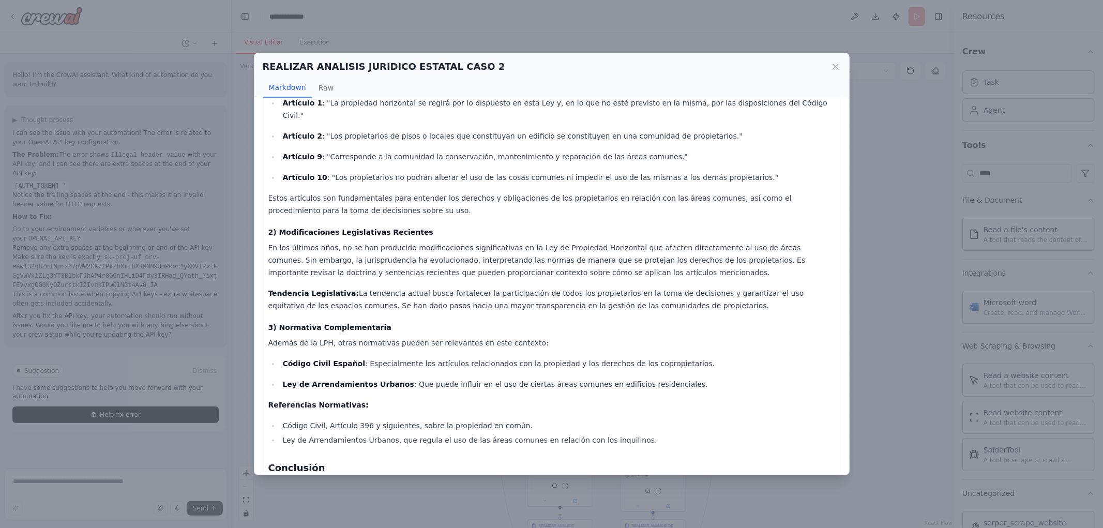
drag, startPoint x: 643, startPoint y: 201, endPoint x: 414, endPoint y: 201, distance: 228.5
click at [642, 201] on p "Estos artículos son fundamentales para entender los derechos y obligaciones de …" at bounding box center [551, 204] width 567 height 25
drag, startPoint x: 339, startPoint y: 183, endPoint x: 449, endPoint y: 185, distance: 110.1
click at [449, 192] on p "Estos artículos son fundamentales para entender los derechos y obligaciones de …" at bounding box center [551, 204] width 567 height 25
click at [443, 227] on h4 "2) Modificaciones Legislativas Recientes" at bounding box center [551, 232] width 567 height 10
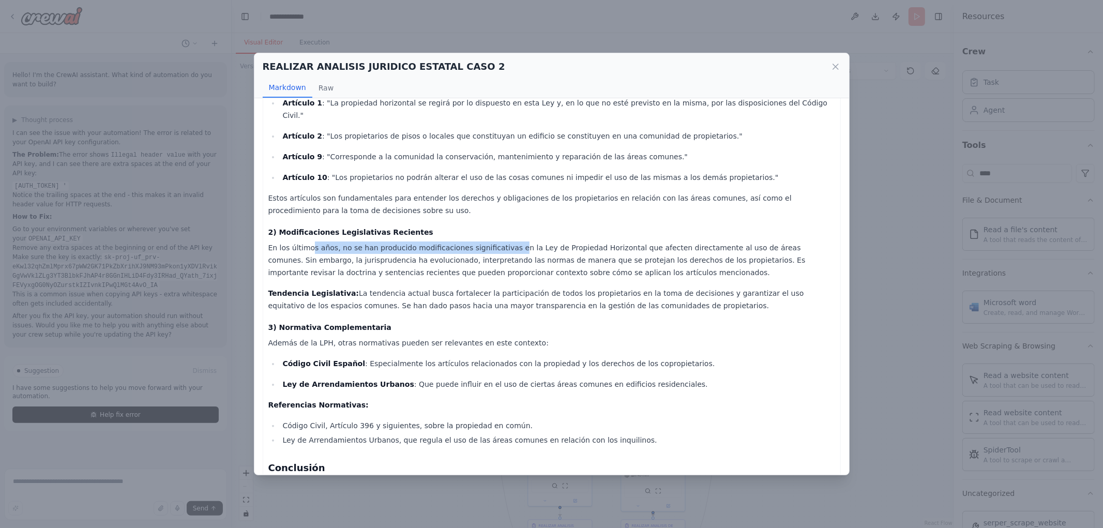
drag, startPoint x: 322, startPoint y: 234, endPoint x: 549, endPoint y: 233, distance: 227.0
click at [548, 241] on p "En los últimos años, no se han producido modificaciones significativas en la Le…" at bounding box center [551, 259] width 567 height 37
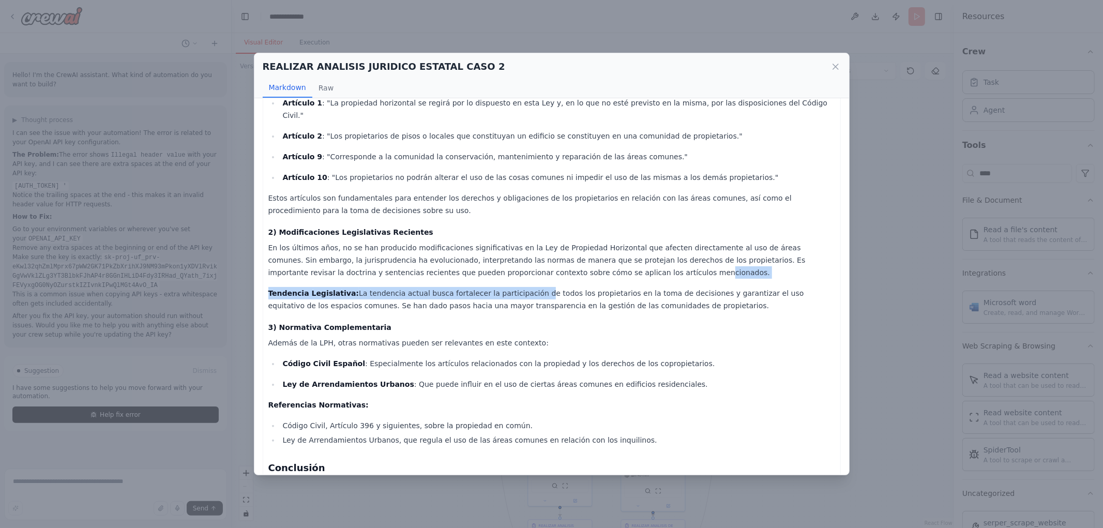
drag, startPoint x: 508, startPoint y: 285, endPoint x: 509, endPoint y: 259, distance: 26.4
click at [509, 260] on div "Informe Jurídico sobre el Conflicto de Uso de Áreas Comunes en la Ley de Propie…" at bounding box center [551, 267] width 567 height 540
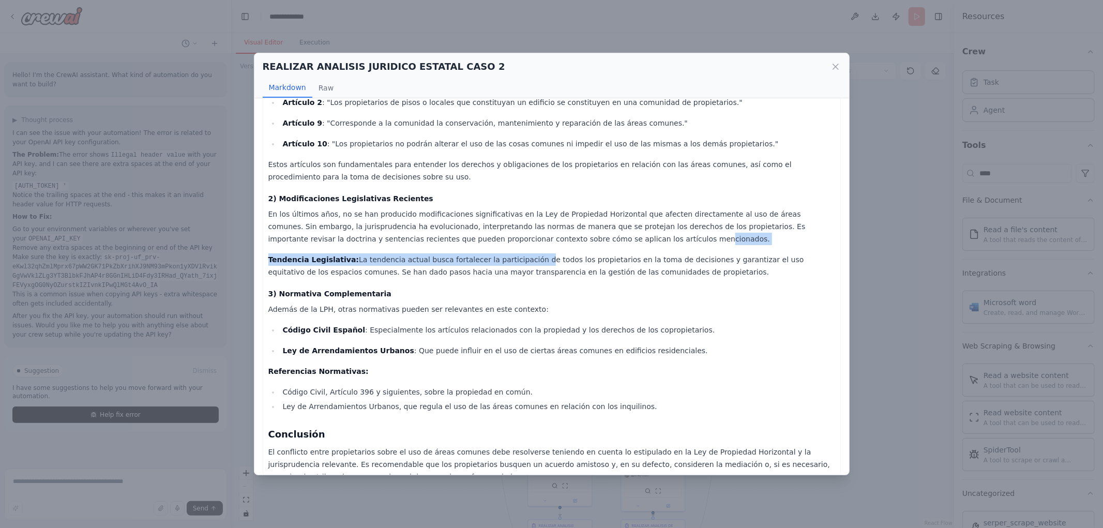
scroll to position [178, 0]
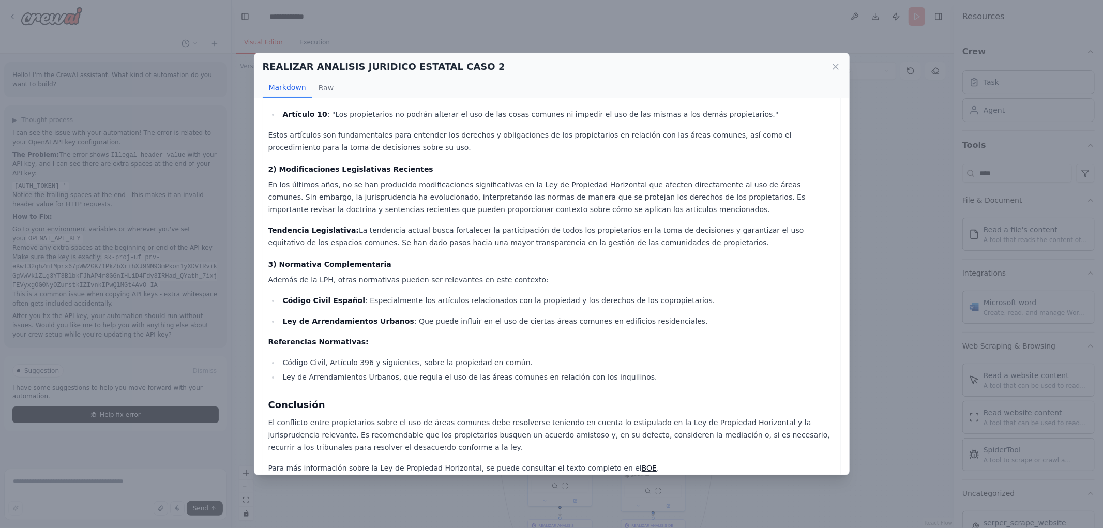
click at [562, 259] on h4 "3) Normativa Complementaria" at bounding box center [551, 264] width 567 height 10
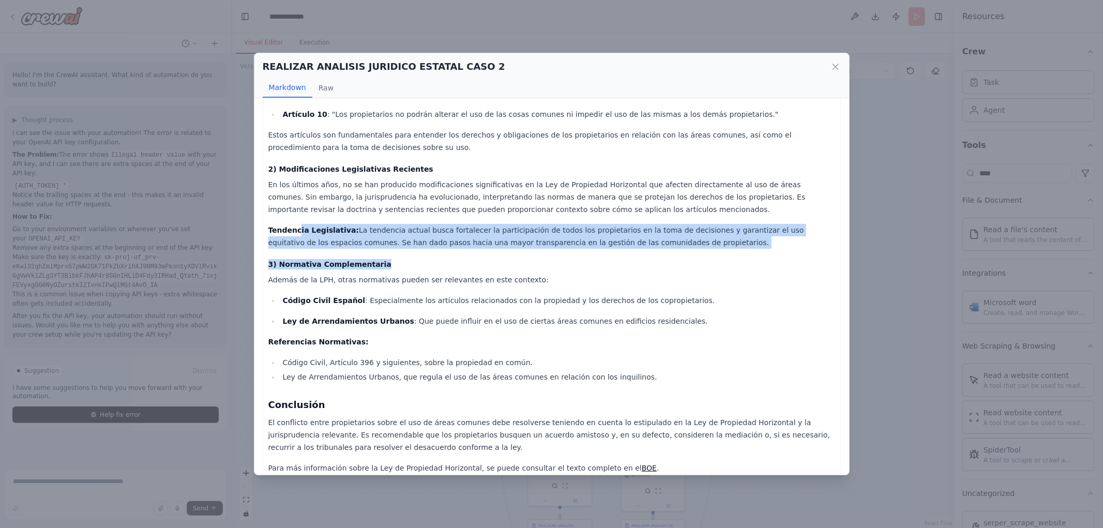
drag, startPoint x: 306, startPoint y: 224, endPoint x: 634, endPoint y: 239, distance: 328.7
click at [634, 240] on div "Informe Jurídico sobre el Conflicto de Uso de Áreas Comunes en la Ley de Propie…" at bounding box center [551, 204] width 567 height 540
drag, startPoint x: 634, startPoint y: 238, endPoint x: 619, endPoint y: 239, distance: 14.5
click at [634, 238] on div "Informe Jurídico sobre el Conflicto de Uso de Áreas Comunes en la Ley de Propie…" at bounding box center [551, 204] width 567 height 540
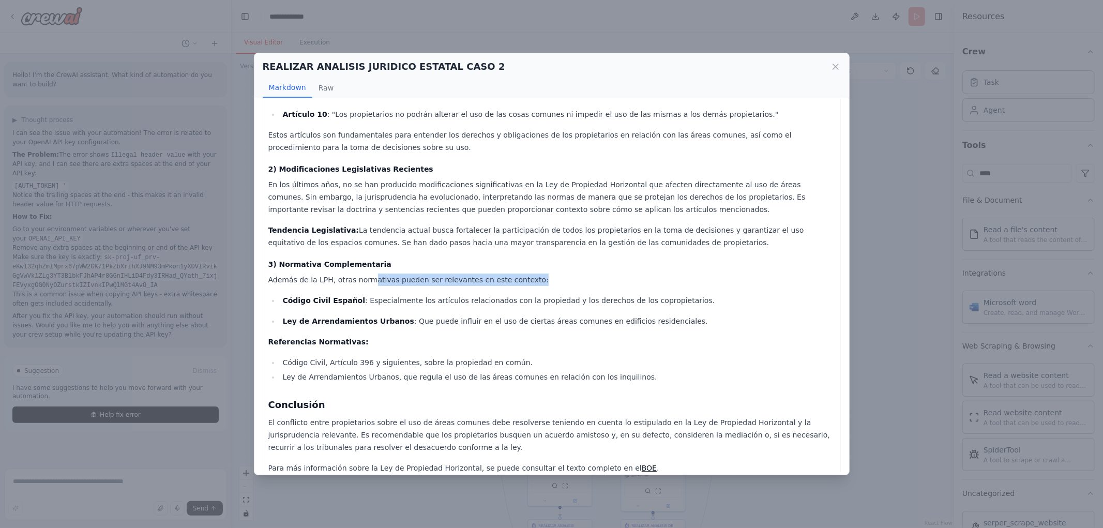
drag, startPoint x: 416, startPoint y: 266, endPoint x: 516, endPoint y: 271, distance: 100.4
click at [515, 274] on p "Además de la LPH, otras normativas pueden ser relevantes en este contexto:" at bounding box center [551, 280] width 567 height 12
drag, startPoint x: 516, startPoint y: 273, endPoint x: 498, endPoint y: 278, distance: 18.3
click at [514, 275] on div "Informe Jurídico sobre el Conflicto de Uso de Áreas Comunes en la Ley de Propie…" at bounding box center [551, 204] width 567 height 540
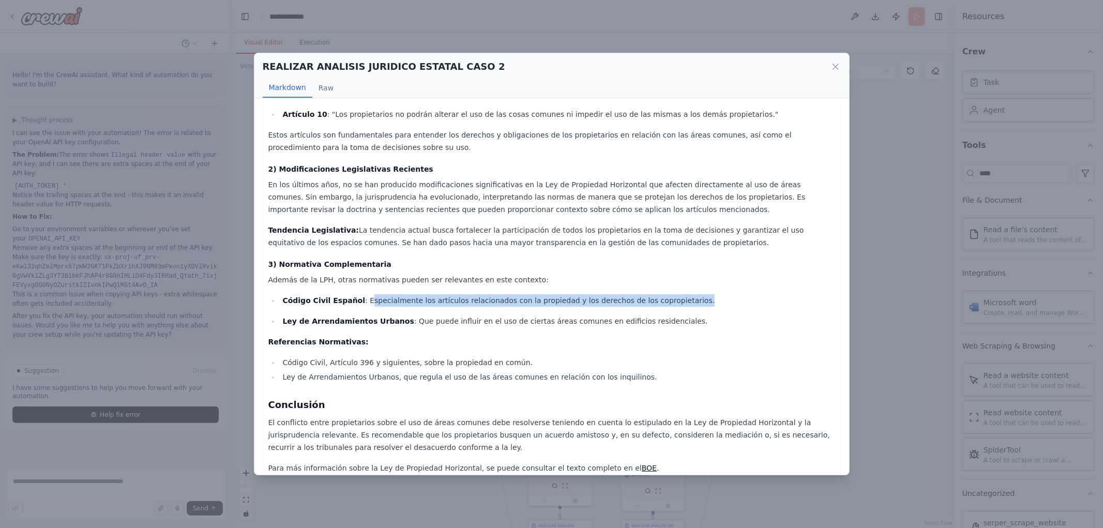
drag, startPoint x: 357, startPoint y: 287, endPoint x: 669, endPoint y: 297, distance: 311.9
click at [669, 297] on ul "Código Civil Español : Especialmente los artículos relacionados con la propieda…" at bounding box center [551, 310] width 567 height 33
drag, startPoint x: 645, startPoint y: 300, endPoint x: 514, endPoint y: 305, distance: 130.9
click at [644, 300] on ul "Código Civil Español : Especialmente los artículos relacionados con la propieda…" at bounding box center [551, 310] width 567 height 33
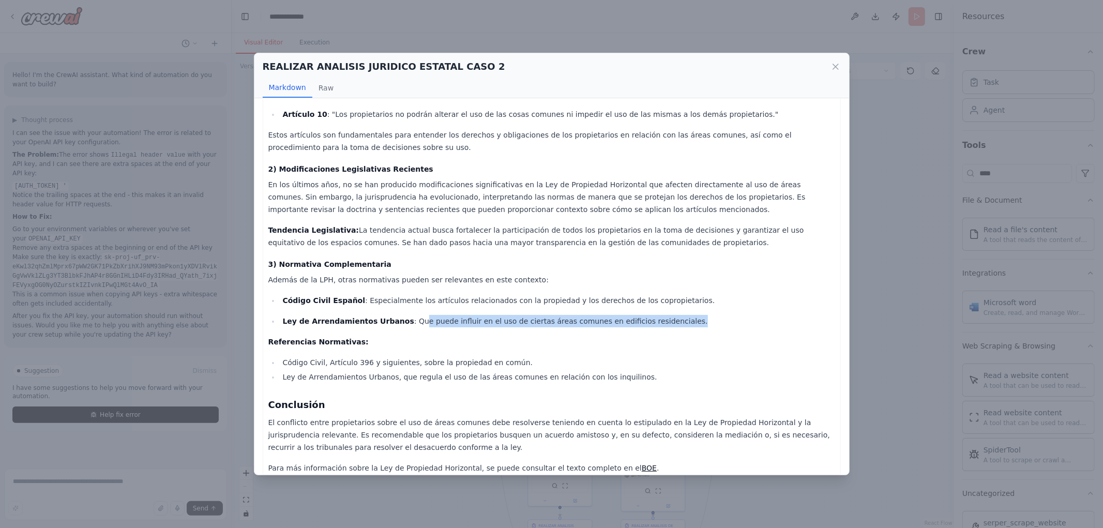
drag, startPoint x: 400, startPoint y: 302, endPoint x: 695, endPoint y: 311, distance: 294.9
click at [695, 315] on p "Ley de Arrendamientos Urbanos : Que puede influir en el uso de ciertas áreas co…" at bounding box center [558, 321] width 552 height 12
click at [670, 315] on p "Ley de Arrendamientos Urbanos : Que puede influir en el uso de ciertas áreas co…" at bounding box center [558, 321] width 552 height 12
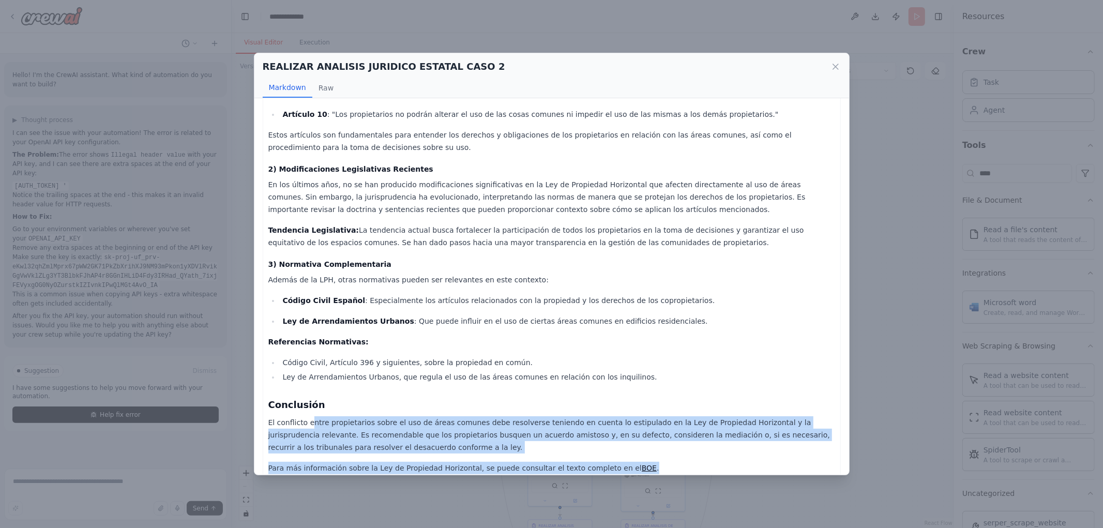
drag, startPoint x: 334, startPoint y: 414, endPoint x: 671, endPoint y: 451, distance: 338.6
click at [671, 451] on div "Informe Jurídico sobre el Conflicto de Uso de Áreas Comunes en la Ley de Propie…" at bounding box center [551, 204] width 567 height 540
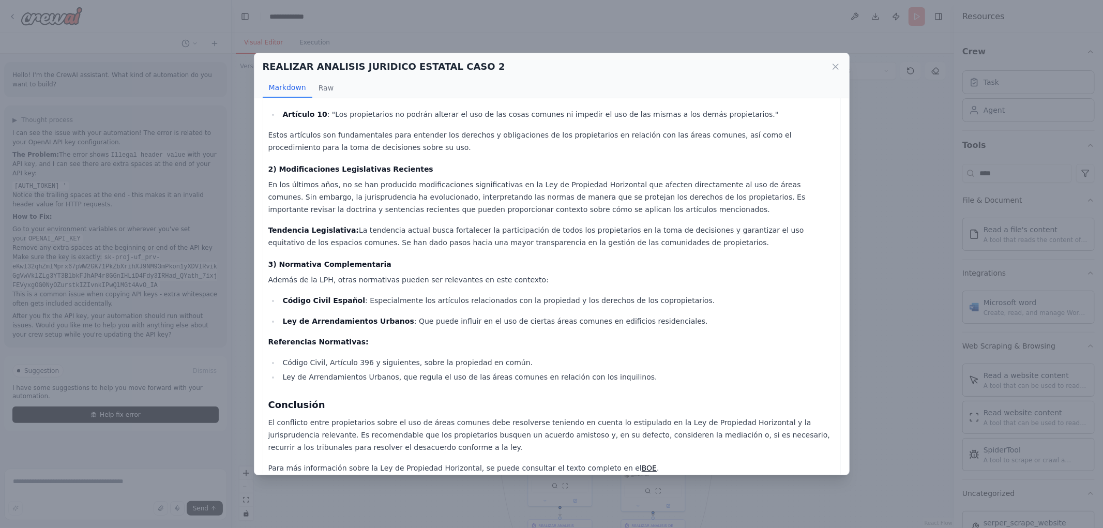
click at [626, 315] on p "Ley de Arrendamientos Urbanos : Que puede influir en el uso de ciertas áreas co…" at bounding box center [558, 321] width 552 height 12
drag, startPoint x: 465, startPoint y: 432, endPoint x: 627, endPoint y: 416, distance: 162.1
click at [627, 416] on p "El conflicto entre propietarios sobre el uso de áreas comunes debe resolverse t…" at bounding box center [551, 434] width 567 height 37
click at [587, 377] on div "Informe Jurídico sobre el Conflicto de Uso de Áreas Comunes en la Ley de Propie…" at bounding box center [551, 204] width 567 height 540
click at [833, 62] on icon at bounding box center [835, 67] width 10 height 10
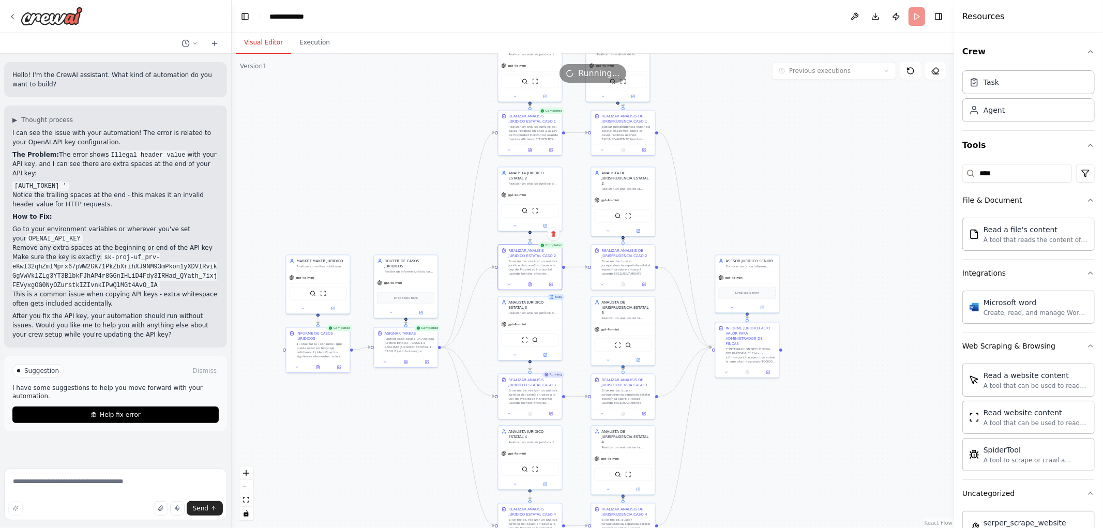
drag, startPoint x: 846, startPoint y: 204, endPoint x: 805, endPoint y: 151, distance: 67.0
click at [805, 151] on div ".deletable-edge-delete-btn { width: 20px; height: 20px; border: 0px solid #ffff…" at bounding box center [593, 291] width 722 height 474
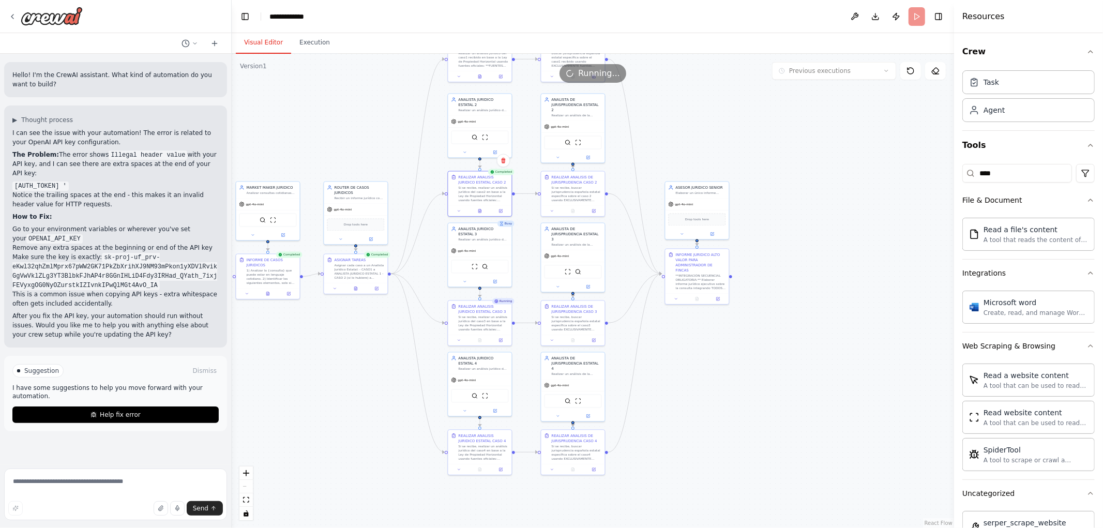
drag, startPoint x: 846, startPoint y: 287, endPoint x: 830, endPoint y: 226, distance: 62.6
click at [830, 229] on div ".deletable-edge-delete-btn { width: 20px; height: 20px; border: 0px solid #ffff…" at bounding box center [593, 291] width 722 height 474
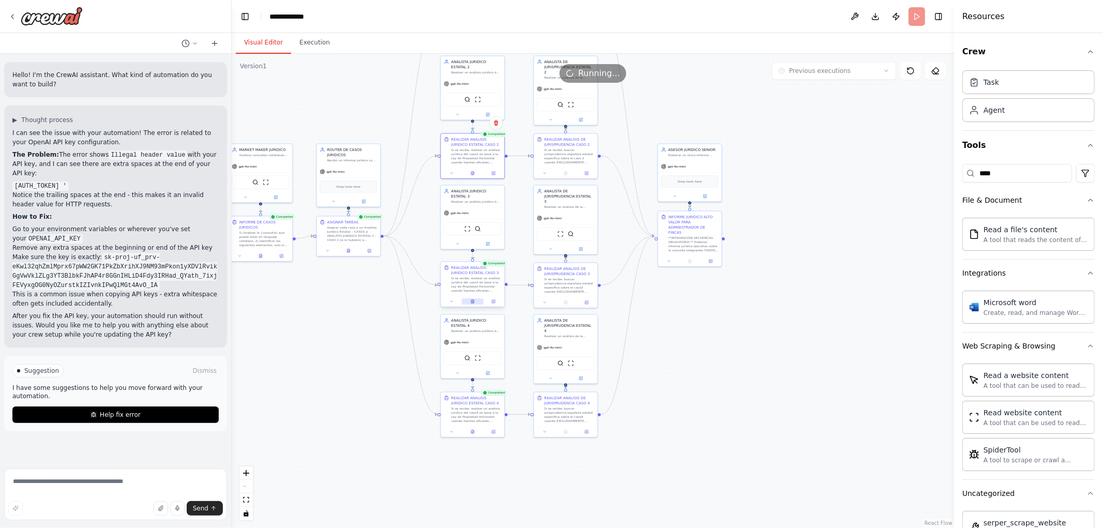
click at [473, 302] on icon at bounding box center [472, 302] width 3 height 4
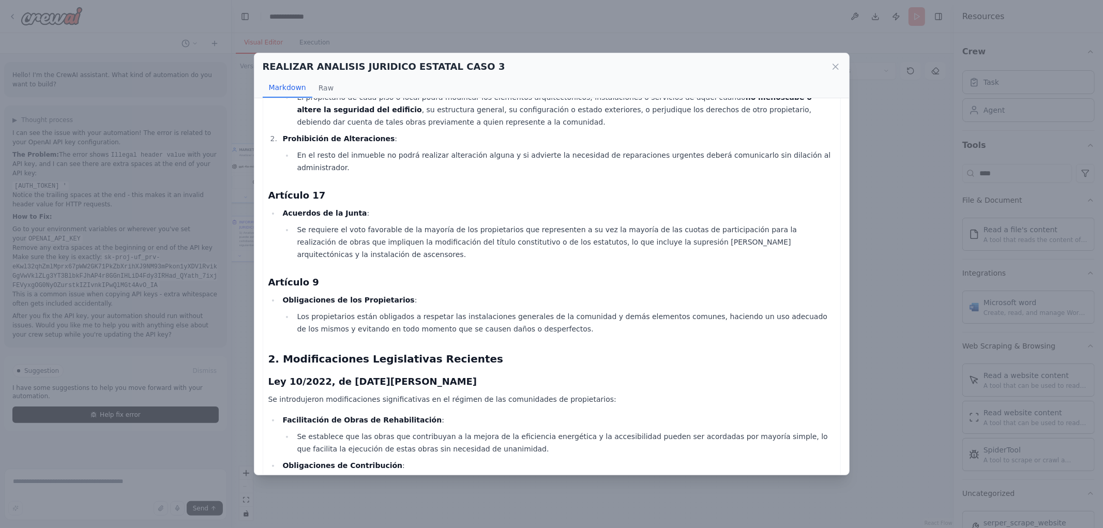
scroll to position [115, 0]
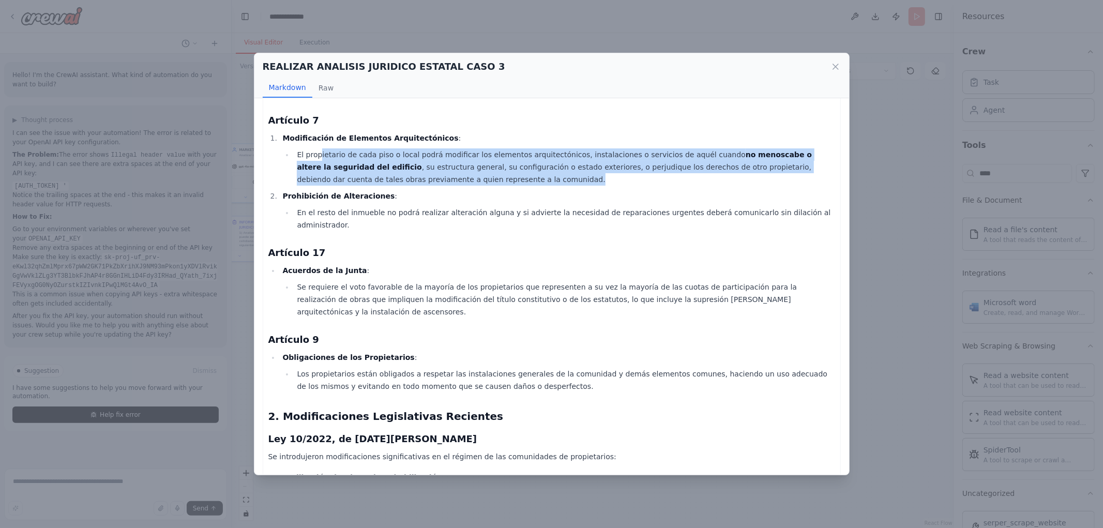
drag, startPoint x: 323, startPoint y: 146, endPoint x: 578, endPoint y: 185, distance: 257.8
click at [578, 185] on ol "Modificación de Elementos Arquitectónicos : El propietario de cada piso o local…" at bounding box center [551, 181] width 567 height 99
click at [572, 185] on ol "Modificación de Elementos Arquitectónicos : El propietario de cada piso o local…" at bounding box center [551, 181] width 567 height 99
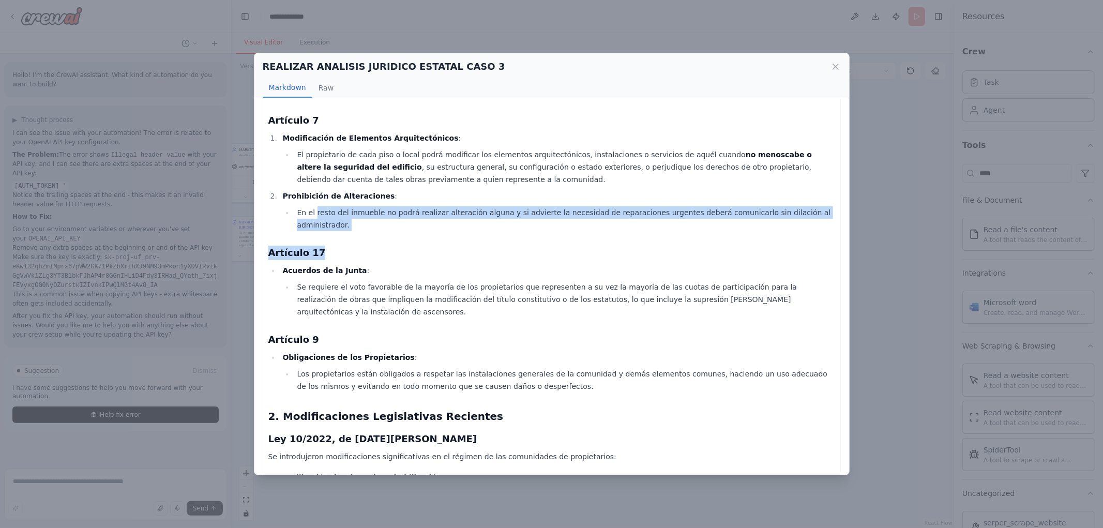
drag, startPoint x: 314, startPoint y: 208, endPoint x: 520, endPoint y: 224, distance: 206.9
click at [526, 224] on div "Informe Jurídico sobre la Legalidad de Modificaciones Estructurales en Edificio…" at bounding box center [551, 461] width 567 height 929
click at [520, 224] on div "Informe Jurídico sobre la Legalidad de Modificaciones Estructurales en Edificio…" at bounding box center [551, 461] width 567 height 929
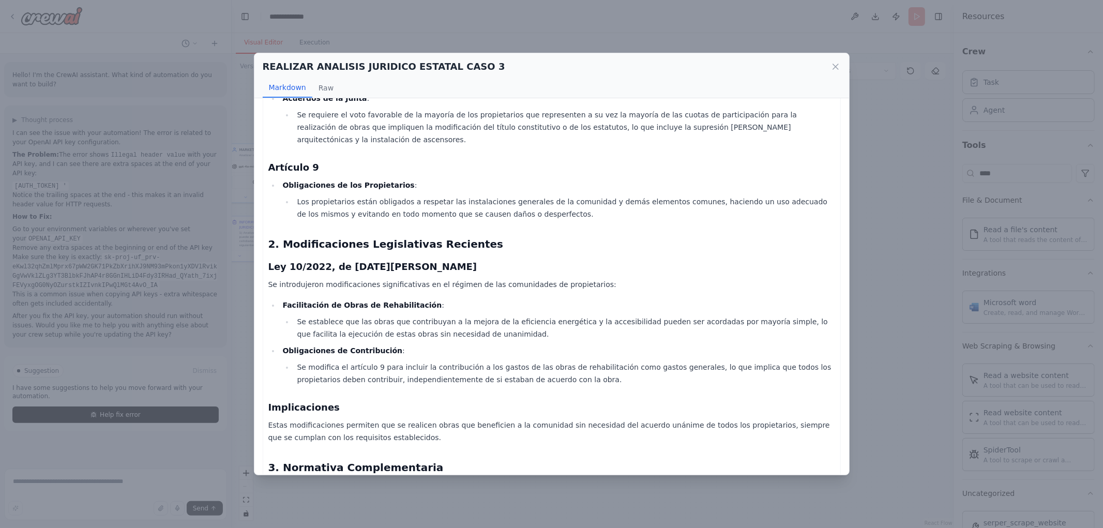
scroll to position [230, 0]
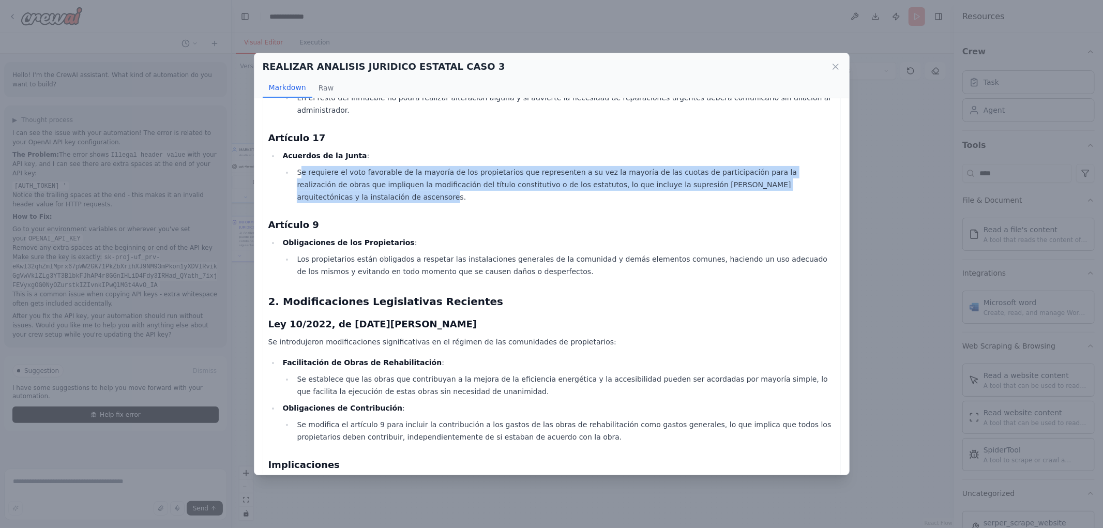
drag, startPoint x: 301, startPoint y: 155, endPoint x: 773, endPoint y: 178, distance: 472.7
click at [796, 177] on li "Se requiere el voto favorable de la mayoría de los propietarios que representen…" at bounding box center [564, 184] width 541 height 37
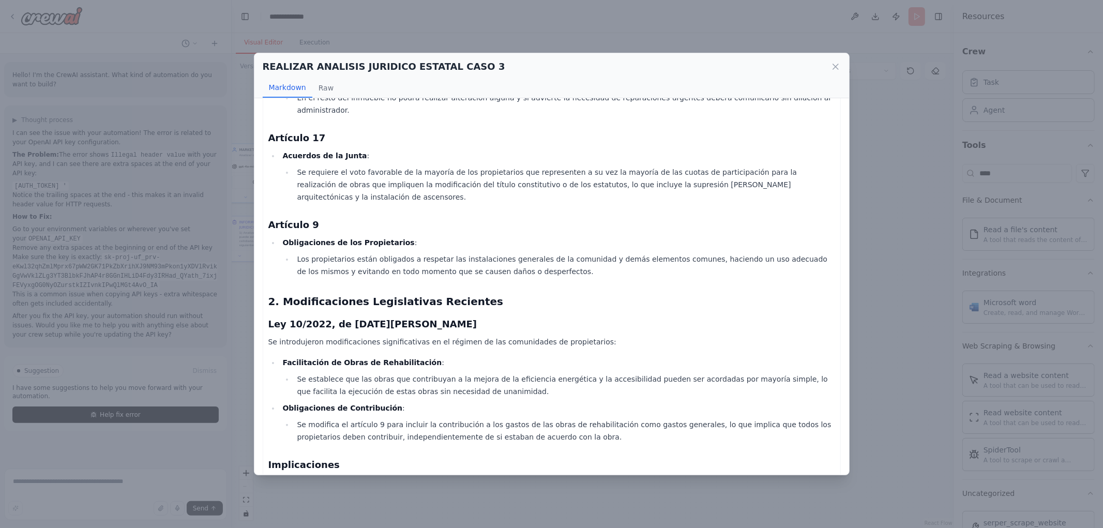
click at [612, 207] on div "Informe Jurídico sobre la Legalidad de Modificaciones Estructurales en Edificio…" at bounding box center [551, 347] width 567 height 929
drag, startPoint x: 296, startPoint y: 245, endPoint x: 532, endPoint y: 247, distance: 235.8
click at [533, 253] on li "Los propietarios están obligados a respetar las instalaciones generales de la c…" at bounding box center [564, 265] width 541 height 25
click at [531, 253] on li "Los propietarios están obligados a respetar las instalaciones generales de la c…" at bounding box center [564, 265] width 541 height 25
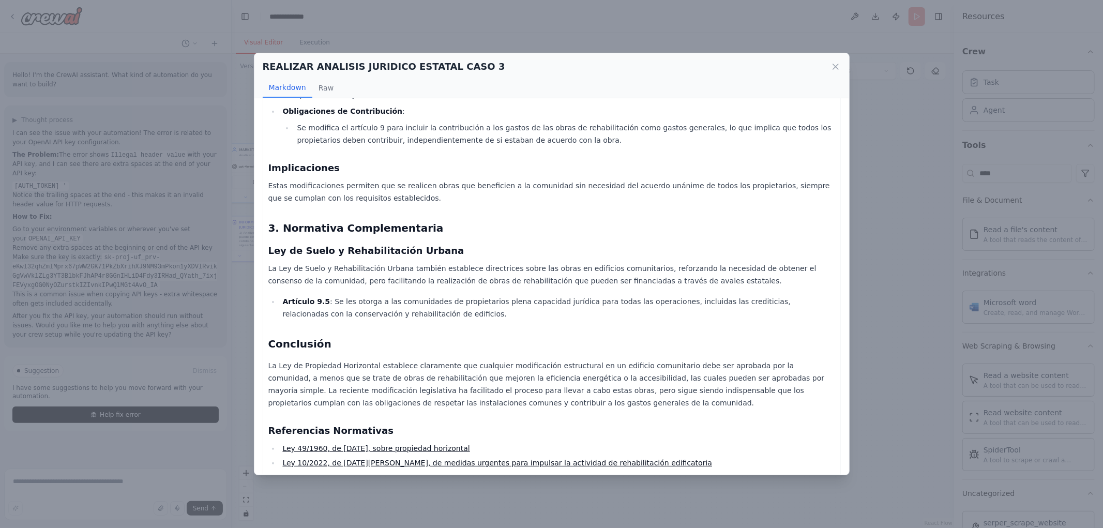
scroll to position [541, 0]
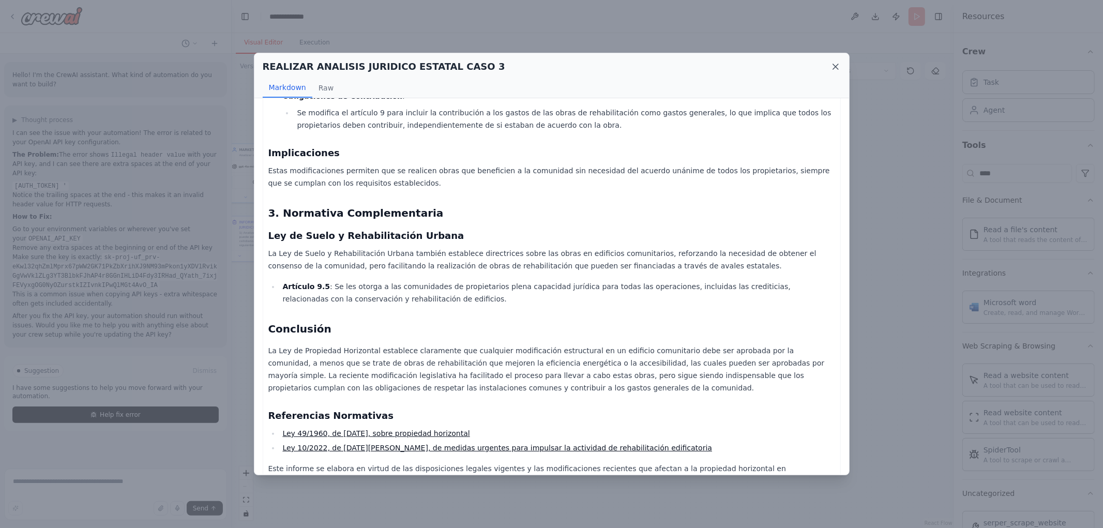
click at [837, 66] on icon at bounding box center [835, 67] width 10 height 10
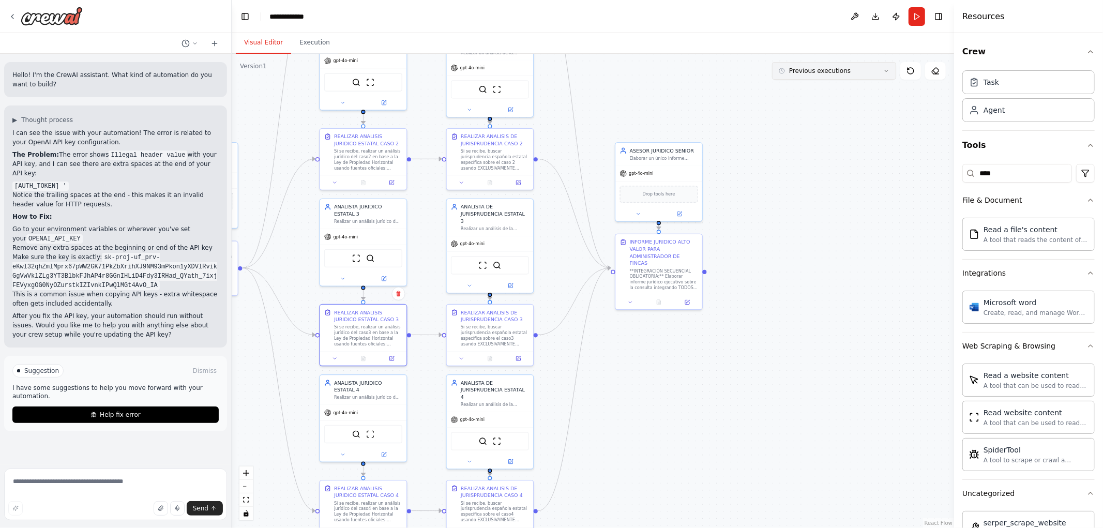
click at [825, 75] on button "Previous executions" at bounding box center [834, 71] width 124 height 18
click at [699, 358] on div ".deletable-edge-delete-btn { width: 20px; height: 20px; border: 0px solid #ffff…" at bounding box center [593, 291] width 722 height 474
drag, startPoint x: 732, startPoint y: 290, endPoint x: 761, endPoint y: 218, distance: 78.0
click at [757, 226] on div ".deletable-edge-delete-btn { width: 20px; height: 20px; border: 0px solid #ffff…" at bounding box center [593, 291] width 722 height 474
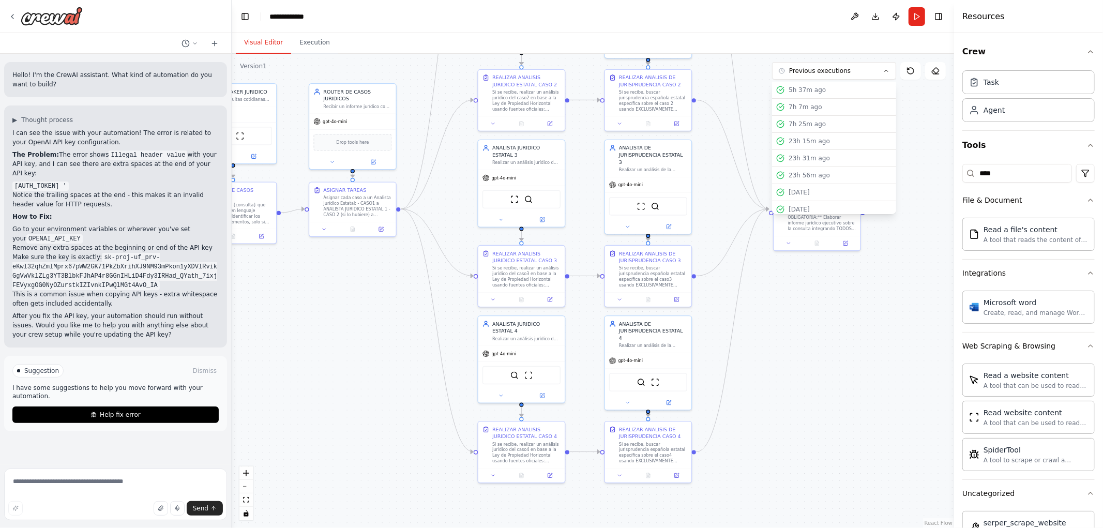
drag, startPoint x: 311, startPoint y: 301, endPoint x: 393, endPoint y: 386, distance: 118.5
click at [414, 401] on div ".deletable-edge-delete-btn { width: 20px; height: 20px; border: 0px solid #ffff…" at bounding box center [593, 291] width 722 height 474
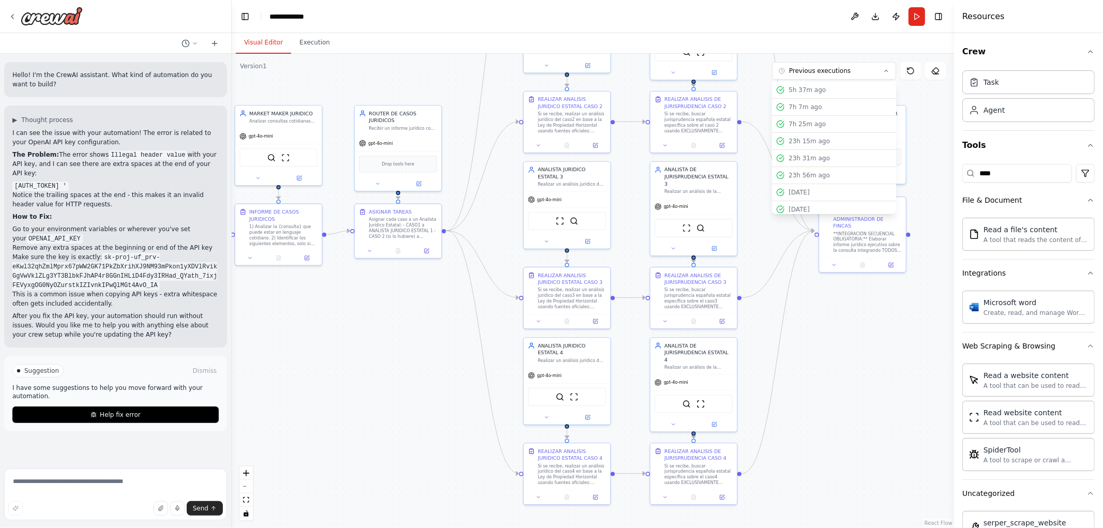
drag, startPoint x: 359, startPoint y: 323, endPoint x: 382, endPoint y: 342, distance: 29.7
click at [382, 342] on div ".deletable-edge-delete-btn { width: 20px; height: 20px; border: 0px solid #ffff…" at bounding box center [593, 291] width 722 height 474
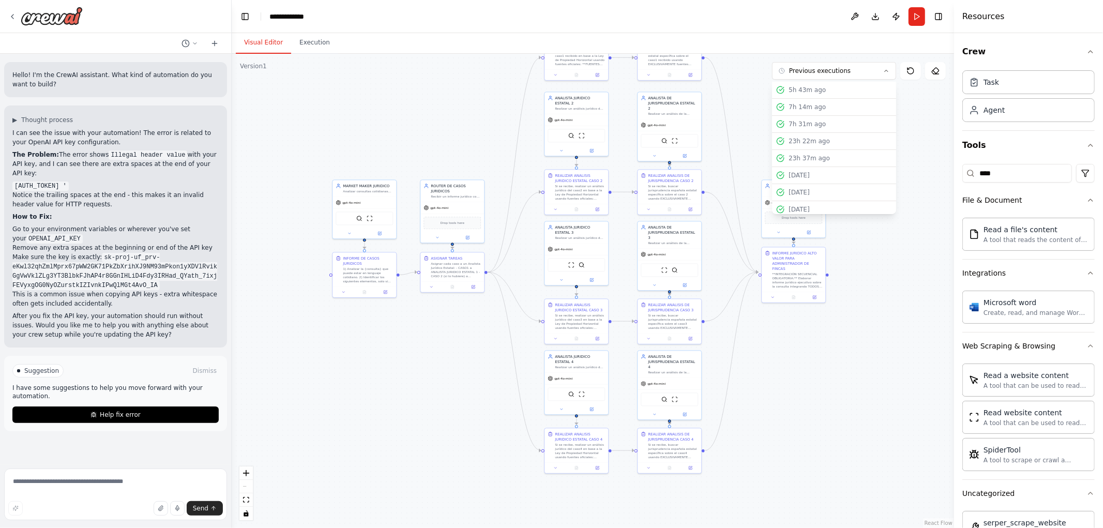
drag, startPoint x: 817, startPoint y: 396, endPoint x: 737, endPoint y: 395, distance: 80.2
click at [728, 405] on div ".deletable-edge-delete-btn { width: 20px; height: 20px; border: 0px solid #ffff…" at bounding box center [593, 291] width 722 height 474
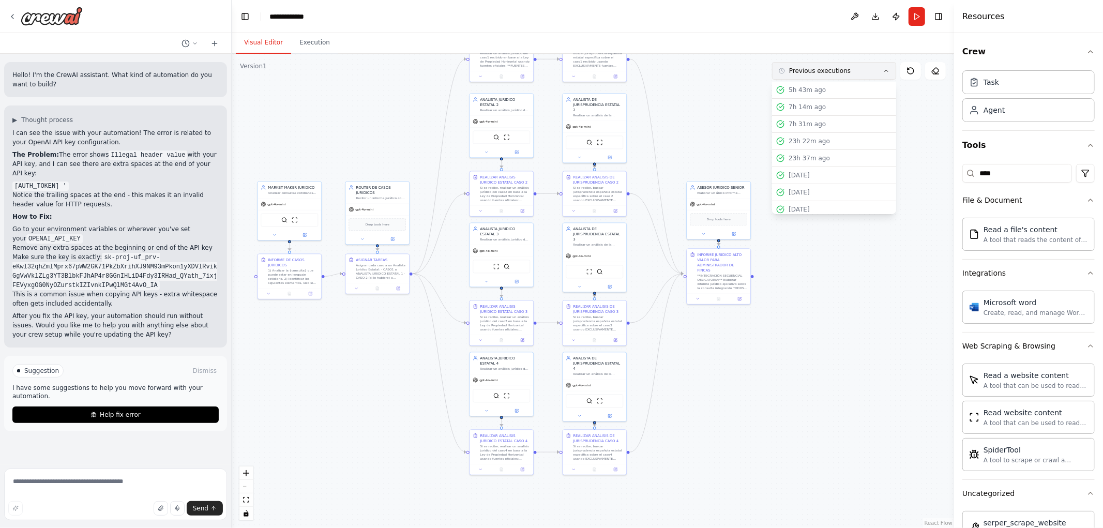
click at [888, 65] on button "Previous executions" at bounding box center [834, 71] width 124 height 18
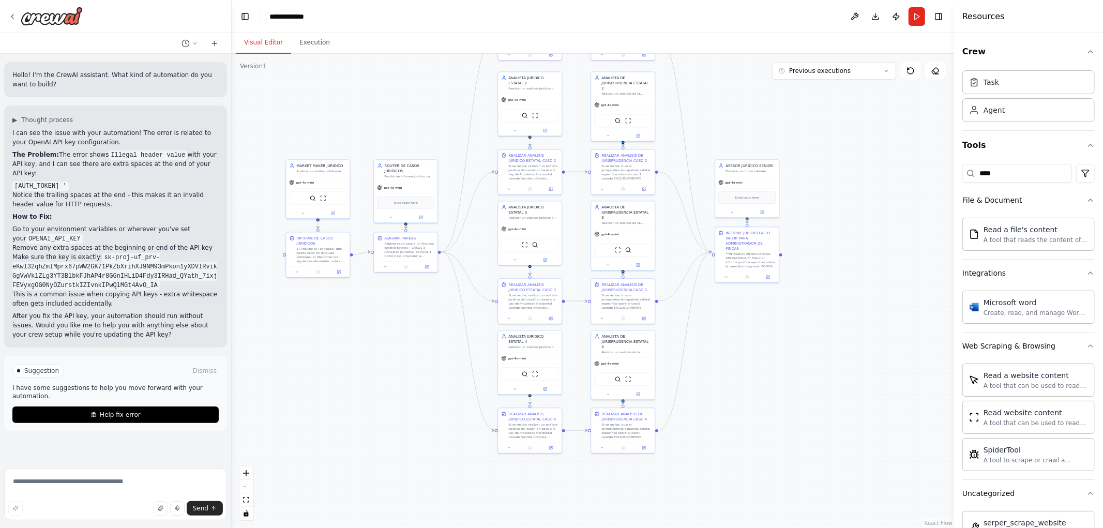
drag, startPoint x: 376, startPoint y: 132, endPoint x: 405, endPoint y: 110, distance: 36.5
click at [405, 110] on div ".deletable-edge-delete-btn { width: 20px; height: 20px; border: 0px solid #ffff…" at bounding box center [593, 291] width 722 height 474
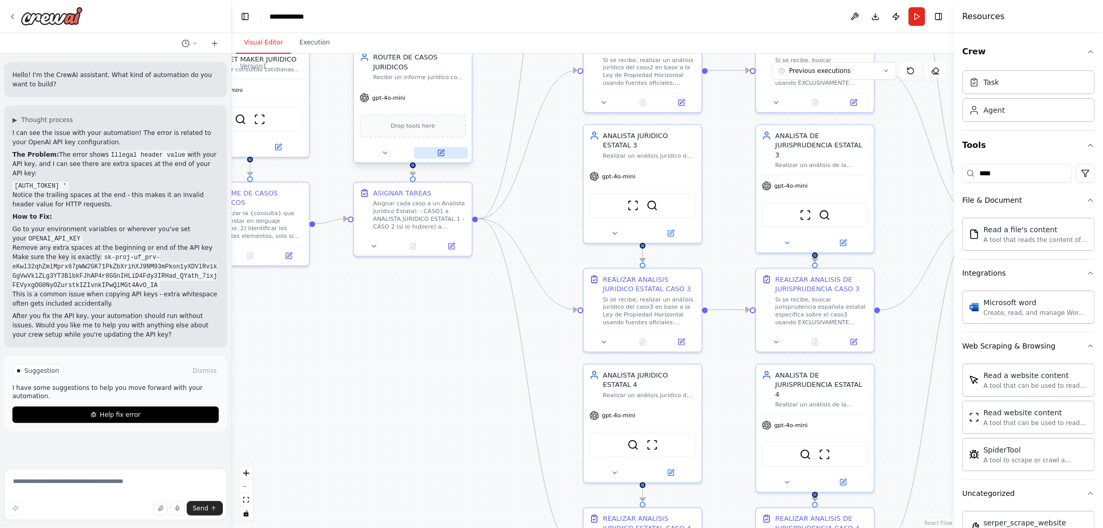
click at [437, 149] on icon at bounding box center [441, 153] width 8 height 8
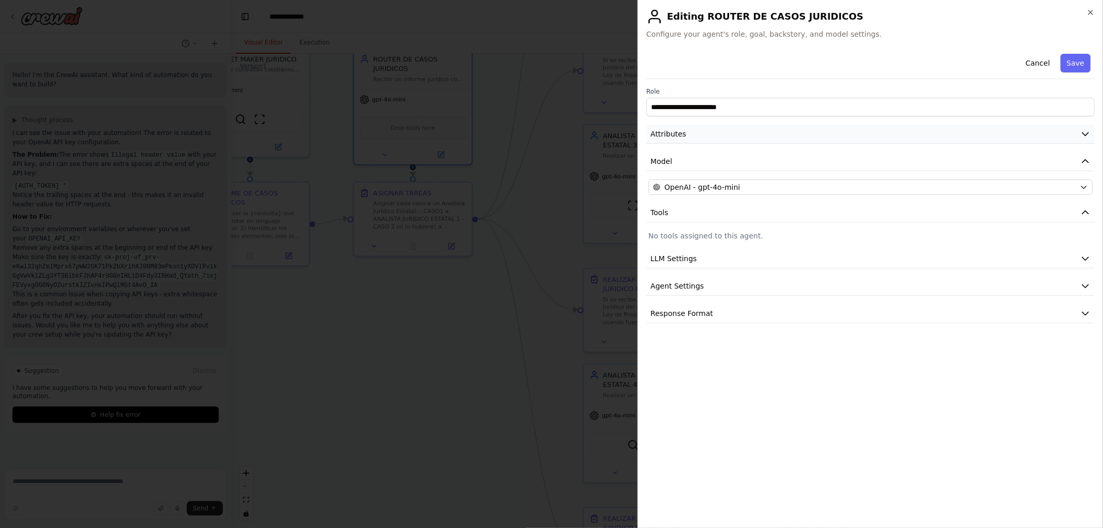
click at [678, 134] on span "Attributes" at bounding box center [668, 134] width 36 height 10
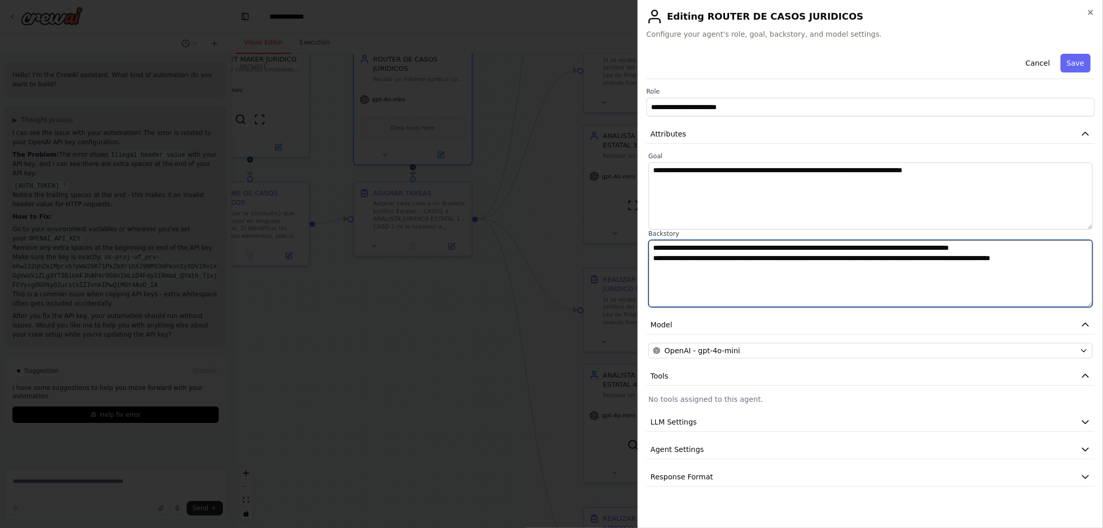
drag, startPoint x: 1063, startPoint y: 257, endPoint x: 1033, endPoint y: 257, distance: 29.5
click at [1033, 257] on textarea "**********" at bounding box center [870, 273] width 444 height 67
click at [883, 259] on textarea "**********" at bounding box center [870, 273] width 444 height 67
drag, startPoint x: 653, startPoint y: 259, endPoint x: 814, endPoint y: 255, distance: 161.9
click at [814, 255] on textarea "**********" at bounding box center [870, 273] width 444 height 67
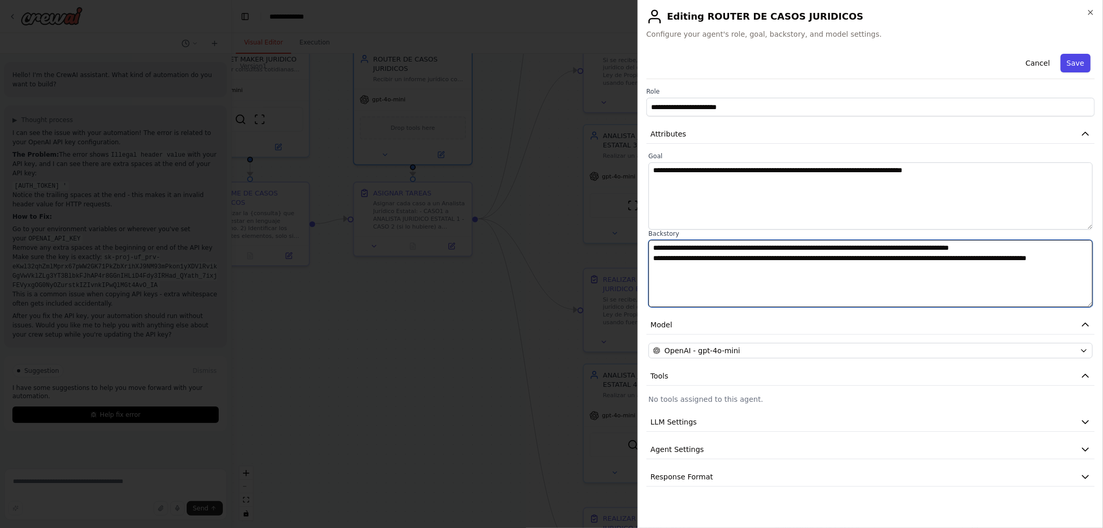
type textarea "**********"
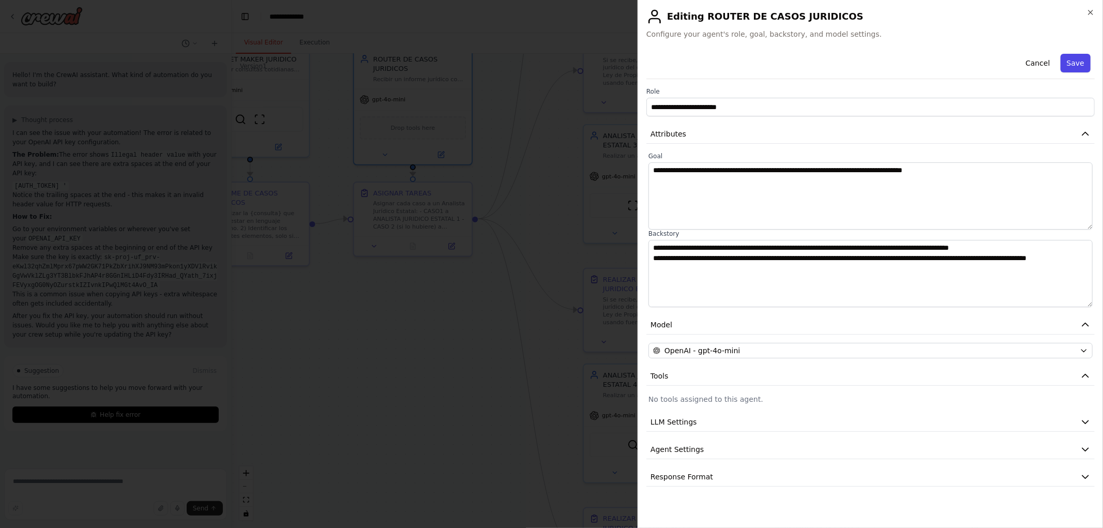
click at [1073, 60] on button "Save" at bounding box center [1075, 63] width 30 height 19
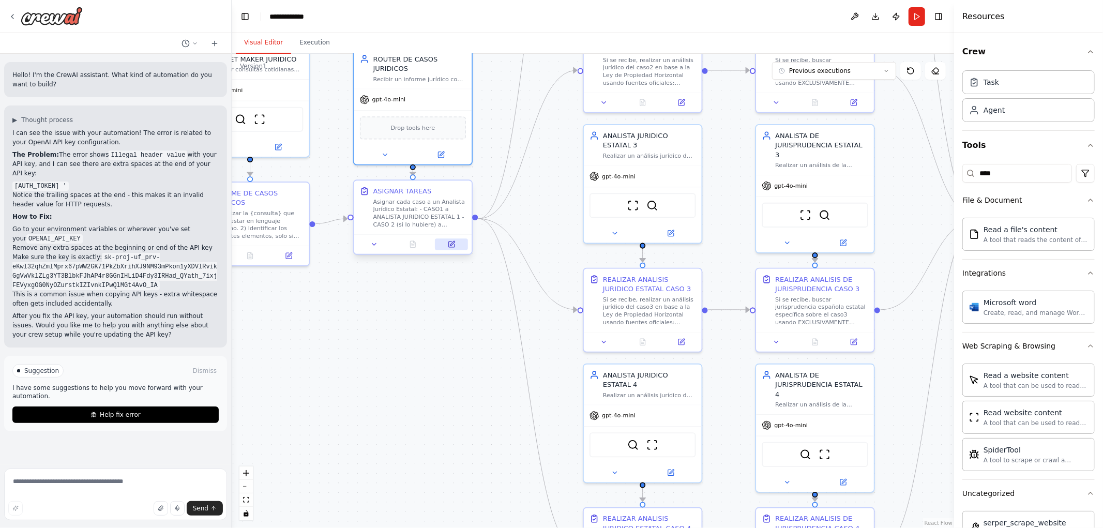
click at [451, 247] on icon at bounding box center [452, 244] width 8 height 8
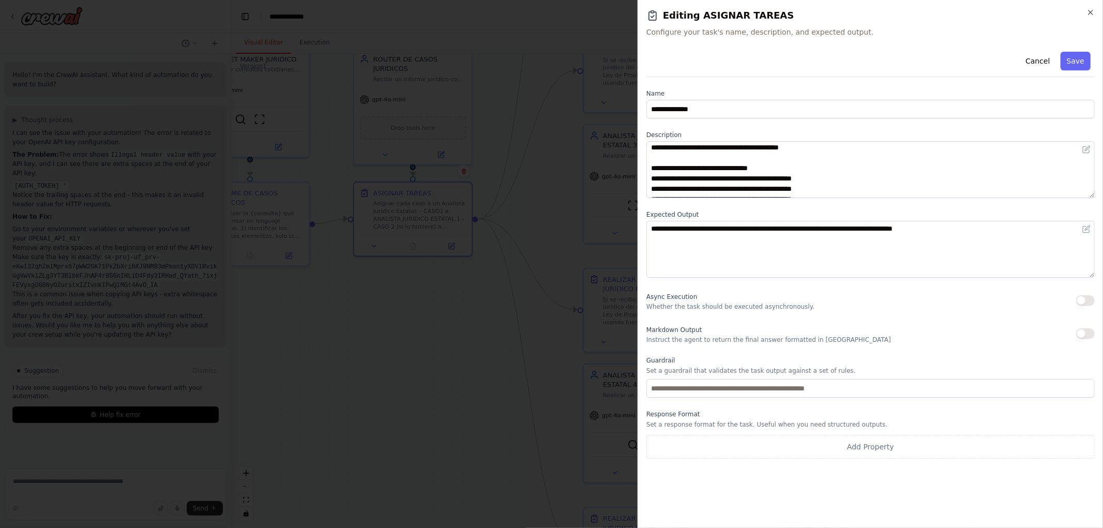
scroll to position [0, 0]
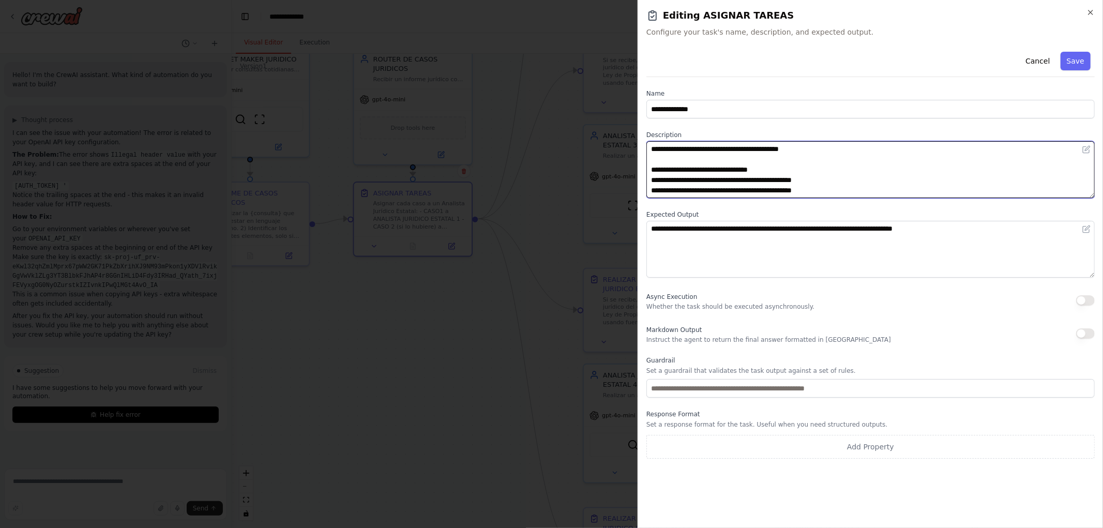
click at [650, 151] on textarea "**********" at bounding box center [870, 169] width 448 height 57
click at [805, 145] on textarea "**********" at bounding box center [870, 169] width 448 height 57
click at [806, 150] on textarea "**********" at bounding box center [870, 169] width 448 height 57
click at [854, 193] on textarea "**********" at bounding box center [870, 169] width 448 height 57
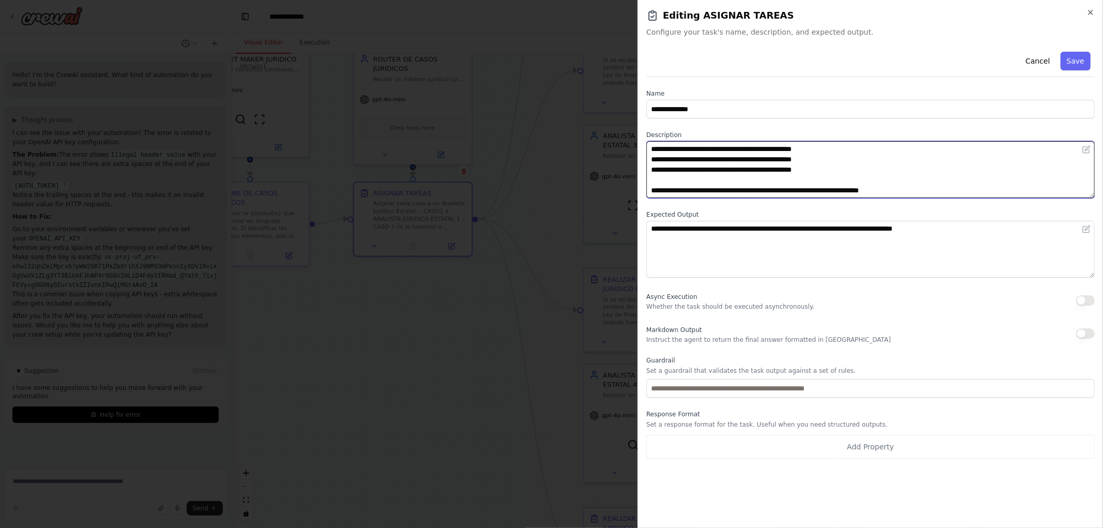
scroll to position [39, 0]
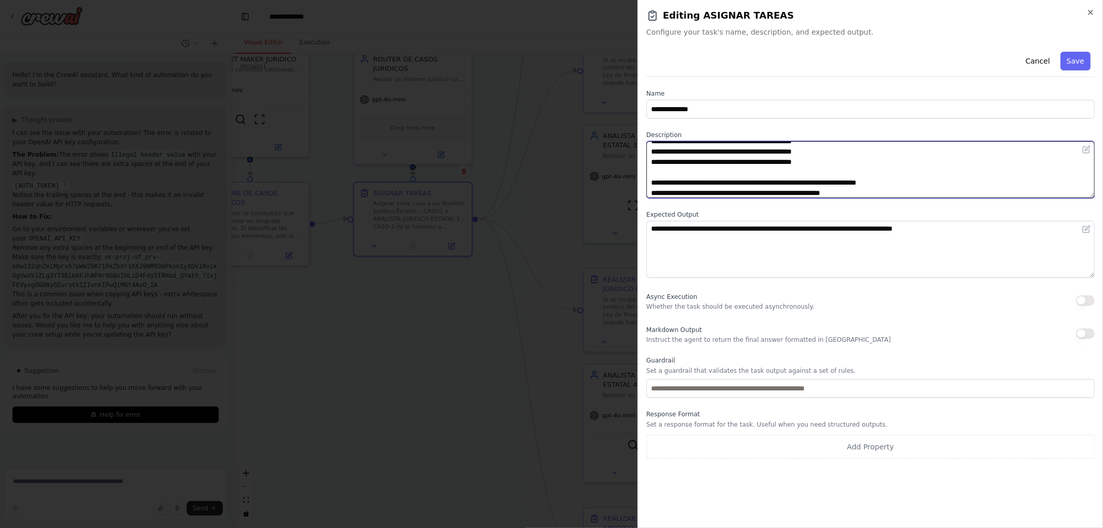
drag, startPoint x: 728, startPoint y: 162, endPoint x: 850, endPoint y: 162, distance: 122.0
click at [850, 162] on textarea "**********" at bounding box center [870, 169] width 448 height 57
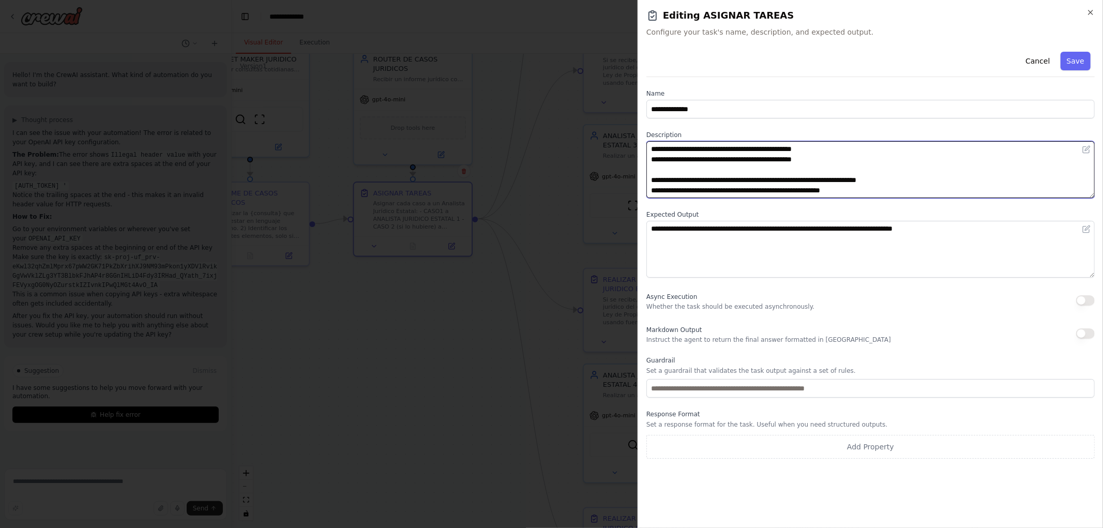
drag, startPoint x: 843, startPoint y: 192, endPoint x: 870, endPoint y: 184, distance: 28.0
click at [869, 184] on textarea "**********" at bounding box center [870, 169] width 448 height 57
paste textarea
click at [856, 192] on textarea "**********" at bounding box center [870, 169] width 448 height 57
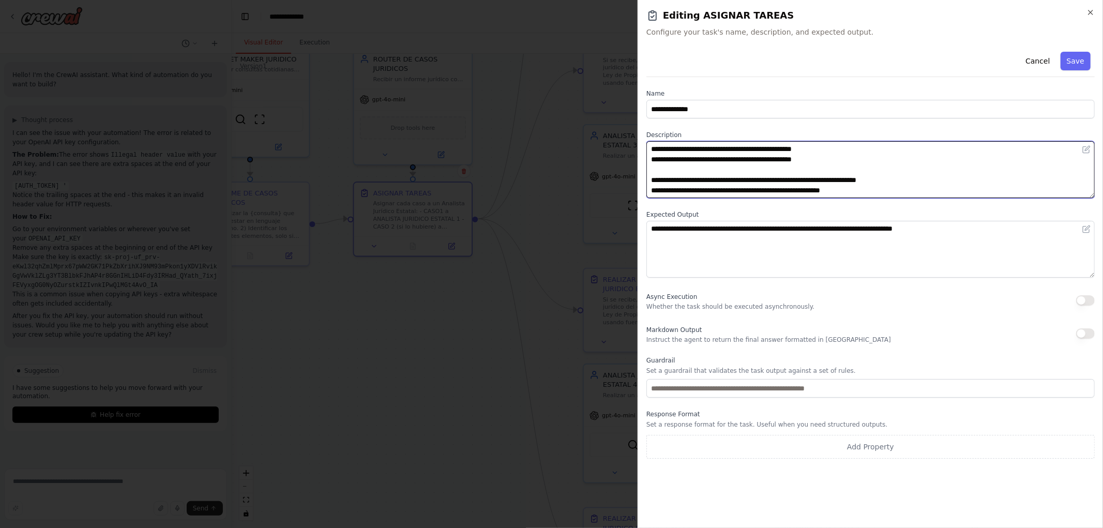
drag, startPoint x: 844, startPoint y: 190, endPoint x: 870, endPoint y: 193, distance: 26.1
click at [870, 193] on textarea "**********" at bounding box center [870, 169] width 448 height 57
paste textarea "**********"
type textarea "**********"
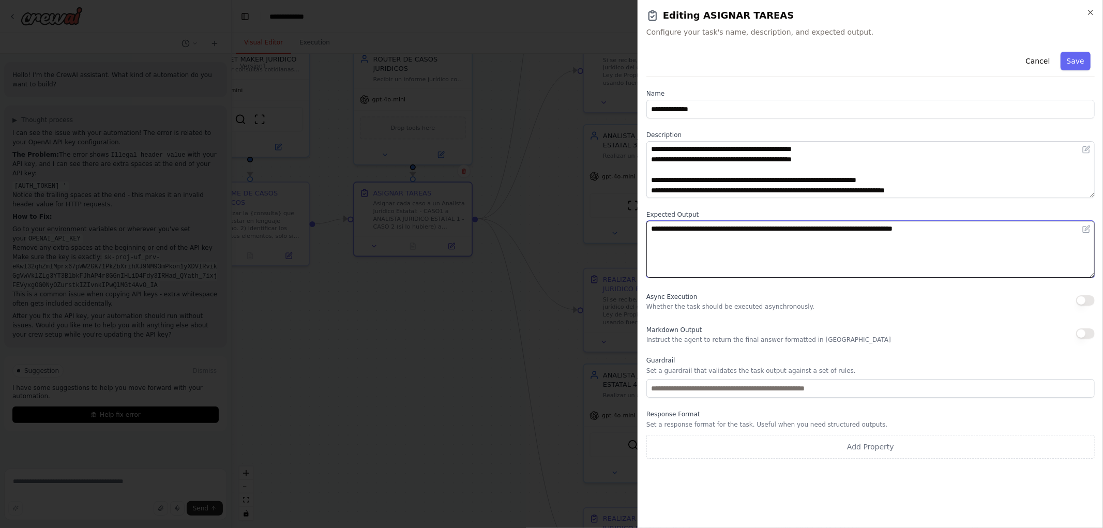
click at [923, 231] on textarea "**********" at bounding box center [870, 249] width 448 height 57
click at [948, 229] on textarea "**********" at bounding box center [870, 249] width 448 height 57
click at [807, 229] on textarea "**********" at bounding box center [870, 249] width 448 height 57
drag, startPoint x: 807, startPoint y: 229, endPoint x: 825, endPoint y: 245, distance: 23.8
click at [808, 229] on textarea "**********" at bounding box center [870, 249] width 448 height 57
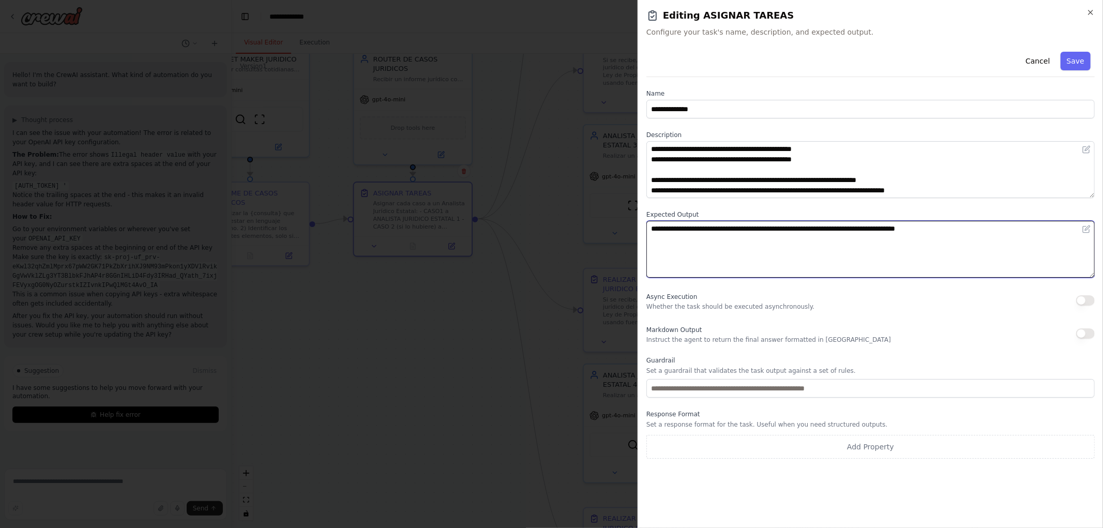
click at [873, 226] on textarea "**********" at bounding box center [870, 249] width 448 height 57
click at [921, 231] on textarea "**********" at bounding box center [870, 249] width 448 height 57
click at [916, 231] on textarea "**********" at bounding box center [870, 249] width 448 height 57
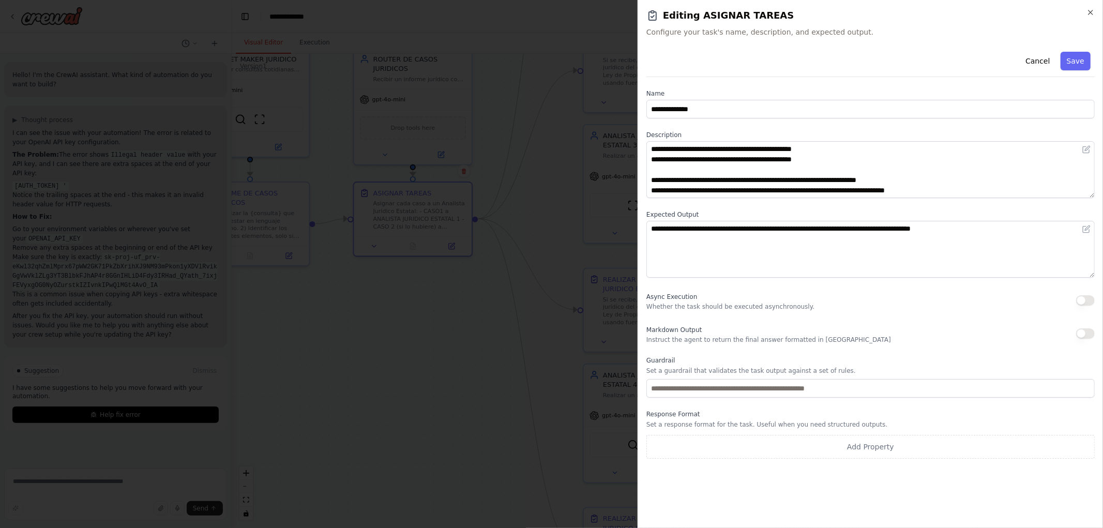
click at [1081, 300] on button "button" at bounding box center [1085, 300] width 19 height 10
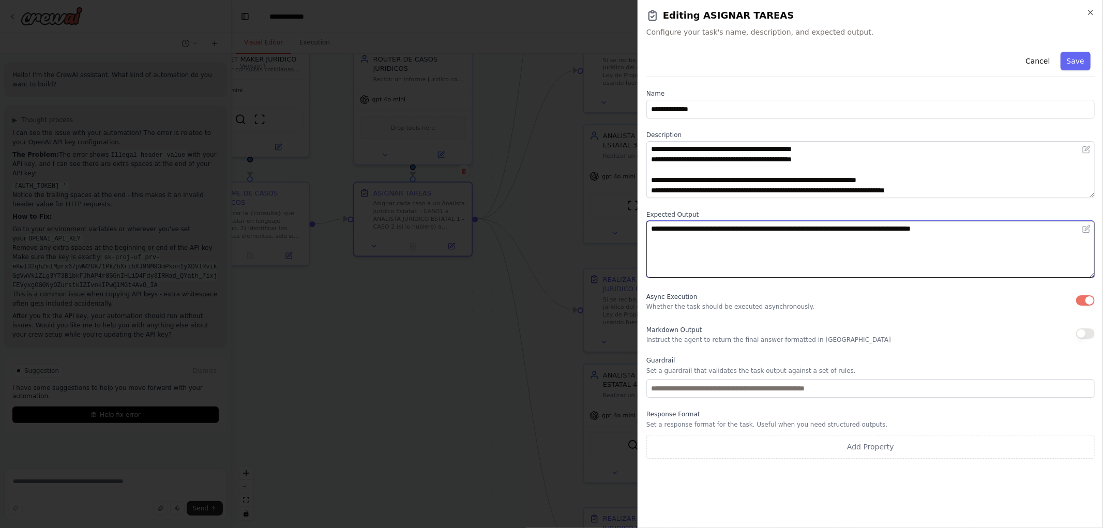
click at [957, 236] on textarea "**********" at bounding box center [870, 249] width 448 height 57
type textarea "**********"
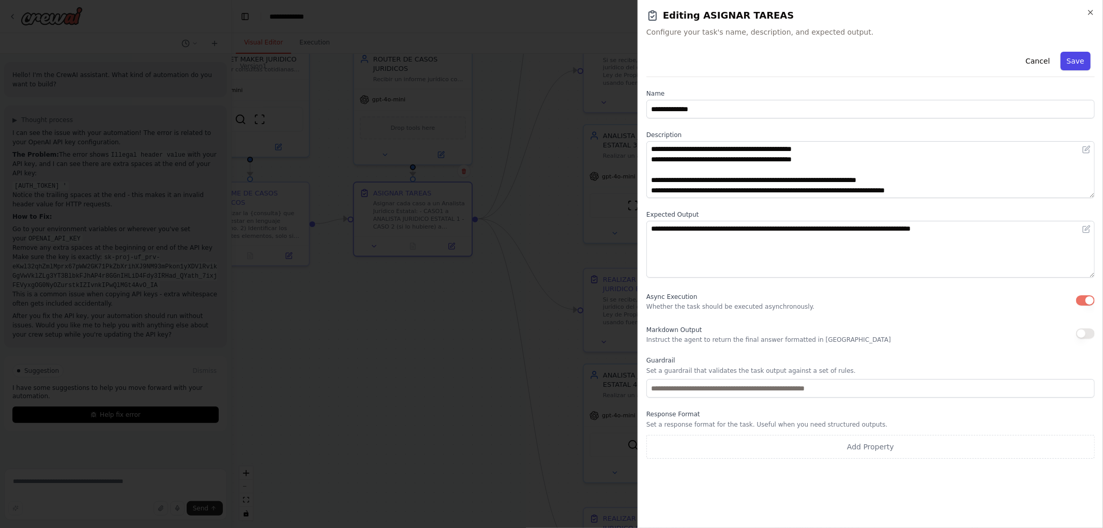
click at [1077, 70] on button "Save" at bounding box center [1075, 61] width 30 height 19
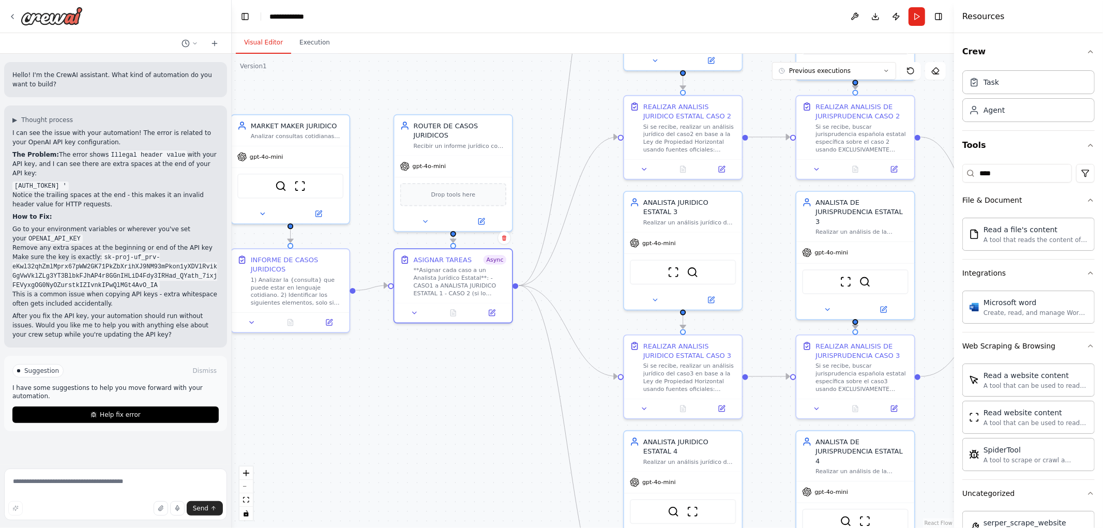
drag, startPoint x: 419, startPoint y: 304, endPoint x: 462, endPoint y: 370, distance: 78.9
click at [462, 370] on div ".deletable-edge-delete-btn { width: 20px; height: 20px; border: 0px solid #ffff…" at bounding box center [593, 291] width 722 height 474
drag, startPoint x: 463, startPoint y: 270, endPoint x: 467, endPoint y: 283, distance: 13.1
click at [467, 283] on div "**Asignar cada caso a un Analista Jurídico Estatal**: - CASO1 a ANALISTA JURIDI…" at bounding box center [464, 281] width 93 height 31
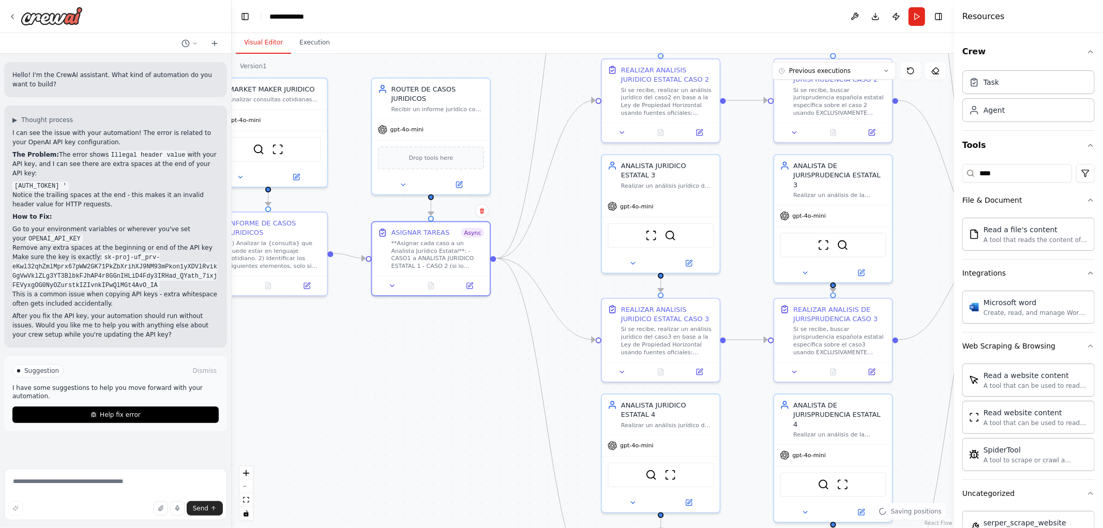
drag, startPoint x: 597, startPoint y: 271, endPoint x: 570, endPoint y: 233, distance: 46.5
click at [570, 233] on div ".deletable-edge-delete-btn { width: 20px; height: 20px; border: 0px solid #ffff…" at bounding box center [593, 291] width 722 height 474
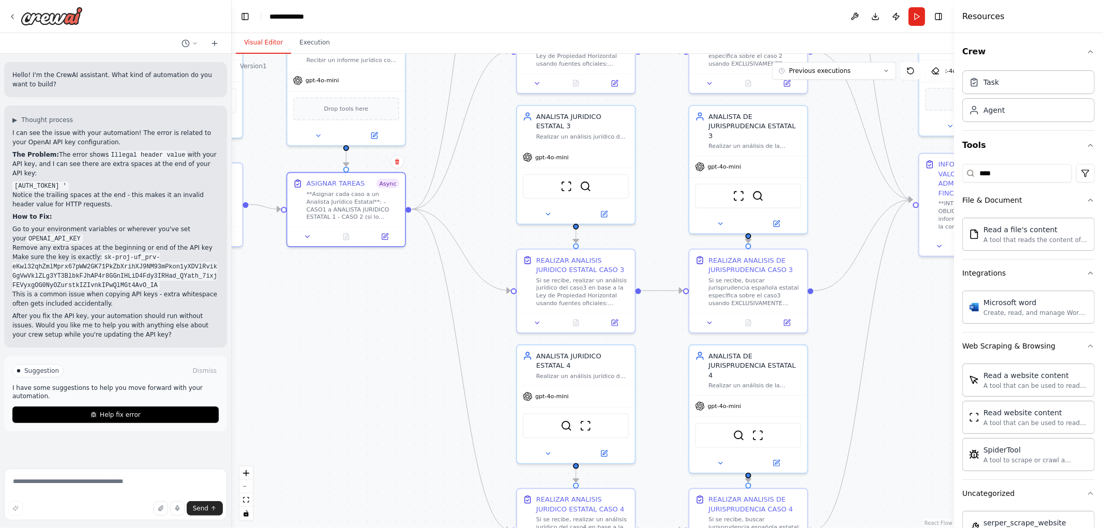
drag, startPoint x: 750, startPoint y: 199, endPoint x: 663, endPoint y: 129, distance: 111.0
click at [663, 129] on div ".deletable-edge-delete-btn { width: 20px; height: 20px; border: 0px solid #ffff…" at bounding box center [593, 291] width 722 height 474
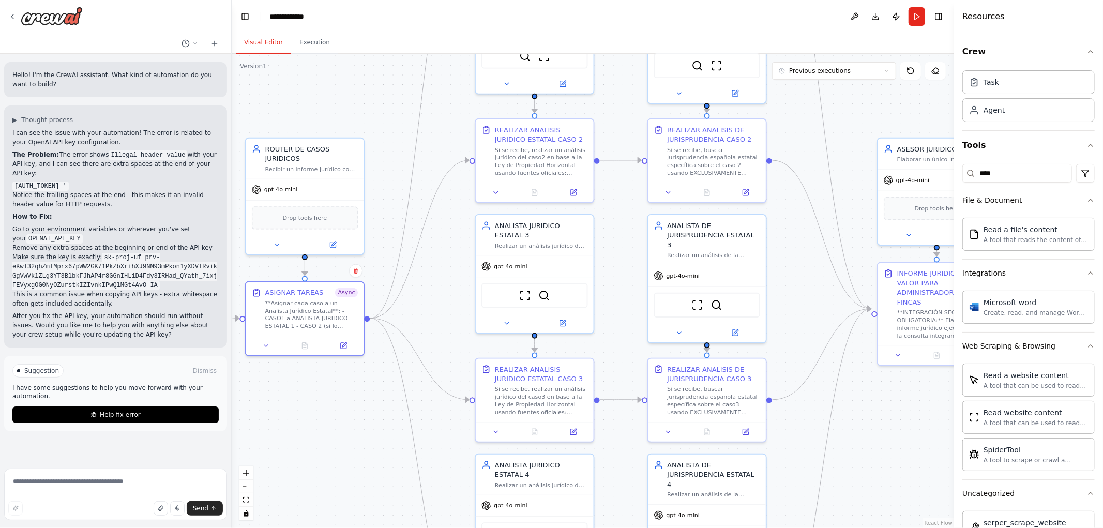
drag, startPoint x: 843, startPoint y: 172, endPoint x: 826, endPoint y: 337, distance: 166.3
click at [826, 337] on div ".deletable-edge-delete-btn { width: 20px; height: 20px; border: 0px solid #ffff…" at bounding box center [593, 291] width 722 height 474
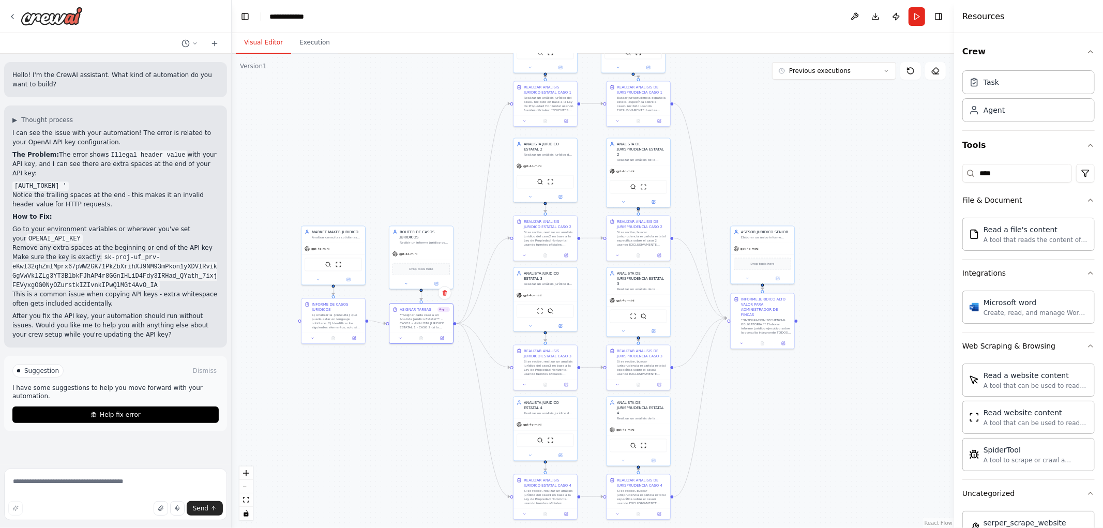
drag, startPoint x: 801, startPoint y: 166, endPoint x: 733, endPoint y: 172, distance: 68.4
click at [733, 172] on div ".deletable-edge-delete-btn { width: 20px; height: 20px; border: 0px solid #ffff…" at bounding box center [593, 291] width 722 height 474
click at [919, 17] on button "Run" at bounding box center [916, 16] width 17 height 19
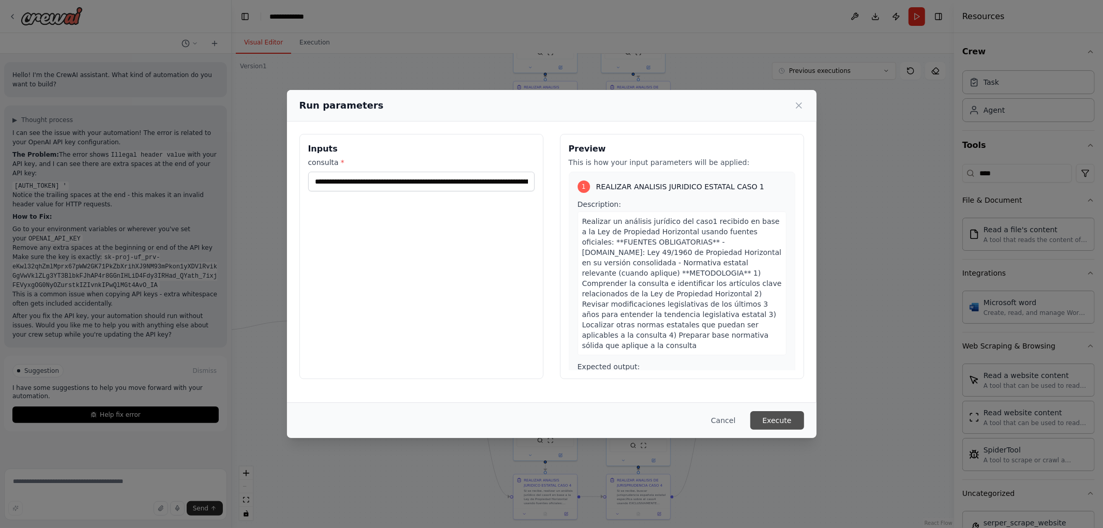
click at [776, 420] on button "Execute" at bounding box center [777, 420] width 54 height 19
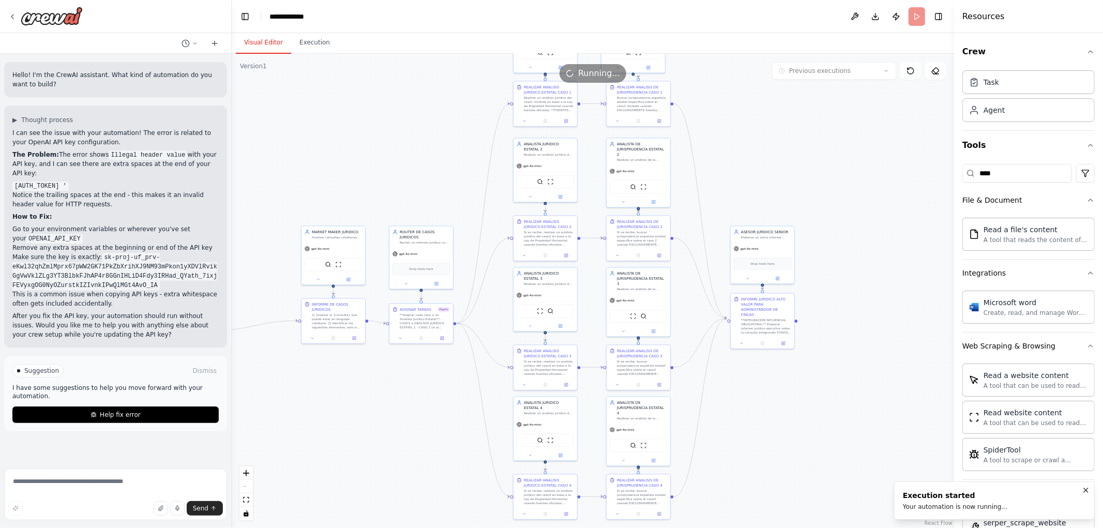
click at [276, 42] on button "Visual Editor" at bounding box center [263, 43] width 55 height 22
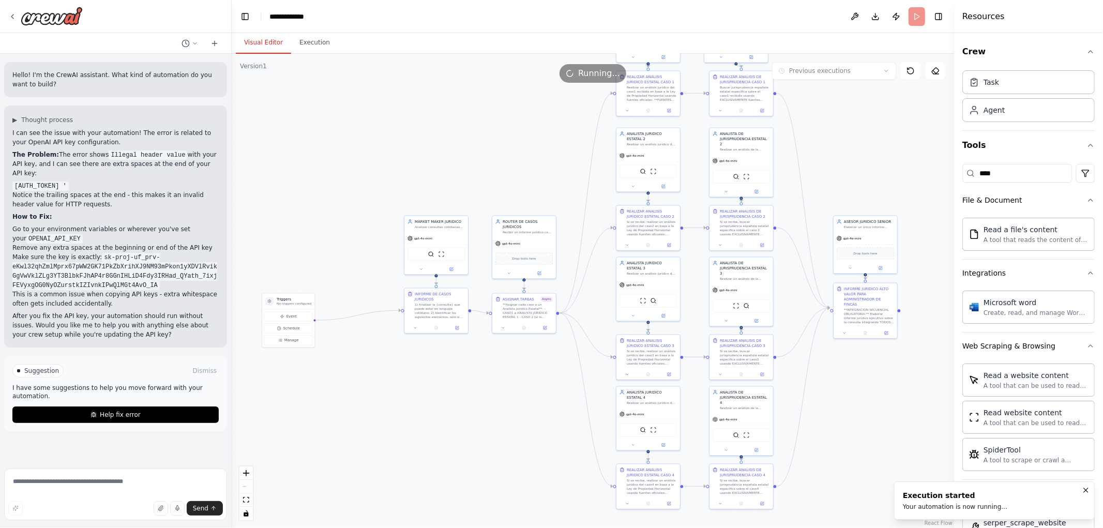
drag, startPoint x: 430, startPoint y: 173, endPoint x: 465, endPoint y: 152, distance: 41.5
click at [465, 152] on div ".deletable-edge-delete-btn { width: 20px; height: 20px; border: 0px solid #ffff…" at bounding box center [593, 291] width 722 height 474
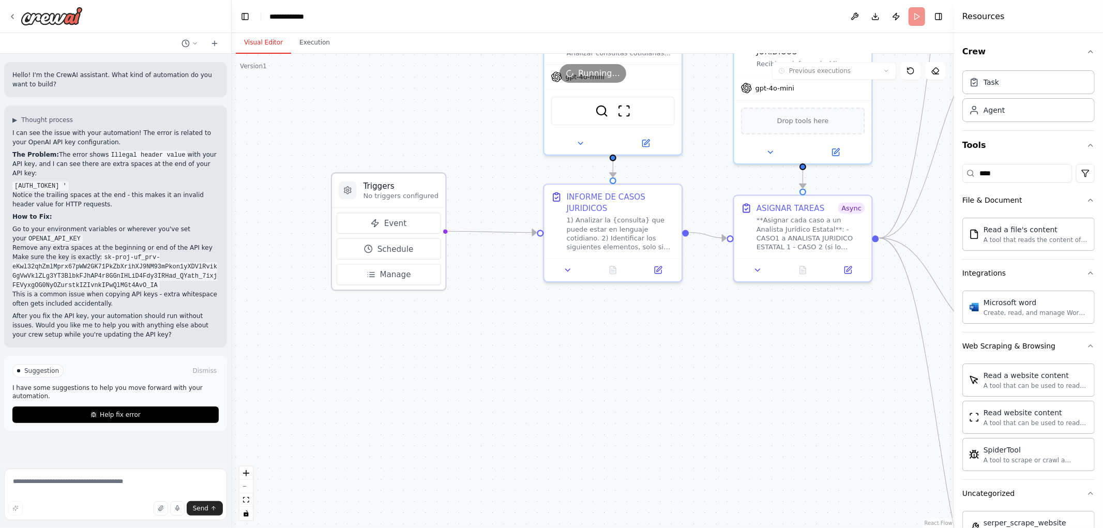
drag, startPoint x: 293, startPoint y: 215, endPoint x: 390, endPoint y: 188, distance: 100.9
click at [390, 188] on div "Triggers No triggers configured" at bounding box center [400, 190] width 75 height 20
click at [655, 267] on icon at bounding box center [658, 267] width 9 height 9
click at [657, 270] on icon at bounding box center [658, 268] width 7 height 7
click at [644, 142] on icon at bounding box center [645, 141] width 7 height 7
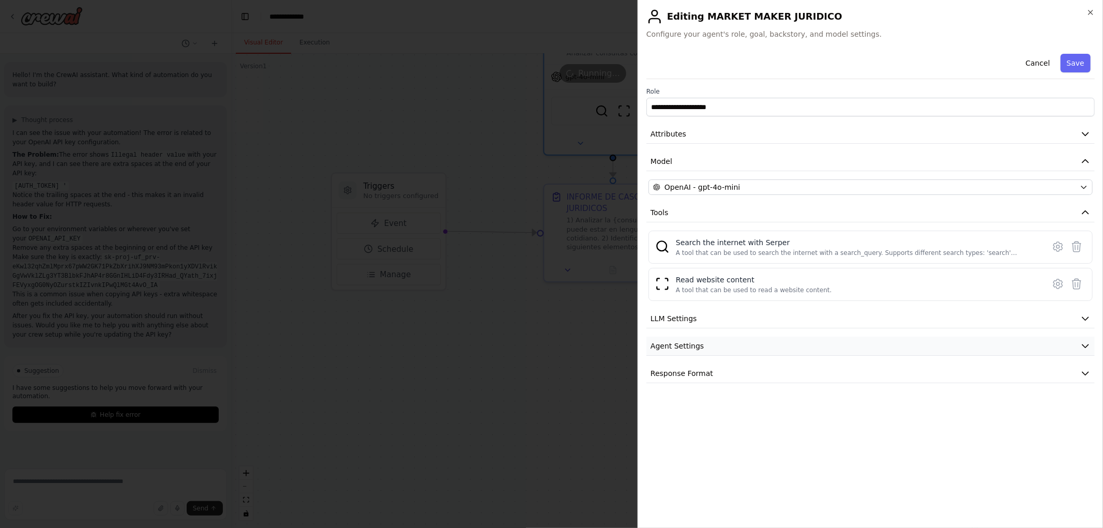
click at [696, 342] on span "Agent Settings" at bounding box center [676, 346] width 53 height 10
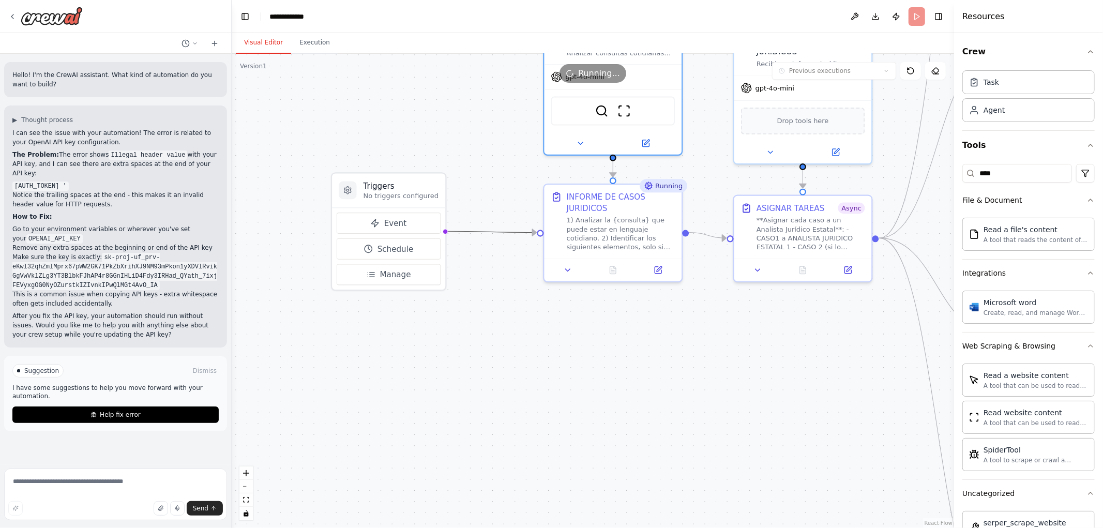
click at [485, 232] on icon "Edge from triggers to ce854455-d797-4fe6-b1f6-344d684c8f98" at bounding box center [491, 231] width 92 height 1
click at [486, 232] on icon "Edge from triggers to ce854455-d797-4fe6-b1f6-344d684c8f98" at bounding box center [491, 231] width 92 height 1
click at [492, 231] on icon "Edge from triggers to ce854455-d797-4fe6-b1f6-344d684c8f98" at bounding box center [491, 231] width 92 height 1
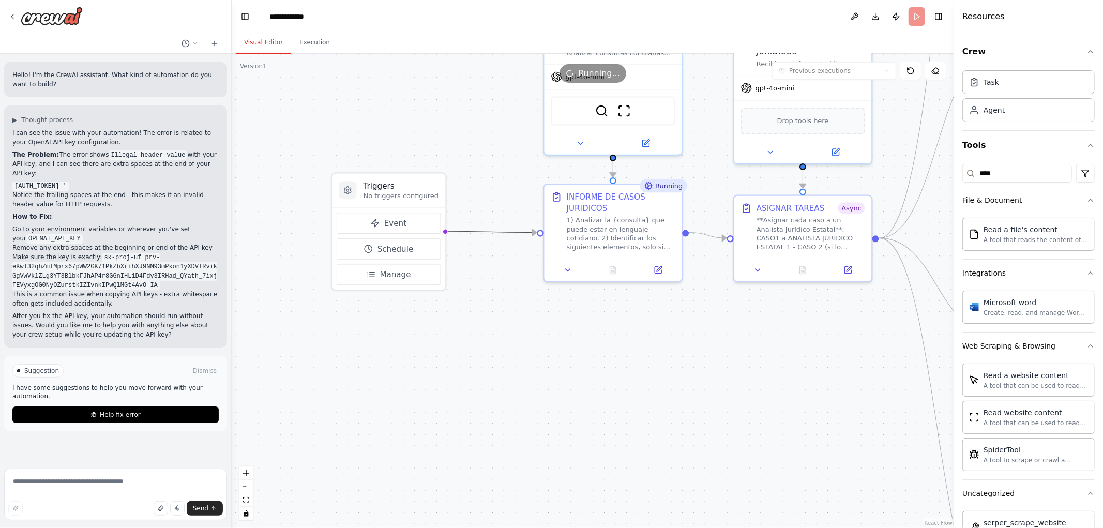
click at [497, 231] on icon "Edge from triggers to ce854455-d797-4fe6-b1f6-344d684c8f98" at bounding box center [491, 231] width 92 height 1
click at [497, 232] on icon "Edge from triggers to ce854455-d797-4fe6-b1f6-344d684c8f98" at bounding box center [491, 231] width 92 height 1
click at [488, 270] on div ".deletable-edge-delete-btn { width: 20px; height: 20px; border: 0px solid #ffff…" at bounding box center [593, 291] width 722 height 474
click at [411, 193] on p "No triggers configured" at bounding box center [400, 195] width 75 height 9
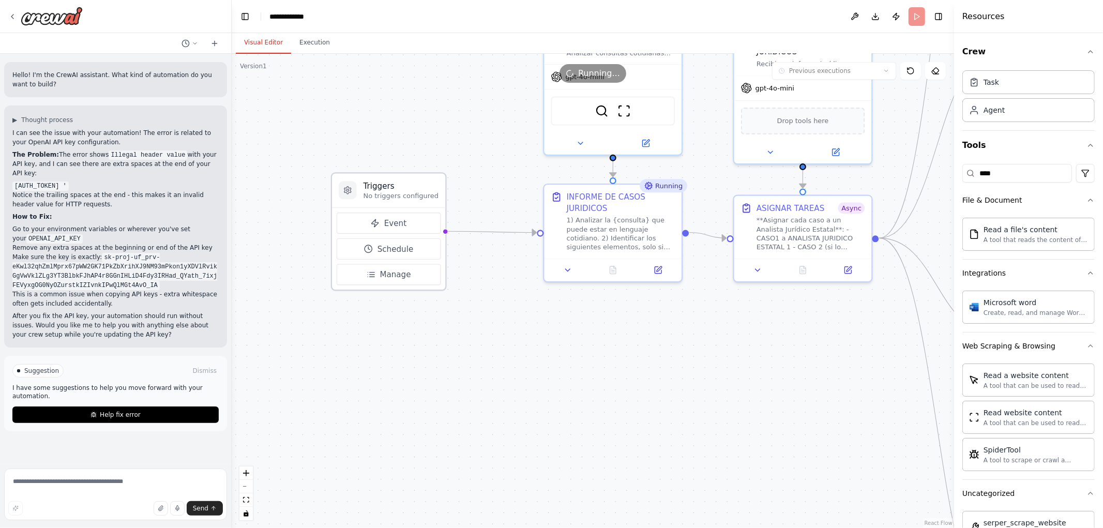
click at [414, 181] on h3 "Triggers" at bounding box center [400, 185] width 75 height 11
click at [569, 223] on div "1) Analizar la {consulta} que puede estar en lenguaje cotidiano. 2) Identificar…" at bounding box center [621, 232] width 109 height 36
click at [421, 189] on h3 "Triggers" at bounding box center [400, 185] width 75 height 11
click at [348, 191] on icon at bounding box center [347, 190] width 7 height 7
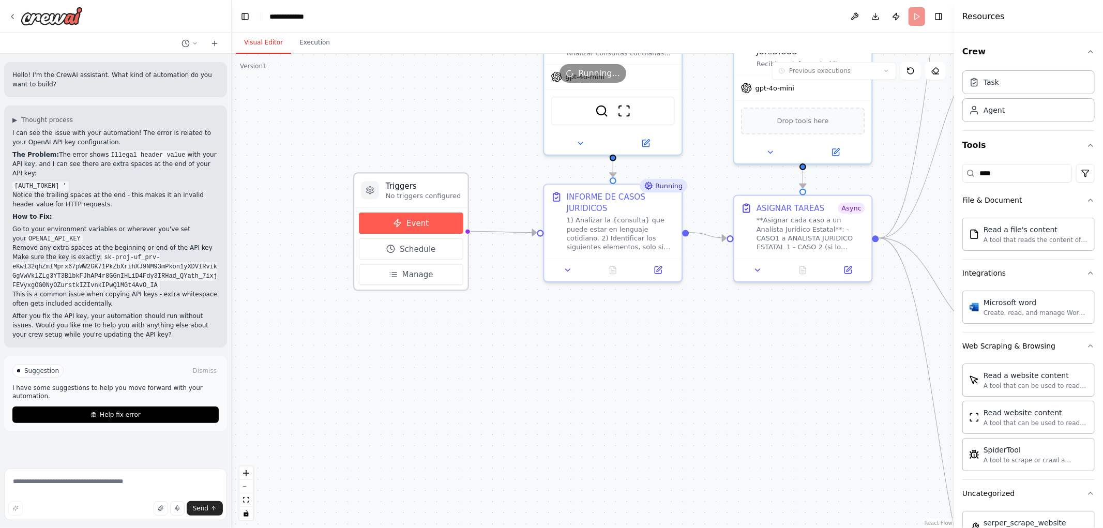
drag, startPoint x: 370, startPoint y: 211, endPoint x: 390, endPoint y: 205, distance: 21.0
click at [390, 205] on div "Triggers No triggers configured Event Schedule Manage" at bounding box center [410, 231] width 115 height 118
drag, startPoint x: 406, startPoint y: 178, endPoint x: 407, endPoint y: 187, distance: 8.9
click at [407, 179] on div "Triggers No triggers configured" at bounding box center [410, 191] width 113 height 34
click at [488, 231] on icon "Edge from triggers to ce854455-d797-4fe6-b1f6-344d684c8f98" at bounding box center [501, 231] width 69 height 1
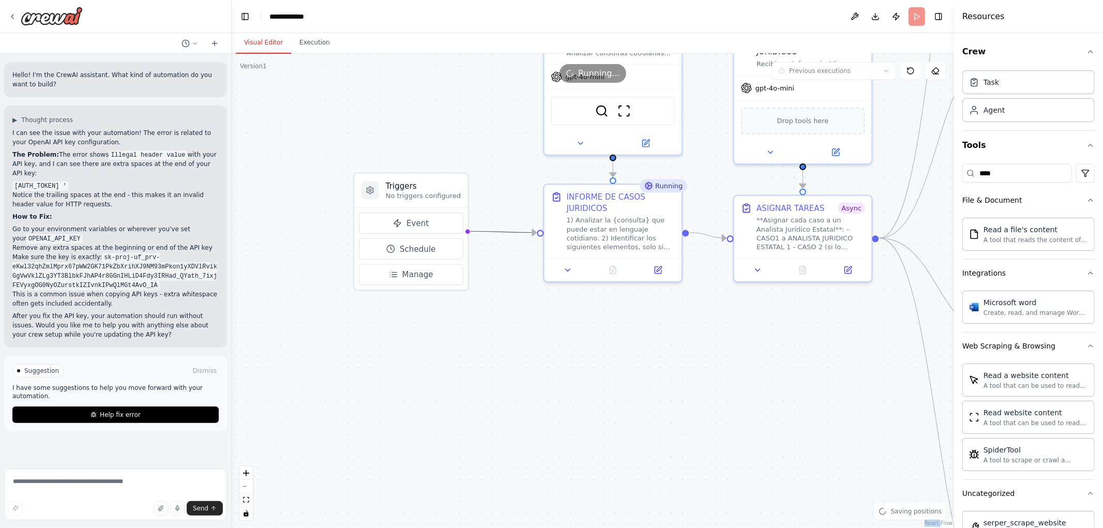
click at [488, 231] on icon "Edge from triggers to ce854455-d797-4fe6-b1f6-344d684c8f98" at bounding box center [501, 231] width 69 height 1
drag, startPoint x: 488, startPoint y: 230, endPoint x: 521, endPoint y: 239, distance: 34.7
click at [521, 239] on div ".deletable-edge-delete-btn { width: 20px; height: 20px; border: 0px solid #ffff…" at bounding box center [593, 291] width 722 height 474
click at [517, 232] on icon "Edge from triggers to ce854455-d797-4fe6-b1f6-344d684c8f98" at bounding box center [501, 231] width 69 height 1
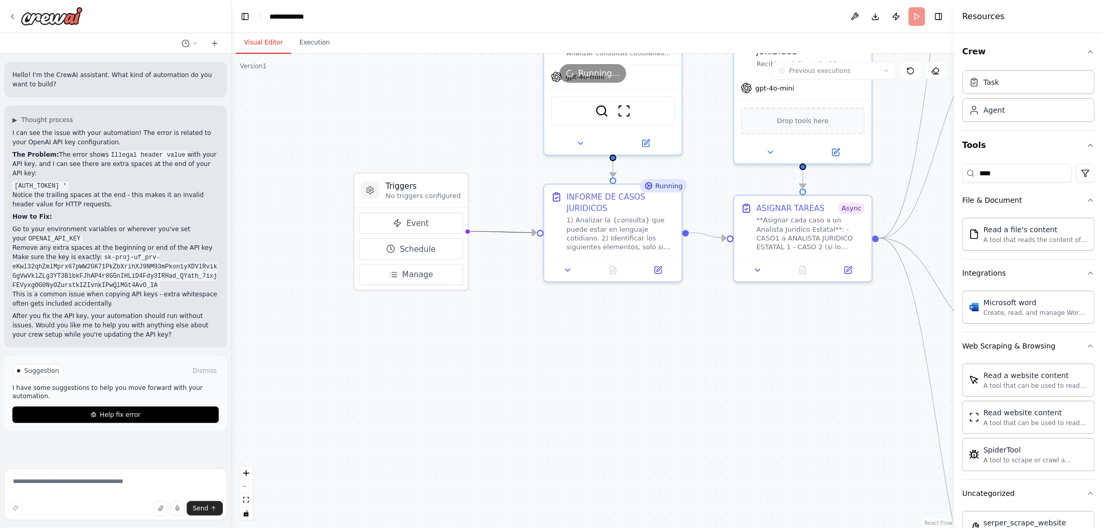
click at [509, 231] on icon "Edge from triggers to ce854455-d797-4fe6-b1f6-344d684c8f98" at bounding box center [501, 231] width 69 height 1
click at [507, 231] on icon "Edge from triggers to ce854455-d797-4fe6-b1f6-344d684c8f98" at bounding box center [501, 231] width 69 height 1
drag, startPoint x: 504, startPoint y: 238, endPoint x: 489, endPoint y: 238, distance: 15.0
click at [489, 238] on div ".deletable-edge-delete-btn { width: 20px; height: 20px; border: 0px solid #ffff…" at bounding box center [593, 291] width 722 height 474
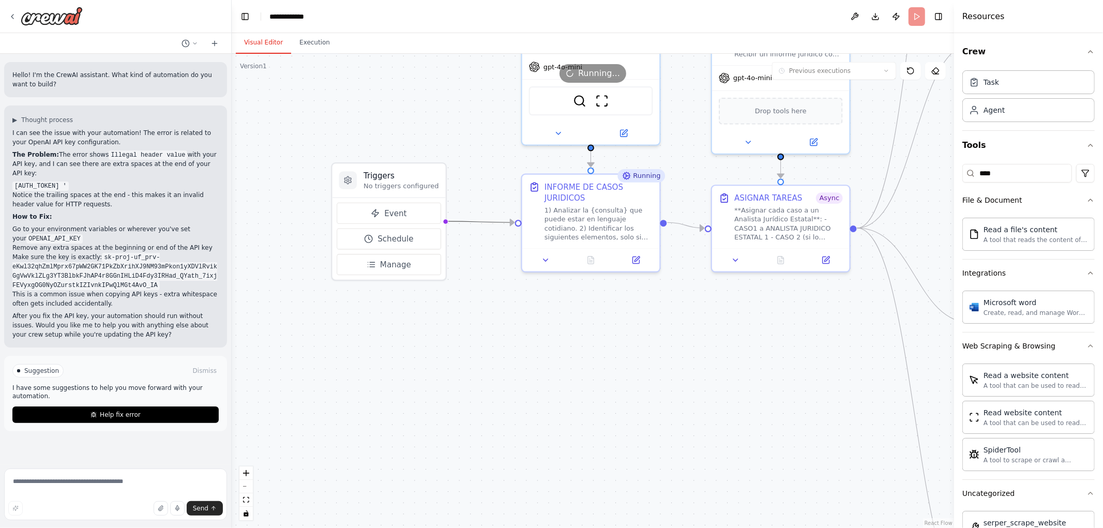
click at [478, 221] on icon "Edge from triggers to ce854455-d797-4fe6-b1f6-344d684c8f98" at bounding box center [479, 221] width 69 height 1
drag, startPoint x: 394, startPoint y: 184, endPoint x: 314, endPoint y: 99, distance: 115.9
click at [314, 99] on div "Triggers No triggers configured" at bounding box center [322, 102] width 75 height 20
click at [454, 198] on icon "Edge from triggers to ce854455-d797-4fe6-b1f6-344d684c8f98" at bounding box center [440, 183] width 147 height 80
drag, startPoint x: 517, startPoint y: 223, endPoint x: 402, endPoint y: 235, distance: 115.4
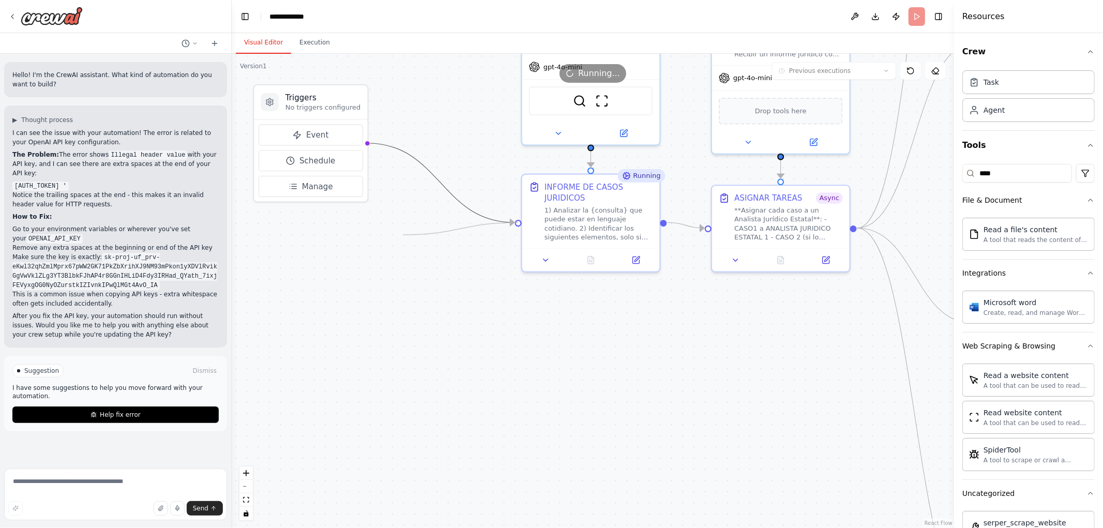
click at [402, 235] on div ".deletable-edge-delete-btn { width: 20px; height: 20px; border: 0px solid #ffff…" at bounding box center [593, 291] width 722 height 474
click at [492, 218] on icon "Edge from triggers to ce854455-d797-4fe6-b1f6-344d684c8f98" at bounding box center [440, 183] width 147 height 80
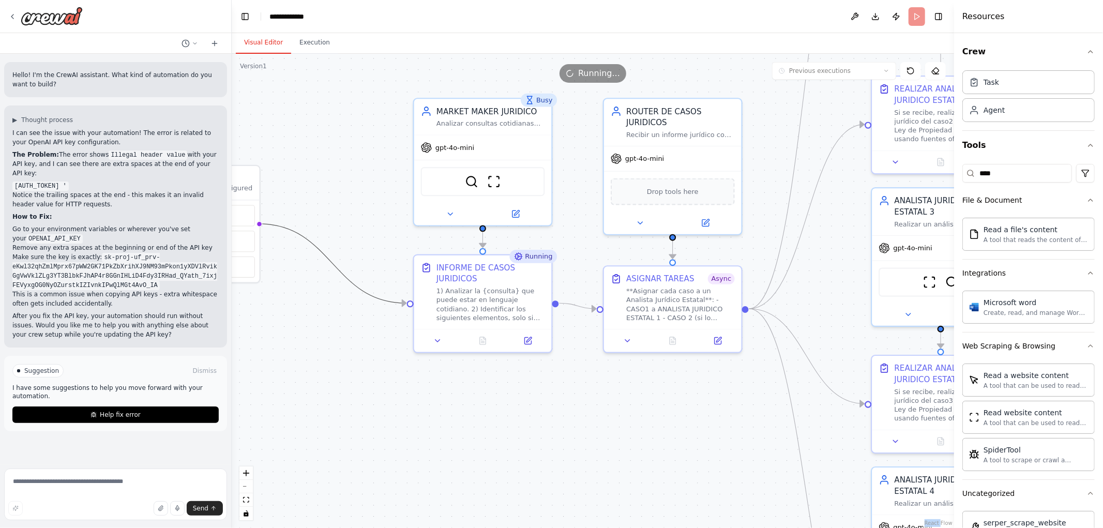
drag, startPoint x: 449, startPoint y: 241, endPoint x: 347, endPoint y: 318, distance: 127.4
click at [347, 318] on div ".deletable-edge-delete-btn { width: 20px; height: 20px; border: 0px solid #ffff…" at bounding box center [593, 291] width 722 height 474
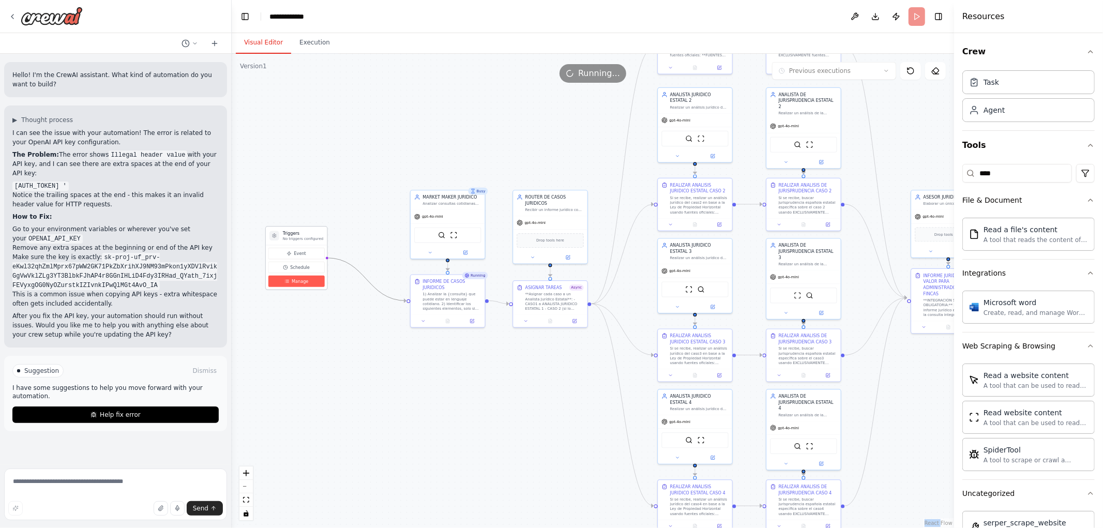
click at [290, 286] on button "Manage" at bounding box center [296, 281] width 56 height 11
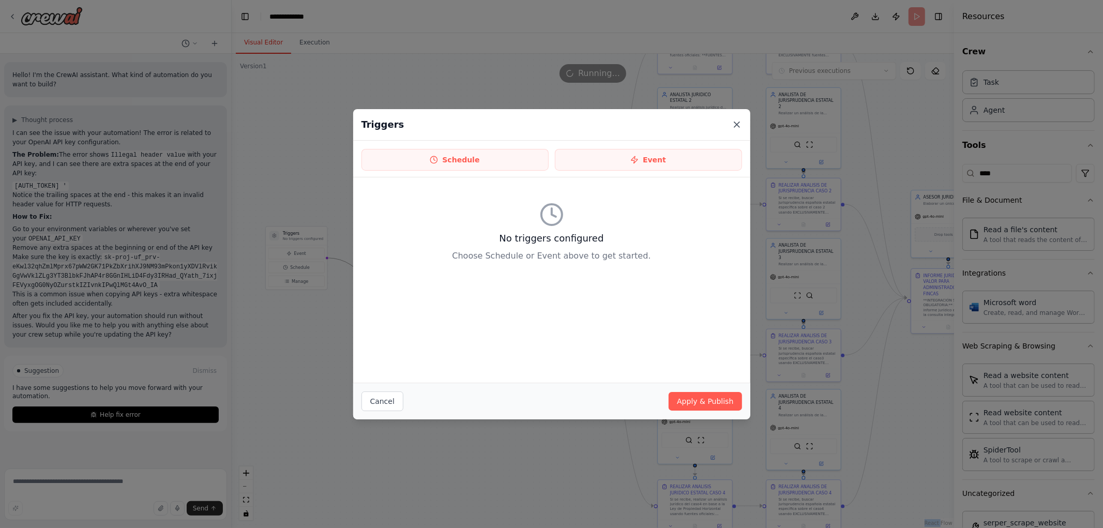
click at [734, 119] on icon at bounding box center [737, 124] width 10 height 10
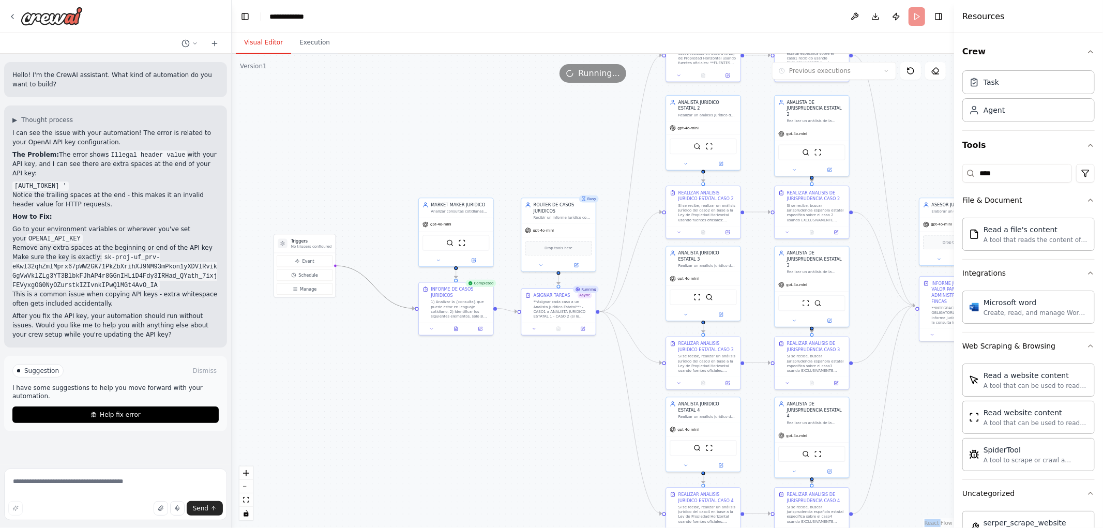
drag, startPoint x: 249, startPoint y: 216, endPoint x: 257, endPoint y: 223, distance: 11.3
click at [257, 223] on div ".deletable-edge-delete-btn { width: 20px; height: 20px; border: 0px solid #ffff…" at bounding box center [593, 291] width 722 height 474
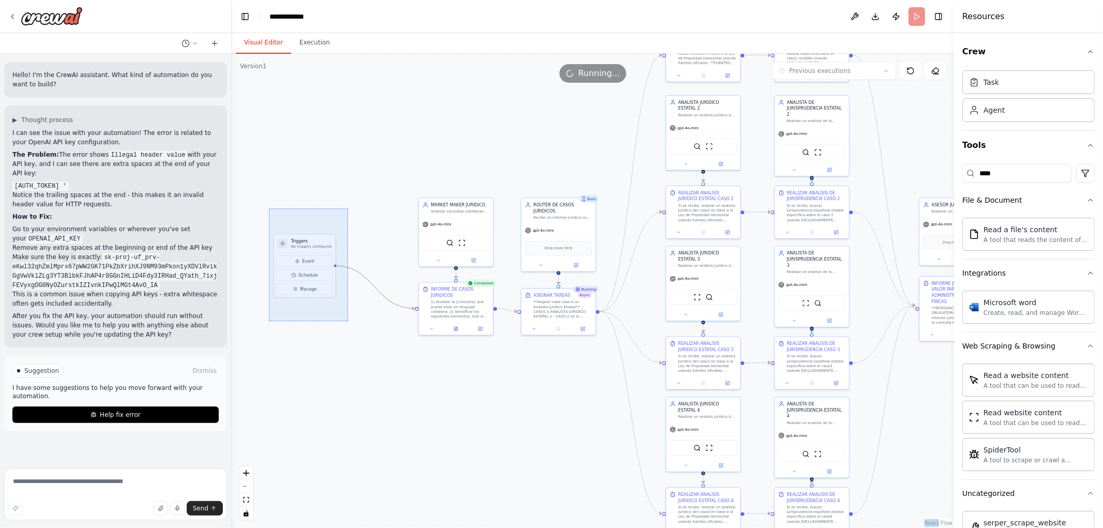
drag, startPoint x: 268, startPoint y: 211, endPoint x: 360, endPoint y: 333, distance: 153.2
click at [362, 334] on div ".deletable-edge-delete-btn { width: 20px; height: 20px; border: 0px solid #ffff…" at bounding box center [593, 291] width 722 height 474
click at [382, 297] on icon "Edge from triggers to ce854455-d797-4fe6-b1f6-344d684c8f98" at bounding box center [375, 287] width 80 height 43
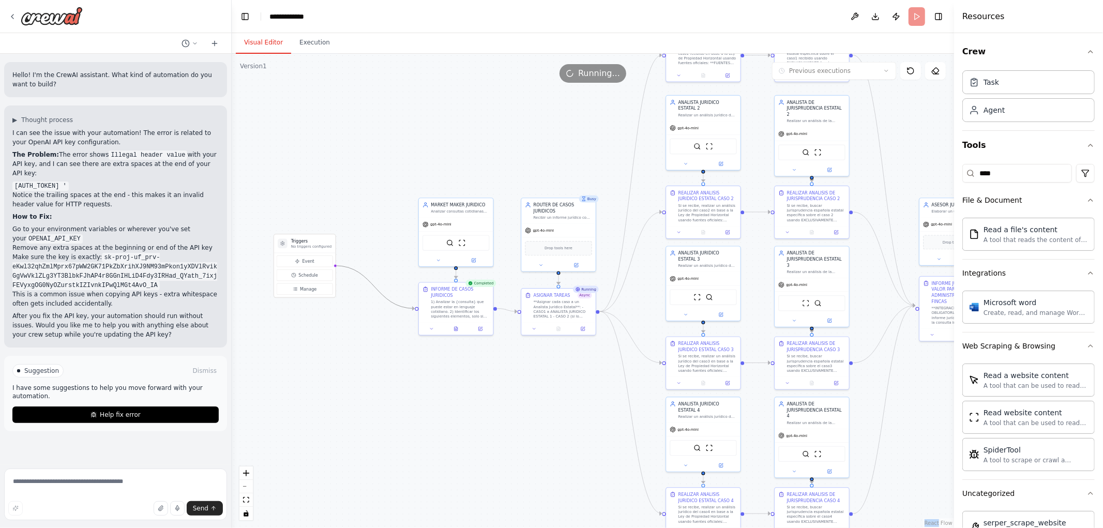
click at [382, 297] on icon "Edge from triggers to ce854455-d797-4fe6-b1f6-344d684c8f98" at bounding box center [375, 287] width 80 height 43
click at [382, 296] on icon "Edge from triggers to ce854455-d797-4fe6-b1f6-344d684c8f98" at bounding box center [375, 287] width 80 height 43
click at [383, 294] on icon "Edge from triggers to ce854455-d797-4fe6-b1f6-344d684c8f98" at bounding box center [375, 287] width 80 height 43
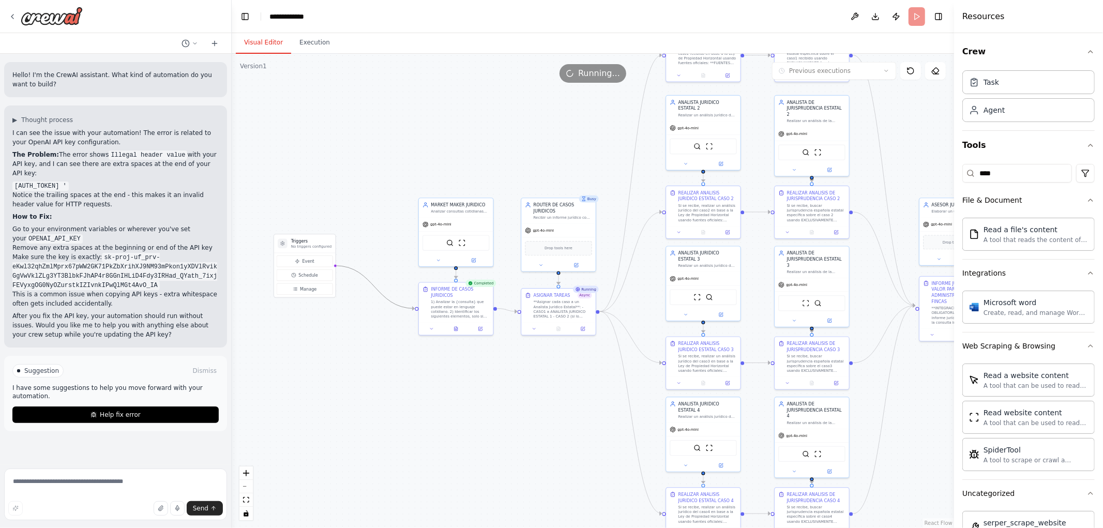
click at [383, 294] on icon "Edge from triggers to ce854455-d797-4fe6-b1f6-344d684c8f98" at bounding box center [375, 287] width 80 height 43
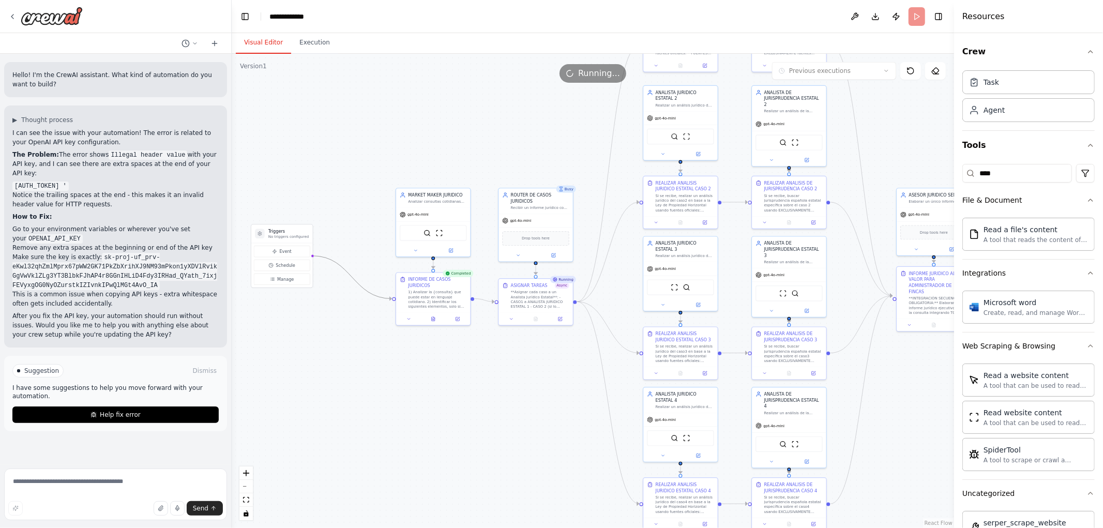
drag, startPoint x: 502, startPoint y: 405, endPoint x: 425, endPoint y: 348, distance: 95.3
click at [426, 351] on div ".deletable-edge-delete-btn { width: 20px; height: 20px; border: 0px solid #ffff…" at bounding box center [593, 291] width 722 height 474
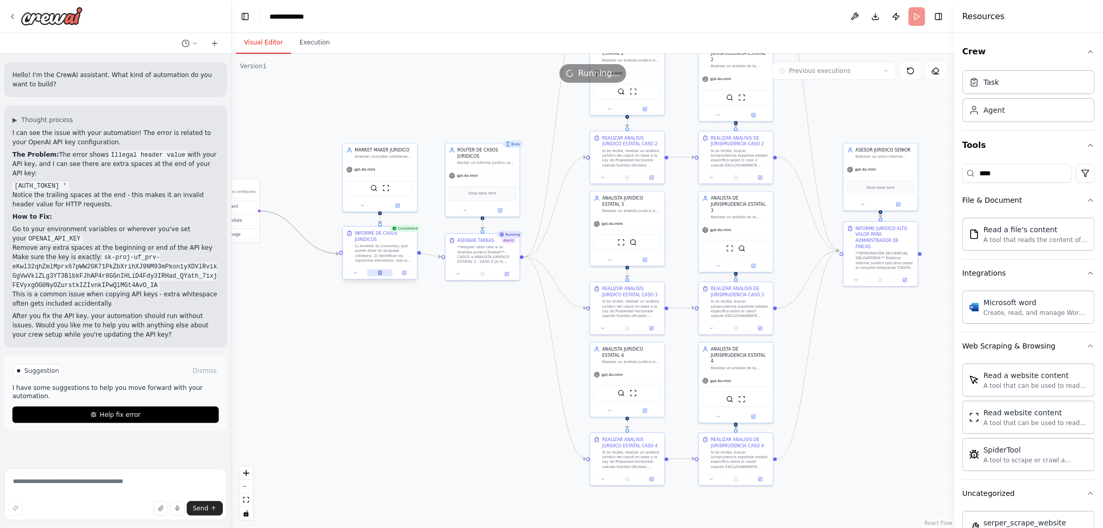
click at [383, 273] on button at bounding box center [379, 272] width 25 height 7
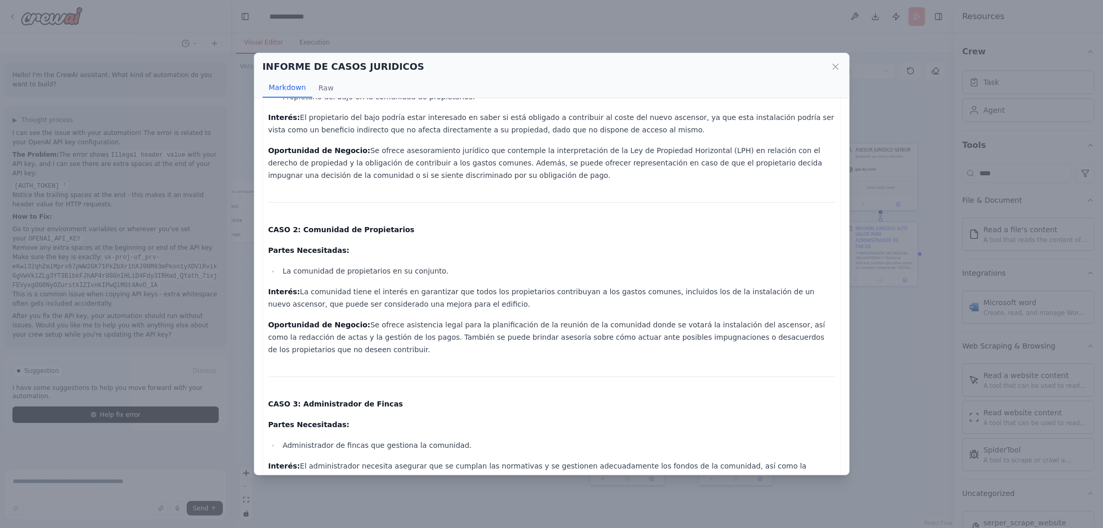
scroll to position [172, 0]
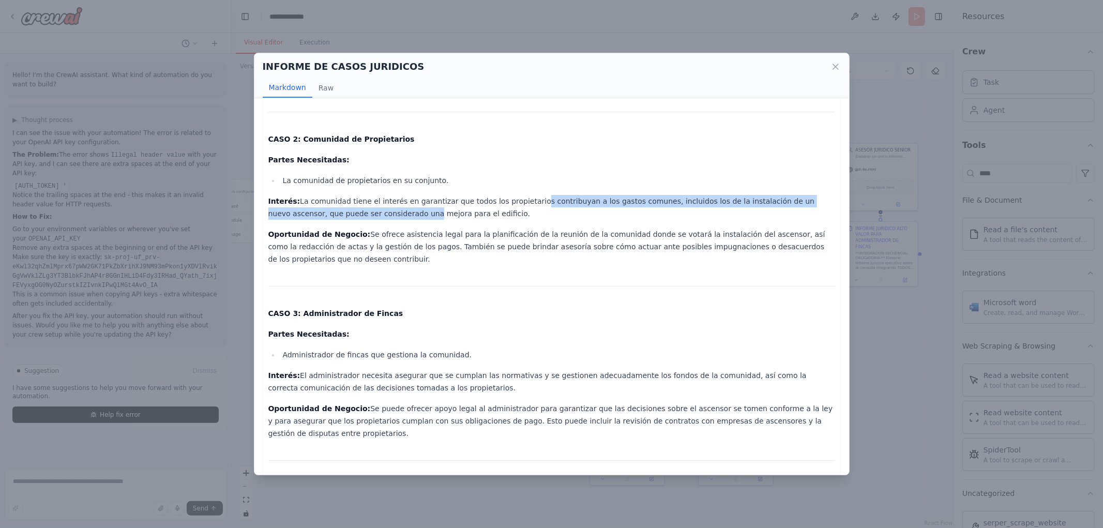
drag, startPoint x: 352, startPoint y: 208, endPoint x: 512, endPoint y: 194, distance: 161.4
click at [512, 195] on p "Interés: La comunidad tiene el interés en garantizar que todos los propietarios…" at bounding box center [551, 207] width 567 height 25
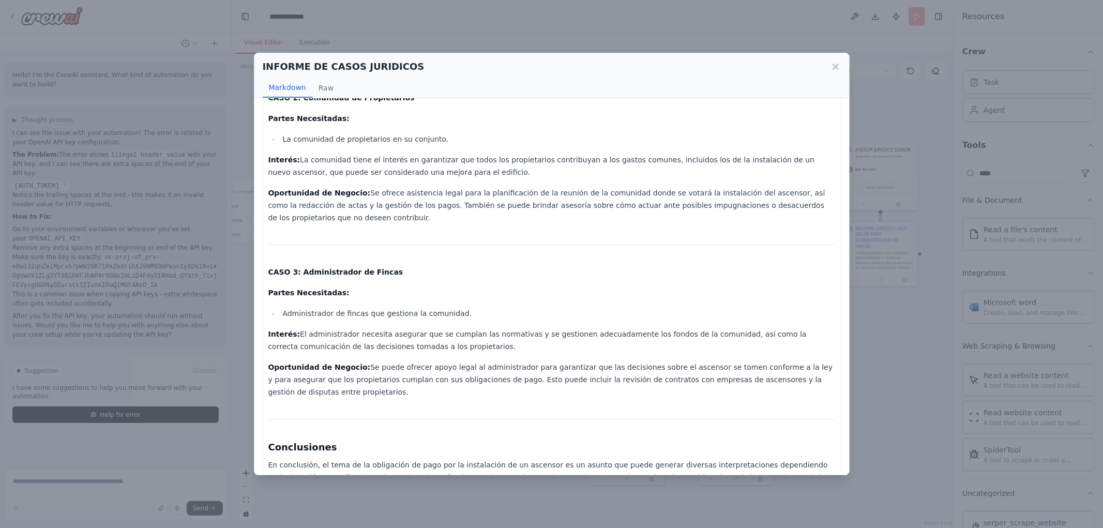
scroll to position [235, 0]
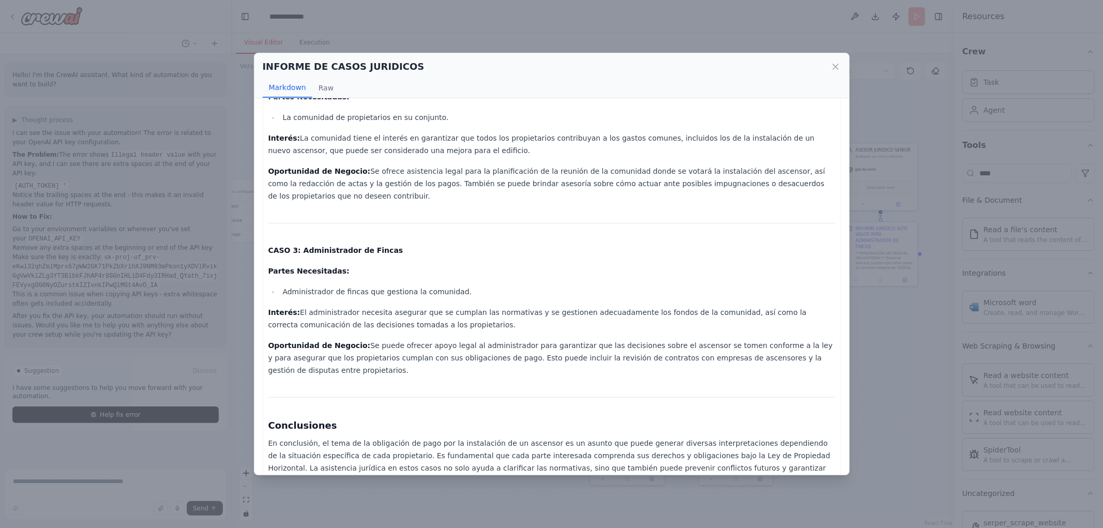
drag, startPoint x: 371, startPoint y: 171, endPoint x: 521, endPoint y: 192, distance: 150.9
click at [520, 192] on p "Oportunidad de Negocio: Se ofrece asistencia legal para la planificación de la …" at bounding box center [551, 183] width 567 height 37
drag, startPoint x: 521, startPoint y: 192, endPoint x: 513, endPoint y: 193, distance: 7.3
click at [520, 193] on p "Oportunidad de Negocio: Se ofrece asistencia legal para la planificación de la …" at bounding box center [551, 183] width 567 height 37
click at [478, 172] on p "Oportunidad de Negocio: Se ofrece asistencia legal para la planificación de la …" at bounding box center [551, 183] width 567 height 37
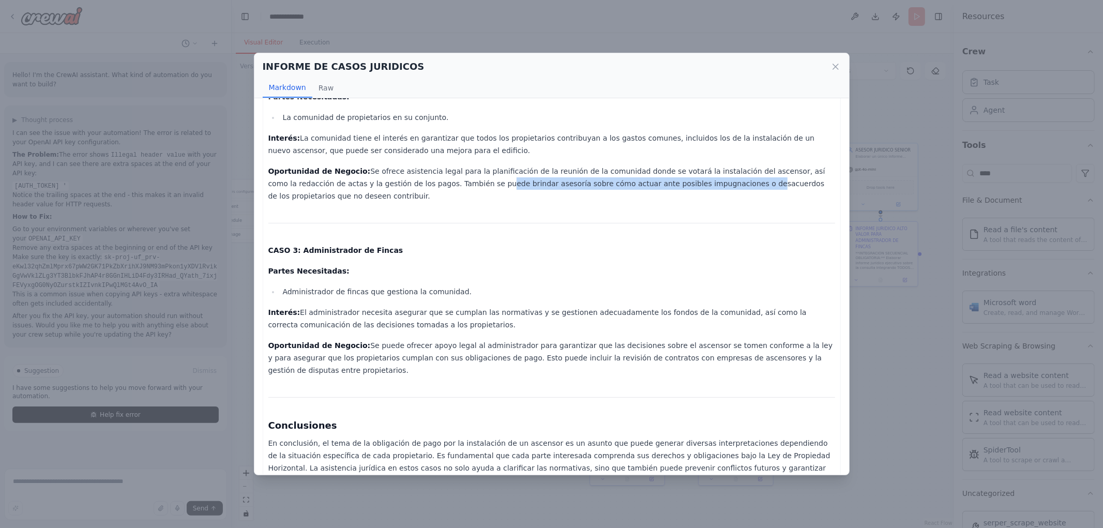
drag, startPoint x: 412, startPoint y: 189, endPoint x: 650, endPoint y: 184, distance: 237.9
click at [650, 184] on p "Oportunidad de Negocio: Se ofrece asistencia legal para la planificación de la …" at bounding box center [551, 183] width 567 height 37
click at [646, 184] on p "Oportunidad de Negocio: Se ofrece asistencia legal para la planificación de la …" at bounding box center [551, 183] width 567 height 37
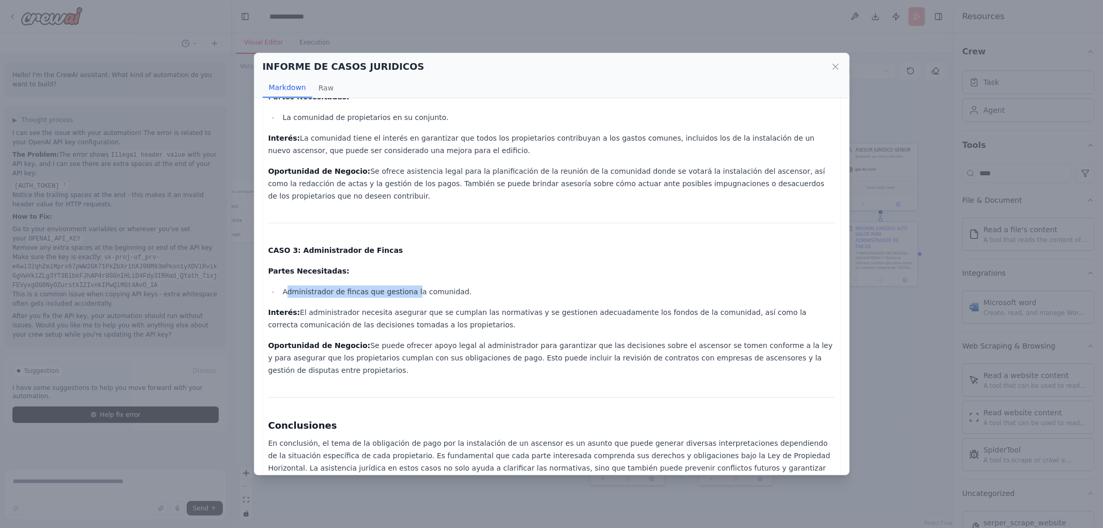
drag, startPoint x: 314, startPoint y: 287, endPoint x: 425, endPoint y: 286, distance: 110.7
click at [428, 282] on div "Informe Jurídico sobre la Obligación de Pago por el Ascensor en la Comunidad de…" at bounding box center [551, 182] width 567 height 610
click at [405, 297] on li "Administrador de fincas que gestiona la comunidad." at bounding box center [557, 291] width 555 height 12
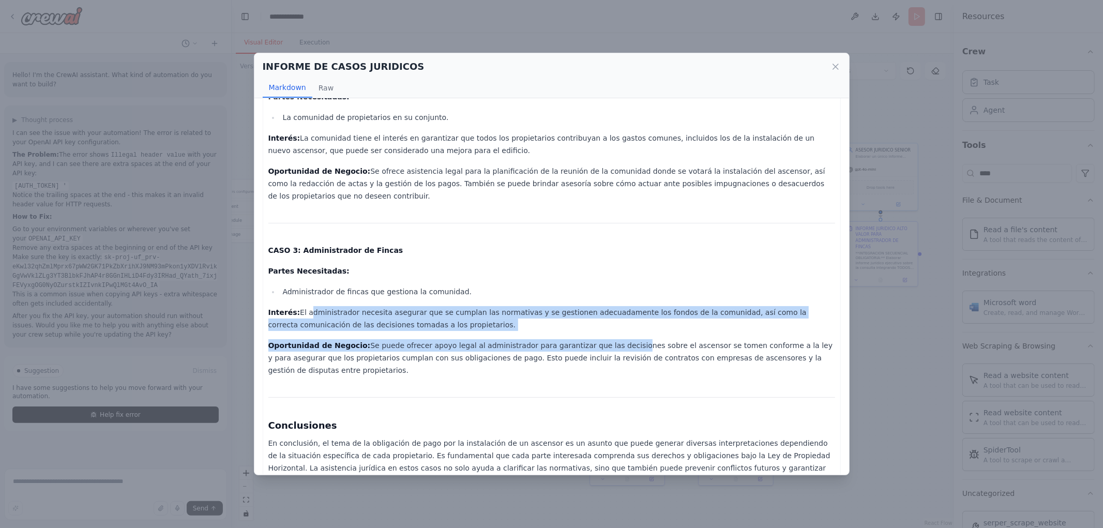
drag, startPoint x: 314, startPoint y: 314, endPoint x: 598, endPoint y: 328, distance: 284.2
click at [598, 329] on p "Interés: El administrador necesita asegurar que se cumplan las normativas y se …" at bounding box center [551, 318] width 567 height 25
click at [590, 327] on p "Interés: El administrador necesita asegurar que se cumplan las normativas y se …" at bounding box center [551, 318] width 567 height 25
click at [529, 321] on p "Interés: El administrador necesita asegurar que se cumplan las normativas y se …" at bounding box center [551, 318] width 567 height 25
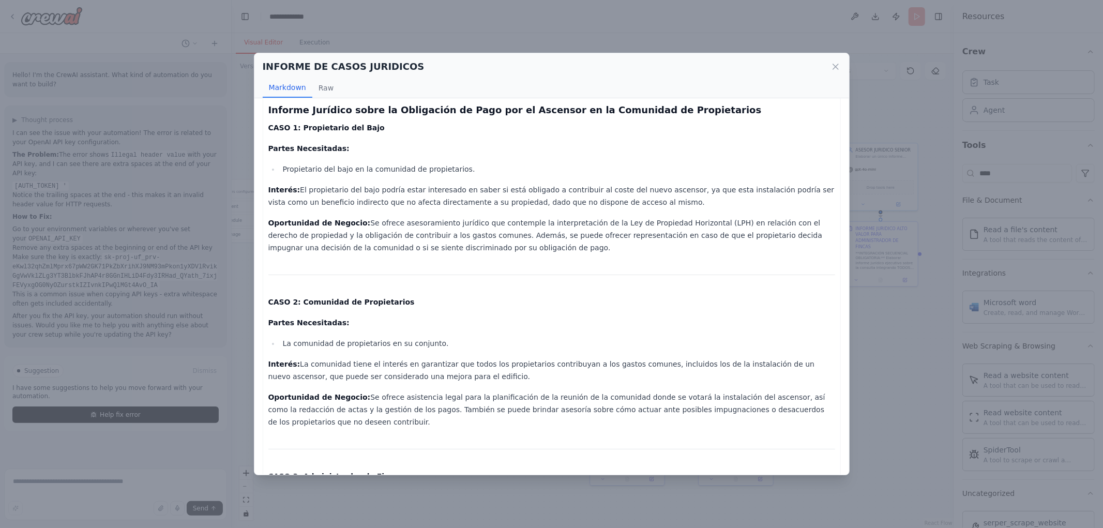
scroll to position [0, 0]
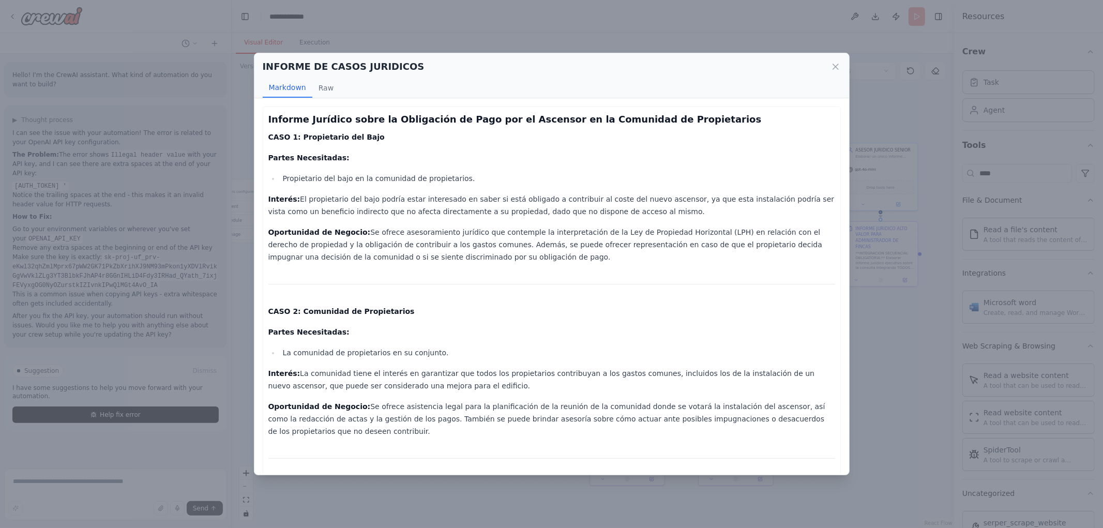
click at [841, 64] on div "INFORME DE CASOS JURIDICOS Markdown Raw" at bounding box center [551, 75] width 595 height 45
click at [840, 65] on icon at bounding box center [835, 67] width 10 height 10
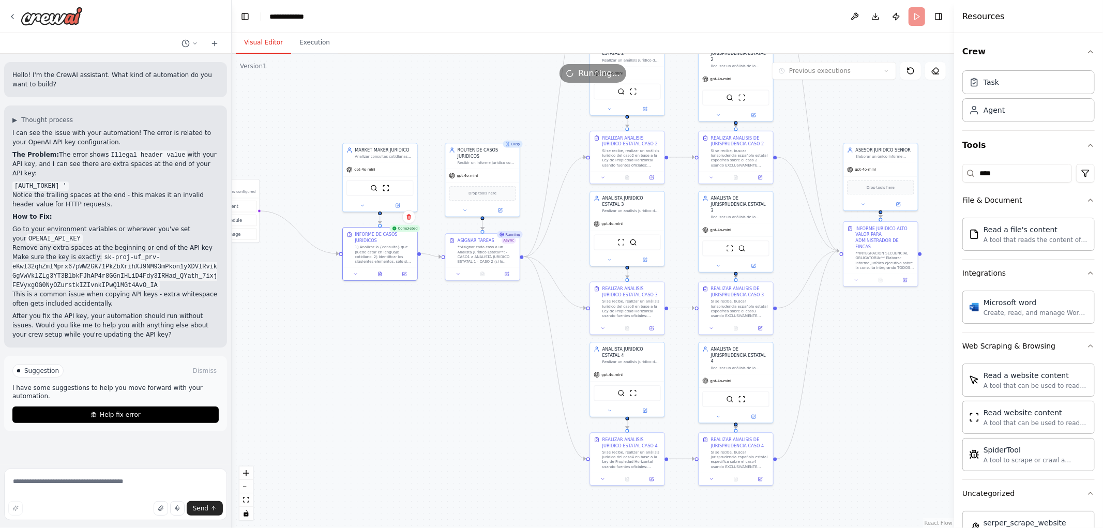
drag, startPoint x: 515, startPoint y: 310, endPoint x: 451, endPoint y: 318, distance: 64.6
click at [452, 319] on div ".deletable-edge-delete-btn { width: 20px; height: 20px; border: 0px solid #ffff…" at bounding box center [593, 291] width 722 height 474
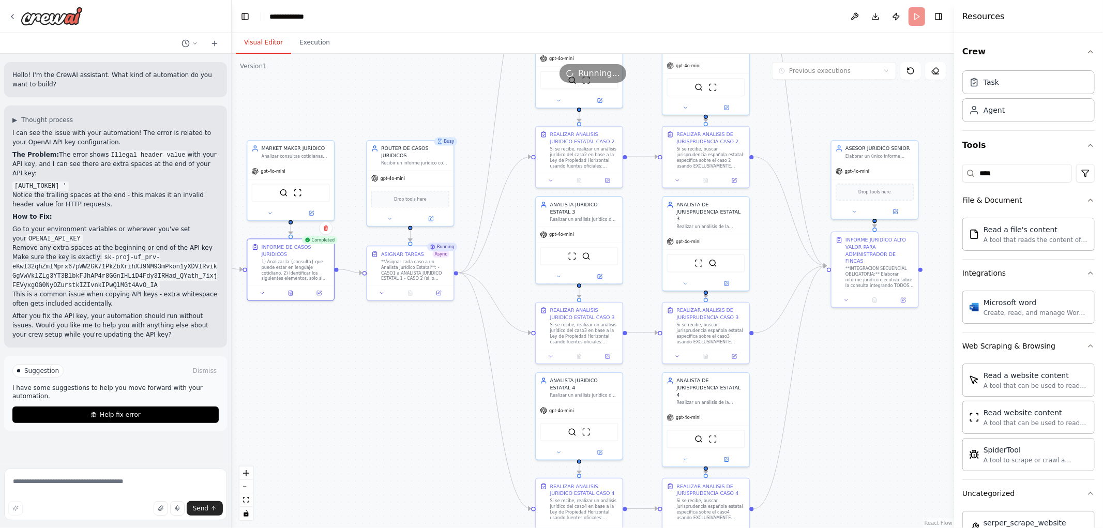
drag, startPoint x: 456, startPoint y: 437, endPoint x: 417, endPoint y: 386, distance: 64.5
click at [435, 407] on div ".deletable-edge-delete-btn { width: 20px; height: 20px; border: 0px solid #ffff…" at bounding box center [593, 291] width 722 height 474
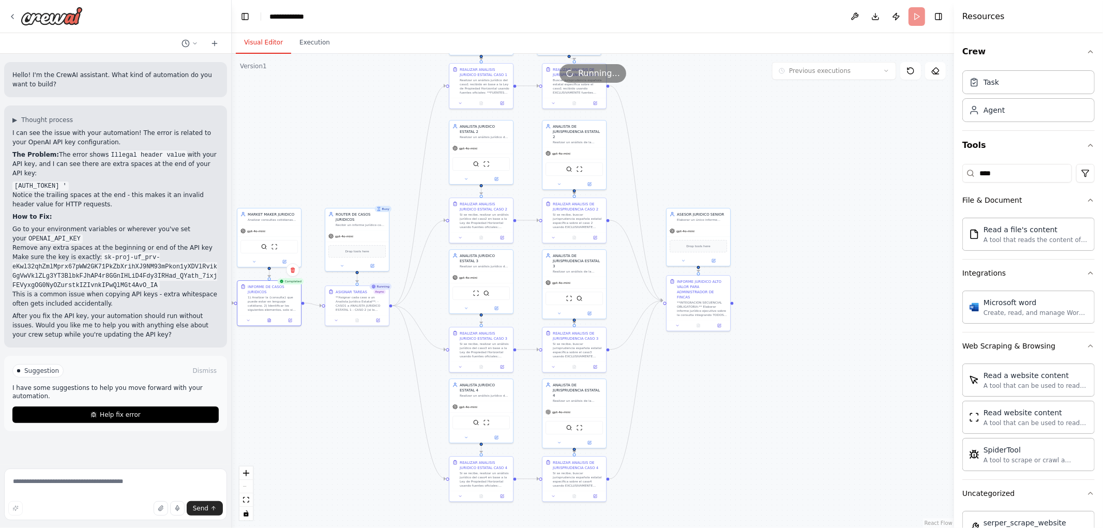
drag, startPoint x: 381, startPoint y: 355, endPoint x: 344, endPoint y: 377, distance: 43.4
click at [345, 378] on div ".deletable-edge-delete-btn { width: 20px; height: 20px; border: 0px solid #ffff…" at bounding box center [593, 291] width 722 height 474
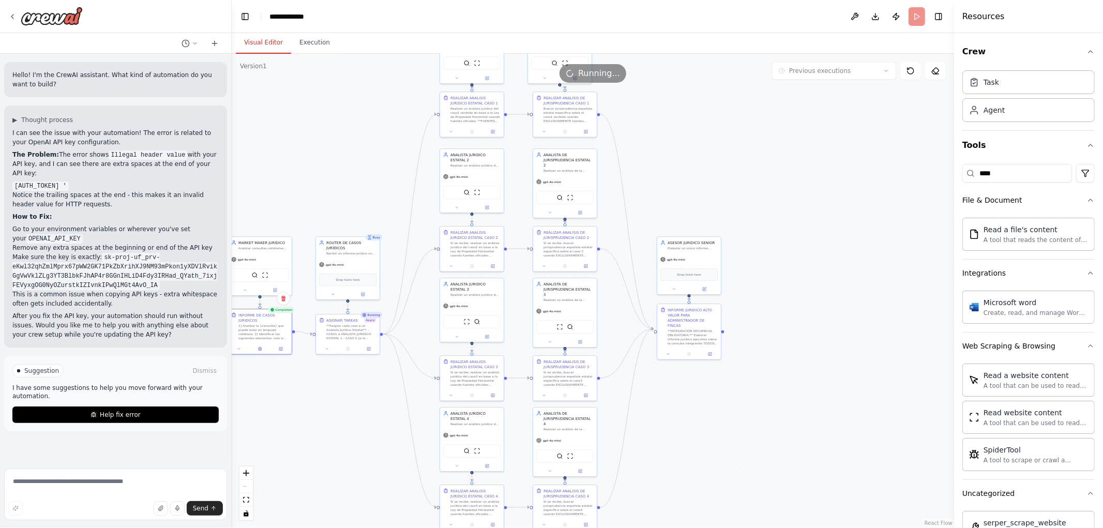
drag, startPoint x: 705, startPoint y: 373, endPoint x: 698, endPoint y: 400, distance: 27.3
click at [698, 400] on div ".deletable-edge-delete-btn { width: 20px; height: 20px; border: 0px solid #ffff…" at bounding box center [593, 291] width 722 height 474
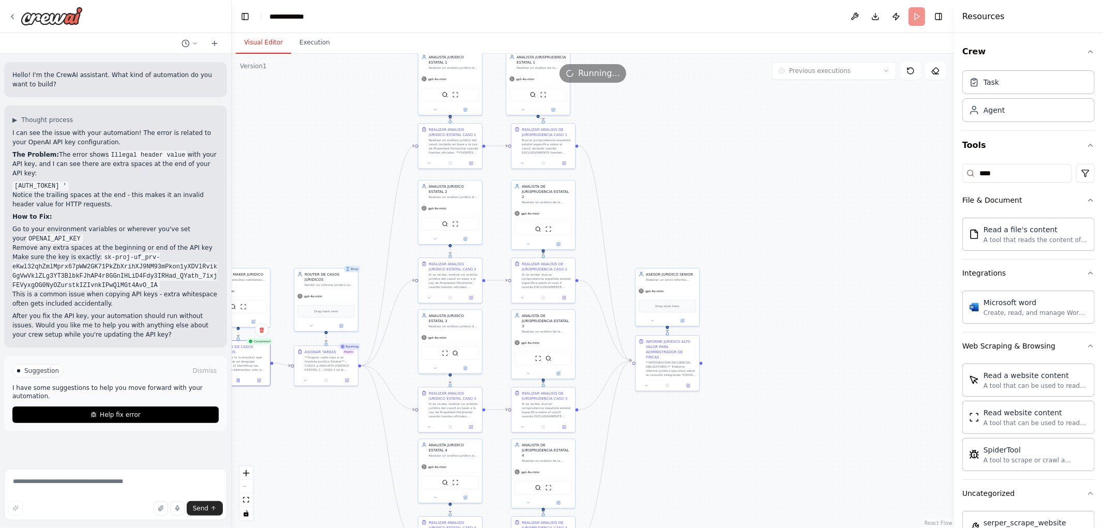
drag, startPoint x: 385, startPoint y: 172, endPoint x: 357, endPoint y: 206, distance: 43.8
click at [358, 206] on div ".deletable-edge-delete-btn { width: 20px; height: 20px; border: 0px solid #ffff…" at bounding box center [593, 291] width 722 height 474
click at [310, 40] on button "Execution" at bounding box center [314, 43] width 47 height 22
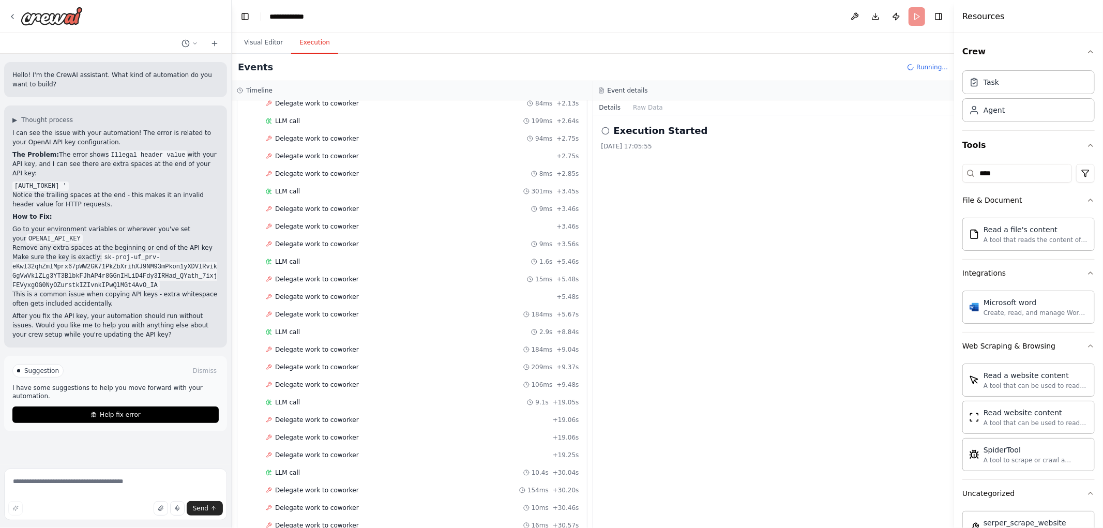
scroll to position [2278, 0]
click at [250, 38] on button "Visual Editor" at bounding box center [263, 43] width 55 height 22
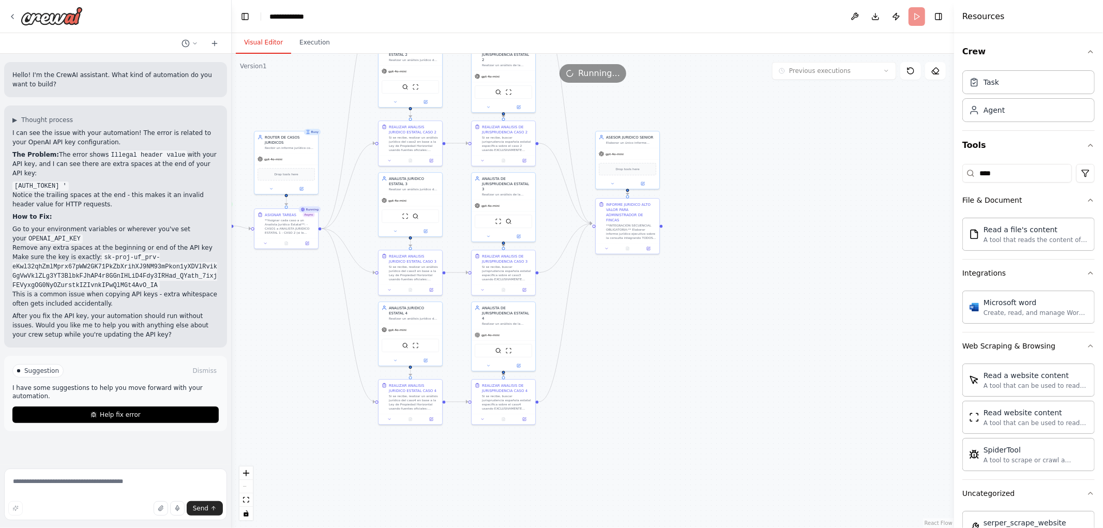
drag, startPoint x: 720, startPoint y: 192, endPoint x: 684, endPoint y: 48, distance: 148.6
click at [684, 49] on div "Visual Editor Execution Version 1 Previous executions Show Tools Hide Agents Tr…" at bounding box center [593, 280] width 722 height 495
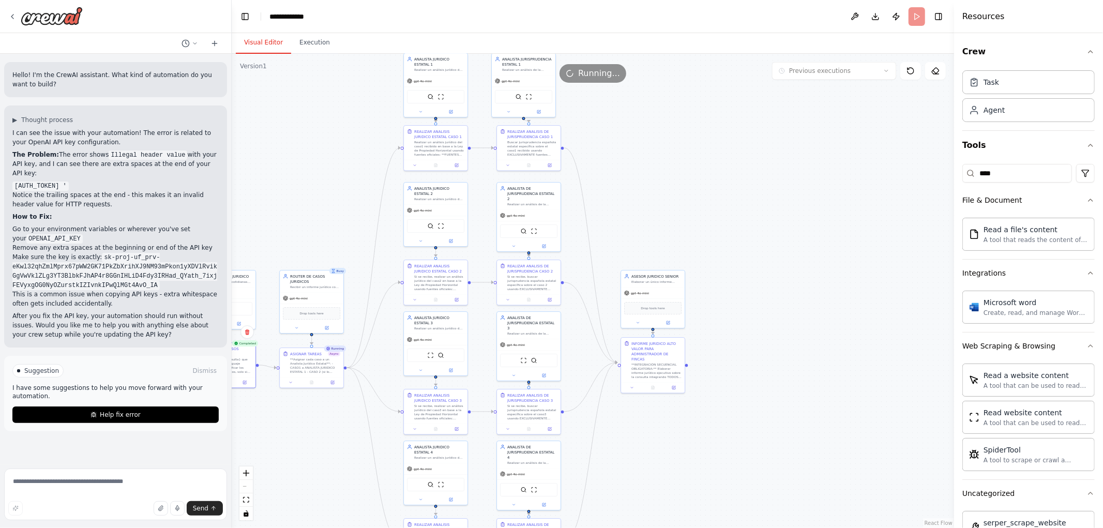
drag, startPoint x: 767, startPoint y: 267, endPoint x: 778, endPoint y: 399, distance: 132.9
click at [789, 405] on div ".deletable-edge-delete-btn { width: 20px; height: 20px; border: 0px solid #ffff…" at bounding box center [593, 291] width 722 height 474
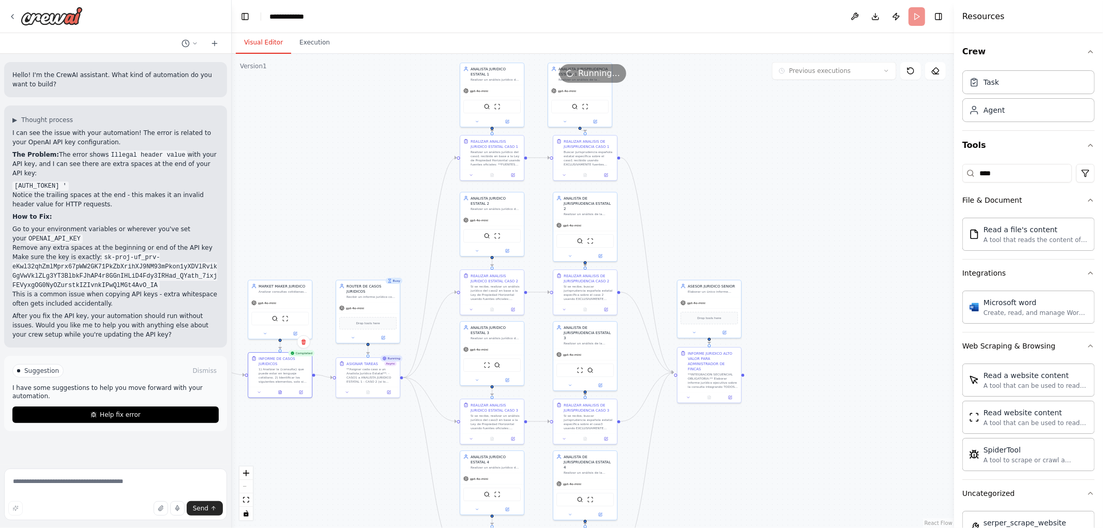
drag, startPoint x: 740, startPoint y: 220, endPoint x: 763, endPoint y: 199, distance: 30.7
click at [800, 205] on div ".deletable-edge-delete-btn { width: 20px; height: 20px; border: 0px solid #ffff…" at bounding box center [593, 291] width 722 height 474
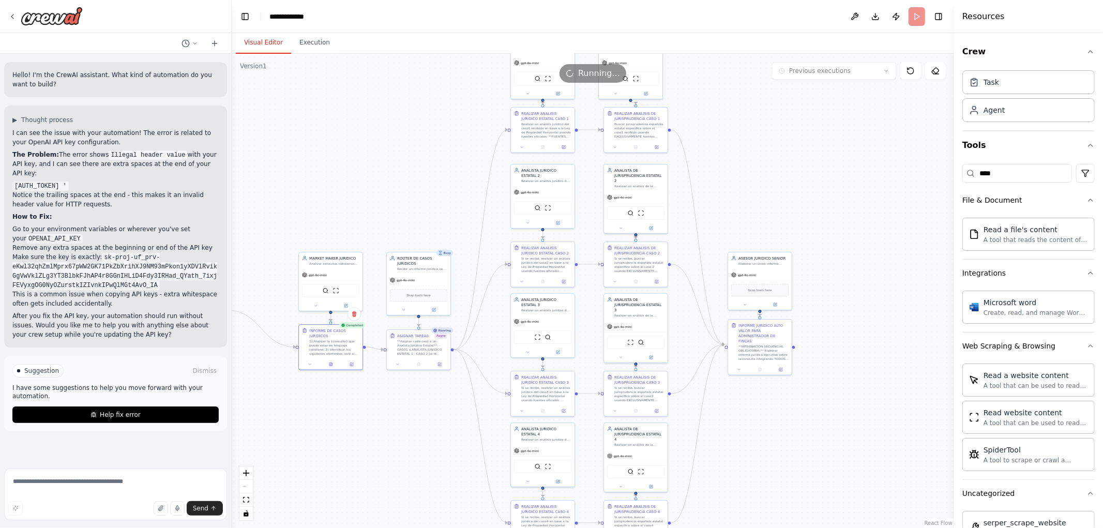
drag, startPoint x: 344, startPoint y: 161, endPoint x: 396, endPoint y: 153, distance: 52.8
click at [393, 153] on div ".deletable-edge-delete-btn { width: 20px; height: 20px; border: 0px solid #ffff…" at bounding box center [593, 291] width 722 height 474
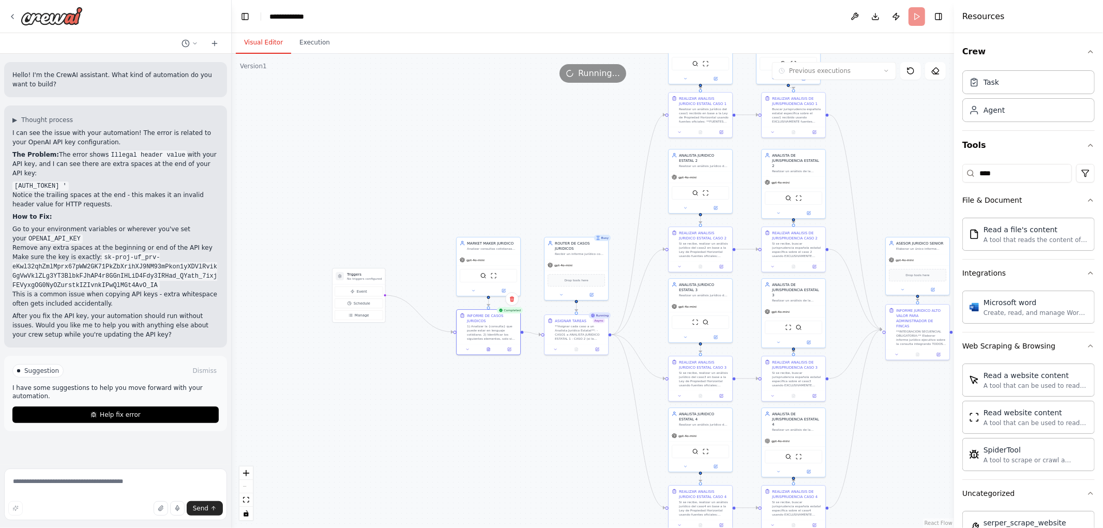
drag, startPoint x: 372, startPoint y: 158, endPoint x: 520, endPoint y: 144, distance: 148.5
click at [520, 144] on div ".deletable-edge-delete-btn { width: 20px; height: 20px; border: 0px solid #ffff…" at bounding box center [593, 291] width 722 height 474
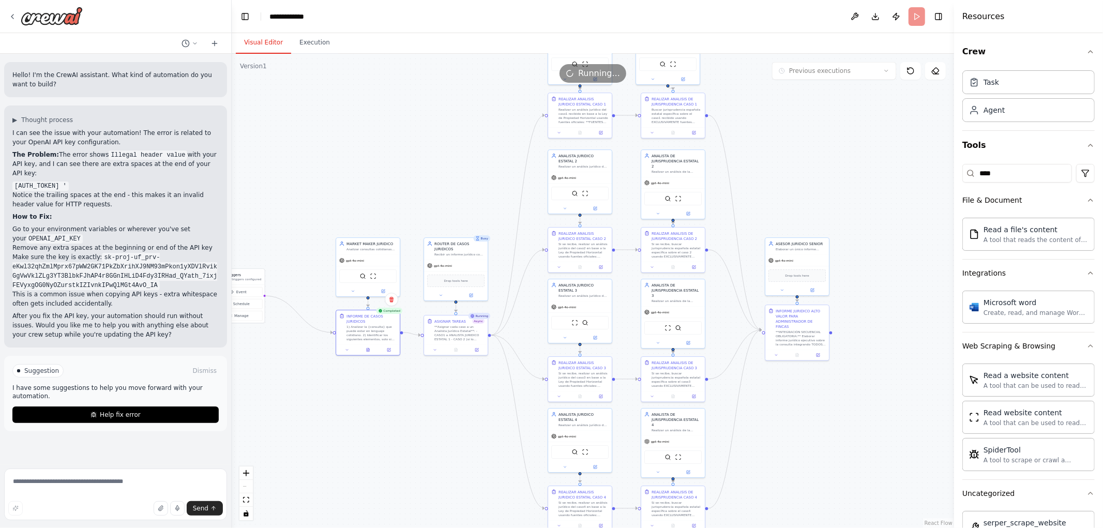
drag, startPoint x: 494, startPoint y: 152, endPoint x: 327, endPoint y: 149, distance: 167.6
click at [365, 153] on div ".deletable-edge-delete-btn { width: 20px; height: 20px; border: 0px solid #ffff…" at bounding box center [593, 291] width 722 height 474
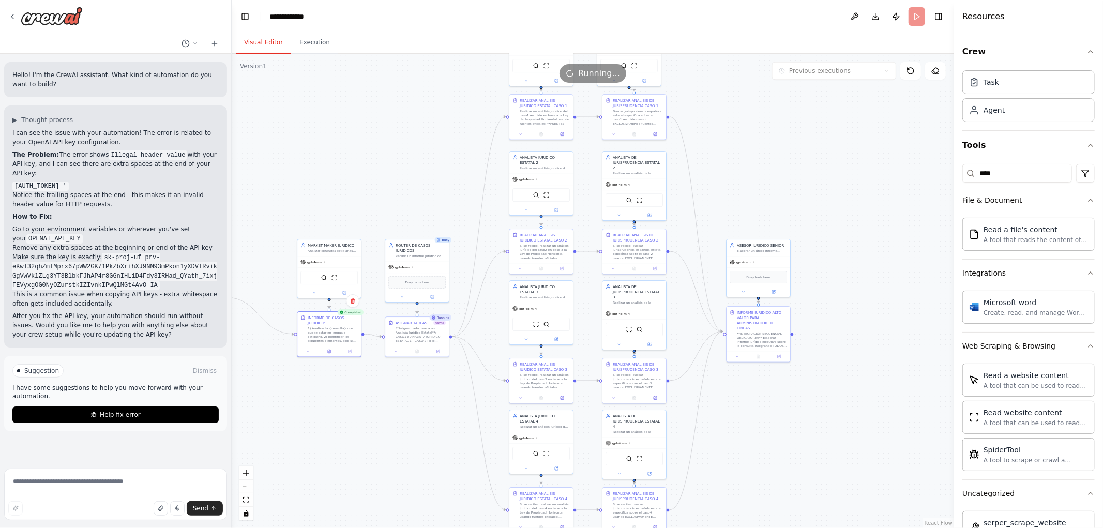
drag, startPoint x: 457, startPoint y: 390, endPoint x: 426, endPoint y: 386, distance: 31.3
click at [428, 389] on div ".deletable-edge-delete-btn { width: 20px; height: 20px; border: 0px solid #ffff…" at bounding box center [593, 291] width 722 height 474
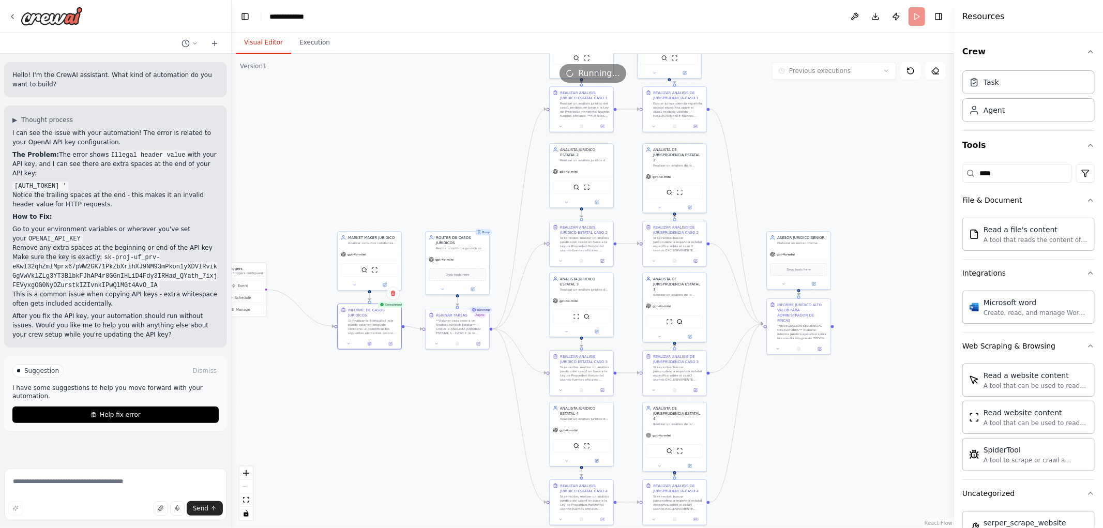
drag, startPoint x: 366, startPoint y: 422, endPoint x: 528, endPoint y: 404, distance: 163.8
click at [528, 405] on div ".deletable-edge-delete-btn { width: 20px; height: 20px; border: 0px solid #ffff…" at bounding box center [593, 291] width 722 height 474
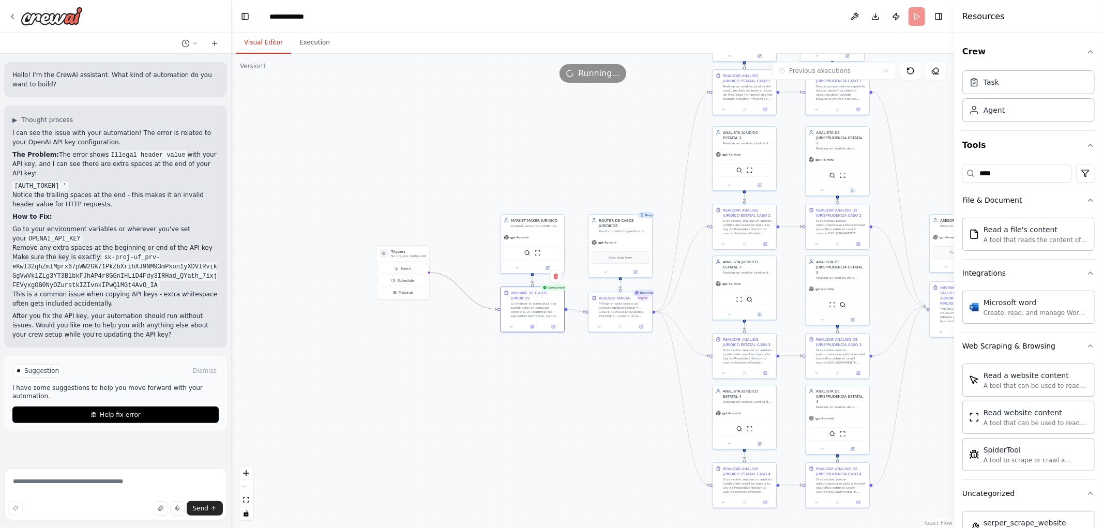
click at [449, 278] on icon "Edge from triggers to ce854455-d797-4fe6-b1f6-344d684c8f98" at bounding box center [463, 290] width 68 height 37
click at [451, 278] on icon "Edge from triggers to ce854455-d797-4fe6-b1f6-344d684c8f98" at bounding box center [463, 290] width 68 height 37
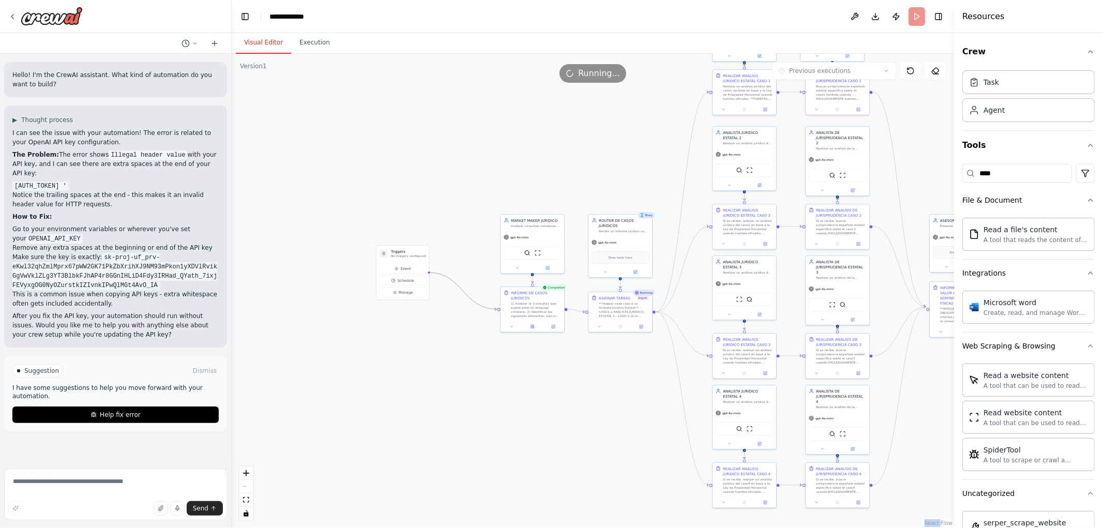
click at [451, 278] on icon "Edge from triggers to ce854455-d797-4fe6-b1f6-344d684c8f98" at bounding box center [463, 290] width 68 height 37
click at [460, 287] on icon "Edge from triggers to ce854455-d797-4fe6-b1f6-344d684c8f98" at bounding box center [463, 290] width 68 height 37
click at [1087, 48] on div "Crew Task Agent Tools **** File & Document Read a file's content A tool that re…" at bounding box center [1028, 280] width 149 height 495
click at [1086, 54] on icon "button" at bounding box center [1090, 52] width 8 height 8
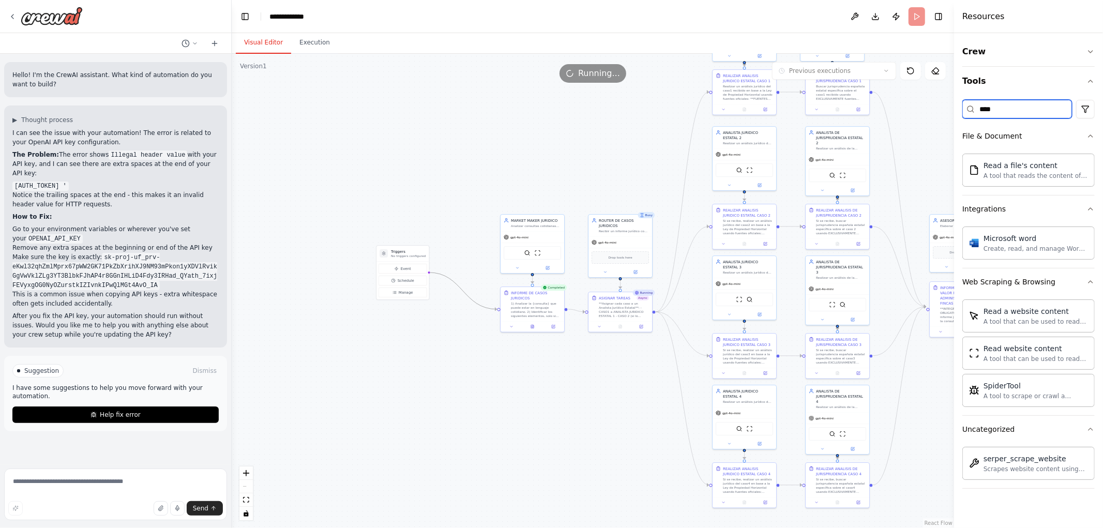
drag, startPoint x: 1035, startPoint y: 116, endPoint x: 918, endPoint y: 104, distance: 117.5
click at [923, 104] on div "Hello! I'm the CrewAI assistant. What kind of automation do you want to build? …" at bounding box center [551, 264] width 1103 height 528
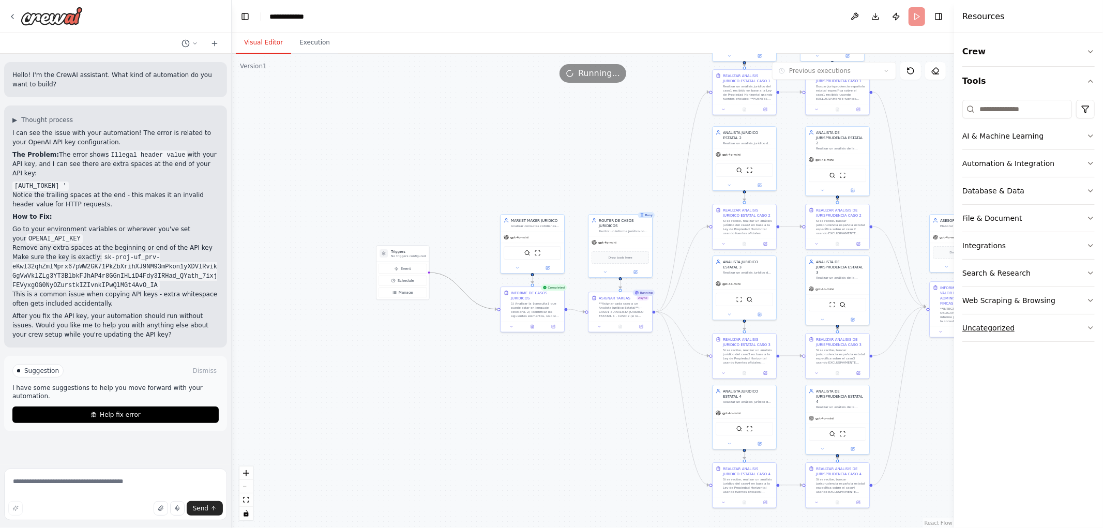
click at [1004, 331] on div "Uncategorized" at bounding box center [988, 328] width 52 height 10
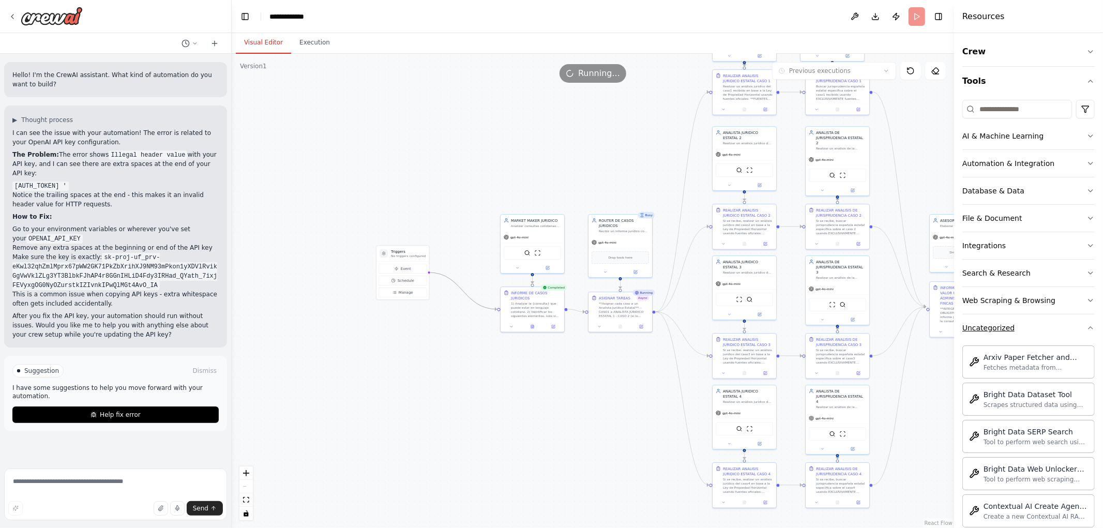
click at [1009, 328] on div "Uncategorized" at bounding box center [988, 328] width 52 height 10
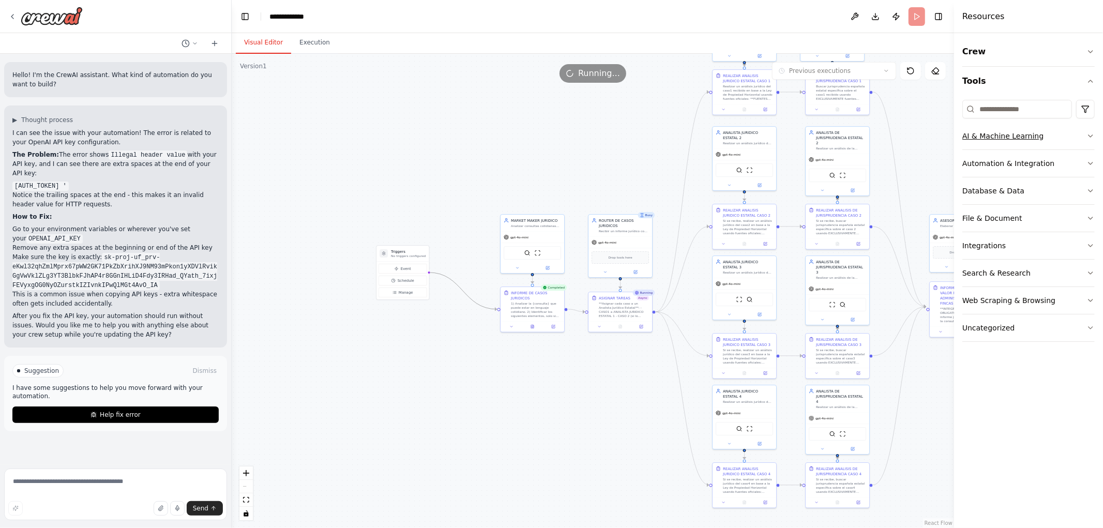
click at [1033, 140] on div "AI & Machine Learning" at bounding box center [1002, 136] width 81 height 10
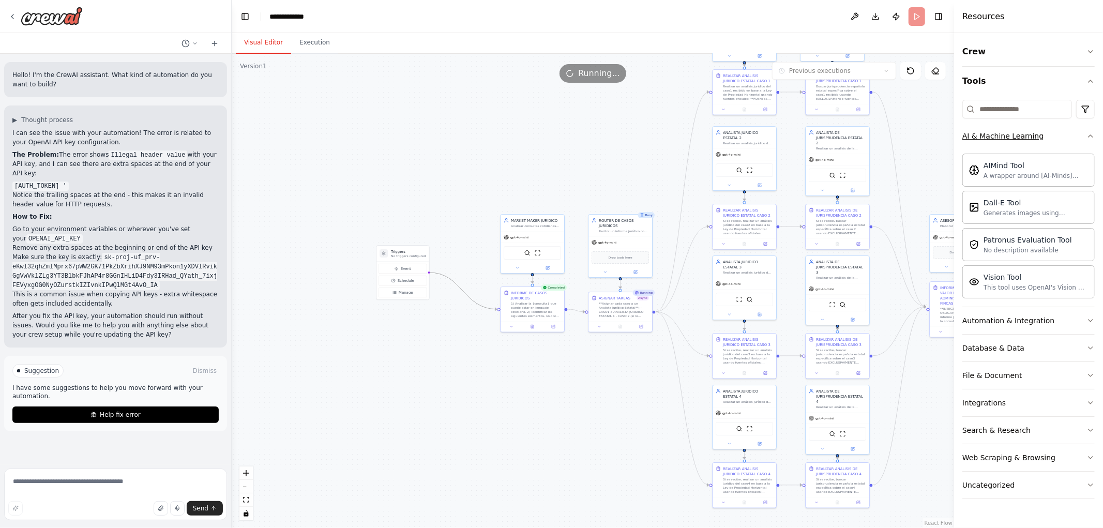
click at [1033, 140] on div "AI & Machine Learning" at bounding box center [1002, 136] width 81 height 10
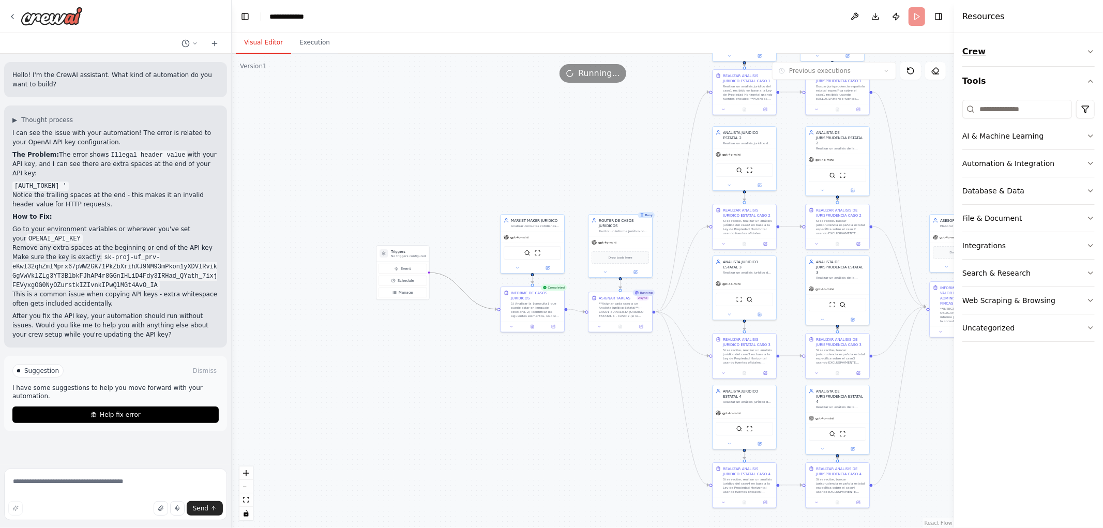
click at [1086, 50] on button "Crew" at bounding box center [1028, 51] width 132 height 29
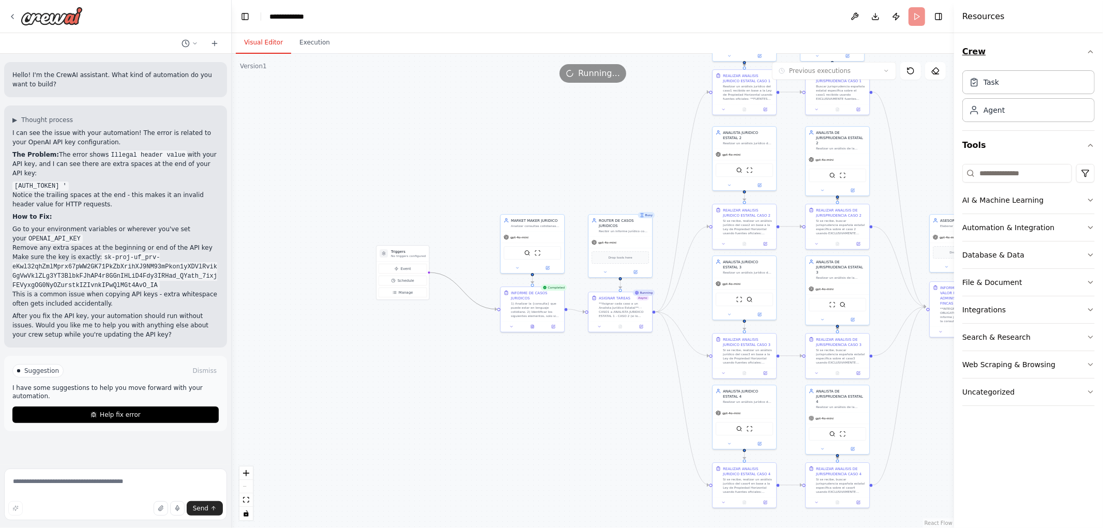
click at [1086, 50] on button "Crew" at bounding box center [1028, 51] width 132 height 29
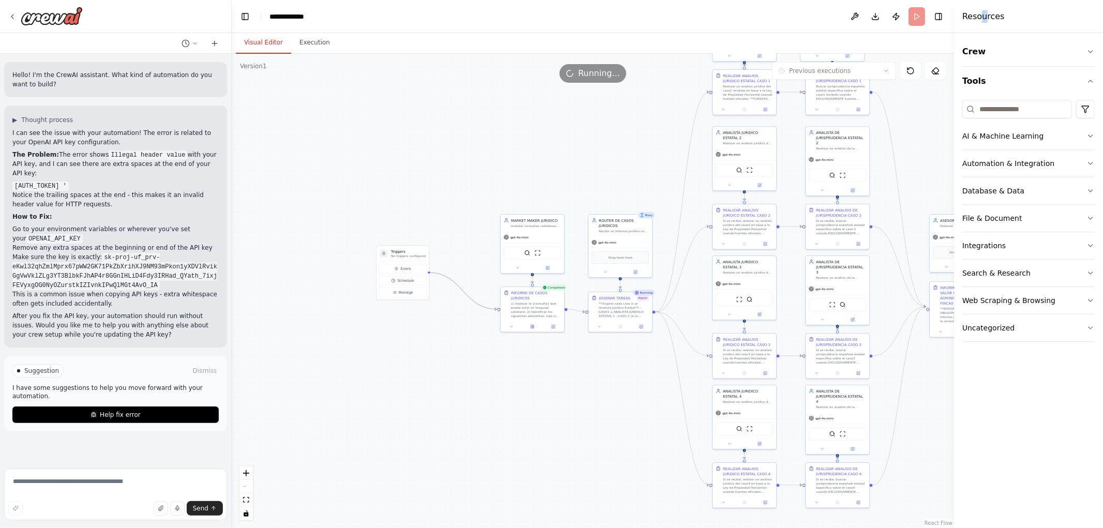
click at [983, 18] on h4 "Resources" at bounding box center [983, 16] width 42 height 12
click at [852, 14] on button at bounding box center [854, 16] width 17 height 19
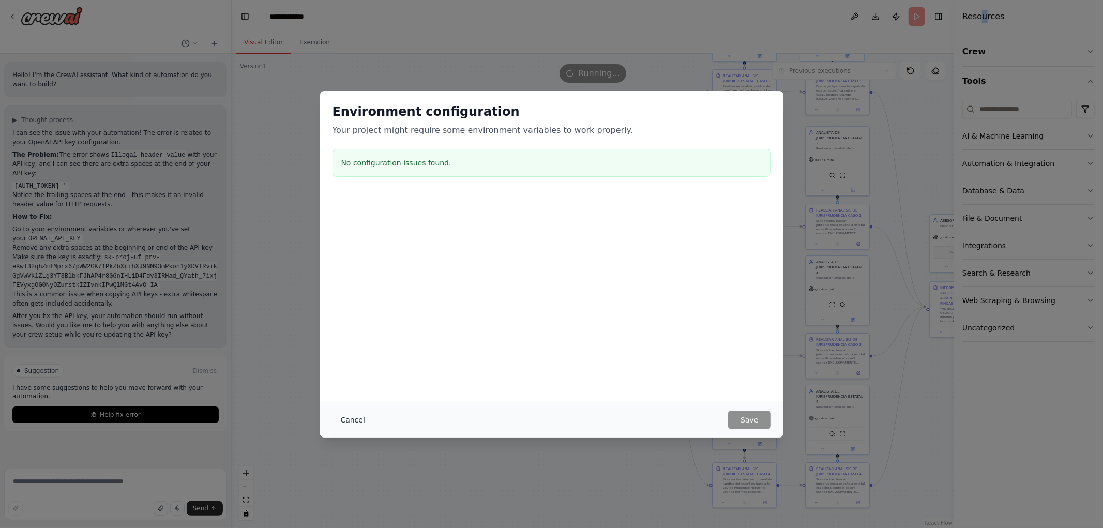
click at [345, 412] on button "Cancel" at bounding box center [352, 420] width 41 height 19
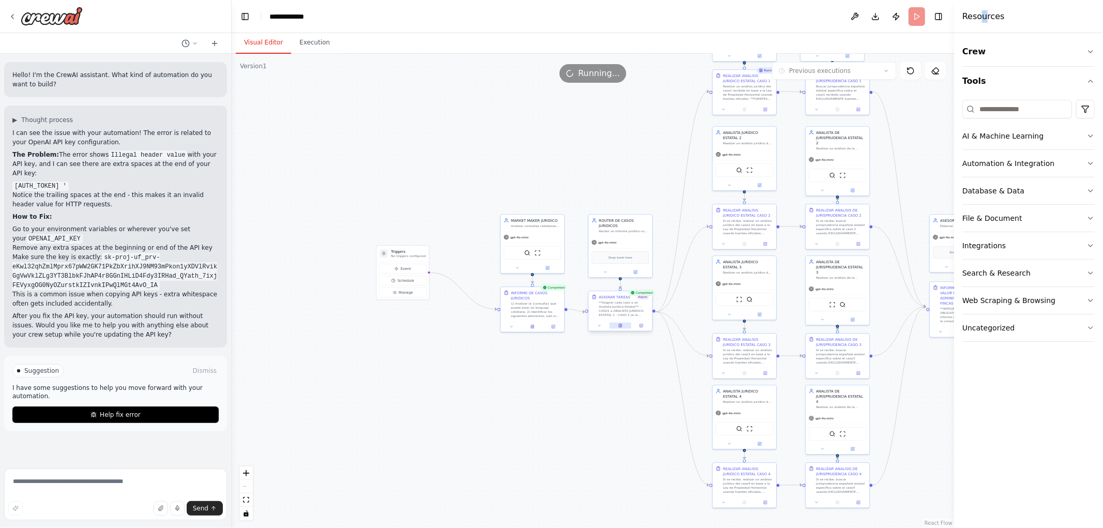
click at [618, 327] on icon at bounding box center [620, 326] width 4 height 4
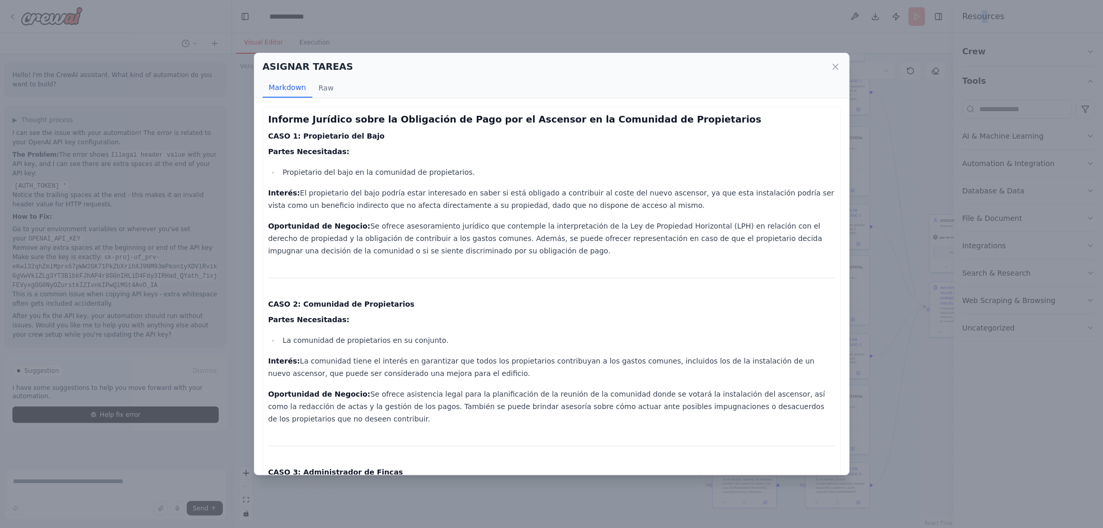
drag, startPoint x: 326, startPoint y: 192, endPoint x: 690, endPoint y: 207, distance: 363.8
click at [690, 207] on p "Interés: El propietario del bajo podría estar interesado en saber si está oblig…" at bounding box center [551, 199] width 567 height 25
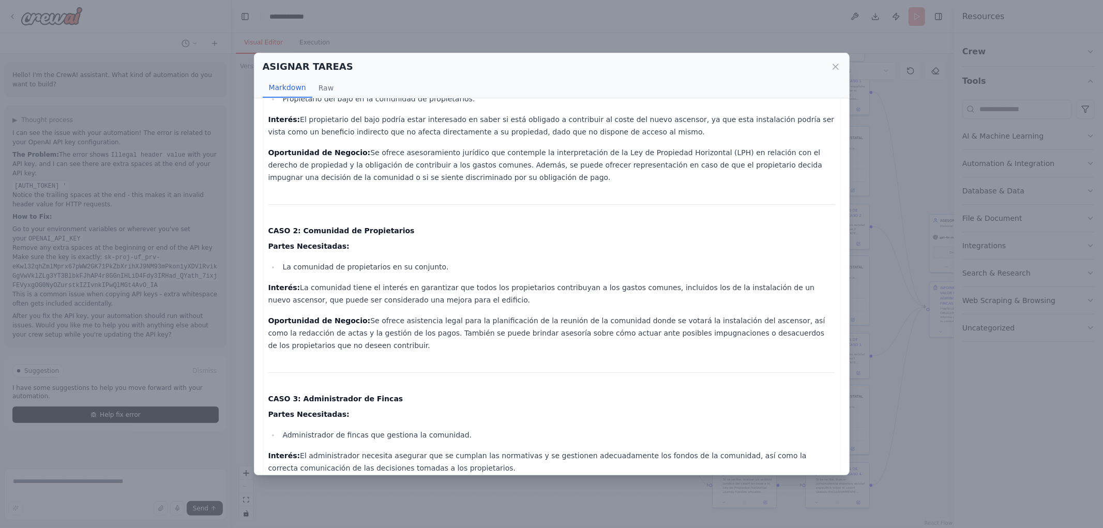
scroll to position [79, 0]
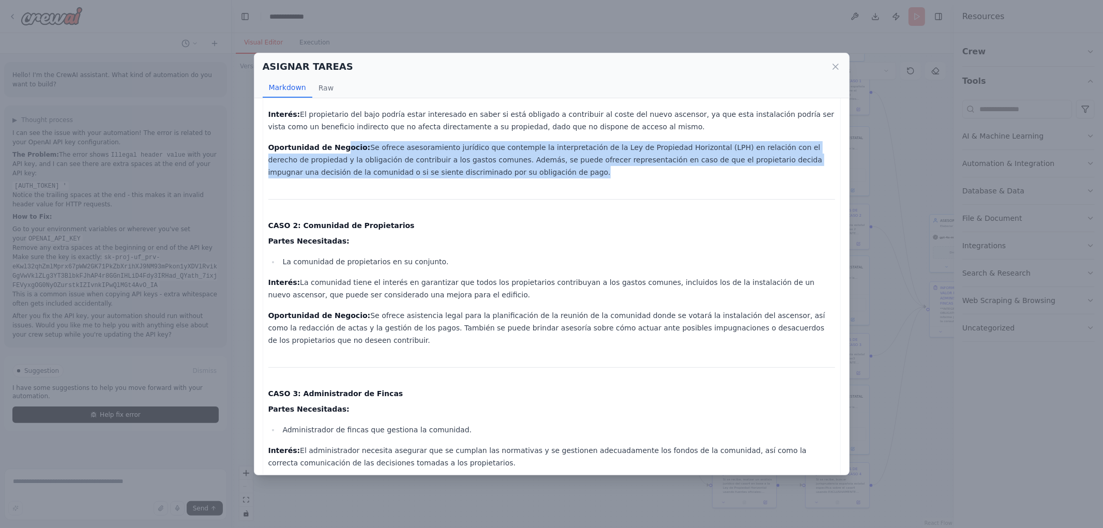
drag, startPoint x: 353, startPoint y: 154, endPoint x: 546, endPoint y: 185, distance: 195.3
click at [546, 185] on div "Informe Jurídico sobre la Obligación de Pago por el Ascensor en la Comunidad de…" at bounding box center [551, 329] width 567 height 591
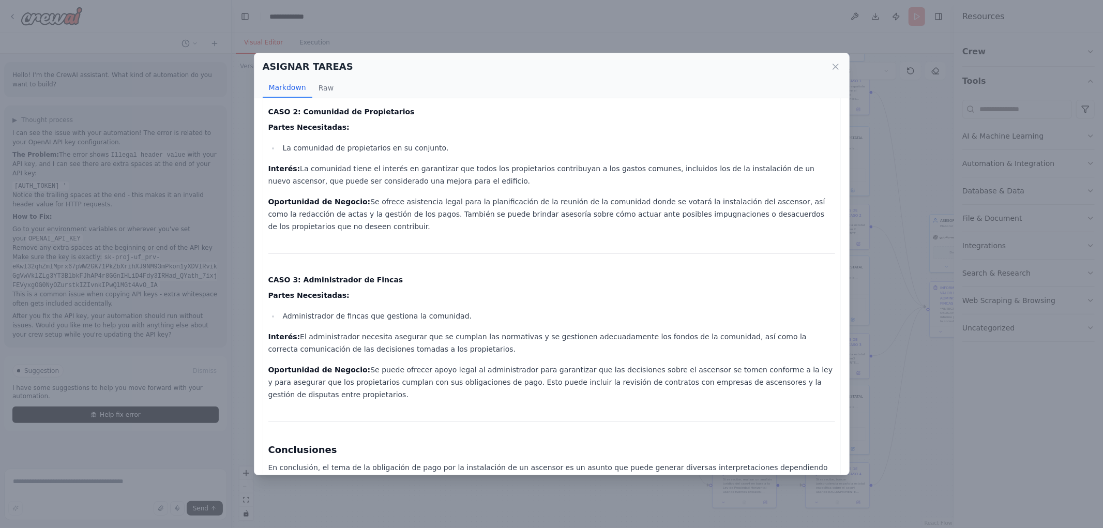
scroll to position [193, 0]
drag, startPoint x: 370, startPoint y: 147, endPoint x: 508, endPoint y: 146, distance: 138.1
click at [508, 146] on li "La comunidad de propietarios en su conjunto." at bounding box center [557, 147] width 555 height 12
drag, startPoint x: 282, startPoint y: 172, endPoint x: 544, endPoint y: 179, distance: 262.8
click at [544, 179] on p "Interés: La comunidad tiene el interés en garantizar que todos los propietarios…" at bounding box center [551, 173] width 567 height 25
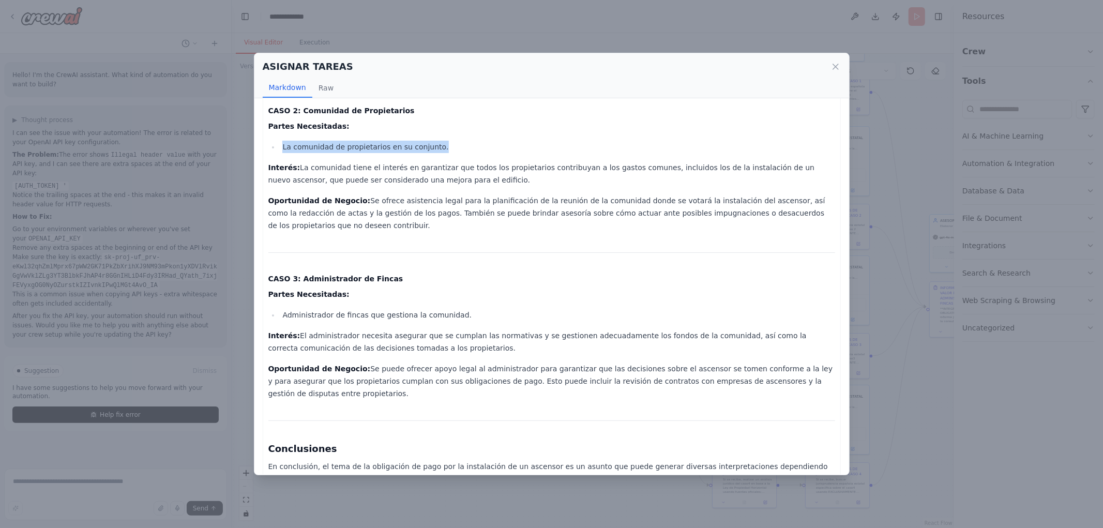
click at [543, 181] on p "Interés: La comunidad tiene el interés en garantizar que todos los propietarios…" at bounding box center [551, 173] width 567 height 25
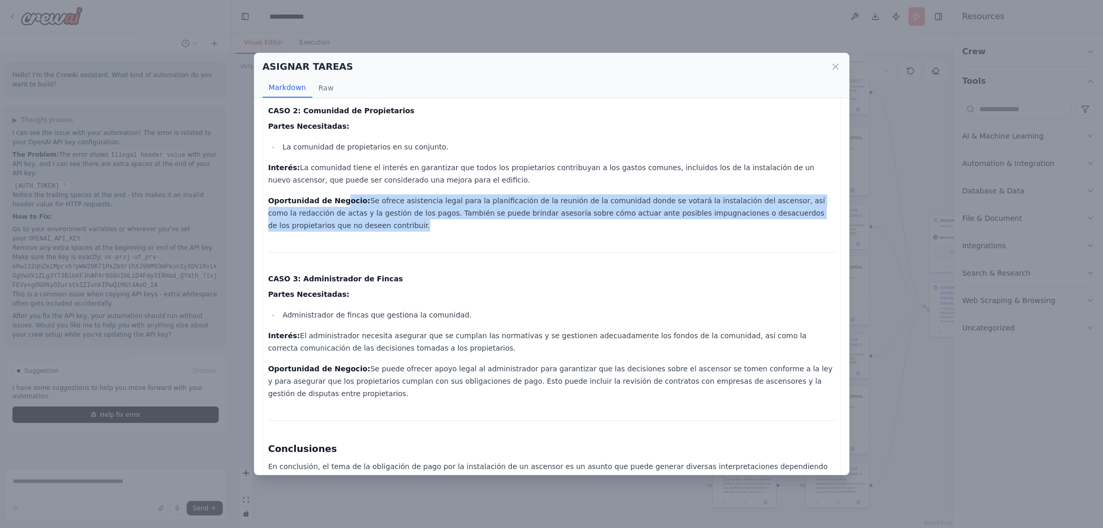
drag, startPoint x: 467, startPoint y: 209, endPoint x: 540, endPoint y: 231, distance: 76.4
click at [551, 234] on div "Informe Jurídico sobre la Obligación de Pago por el Ascensor en la Comunidad de…" at bounding box center [551, 214] width 567 height 591
click at [538, 232] on div "Informe Jurídico sobre la Obligación de Pago por el Ascensor en la Comunidad de…" at bounding box center [551, 214] width 567 height 591
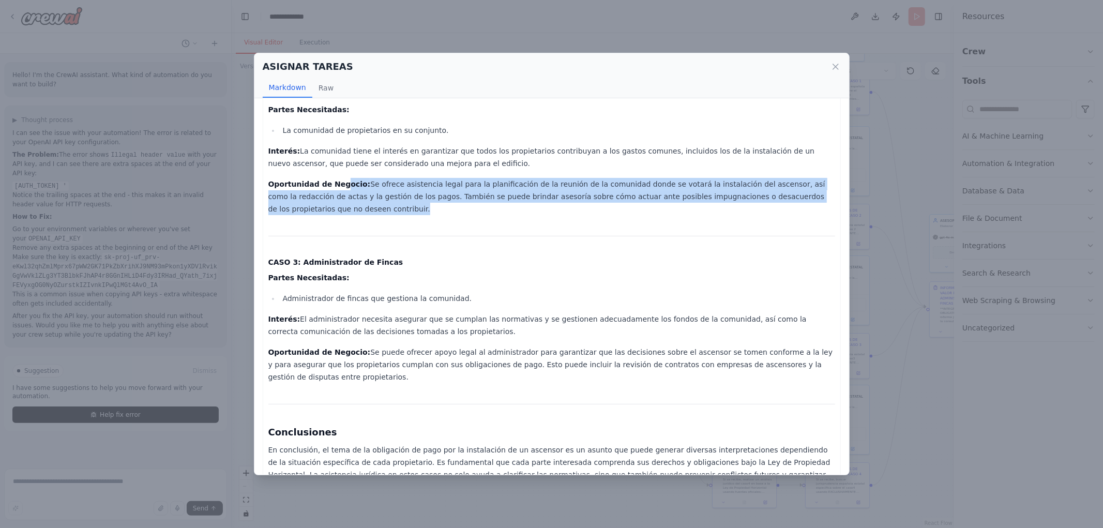
scroll to position [217, 0]
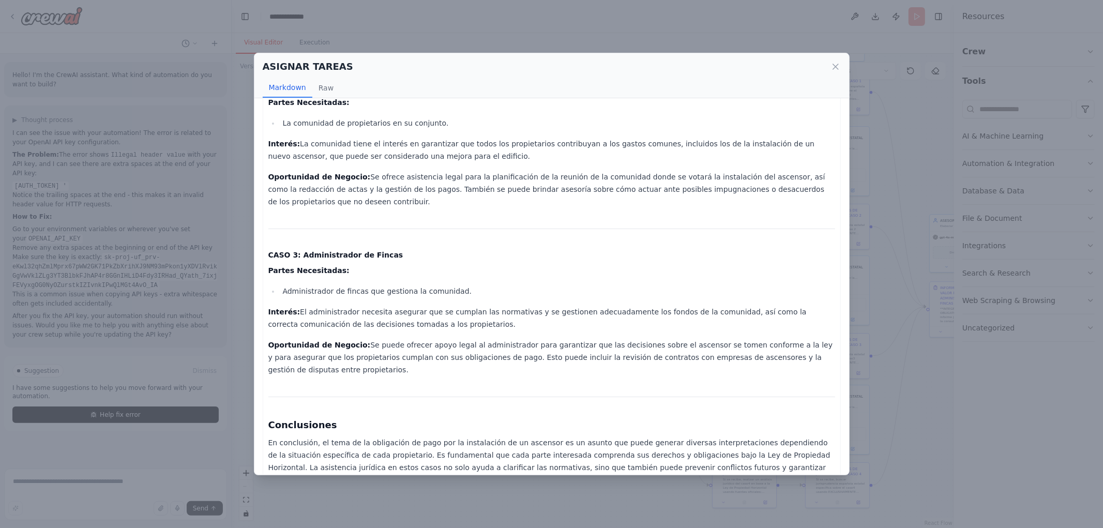
drag, startPoint x: 405, startPoint y: 290, endPoint x: 329, endPoint y: 306, distance: 77.8
click at [407, 290] on li "Administrador de fincas que gestiona la comunidad." at bounding box center [557, 291] width 555 height 12
drag, startPoint x: 394, startPoint y: 310, endPoint x: 567, endPoint y: 328, distance: 174.1
click at [567, 328] on p "Interés: El administrador necesita asegurar que se cumplan las normativas y se …" at bounding box center [551, 318] width 567 height 25
click at [564, 329] on p "Interés: El administrador necesita asegurar que se cumplan las normativas y se …" at bounding box center [551, 318] width 567 height 25
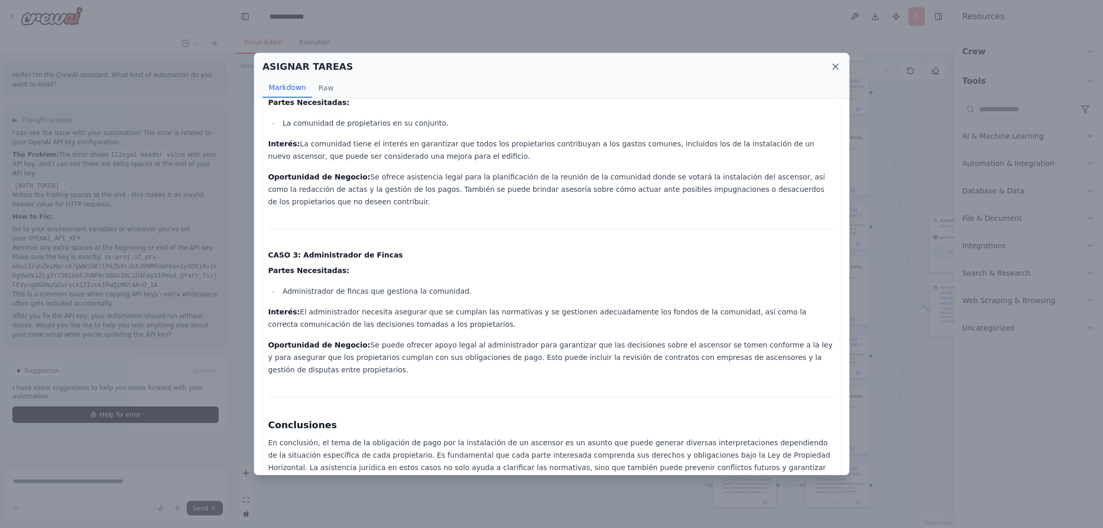
click at [831, 66] on icon at bounding box center [835, 67] width 10 height 10
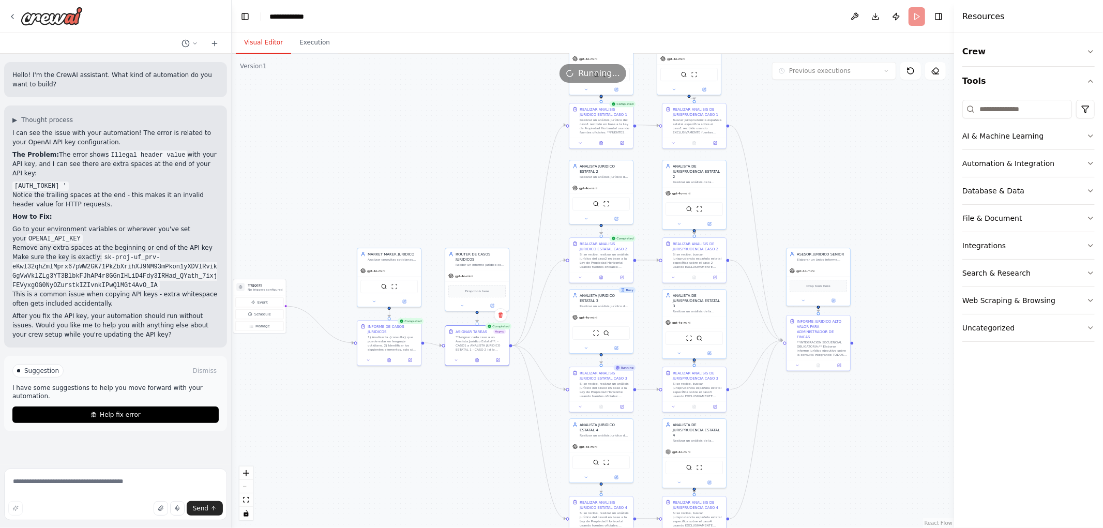
drag, startPoint x: 437, startPoint y: 393, endPoint x: 270, endPoint y: 443, distance: 173.7
click at [270, 443] on div ".deletable-edge-delete-btn { width: 20px; height: 20px; border: 0px solid #ffff…" at bounding box center [593, 291] width 722 height 474
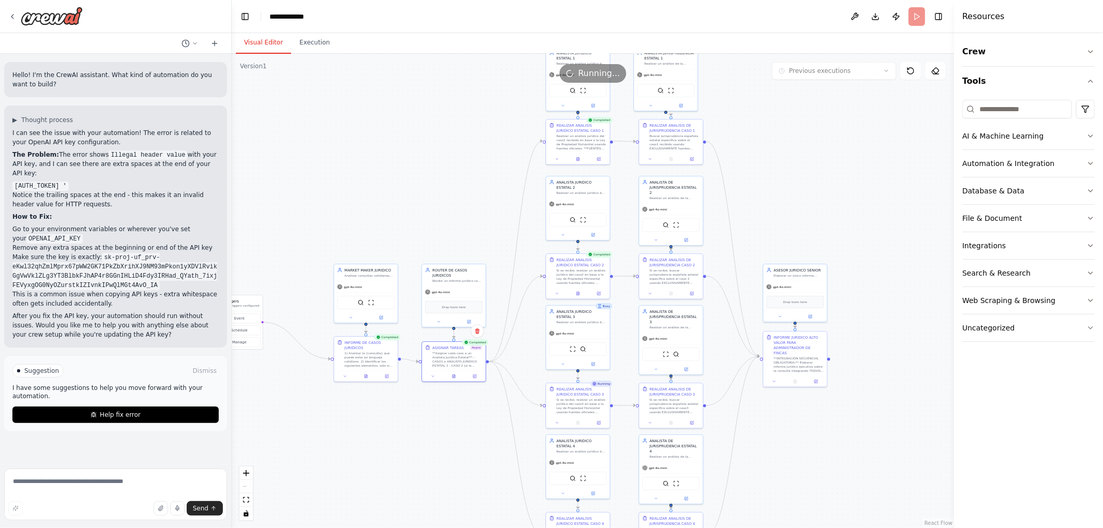
drag, startPoint x: 432, startPoint y: 184, endPoint x: 365, endPoint y: 265, distance: 105.3
click at [365, 265] on div ".deletable-edge-delete-btn { width: 20px; height: 20px; border: 0px solid #ffff…" at bounding box center [593, 291] width 722 height 474
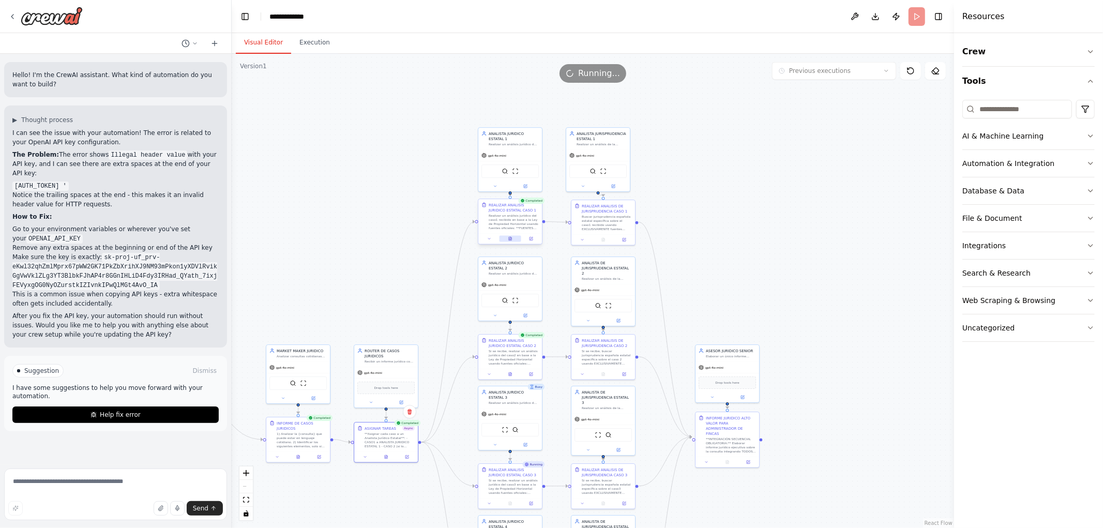
click at [509, 240] on icon at bounding box center [510, 239] width 4 height 4
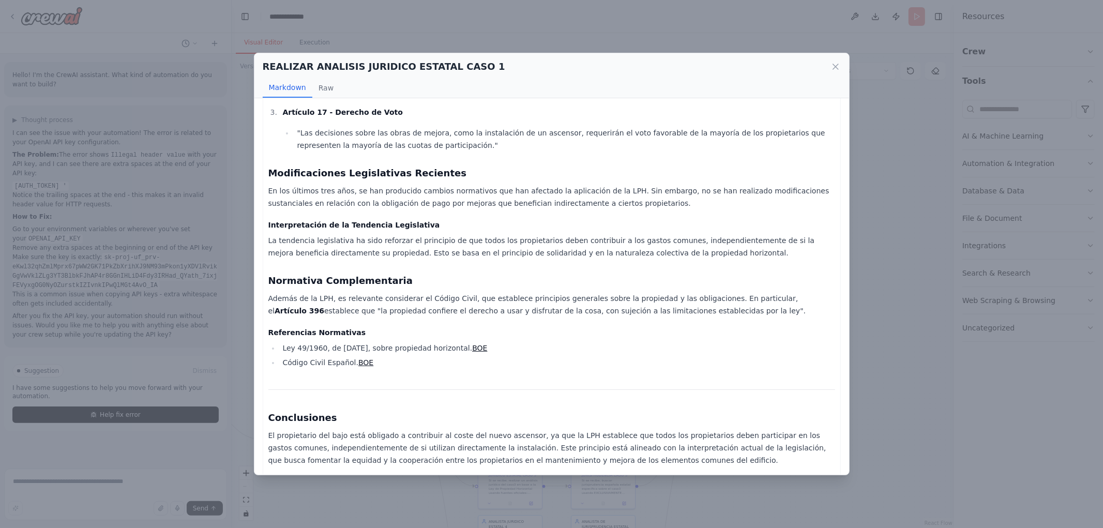
scroll to position [257, 0]
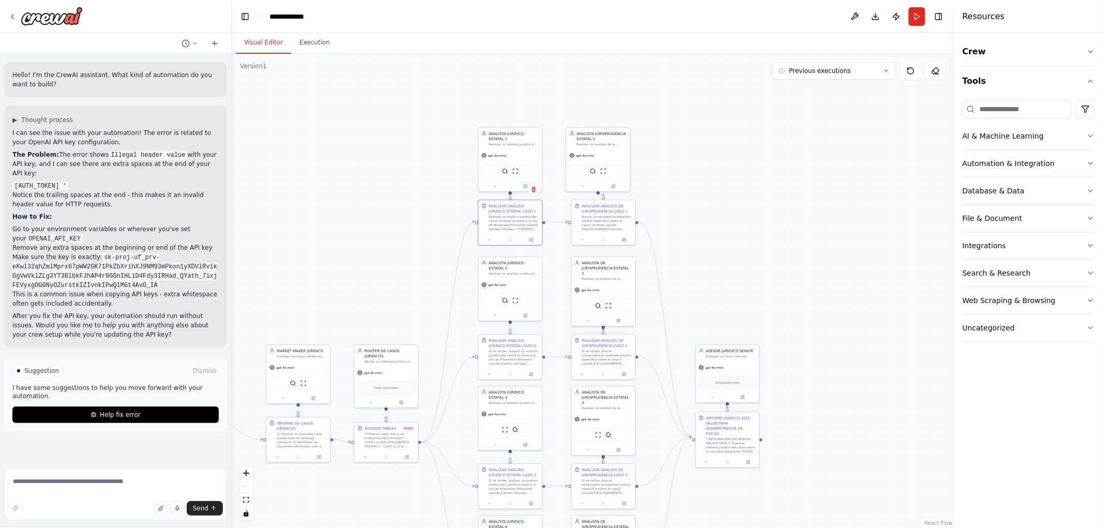
drag, startPoint x: 720, startPoint y: 238, endPoint x: 741, endPoint y: 111, distance: 129.5
click at [741, 111] on div ".deletable-edge-delete-btn { width: 20px; height: 20px; border: 0px solid #ffff…" at bounding box center [593, 291] width 722 height 474
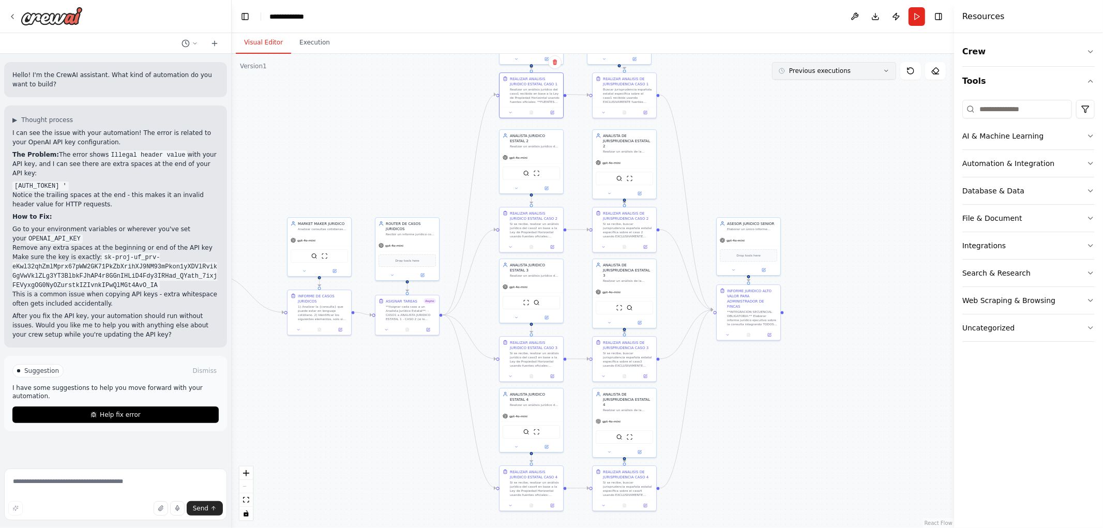
click at [818, 75] on button "Previous executions" at bounding box center [834, 71] width 124 height 18
click at [743, 91] on div ".deletable-edge-delete-btn { width: 20px; height: 20px; border: 0px solid #ffff…" at bounding box center [593, 291] width 722 height 474
click at [912, 70] on icon at bounding box center [910, 71] width 8 height 8
click at [910, 71] on icon at bounding box center [910, 71] width 8 height 8
drag, startPoint x: 785, startPoint y: 422, endPoint x: 799, endPoint y: 283, distance: 139.3
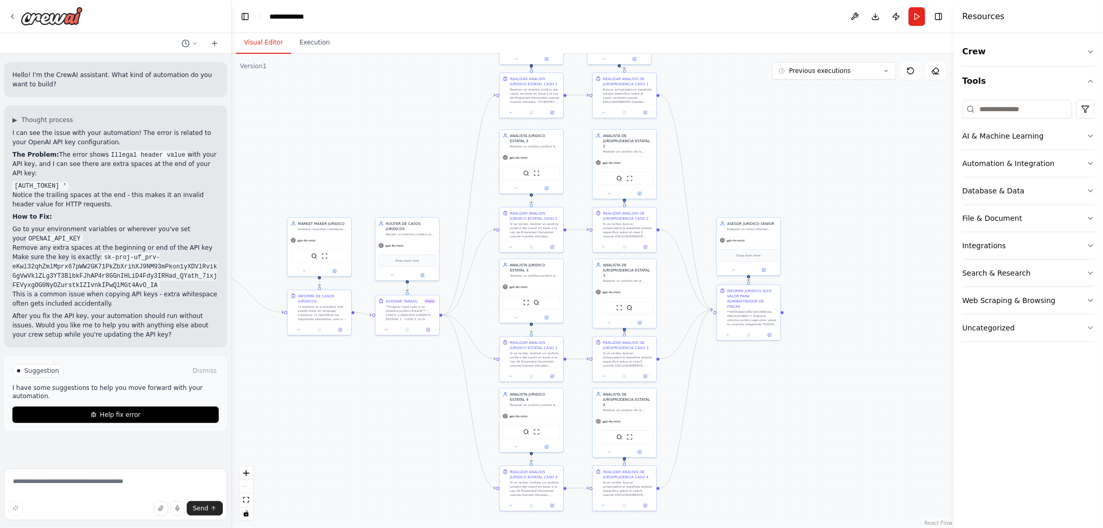
click at [799, 286] on div ".deletable-edge-delete-btn { width: 20px; height: 20px; border: 0px solid #ffff…" at bounding box center [593, 291] width 722 height 474
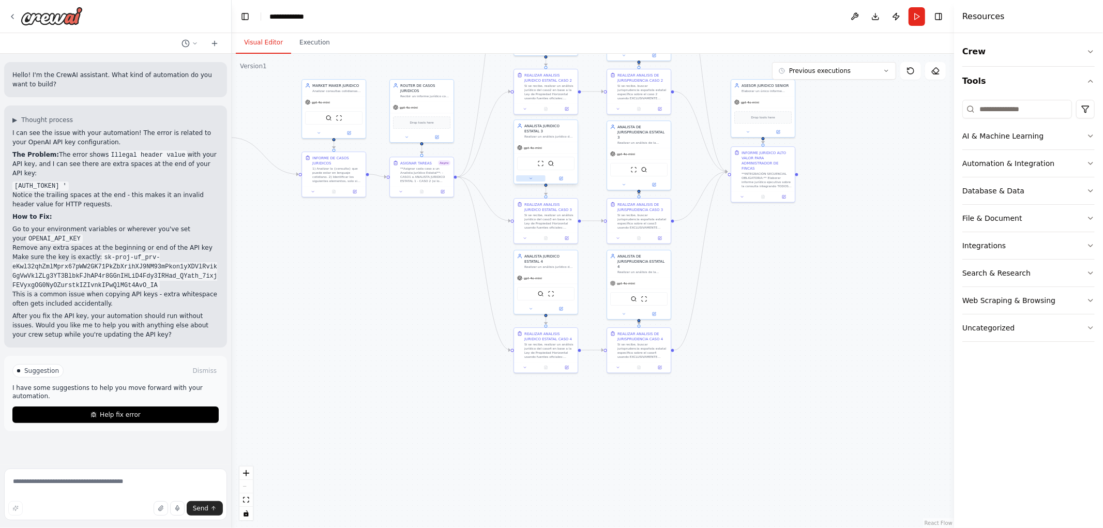
click at [529, 179] on icon at bounding box center [530, 178] width 4 height 4
click at [810, 260] on div ".deletable-edge-delete-btn { width: 20px; height: 20px; border: 0px solid #ffff…" at bounding box center [593, 291] width 722 height 474
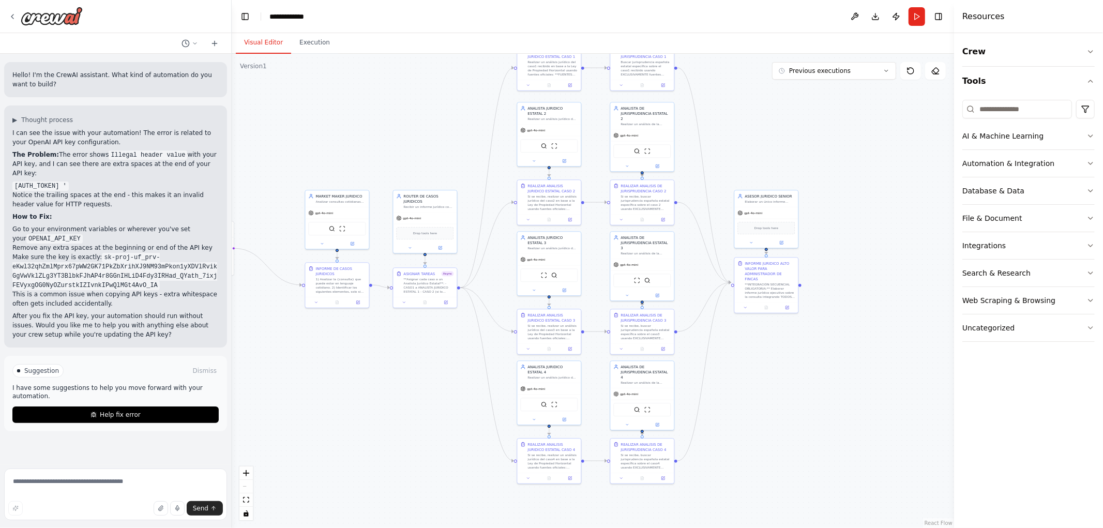
drag, startPoint x: 425, startPoint y: 280, endPoint x: 436, endPoint y: 360, distance: 80.9
click at [436, 360] on div ".deletable-edge-delete-btn { width: 20px; height: 20px; border: 0px solid #ffff…" at bounding box center [593, 291] width 722 height 474
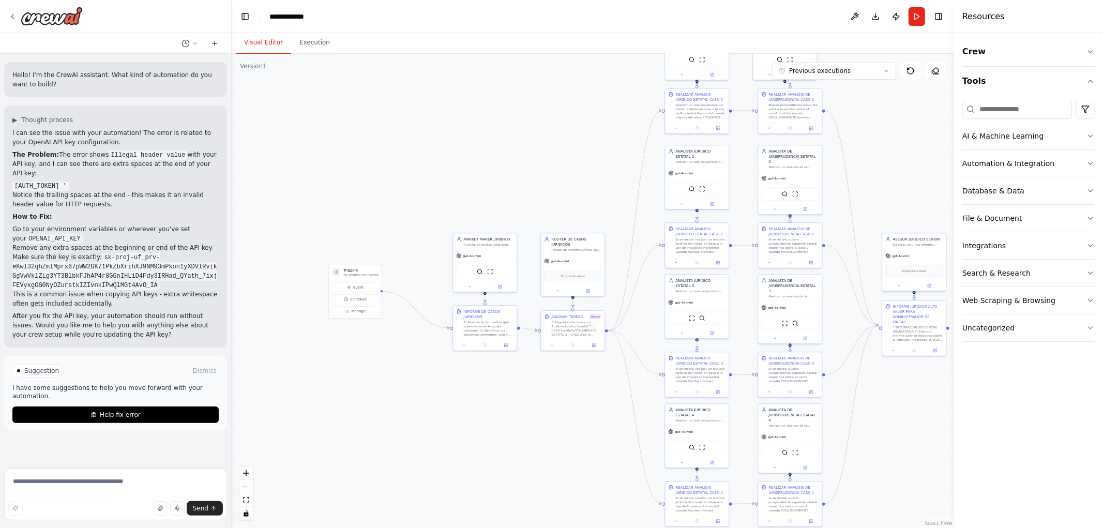
drag, startPoint x: 411, startPoint y: 410, endPoint x: 554, endPoint y: 417, distance: 144.0
click at [555, 417] on div ".deletable-edge-delete-btn { width: 20px; height: 20px; border: 0px solid #ffff…" at bounding box center [593, 291] width 722 height 474
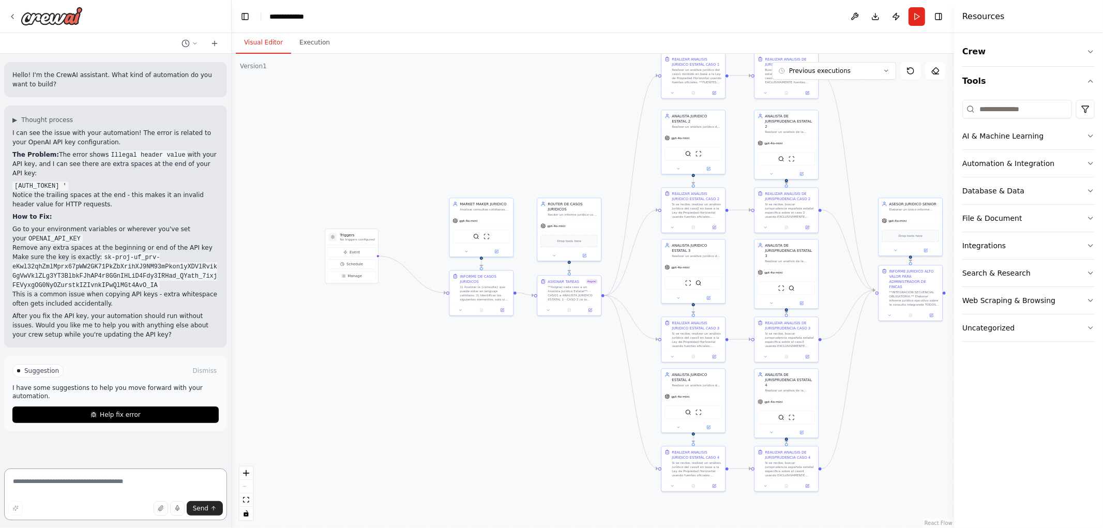
click at [84, 493] on textarea at bounding box center [115, 494] width 223 height 52
click at [415, 284] on div ".deletable-edge-delete-btn { width: 20px; height: 20px; border: 0px solid #ffff…" at bounding box center [593, 291] width 722 height 474
click at [416, 279] on icon "Edge from triggers to ce854455-d797-4fe6-b1f6-344d684c8f98" at bounding box center [411, 274] width 68 height 37
click at [114, 482] on textarea at bounding box center [115, 494] width 223 height 52
type textarea "**********"
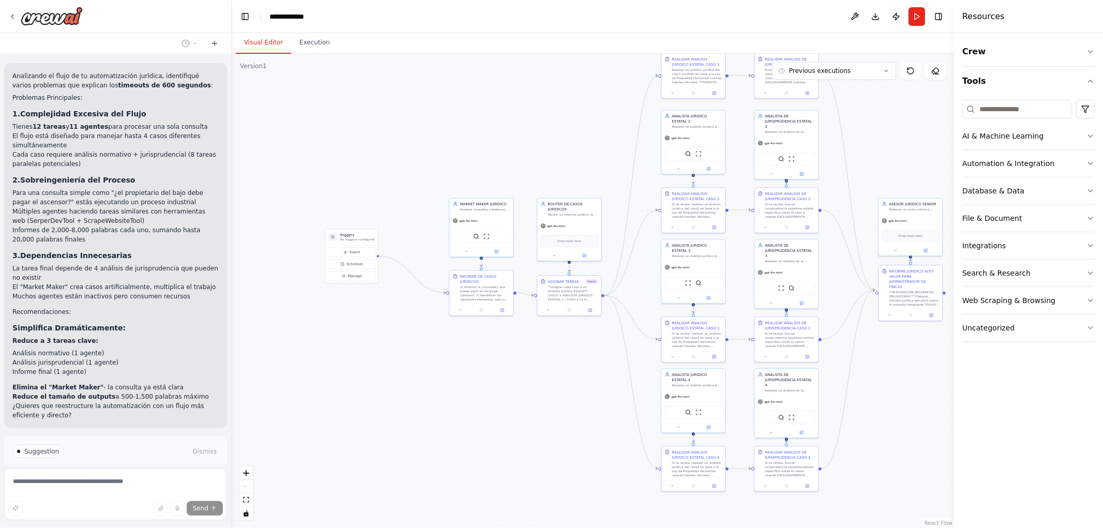
scroll to position [365, 0]
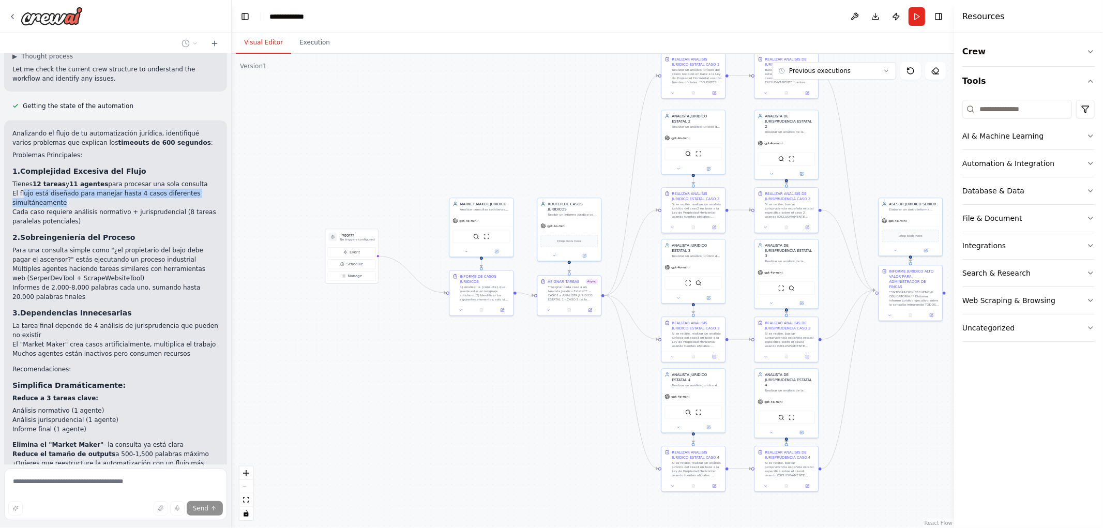
drag, startPoint x: 27, startPoint y: 210, endPoint x: 158, endPoint y: 218, distance: 131.0
click at [158, 207] on li "El flujo está diseñado para manejar hasta 4 casos diferentes simultáneamente" at bounding box center [115, 198] width 206 height 19
drag, startPoint x: 126, startPoint y: 218, endPoint x: 120, endPoint y: 220, distance: 6.2
click at [125, 207] on li "El flujo está diseñado para manejar hasta 4 casos diferentes simultáneamente" at bounding box center [115, 198] width 206 height 19
click at [115, 207] on li "El flujo está diseñado para manejar hasta 4 casos diferentes simultáneamente" at bounding box center [115, 198] width 206 height 19
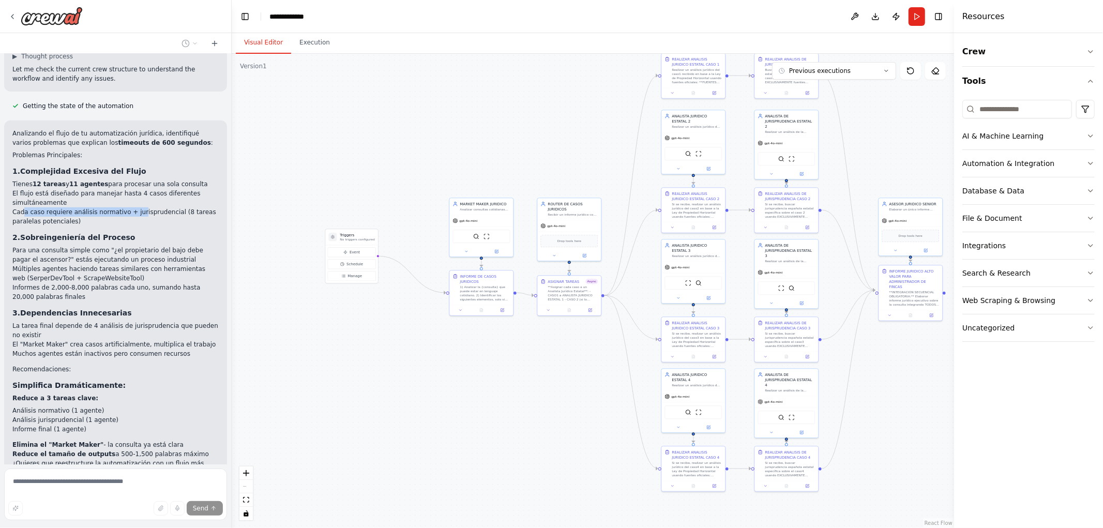
drag, startPoint x: 24, startPoint y: 229, endPoint x: 129, endPoint y: 232, distance: 105.5
click at [129, 226] on li "Cada caso requiere análisis normativo + jurisprudencial (8 tareas paralelas pot…" at bounding box center [115, 216] width 206 height 19
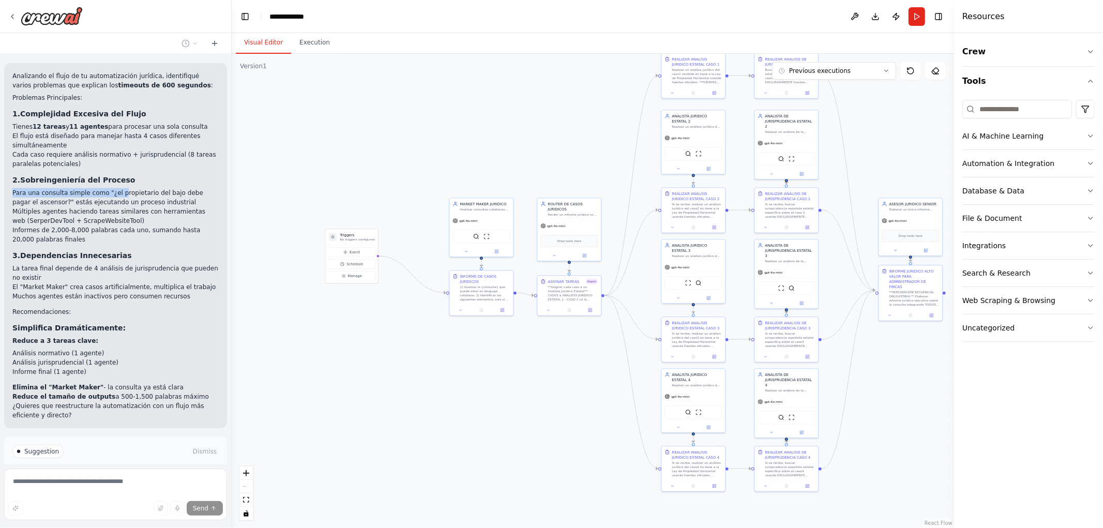
drag, startPoint x: 13, startPoint y: 213, endPoint x: 115, endPoint y: 215, distance: 101.4
click at [115, 207] on li "Para una consulta simple como "¿el propietario del bajo debe pagar el ascensor?…" at bounding box center [115, 197] width 206 height 19
drag, startPoint x: 92, startPoint y: 222, endPoint x: 130, endPoint y: 219, distance: 38.4
click at [130, 207] on li "Para una consulta simple como "¿el propietario del bajo debe pagar el ascensor?…" at bounding box center [115, 197] width 206 height 19
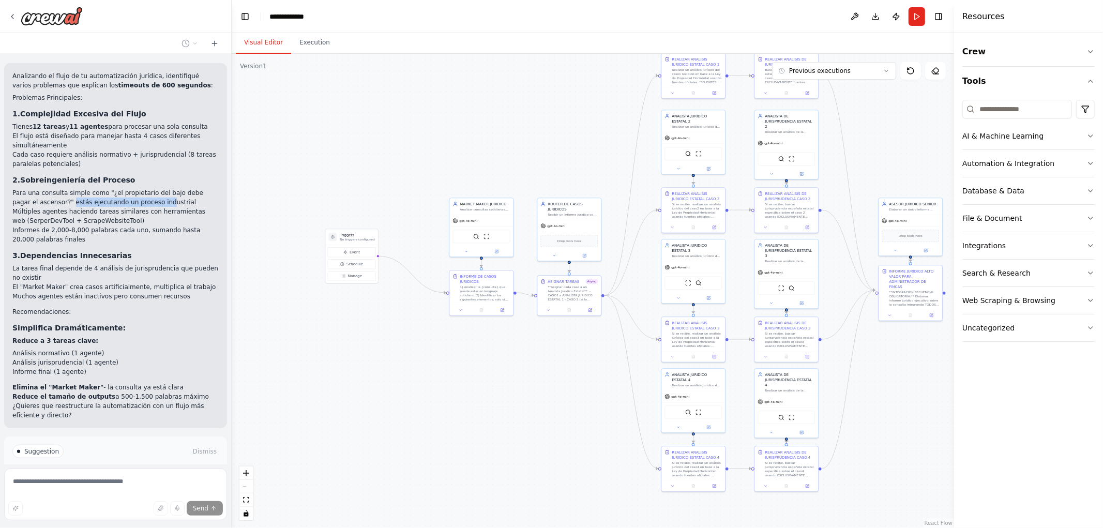
click at [131, 207] on li "Para una consulta simple como "¿el propietario del bajo debe pagar el ascensor?…" at bounding box center [115, 197] width 206 height 19
drag, startPoint x: 19, startPoint y: 226, endPoint x: 156, endPoint y: 234, distance: 136.7
click at [156, 225] on li "Múltiples agentes haciendo tareas similares con herramientas web (SerperDevTool…" at bounding box center [115, 216] width 206 height 19
click at [142, 225] on li "Múltiples agentes haciendo tareas similares con herramientas web (SerperDevTool…" at bounding box center [115, 216] width 206 height 19
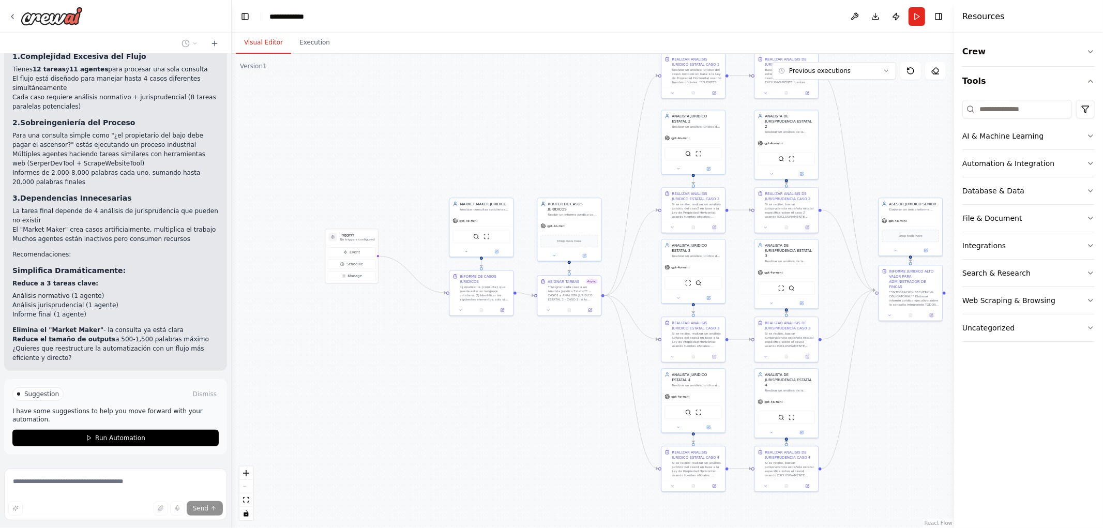
scroll to position [537, 0]
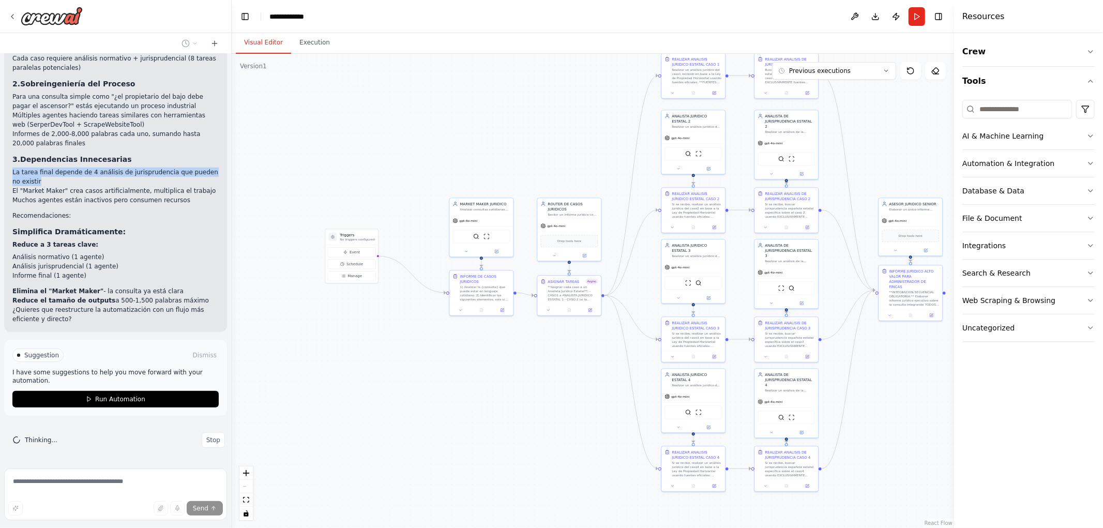
drag, startPoint x: 12, startPoint y: 172, endPoint x: 120, endPoint y: 179, distance: 108.3
click at [120, 179] on li "La tarea final depende de 4 análisis de jurisprudencia que pueden no existir" at bounding box center [115, 177] width 206 height 19
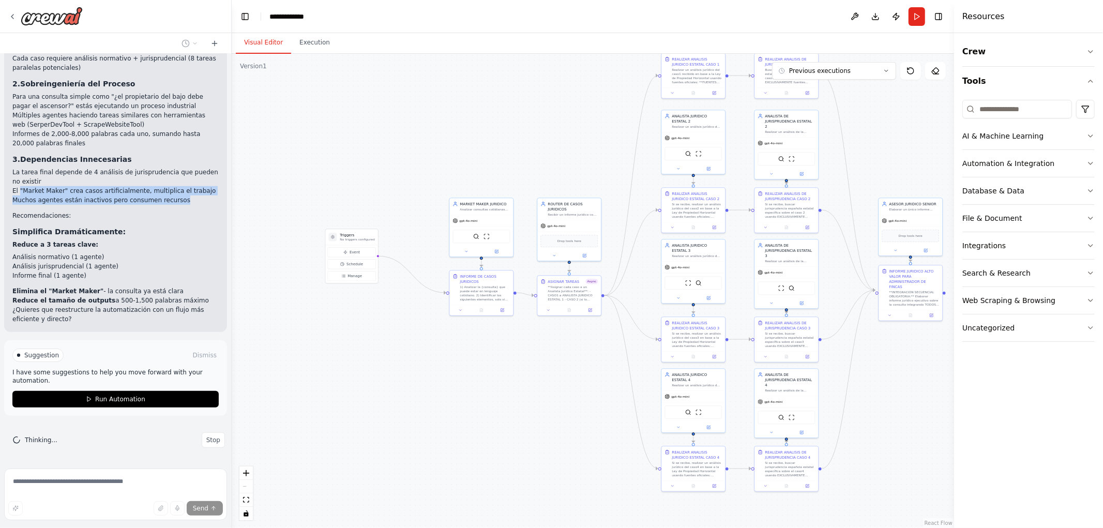
drag, startPoint x: 18, startPoint y: 188, endPoint x: 184, endPoint y: 198, distance: 165.8
click at [184, 198] on ul "La tarea final depende de 4 análisis de jurisprudencia que pueden no existir El…" at bounding box center [115, 186] width 206 height 37
click at [173, 202] on li "Muchos agentes están inactivos pero consumen recursos" at bounding box center [115, 199] width 206 height 9
click at [157, 202] on li "Muchos agentes están inactivos pero consumen recursos" at bounding box center [115, 199] width 206 height 9
drag, startPoint x: 84, startPoint y: 257, endPoint x: 118, endPoint y: 259, distance: 34.2
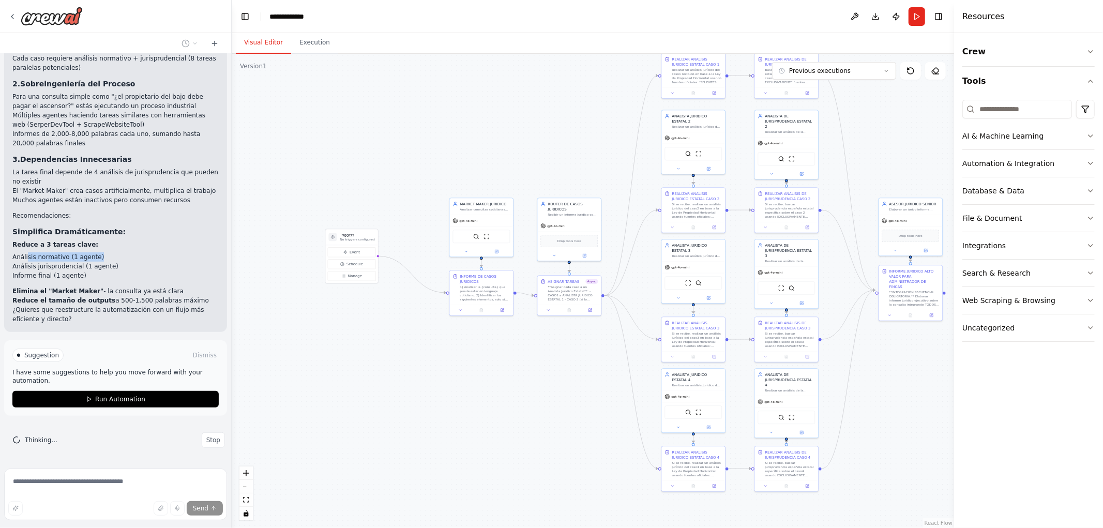
click at [118, 259] on li "Reduce a 3 tareas clave: Análisis normativo (1 agente) Análisis jurisprudencial…" at bounding box center [115, 260] width 206 height 40
click at [118, 259] on li "Análisis normativo (1 agente)" at bounding box center [115, 256] width 206 height 9
drag, startPoint x: 21, startPoint y: 286, endPoint x: 180, endPoint y: 286, distance: 158.7
click at [180, 286] on ol "Reduce a 3 tareas clave: Análisis normativo (1 agente) Análisis jurisprudencial…" at bounding box center [115, 272] width 206 height 65
click at [70, 311] on p "¿Quieres que reestructure la automatización con un flujo más eficiente y direct…" at bounding box center [115, 314] width 206 height 19
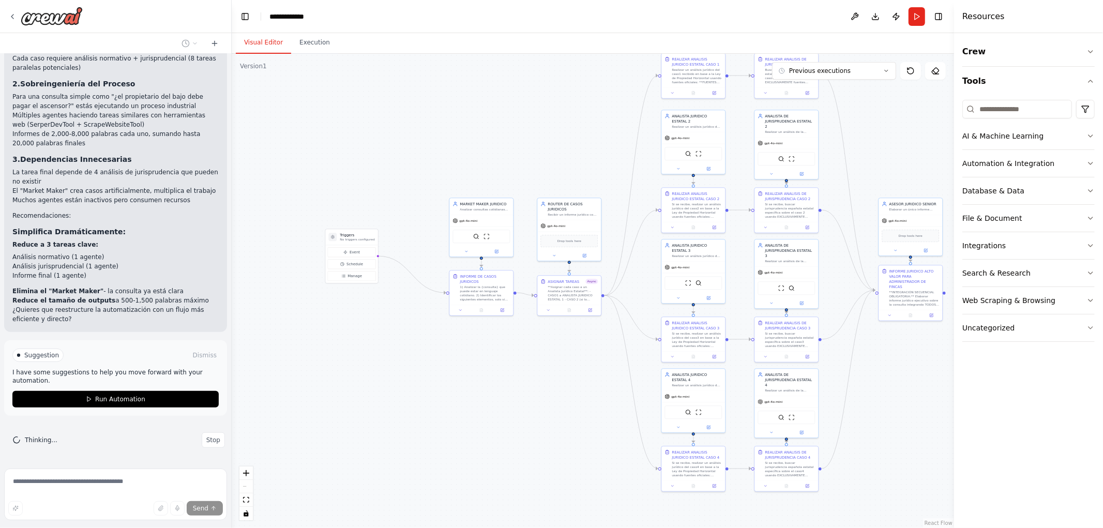
drag, startPoint x: 9, startPoint y: 295, endPoint x: 188, endPoint y: 301, distance: 179.0
click at [188, 301] on div "Analizando el flujo de tu automatización jurídica, identifiqué varios problemas…" at bounding box center [115, 149] width 223 height 365
click at [157, 311] on p "¿Quieres que reestructure la automatización con un flujo más eficiente y direct…" at bounding box center [115, 314] width 206 height 19
click at [459, 378] on div ".deletable-edge-delete-btn { width: 20px; height: 20px; border: 0px solid #ffff…" at bounding box center [593, 291] width 722 height 474
click at [916, 11] on button "Run" at bounding box center [916, 16] width 17 height 19
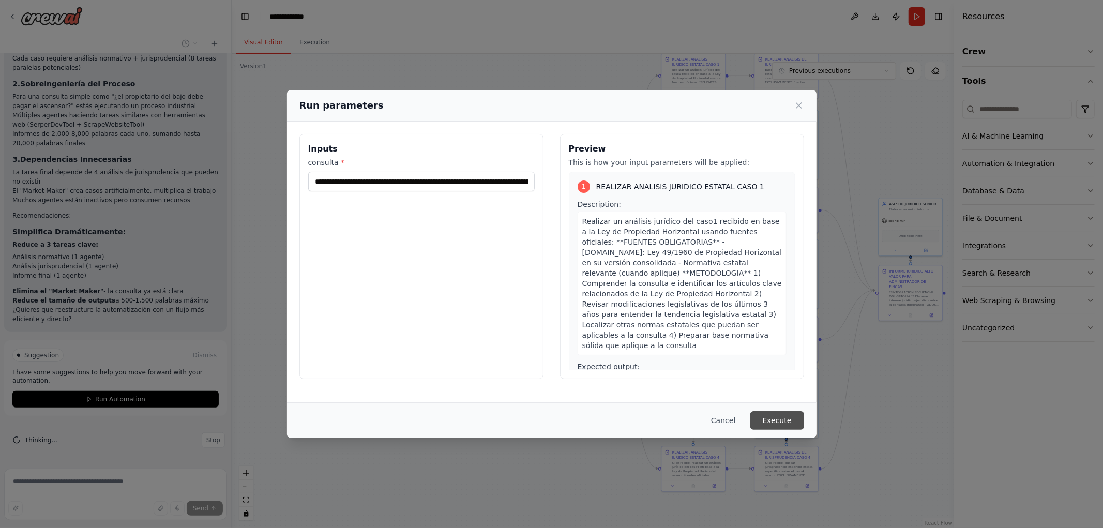
click at [779, 417] on button "Execute" at bounding box center [777, 420] width 54 height 19
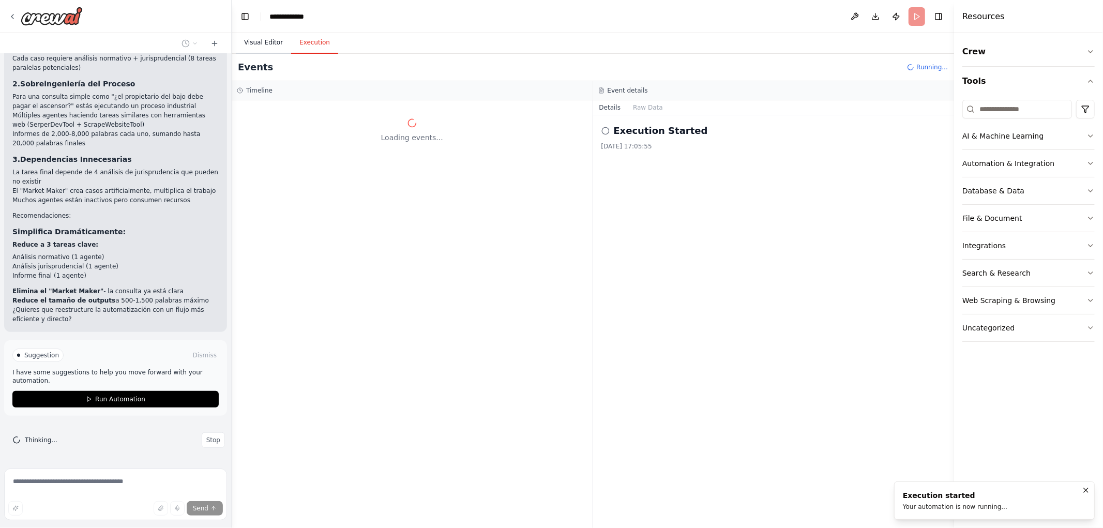
click at [267, 47] on button "Visual Editor" at bounding box center [263, 43] width 55 height 22
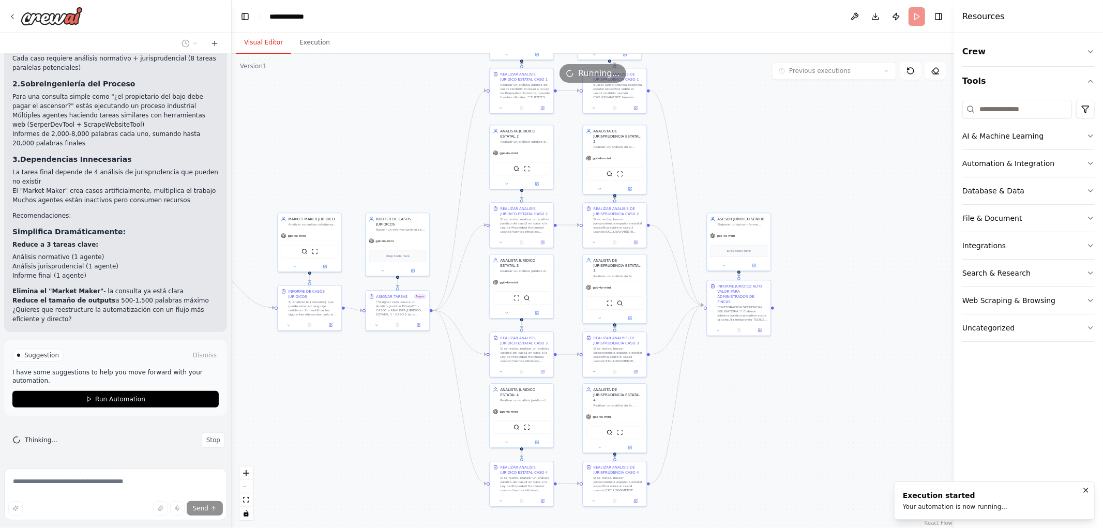
drag, startPoint x: 489, startPoint y: 141, endPoint x: 421, endPoint y: 167, distance: 73.2
click at [317, 155] on div ".deletable-edge-delete-btn { width: 20px; height: 20px; border: 0px solid #ffff…" at bounding box center [593, 291] width 722 height 474
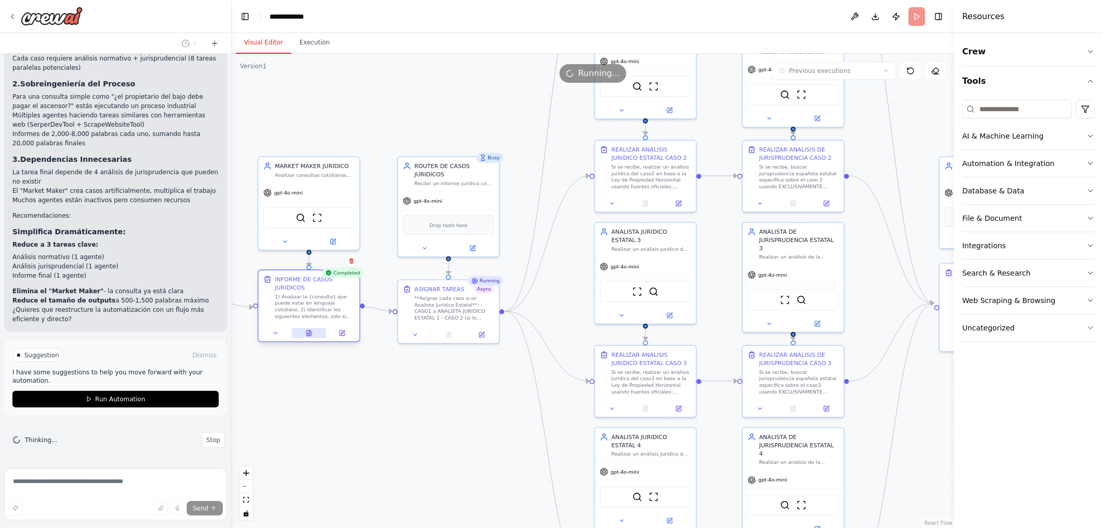
click at [311, 334] on icon at bounding box center [309, 333] width 4 height 6
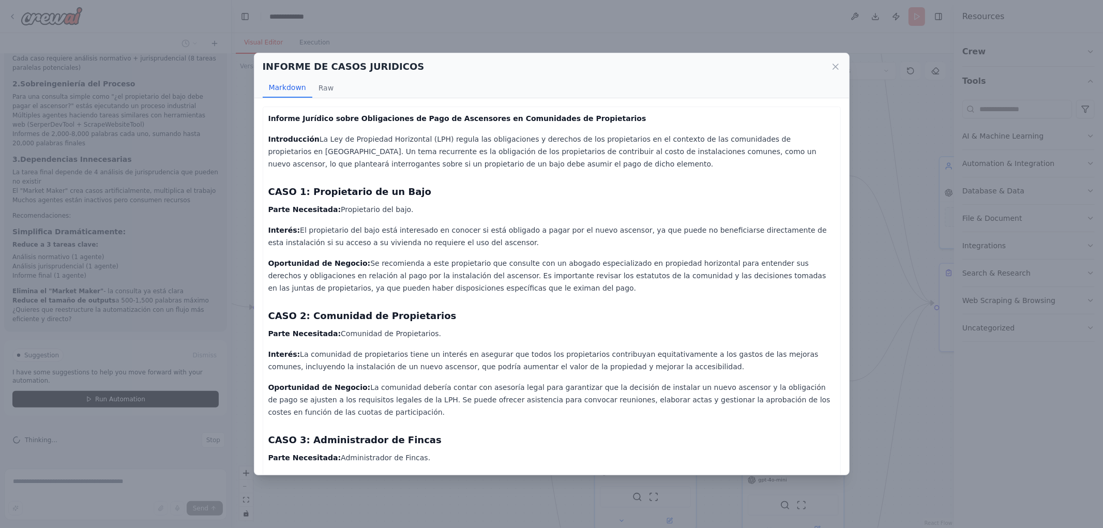
scroll to position [196, 0]
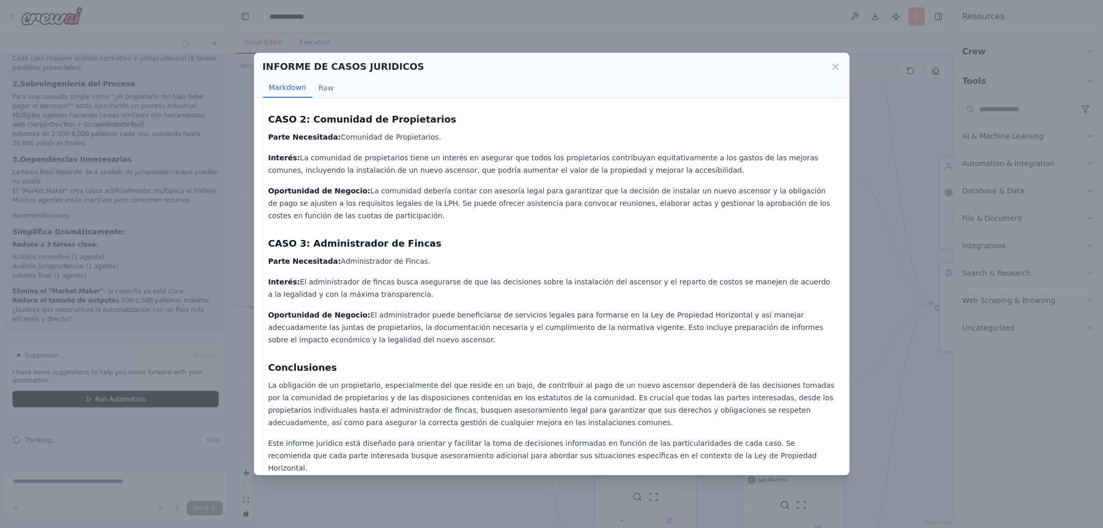
click at [829, 63] on div "INFORME DE CASOS JURIDICOS" at bounding box center [552, 66] width 578 height 14
click at [835, 68] on icon at bounding box center [835, 67] width 10 height 10
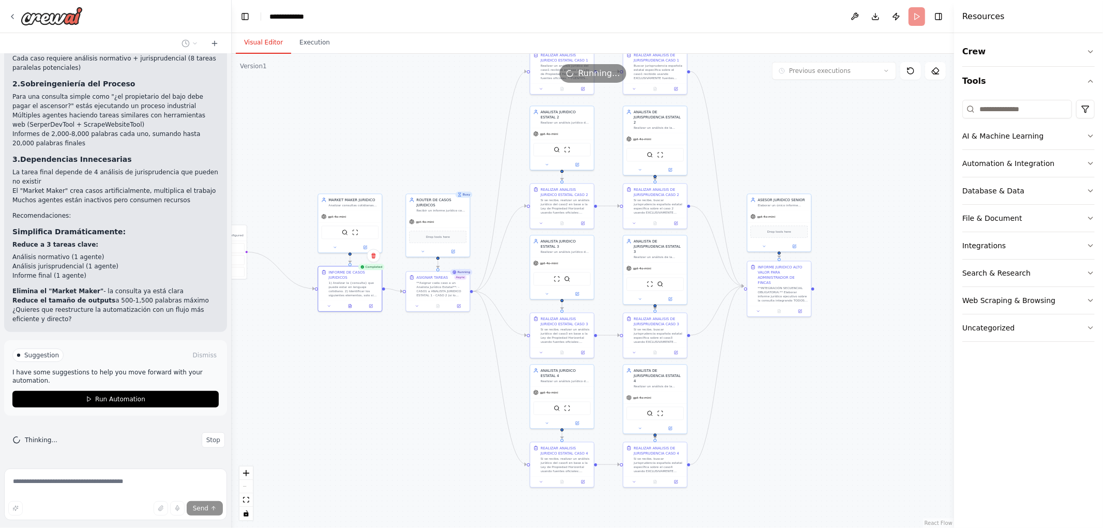
drag, startPoint x: 477, startPoint y: 317, endPoint x: 422, endPoint y: 341, distance: 60.4
click at [416, 347] on div ".deletable-edge-delete-btn { width: 20px; height: 20px; border: 0px solid #ffff…" at bounding box center [593, 291] width 722 height 474
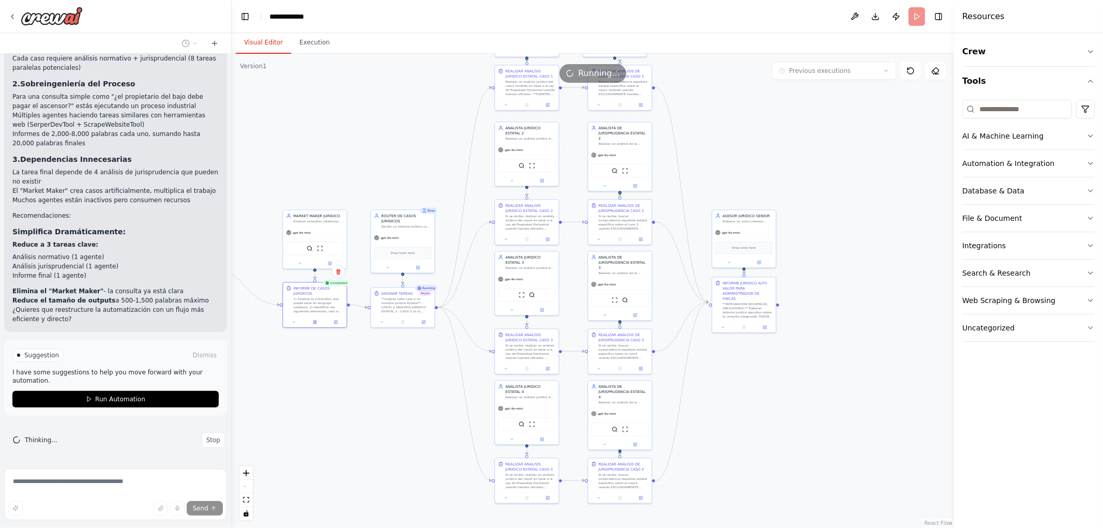
drag, startPoint x: 773, startPoint y: 359, endPoint x: 757, endPoint y: 373, distance: 20.5
click at [757, 373] on div ".deletable-edge-delete-btn { width: 20px; height: 20px; border: 0px solid #ffff…" at bounding box center [593, 291] width 722 height 474
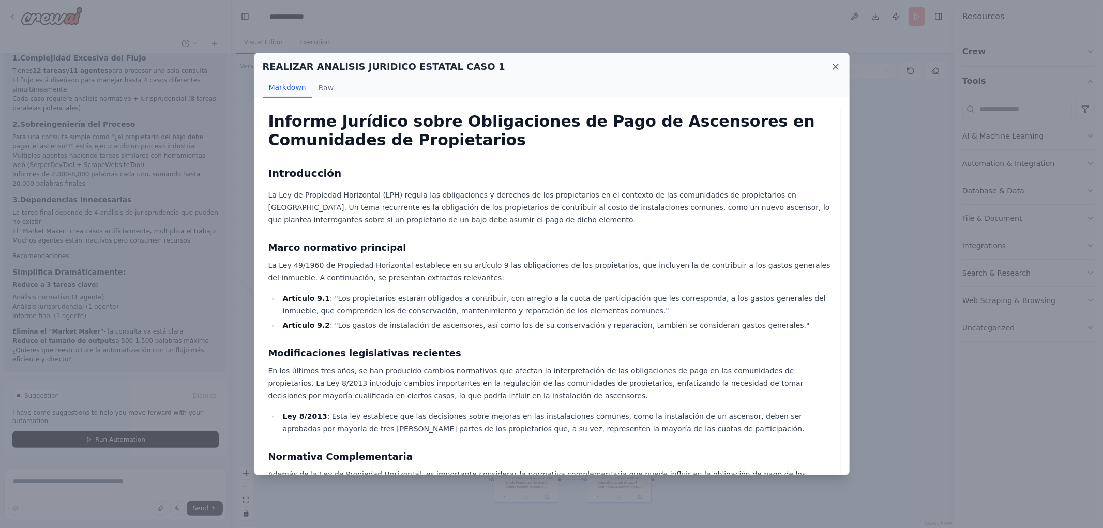
click at [837, 63] on icon at bounding box center [835, 67] width 10 height 10
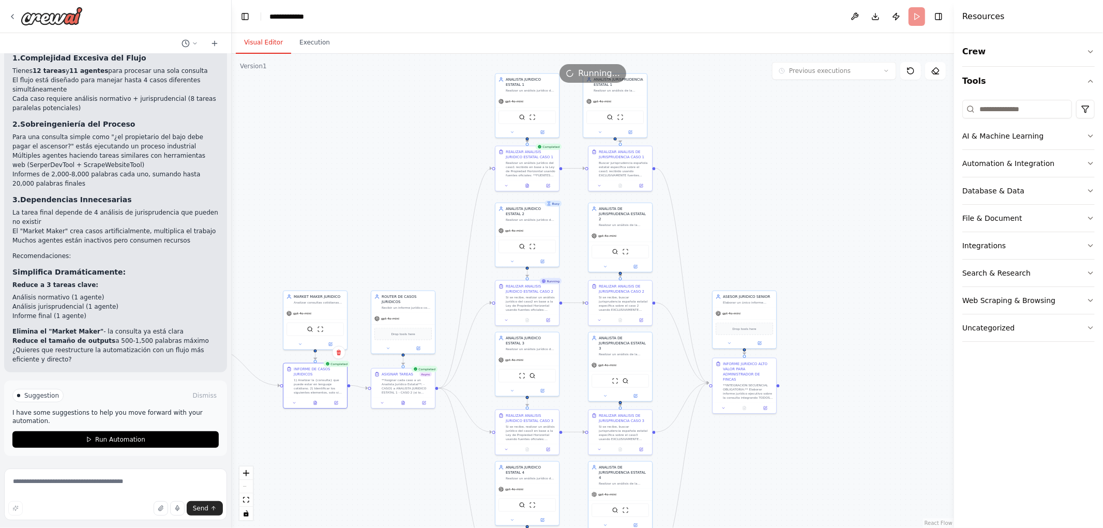
drag, startPoint x: 736, startPoint y: 130, endPoint x: 737, endPoint y: 210, distance: 79.6
click at [737, 210] on div ".deletable-edge-delete-btn { width: 20px; height: 20px; border: 0px solid #ffff…" at bounding box center [593, 291] width 722 height 474
click at [527, 187] on icon at bounding box center [527, 186] width 3 height 4
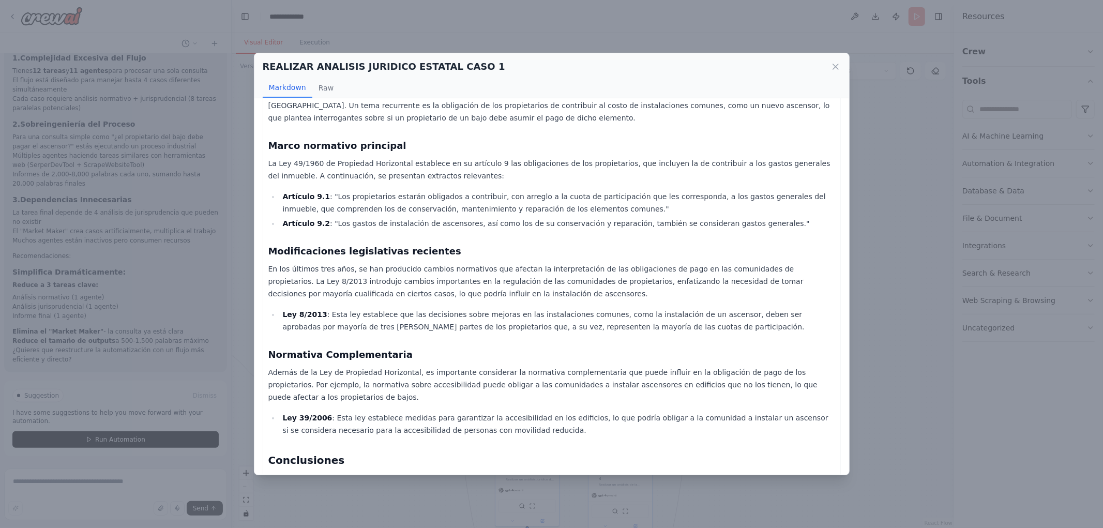
scroll to position [187, 0]
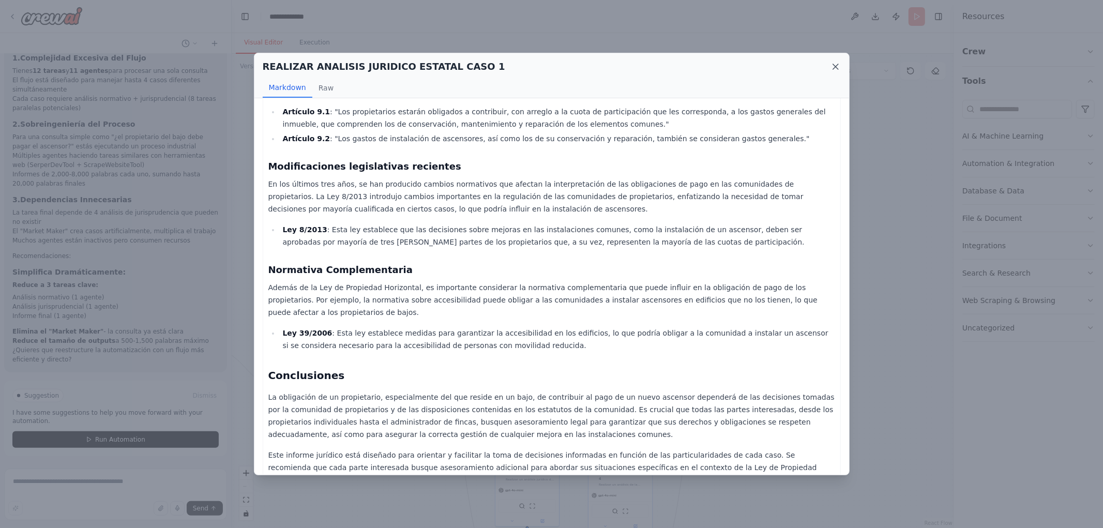
click at [834, 68] on icon at bounding box center [835, 66] width 5 height 5
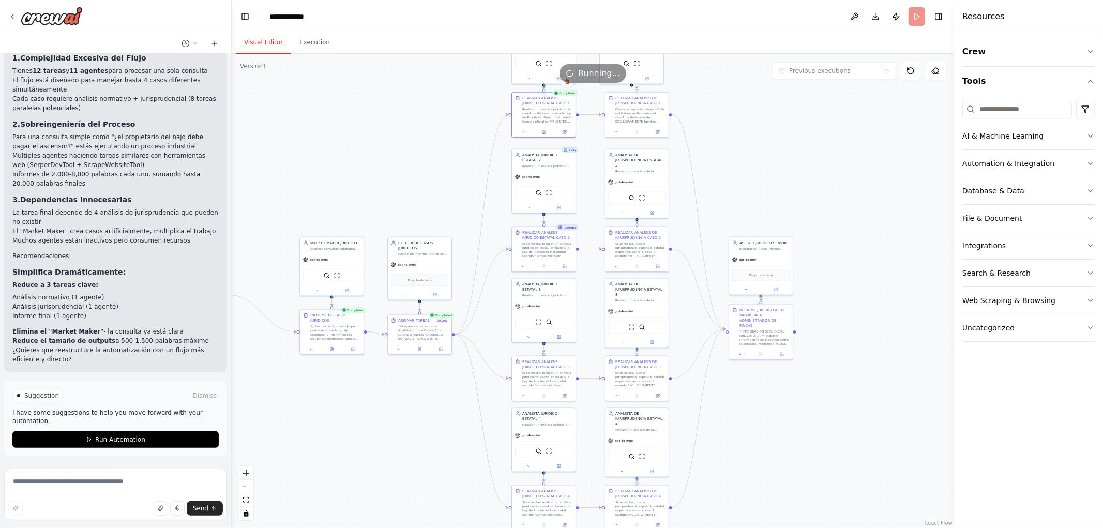
drag, startPoint x: 845, startPoint y: 196, endPoint x: 861, endPoint y: 130, distance: 68.1
click at [861, 140] on div ".deletable-edge-delete-btn { width: 20px; height: 20px; border: 0px solid #ffff…" at bounding box center [593, 291] width 722 height 474
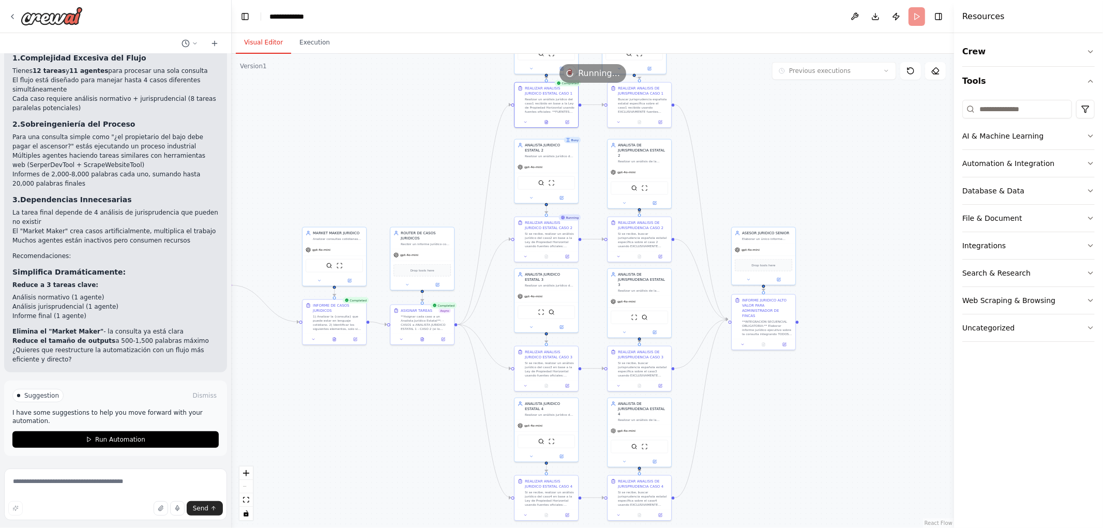
click at [555, 262] on div "Running REALIZAR ANALISIS JURIDICO ESTATAL CASO 2 Si se recibe, realizar un aná…" at bounding box center [546, 240] width 65 height 46
click at [425, 340] on button at bounding box center [423, 338] width 22 height 6
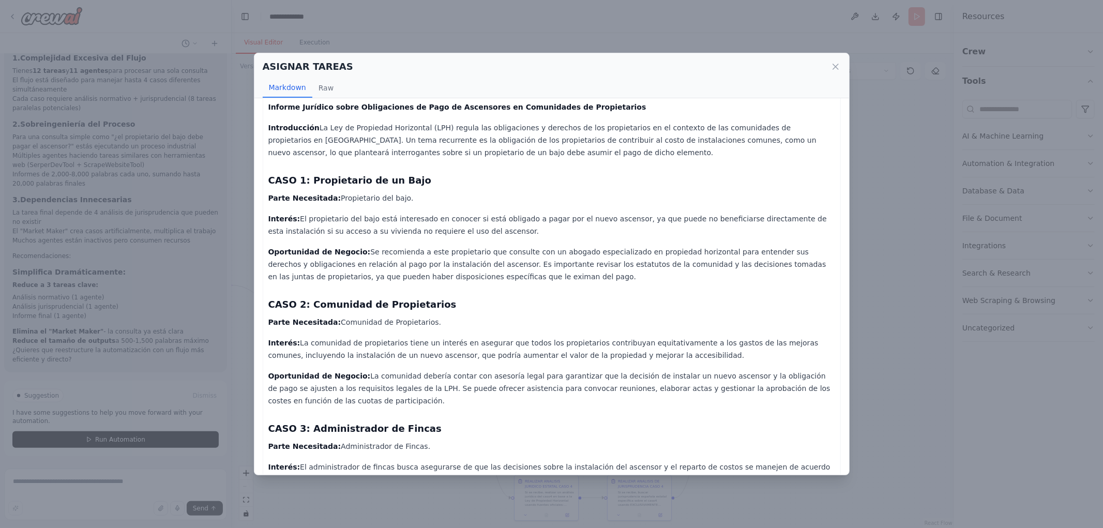
scroll to position [0, 0]
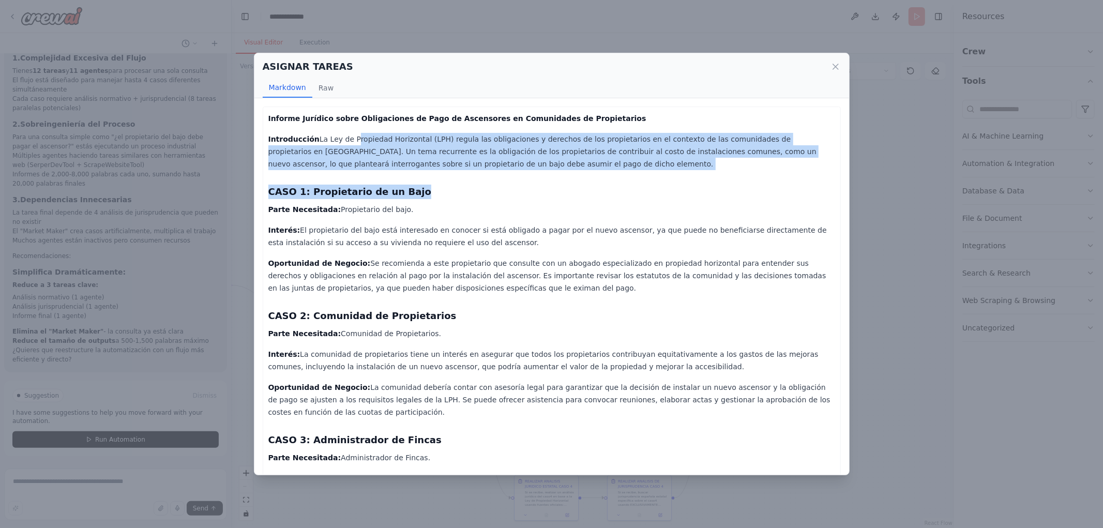
drag, startPoint x: 344, startPoint y: 135, endPoint x: 639, endPoint y: 171, distance: 297.4
click at [639, 171] on div "Informe Jurídico sobre Obligaciones de Pago de Ascensores en Comunidades de Pro…" at bounding box center [551, 391] width 567 height 558
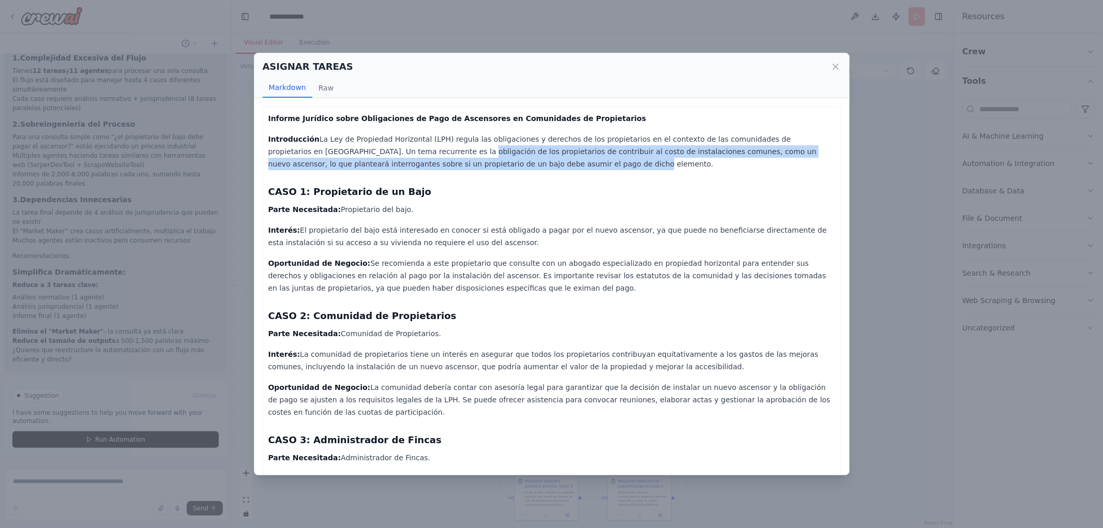
drag, startPoint x: 538, startPoint y: 169, endPoint x: 614, endPoint y: 169, distance: 76.0
click at [614, 169] on p "Introducción La Ley de Propiedad Horizontal (LPH) regula las obligaciones y der…" at bounding box center [551, 151] width 567 height 37
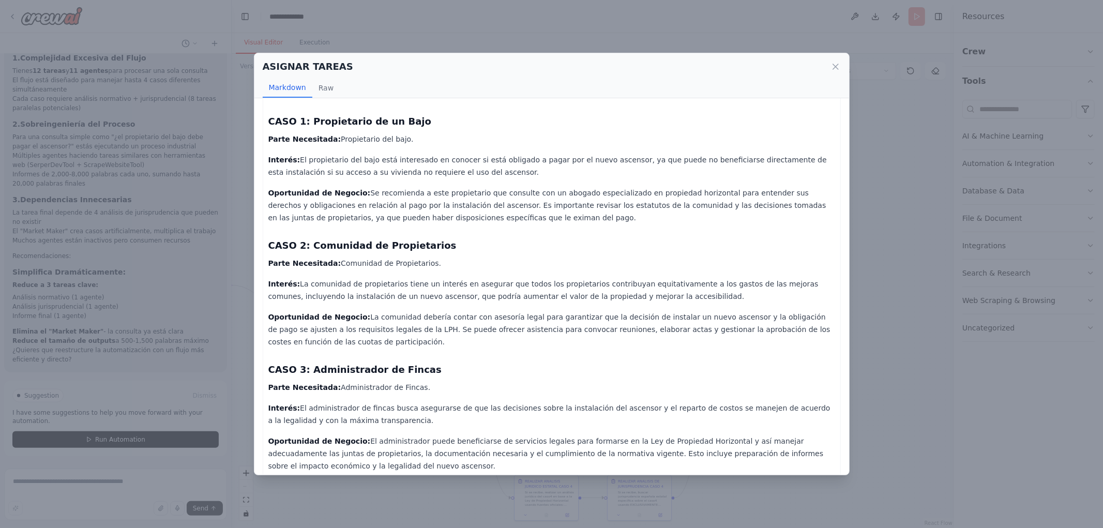
scroll to position [196, 0]
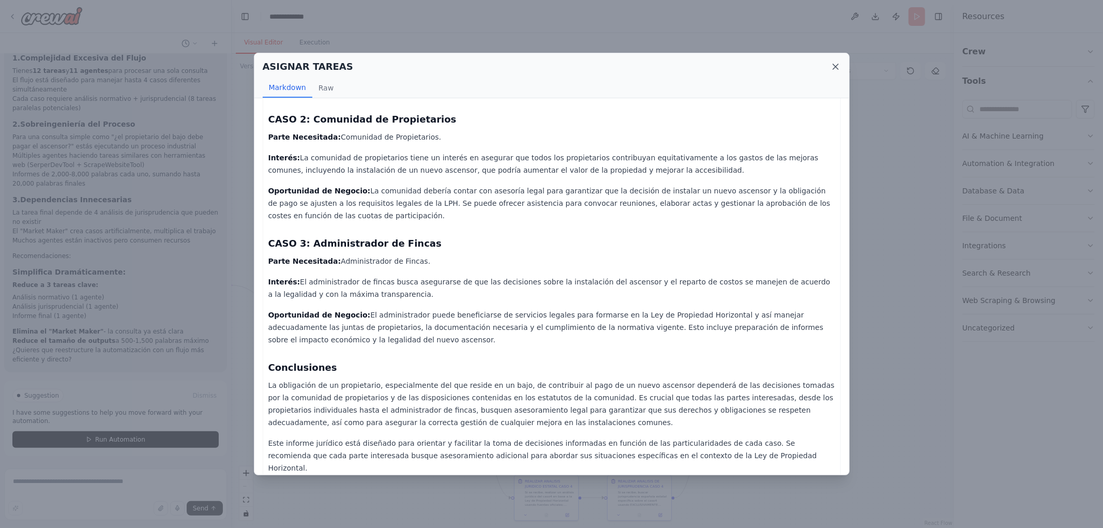
click at [839, 63] on icon at bounding box center [835, 67] width 10 height 10
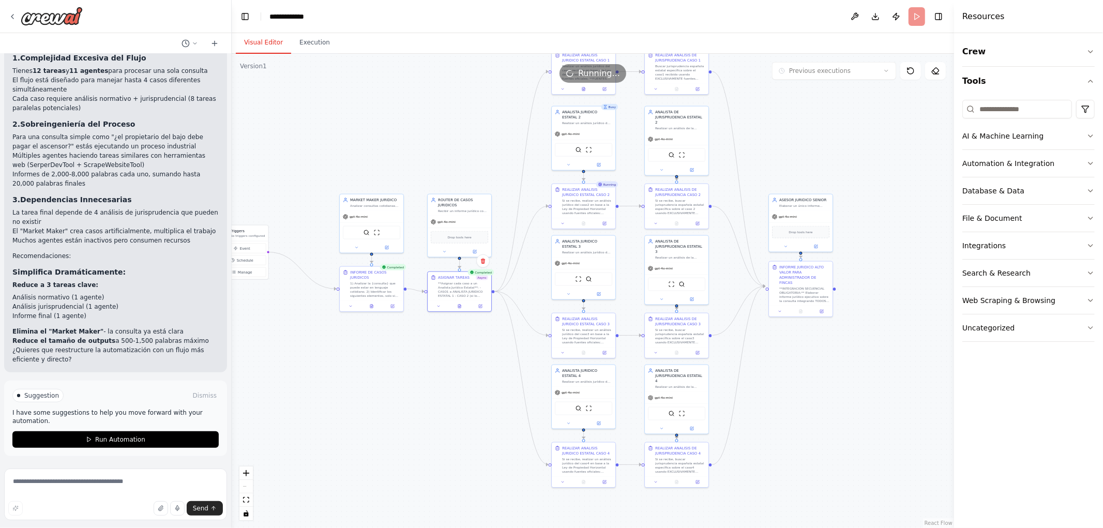
drag, startPoint x: 801, startPoint y: 394, endPoint x: 782, endPoint y: 390, distance: 19.5
click at [806, 399] on div ".deletable-edge-delete-btn { width: 20px; height: 20px; border: 0px solid #ffff…" at bounding box center [593, 291] width 722 height 474
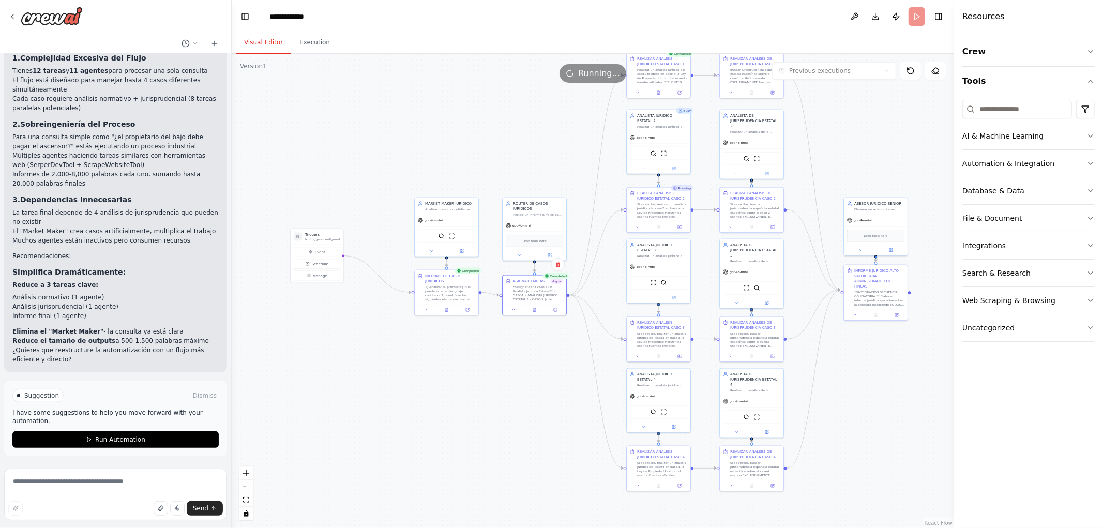
drag, startPoint x: 335, startPoint y: 386, endPoint x: 378, endPoint y: 329, distance: 70.8
click at [410, 389] on div ".deletable-edge-delete-btn { width: 20px; height: 20px; border: 0px solid #ffff…" at bounding box center [593, 291] width 722 height 474
drag, startPoint x: 319, startPoint y: 239, endPoint x: 323, endPoint y: 279, distance: 40.5
click at [323, 279] on div "Triggers No triggers configured" at bounding box center [318, 273] width 52 height 16
drag, startPoint x: 457, startPoint y: 368, endPoint x: 370, endPoint y: 371, distance: 86.4
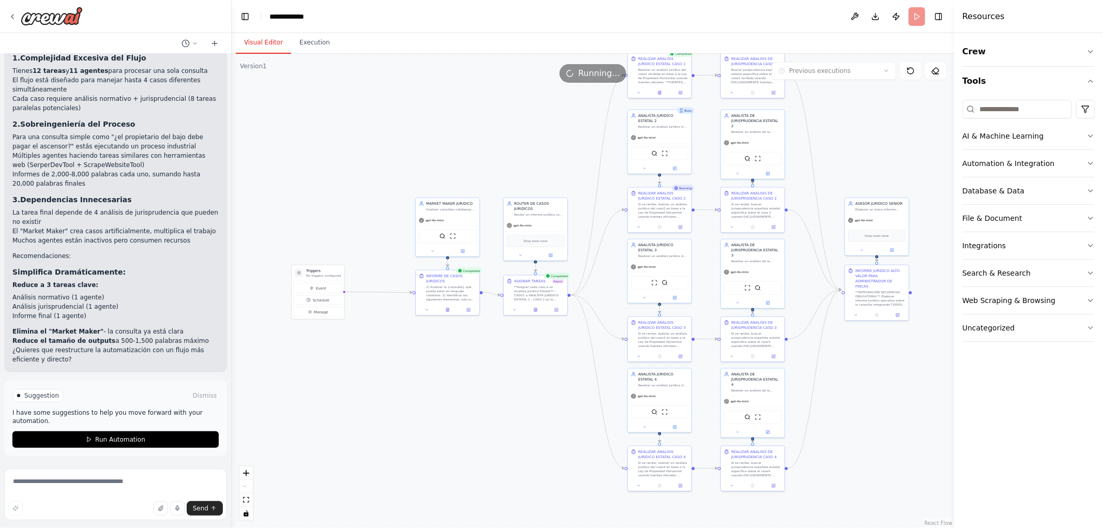
click at [363, 375] on div ".deletable-edge-delete-btn { width: 20px; height: 20px; border: 0px solid #ffff…" at bounding box center [593, 291] width 722 height 474
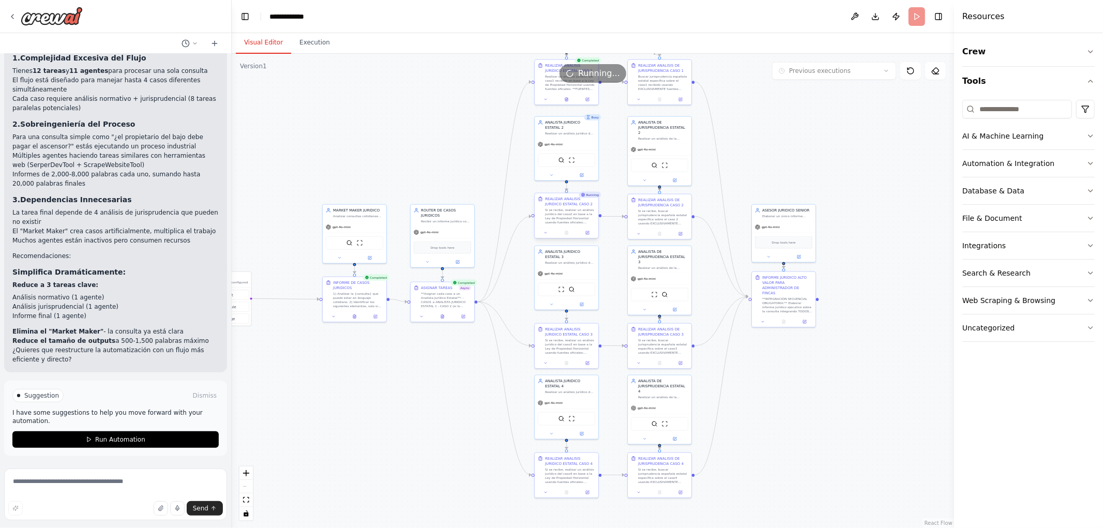
click at [564, 215] on div "Si se recibe, realizar un análisis jurídico del caso2 en base a la Ley de Propi…" at bounding box center [570, 216] width 50 height 17
click at [567, 339] on div "Si se recibe, realizar un análisis jurídico del caso3 en base a la Ley de Propi…" at bounding box center [570, 345] width 50 height 17
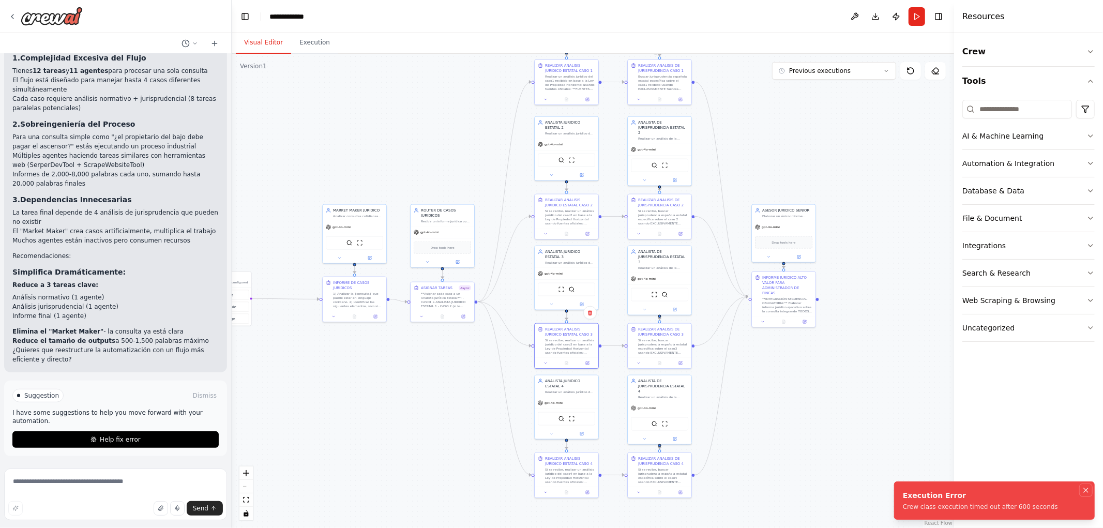
click at [1083, 487] on icon "Notifications (F8)" at bounding box center [1086, 490] width 8 height 8
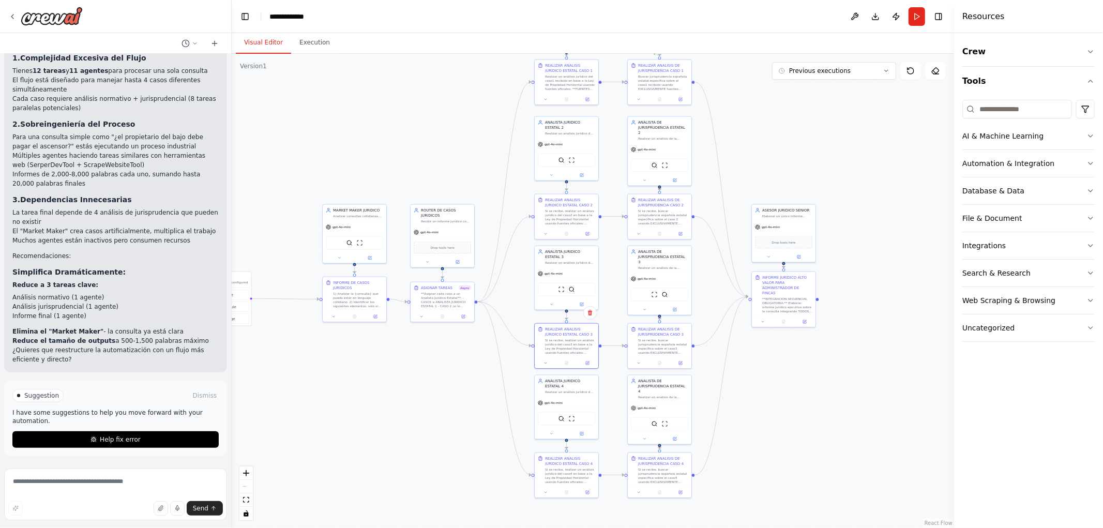
click at [461, 369] on div ".deletable-edge-delete-btn { width: 20px; height: 20px; border: 0px solid #ffff…" at bounding box center [593, 291] width 722 height 474
click at [462, 316] on icon at bounding box center [463, 315] width 3 height 3
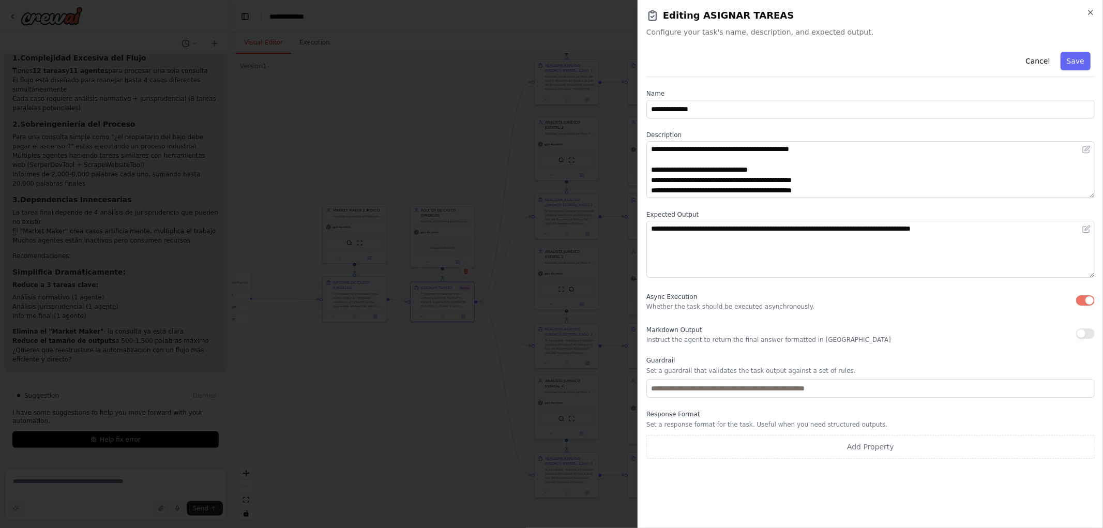
drag, startPoint x: 497, startPoint y: 377, endPoint x: 487, endPoint y: 365, distance: 15.8
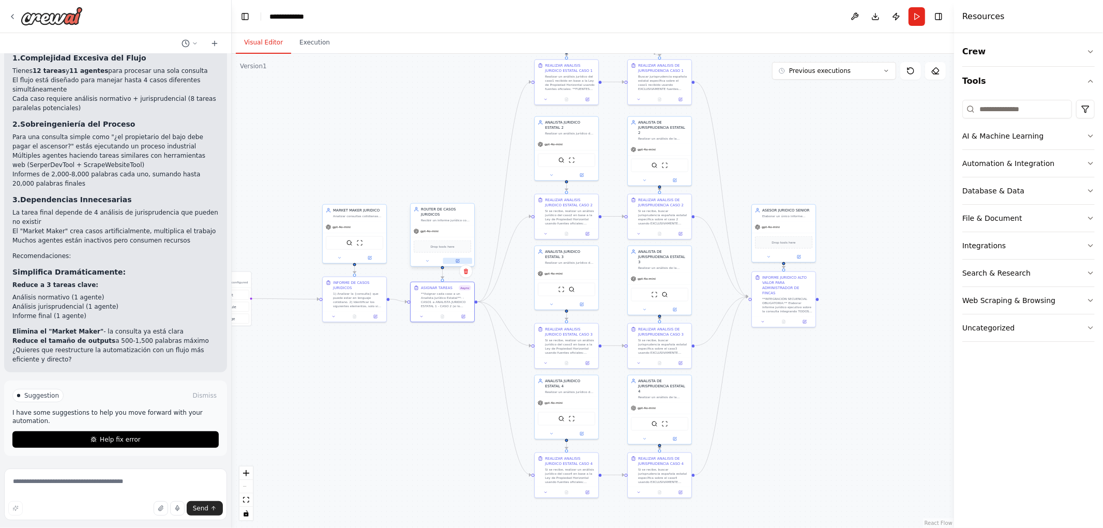
click at [457, 259] on icon at bounding box center [458, 261] width 4 height 4
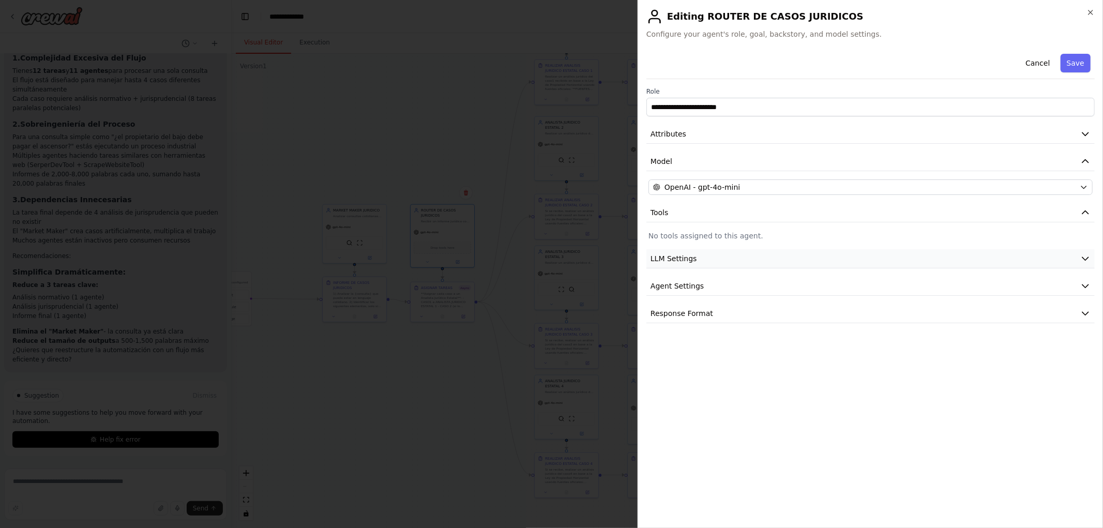
click at [714, 262] on button "LLM Settings" at bounding box center [870, 258] width 448 height 19
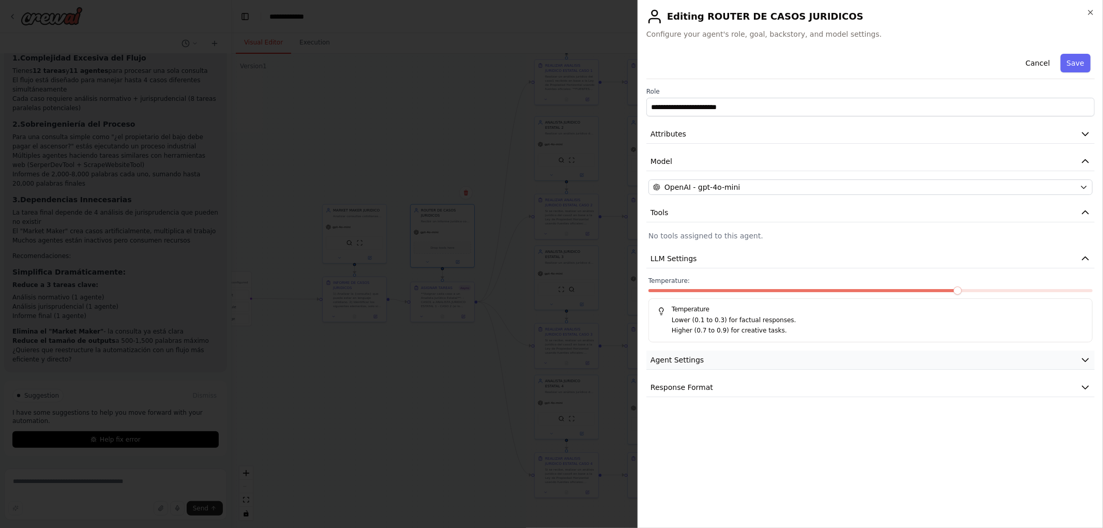
click at [705, 351] on button "Agent Settings" at bounding box center [870, 360] width 448 height 19
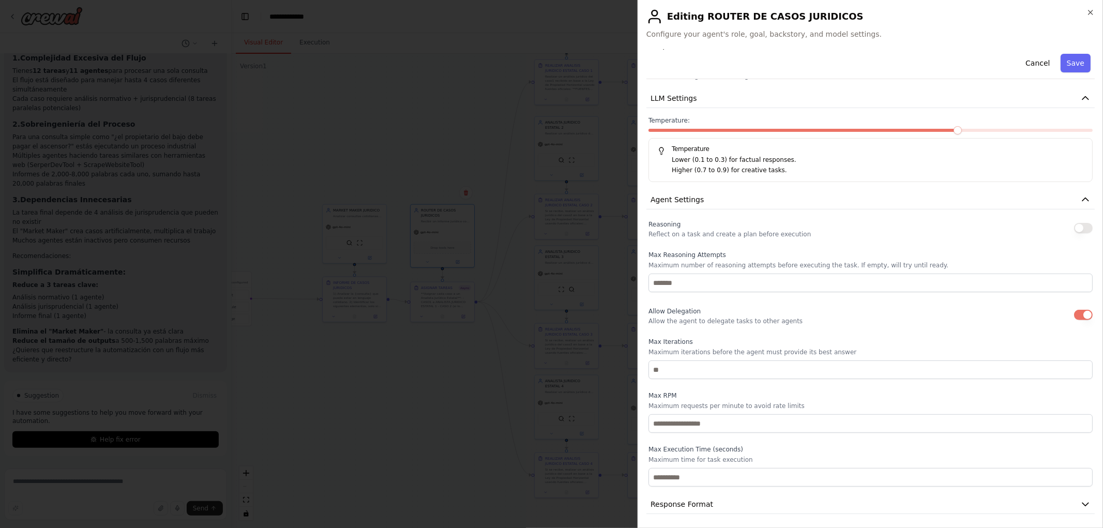
scroll to position [163, 0]
drag, startPoint x: 399, startPoint y: 377, endPoint x: 410, endPoint y: 376, distance: 10.5
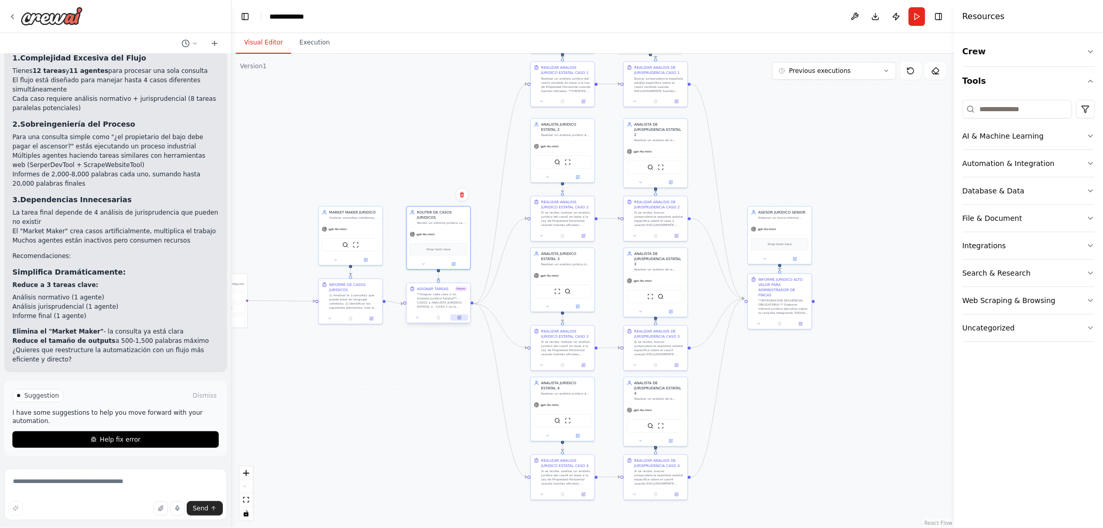
click at [459, 317] on icon at bounding box center [460, 317] width 3 height 3
click at [461, 322] on div at bounding box center [438, 317] width 64 height 11
click at [462, 317] on button at bounding box center [459, 317] width 18 height 6
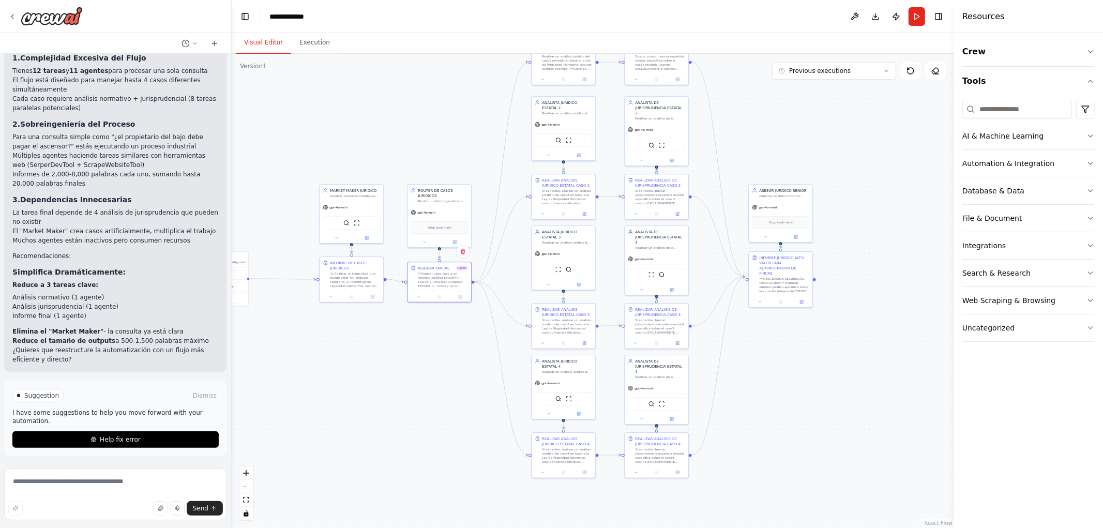
drag, startPoint x: 608, startPoint y: 155, endPoint x: 603, endPoint y: 173, distance: 18.8
click at [608, 179] on div ".deletable-edge-delete-btn { width: 20px; height: 20px; border: 0px solid #ffff…" at bounding box center [593, 291] width 722 height 474
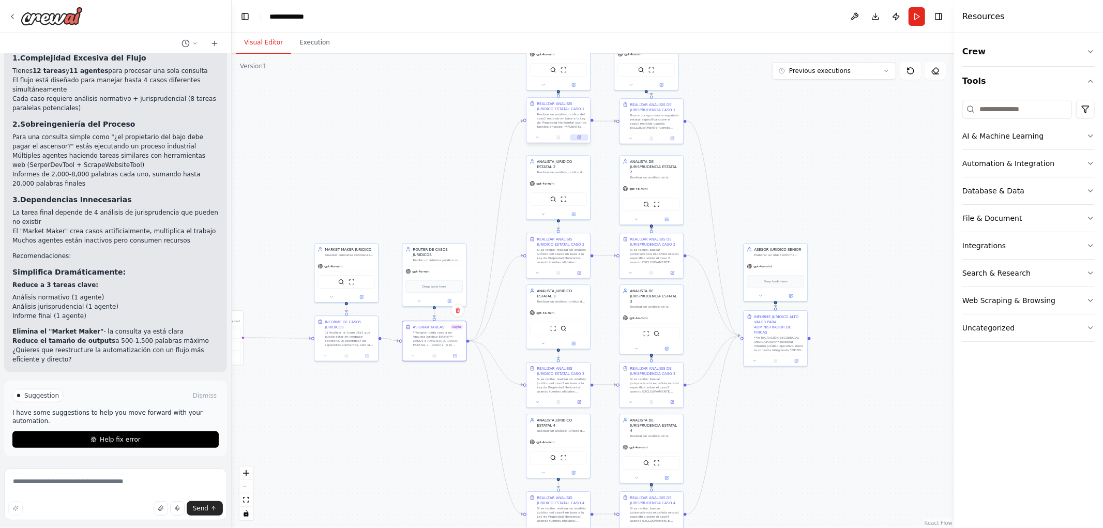
click at [578, 138] on icon at bounding box center [579, 137] width 3 height 3
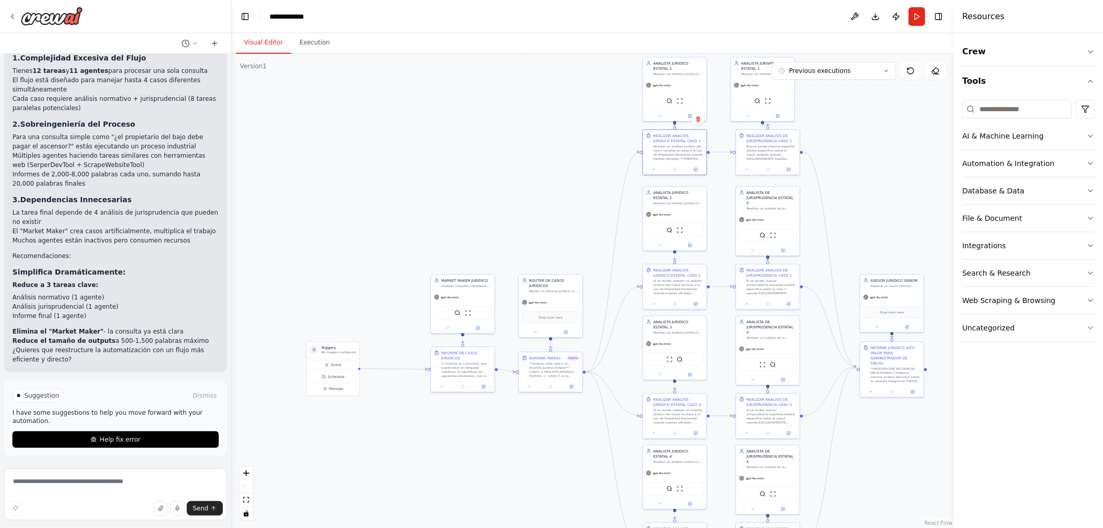
drag, startPoint x: 262, startPoint y: 149, endPoint x: 363, endPoint y: 177, distance: 104.8
click at [362, 177] on div ".deletable-edge-delete-btn { width: 20px; height: 20px; border: 0px solid #ffff…" at bounding box center [593, 291] width 722 height 474
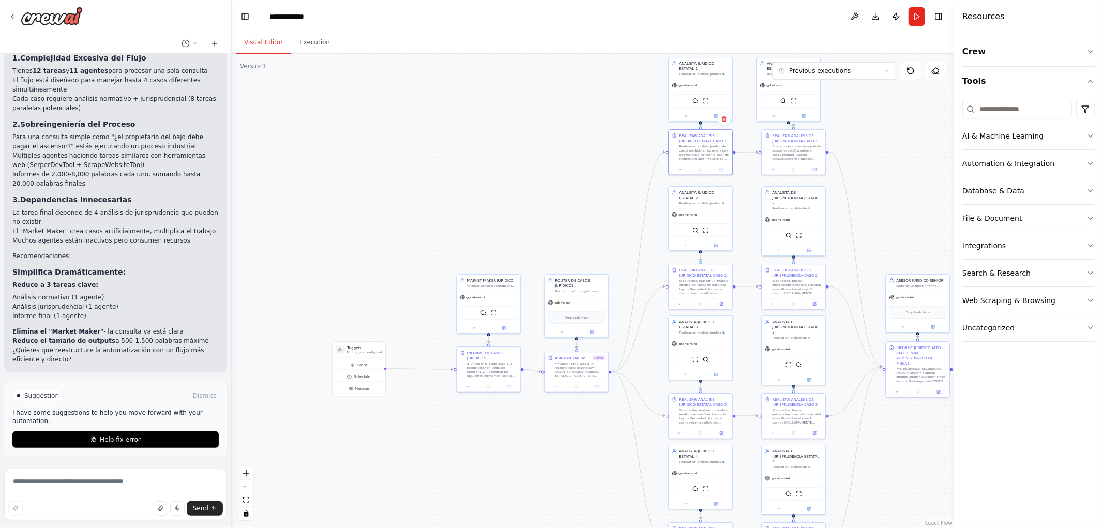
drag, startPoint x: 374, startPoint y: 188, endPoint x: 440, endPoint y: 181, distance: 66.0
click at [440, 183] on div ".deletable-edge-delete-btn { width: 20px; height: 20px; border: 0px solid #ffff…" at bounding box center [593, 291] width 722 height 474
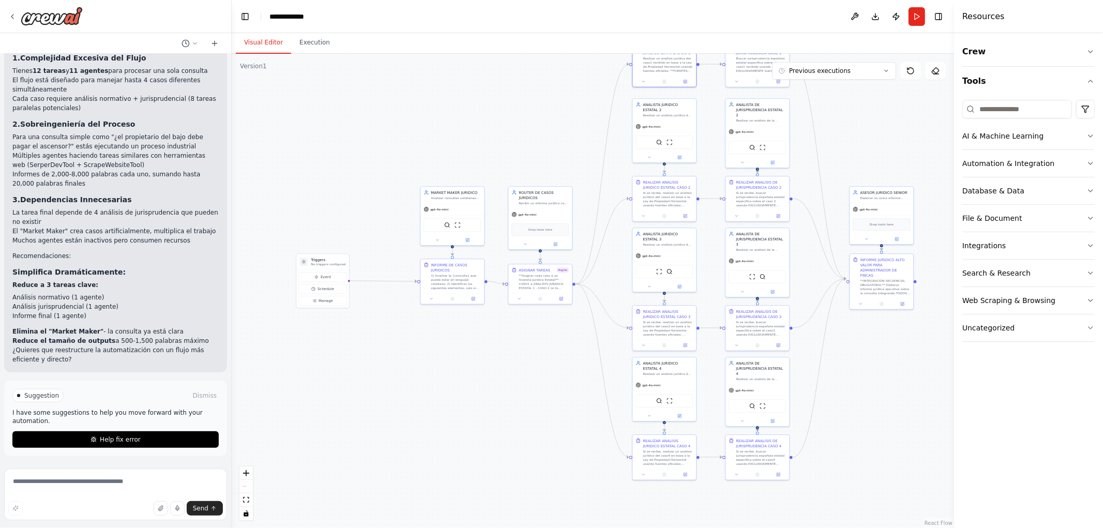
drag, startPoint x: 413, startPoint y: 361, endPoint x: 282, endPoint y: 260, distance: 165.2
click at [282, 260] on div ".deletable-edge-delete-btn { width: 20px; height: 20px; border: 0px solid #ffff…" at bounding box center [593, 291] width 722 height 474
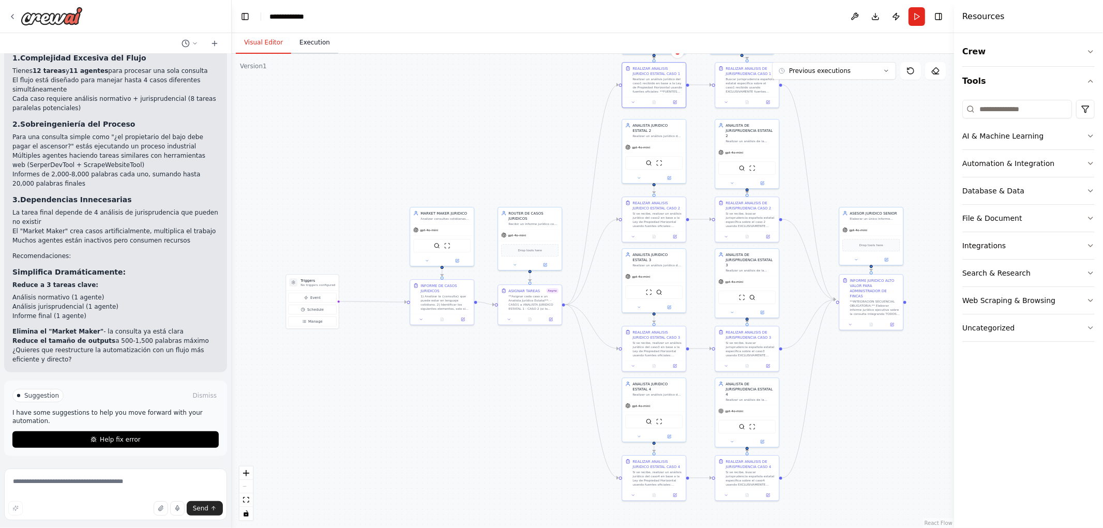
click at [315, 39] on button "Execution" at bounding box center [314, 43] width 47 height 22
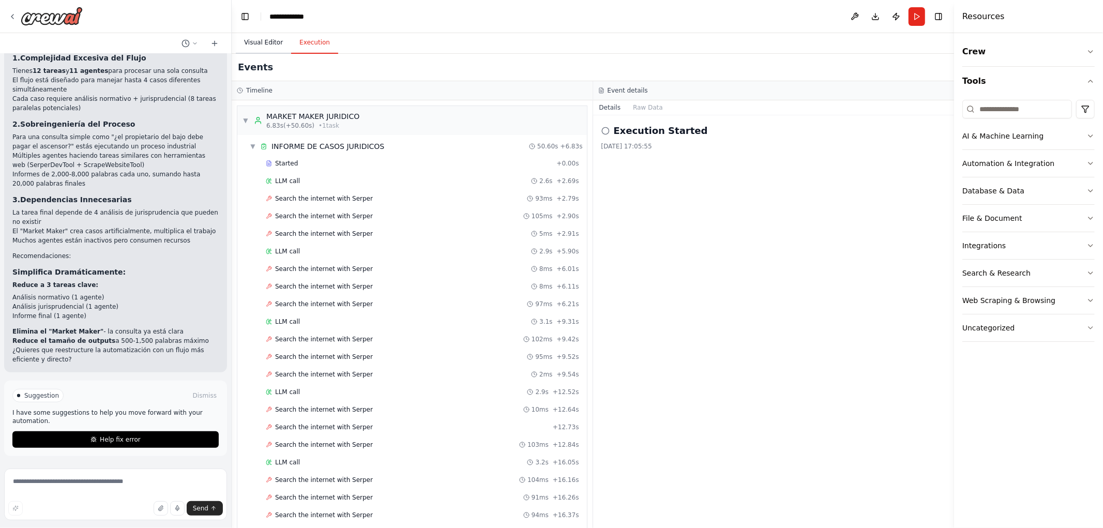
click at [271, 42] on button "Visual Editor" at bounding box center [263, 43] width 55 height 22
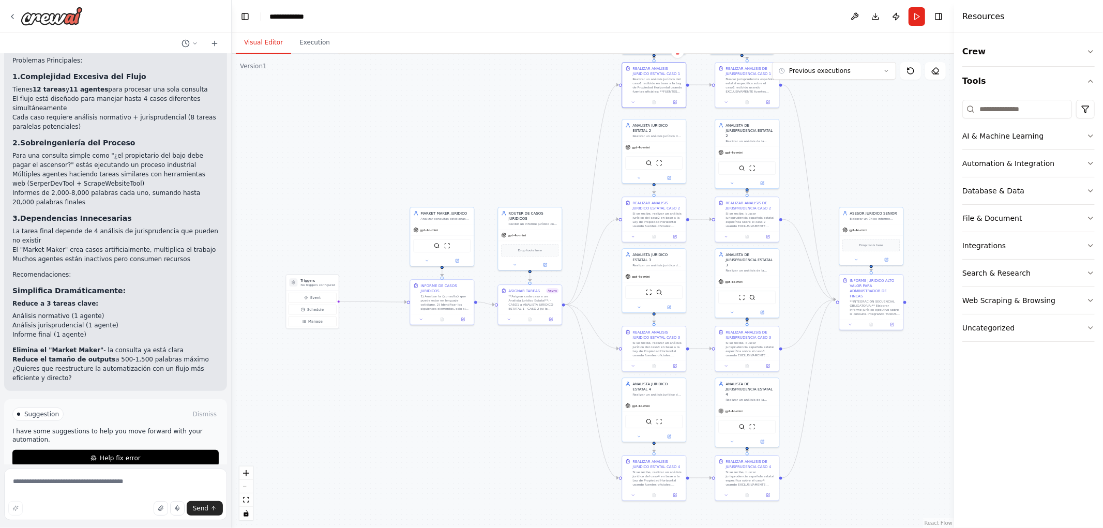
scroll to position [440, 0]
